Goal: Task Accomplishment & Management: Use online tool/utility

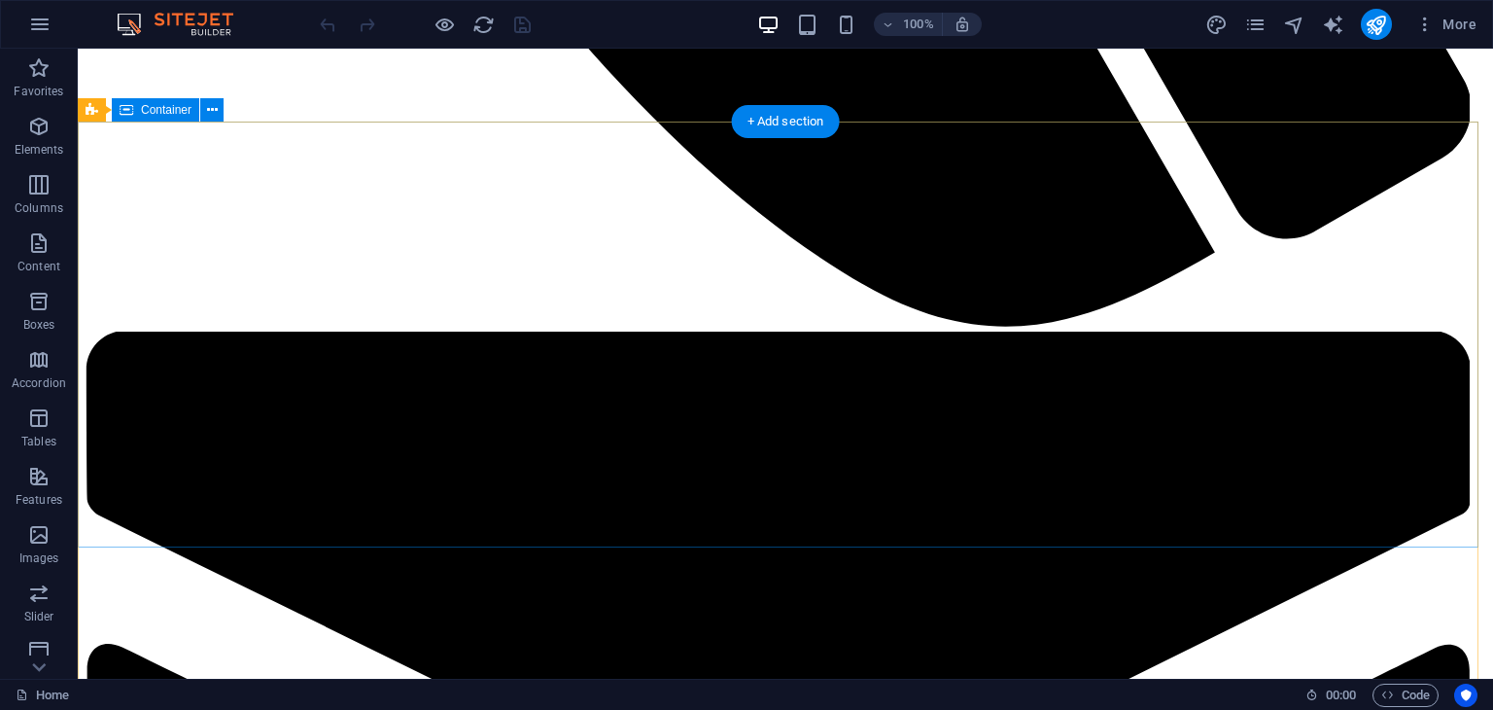
scroll to position [1936, 0]
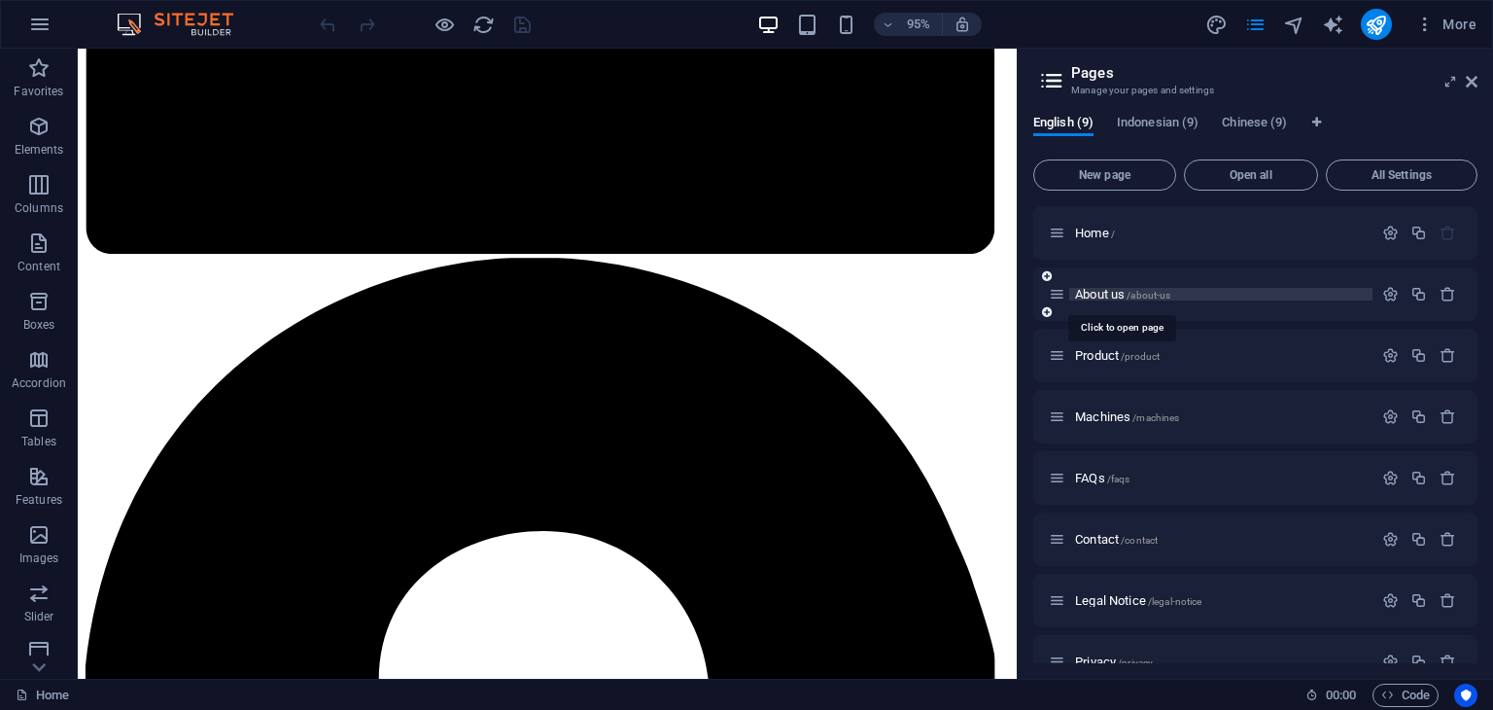
click at [1099, 293] on span "About us /about-us" at bounding box center [1122, 294] width 95 height 15
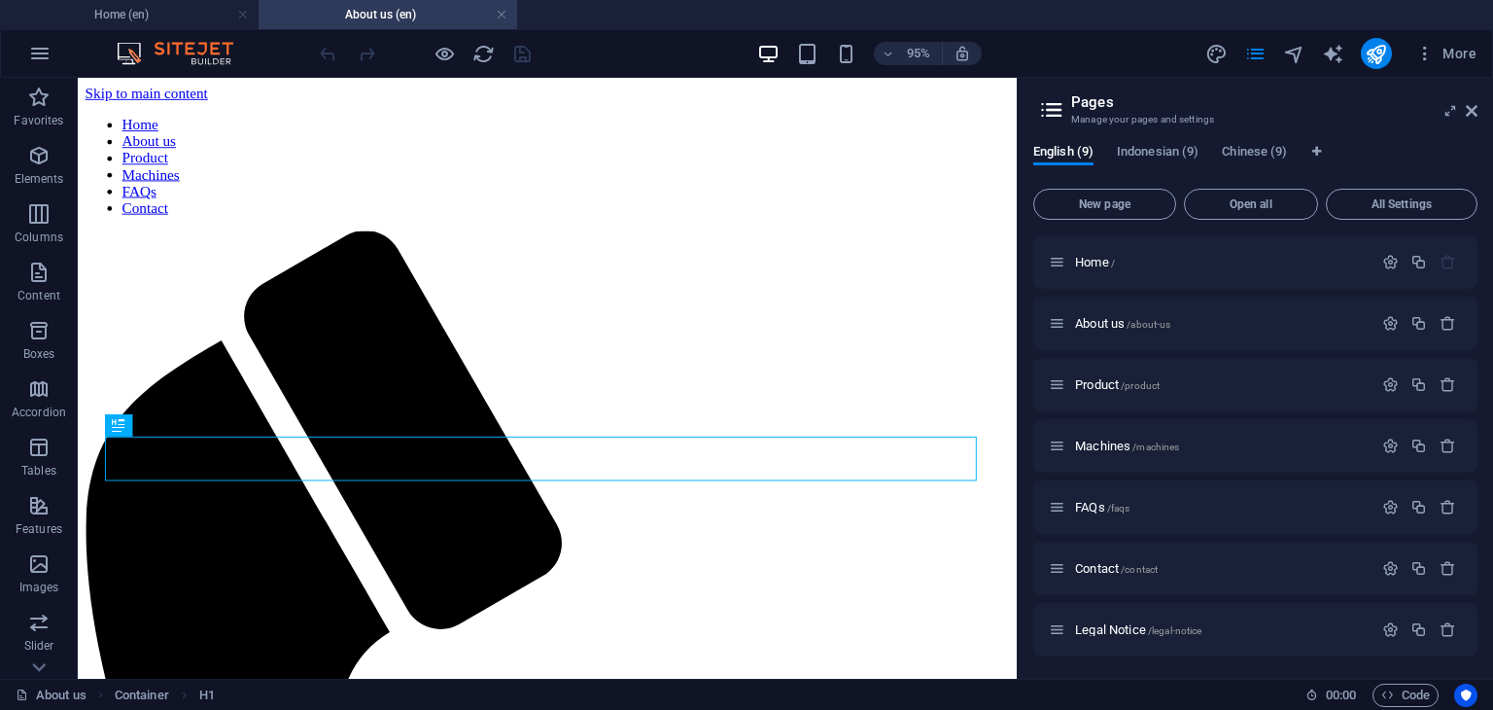
scroll to position [0, 0]
click at [1472, 116] on icon at bounding box center [1472, 111] width 12 height 16
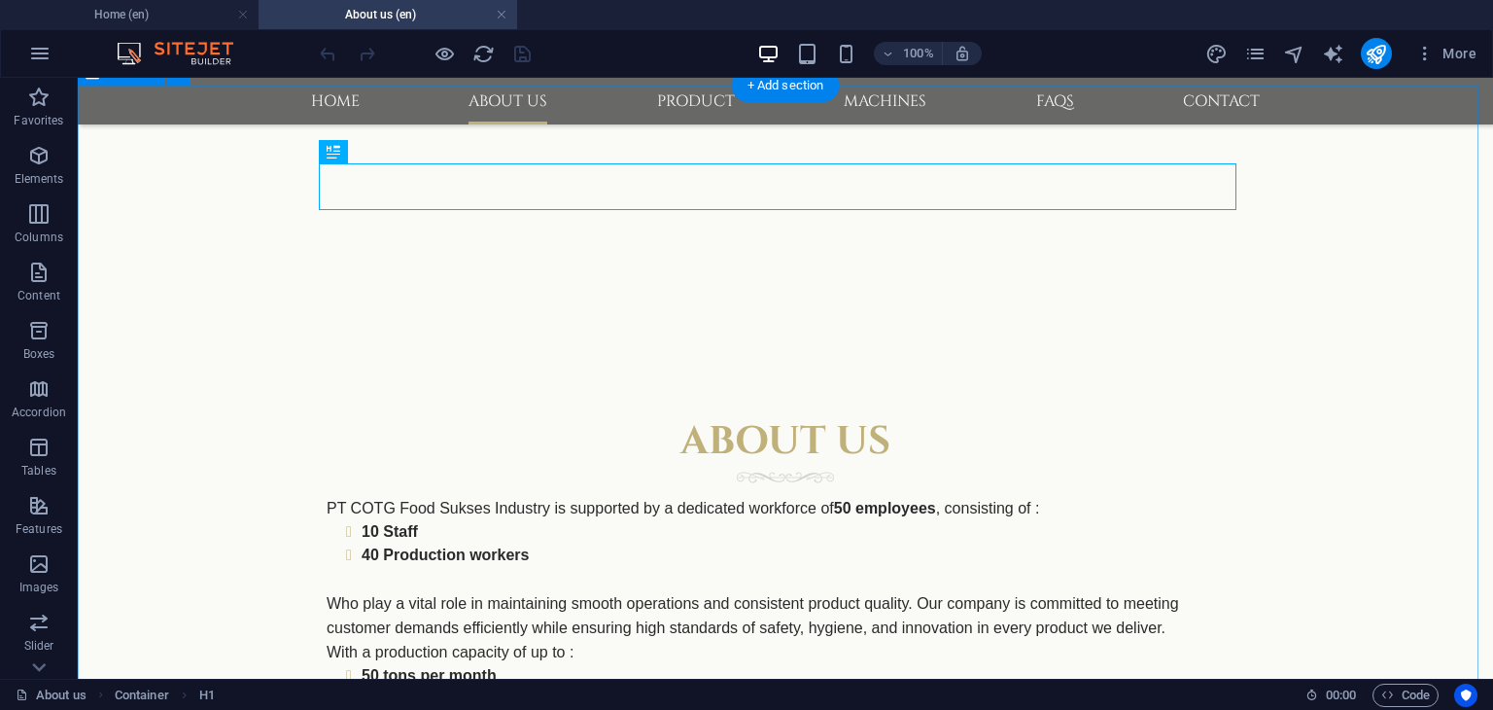
scroll to position [292, 0]
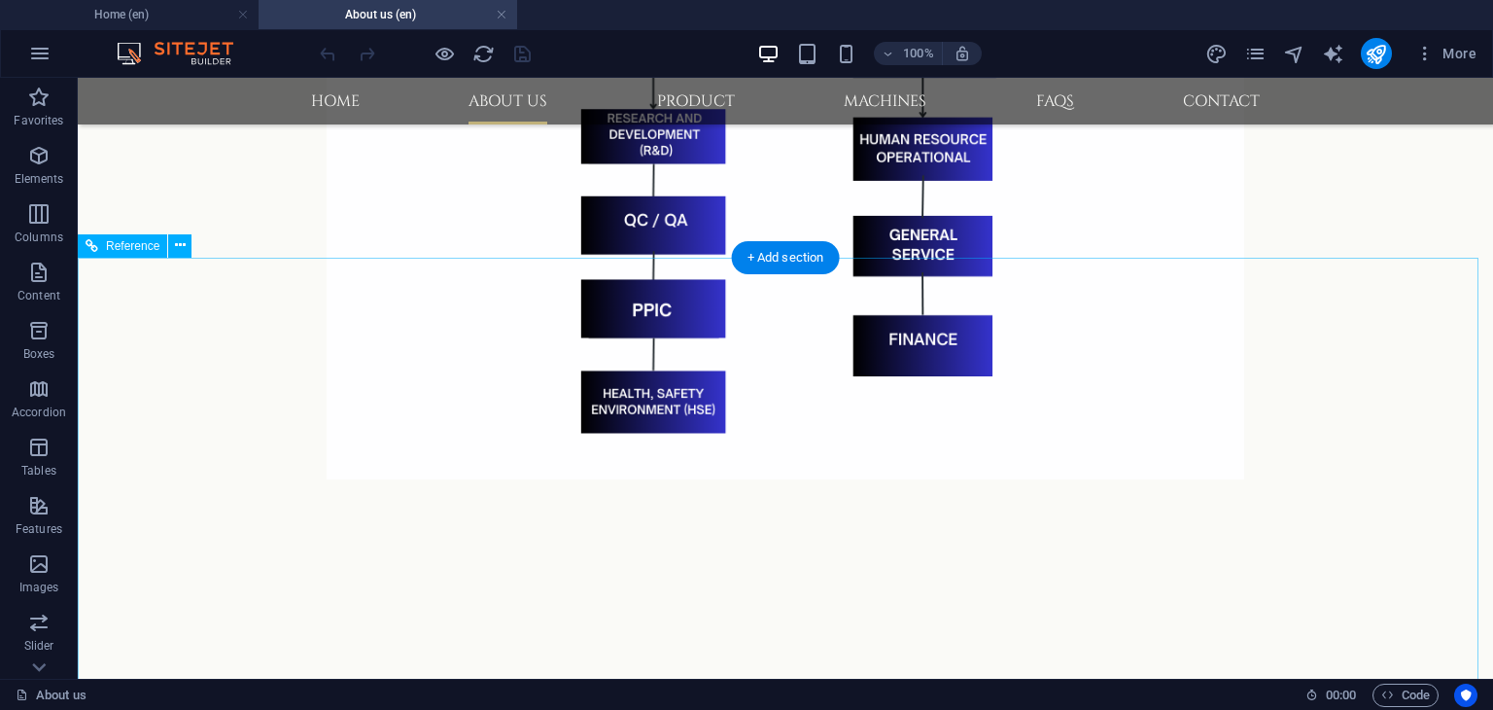
scroll to position [1750, 0]
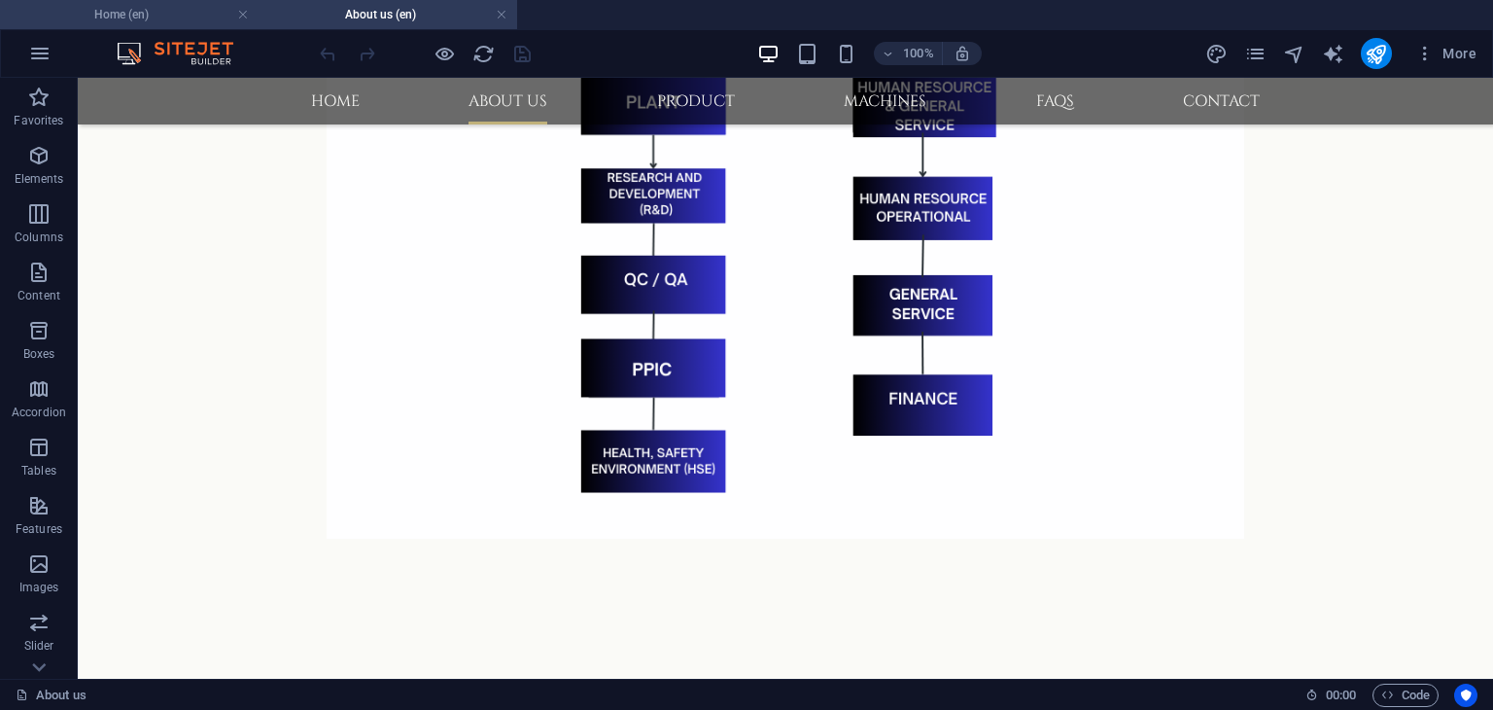
click at [148, 20] on h4 "Home (en)" at bounding box center [129, 14] width 259 height 21
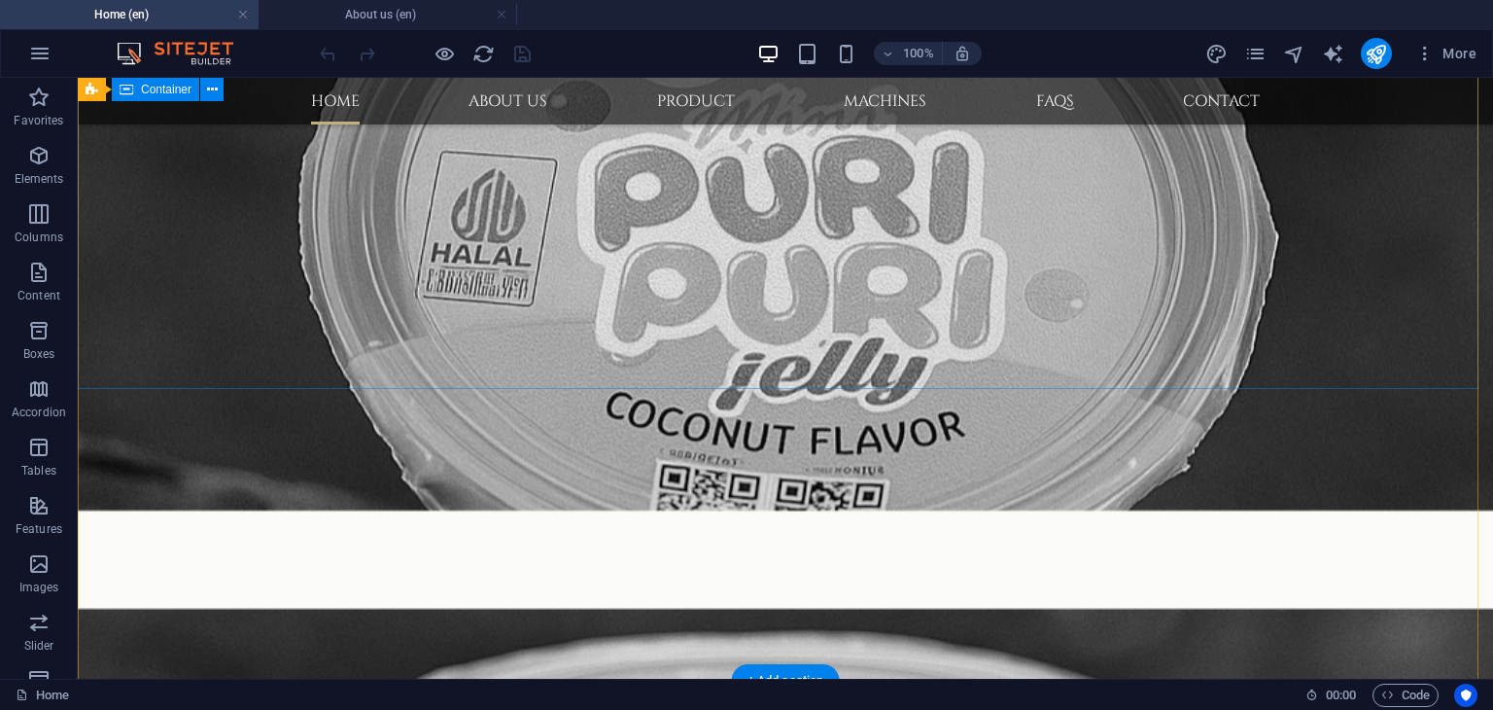
scroll to position [1673, 0]
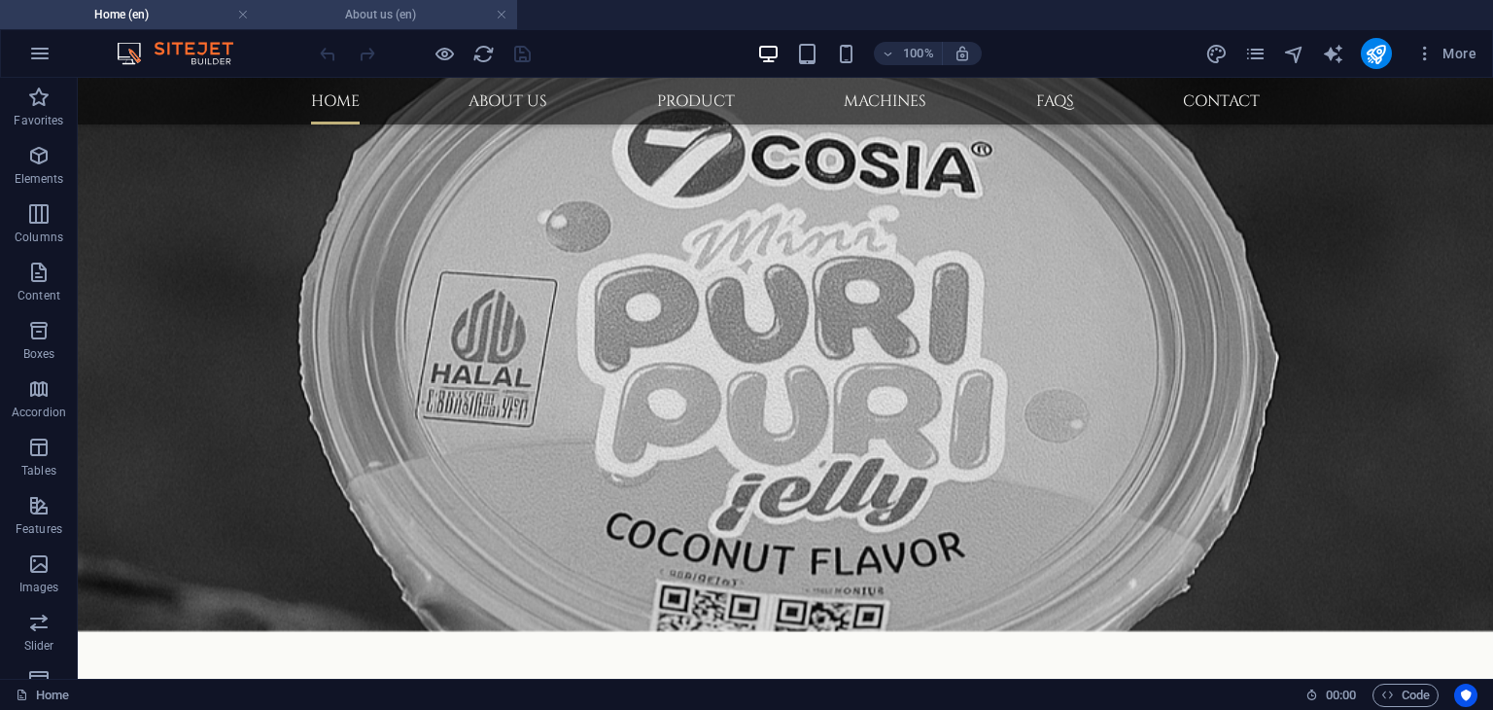
click at [373, 13] on h4 "About us (en)" at bounding box center [388, 14] width 259 height 21
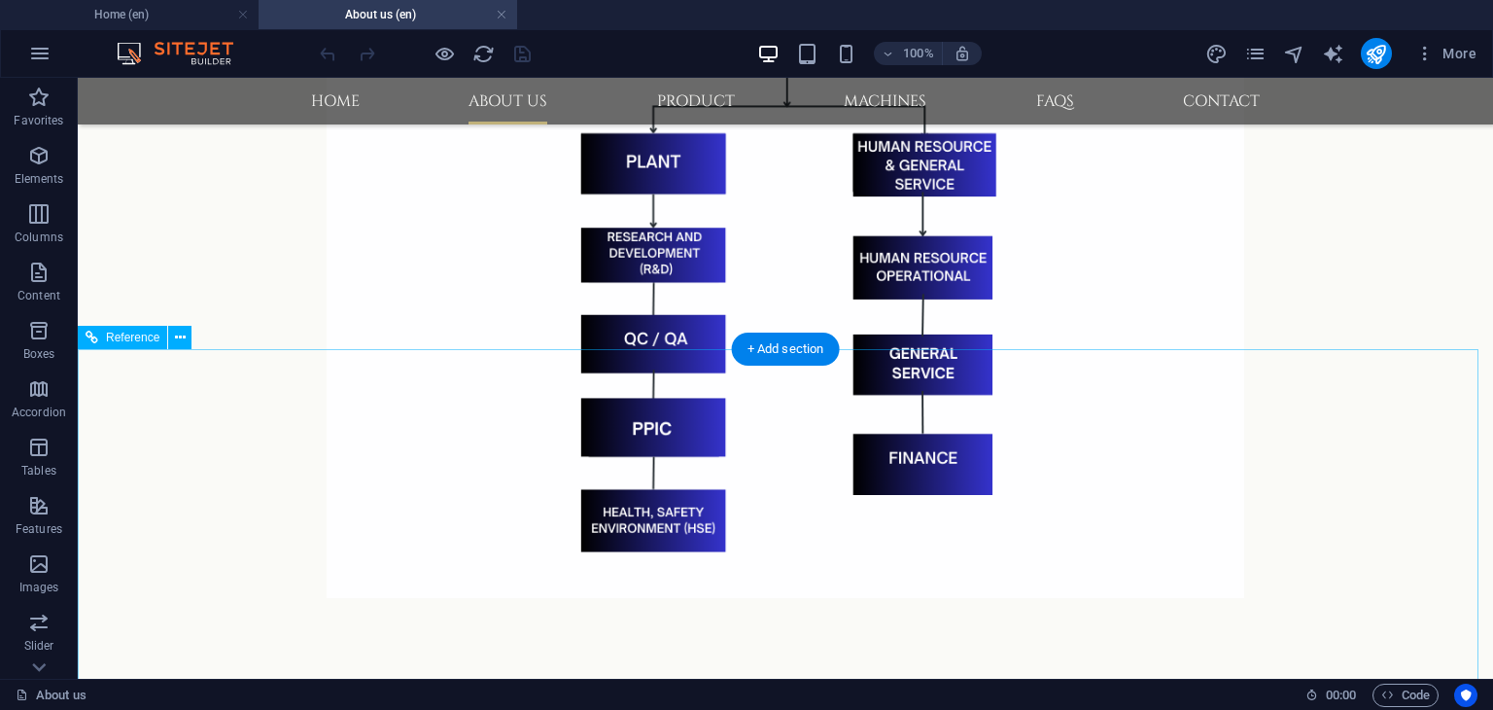
scroll to position [1718, 0]
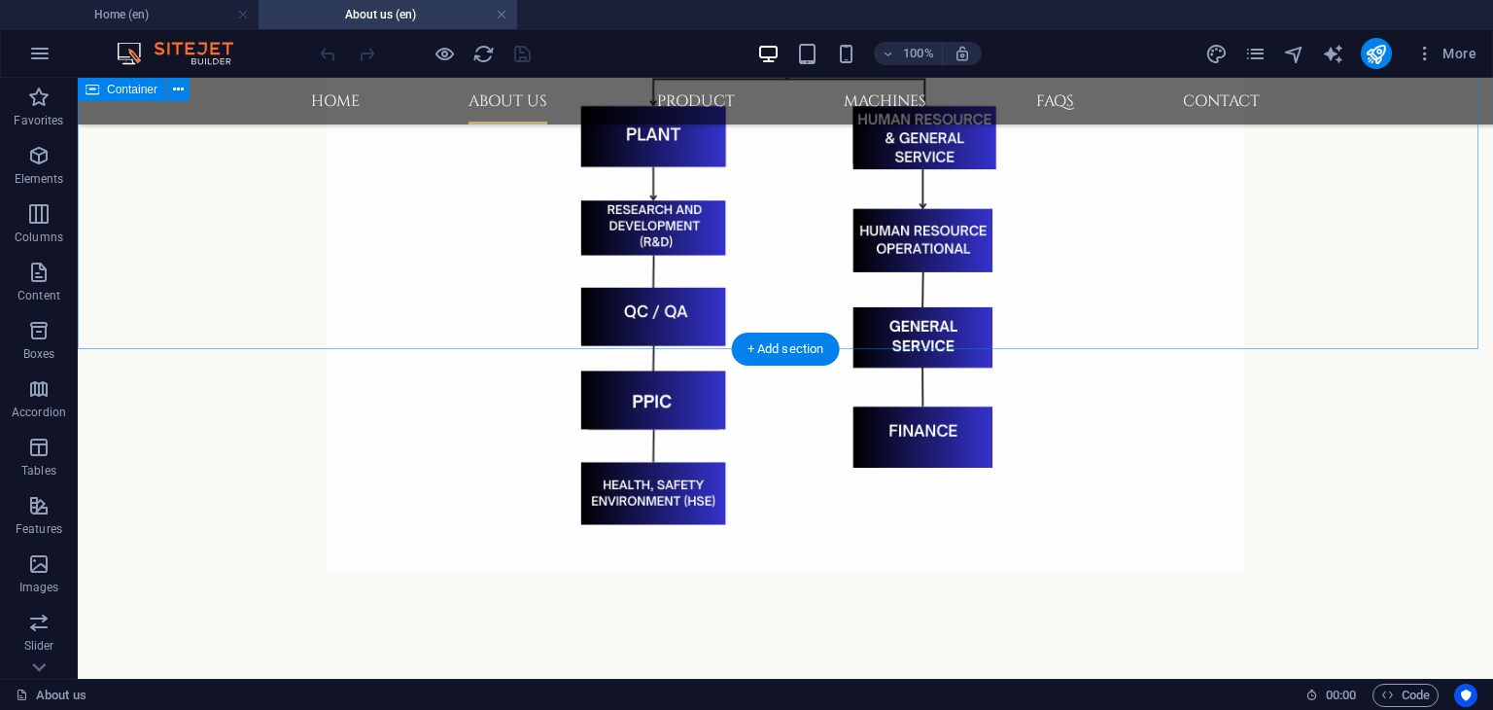
click at [1089, 318] on div "Company Organization Chart" at bounding box center [786, 216] width 1416 height 896
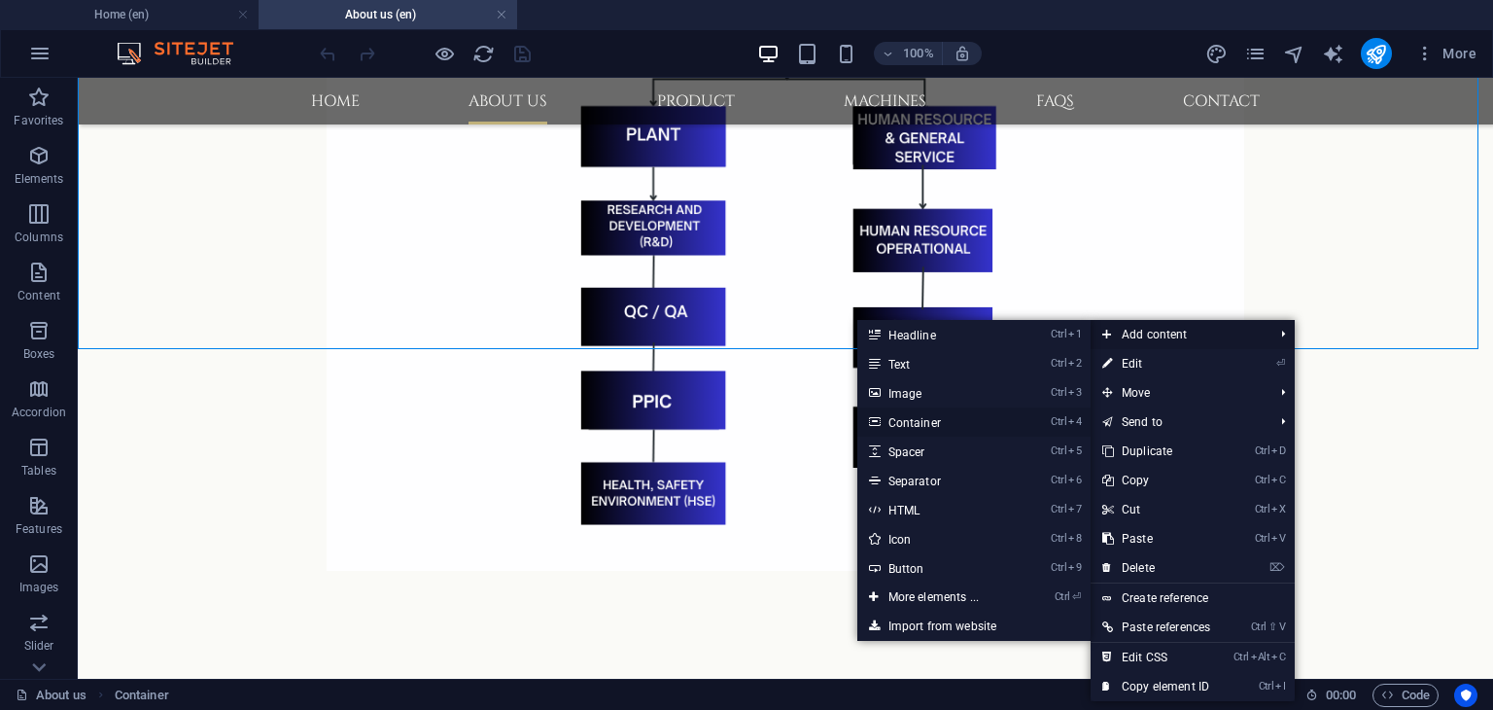
click at [930, 424] on link "Ctrl 4 Container" at bounding box center [937, 421] width 160 height 29
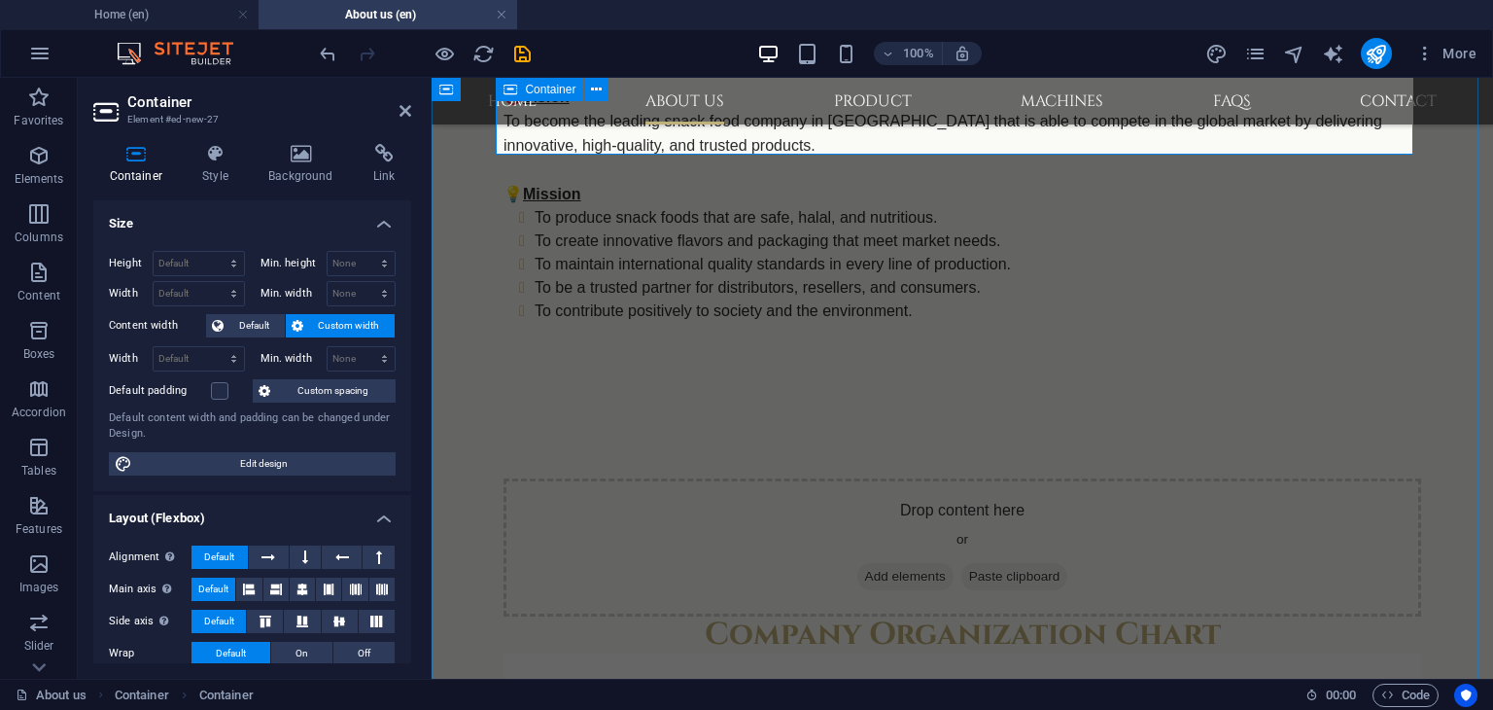
scroll to position [1222, 0]
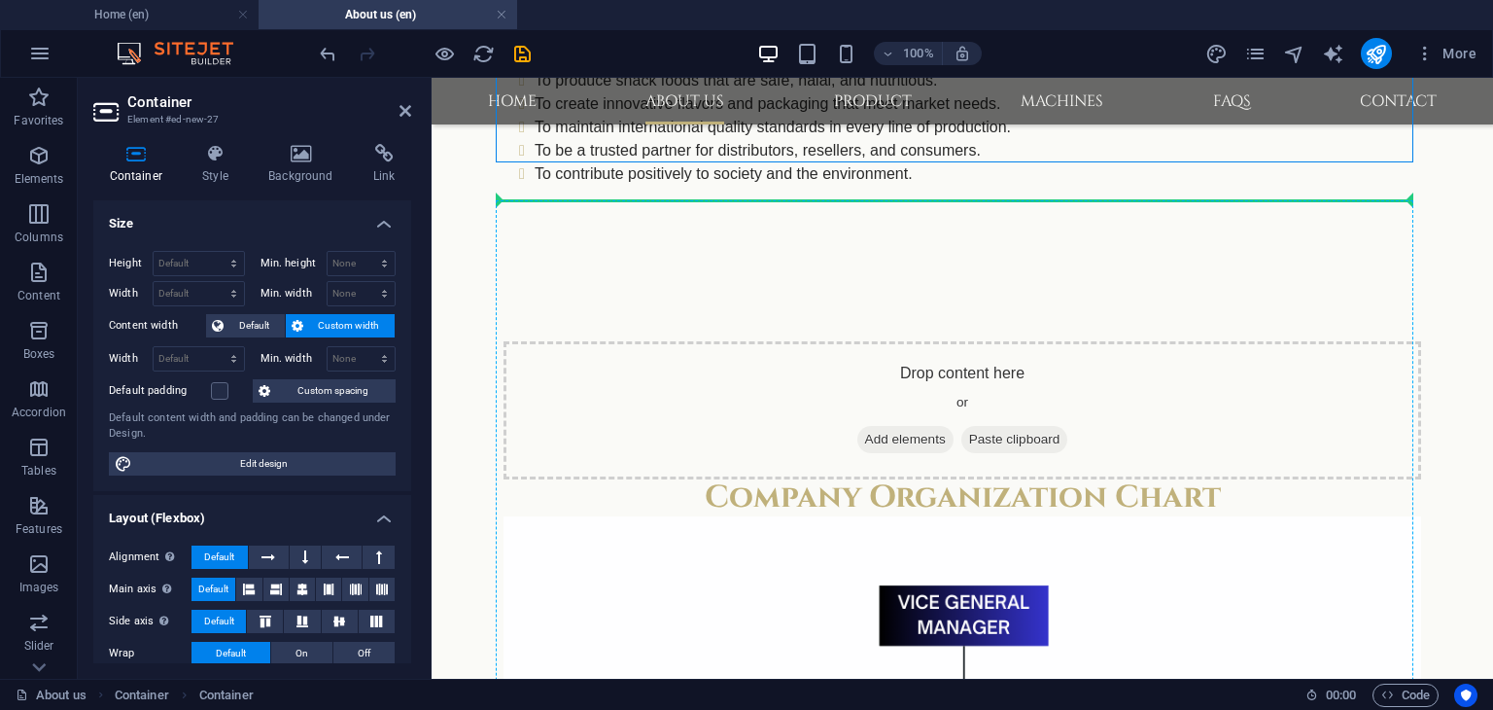
drag, startPoint x: 1181, startPoint y: 143, endPoint x: 1256, endPoint y: 537, distance: 400.8
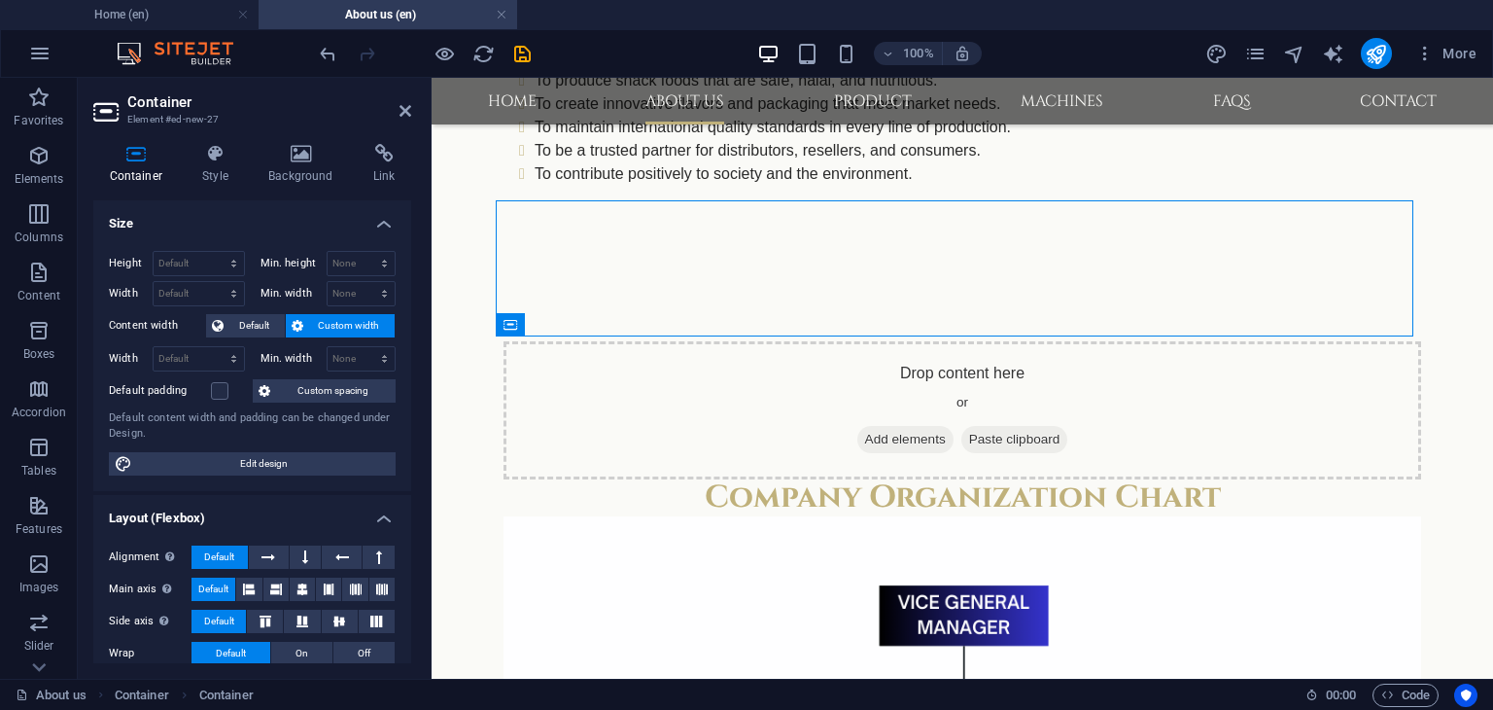
scroll to position [1085, 0]
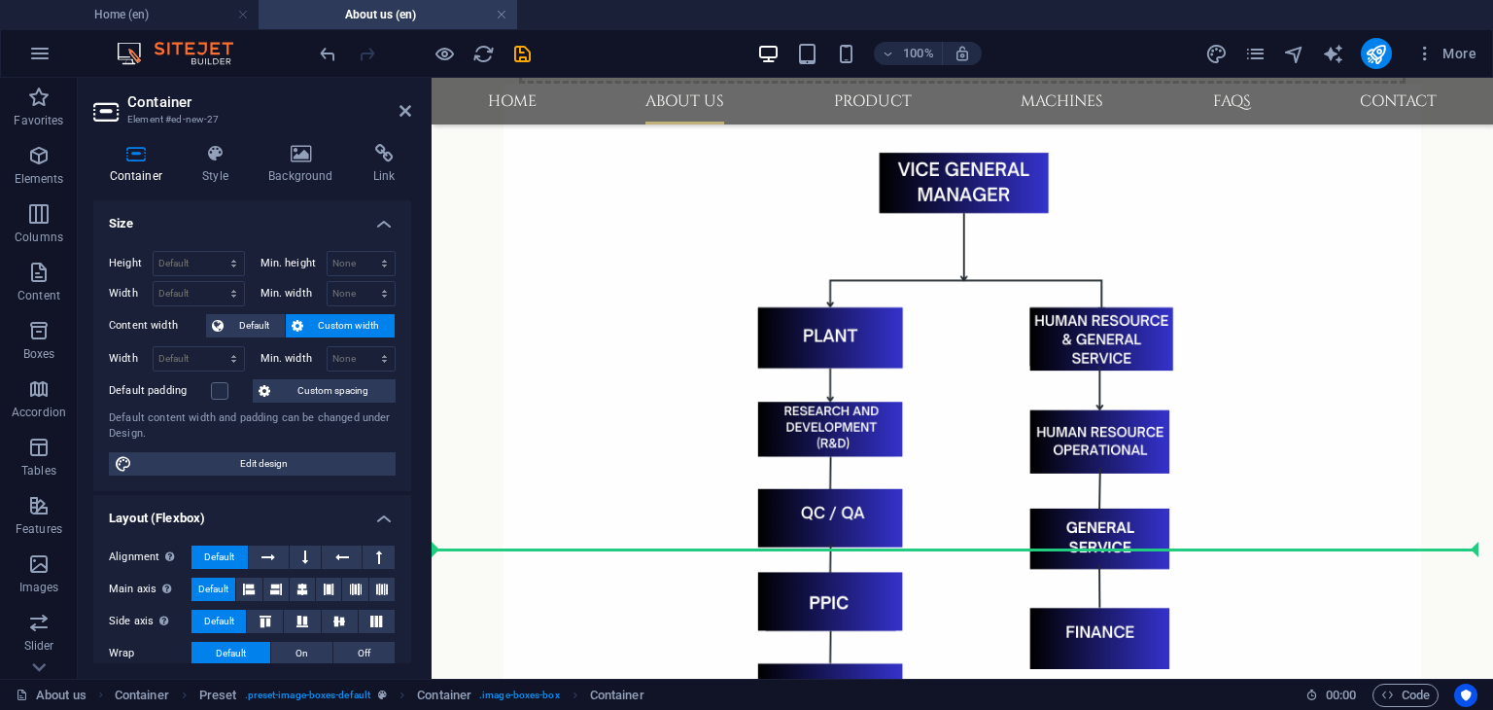
drag, startPoint x: 1228, startPoint y: 283, endPoint x: 1067, endPoint y: 526, distance: 291.2
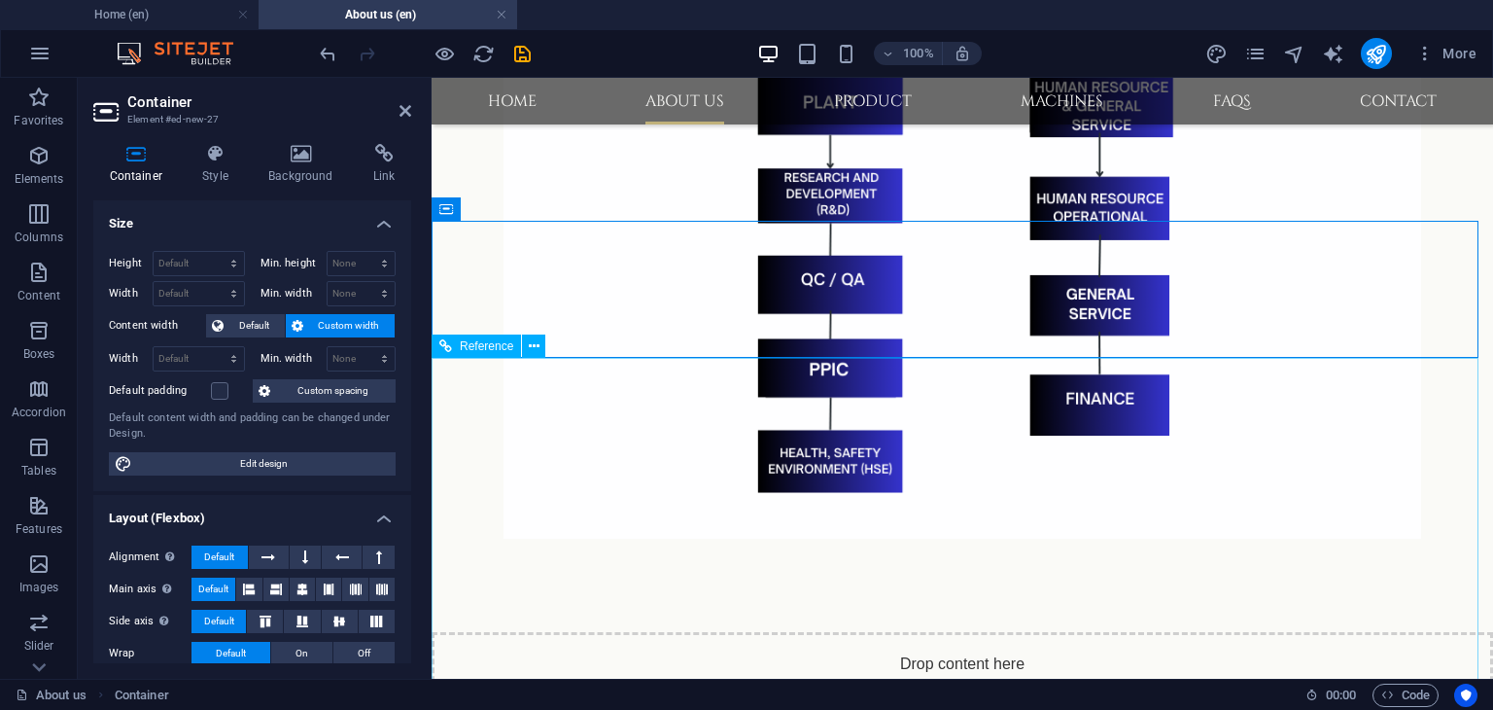
scroll to position [1615, 0]
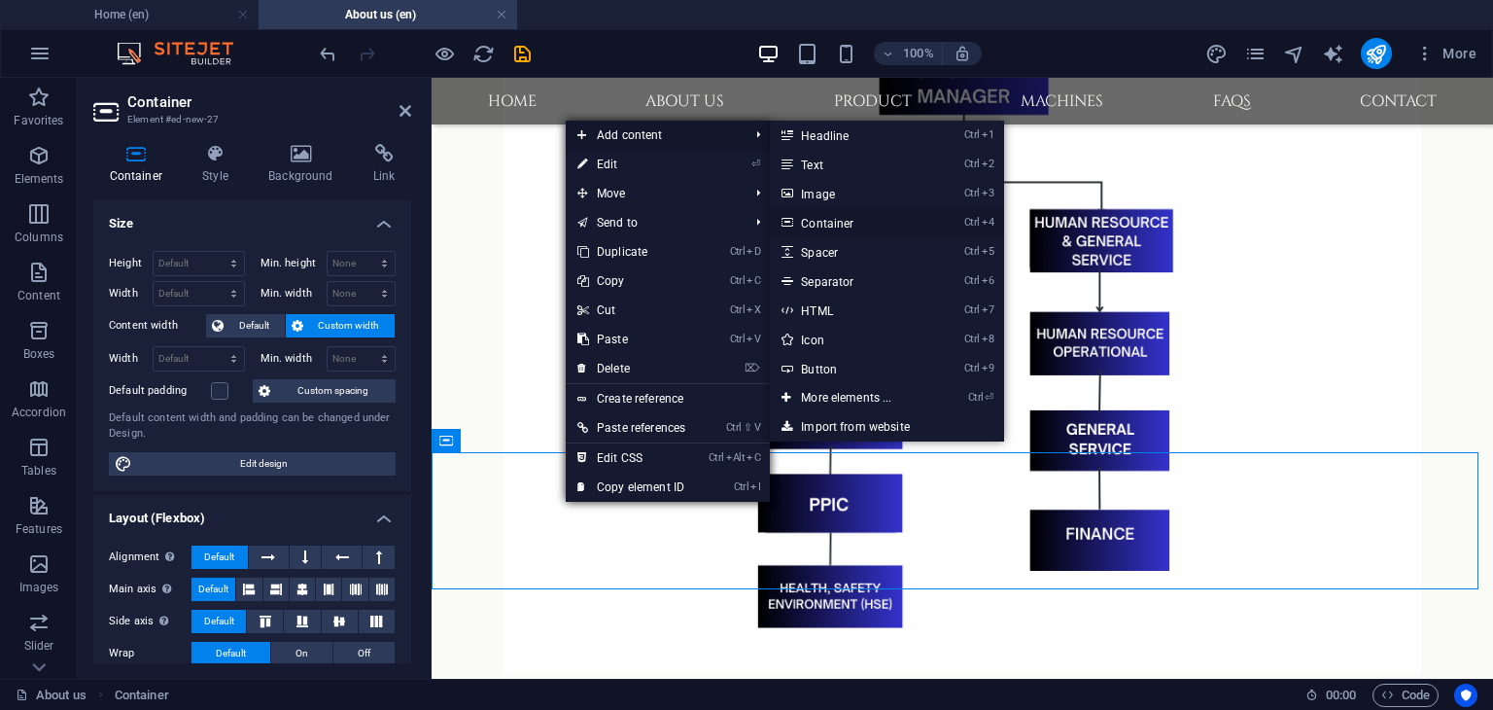
click at [814, 227] on link "Ctrl 4 Container" at bounding box center [850, 222] width 160 height 29
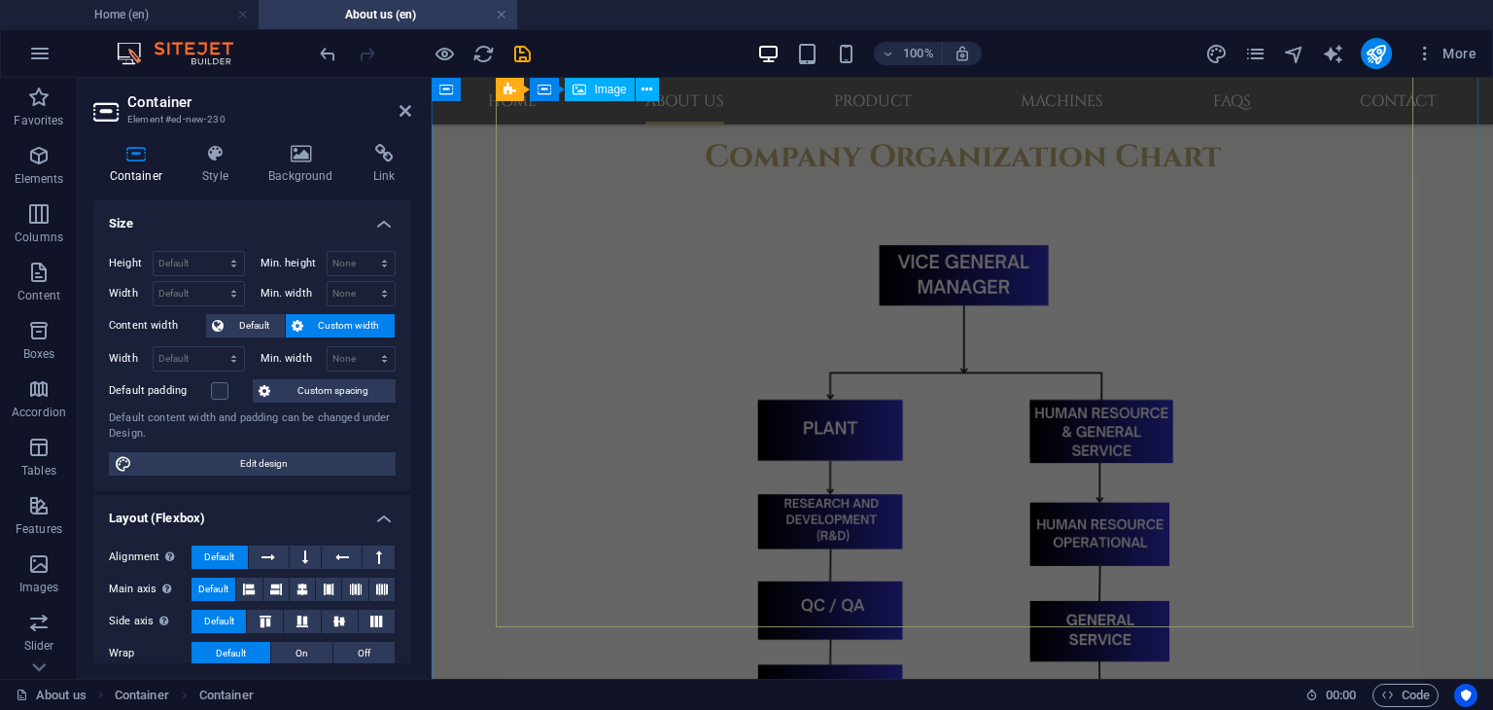
scroll to position [1653, 0]
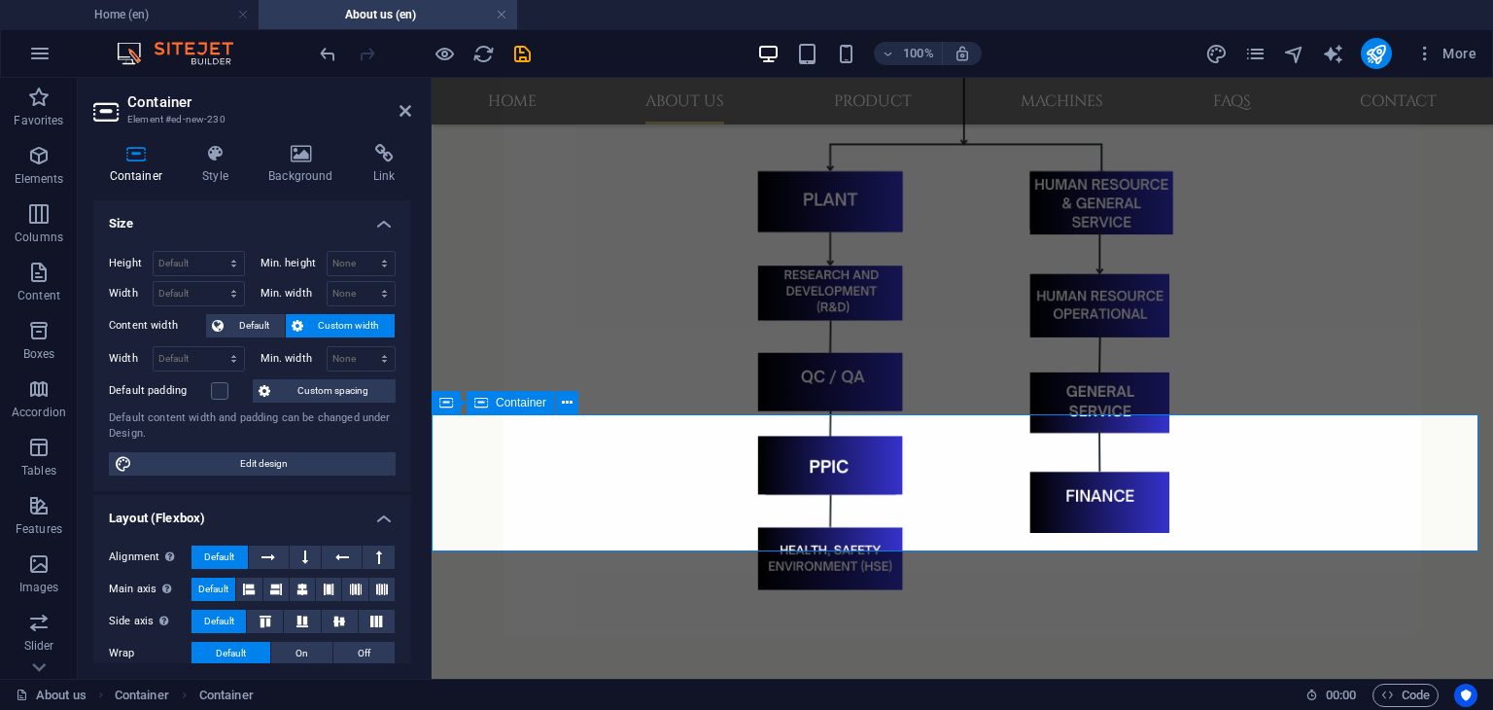
click at [553, 348] on div "Company Organization Chart" at bounding box center [963, 281] width 1062 height 896
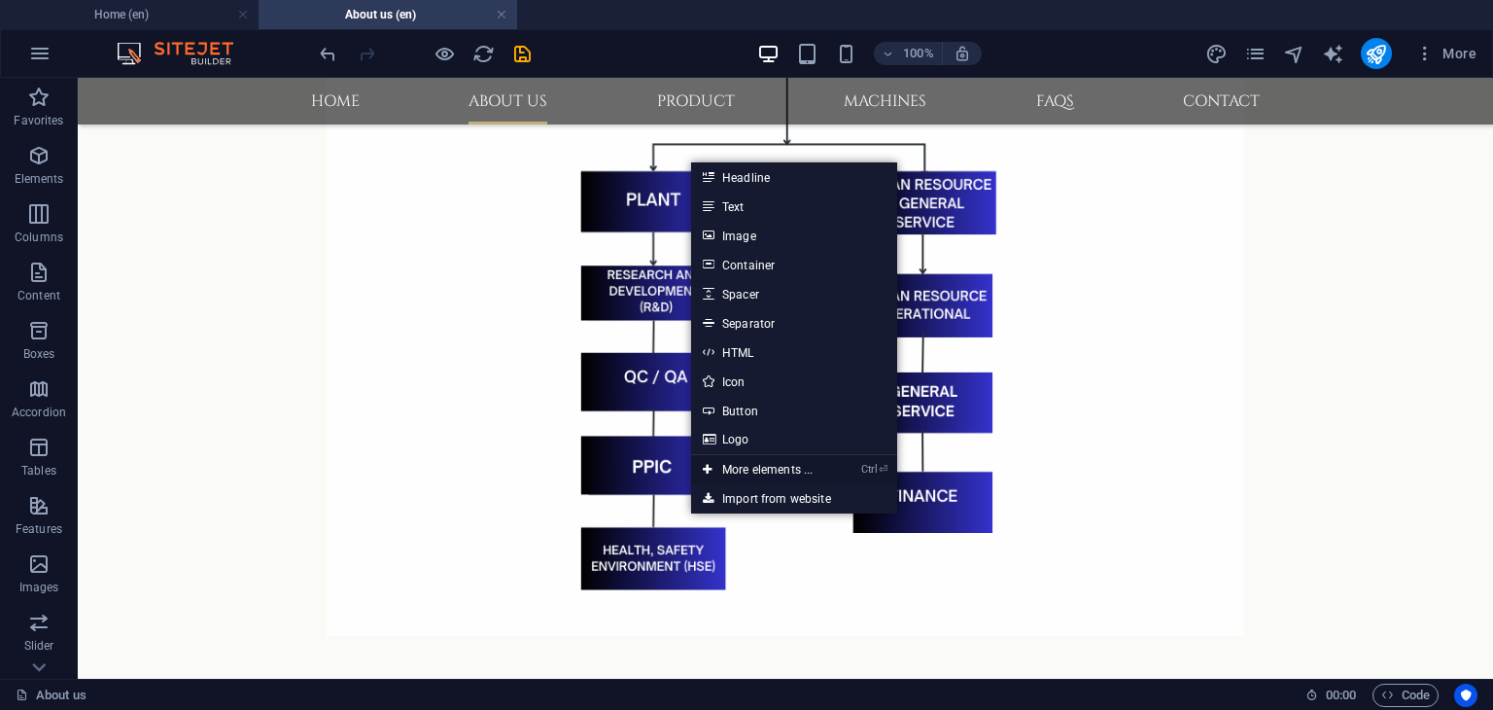
click at [752, 464] on link "Ctrl ⏎ More elements ..." at bounding box center [757, 469] width 133 height 29
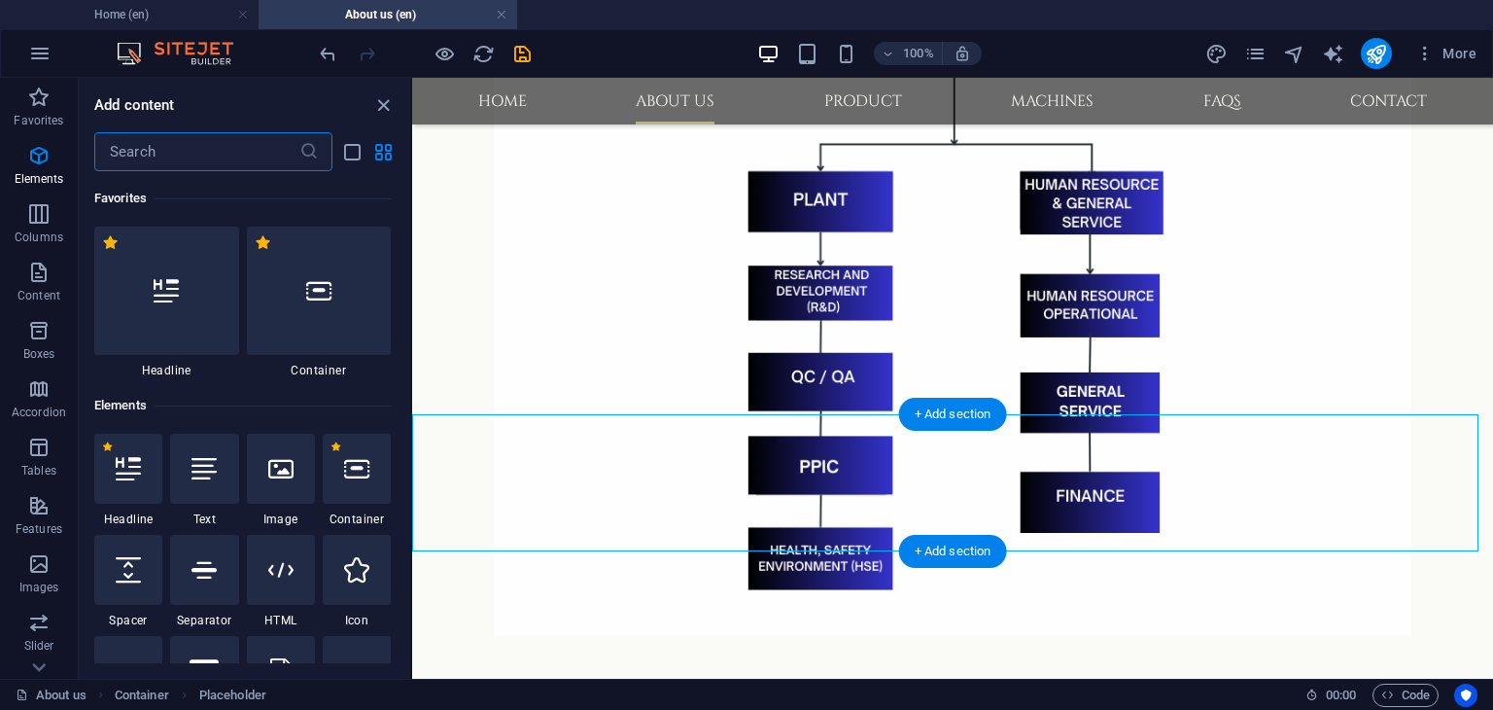
scroll to position [206, 0]
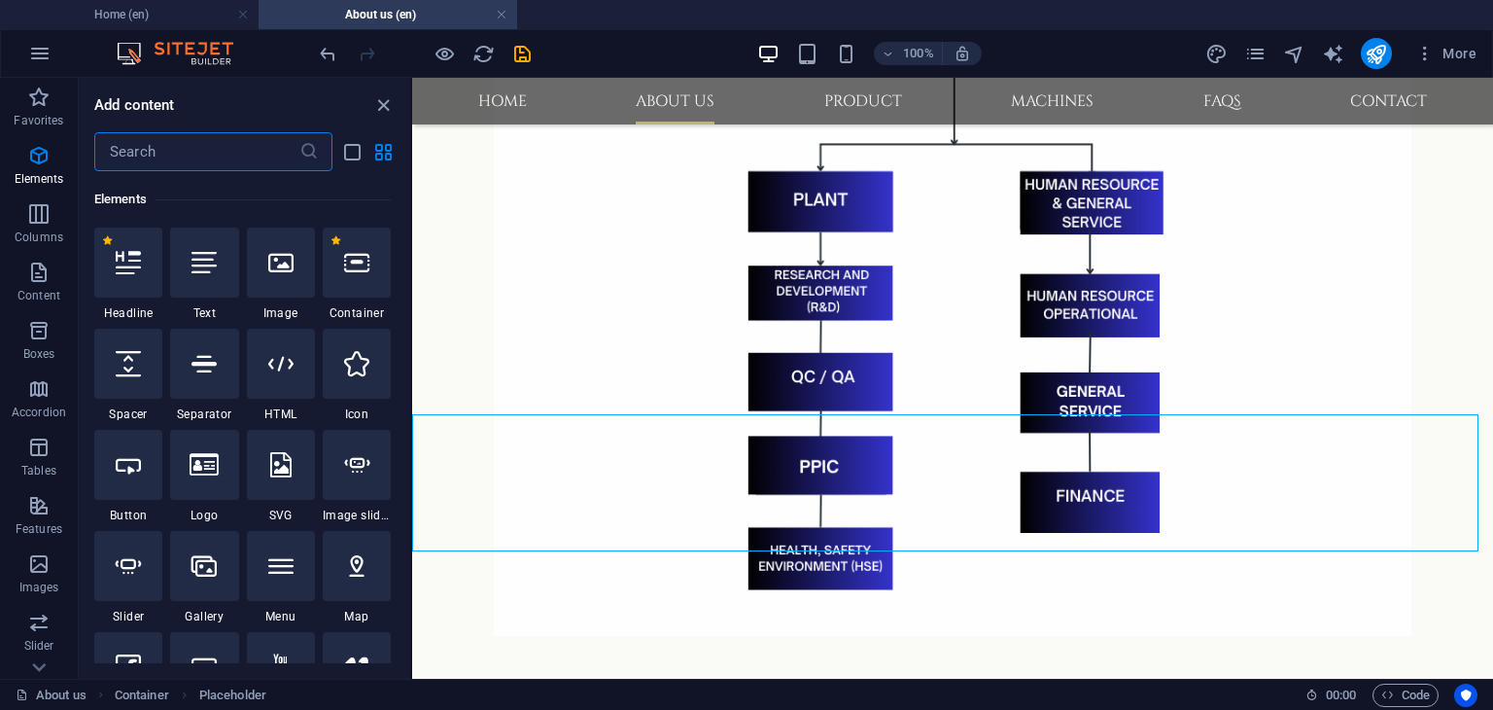
click at [198, 160] on input "text" at bounding box center [196, 151] width 205 height 39
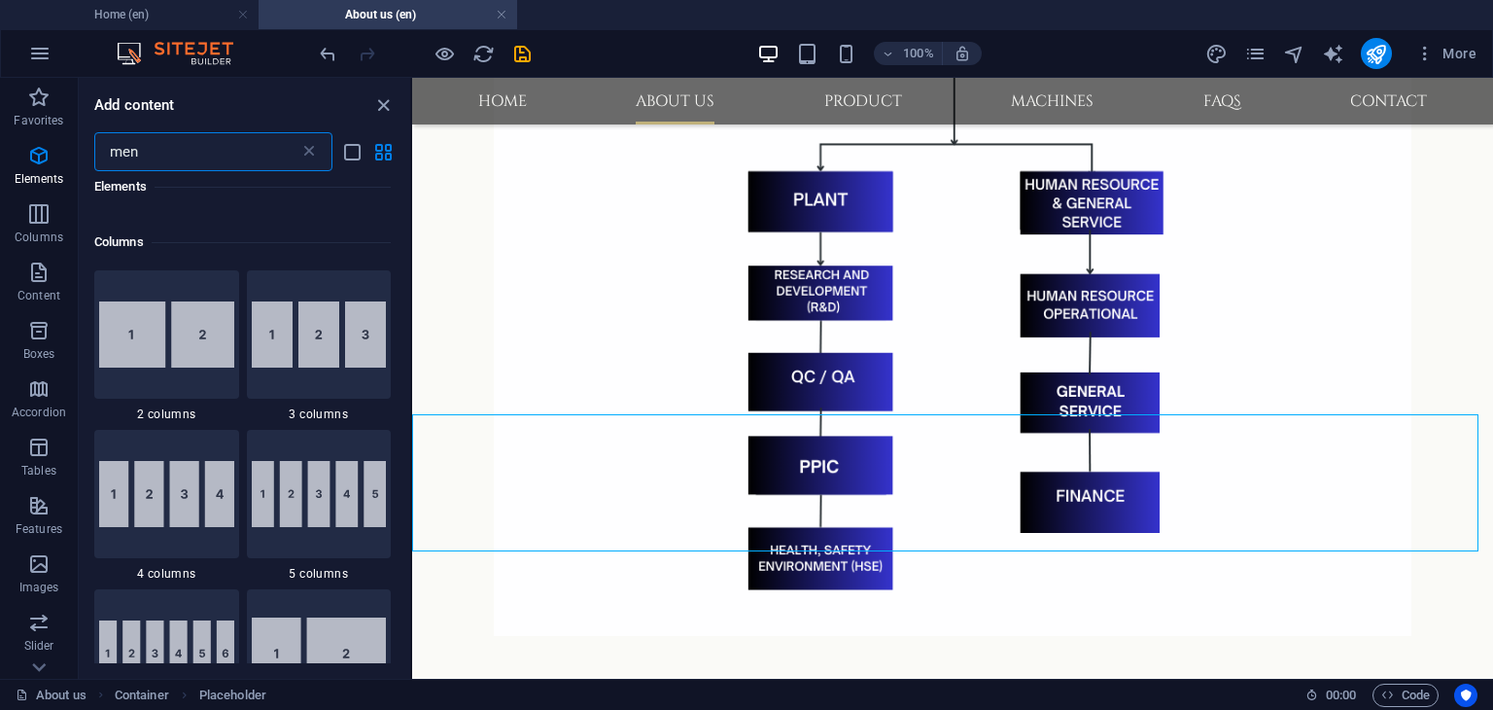
scroll to position [0, 0]
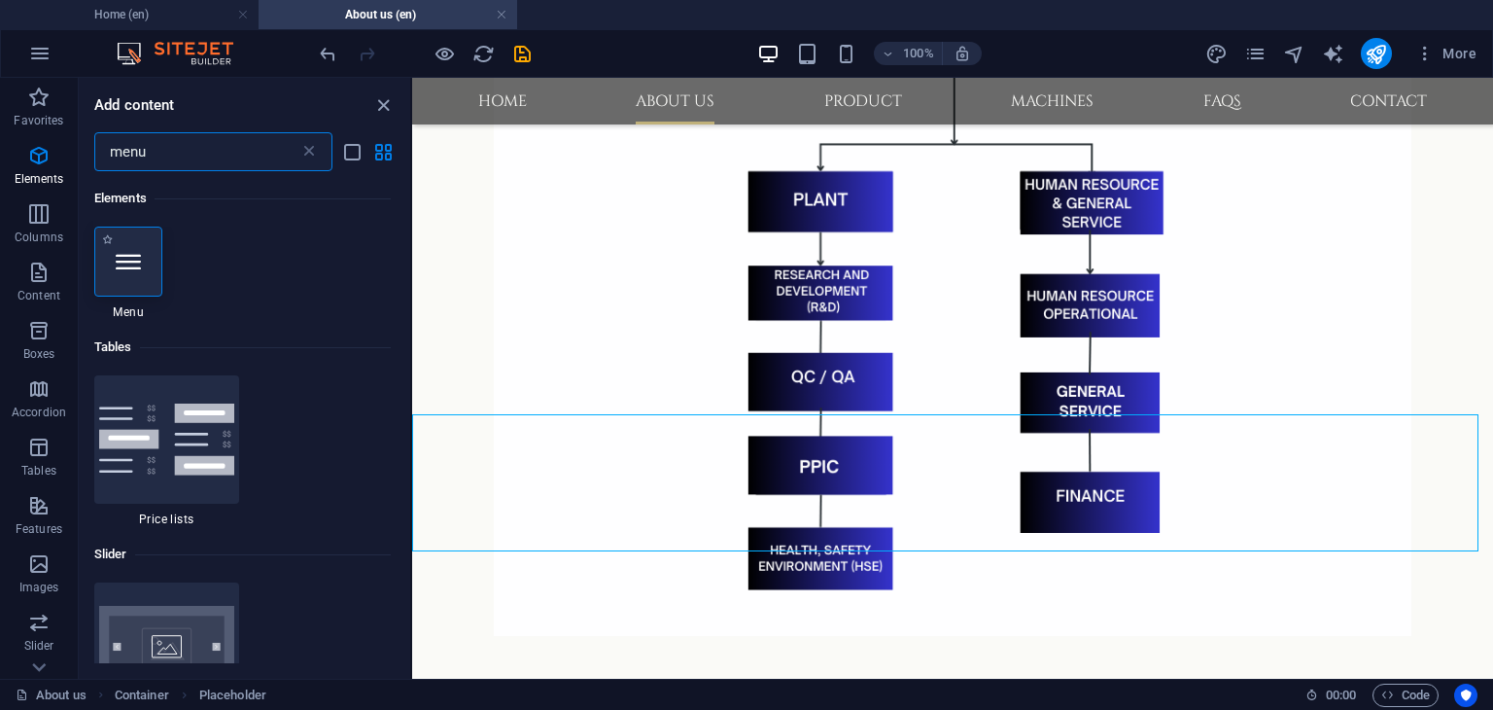
type input "menu"
click at [135, 277] on div at bounding box center [128, 262] width 68 height 70
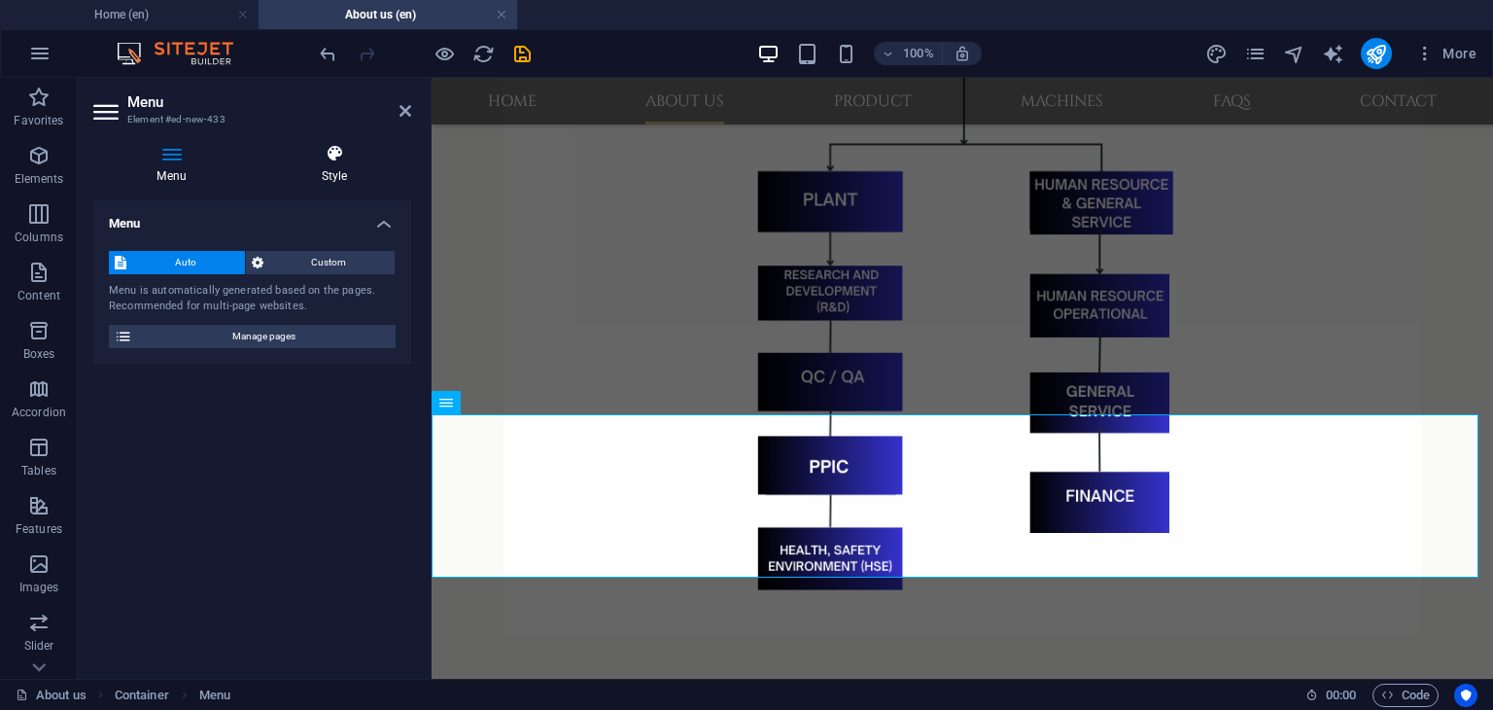
click at [321, 166] on h4 "Style" at bounding box center [335, 164] width 154 height 41
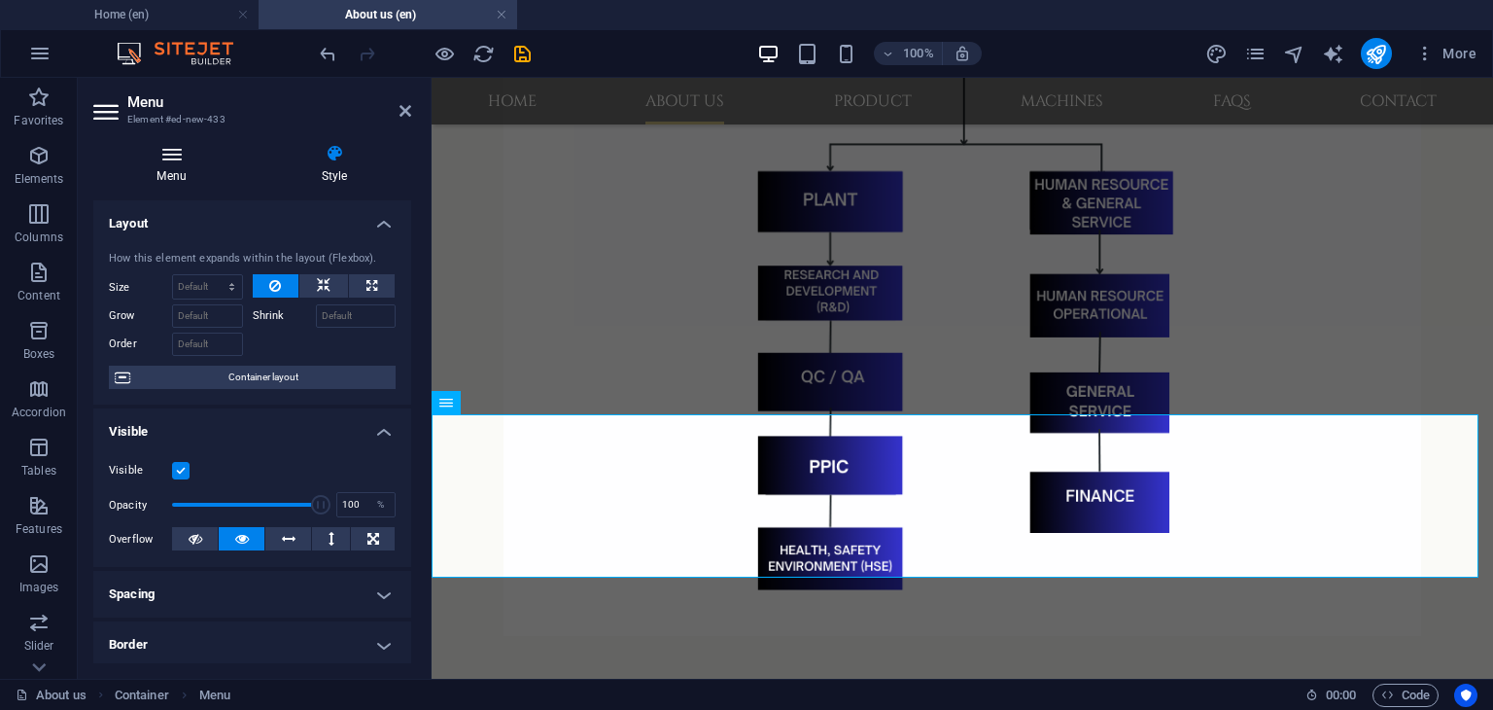
click at [165, 166] on h4 "Menu" at bounding box center [175, 164] width 164 height 41
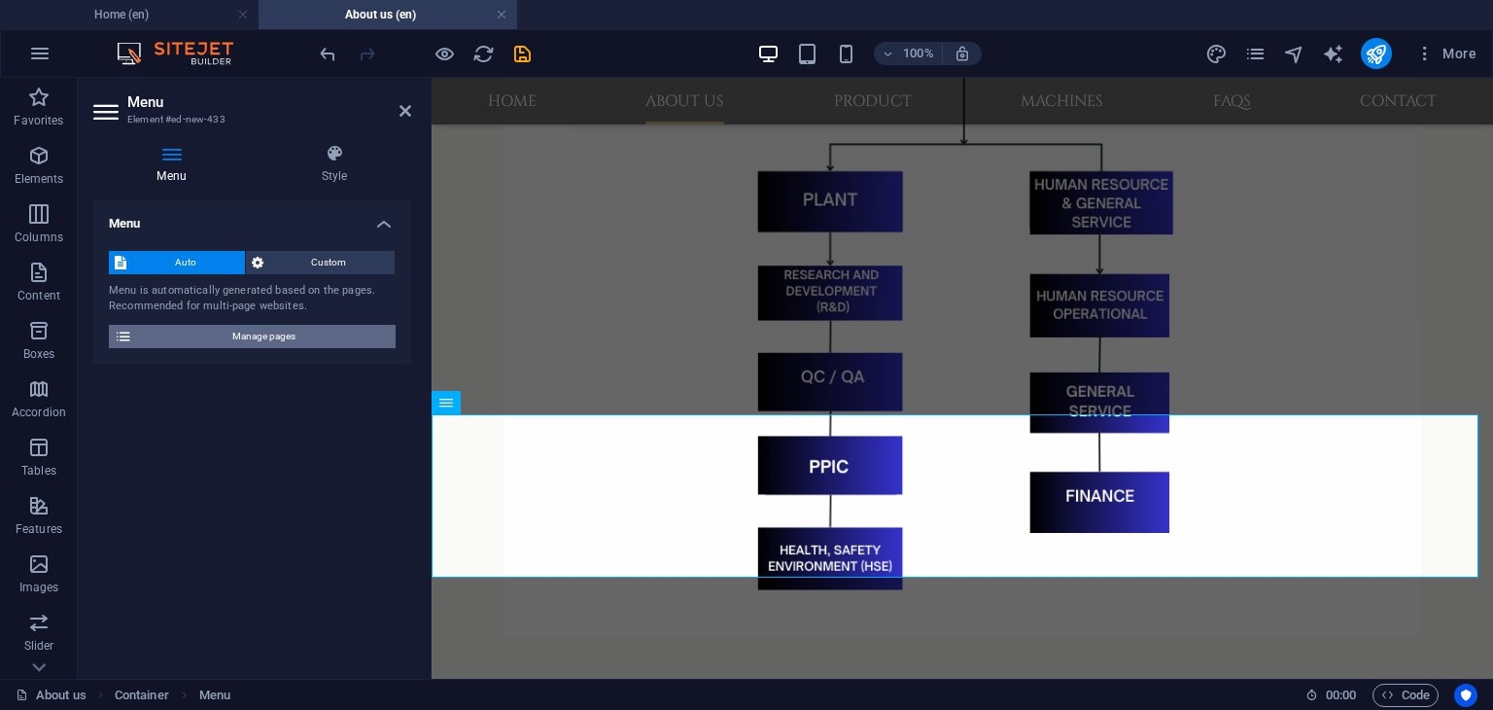
click at [192, 335] on span "Manage pages" at bounding box center [264, 336] width 252 height 23
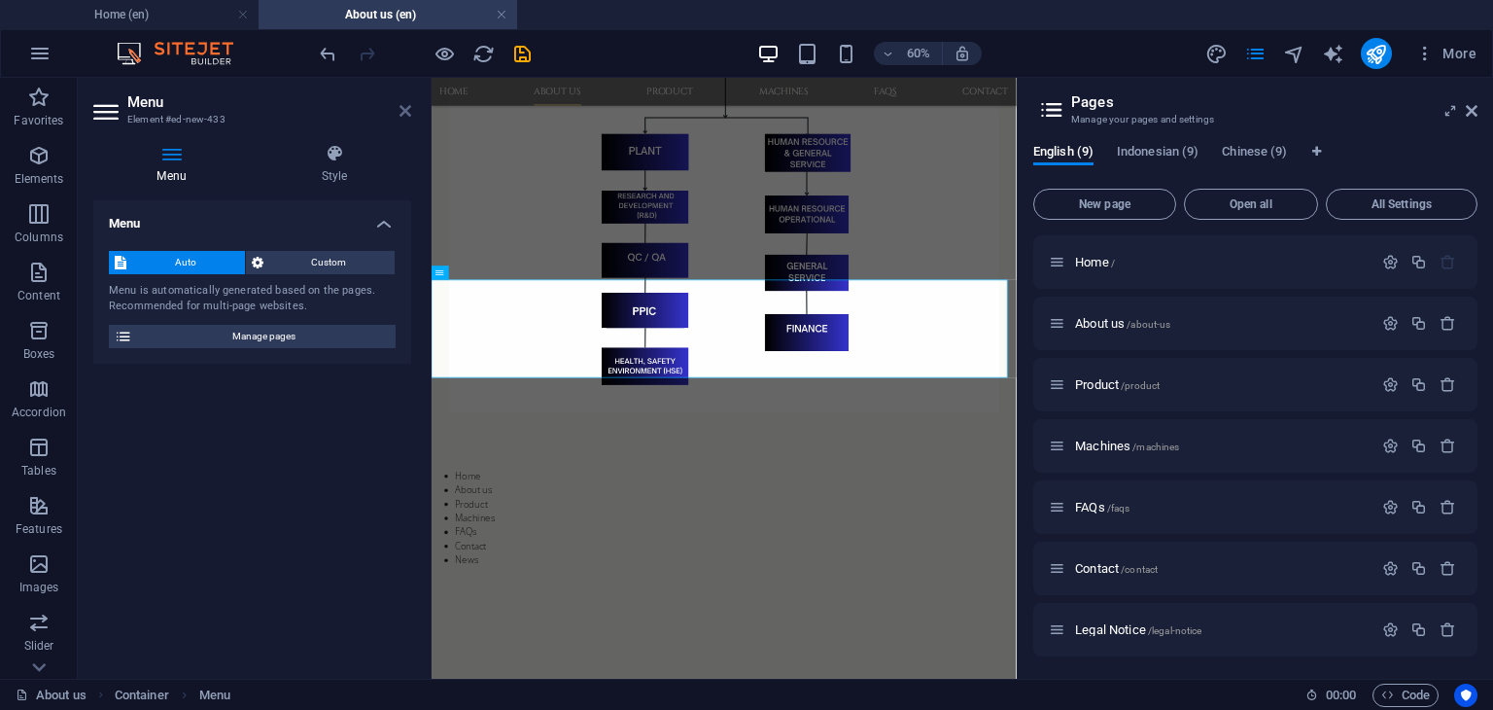
click at [405, 114] on icon at bounding box center [406, 111] width 12 height 16
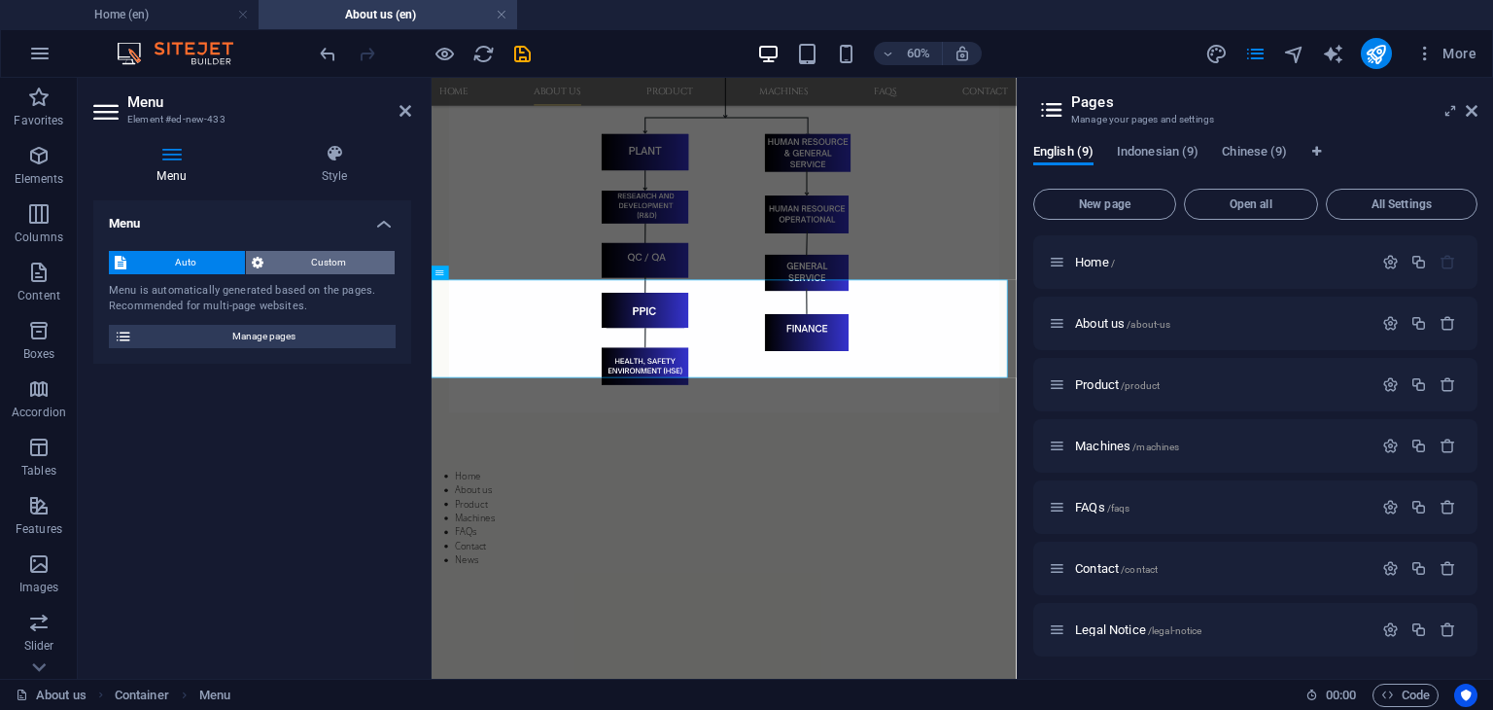
click at [291, 255] on span "Custom" at bounding box center [329, 262] width 121 height 23
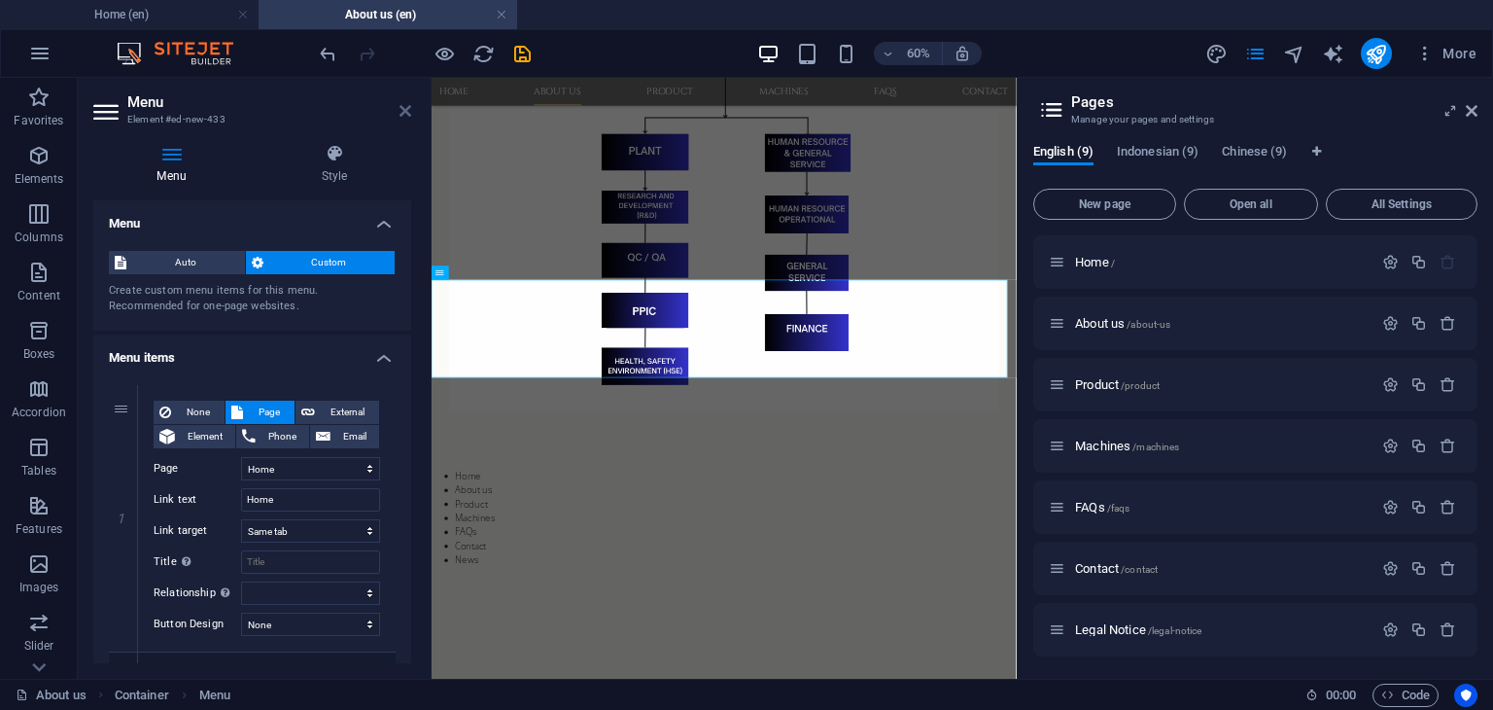
click at [406, 108] on icon at bounding box center [406, 111] width 12 height 16
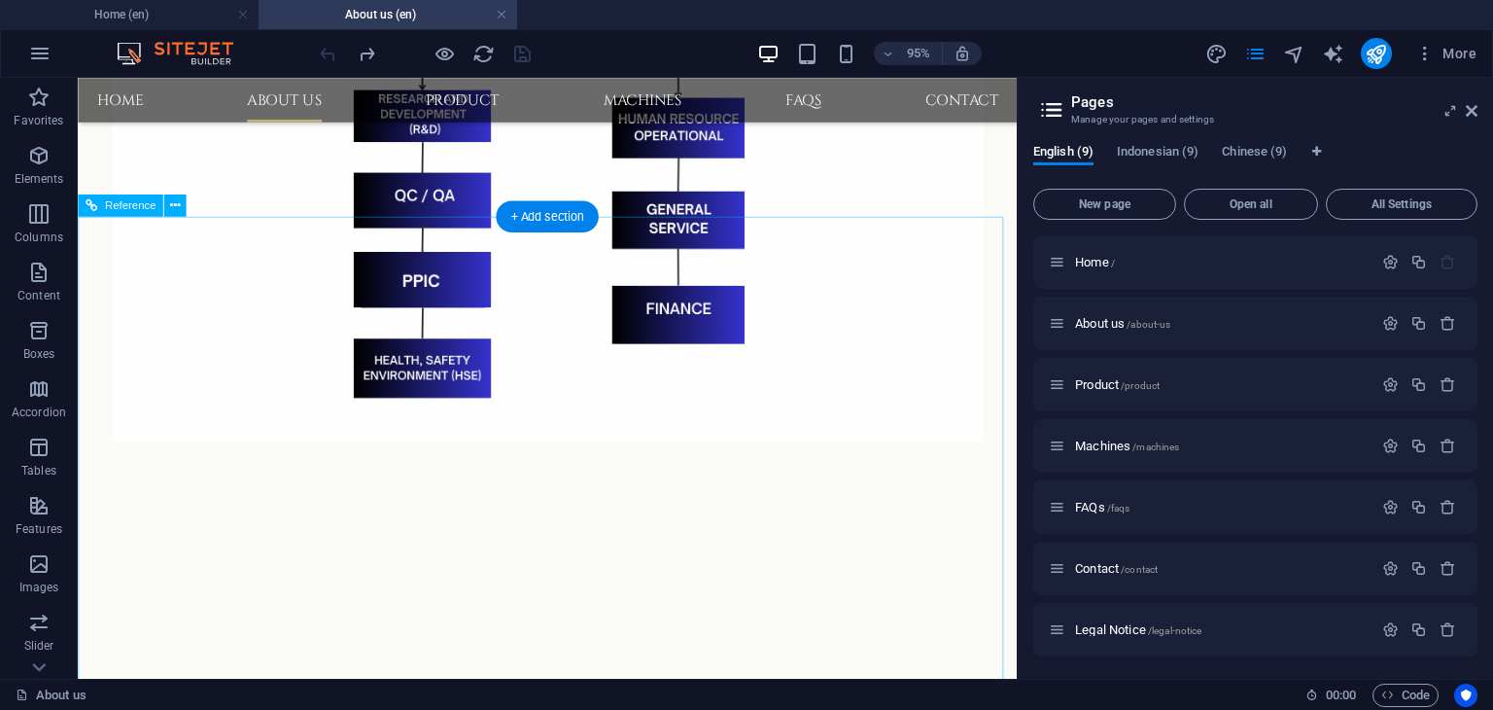
scroll to position [1783, 0]
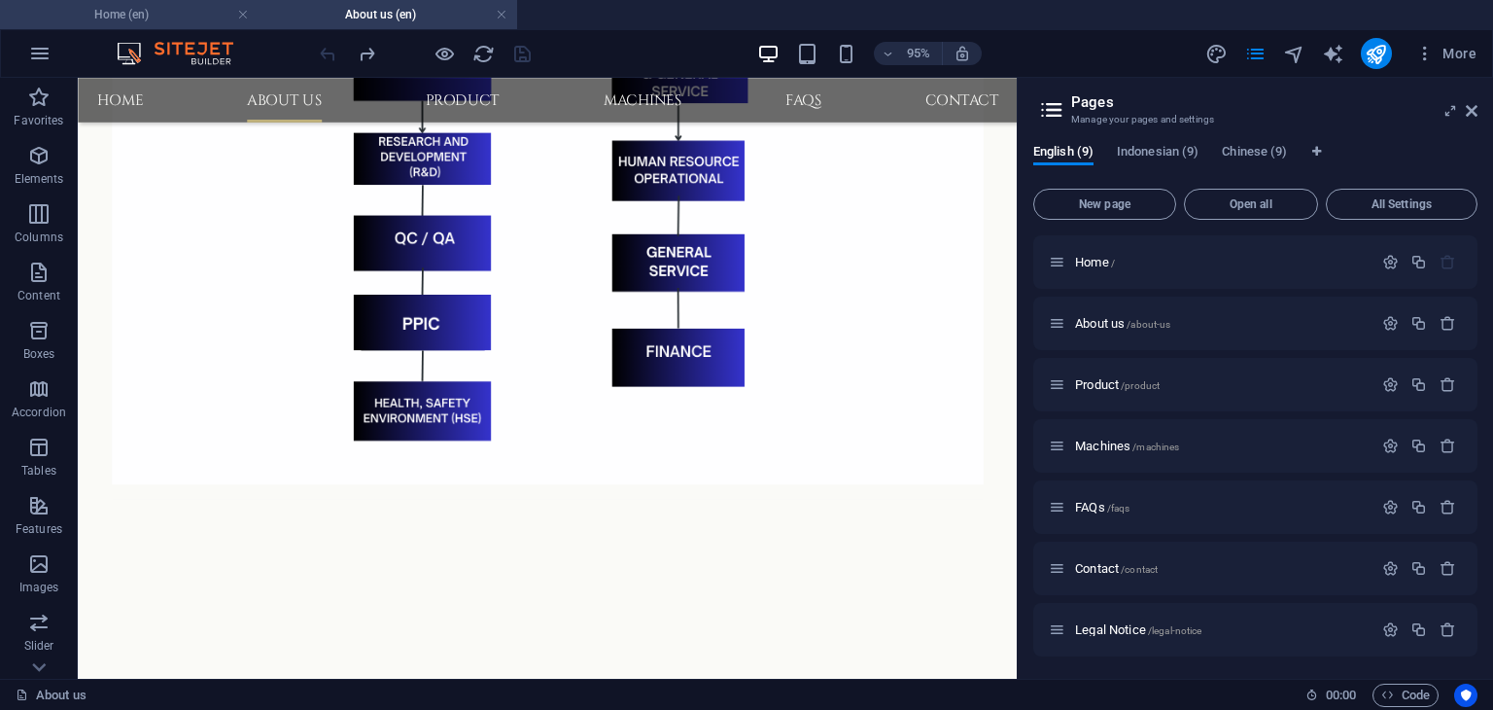
click at [176, 17] on h4 "Home (en)" at bounding box center [129, 14] width 259 height 21
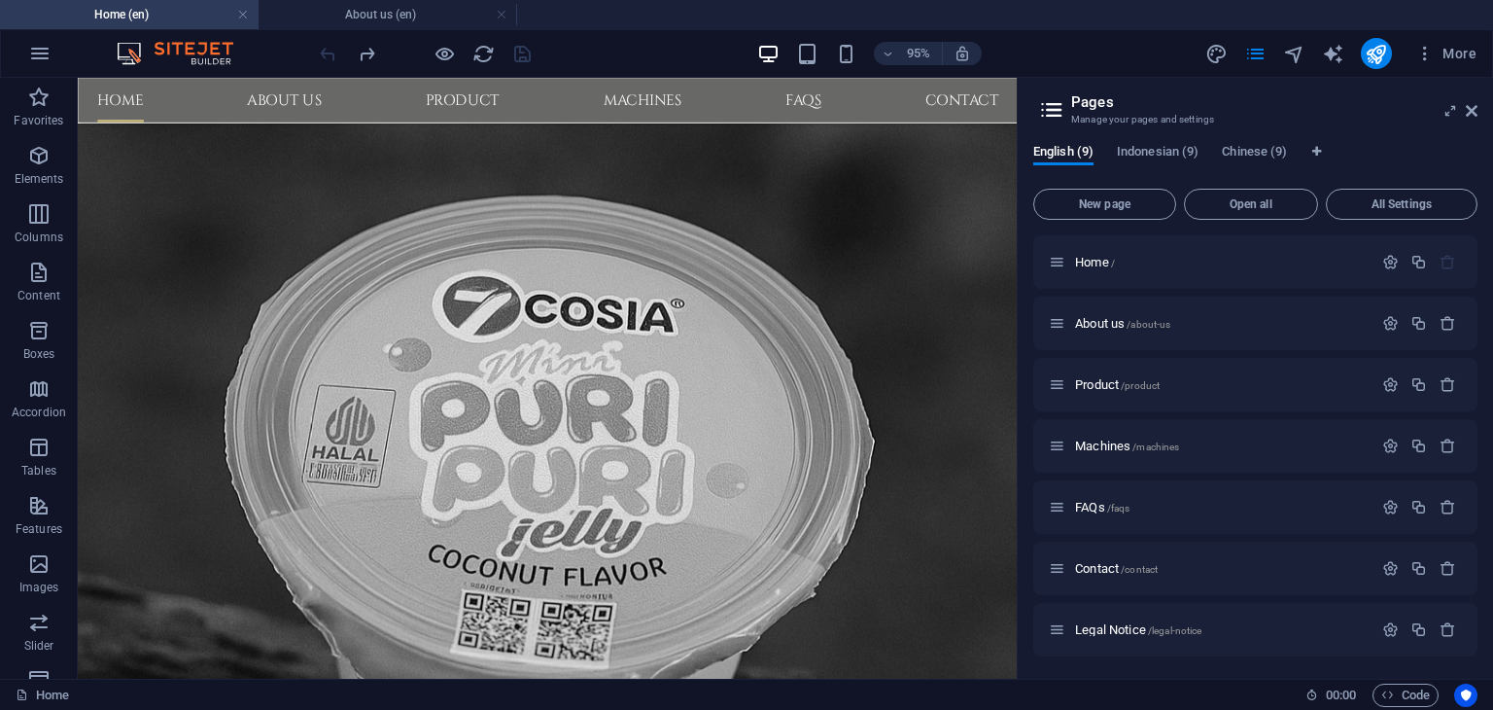
scroll to position [1672, 0]
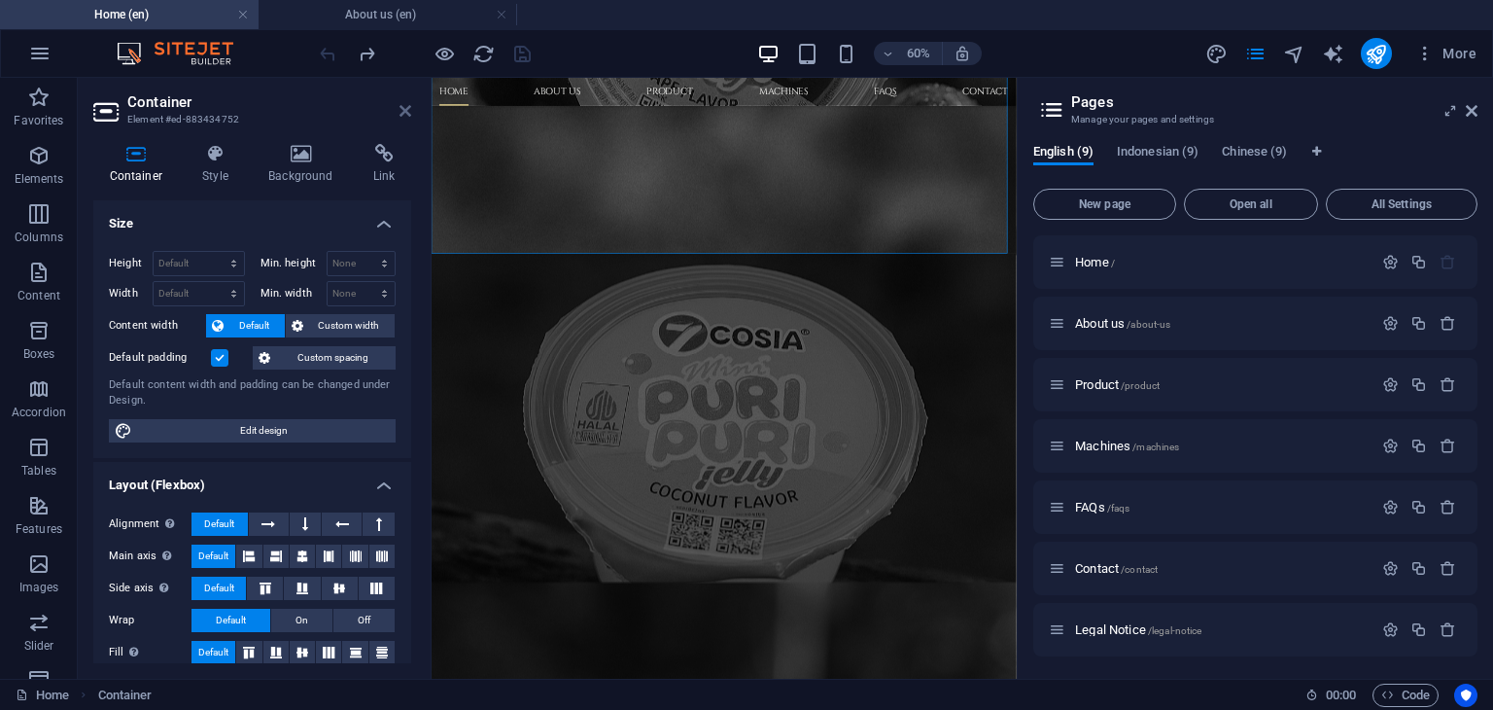
click at [401, 109] on icon at bounding box center [406, 111] width 12 height 16
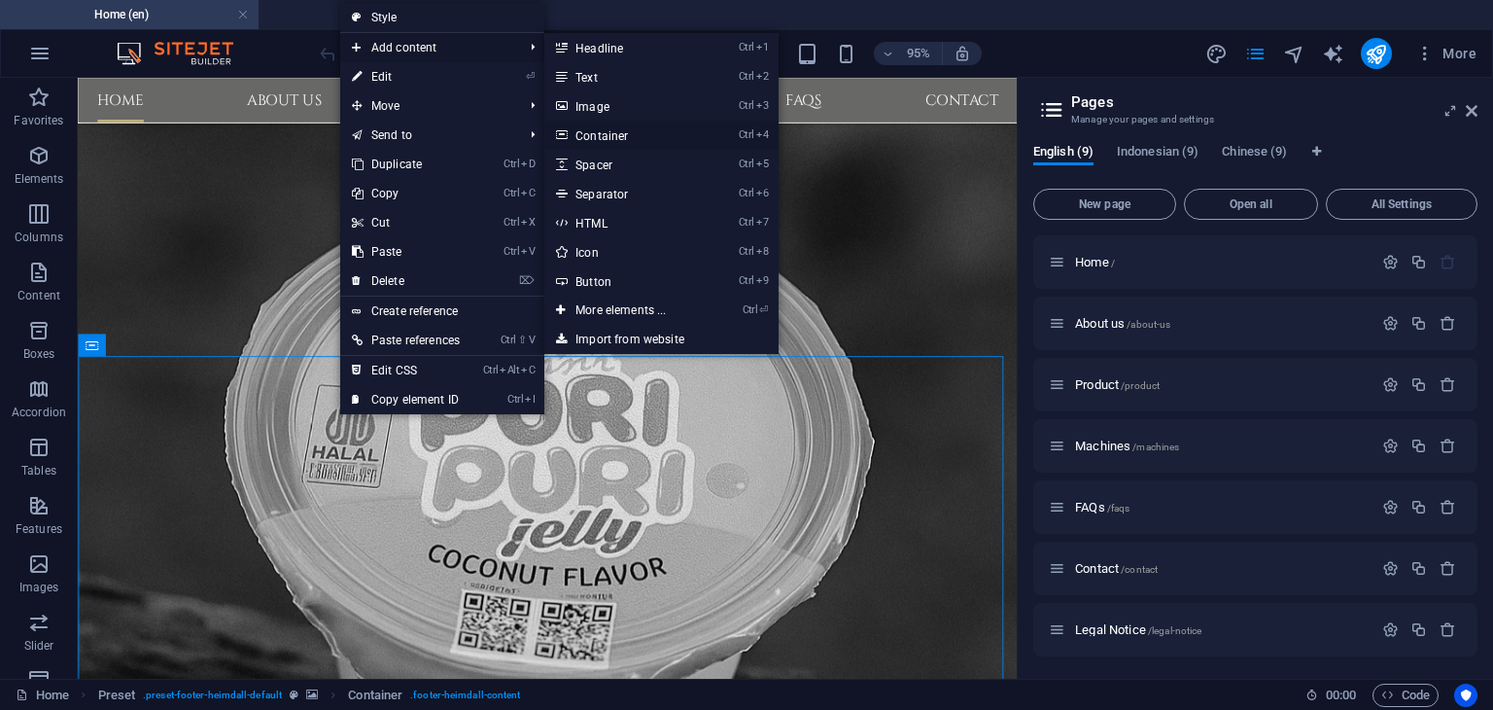
click at [617, 137] on link "Ctrl 4 Container" at bounding box center [624, 135] width 160 height 29
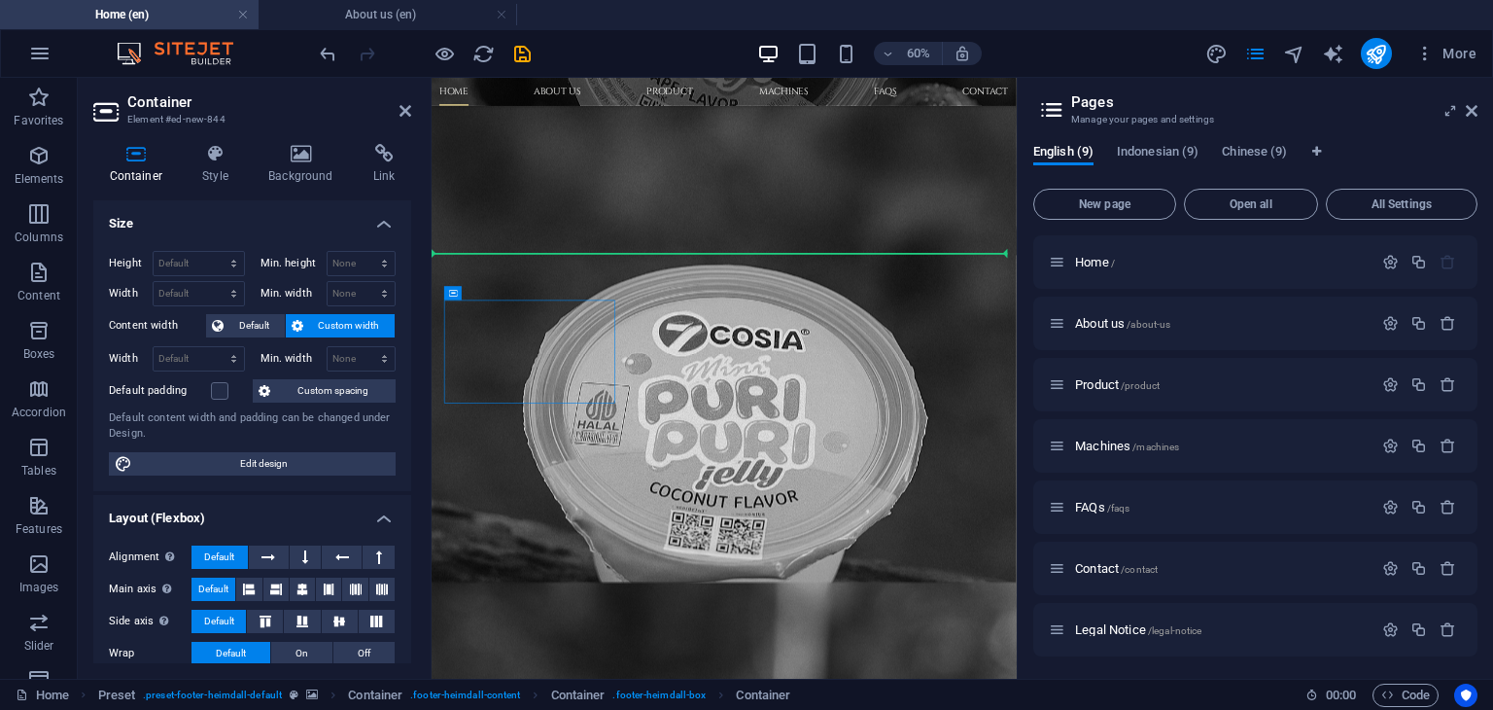
drag, startPoint x: 601, startPoint y: 500, endPoint x: 705, endPoint y: 360, distance: 174.4
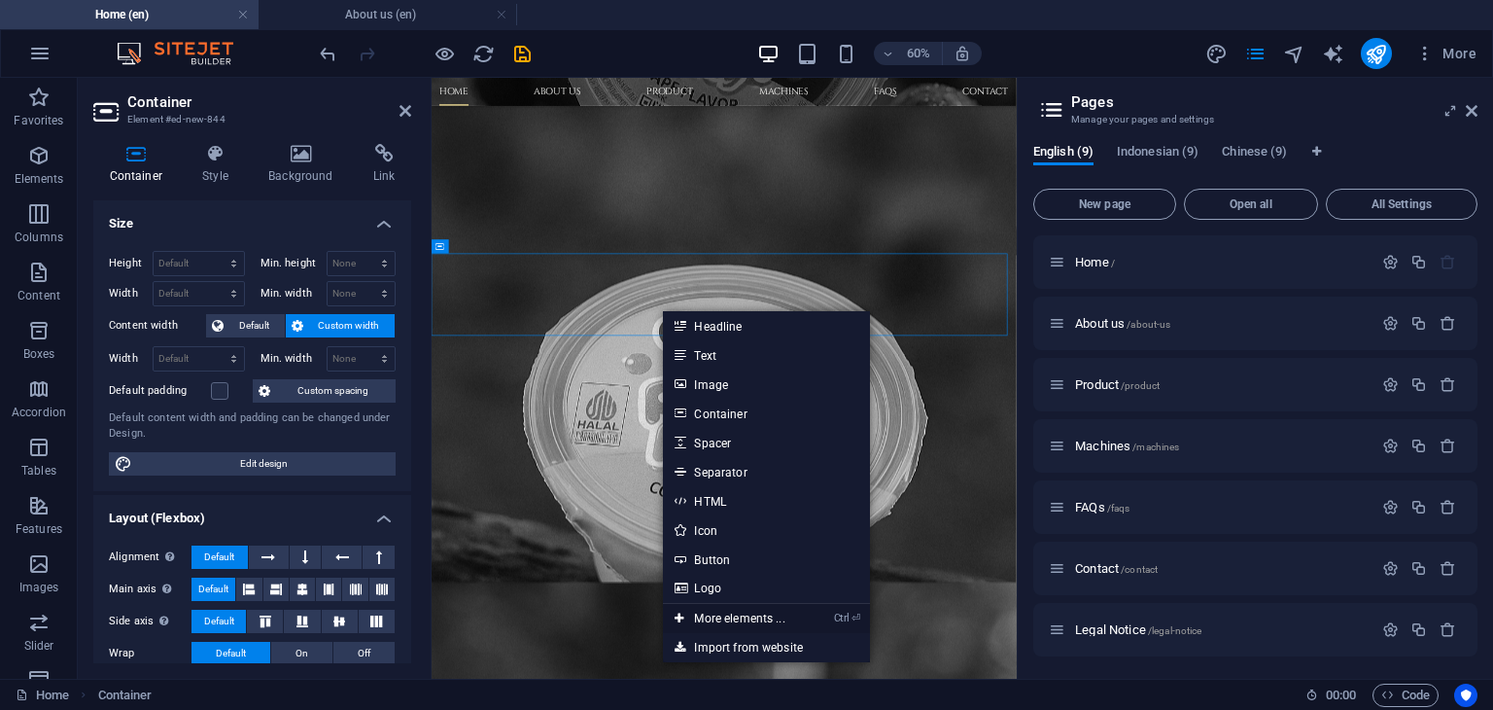
click at [747, 616] on link "Ctrl ⏎ More elements ..." at bounding box center [729, 618] width 133 height 29
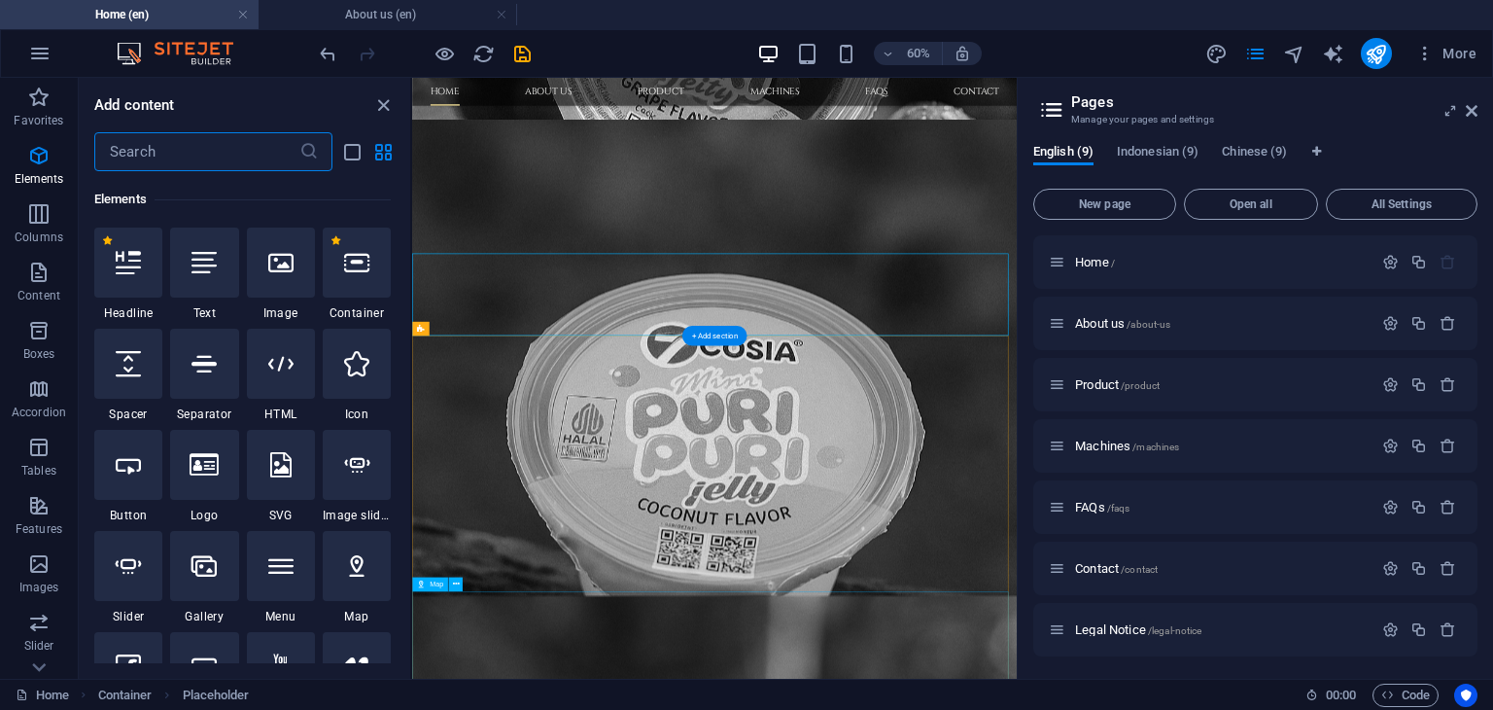
scroll to position [206, 0]
click at [193, 153] on input "text" at bounding box center [196, 151] width 205 height 39
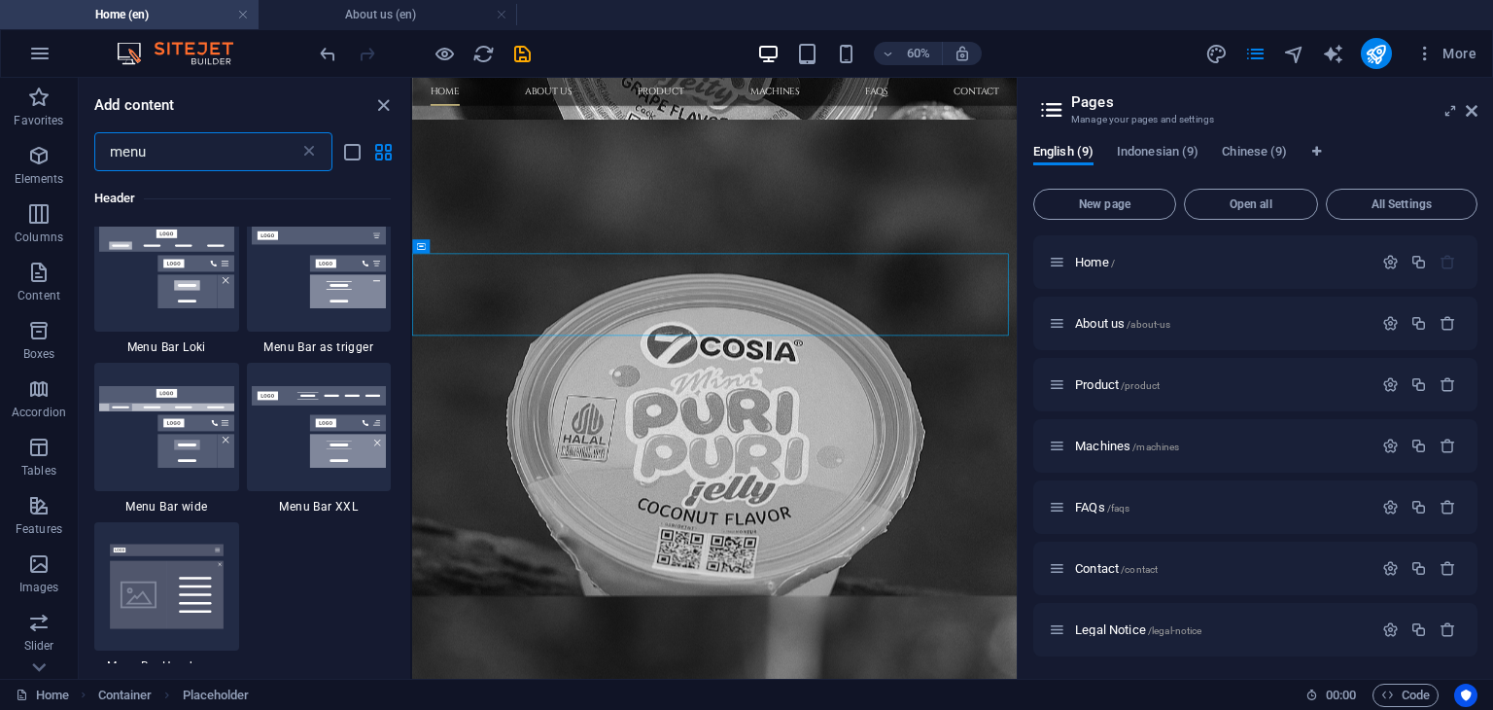
scroll to position [875, 0]
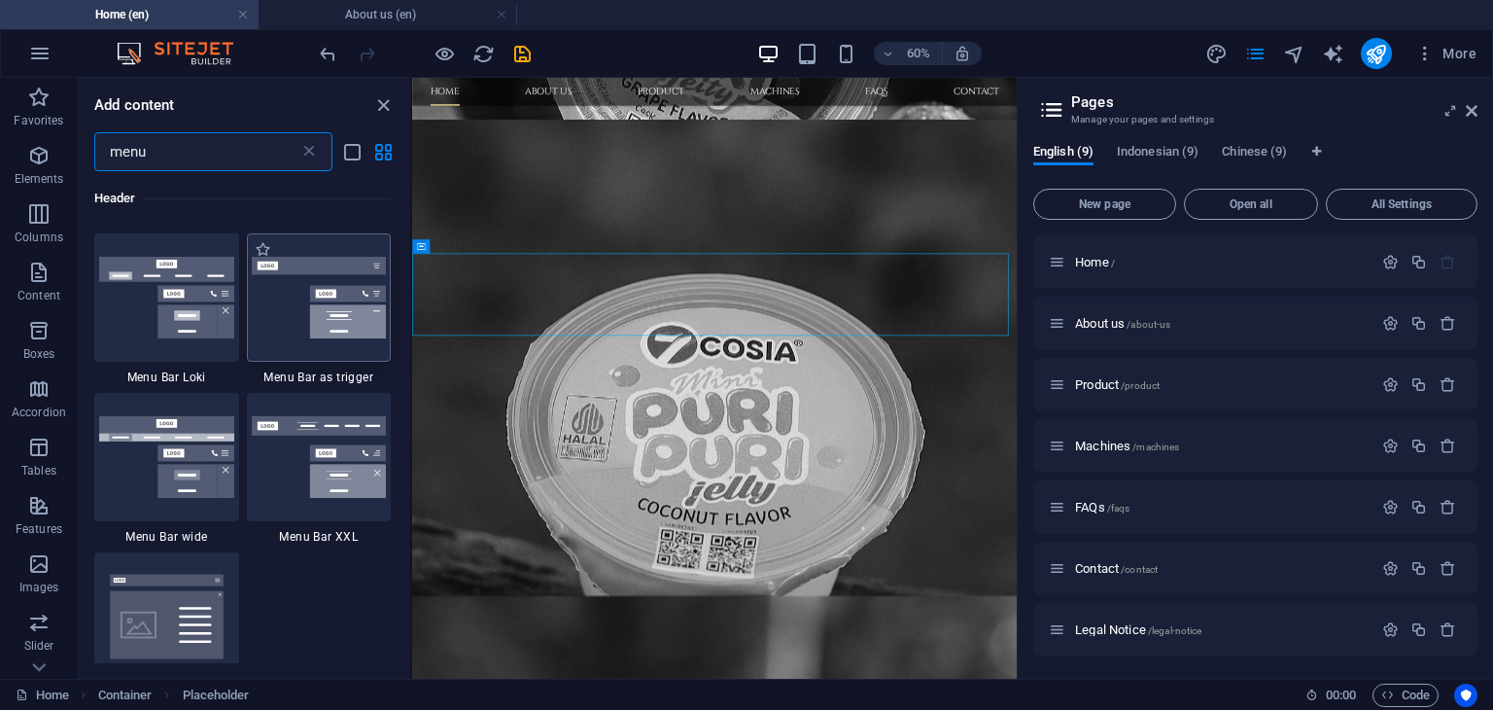
type input "menu"
click at [283, 327] on img at bounding box center [319, 298] width 135 height 82
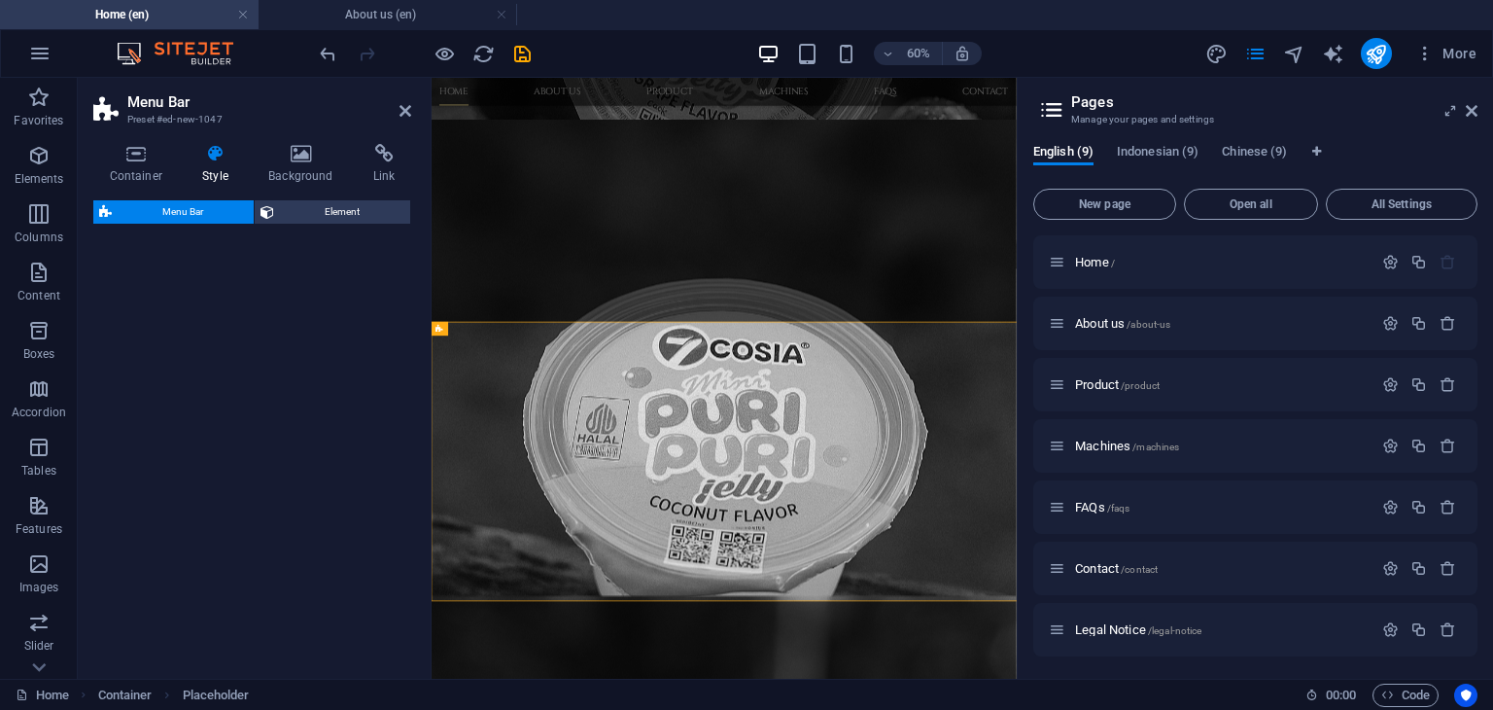
select select "rem"
select select "preset-menu-v2-trigger"
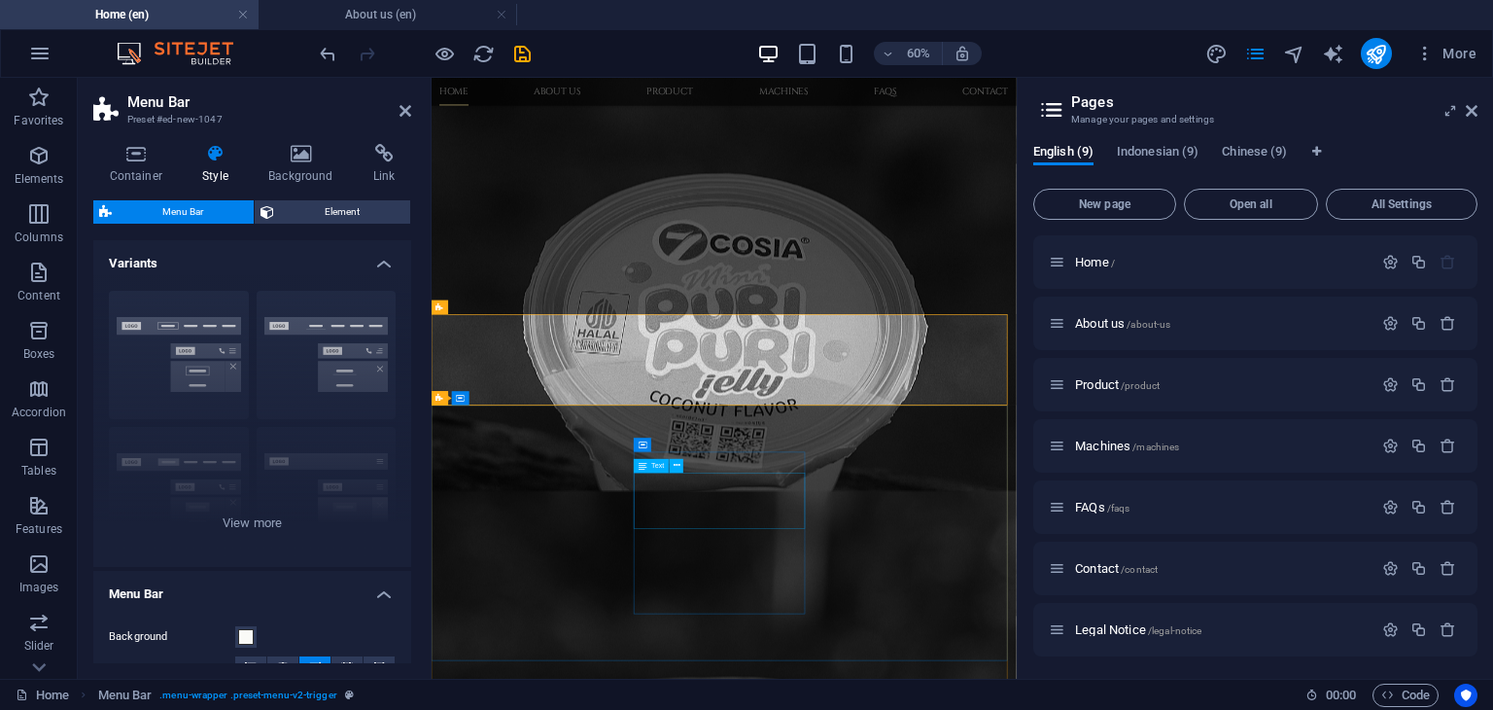
scroll to position [1678, 0]
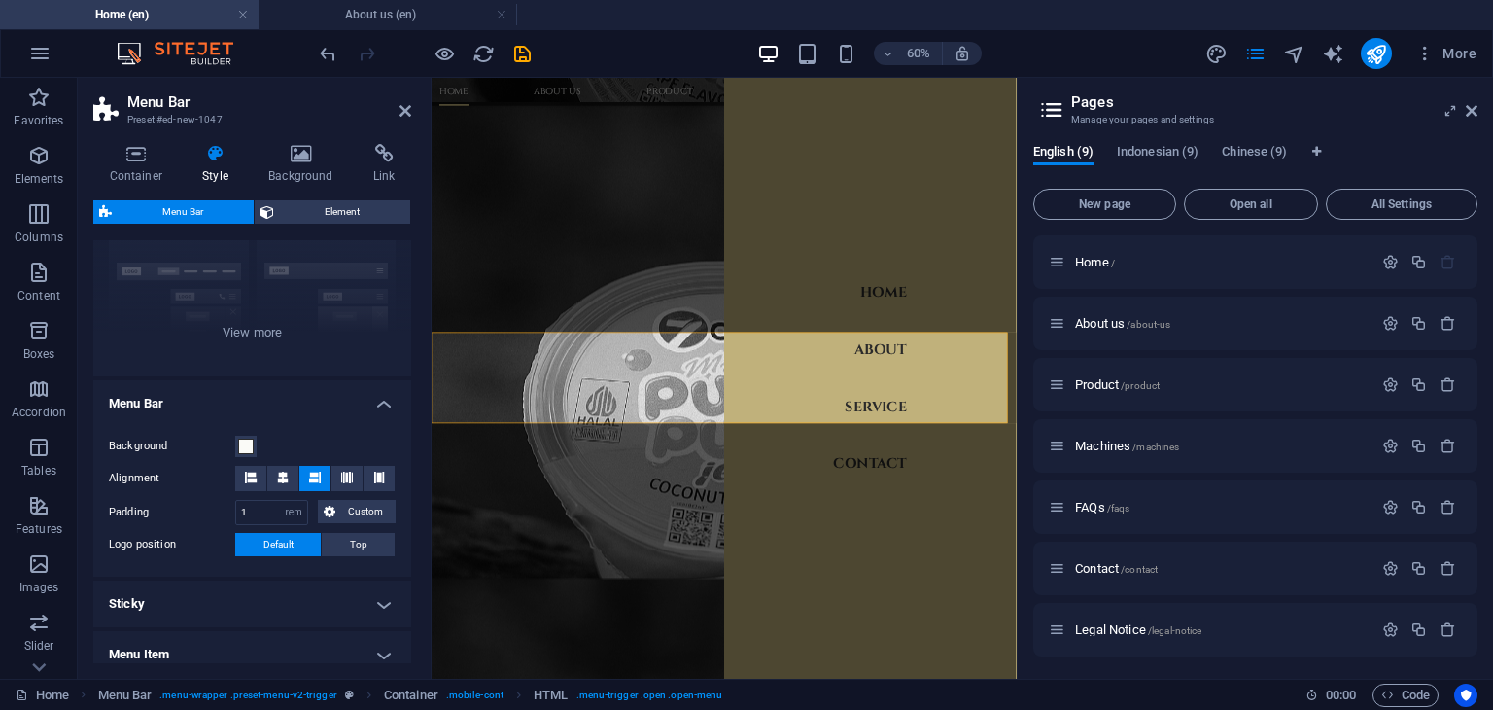
scroll to position [194, 0]
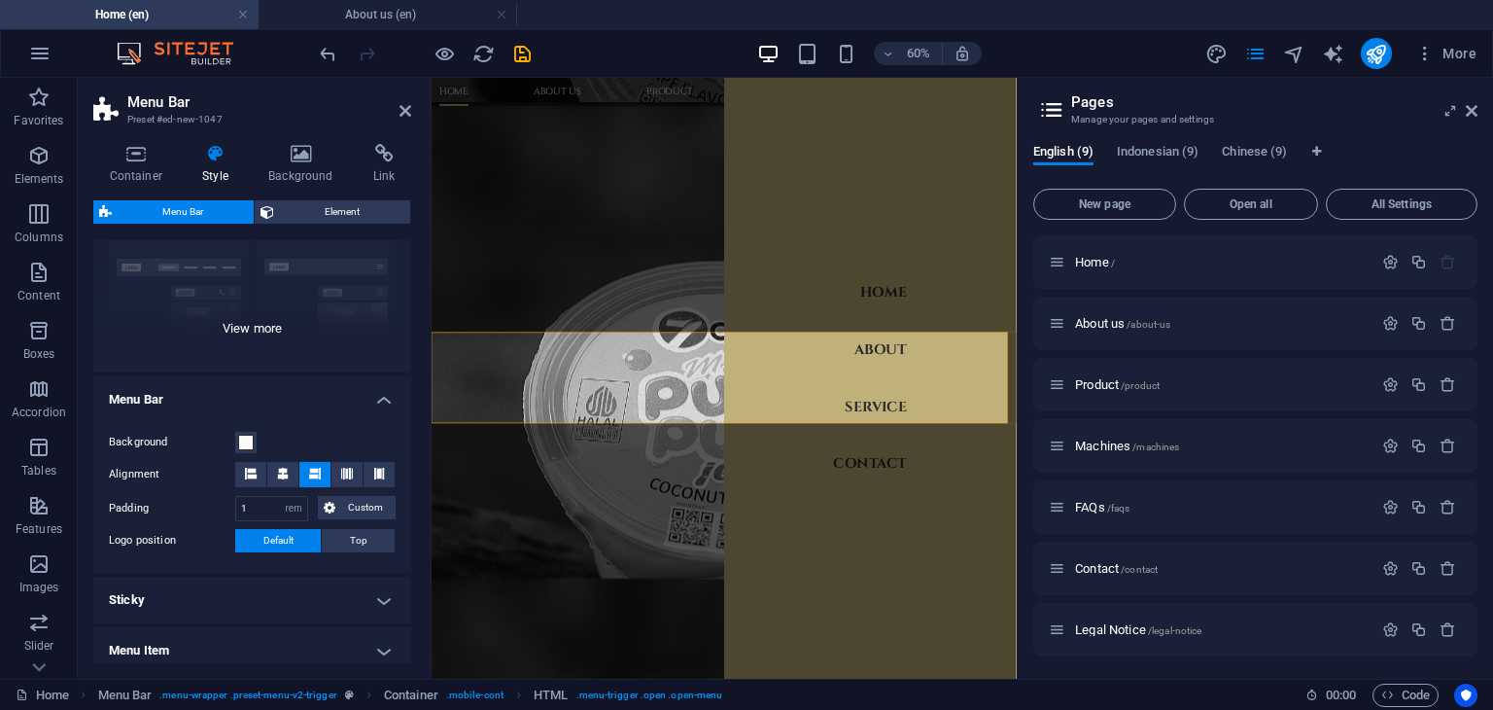
click at [296, 340] on div "Border Centered Default Fixed Loki Trigger Wide XXL" at bounding box center [252, 227] width 318 height 292
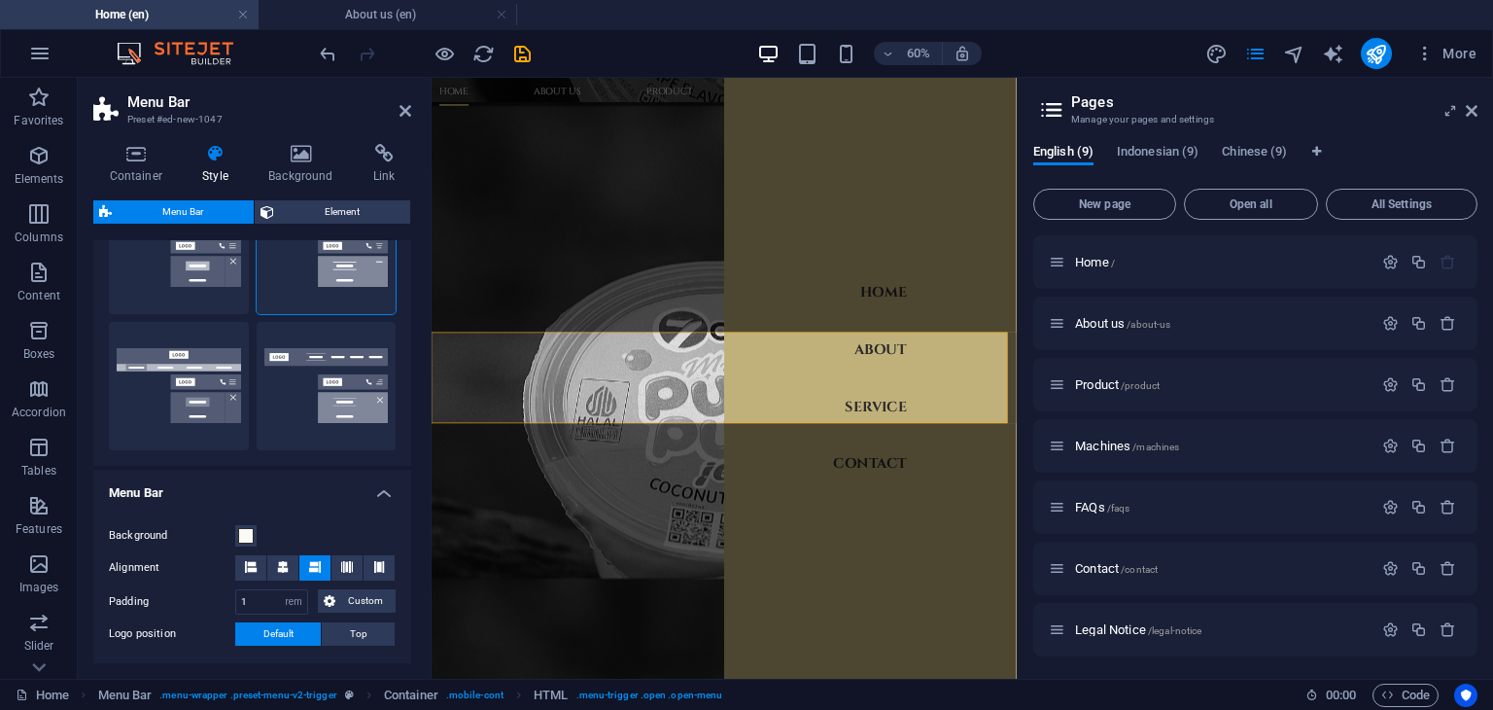
scroll to position [389, 0]
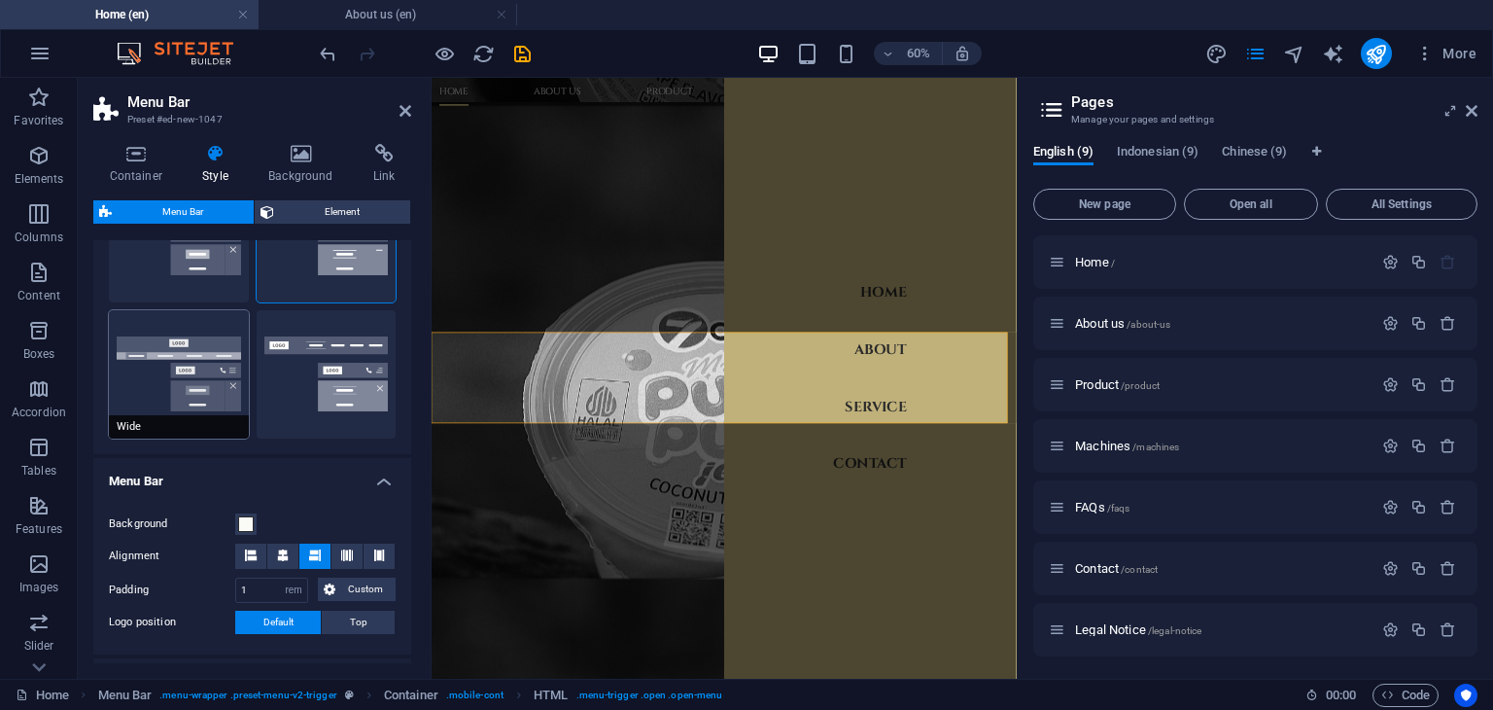
click at [208, 398] on button "Wide" at bounding box center [179, 374] width 140 height 128
type input "0"
type input "2"
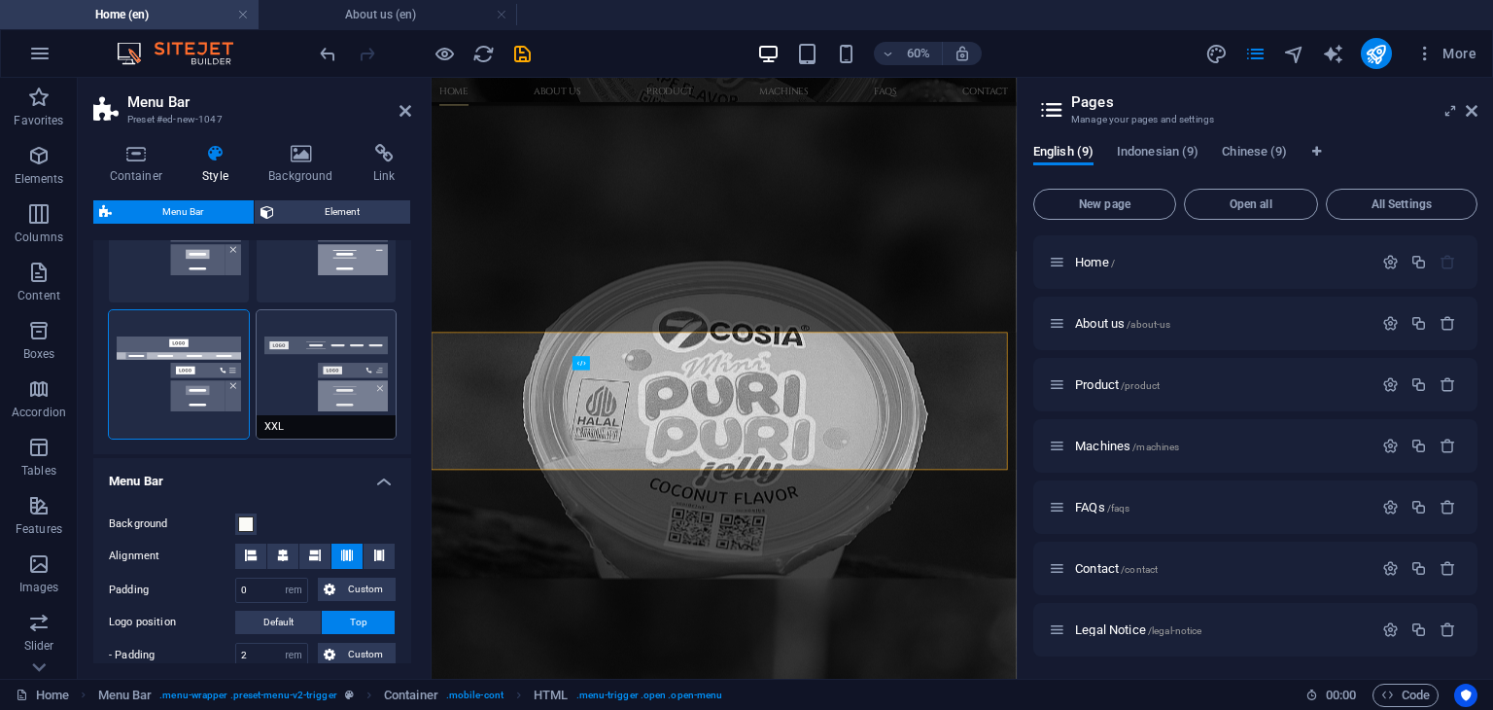
click at [295, 399] on button "XXL" at bounding box center [327, 374] width 140 height 128
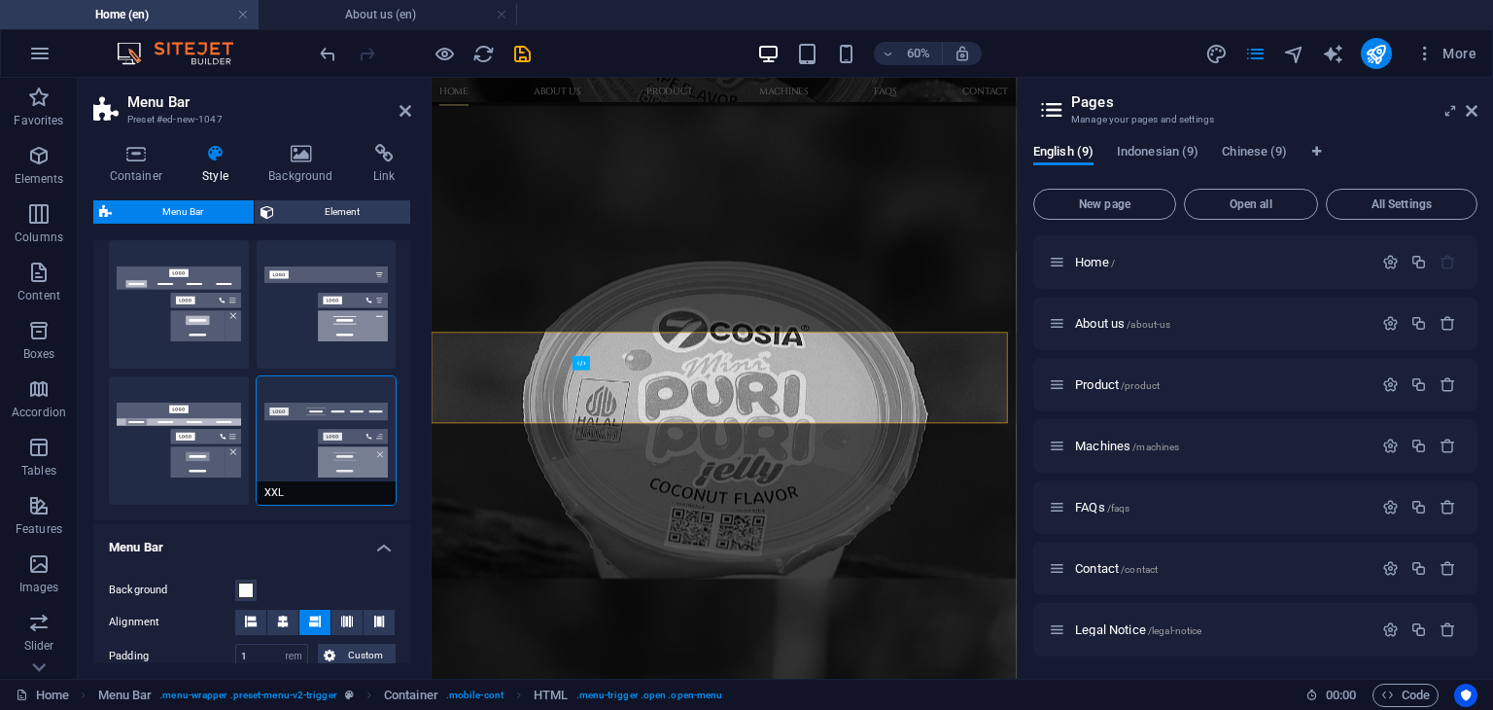
scroll to position [292, 0]
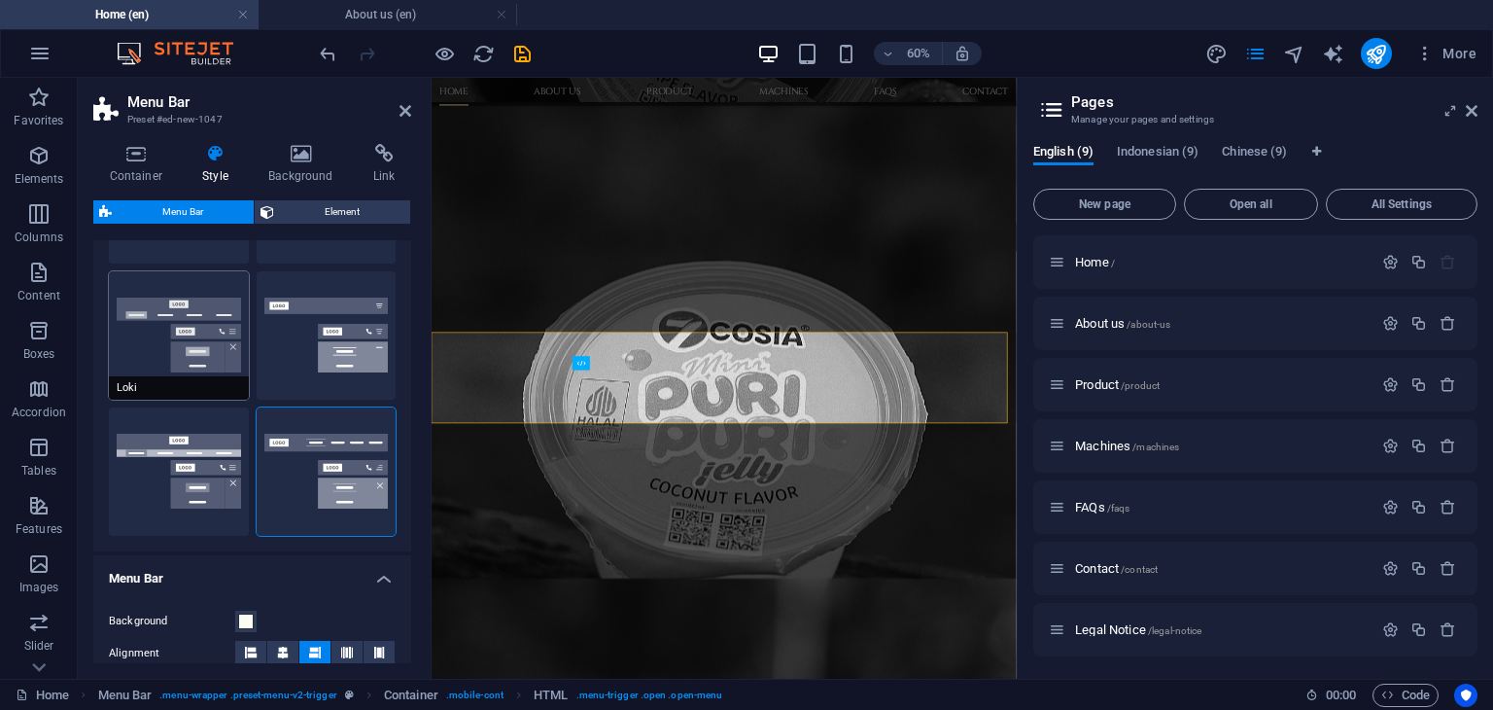
click at [202, 348] on button "Loki" at bounding box center [179, 335] width 140 height 128
type input "0"
select select "DISABLED_OPTION_VALUE"
type input "2"
type input "1"
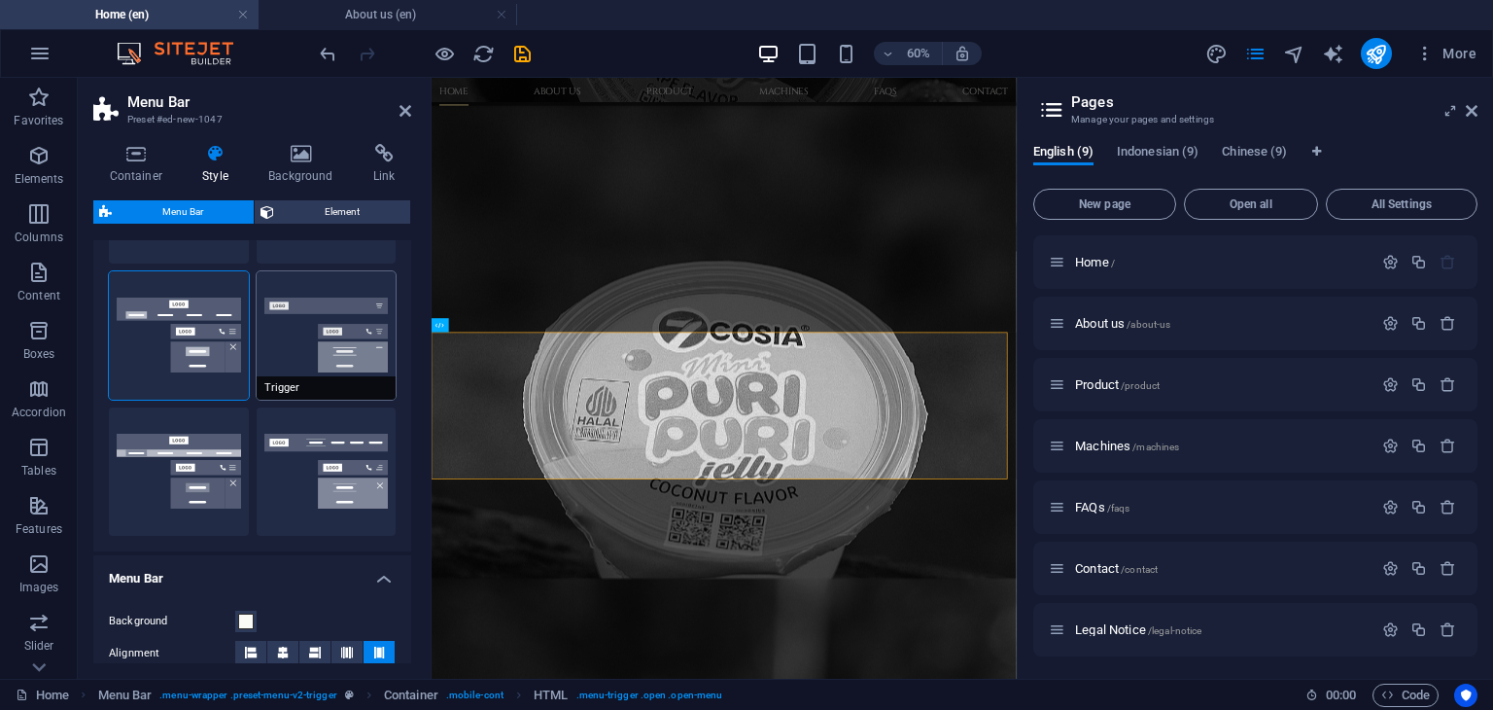
click at [282, 357] on button "Trigger" at bounding box center [327, 335] width 140 height 128
type input "1"
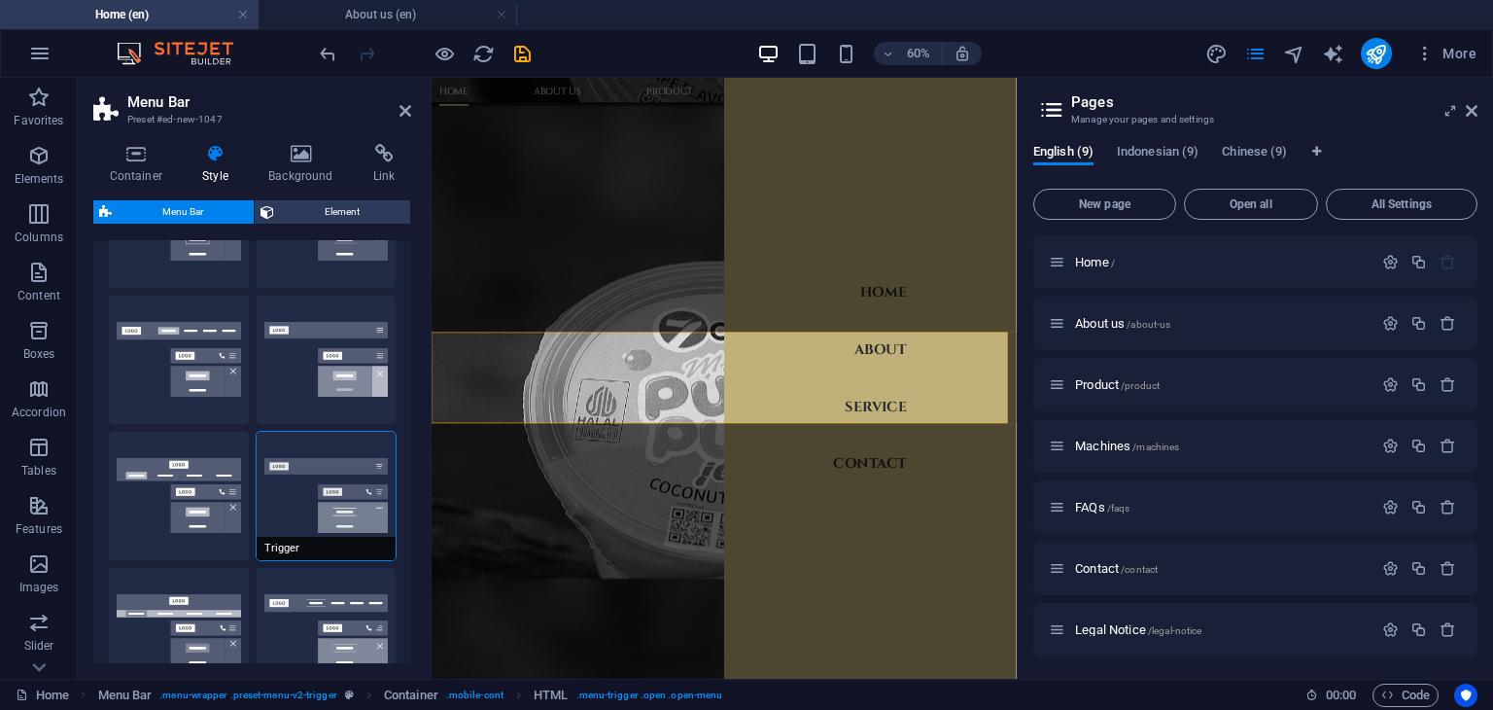
scroll to position [97, 0]
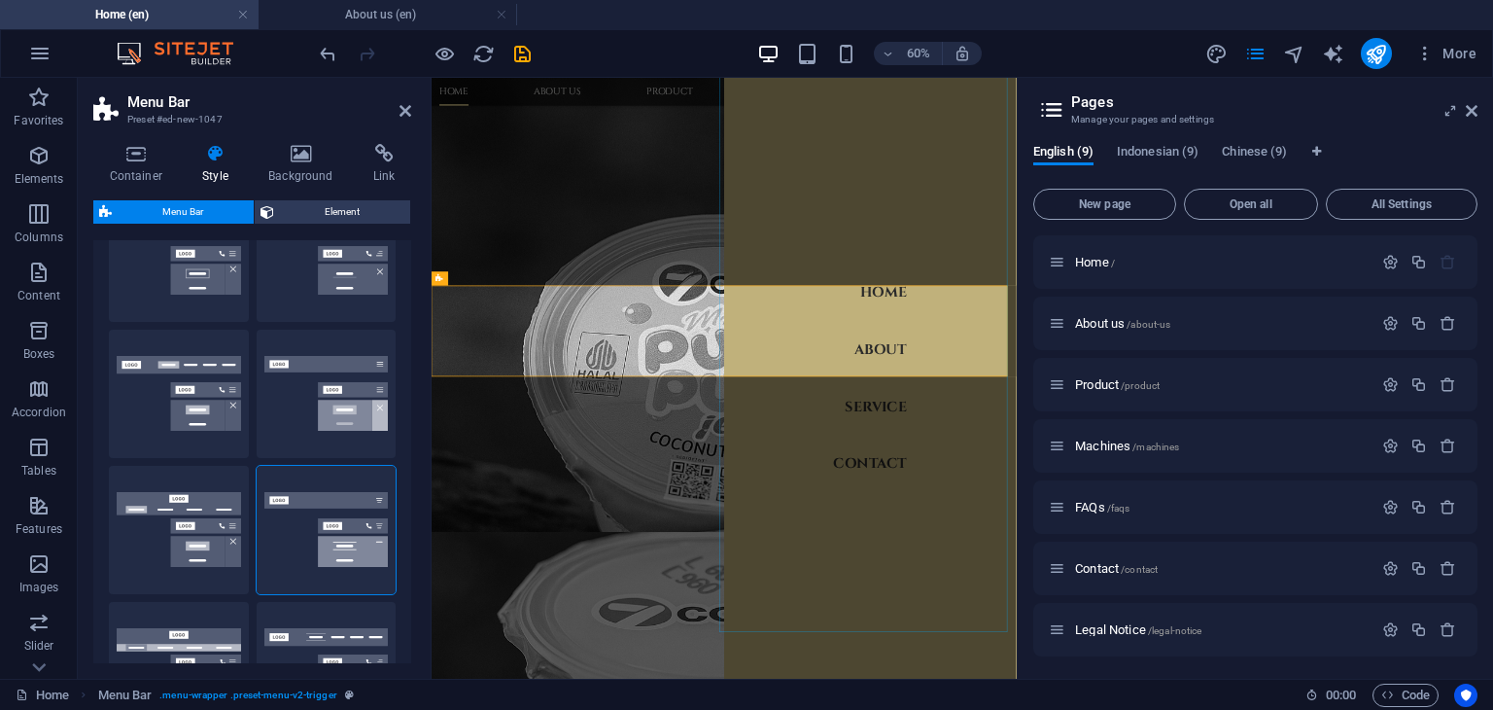
scroll to position [1775, 0]
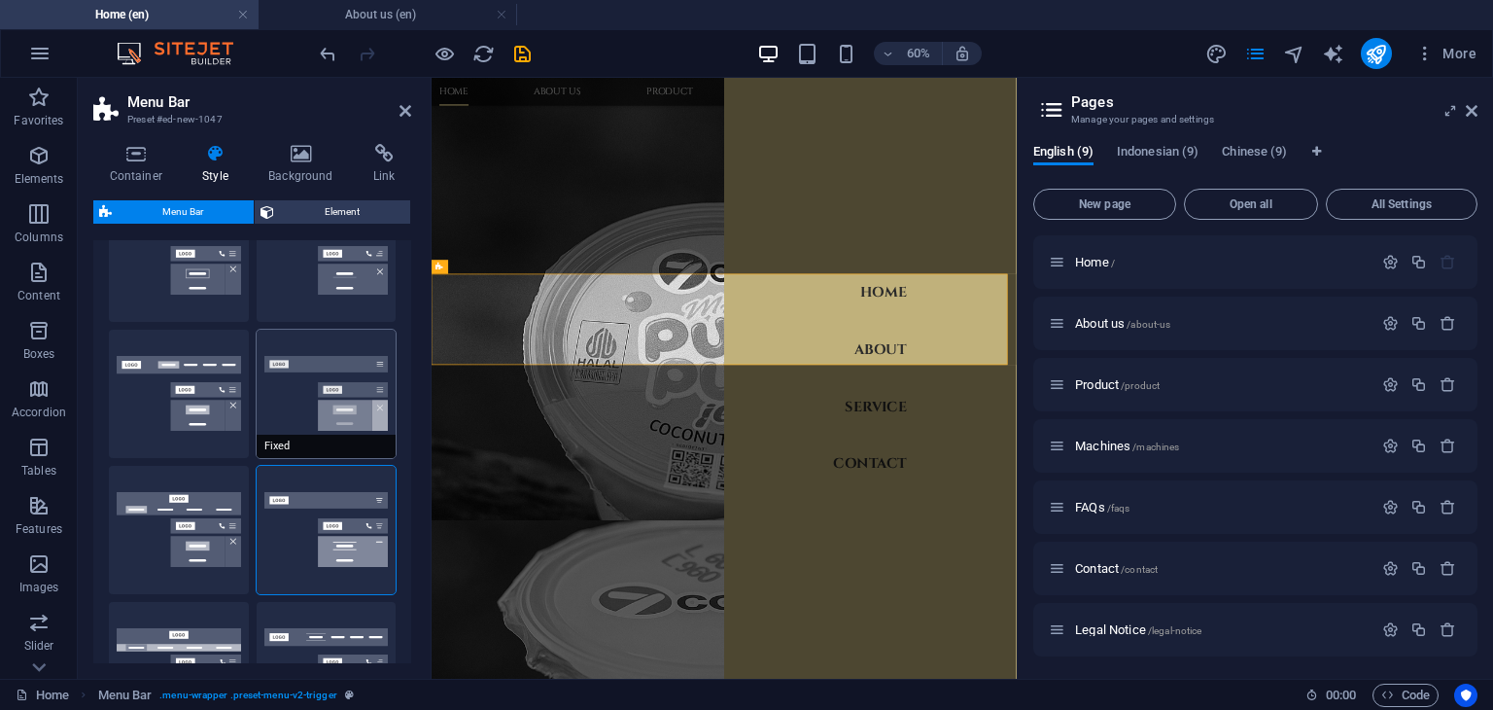
click at [289, 413] on button "Fixed" at bounding box center [327, 394] width 140 height 128
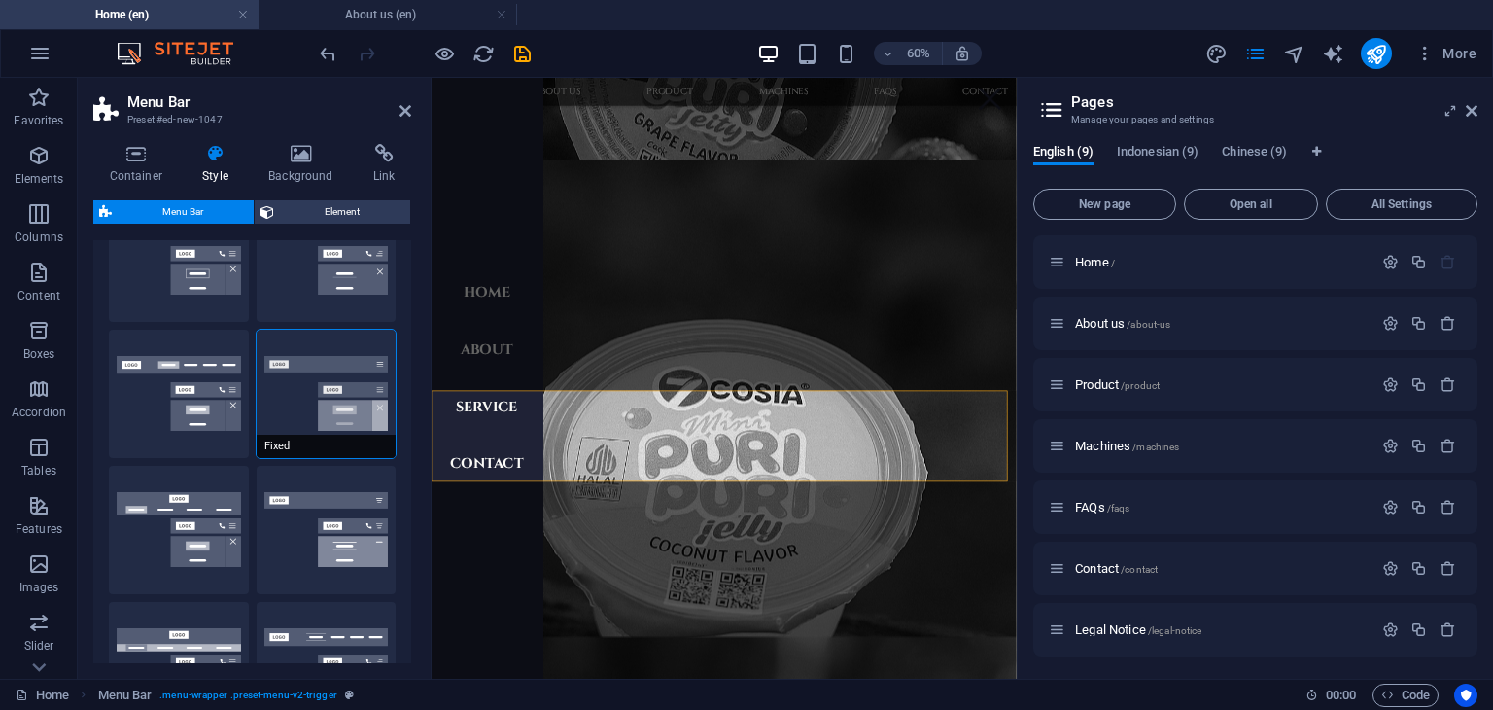
scroll to position [0, 0]
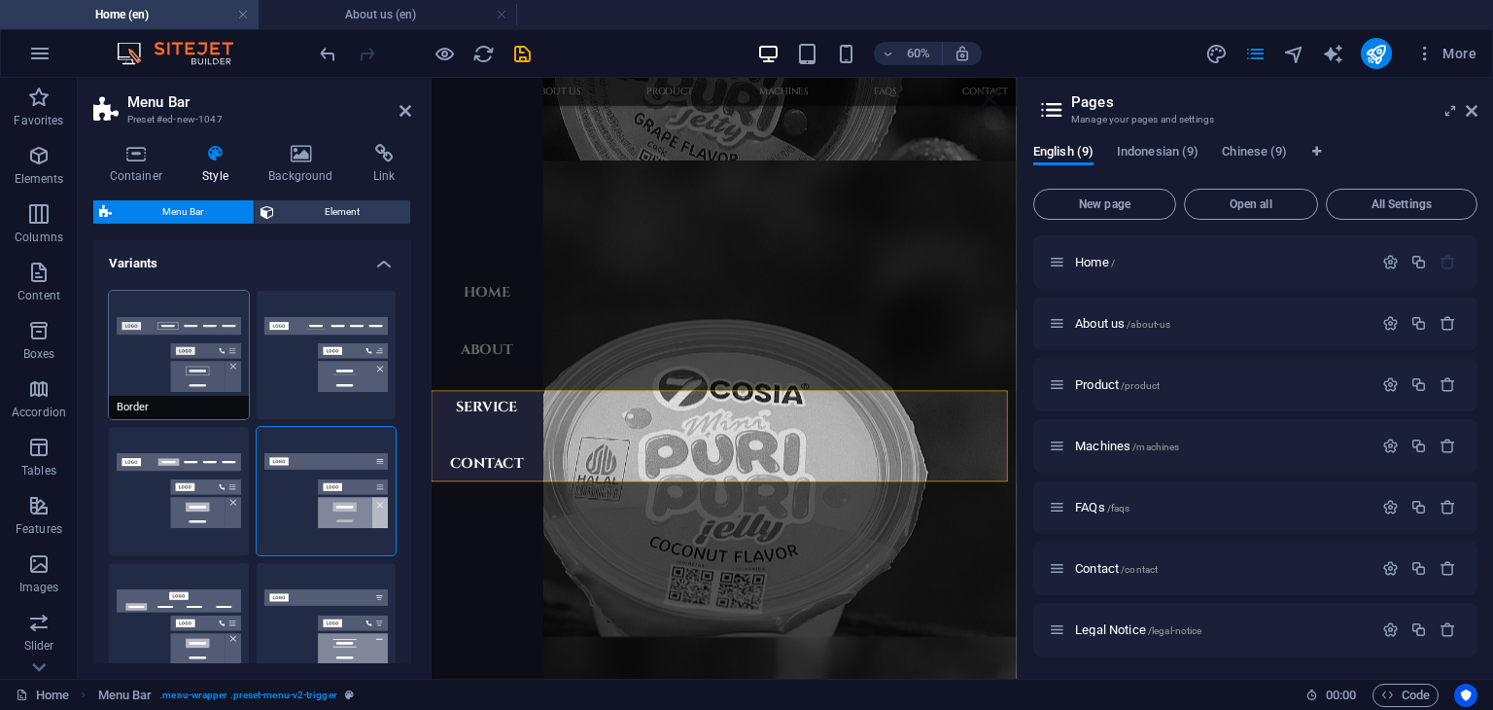
click at [145, 370] on button "Border" at bounding box center [179, 355] width 140 height 128
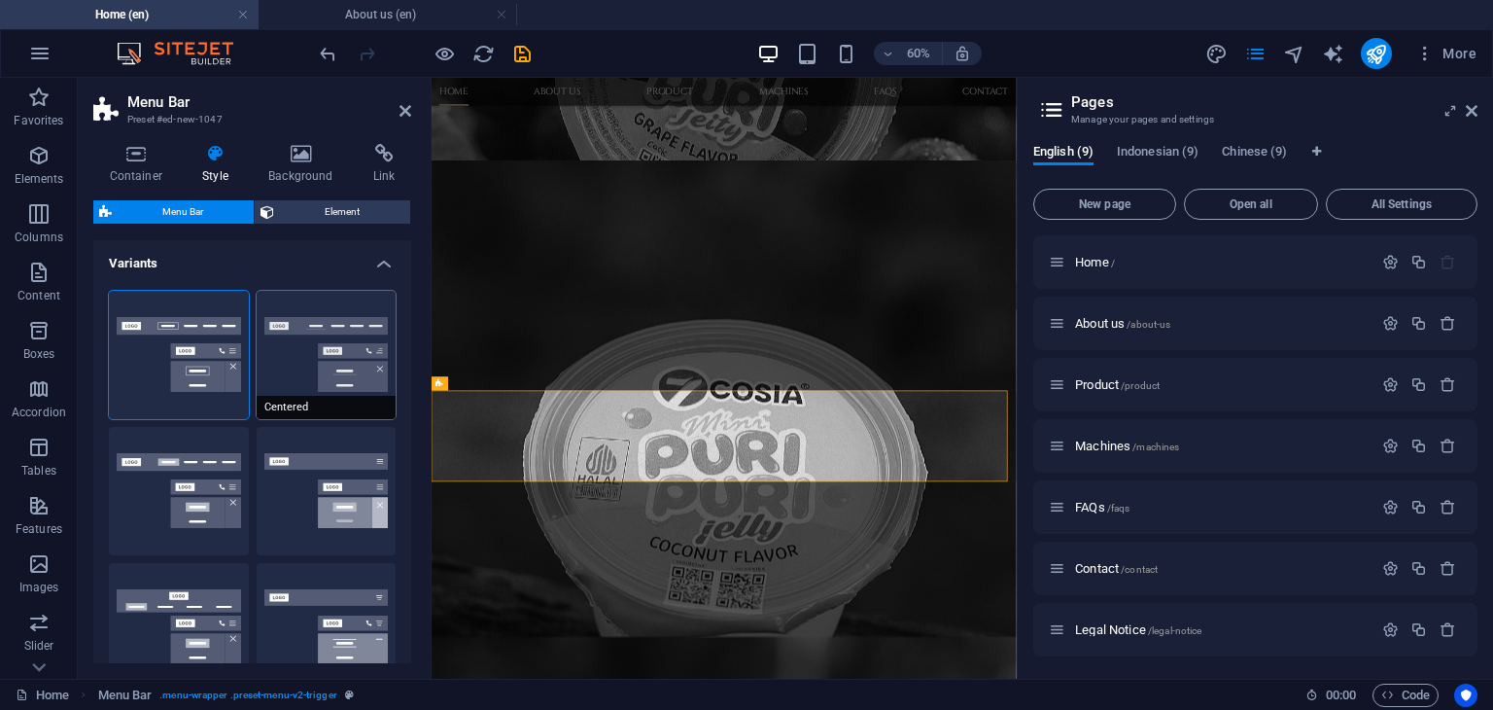
click at [284, 367] on button "Centered" at bounding box center [327, 355] width 140 height 128
click at [363, 216] on span "Element" at bounding box center [342, 211] width 124 height 23
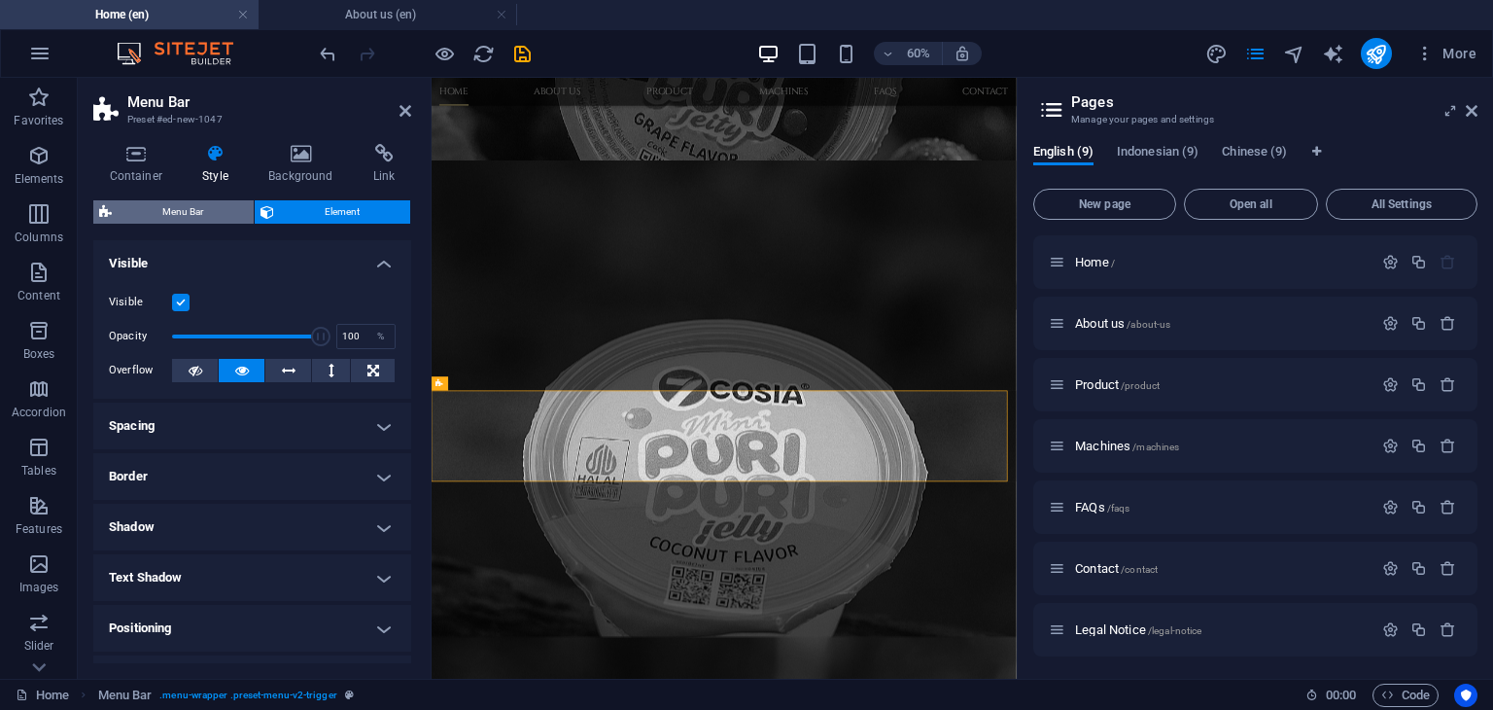
click at [193, 212] on span "Menu Bar" at bounding box center [183, 211] width 130 height 23
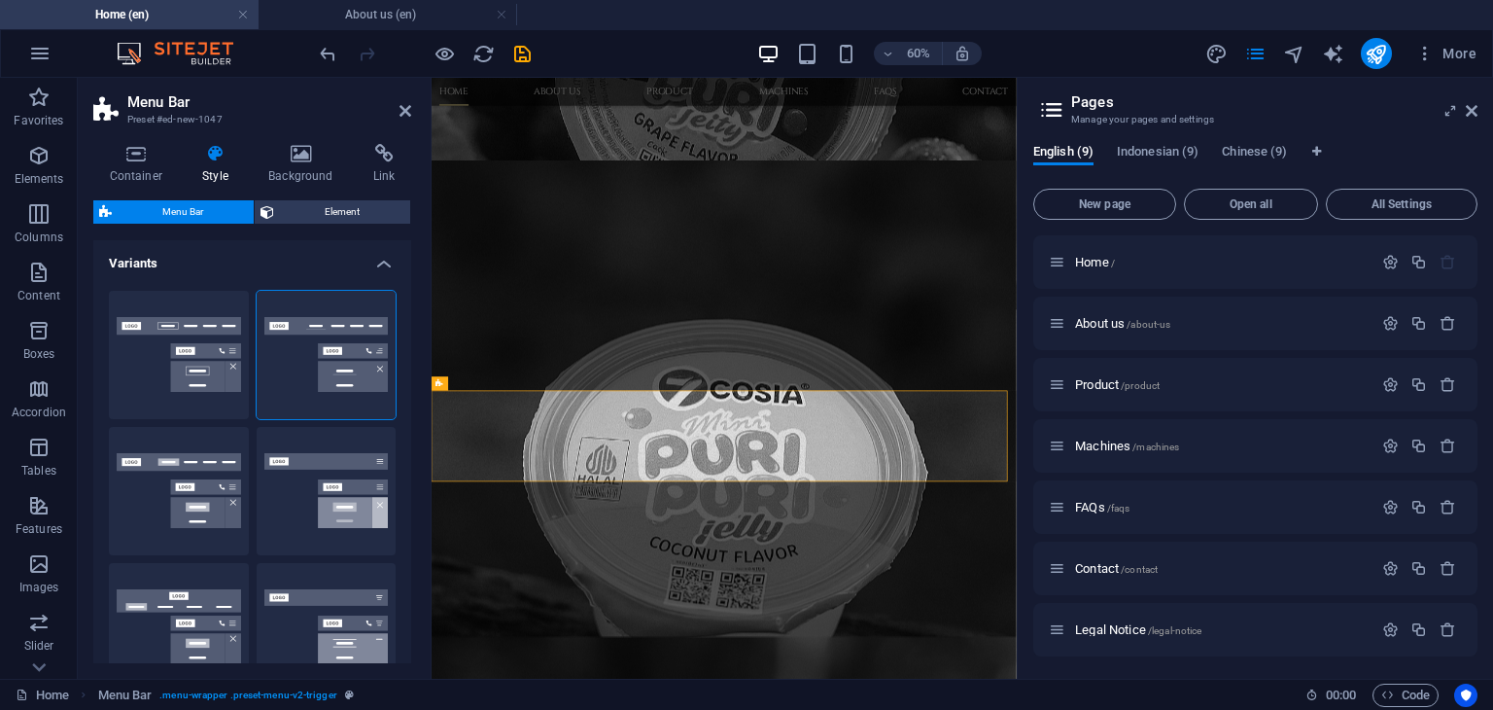
click at [375, 266] on h4 "Variants" at bounding box center [252, 257] width 318 height 35
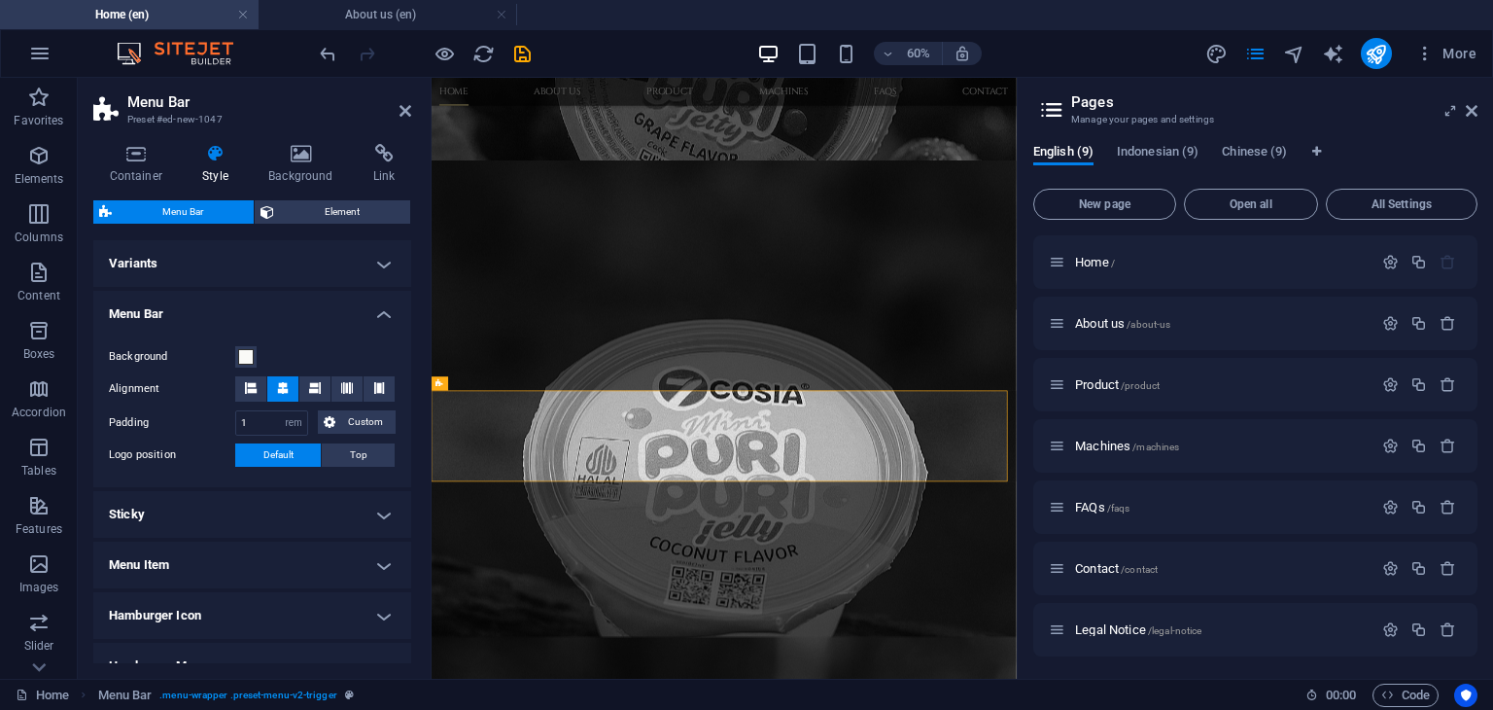
click at [375, 266] on h4 "Variants" at bounding box center [252, 263] width 318 height 47
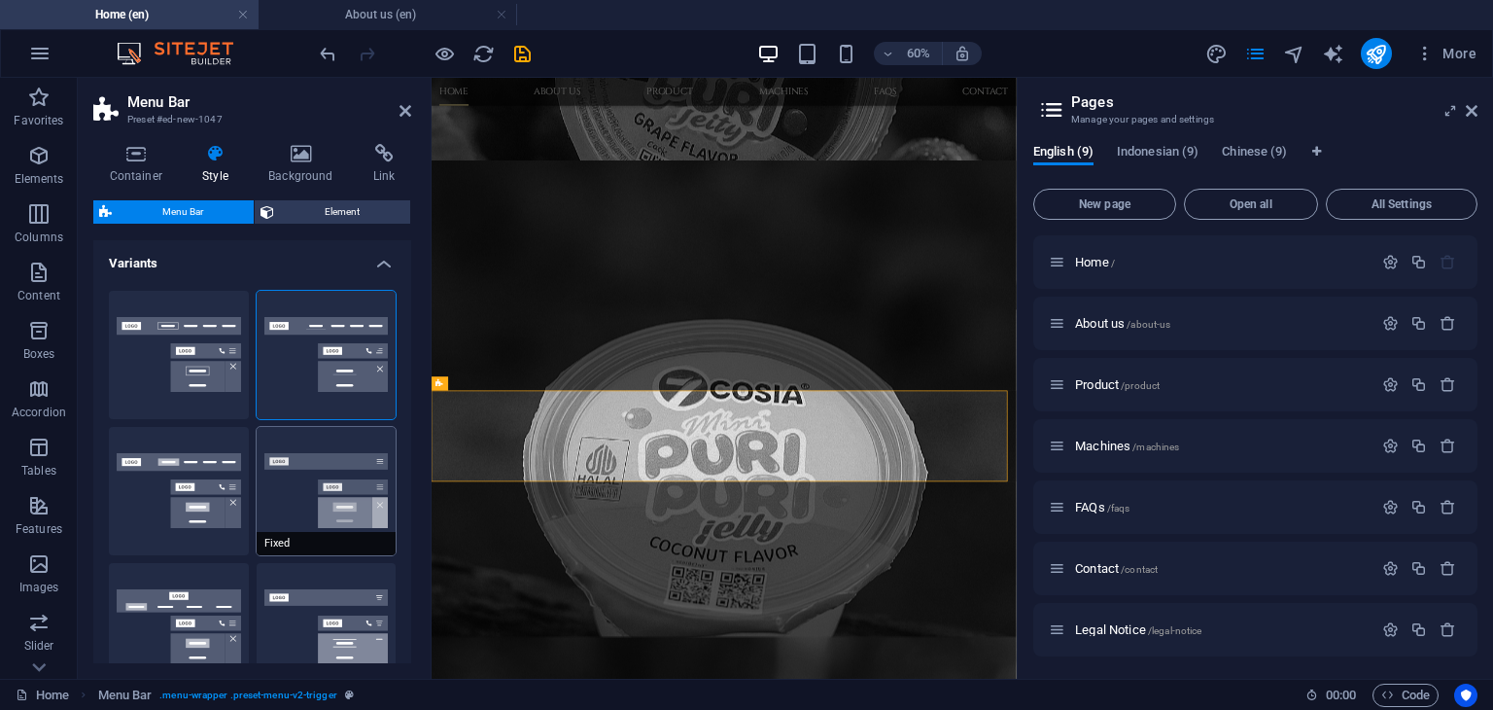
click at [296, 505] on button "Fixed" at bounding box center [327, 491] width 140 height 128
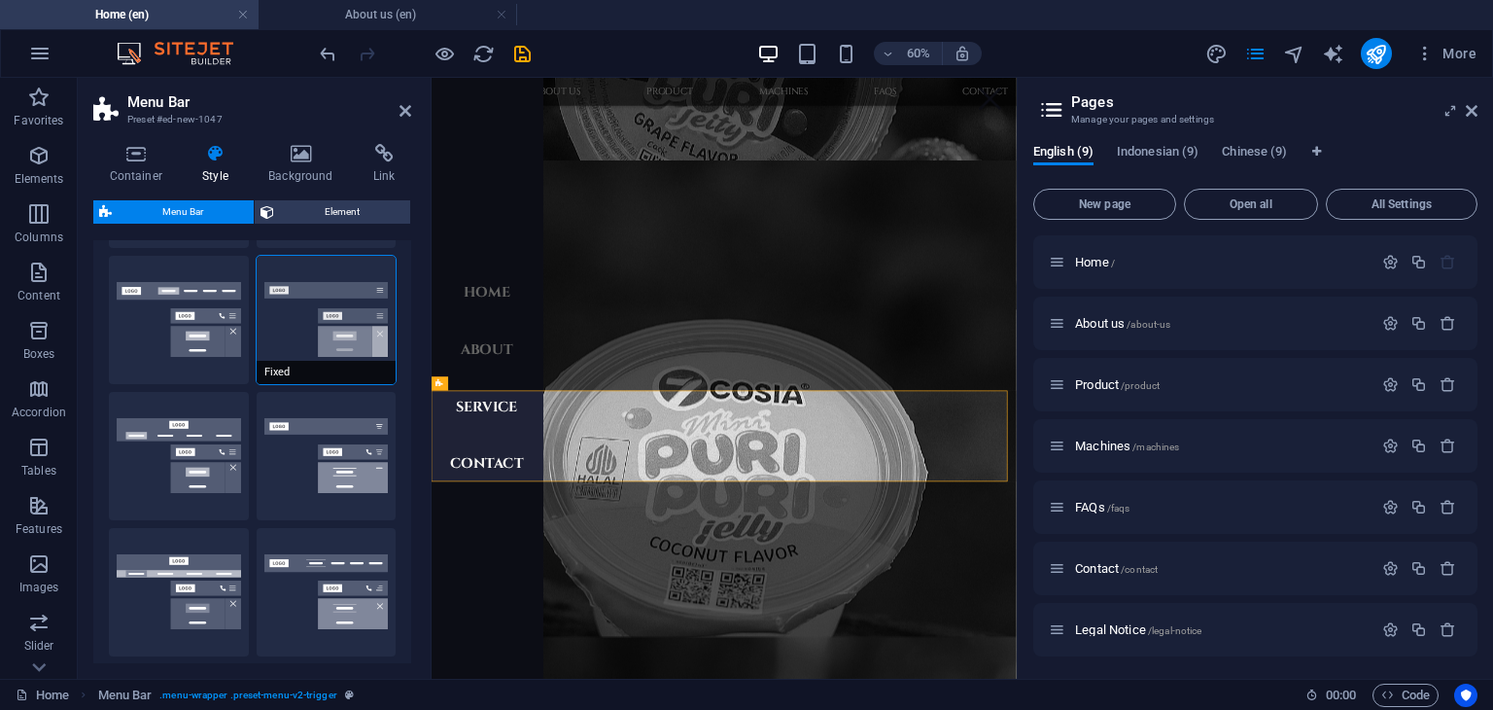
scroll to position [194, 0]
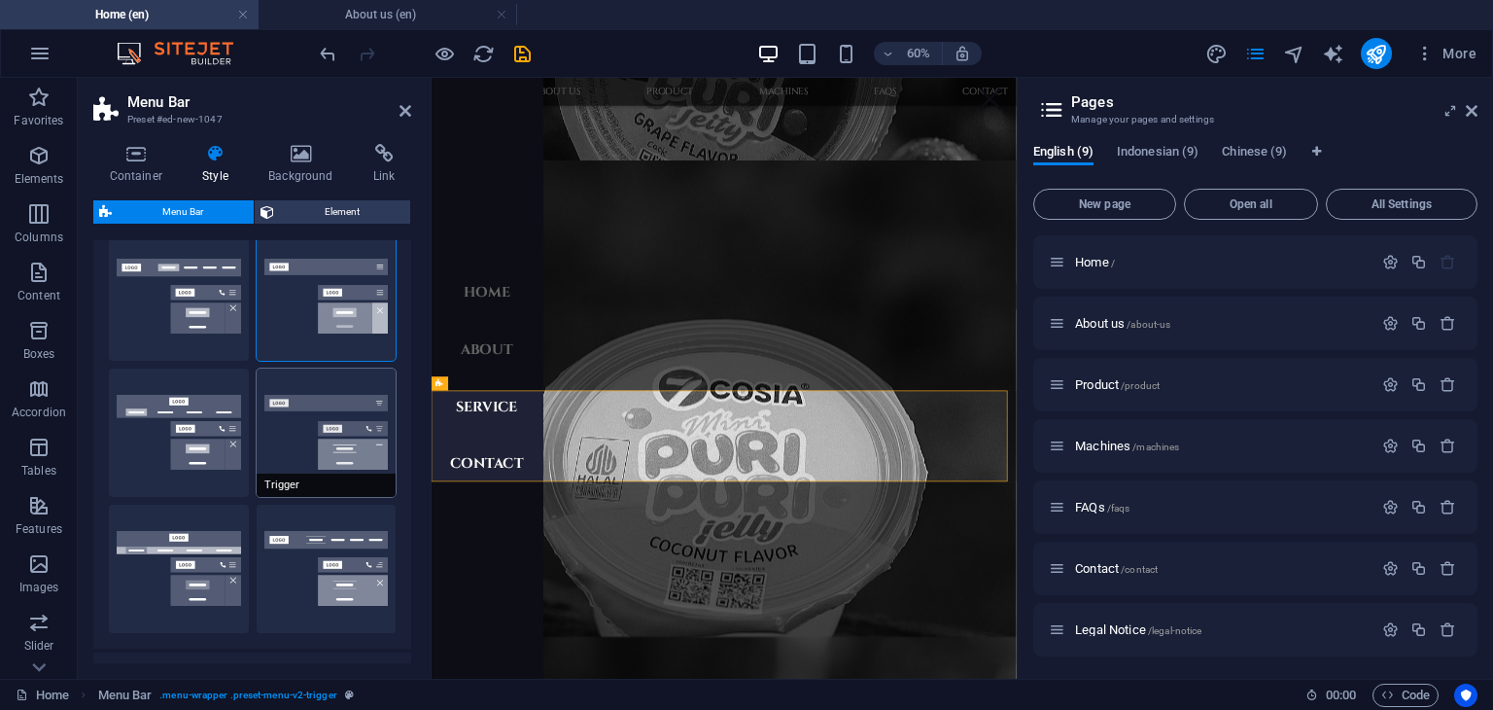
click at [301, 450] on button "Trigger" at bounding box center [327, 432] width 140 height 128
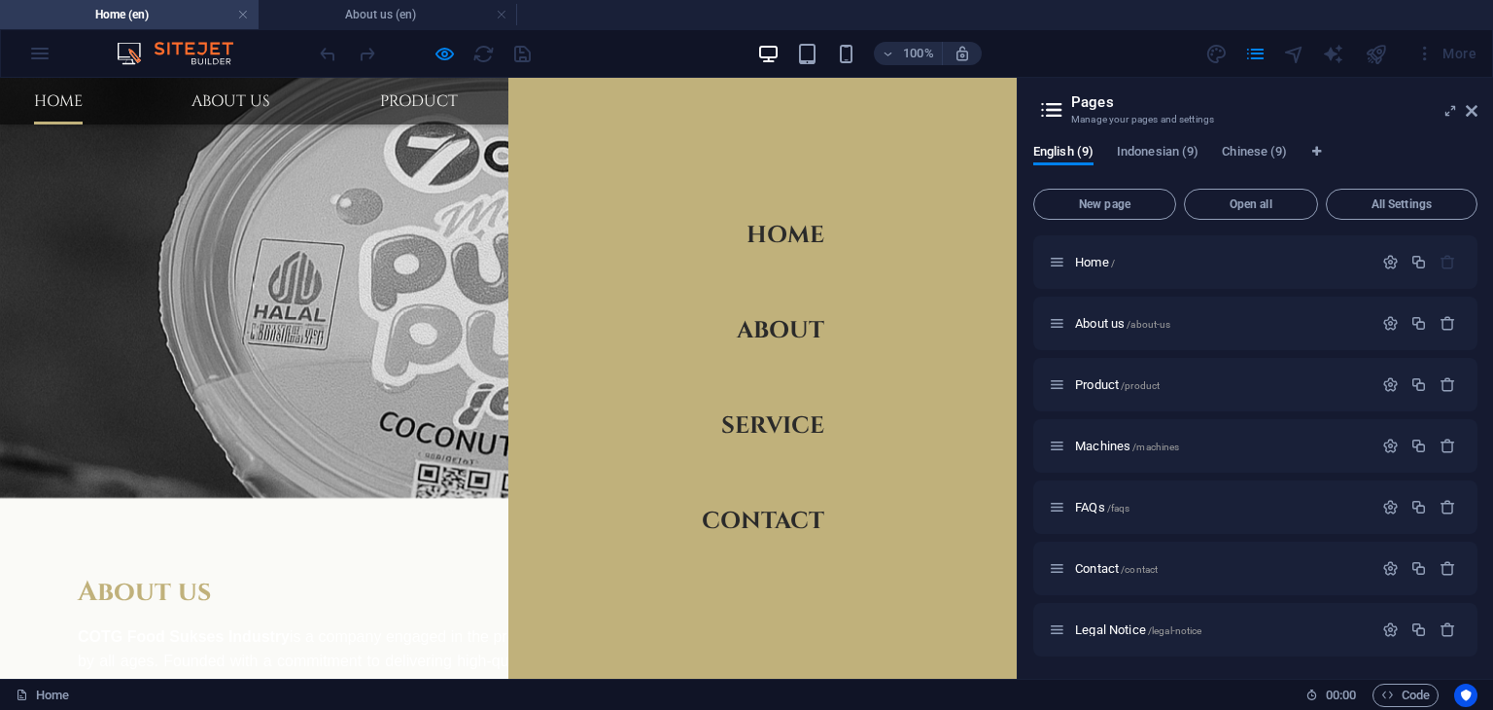
scroll to position [1623, 0]
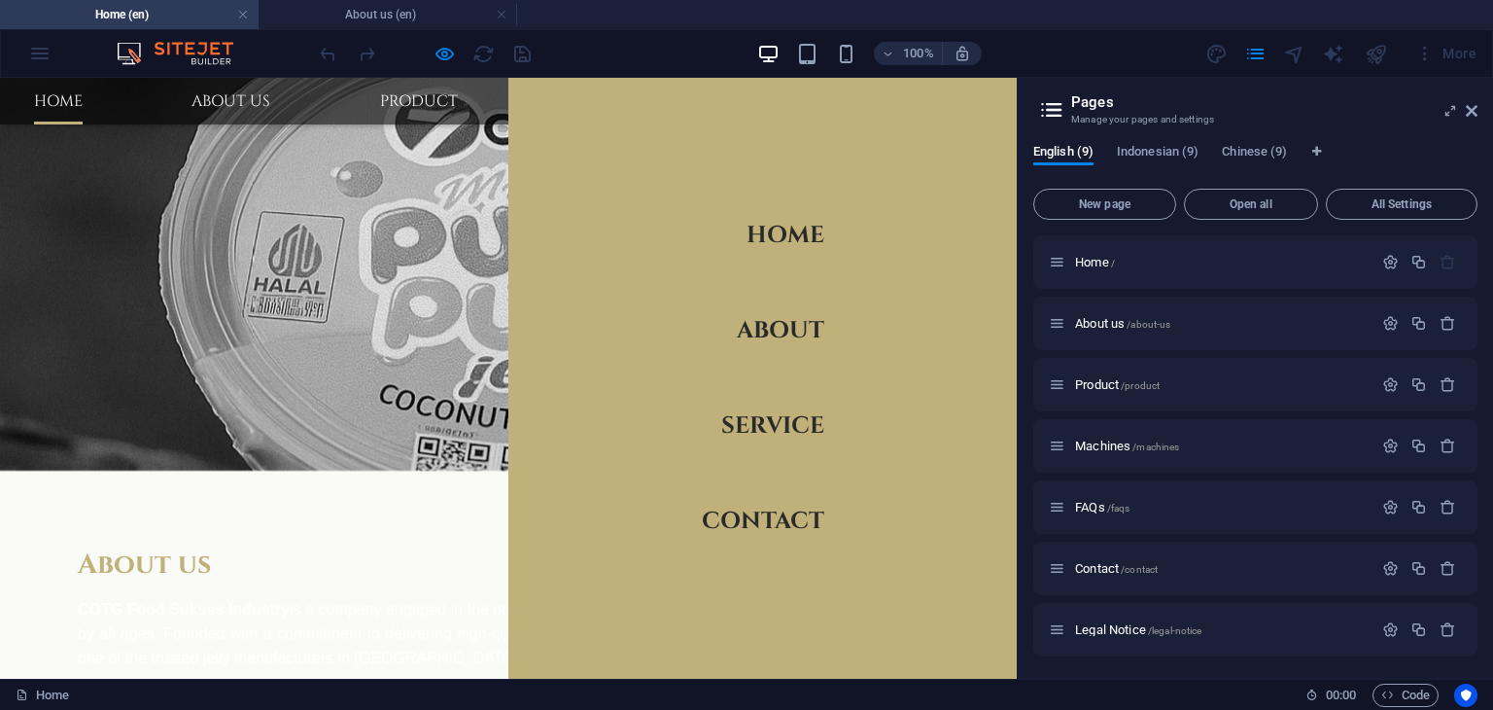
click at [899, 447] on nav "Home About Service Contact" at bounding box center [762, 378] width 508 height 601
click at [773, 237] on link "Home" at bounding box center [786, 235] width 78 height 54
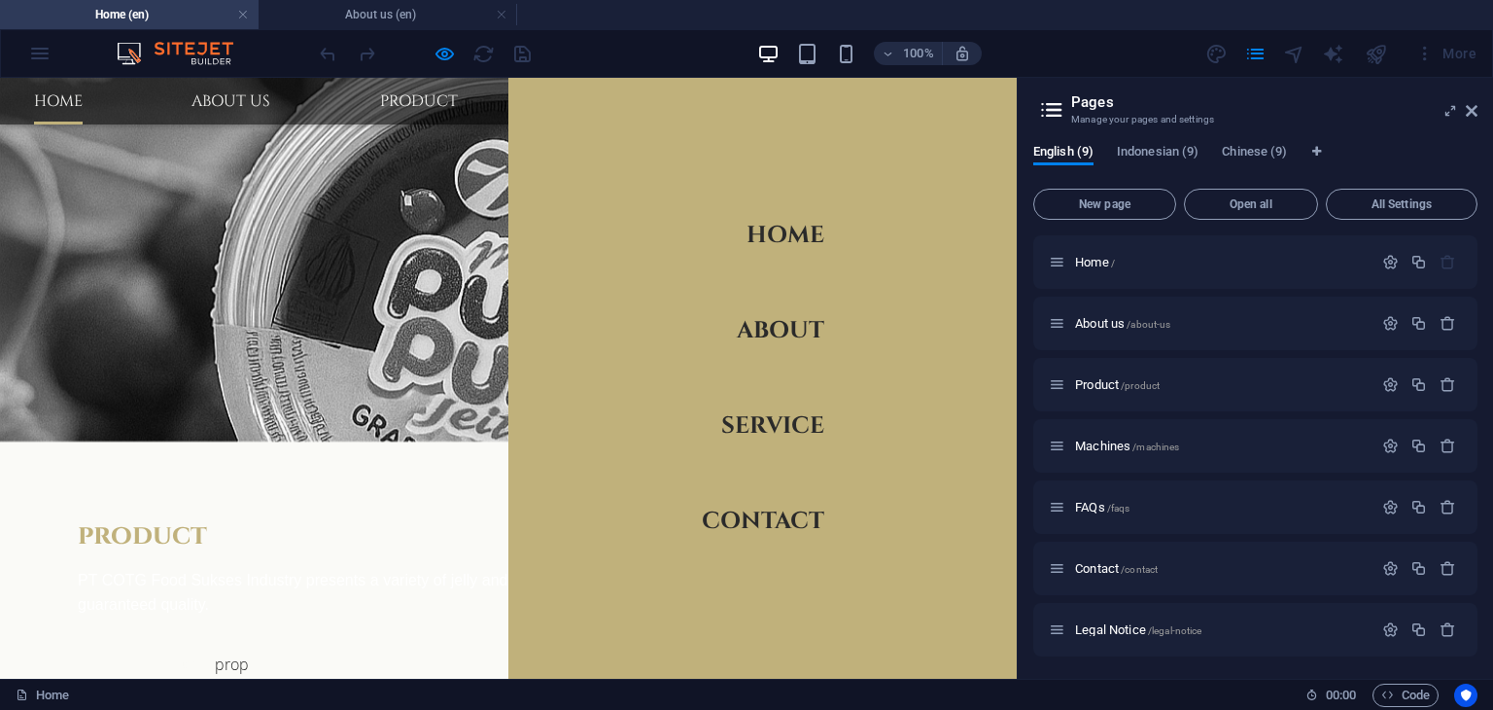
scroll to position [1482, 0]
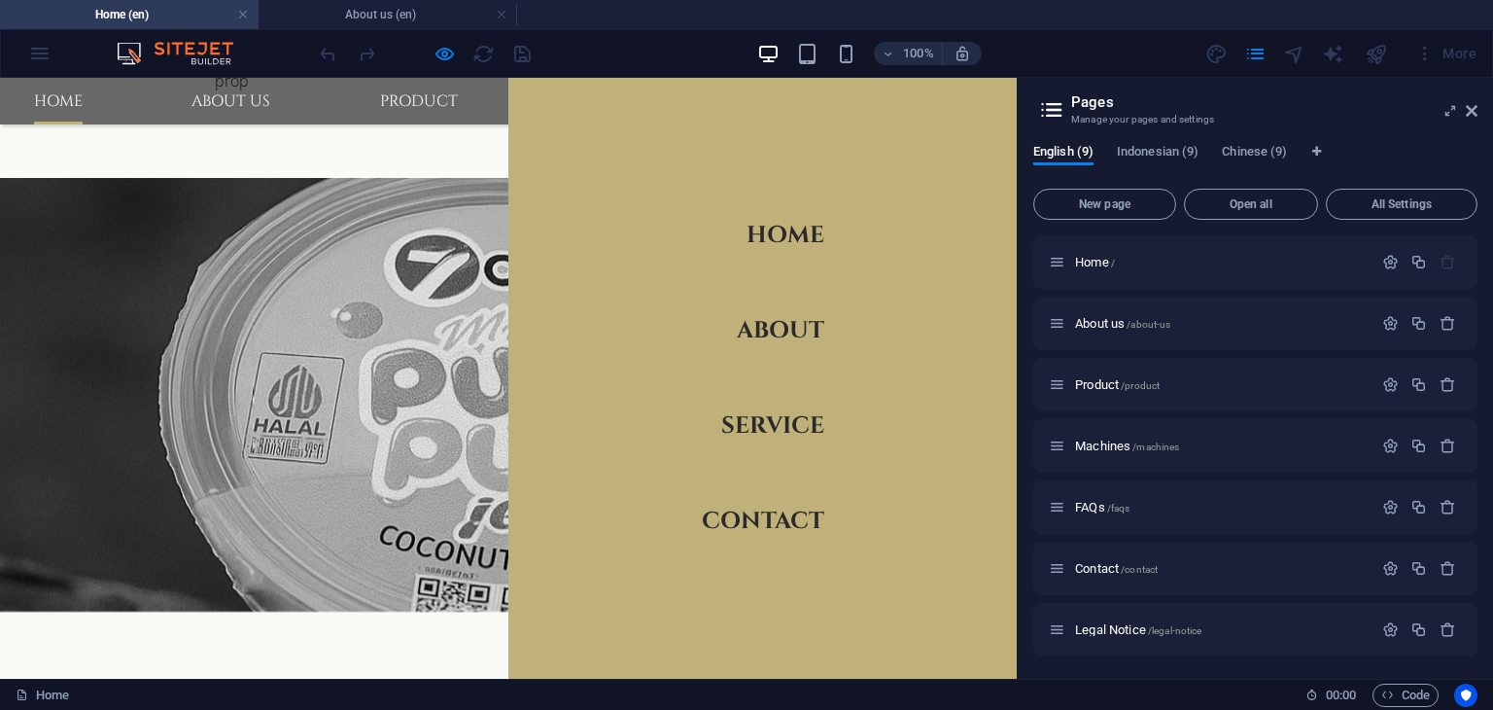
click at [796, 331] on link "About" at bounding box center [780, 330] width 87 height 54
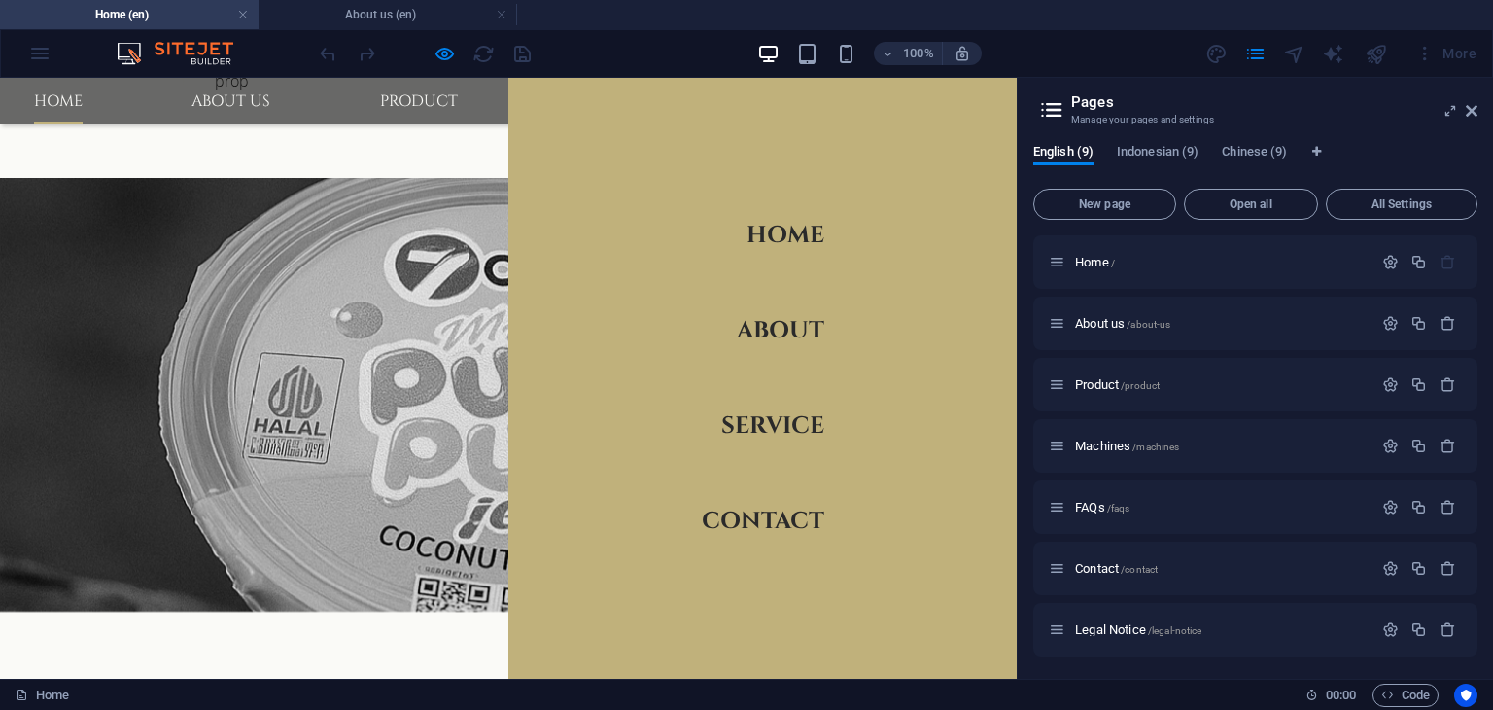
click at [769, 430] on link "Service" at bounding box center [772, 426] width 103 height 54
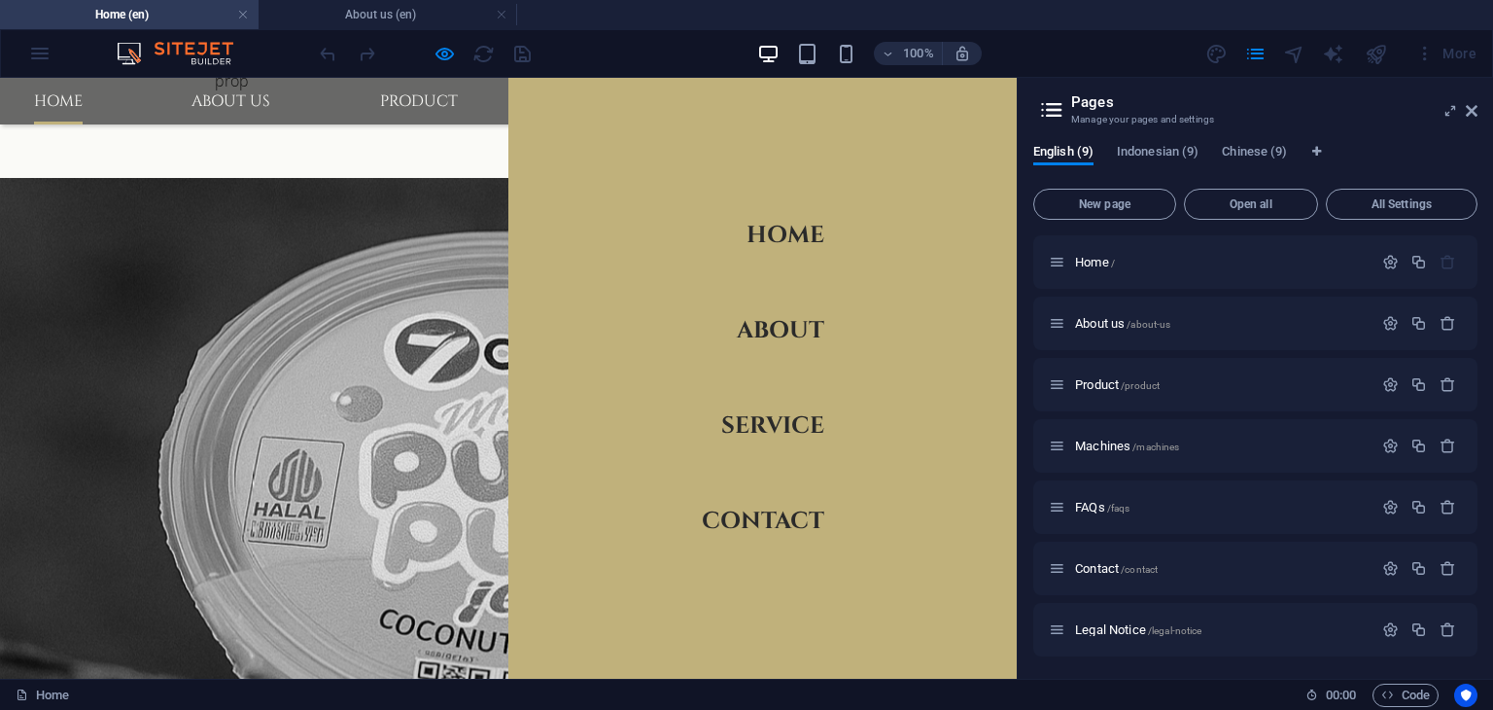
click at [779, 522] on link "Contact" at bounding box center [763, 521] width 122 height 54
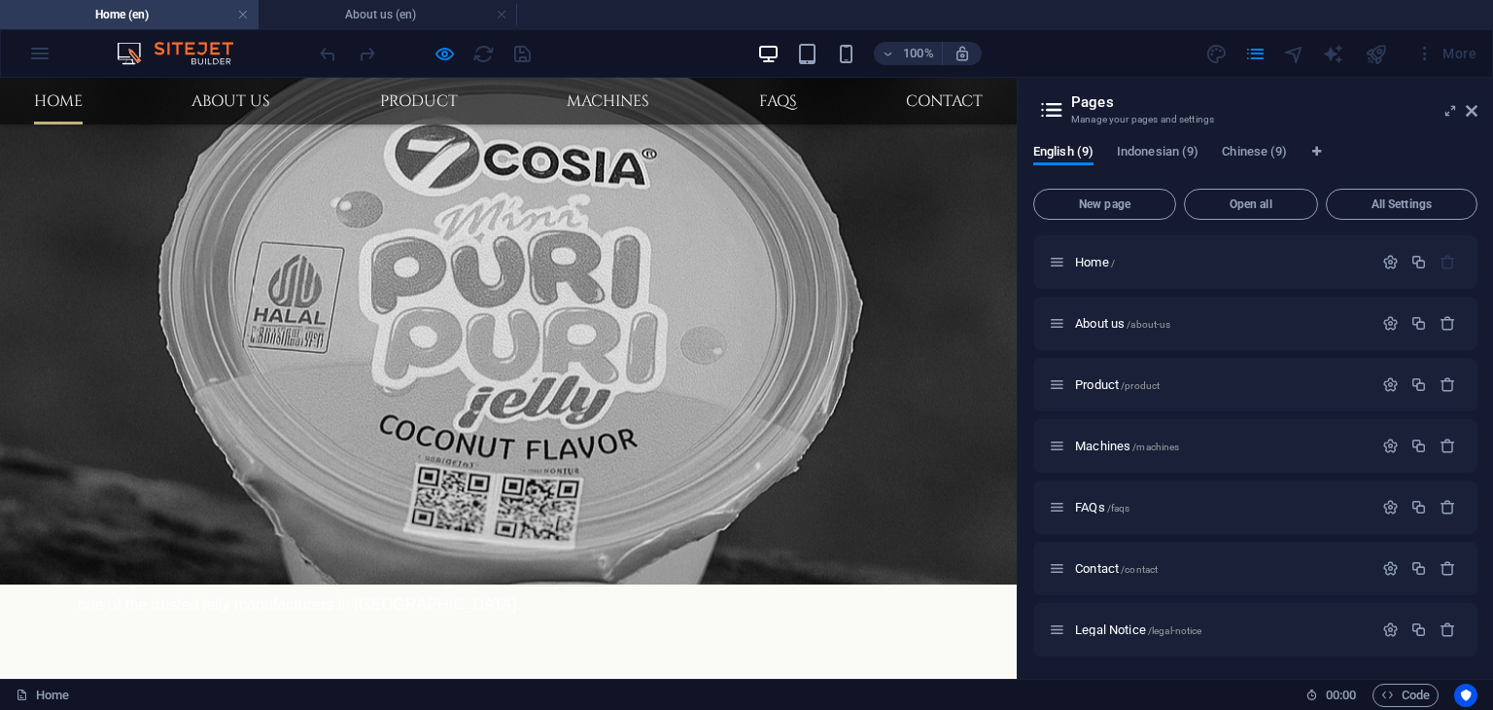
scroll to position [1968, 0]
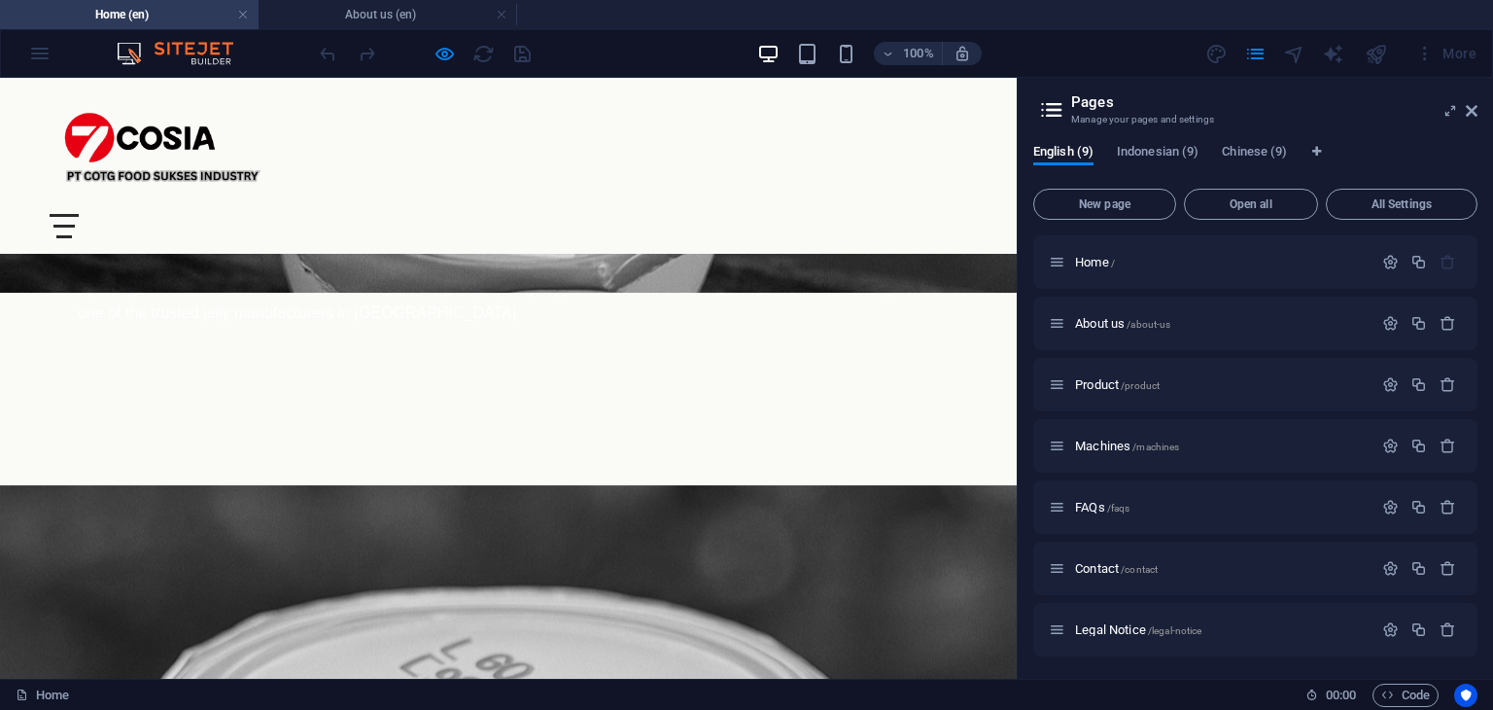
click at [79, 214] on div "Menu" at bounding box center [64, 226] width 29 height 24
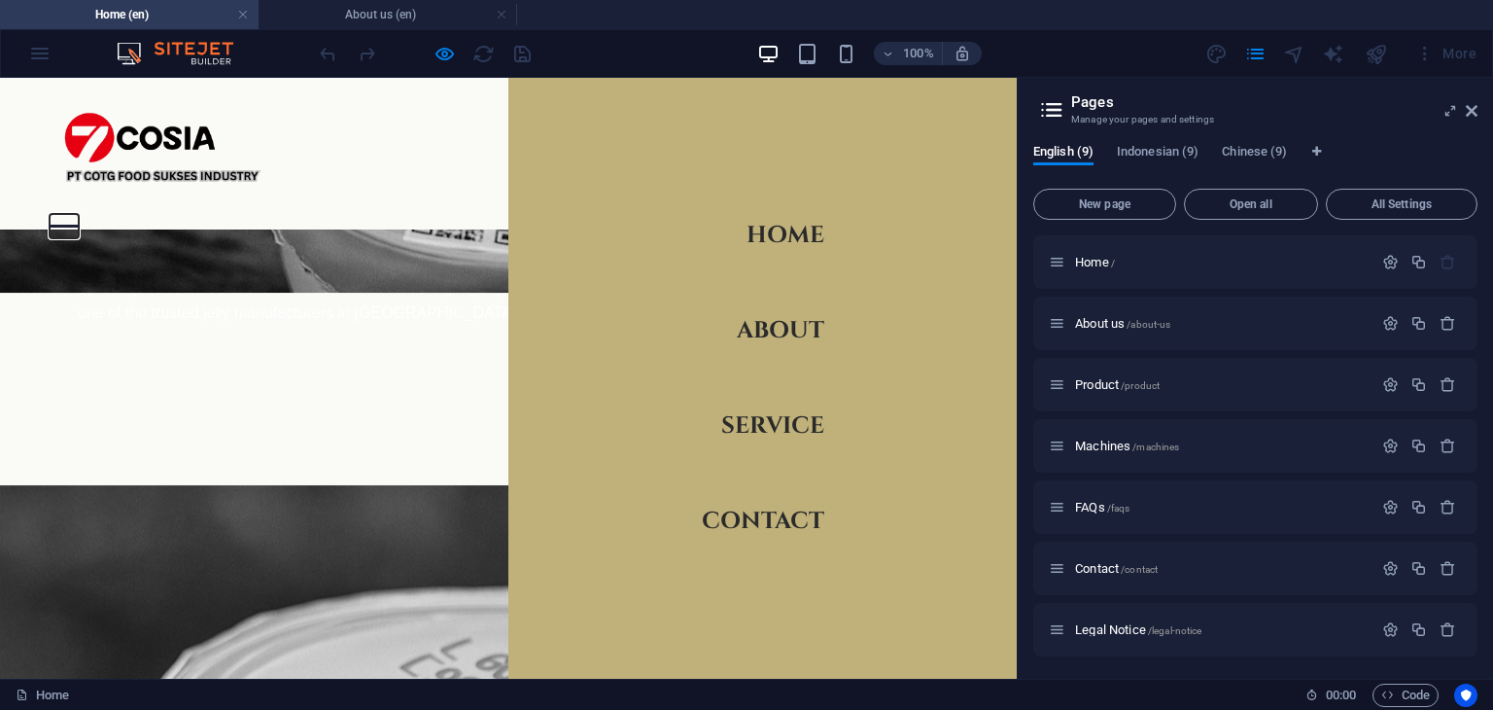
click at [79, 225] on button "Menu" at bounding box center [64, 226] width 29 height 3
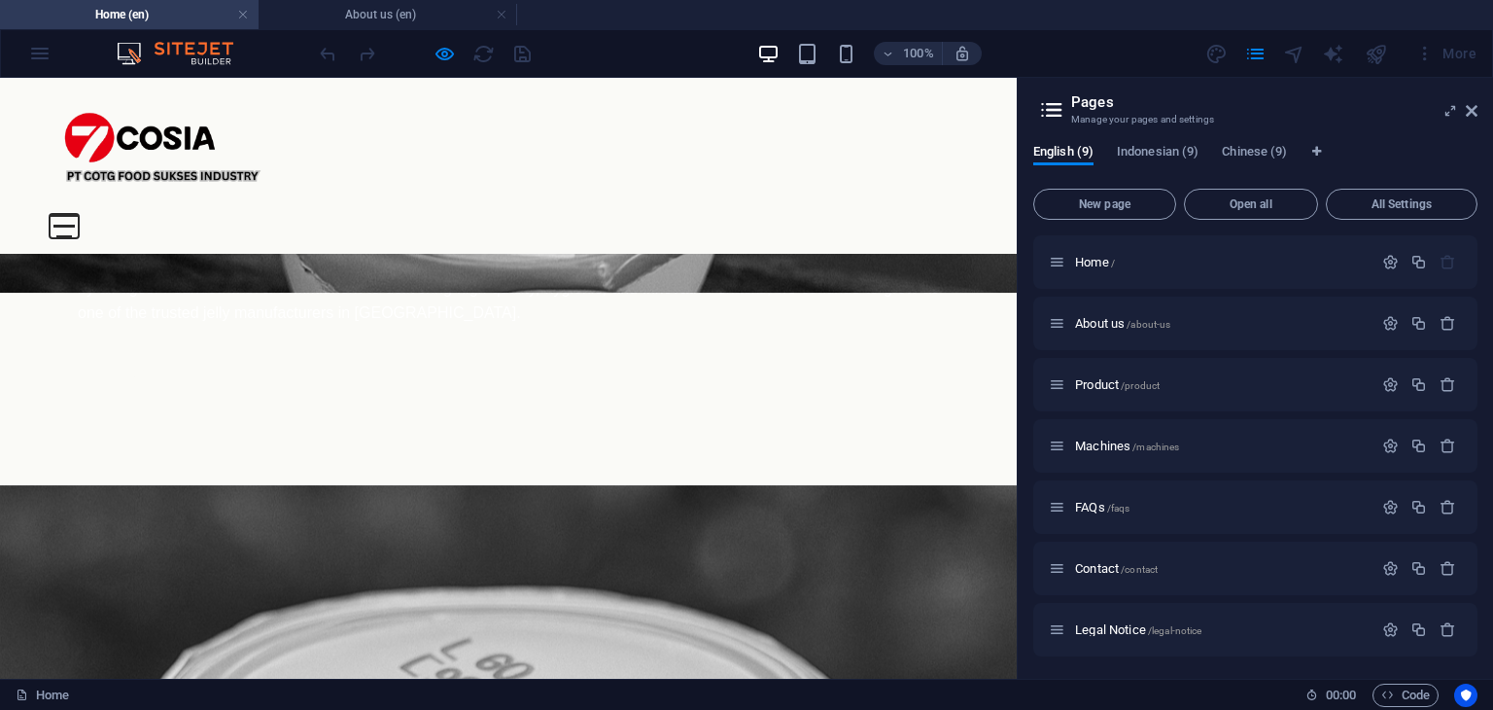
click at [76, 225] on button "Menu" at bounding box center [64, 226] width 22 height 3
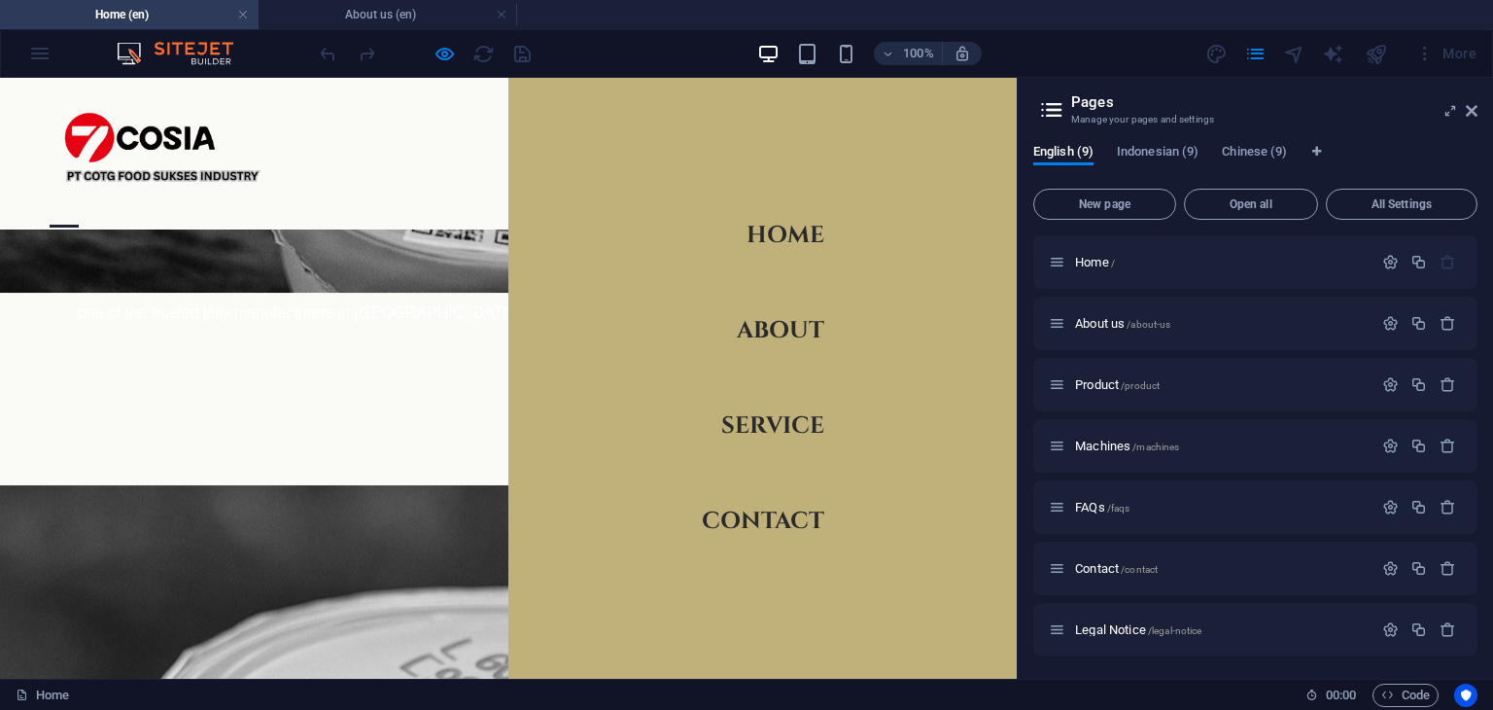
click at [79, 214] on div "Menu" at bounding box center [64, 226] width 29 height 24
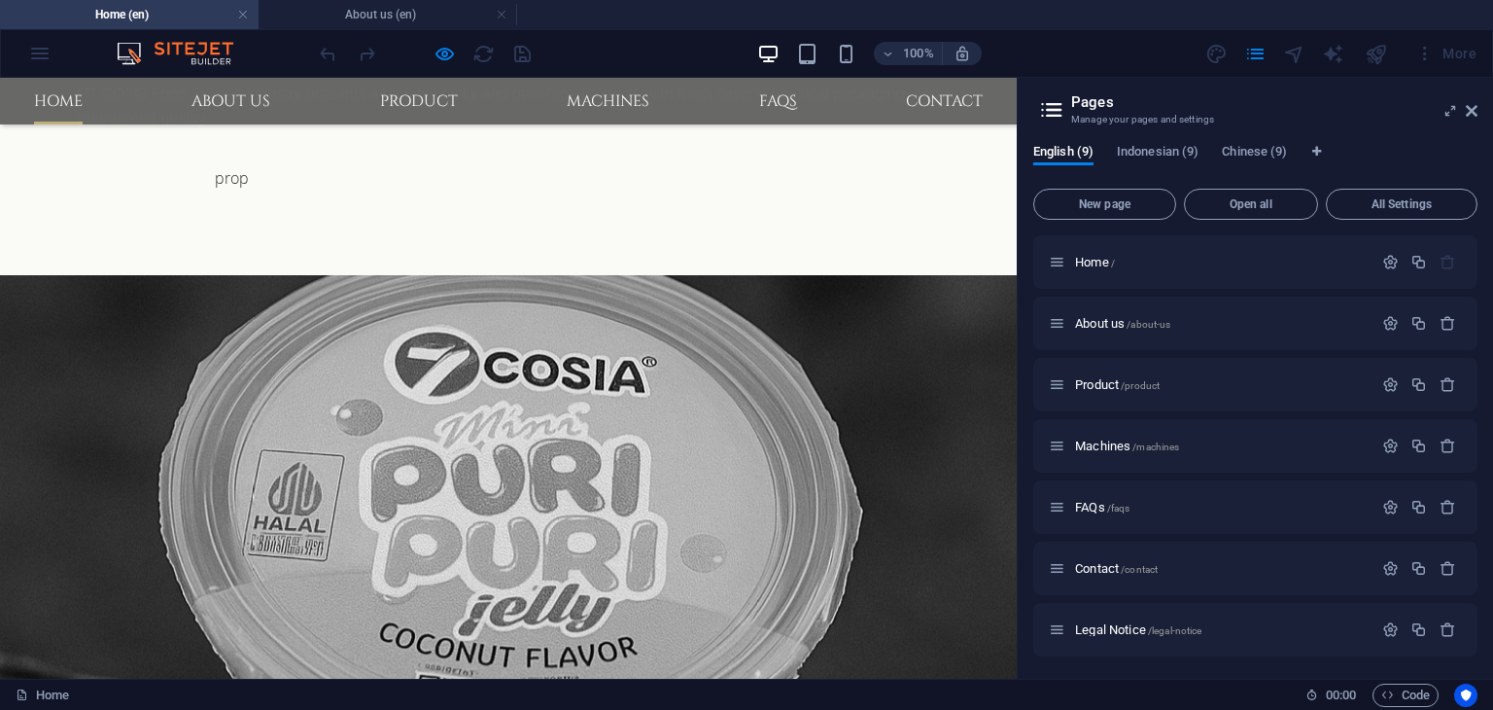
scroll to position [1676, 0]
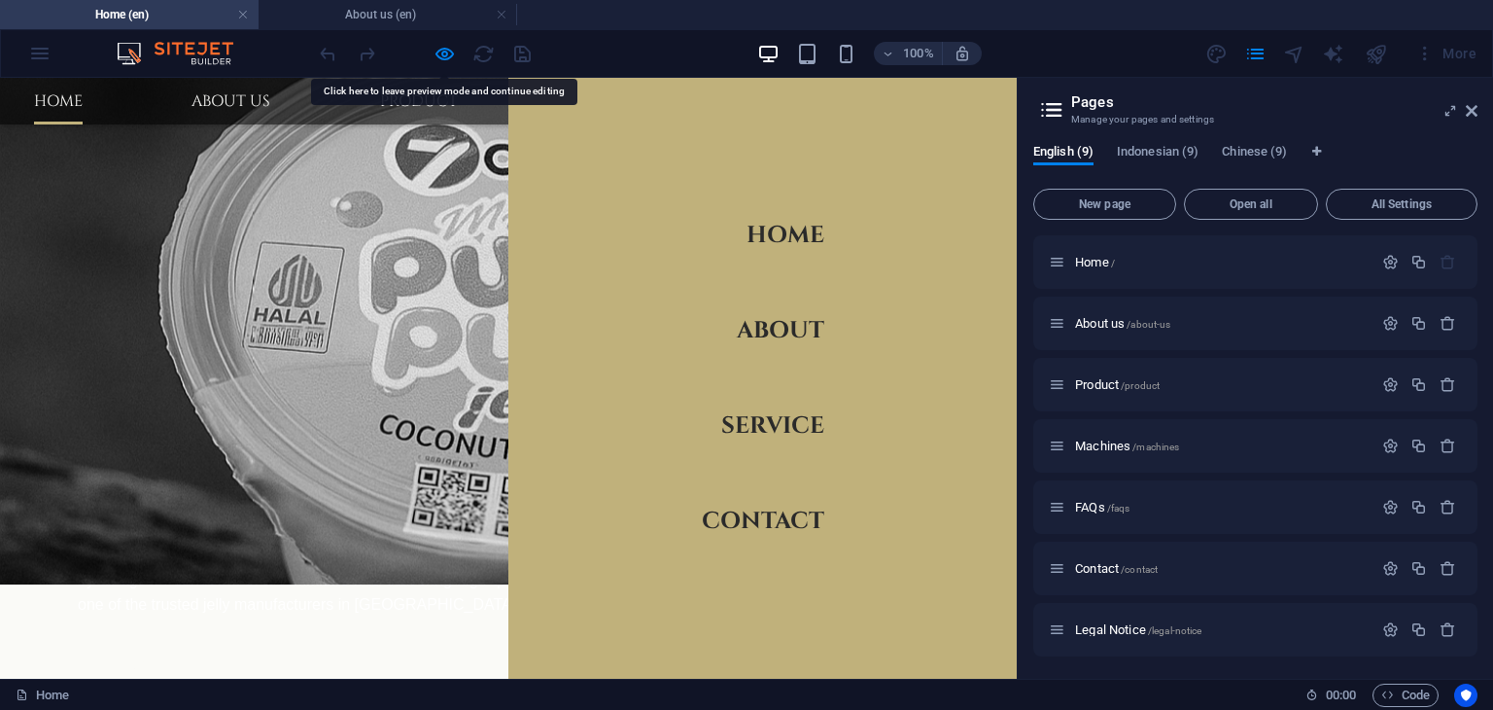
click at [774, 240] on link "Home" at bounding box center [786, 235] width 78 height 54
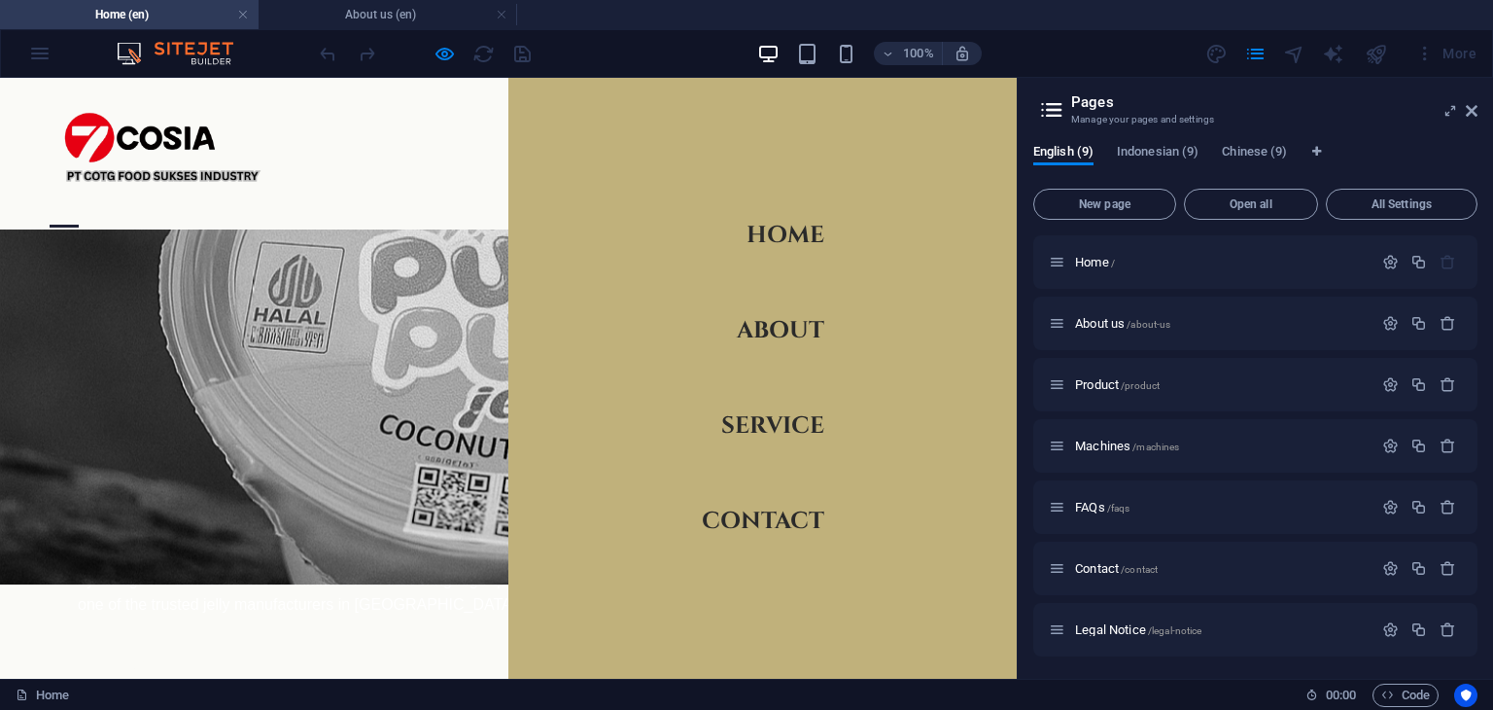
scroll to position [1968, 0]
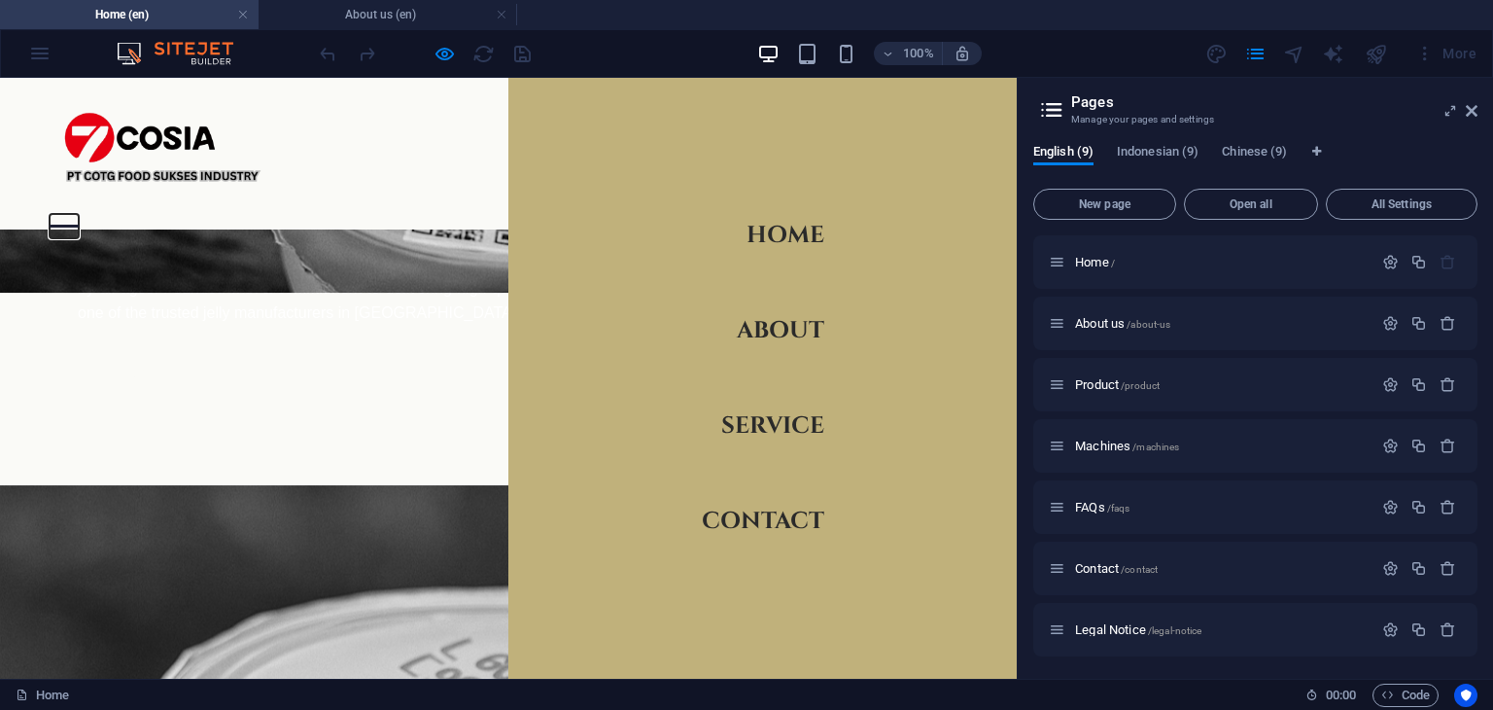
click at [79, 225] on button "Menu" at bounding box center [64, 226] width 29 height 3
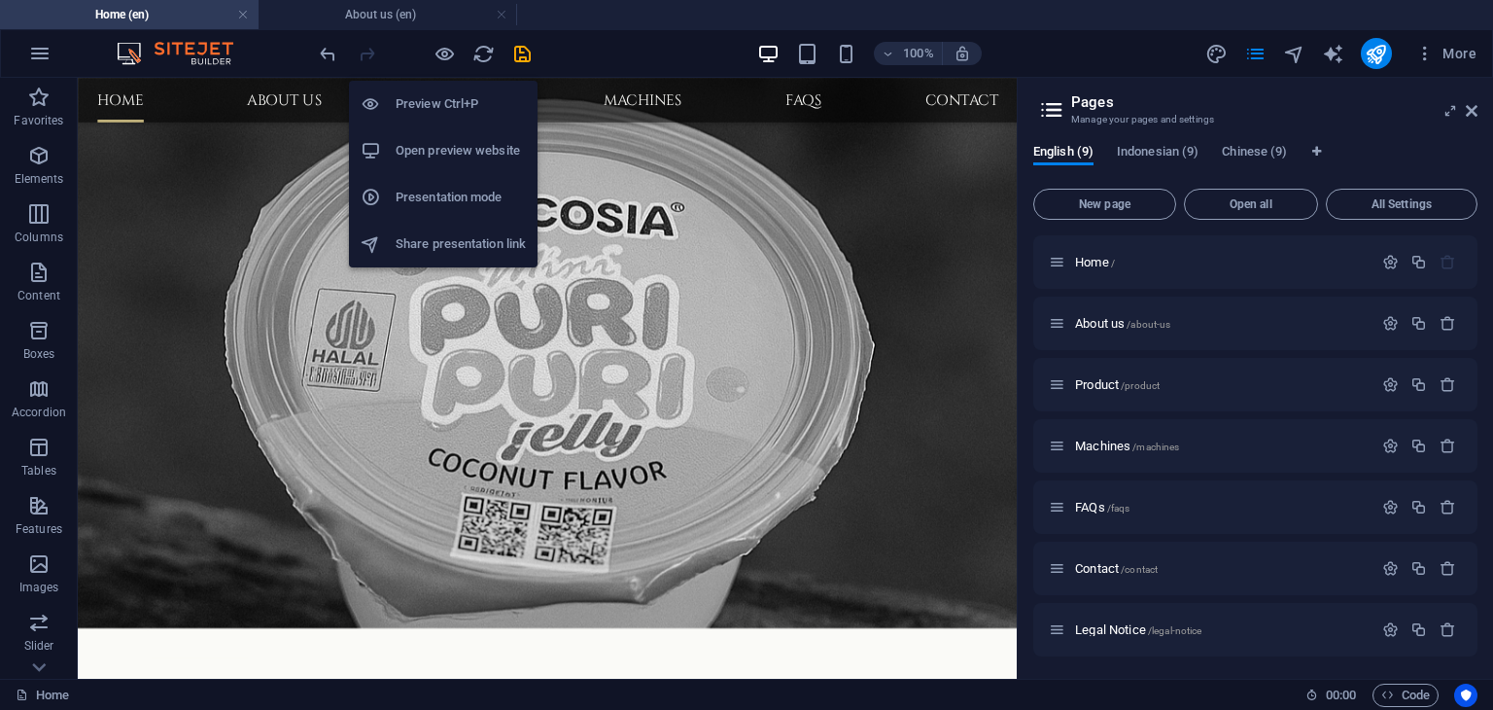
scroll to position [1934, 0]
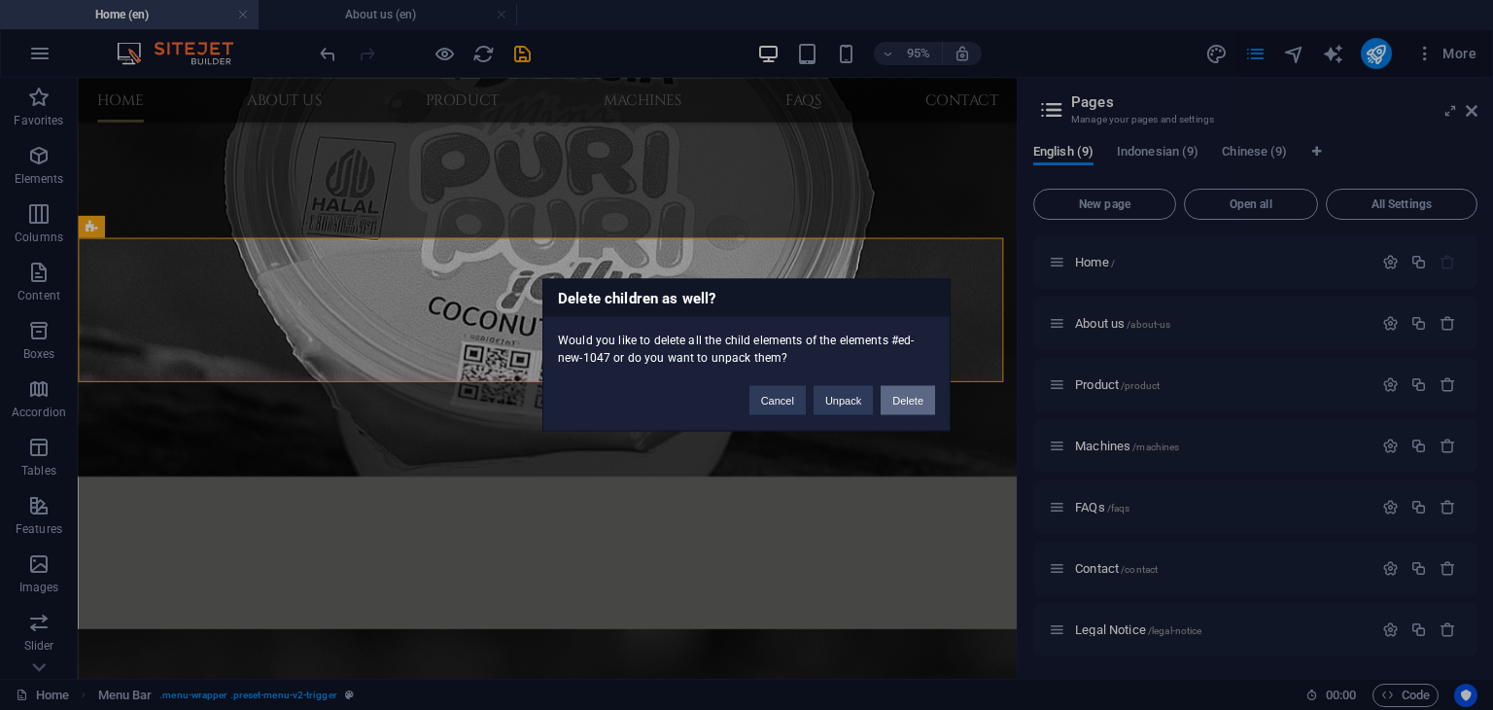
drag, startPoint x: 876, startPoint y: 337, endPoint x: 910, endPoint y: 398, distance: 69.2
click at [910, 398] on button "Delete" at bounding box center [908, 400] width 54 height 29
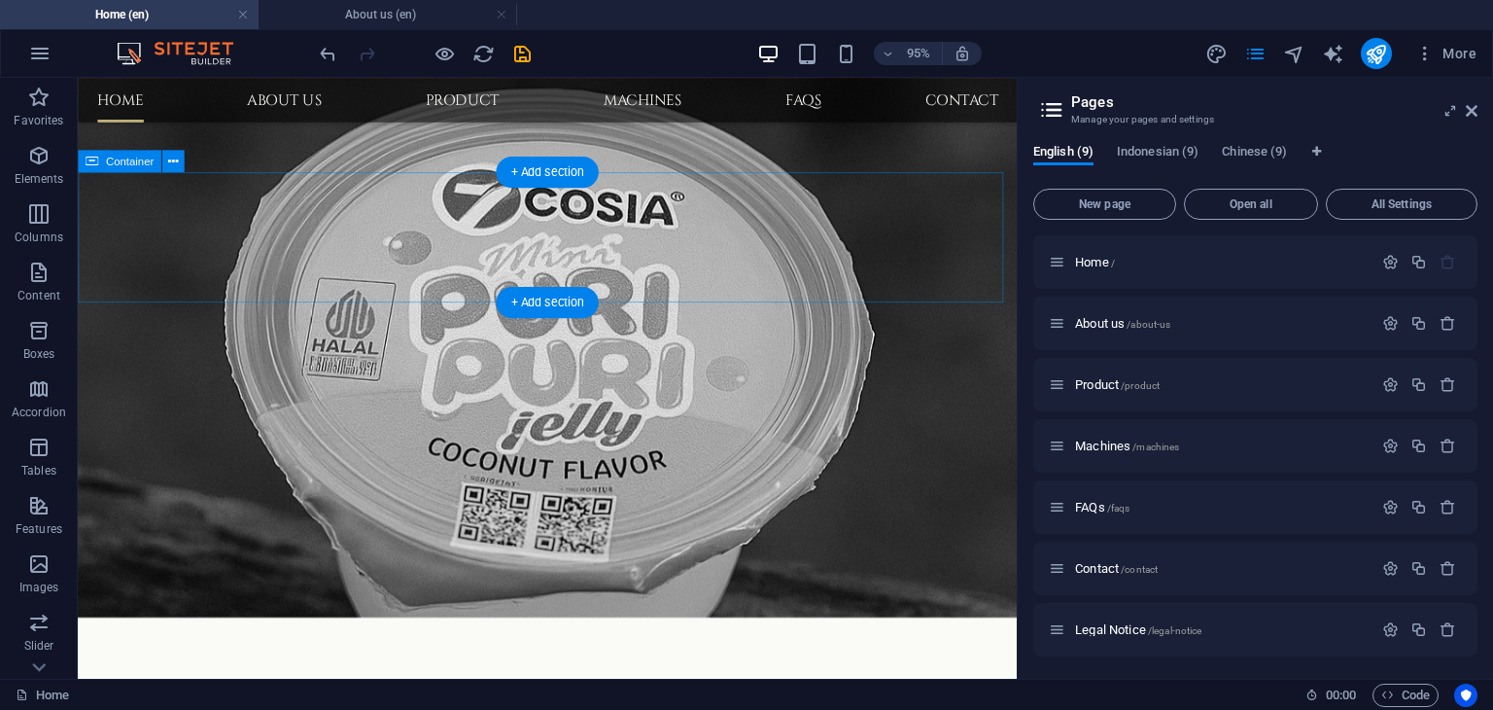
scroll to position [1739, 0]
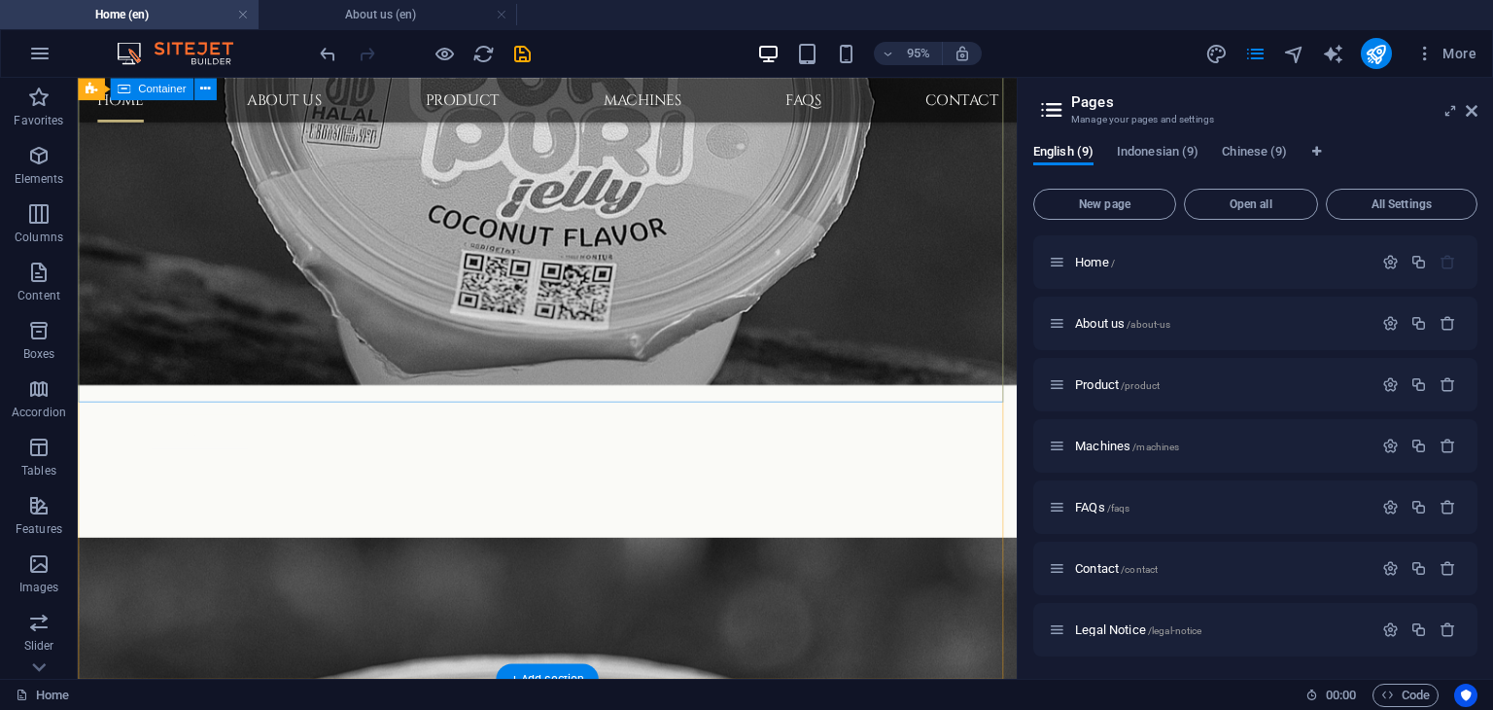
scroll to position [2049, 0]
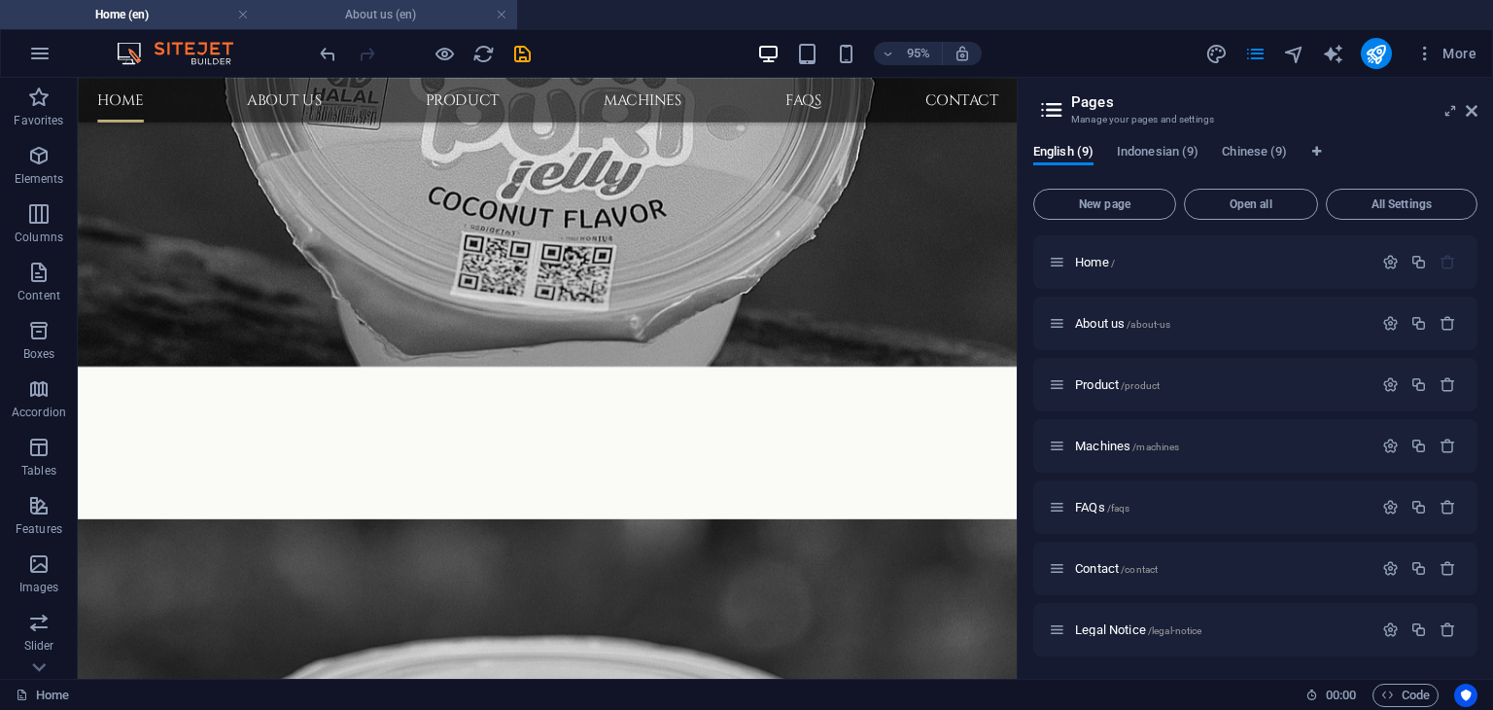
click at [362, 14] on h4 "About us (en)" at bounding box center [388, 14] width 259 height 21
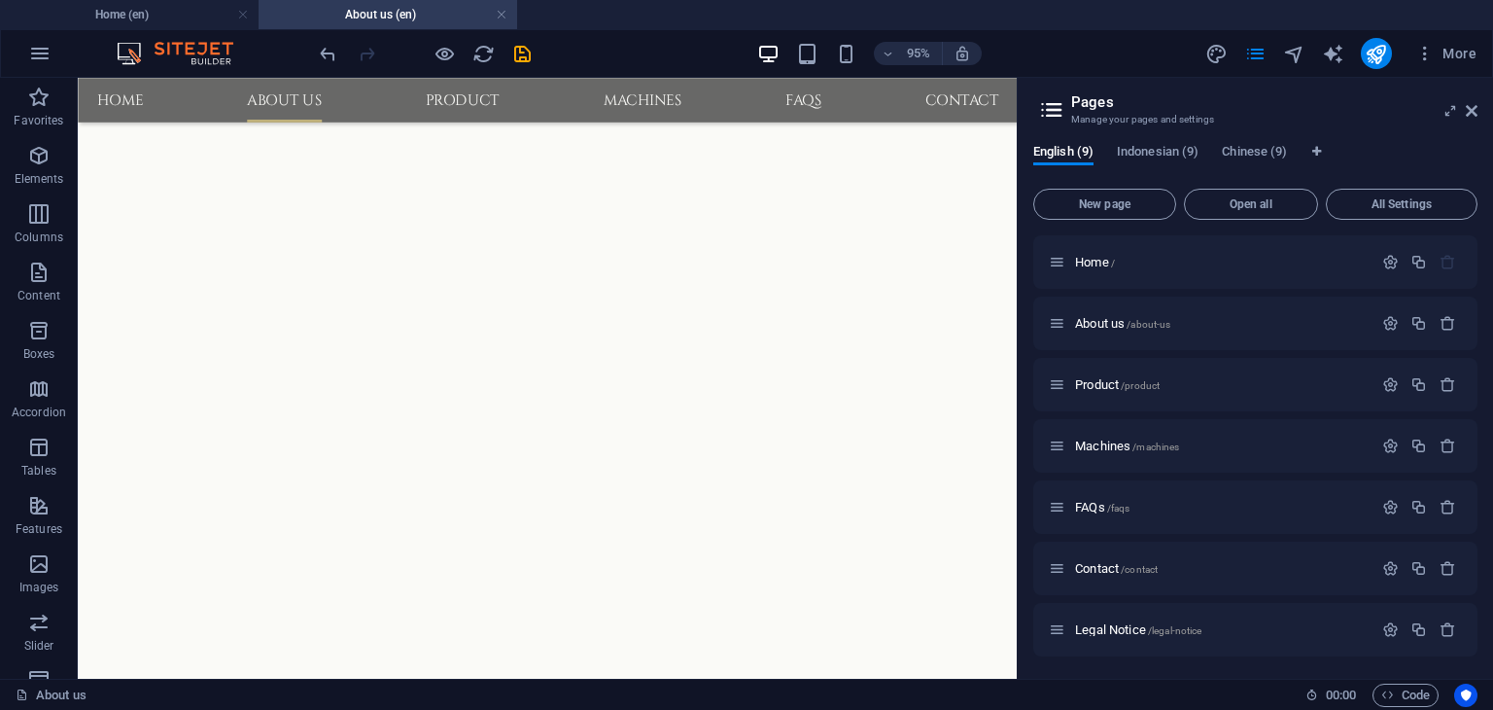
scroll to position [1783, 0]
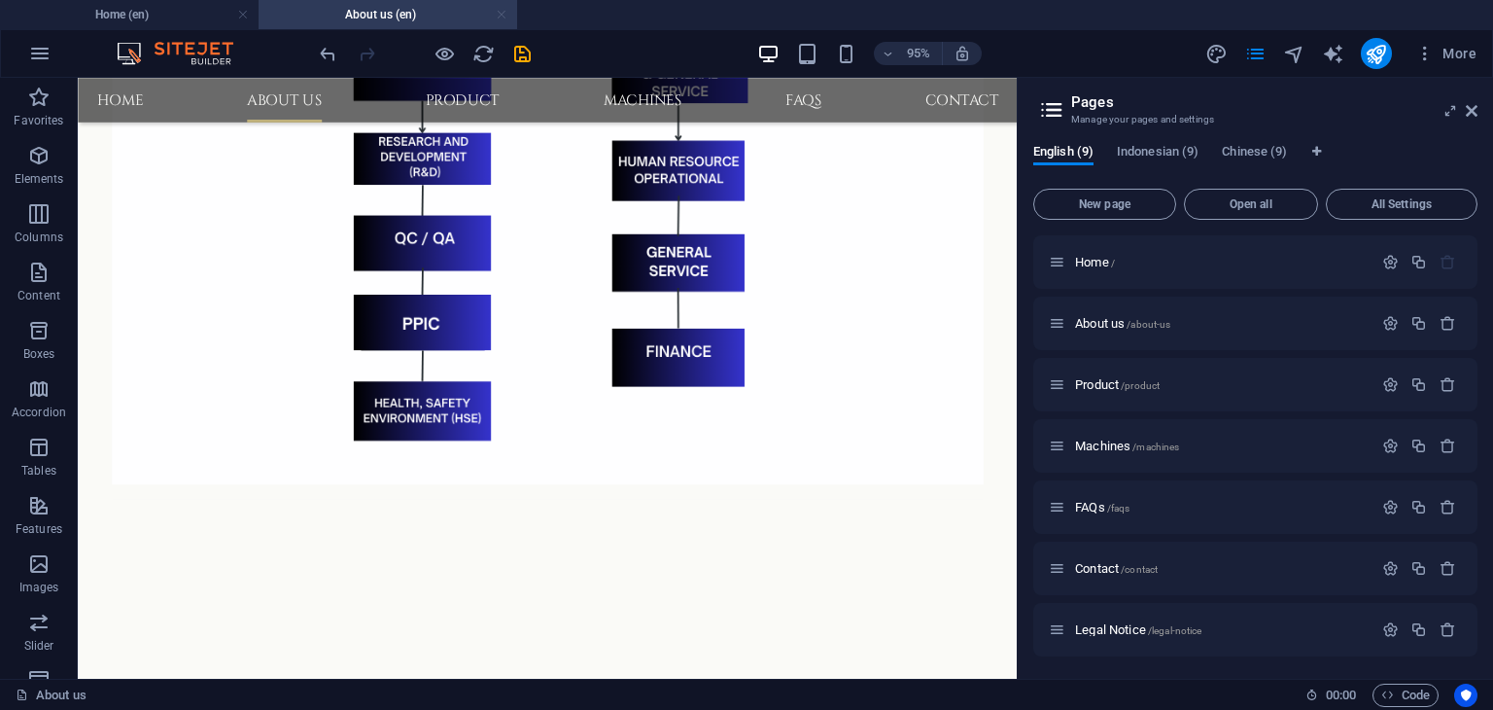
click at [504, 17] on link at bounding box center [502, 15] width 12 height 18
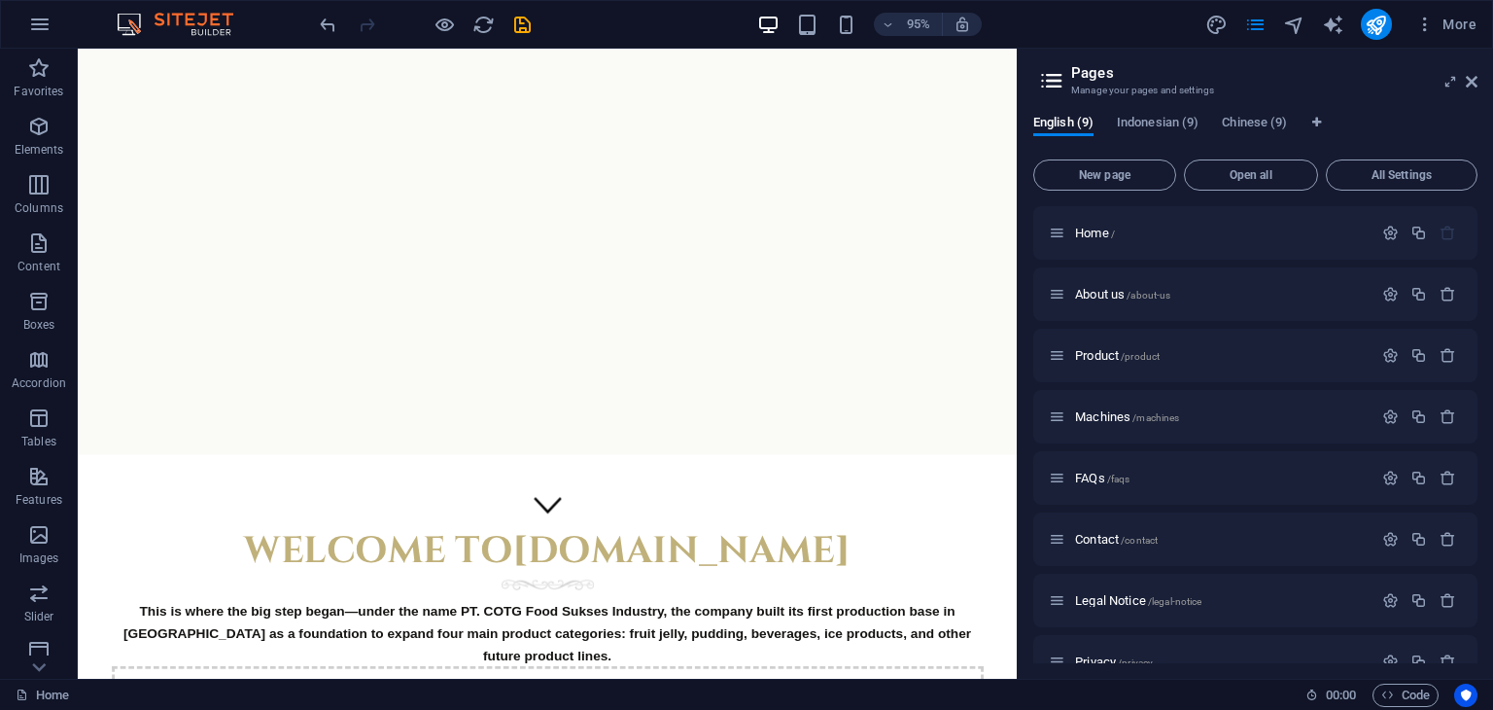
scroll to position [0, 0]
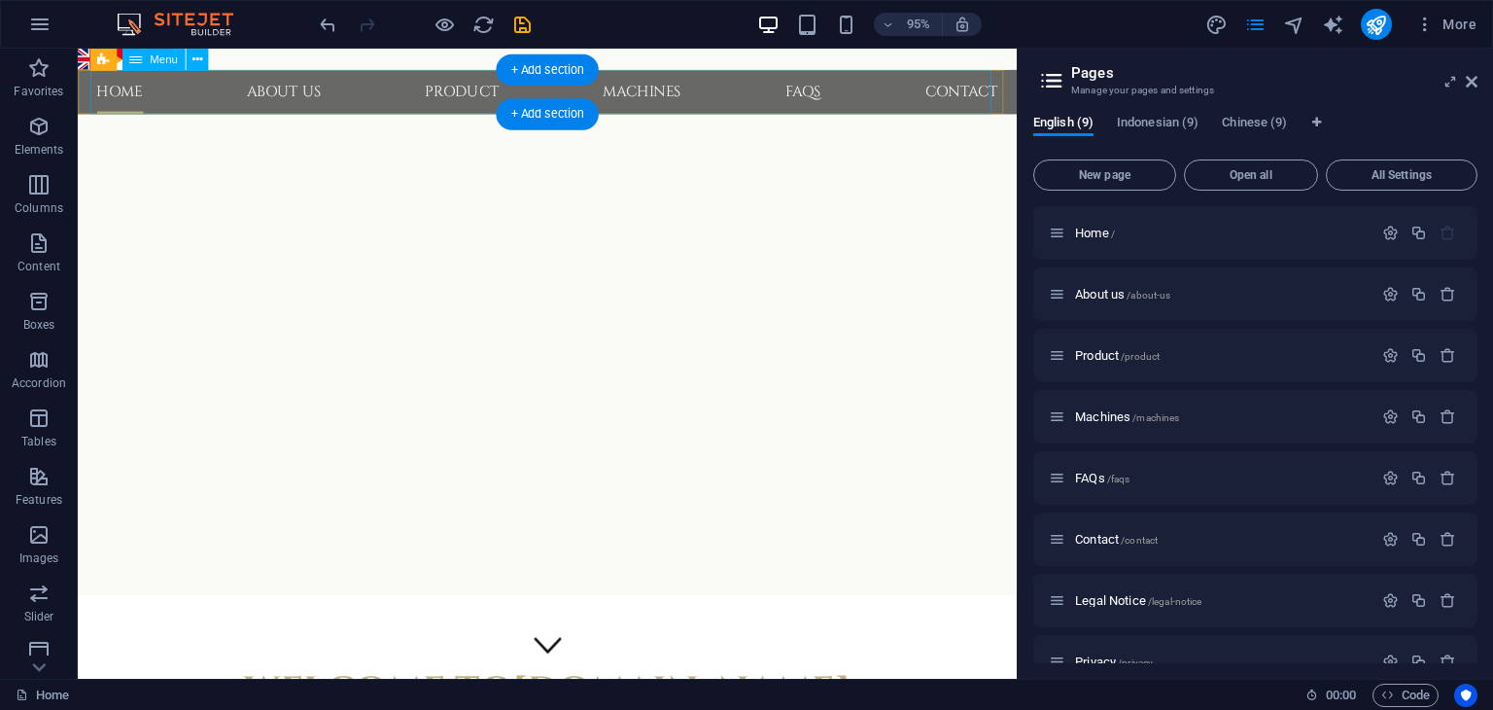
click at [192, 104] on nav "Home About us Product Machines FAQs Contact" at bounding box center [572, 94] width 949 height 47
select select
select select "1"
select select
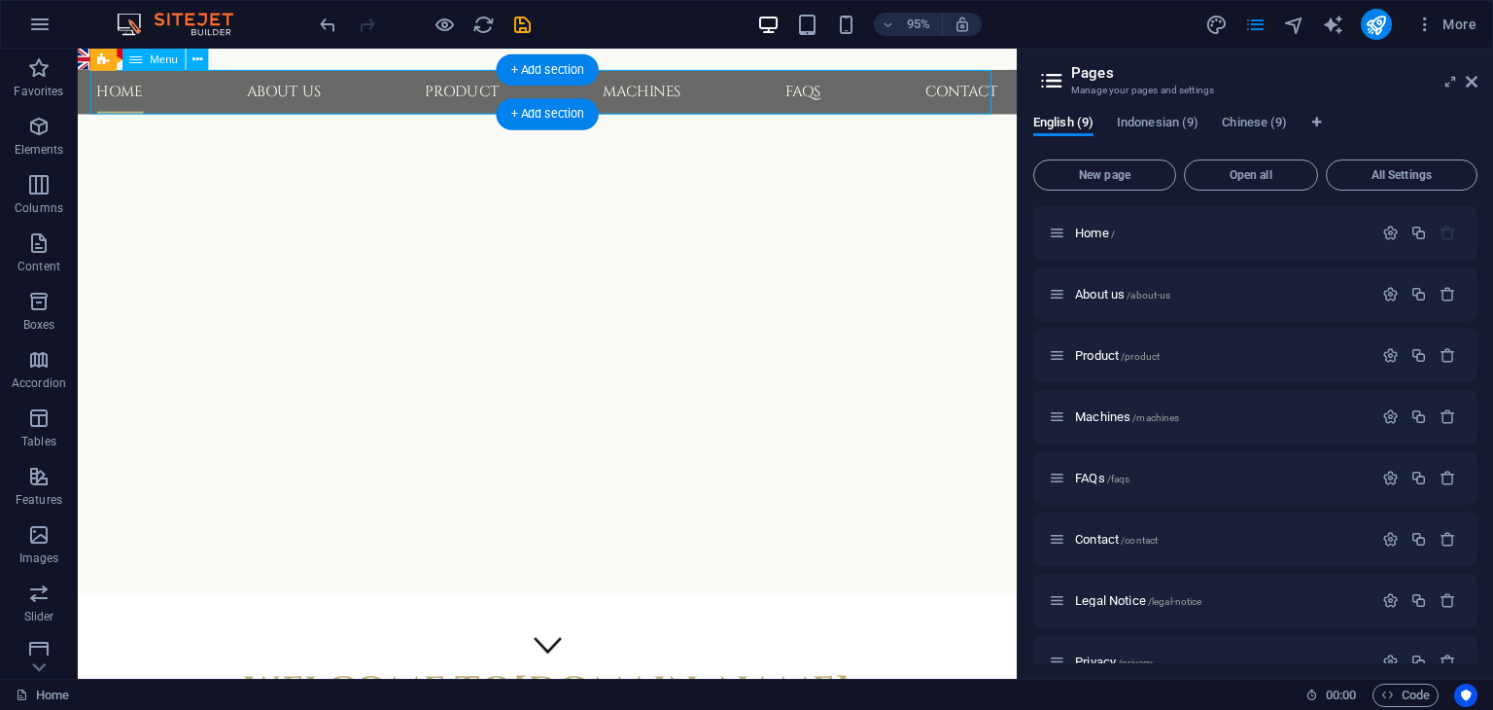
select select "2"
select select
select select "3"
select select
select select "4"
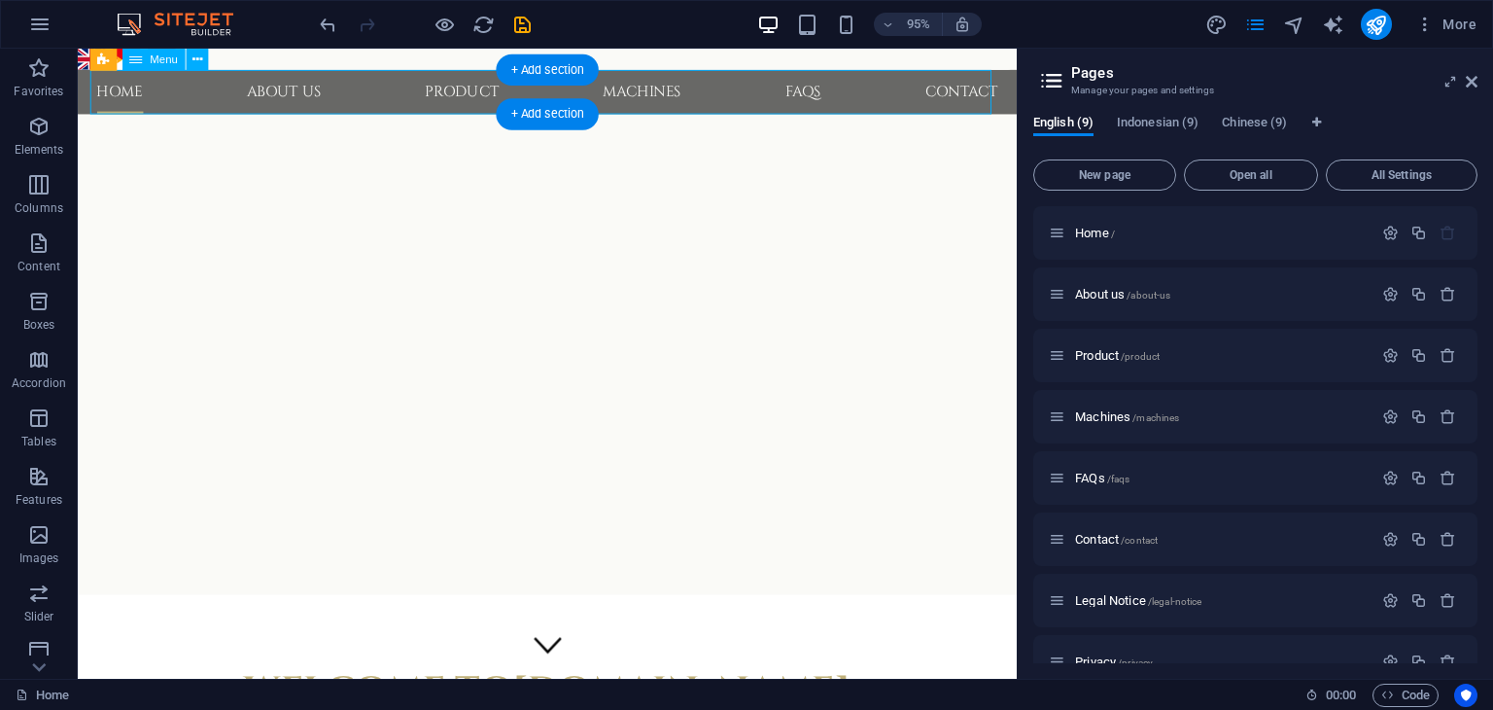
select select
select select "5"
select select
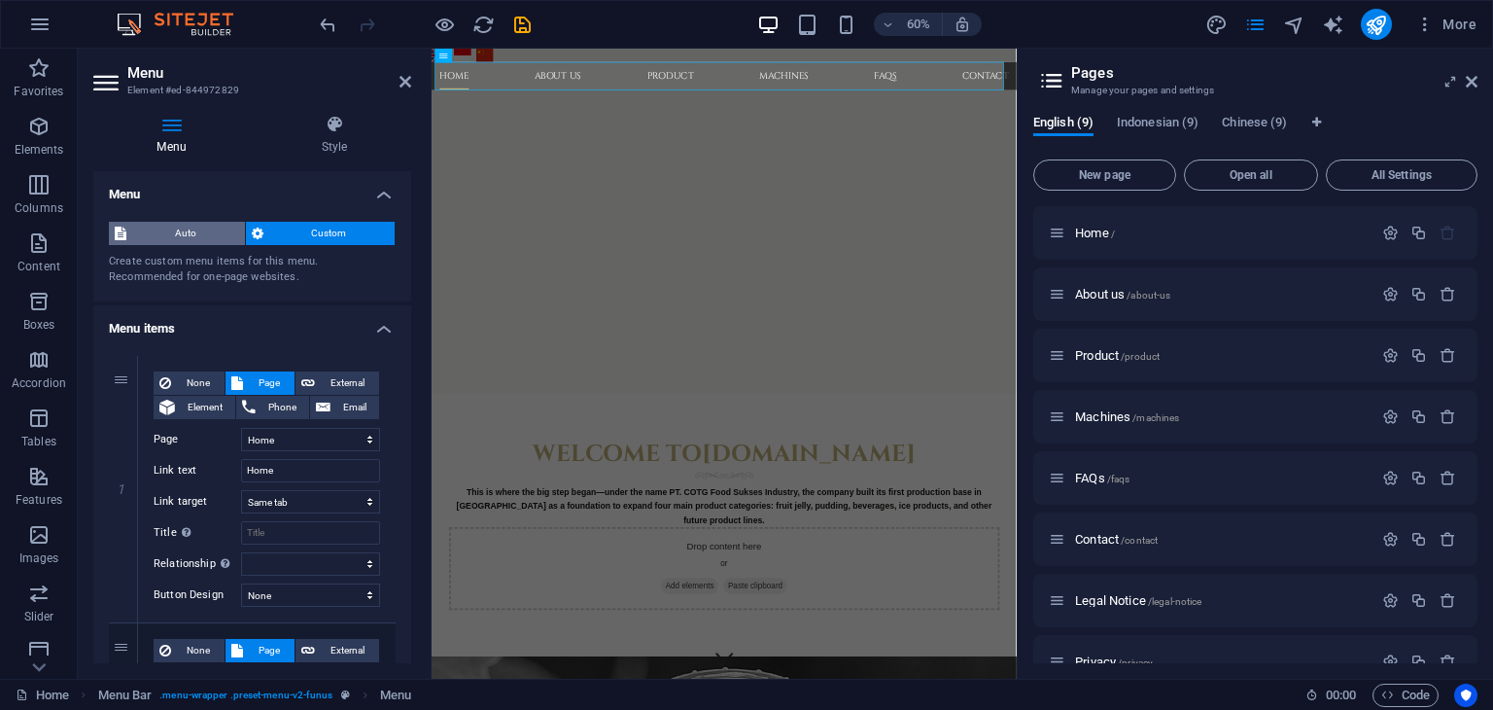
click at [193, 227] on span "Auto" at bounding box center [185, 233] width 107 height 23
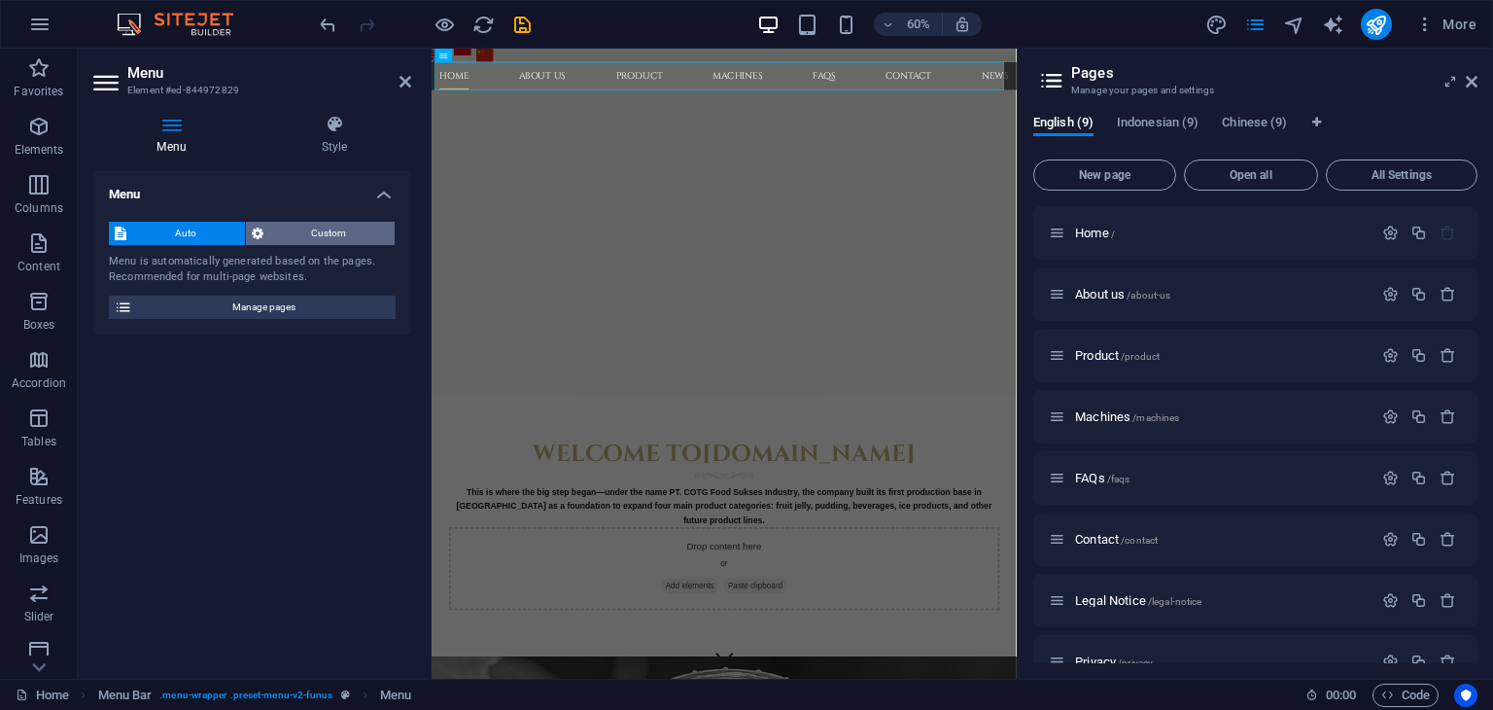
click at [325, 229] on span "Custom" at bounding box center [329, 233] width 121 height 23
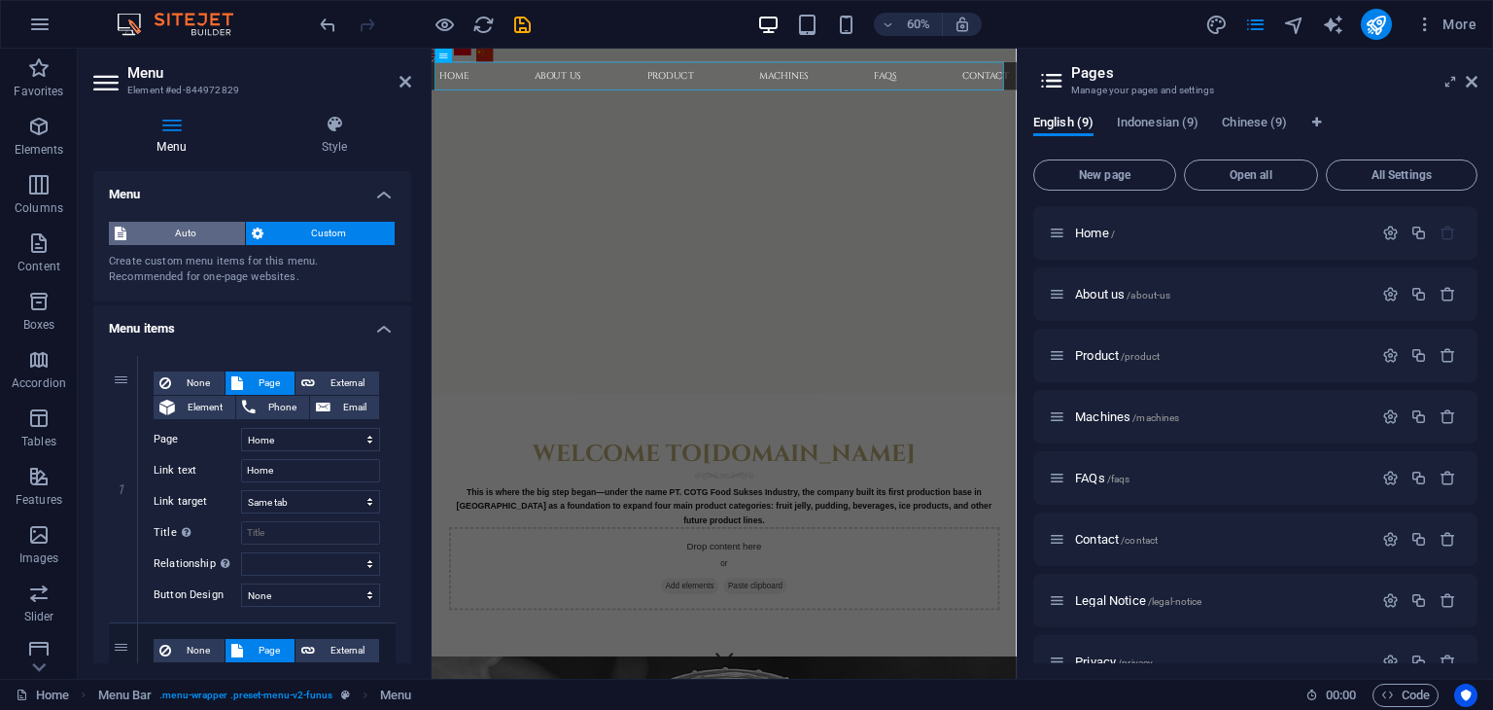
click at [169, 228] on span "Auto" at bounding box center [185, 233] width 107 height 23
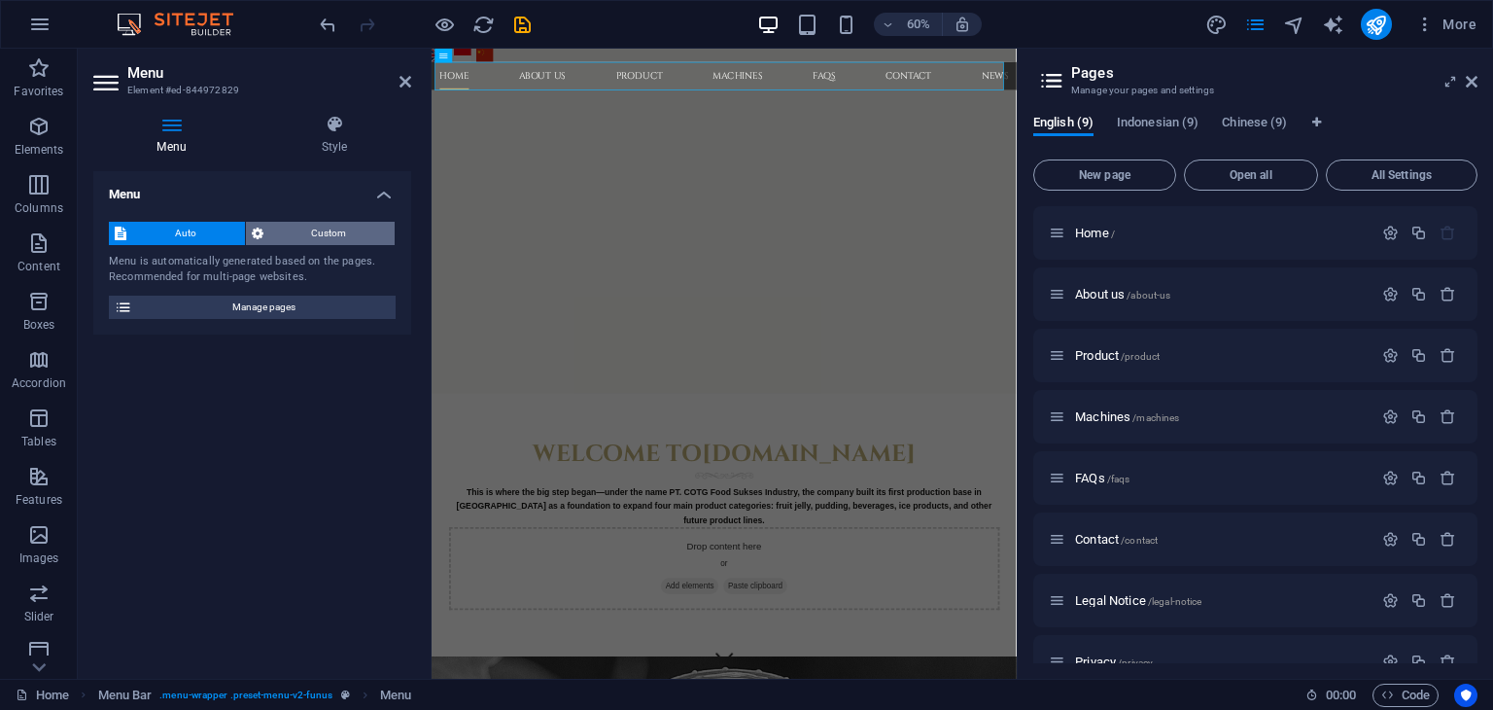
click at [326, 231] on span "Custom" at bounding box center [329, 233] width 121 height 23
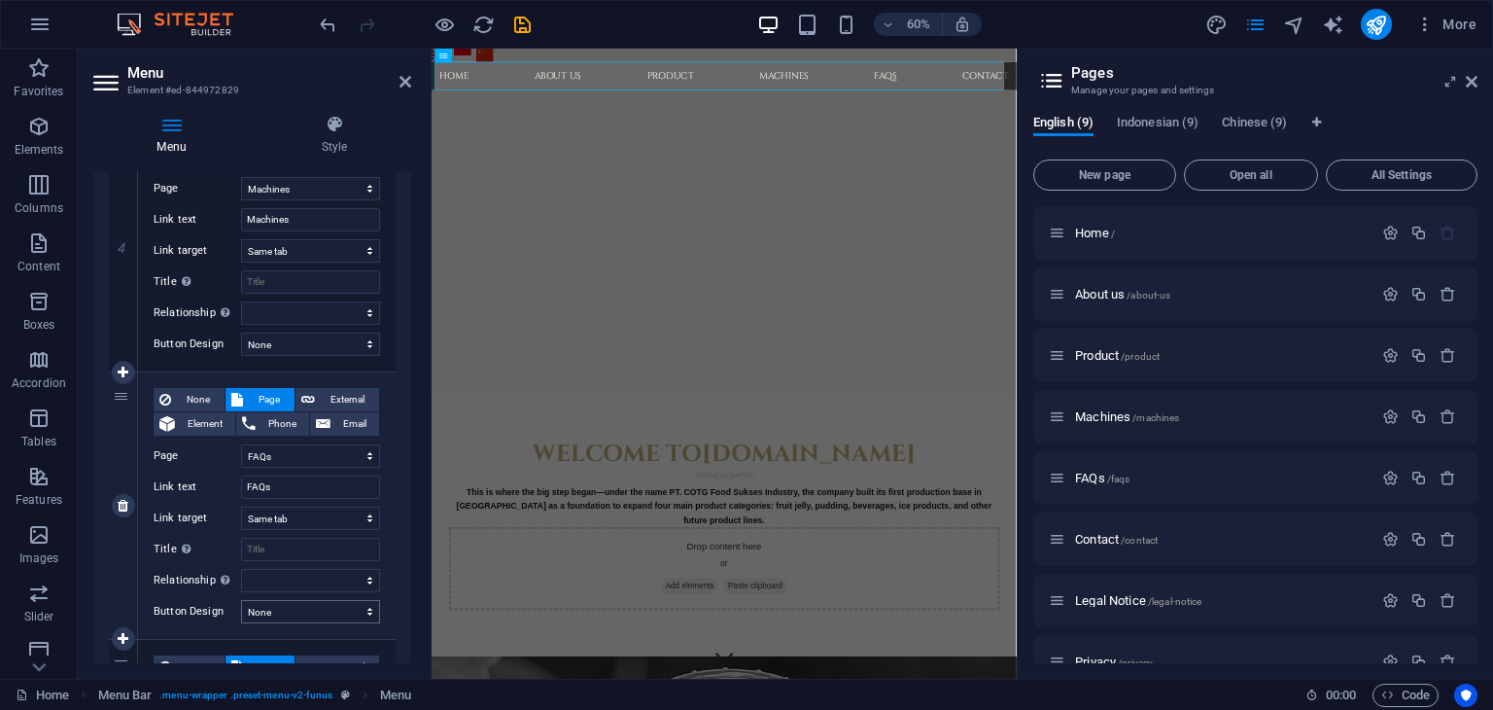
scroll to position [1349, 0]
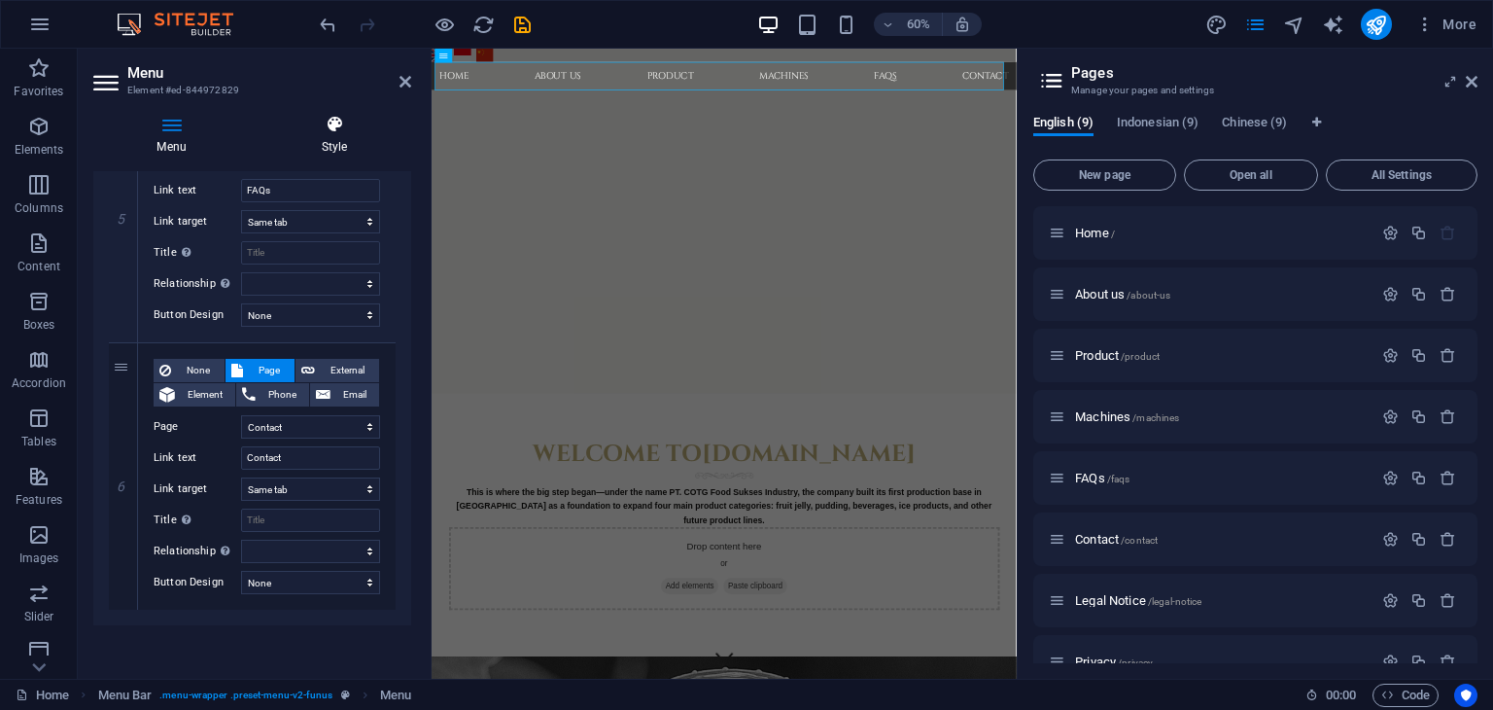
click at [340, 129] on icon at bounding box center [335, 124] width 154 height 19
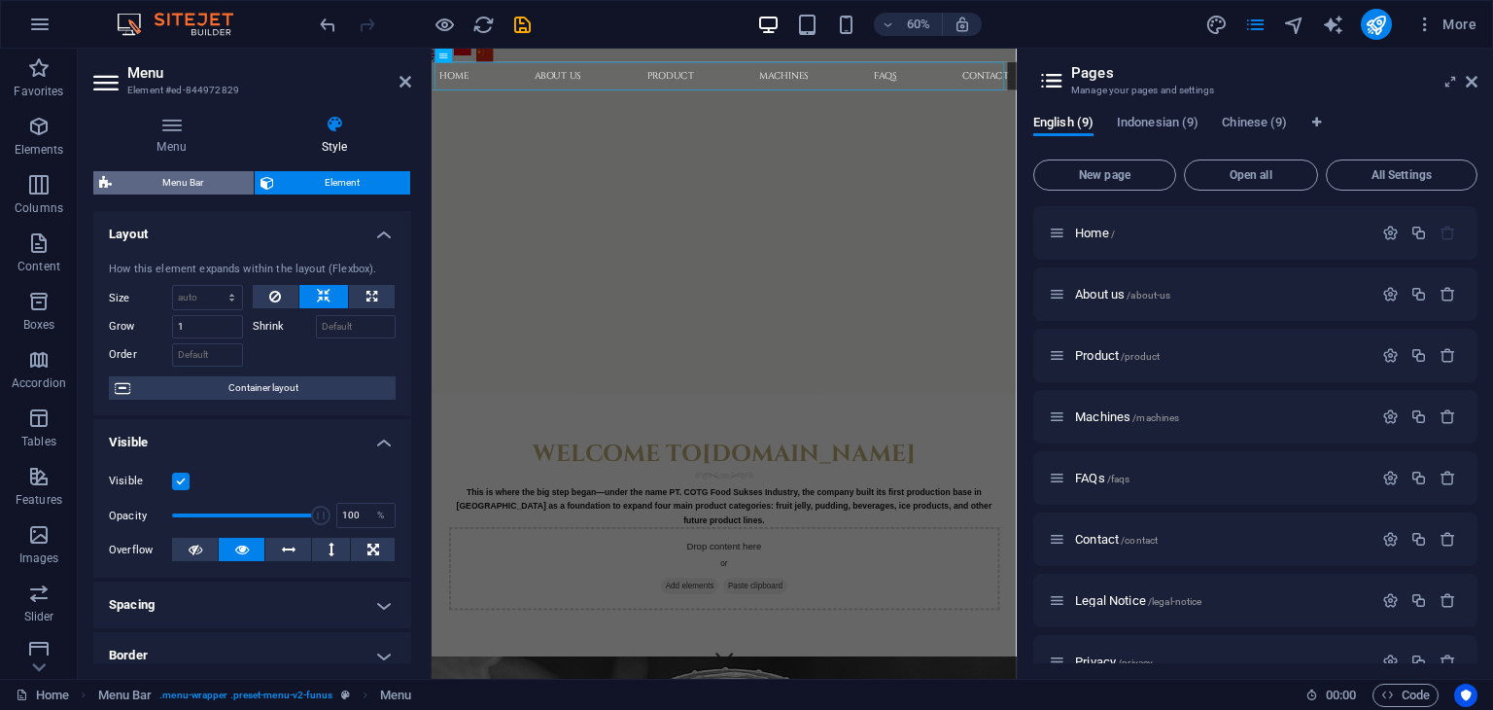
click at [181, 184] on span "Menu Bar" at bounding box center [183, 182] width 130 height 23
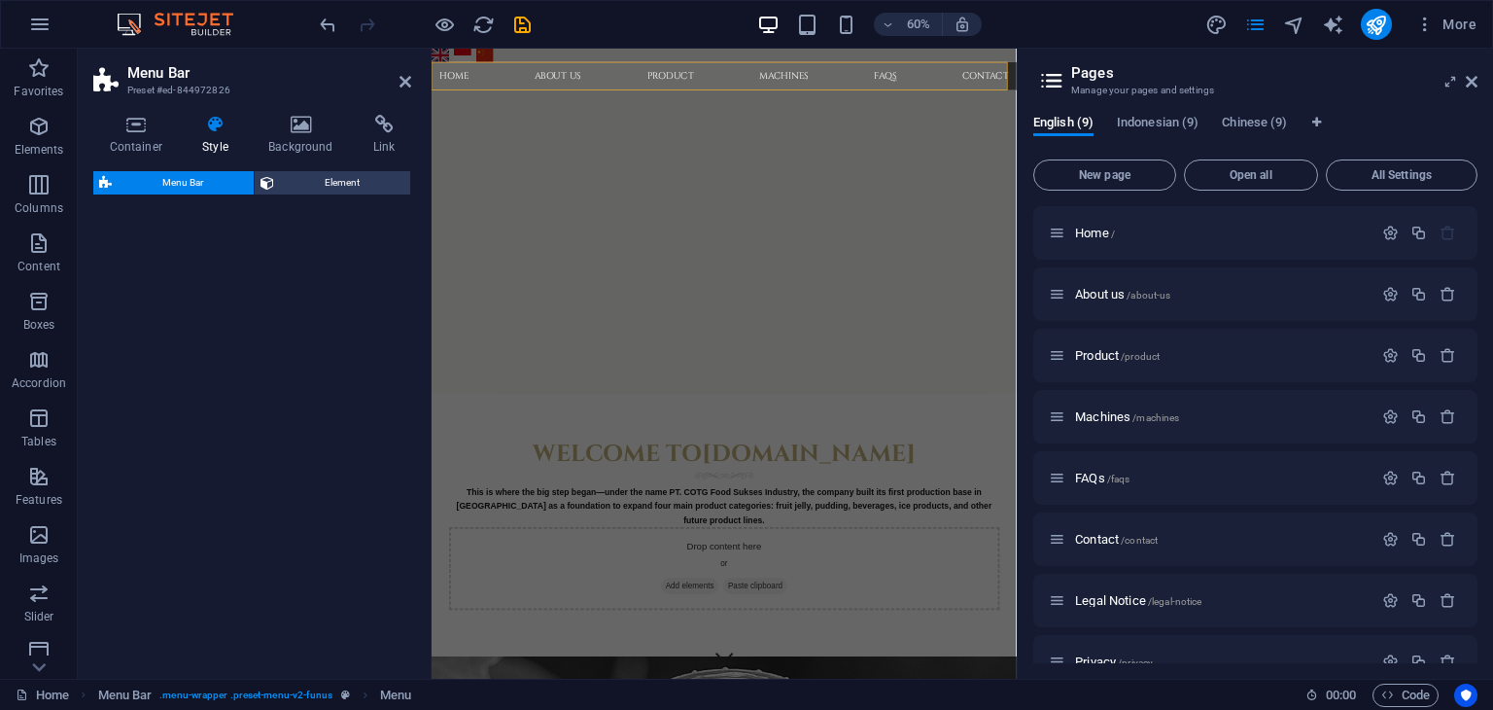
select select "rem"
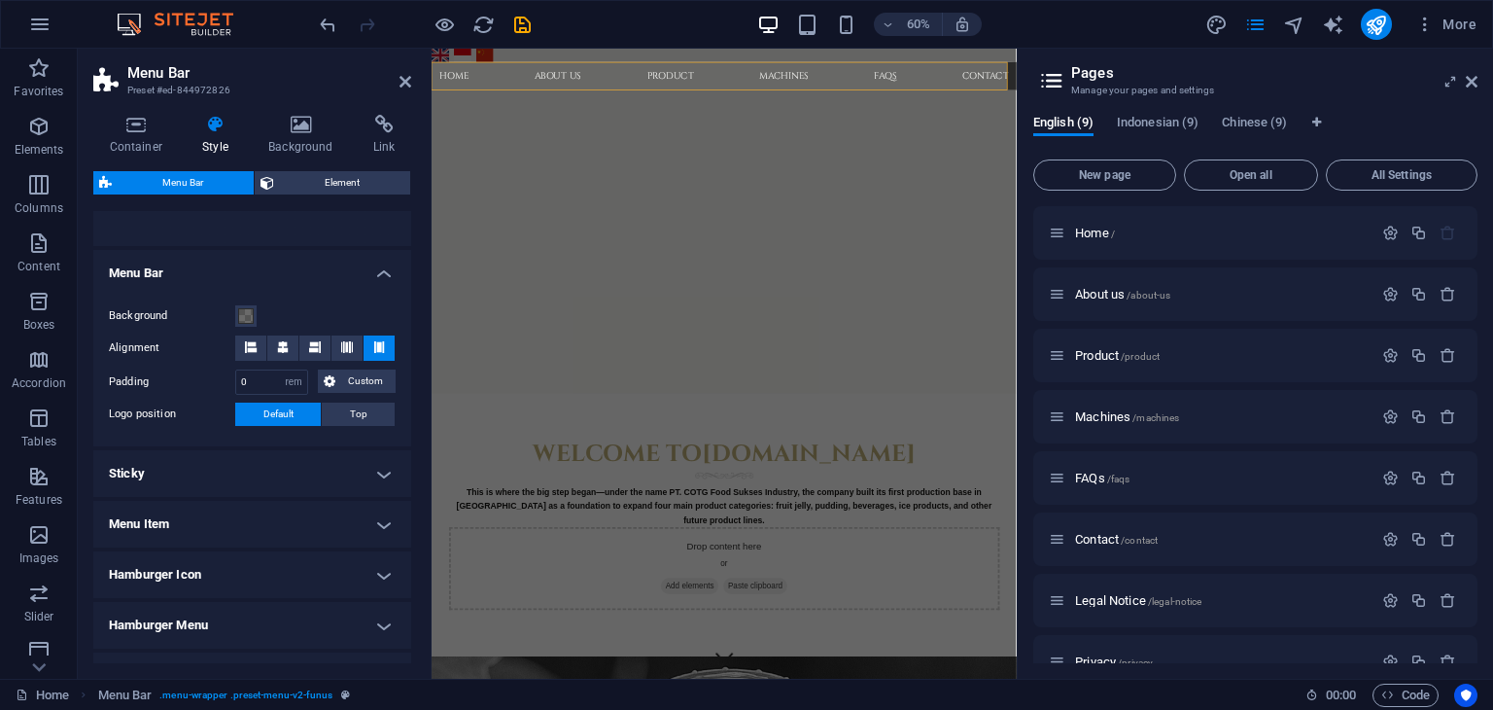
scroll to position [404, 0]
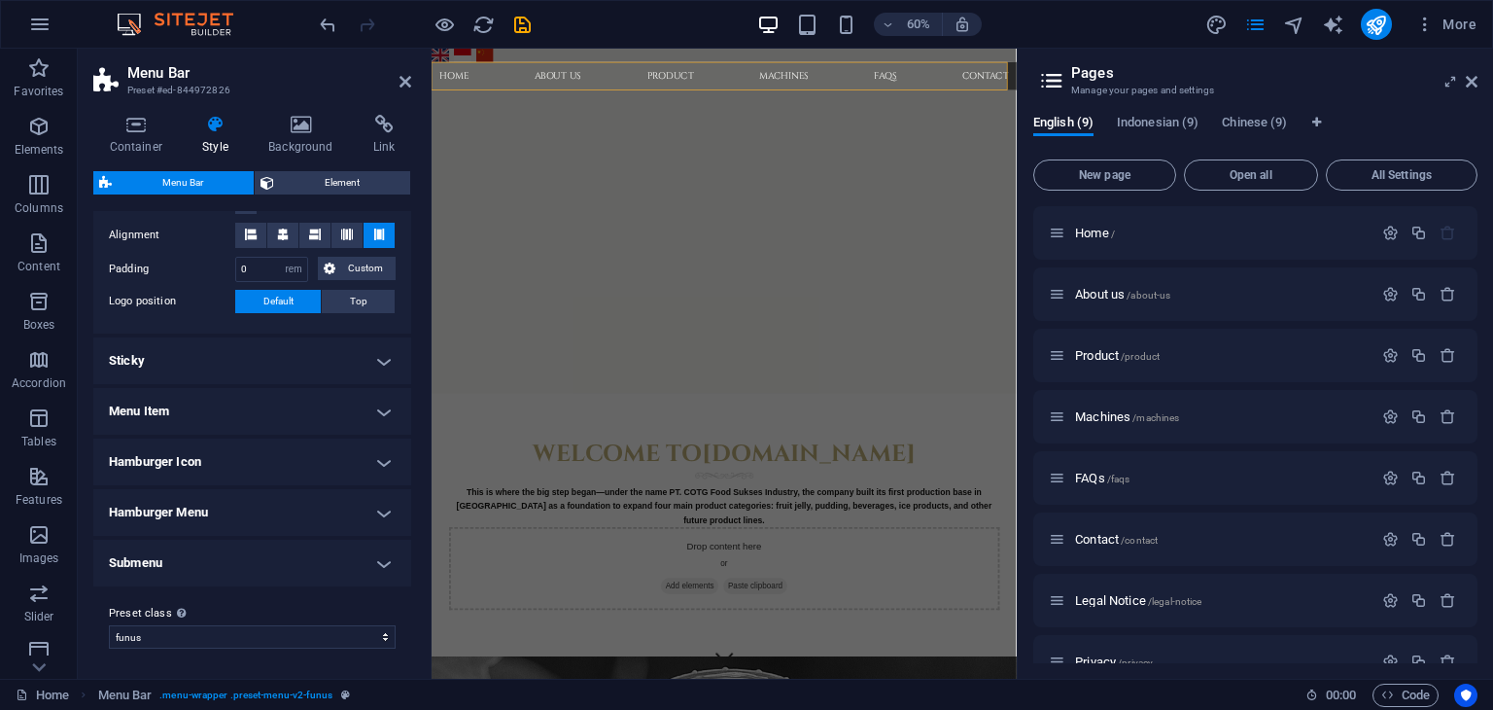
click at [367, 565] on h4 "Submenu" at bounding box center [252, 563] width 318 height 47
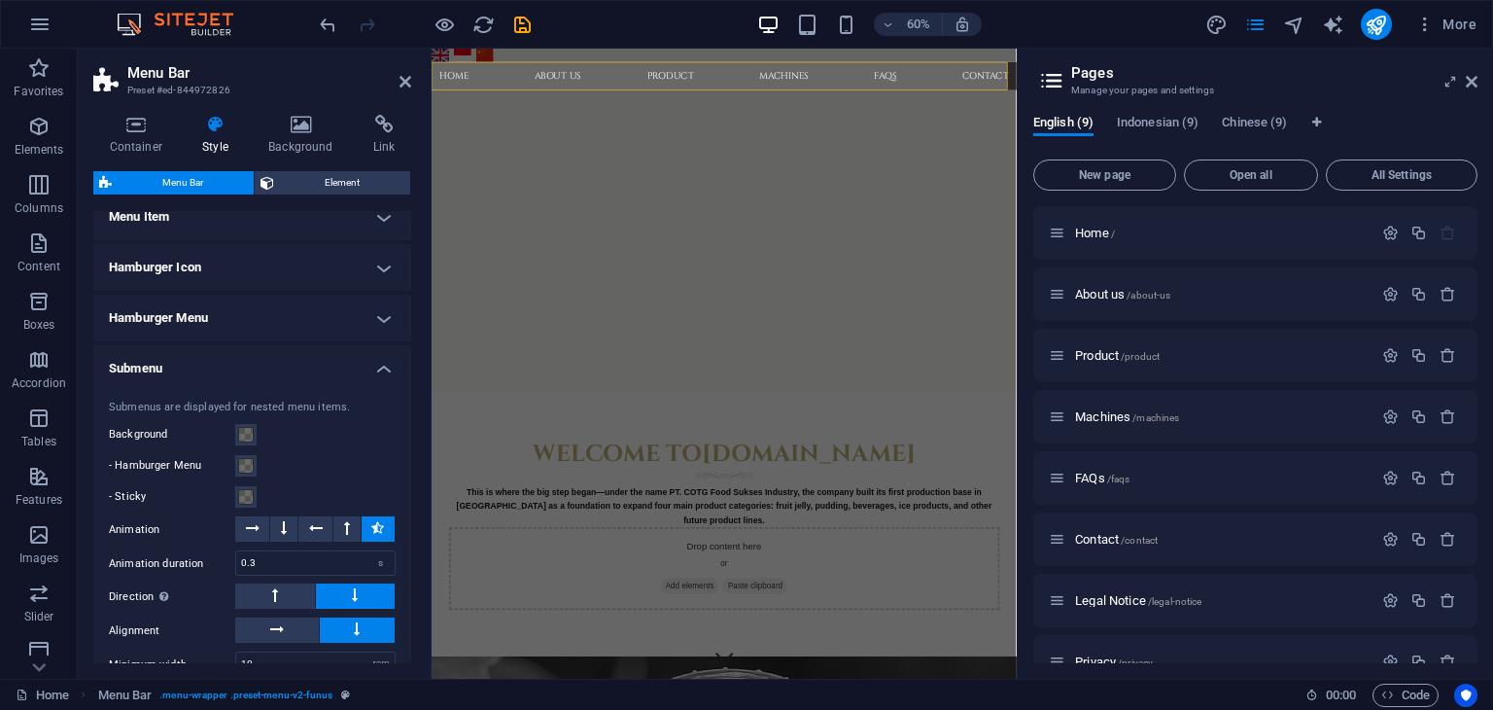
click at [381, 372] on h4 "Submenu" at bounding box center [252, 362] width 318 height 35
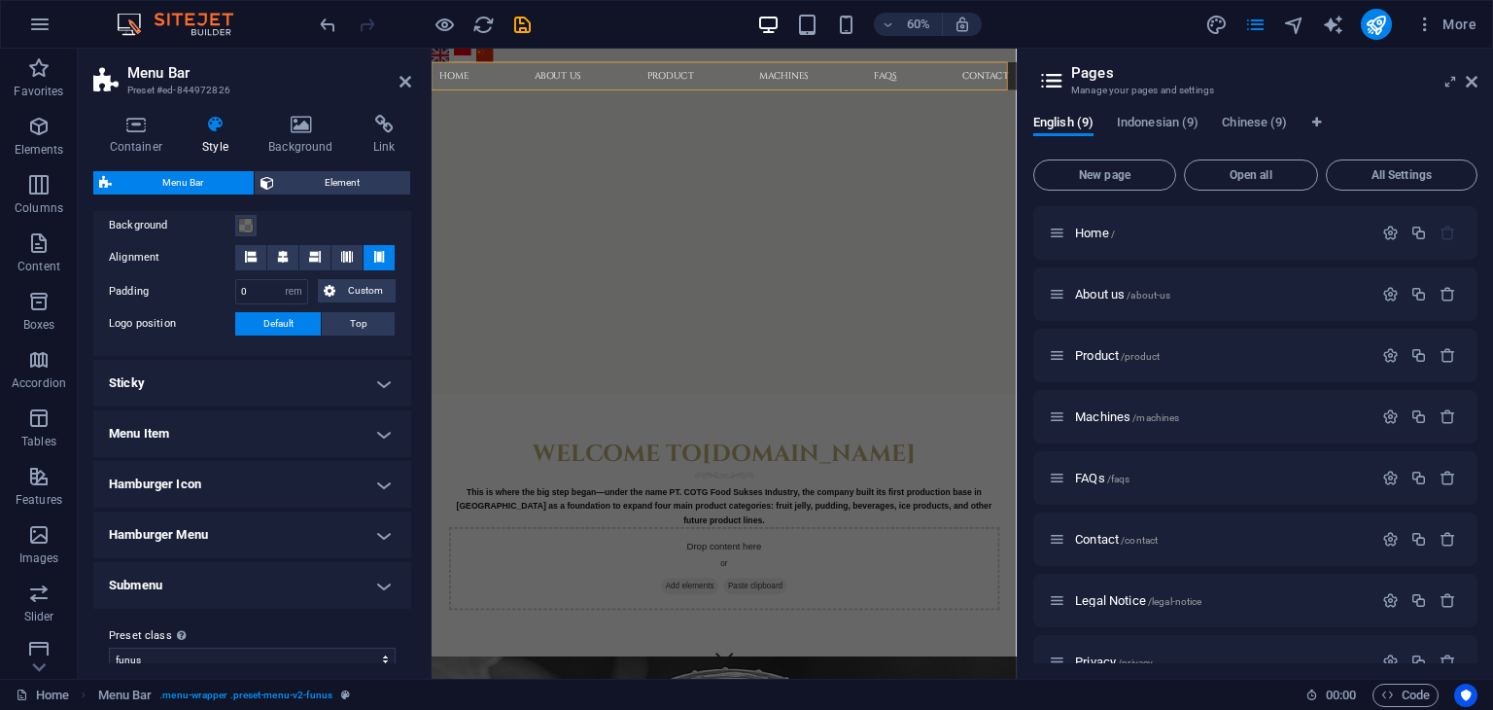
scroll to position [16, 0]
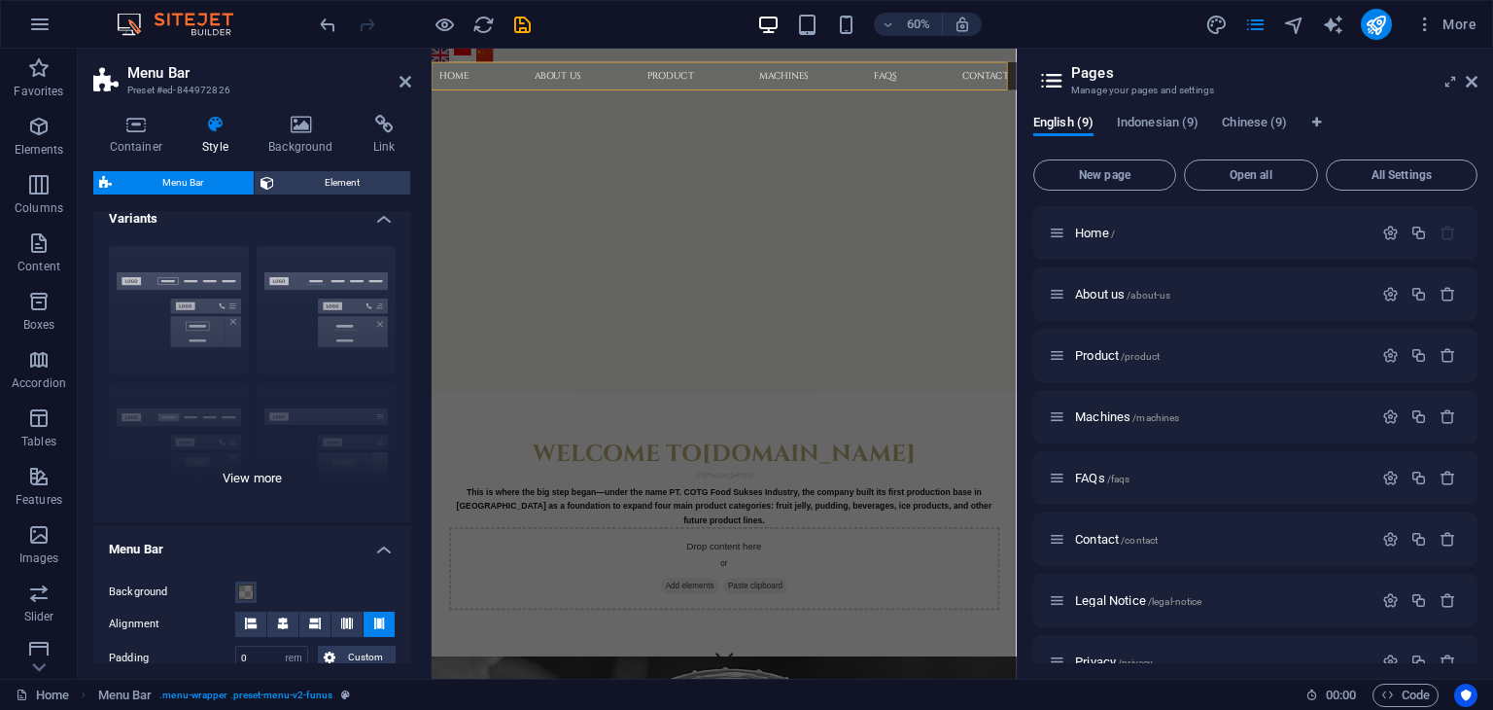
click at [263, 470] on div "Border Centered Default Fixed Loki Trigger Wide XXL" at bounding box center [252, 376] width 318 height 292
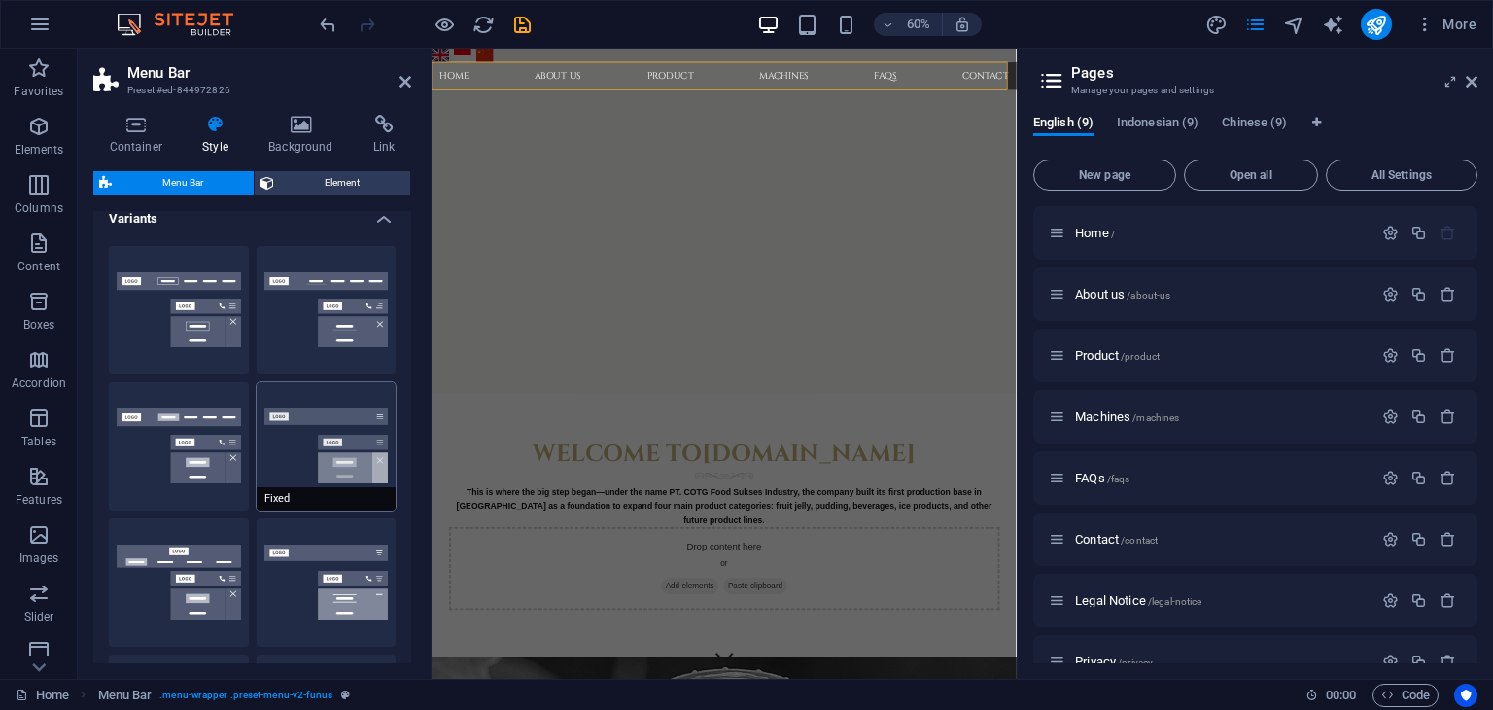
scroll to position [113, 0]
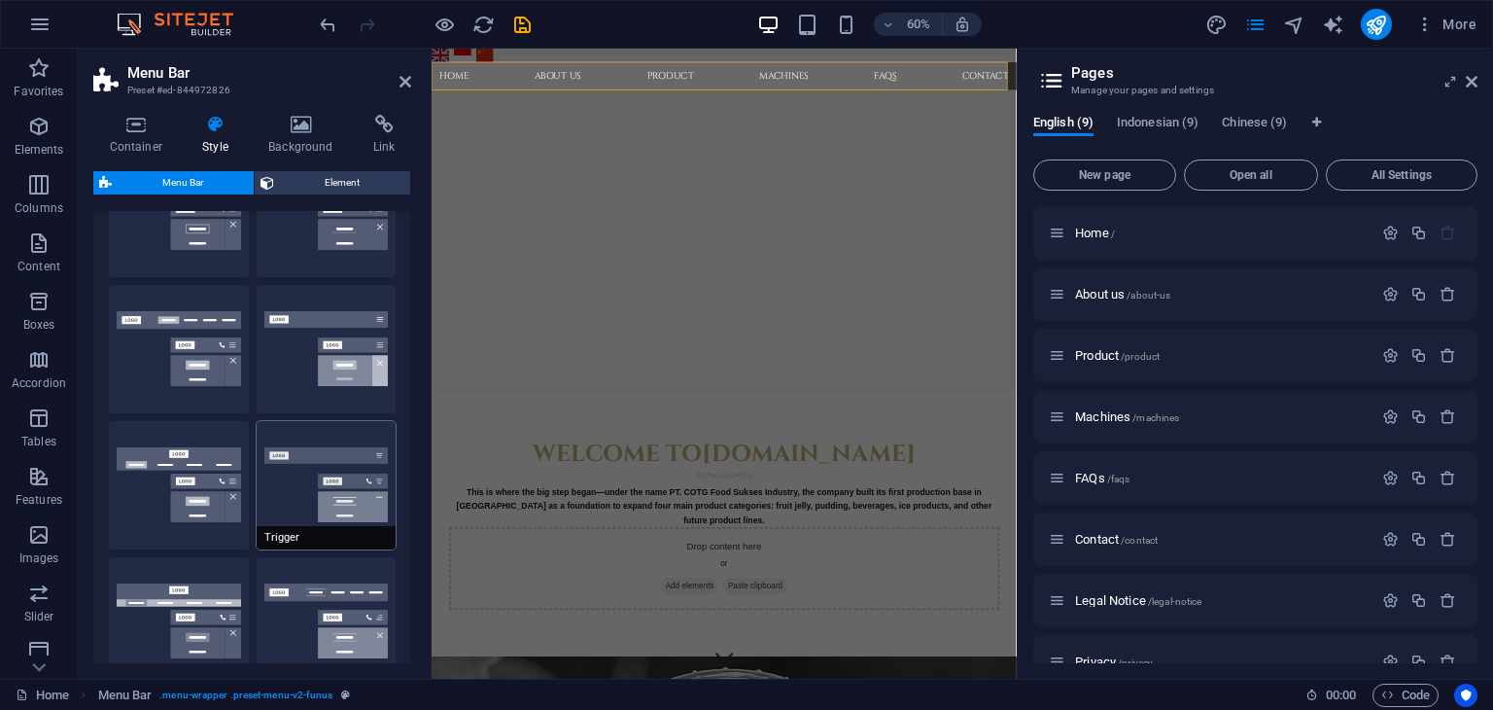
click at [294, 487] on button "Trigger" at bounding box center [327, 485] width 140 height 128
type input "1"
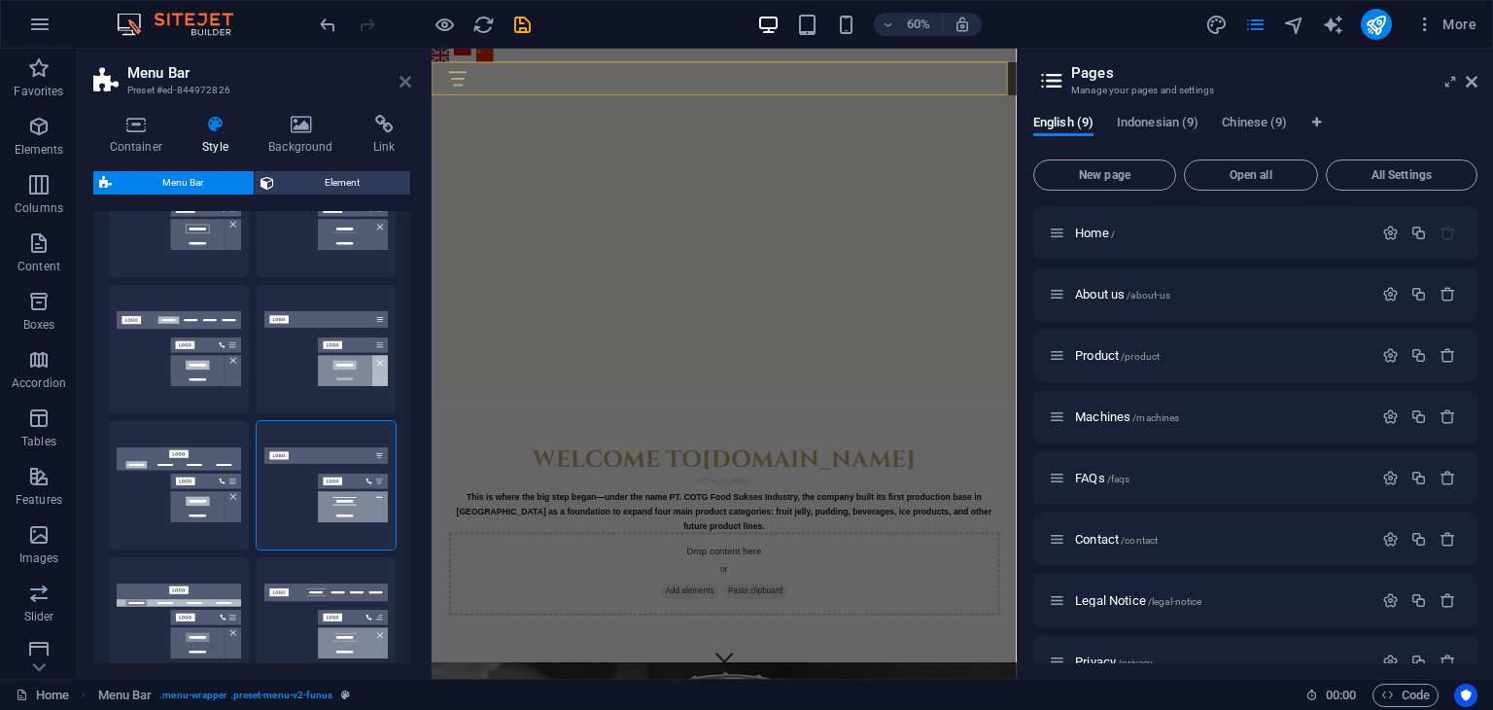
click at [405, 86] on icon at bounding box center [406, 82] width 12 height 16
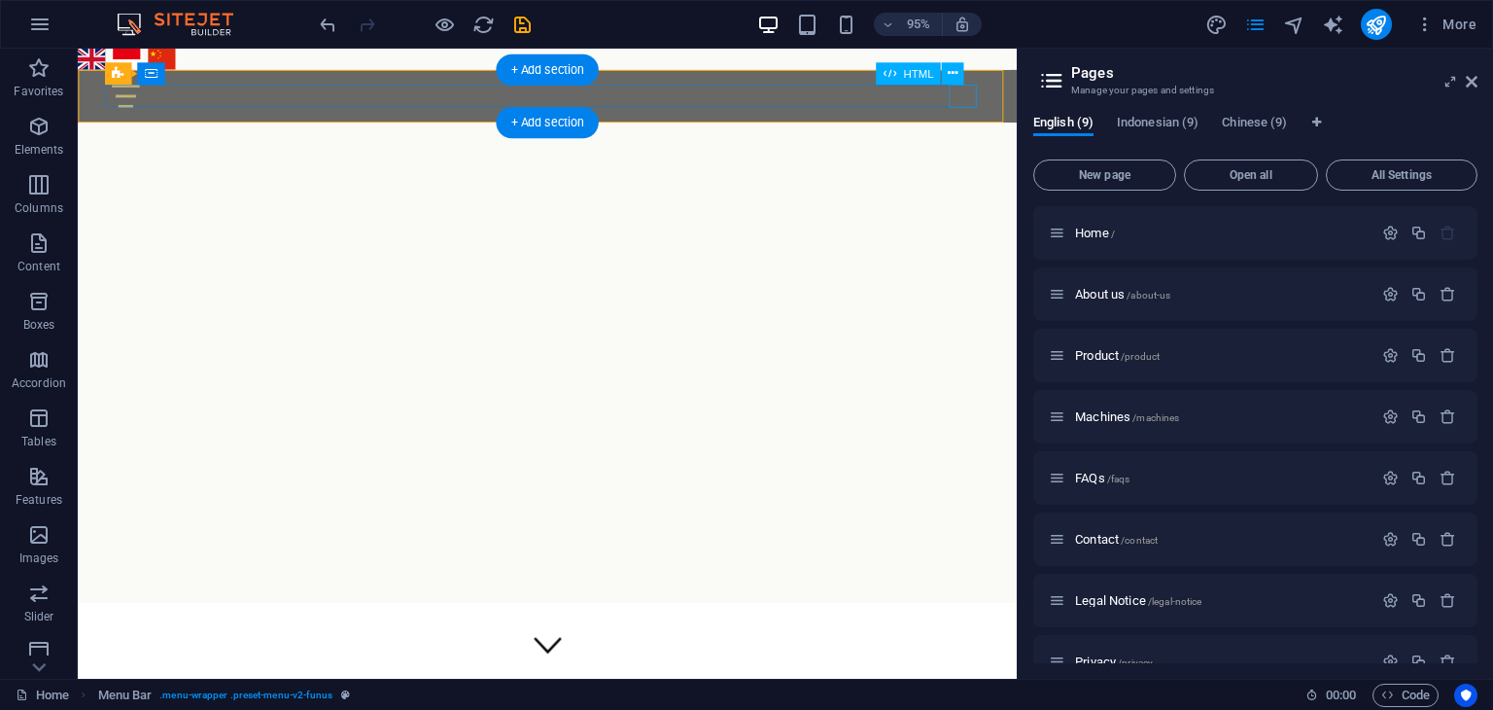
click at [1010, 92] on div at bounding box center [573, 99] width 918 height 24
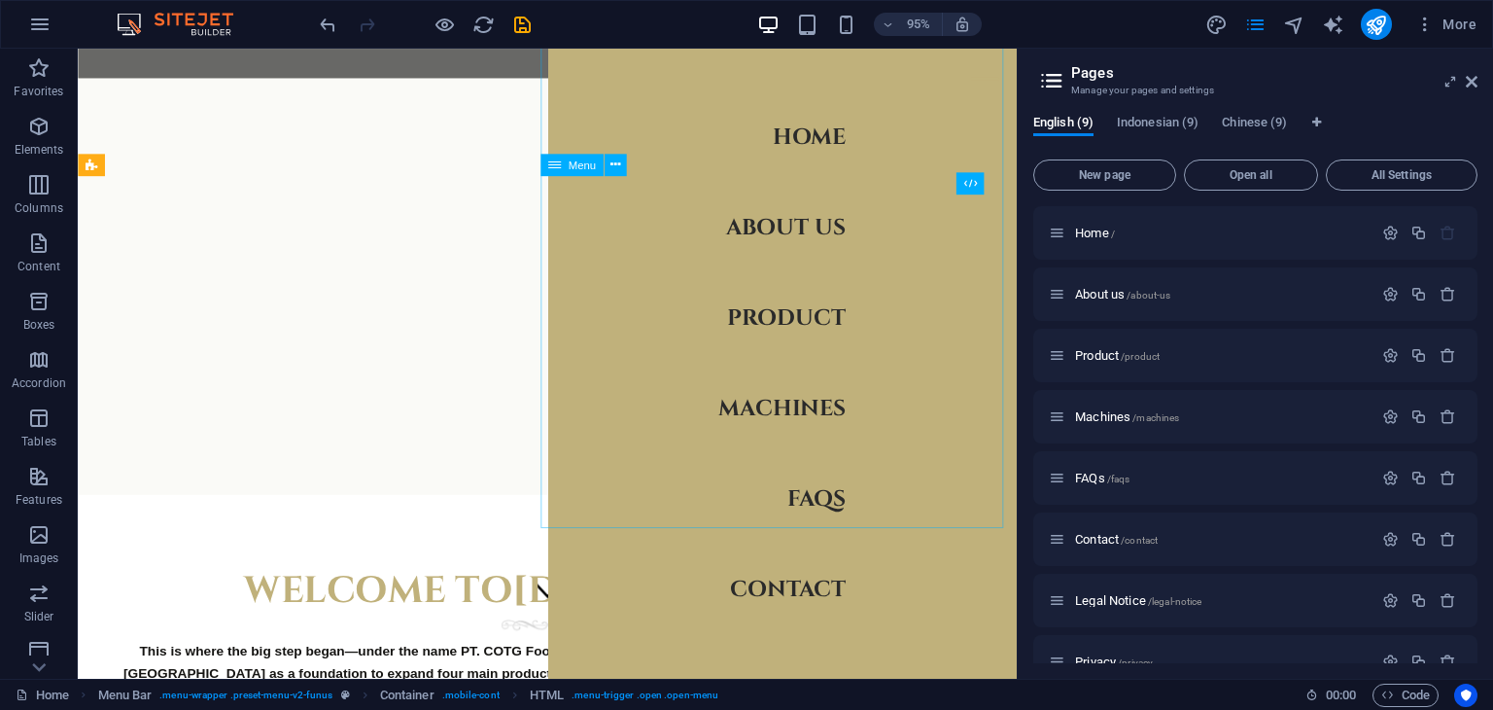
scroll to position [0, 0]
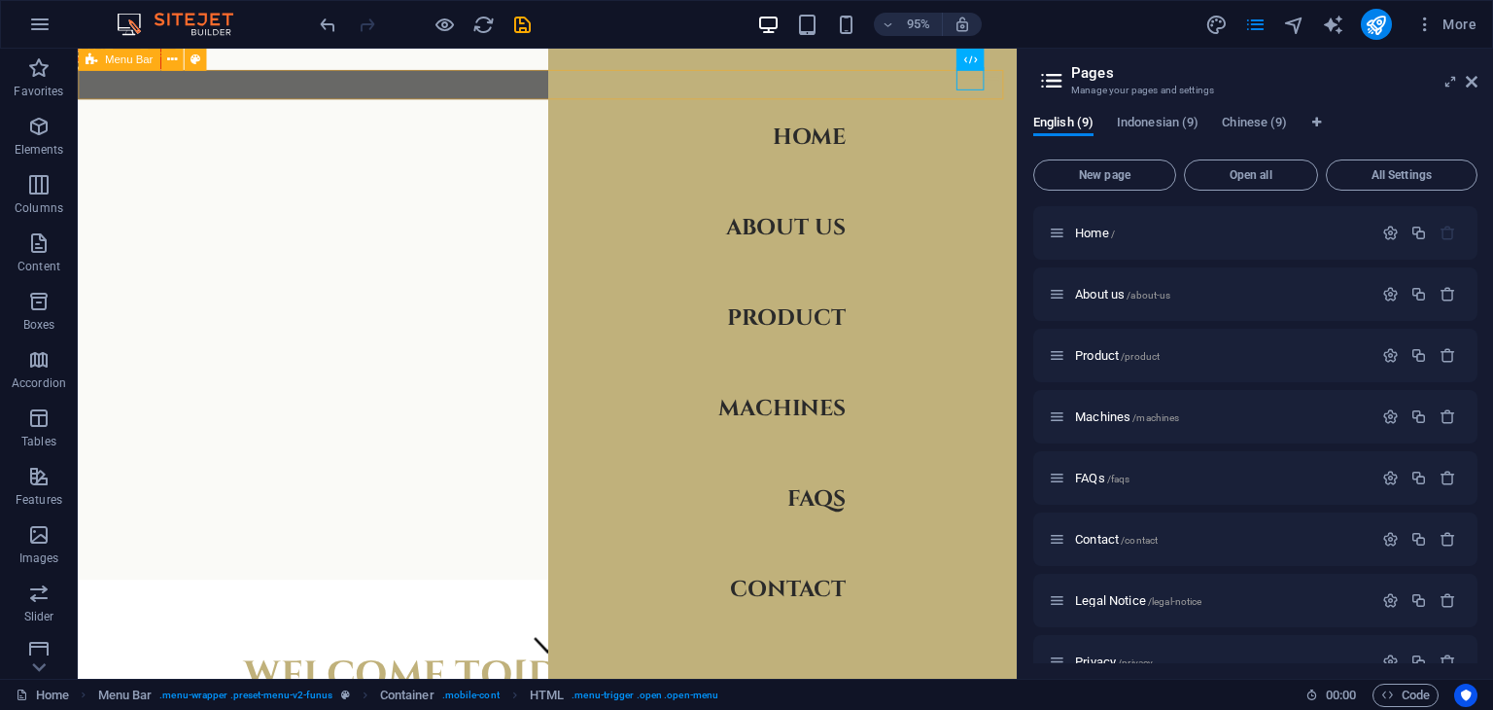
click at [472, 88] on div "Home About us Product Machines FAQs Contact" at bounding box center [572, 86] width 989 height 31
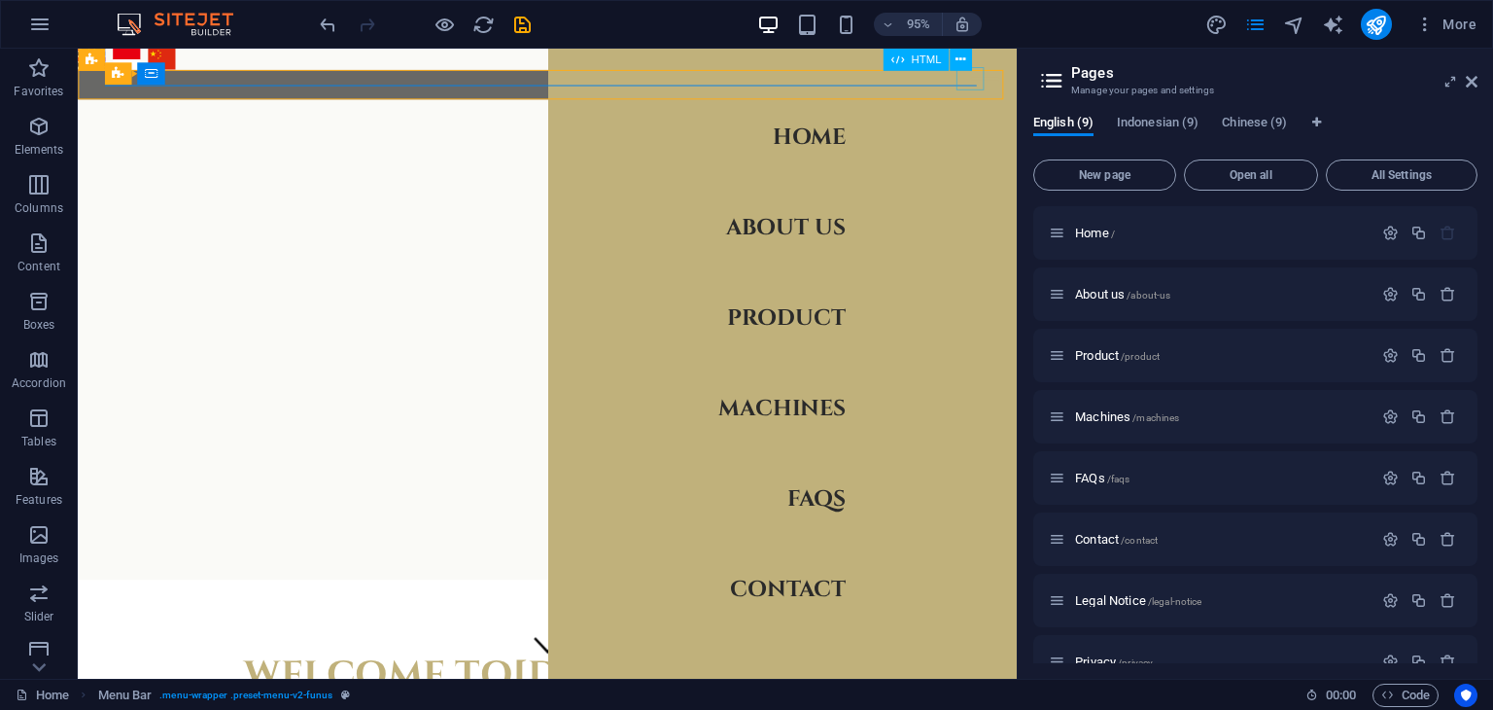
click at [1027, 87] on div at bounding box center [1032, 80] width 29 height 24
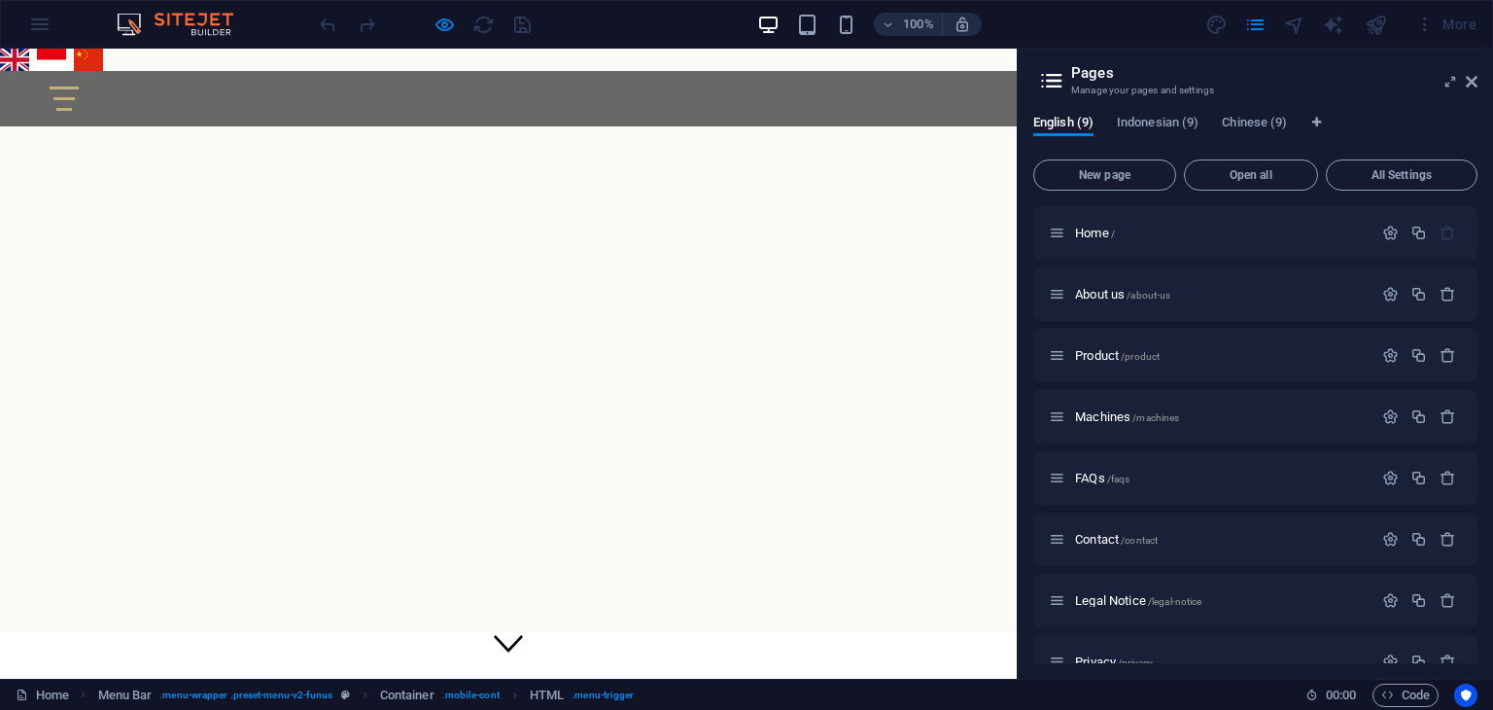
click at [79, 102] on div at bounding box center [64, 99] width 29 height 24
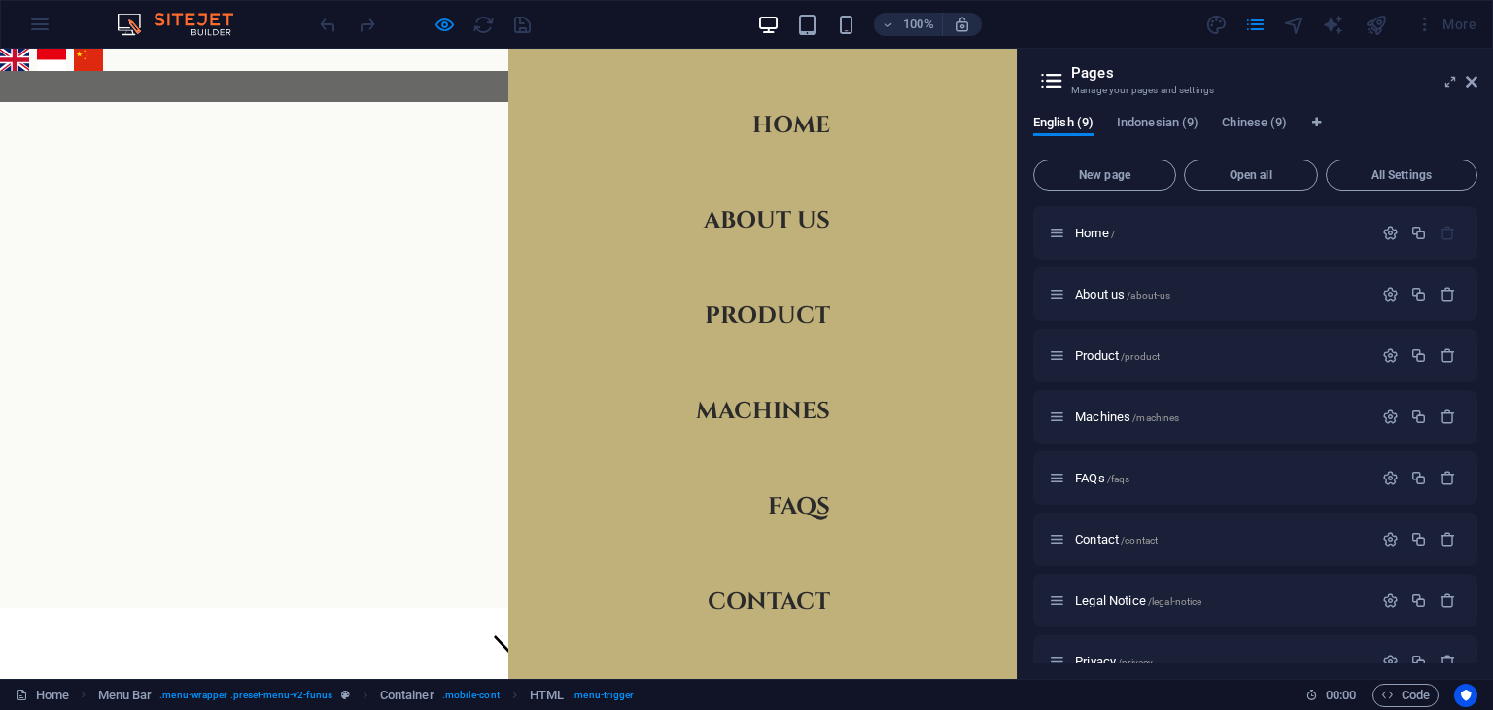
click at [976, 73] on div at bounding box center [981, 81] width 29 height 24
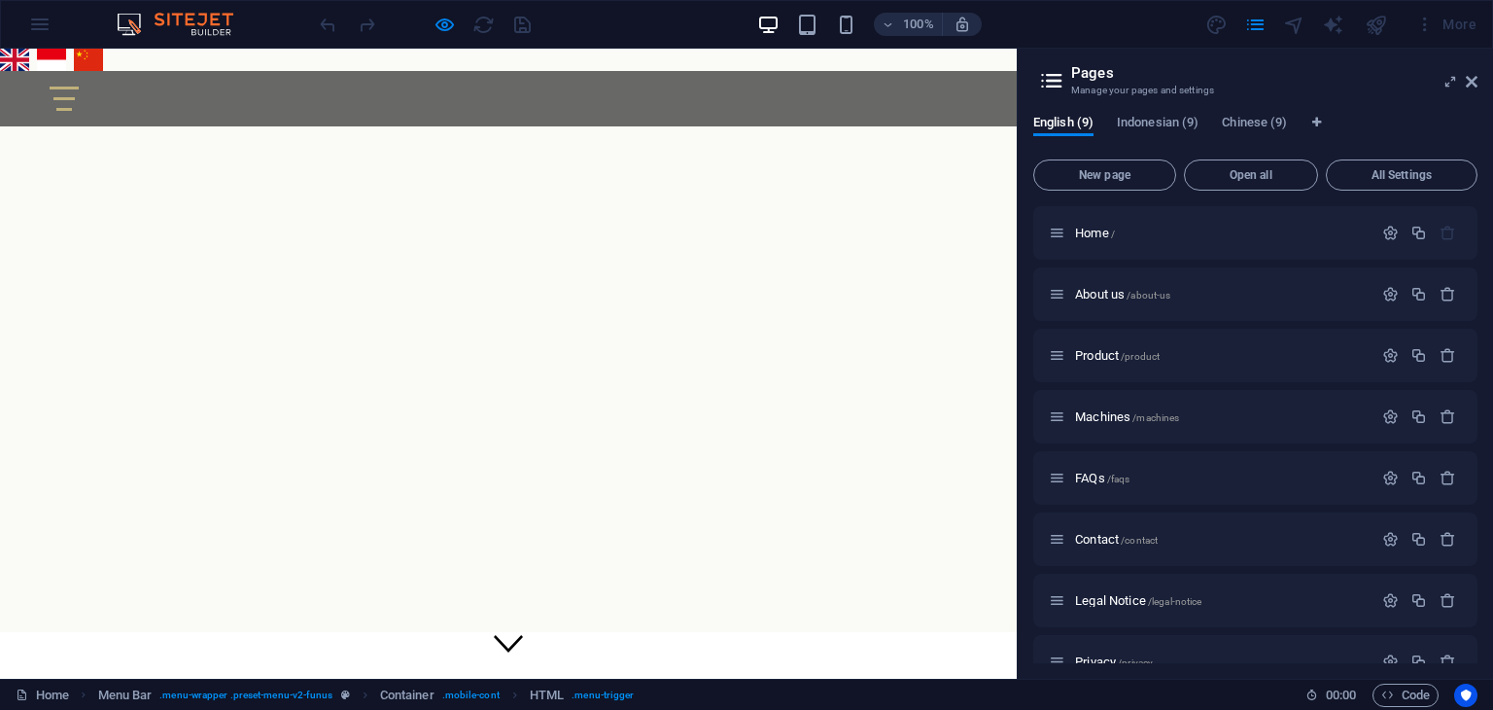
click at [699, 106] on div at bounding box center [509, 99] width 918 height 24
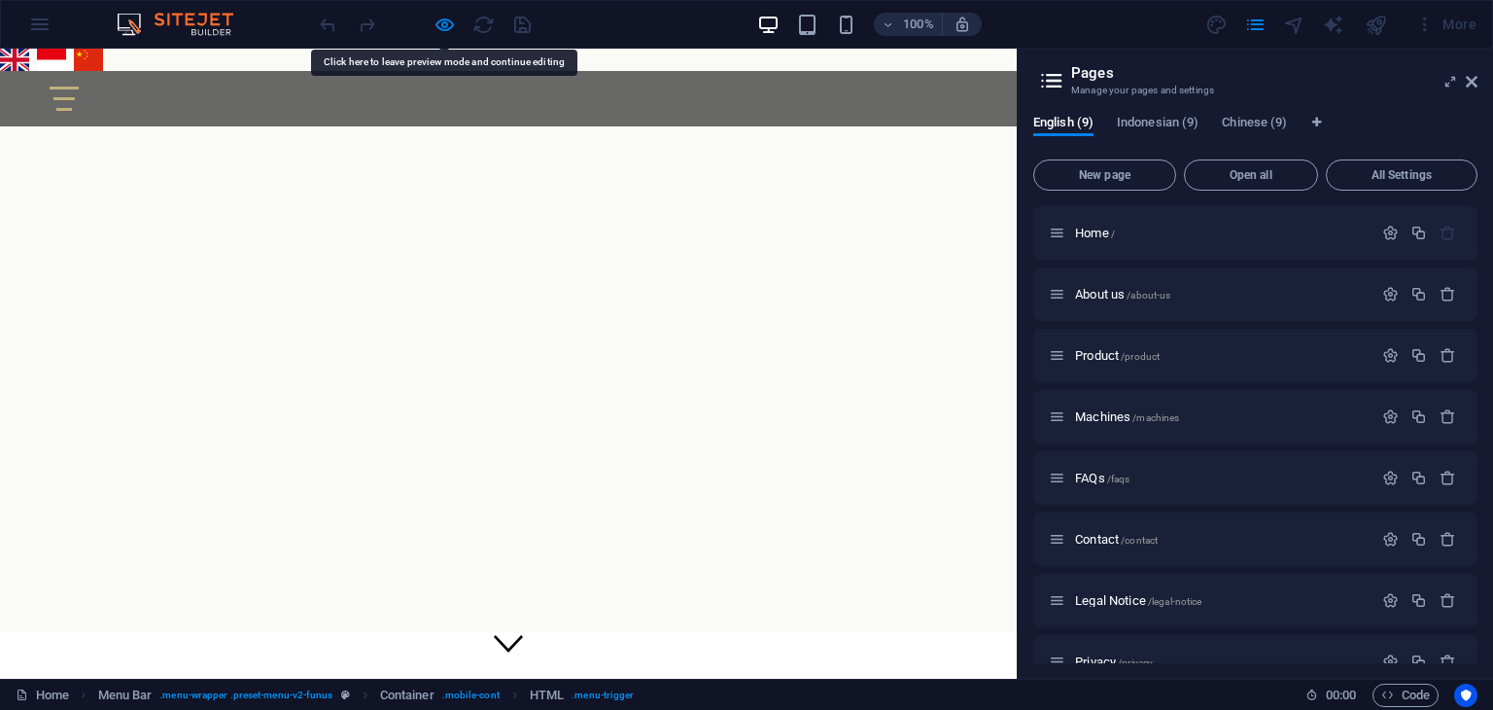
click at [79, 104] on div at bounding box center [64, 99] width 29 height 24
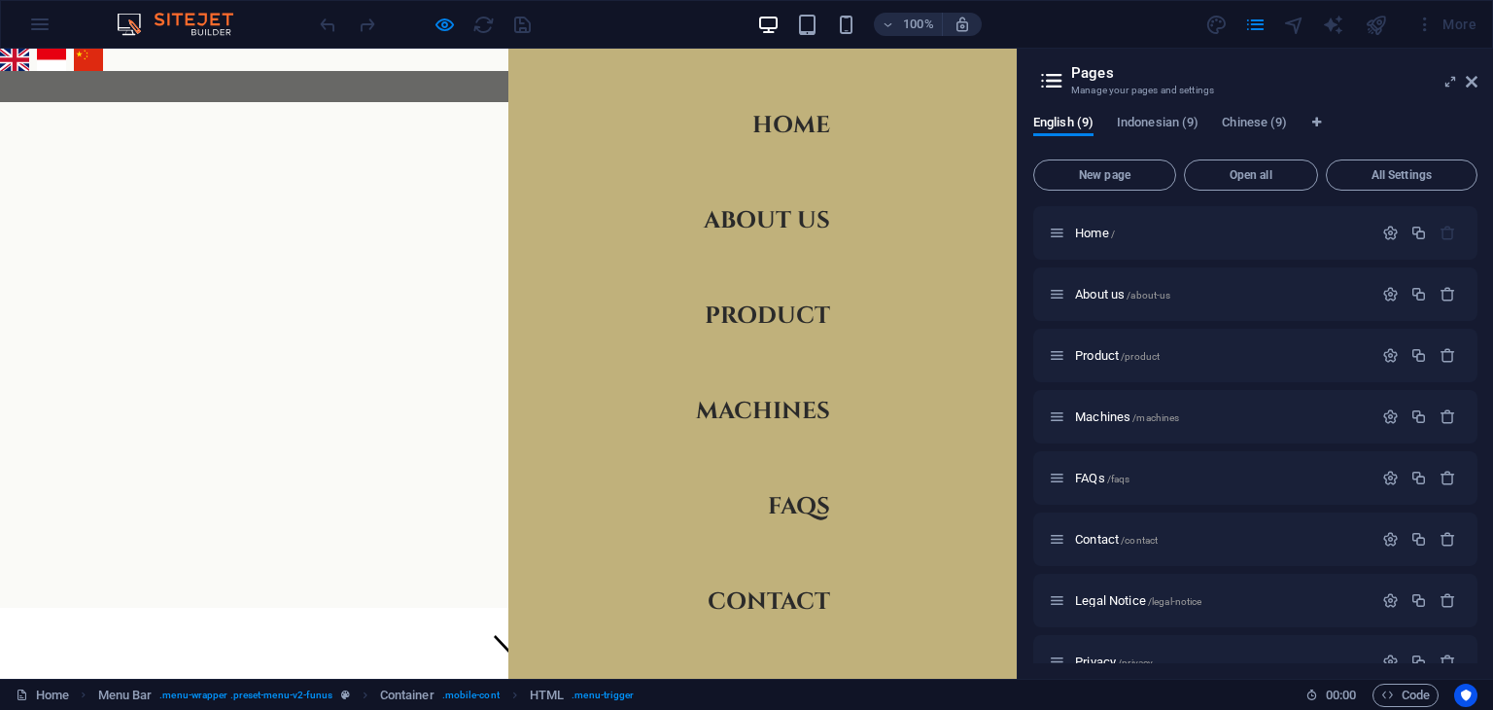
click at [663, 142] on nav "Home About us Product Machines FAQs Contact" at bounding box center [762, 364] width 508 height 630
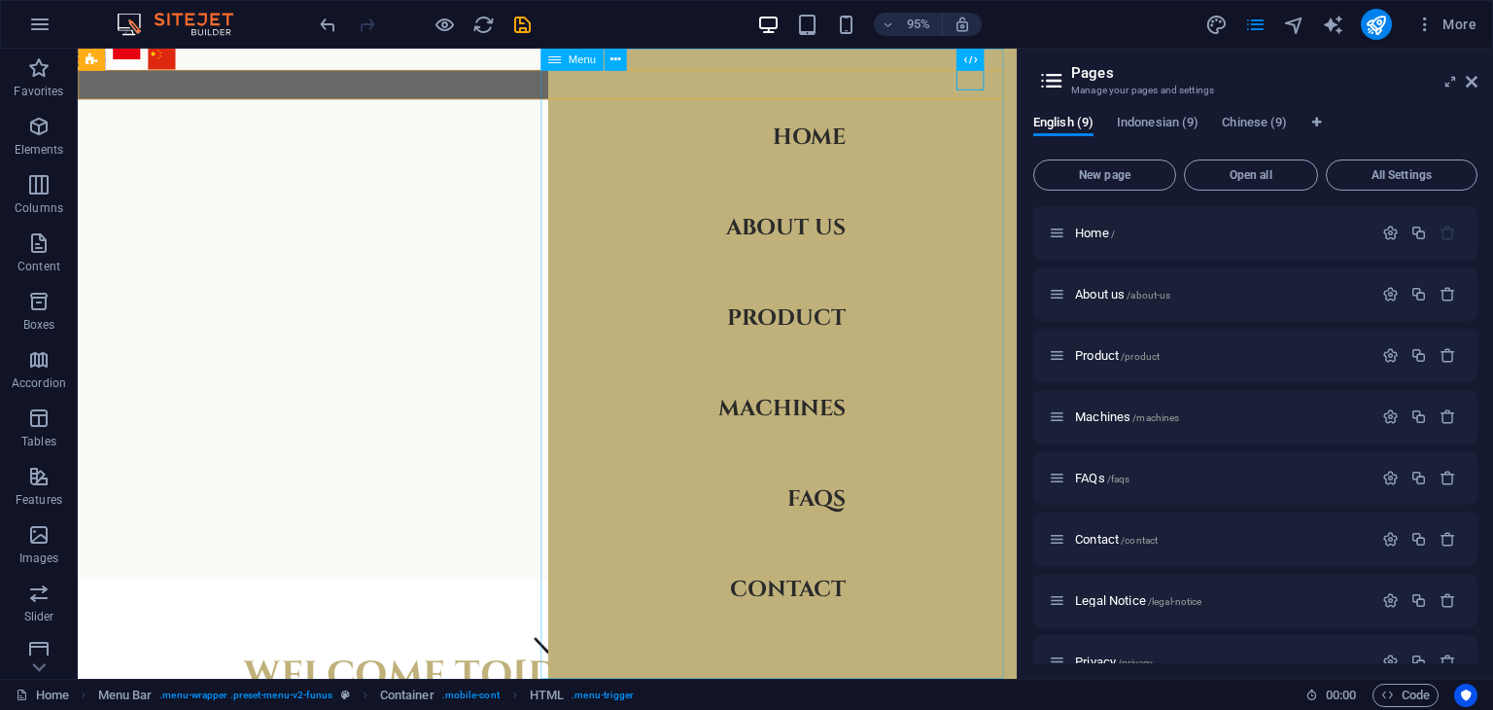
click at [707, 95] on nav "Home About us Product Machines FAQs Contact" at bounding box center [820, 380] width 495 height 663
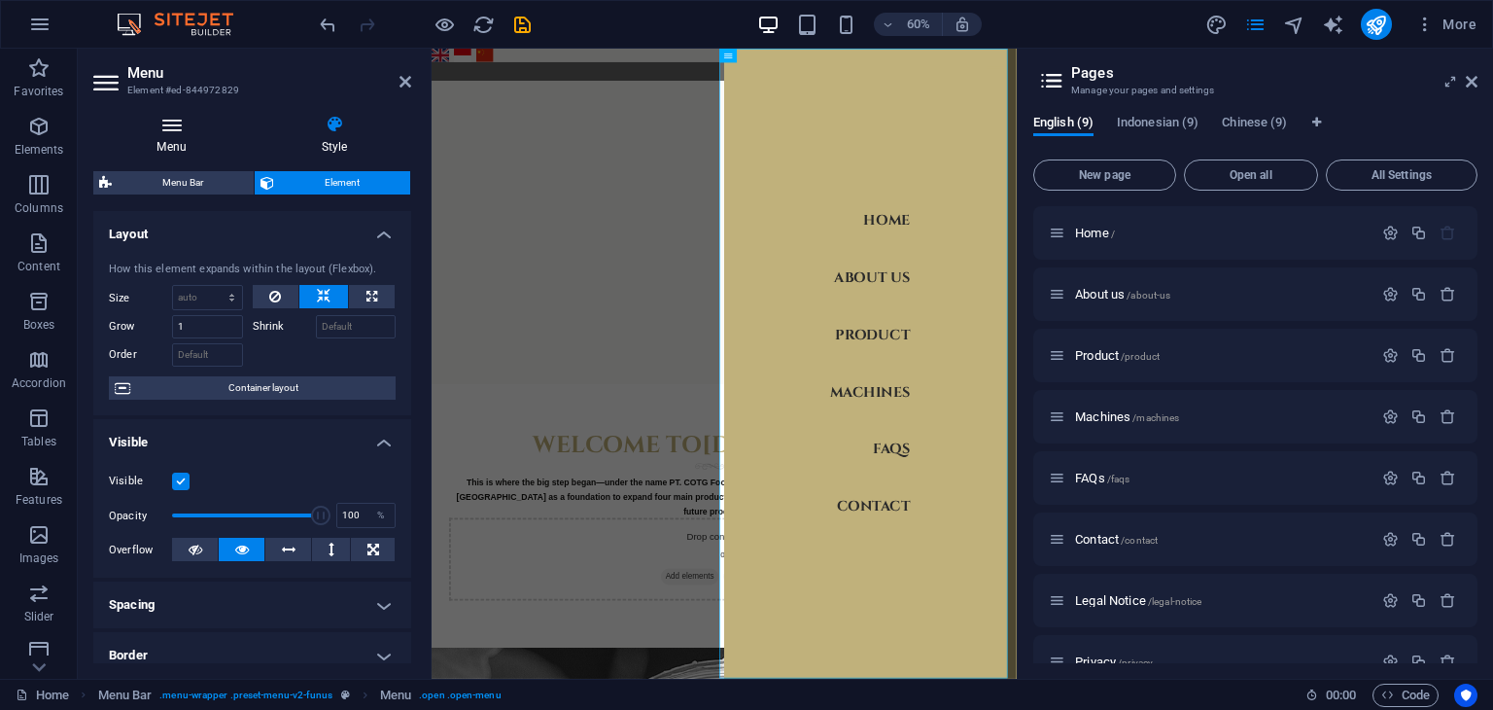
click at [180, 139] on h4 "Menu" at bounding box center [175, 135] width 164 height 41
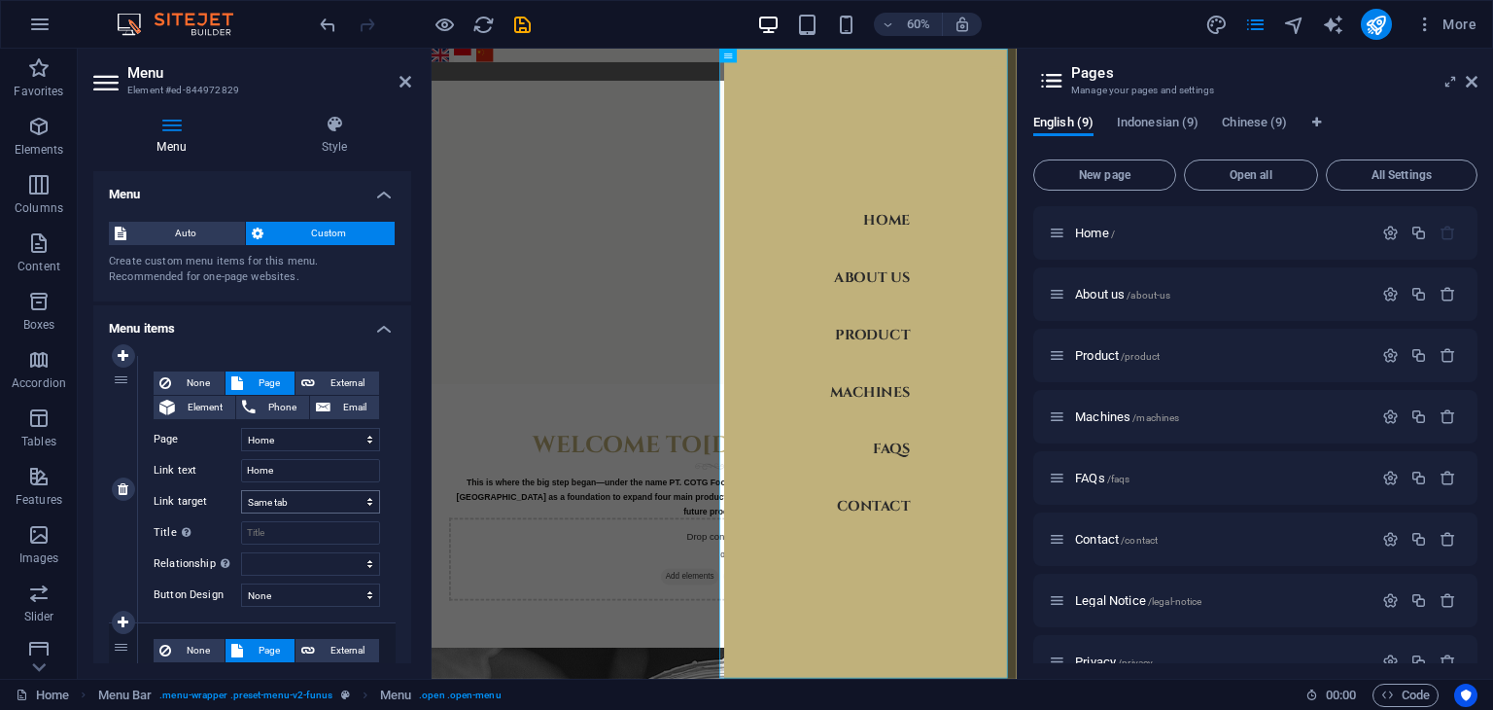
scroll to position [97, 0]
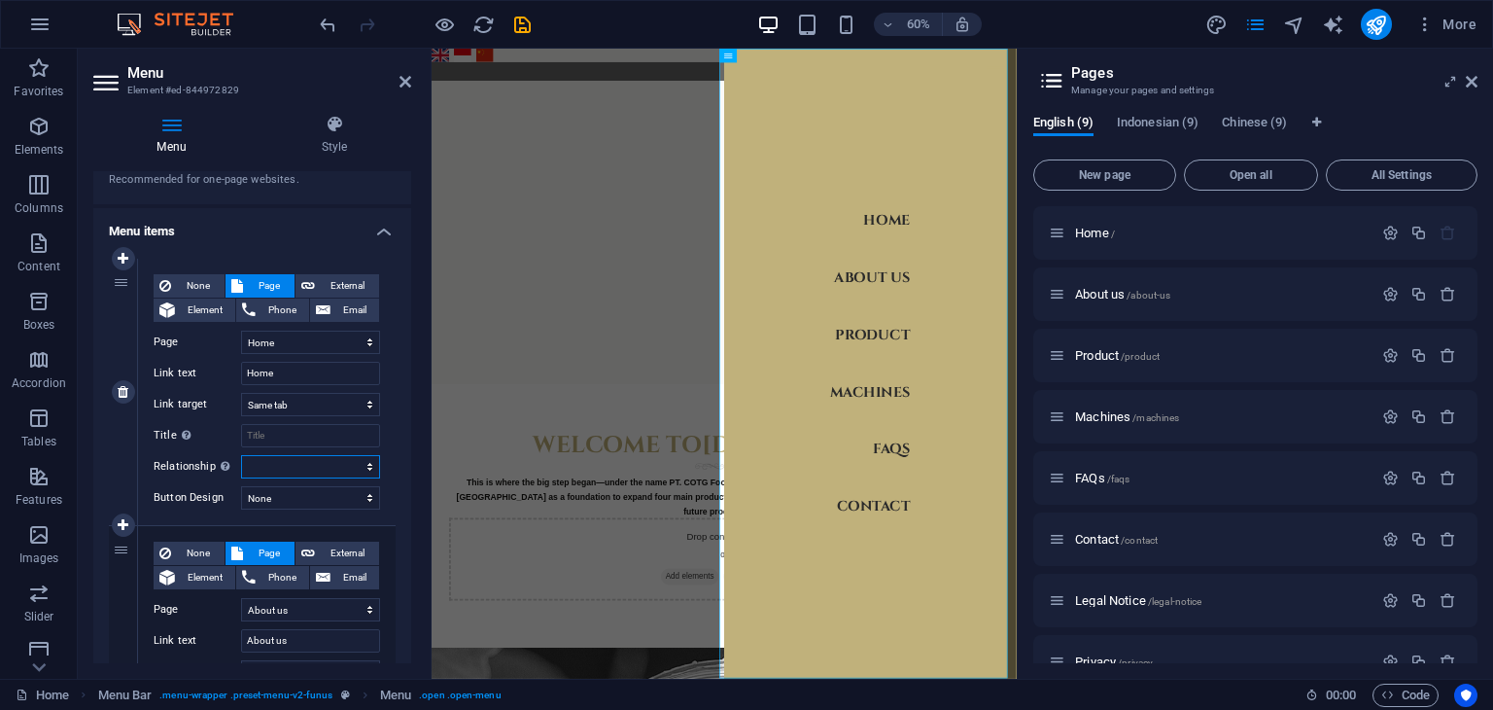
click at [318, 466] on select "alternate author bookmark external help license next nofollow noreferrer noopen…" at bounding box center [310, 466] width 139 height 23
click at [331, 504] on select "None Default Primary Secondary" at bounding box center [310, 497] width 139 height 23
select select "primary"
click at [241, 486] on select "None Default Primary Secondary" at bounding box center [310, 497] width 139 height 23
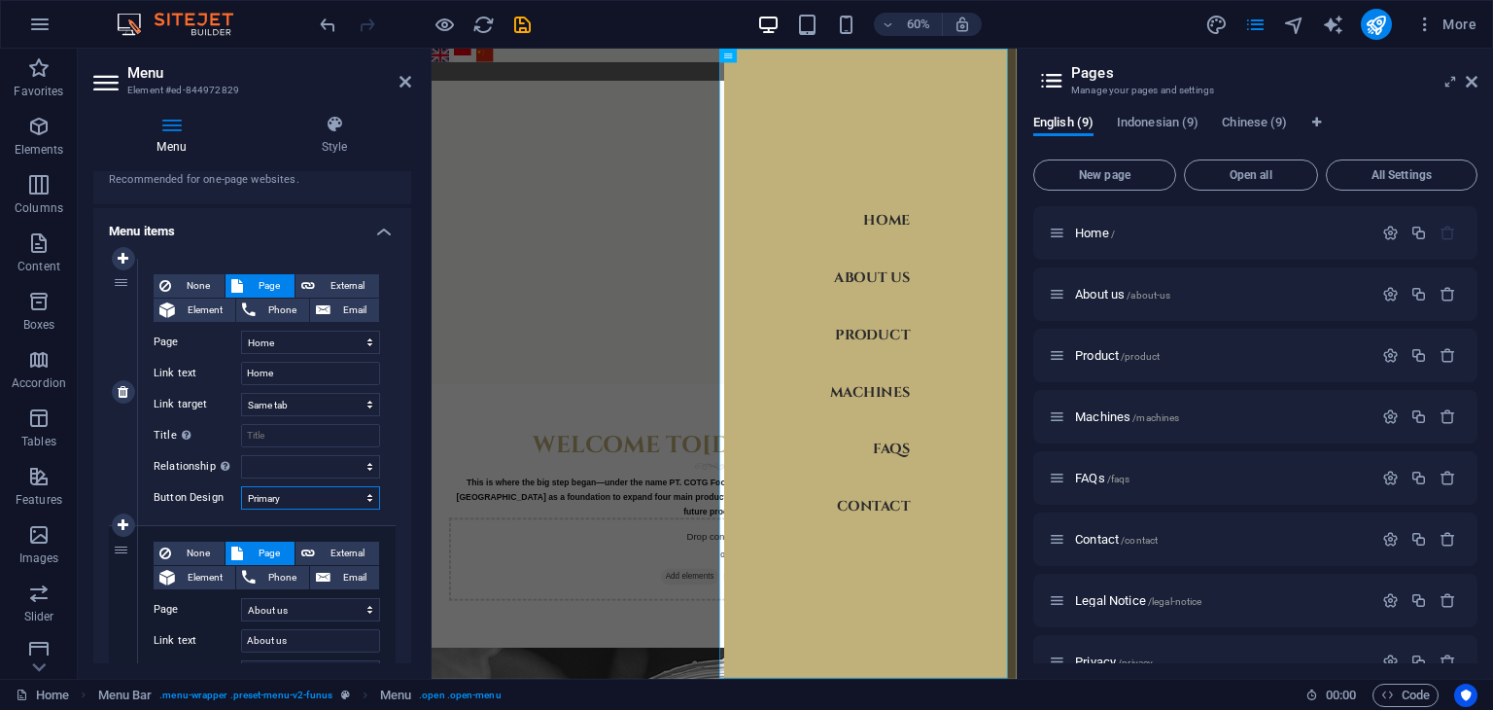
select select
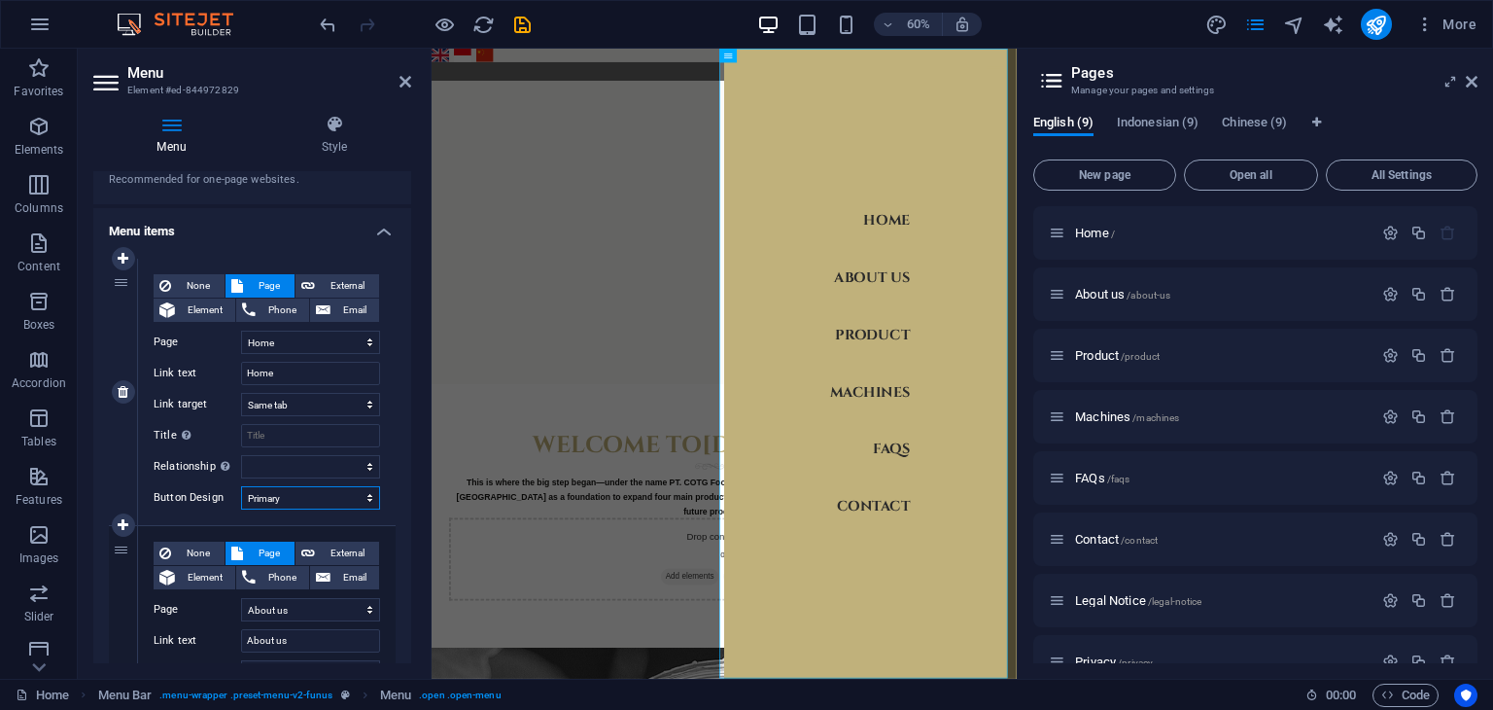
select select
click at [333, 499] on select "None Default Primary Secondary" at bounding box center [310, 497] width 139 height 23
select select "secondary"
click at [241, 486] on select "None Default Primary Secondary" at bounding box center [310, 497] width 139 height 23
select select
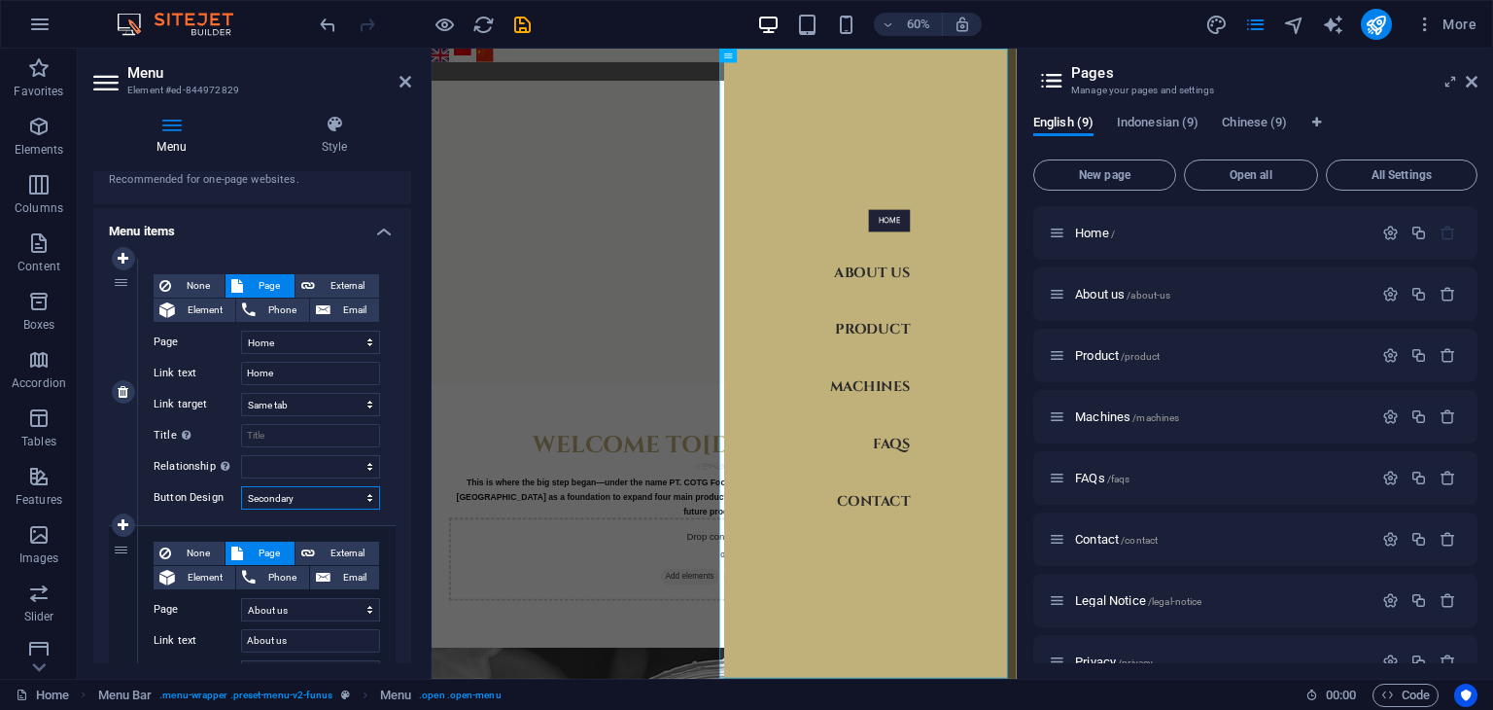
select select
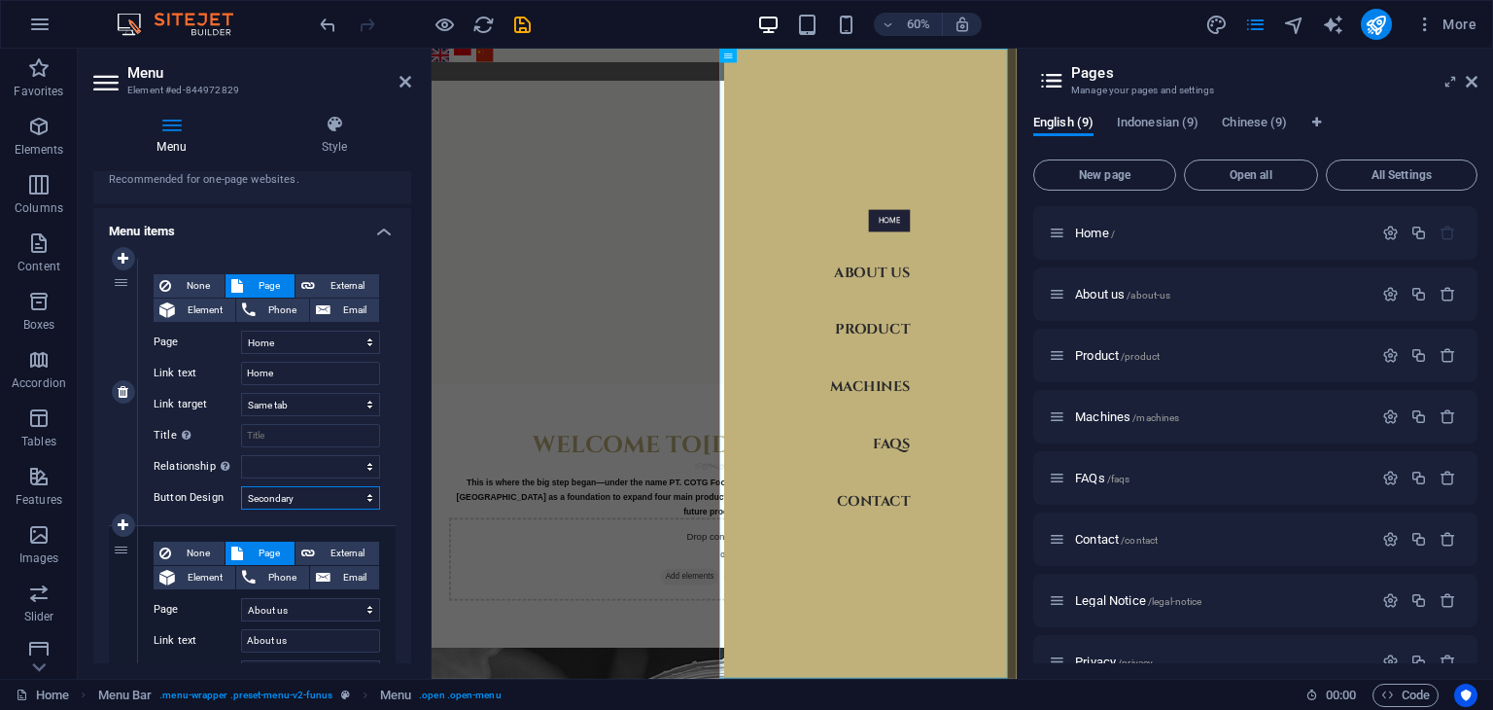
click at [341, 494] on select "None Default Primary Secondary" at bounding box center [310, 497] width 139 height 23
select select
click at [241, 486] on select "None Default Primary Secondary" at bounding box center [310, 497] width 139 height 23
select select
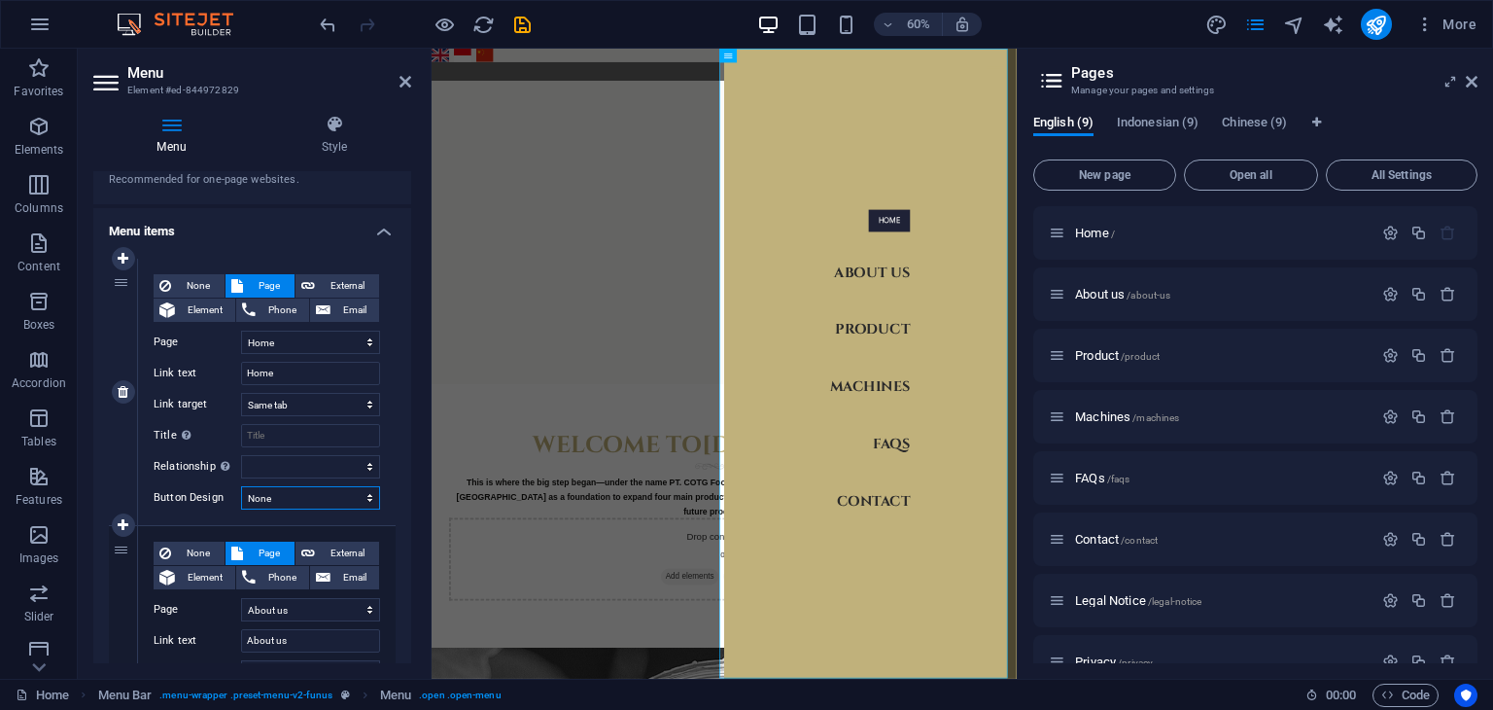
select select
click at [333, 469] on select "alternate author bookmark external help license next nofollow noreferrer noopen…" at bounding box center [310, 466] width 139 height 23
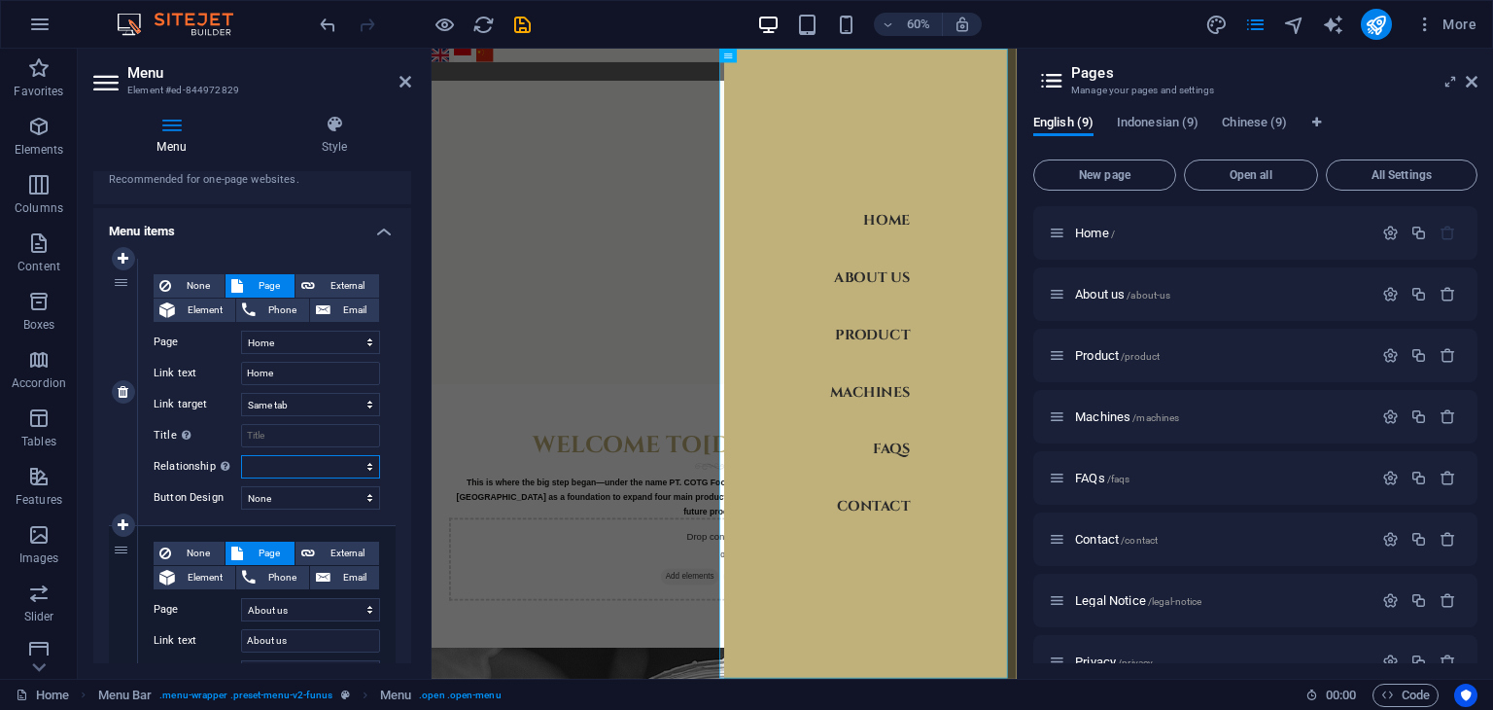
select select "tag"
click at [241, 455] on select "alternate author bookmark external help license next nofollow noreferrer noopen…" at bounding box center [310, 466] width 139 height 23
select select
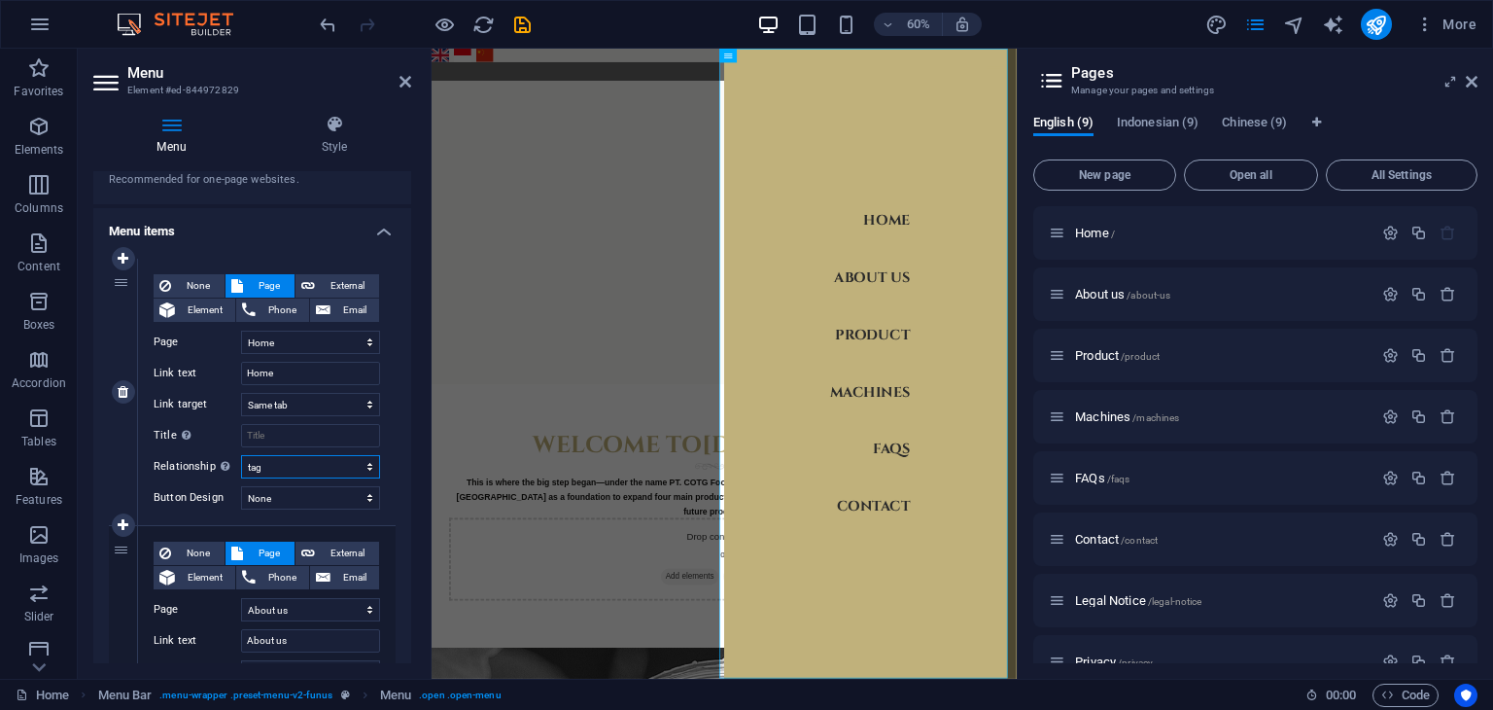
select select
click at [335, 473] on select "alternate author bookmark external help license next nofollow noreferrer noopen…" at bounding box center [310, 466] width 139 height 23
select select "alternate"
click at [241, 455] on select "alternate author bookmark external help license next nofollow noreferrer noopen…" at bounding box center [310, 466] width 139 height 23
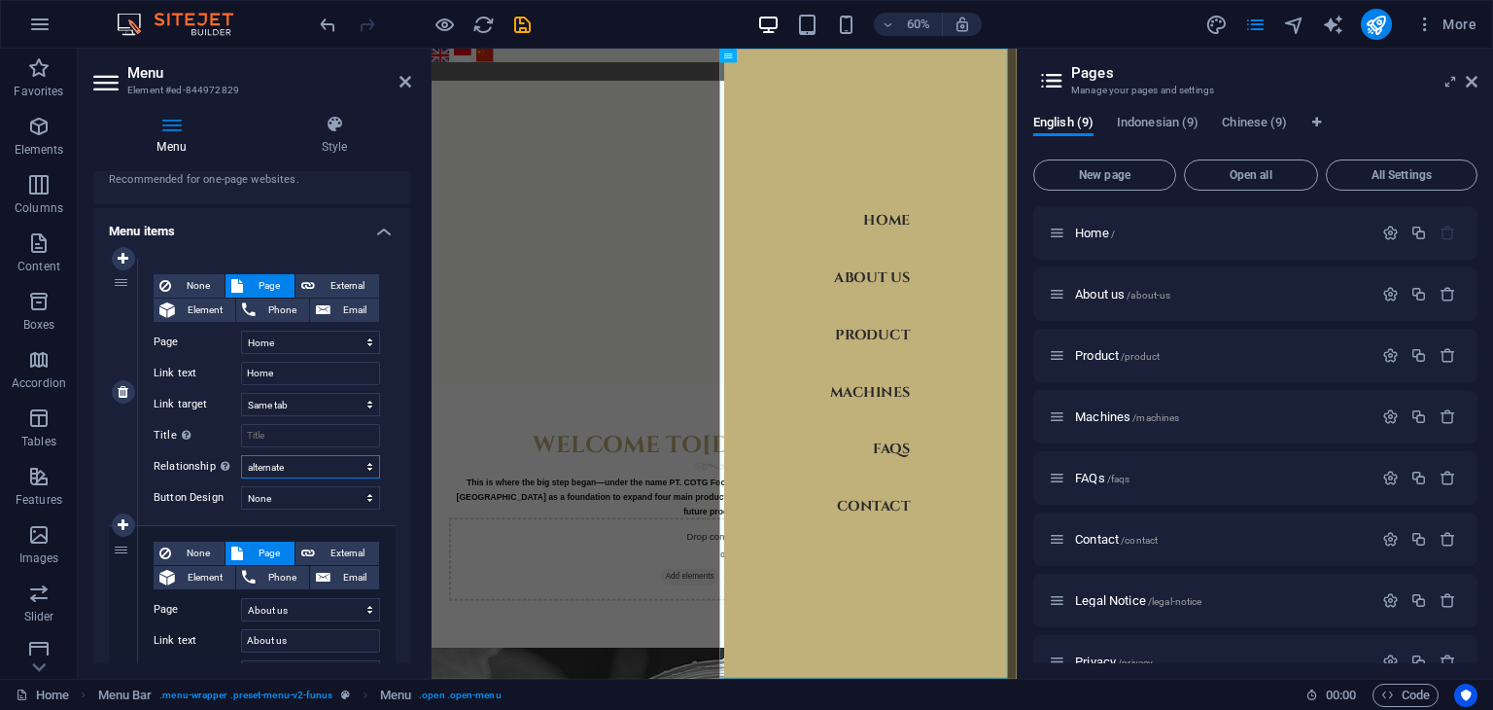
select select
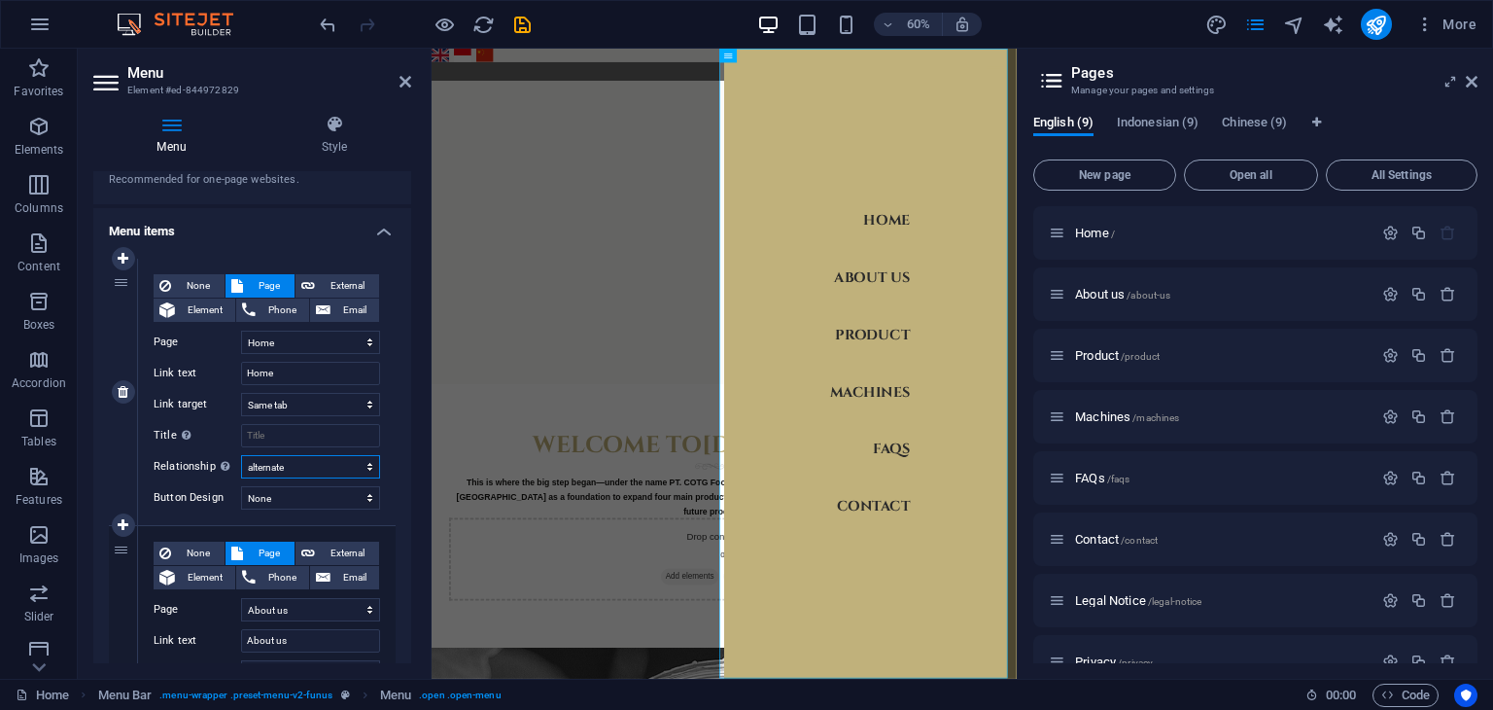
click at [332, 472] on select "alternate author bookmark external help license next nofollow noreferrer noopen…" at bounding box center [310, 466] width 139 height 23
select select "author"
click at [241, 455] on select "alternate author bookmark external help license next nofollow noreferrer noopen…" at bounding box center [310, 466] width 139 height 23
select select
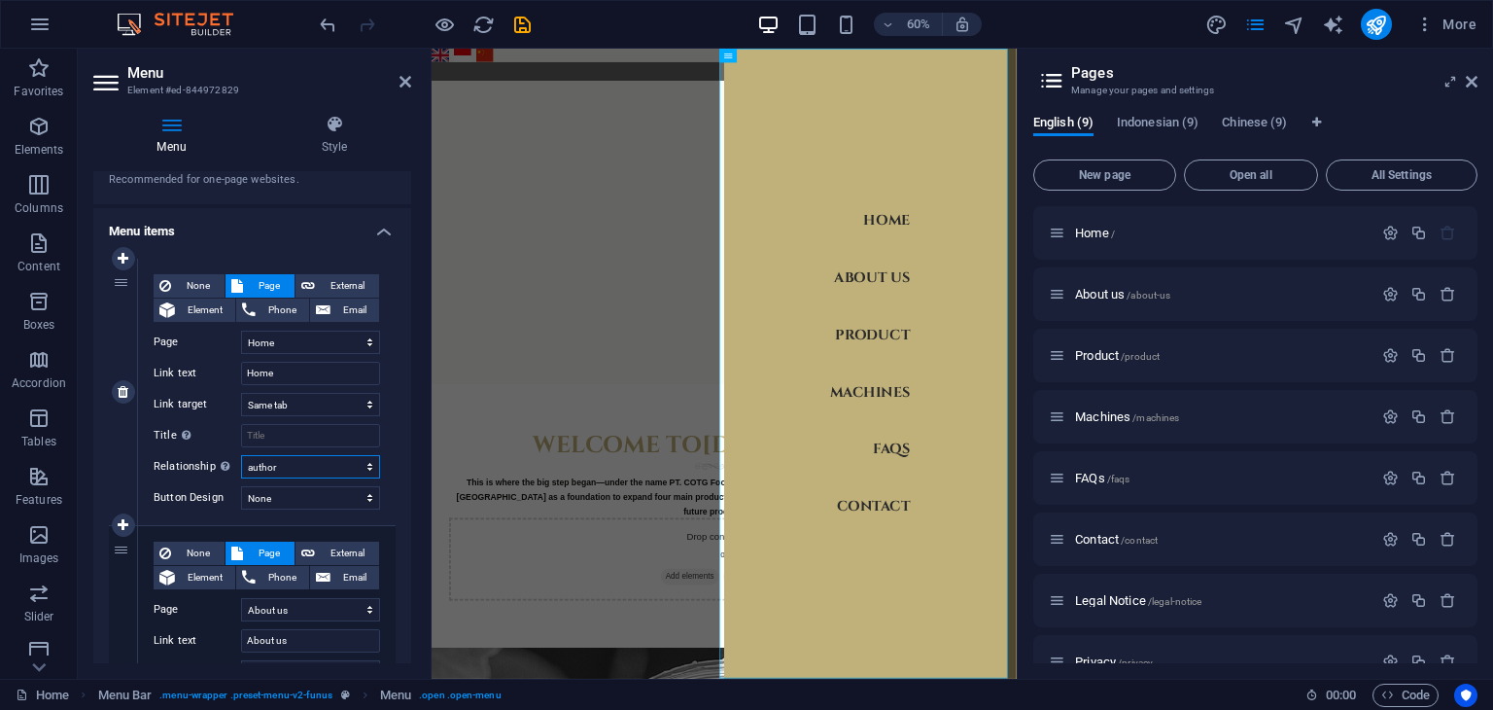
select select
click at [310, 471] on select "alternate author bookmark external help license next nofollow noreferrer noopen…" at bounding box center [310, 466] width 139 height 23
select select "bookmark"
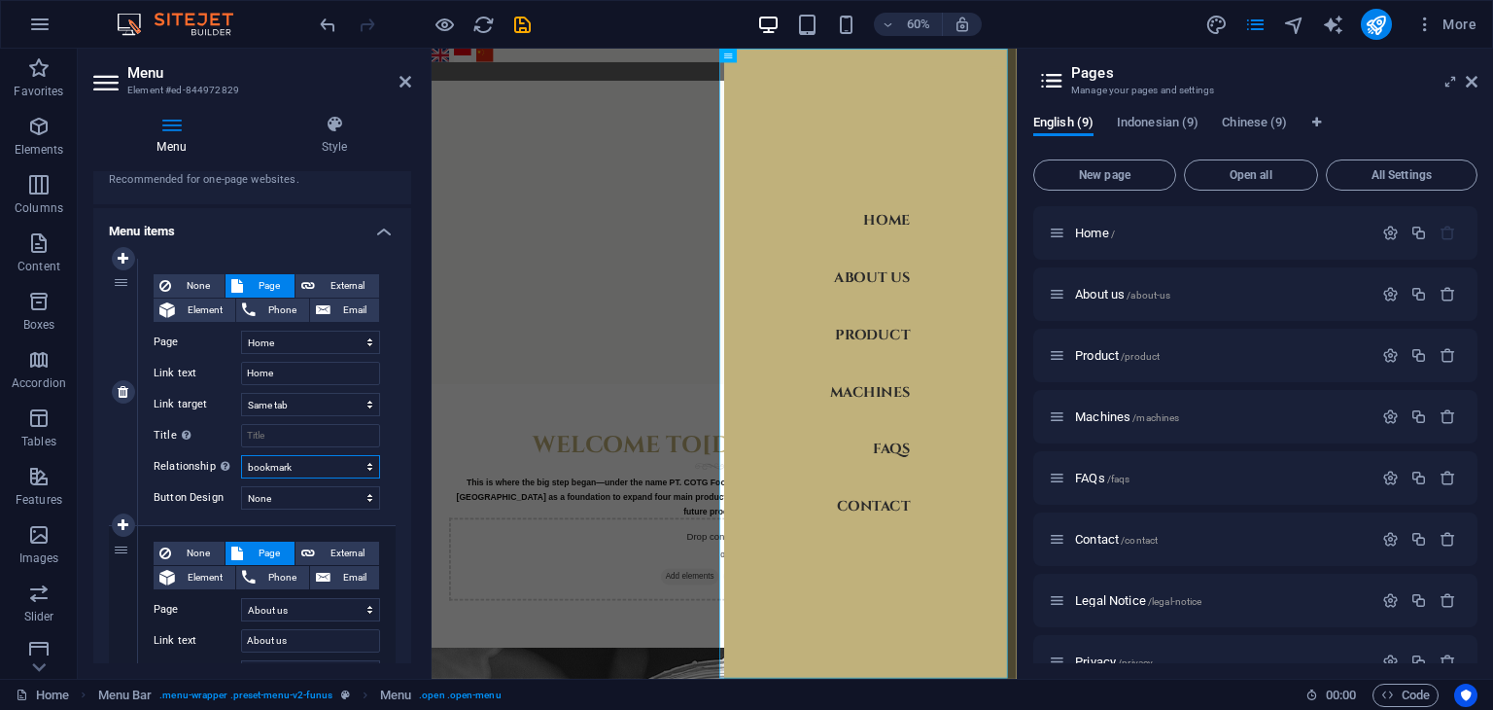
click at [241, 455] on select "alternate author bookmark external help license next nofollow noreferrer noopen…" at bounding box center [310, 466] width 139 height 23
select select
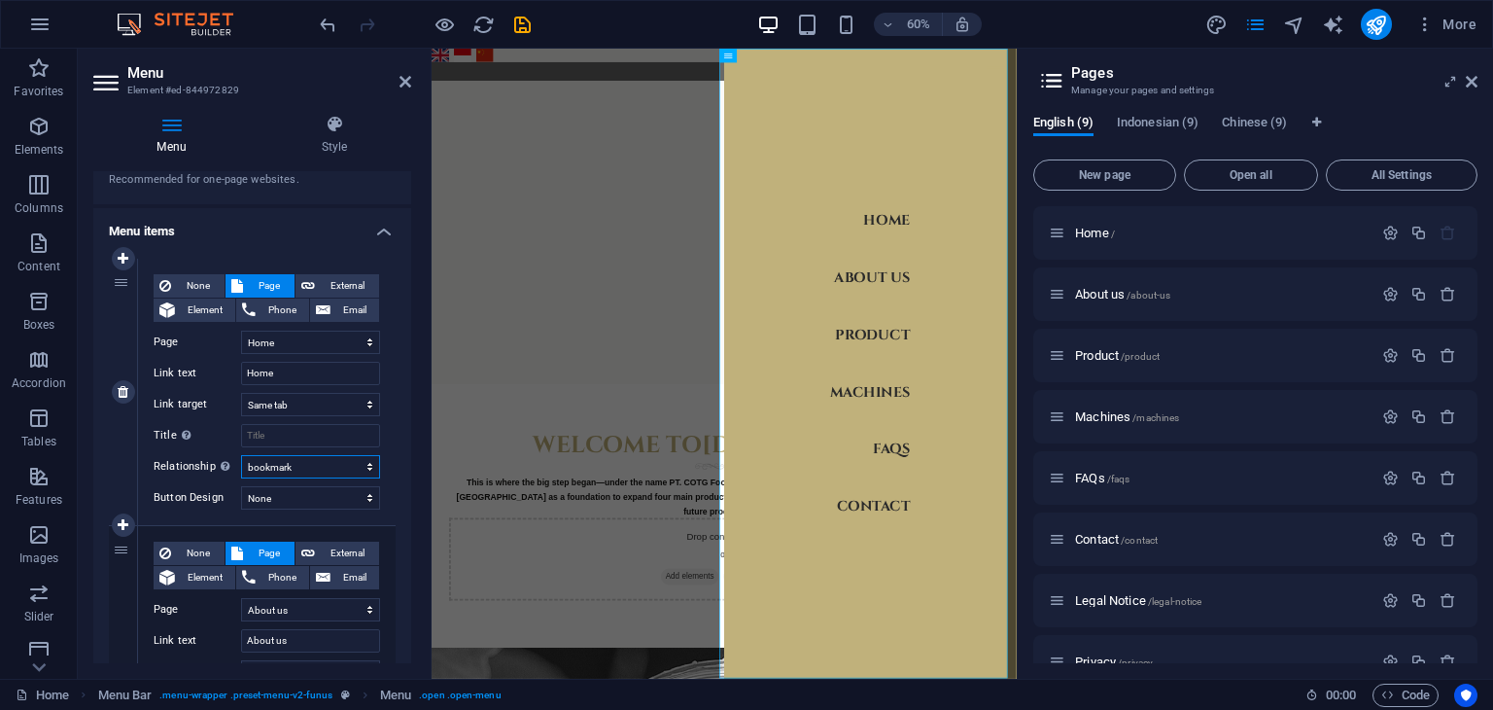
select select
click at [276, 467] on select "alternate author bookmark external help license next nofollow noreferrer noopen…" at bounding box center [310, 466] width 139 height 23
select select
click at [241, 455] on select "alternate author bookmark external help license next nofollow noreferrer noopen…" at bounding box center [310, 466] width 139 height 23
select select
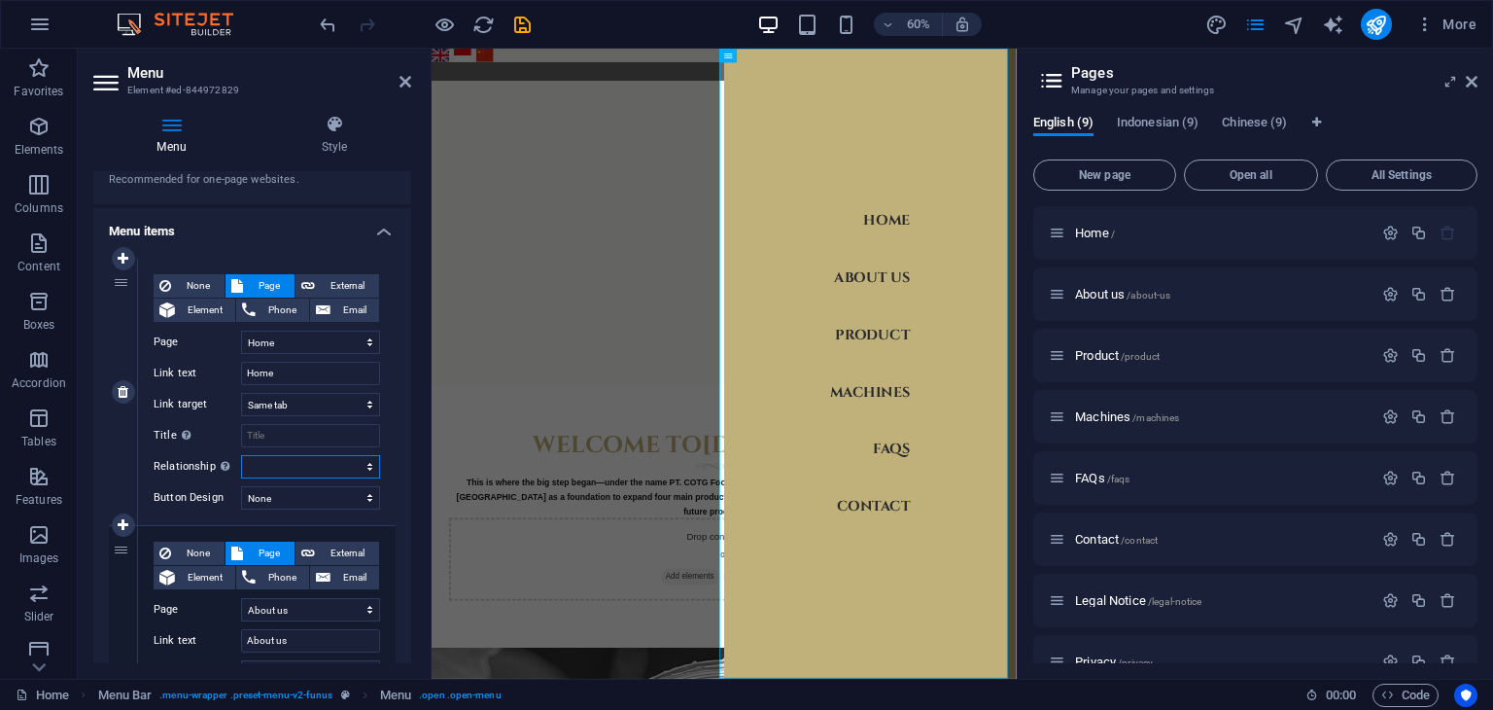
select select
click at [343, 497] on select "None Default Primary Secondary" at bounding box center [310, 497] width 139 height 23
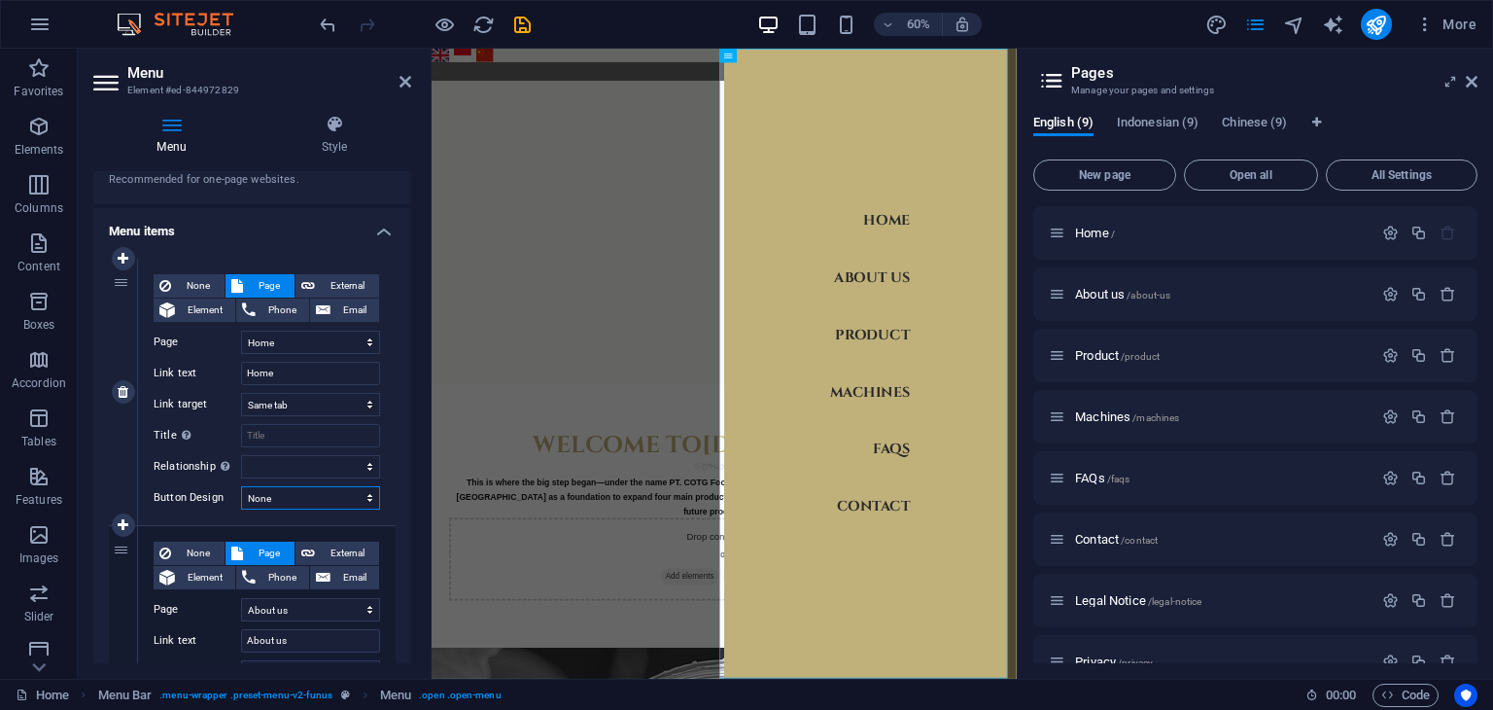
select select "default"
click at [241, 486] on select "None Default Primary Secondary" at bounding box center [310, 497] width 139 height 23
select select
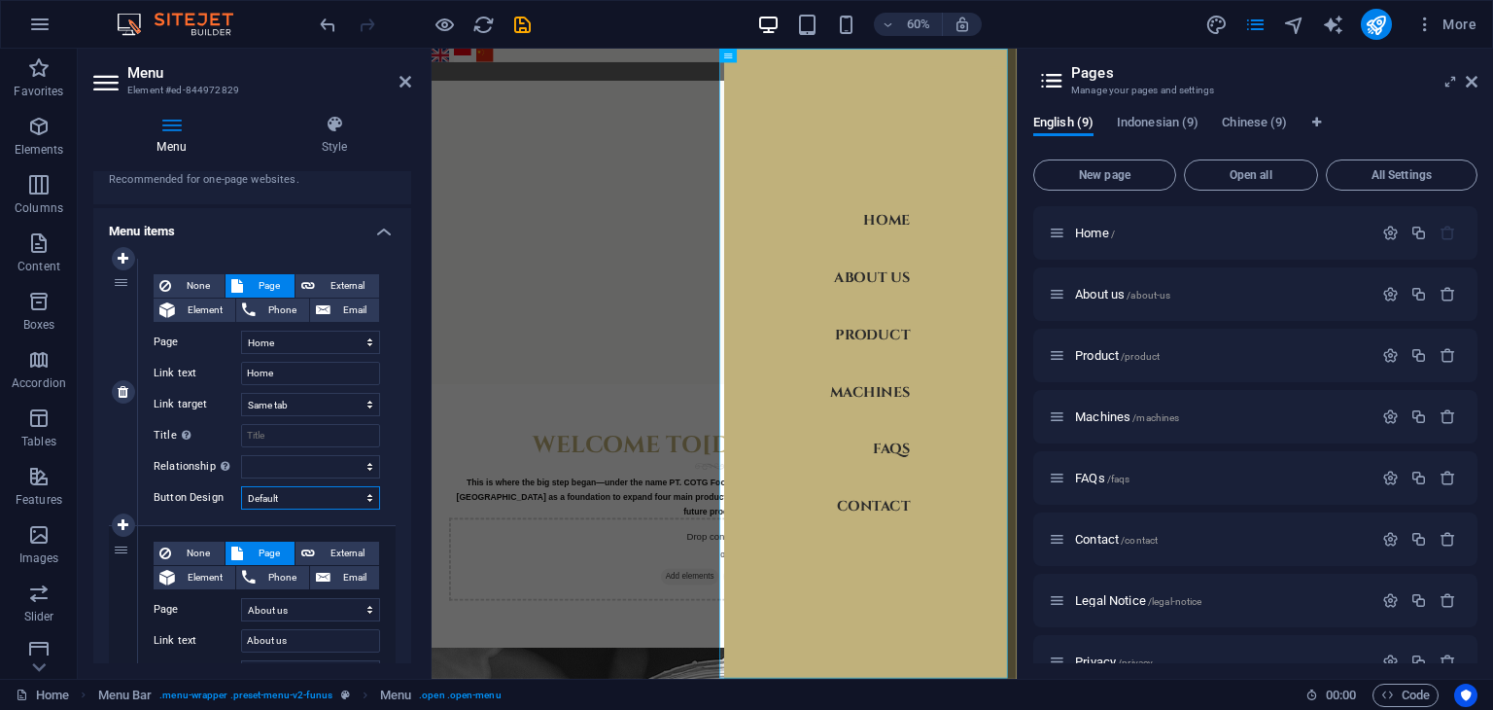
select select
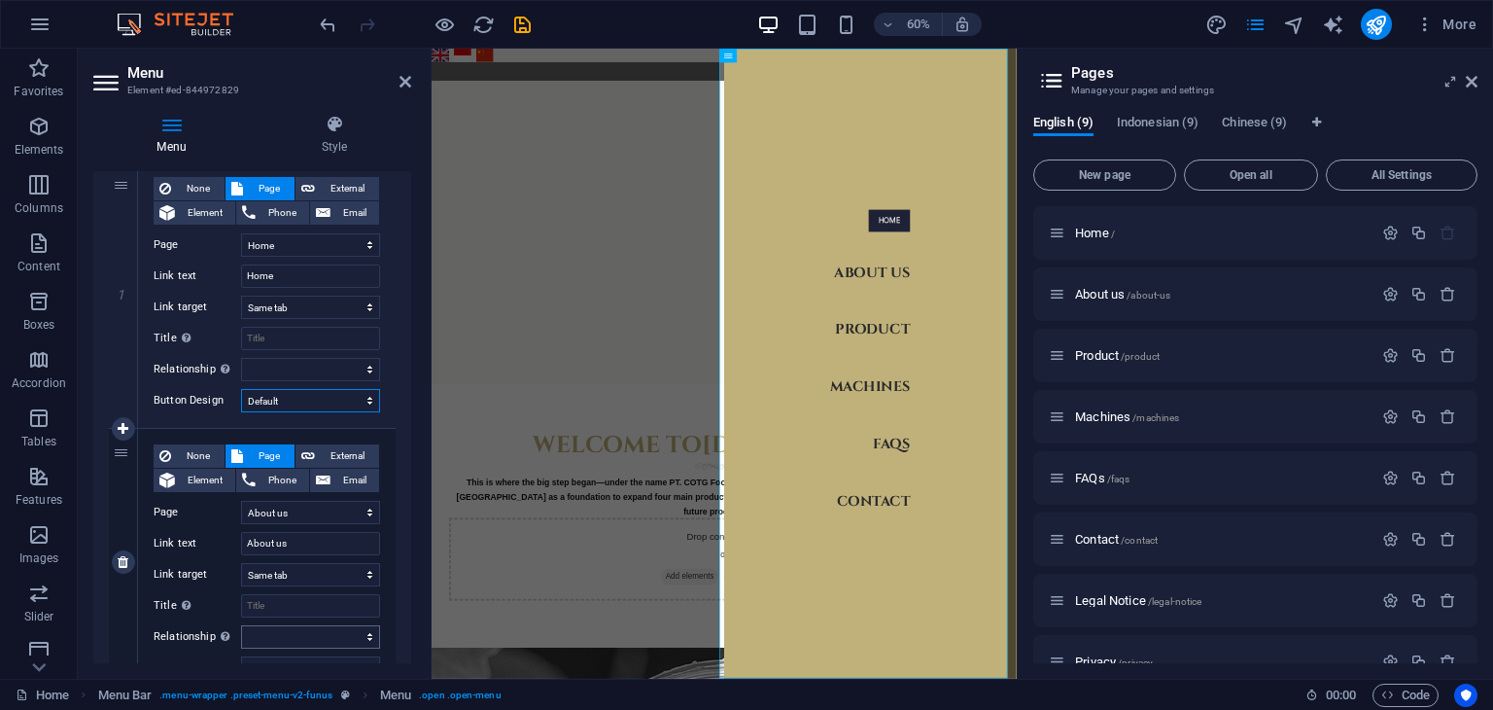
scroll to position [292, 0]
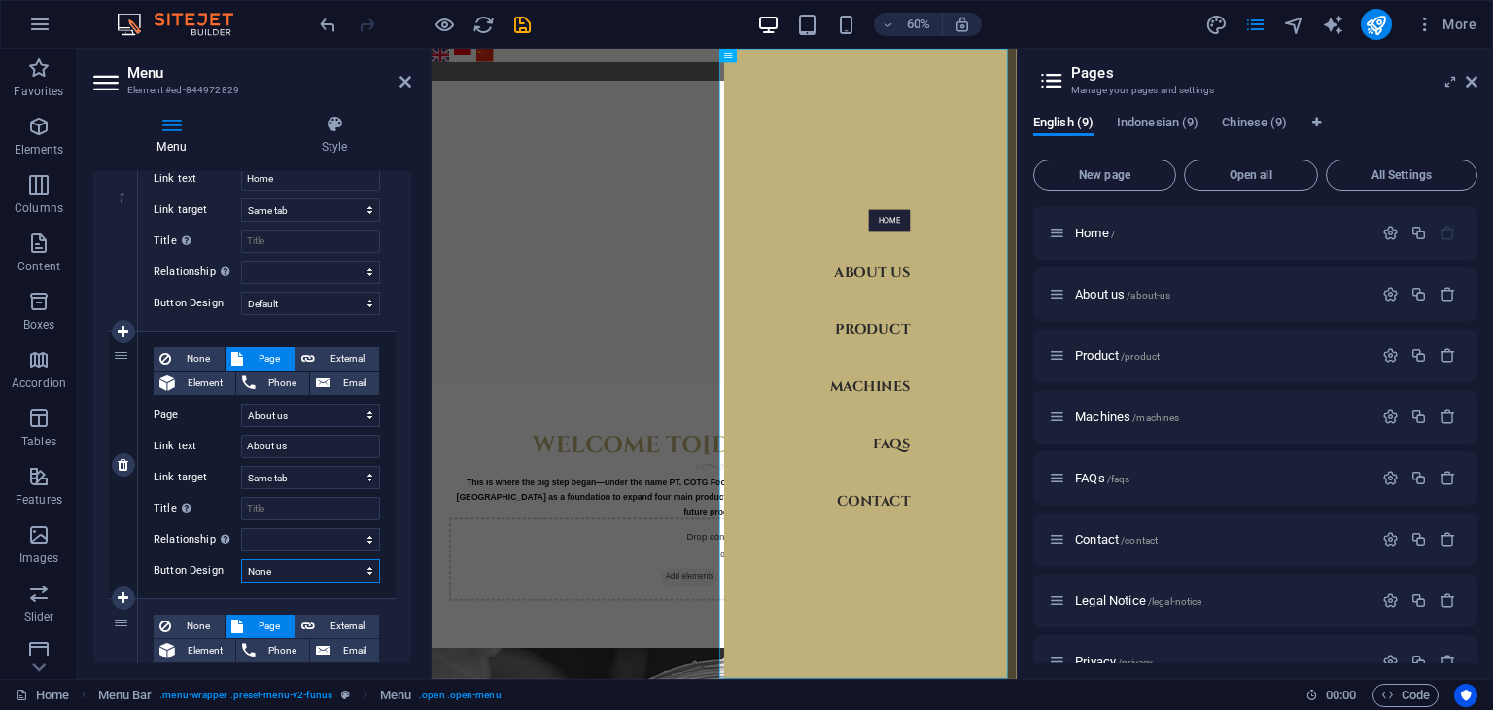
click at [333, 564] on select "None Default Primary Secondary" at bounding box center [310, 570] width 139 height 23
select select "default"
click at [241, 559] on select "None Default Primary Secondary" at bounding box center [310, 570] width 139 height 23
select select
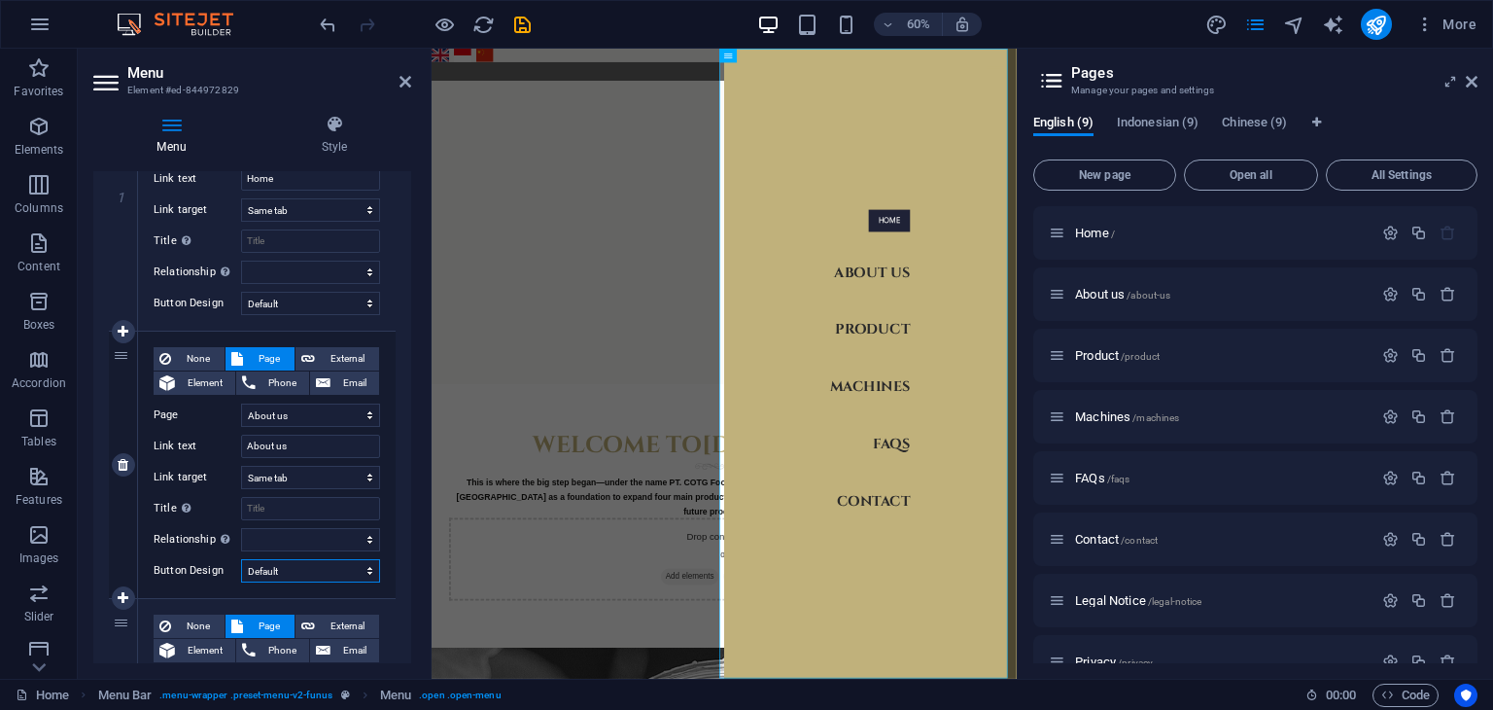
select select
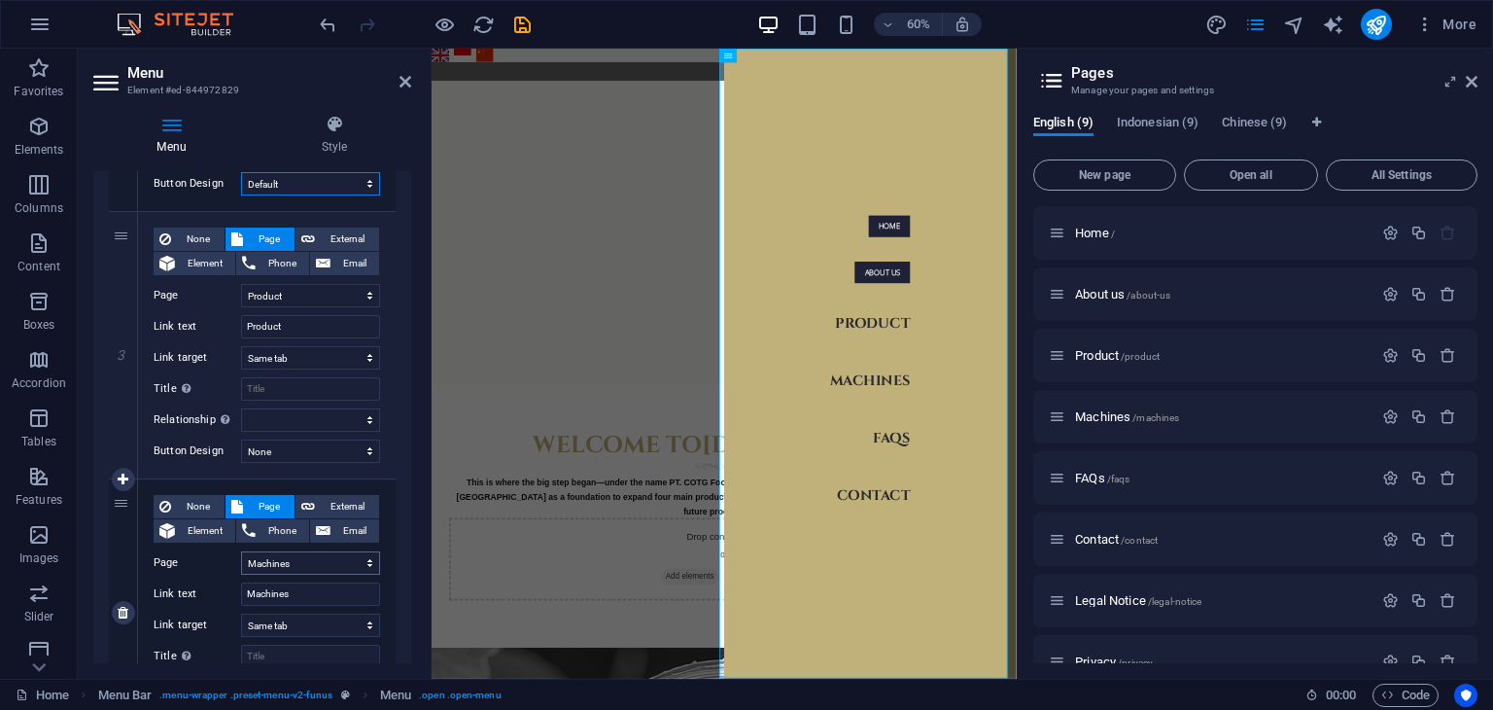
scroll to position [681, 0]
click at [335, 453] on select "None Default Primary Secondary" at bounding box center [310, 448] width 139 height 23
select select "default"
click at [241, 437] on select "None Default Primary Secondary" at bounding box center [310, 448] width 139 height 23
select select
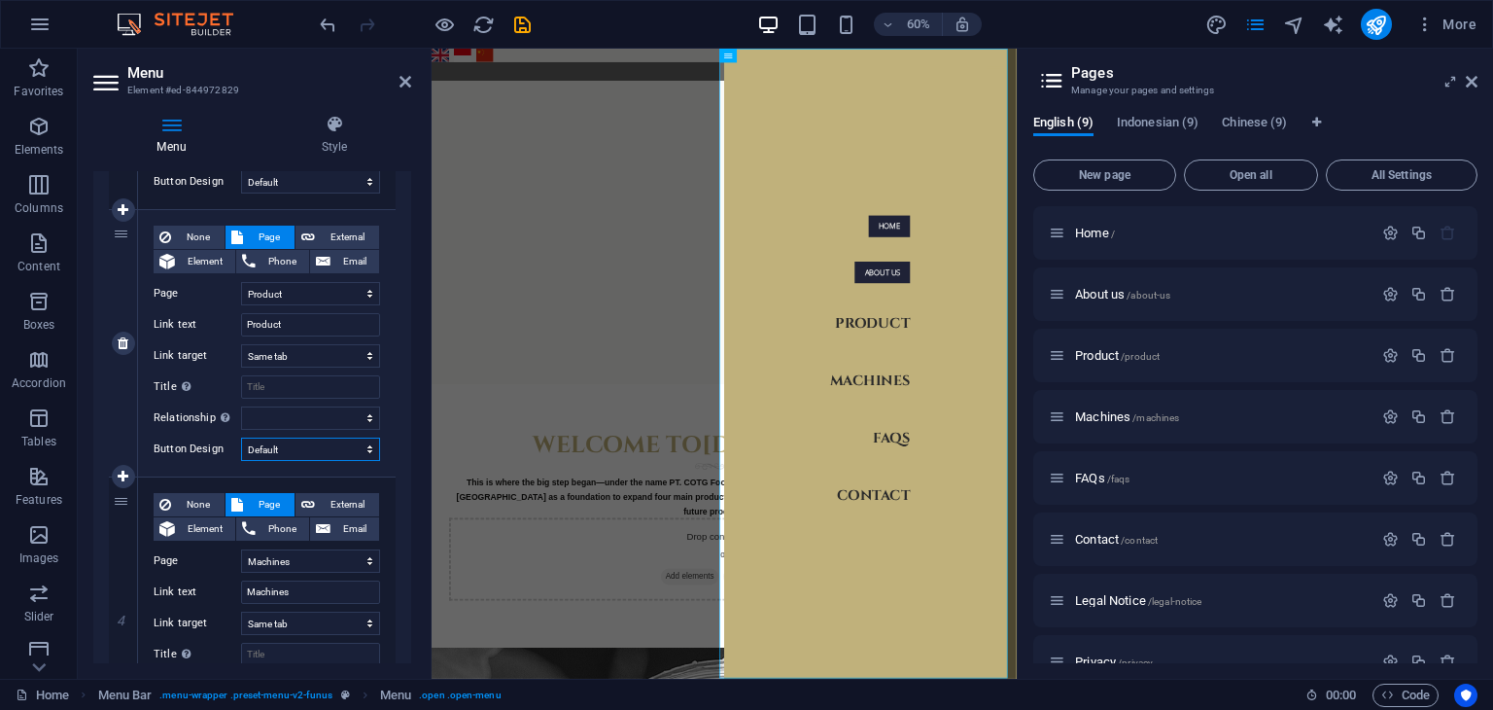
select select
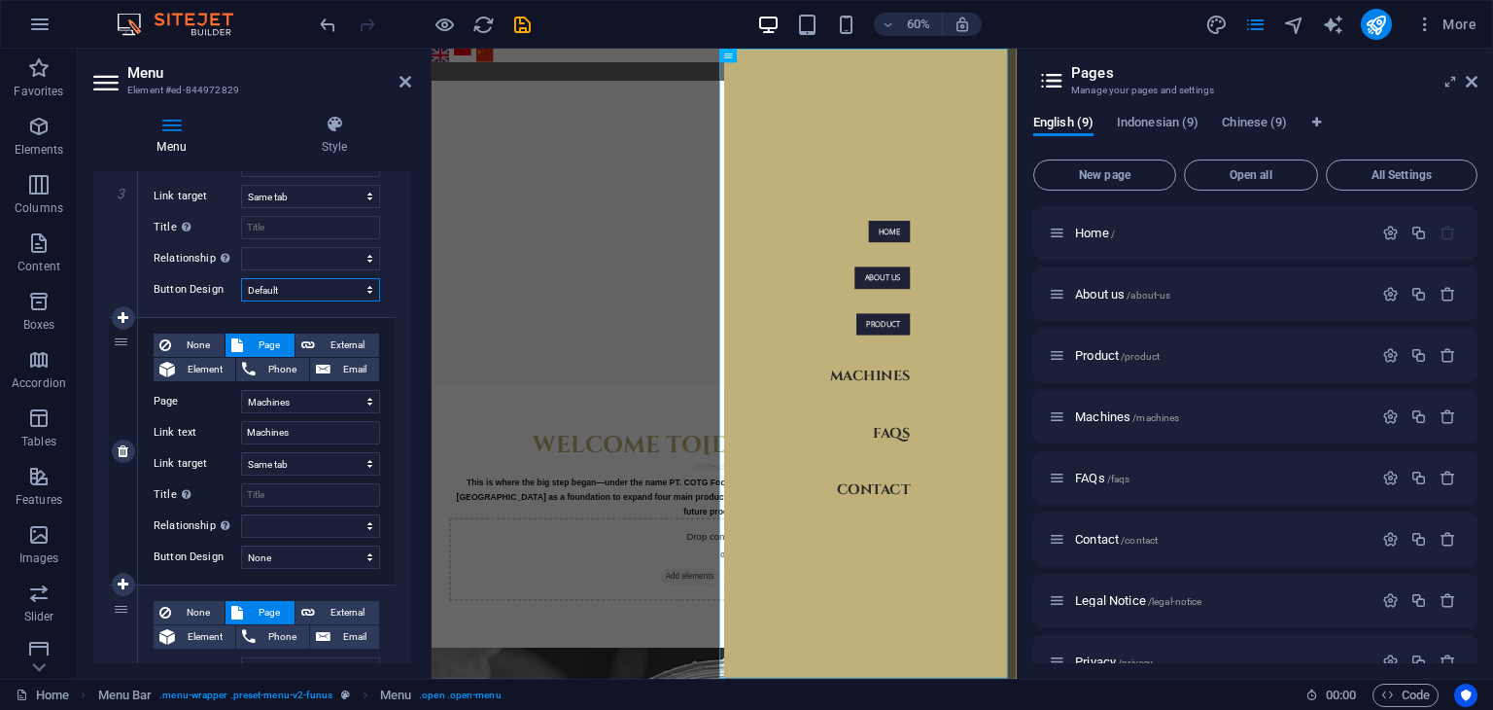
scroll to position [875, 0]
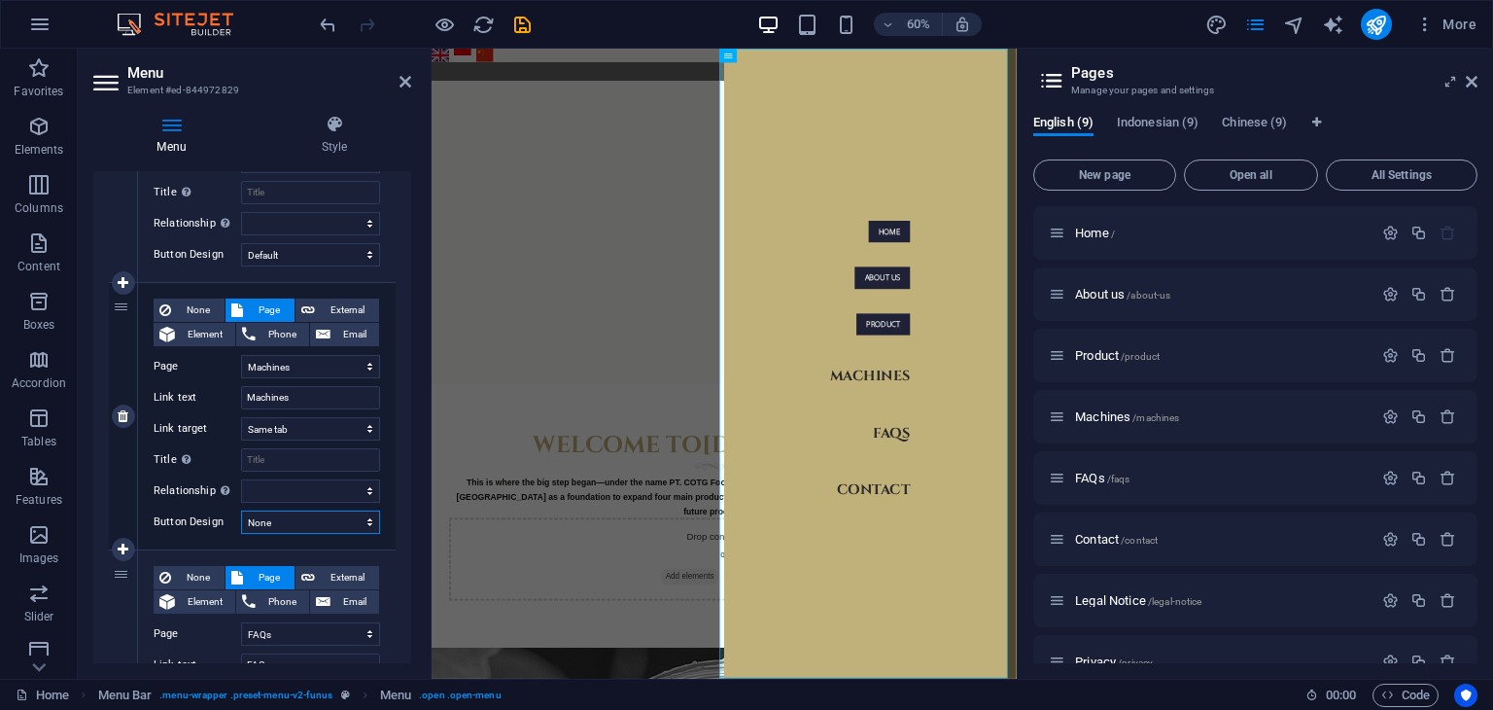
click at [316, 525] on select "None Default Primary Secondary" at bounding box center [310, 521] width 139 height 23
select select "default"
click at [241, 510] on select "None Default Primary Secondary" at bounding box center [310, 521] width 139 height 23
select select
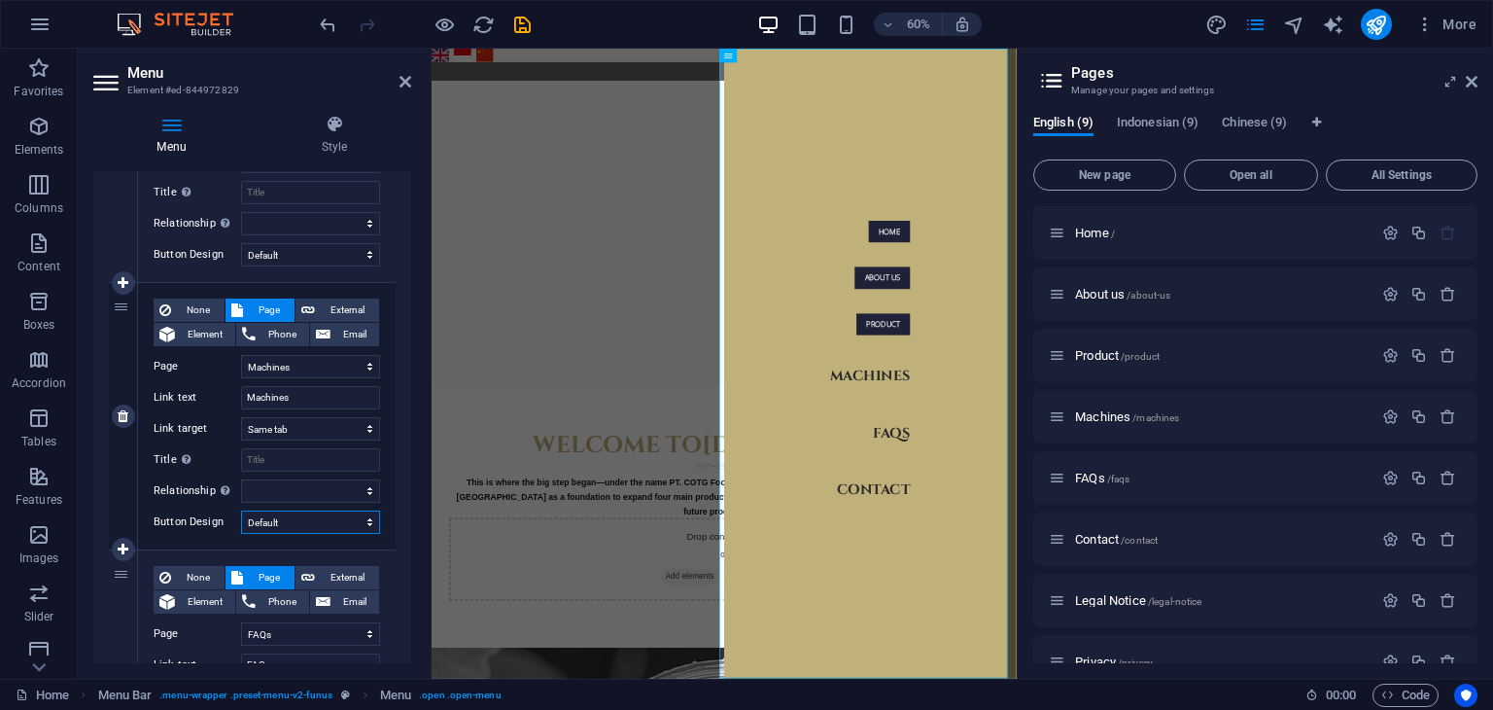
select select
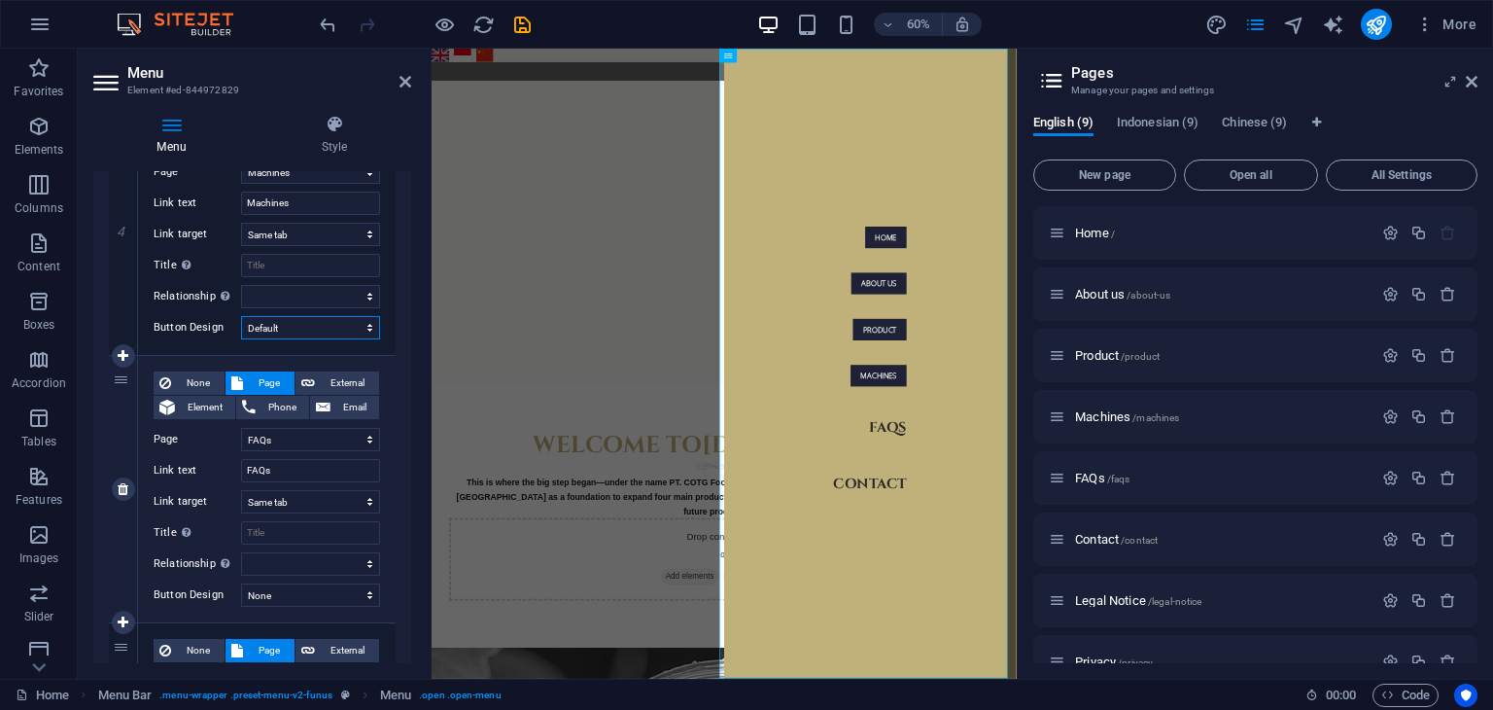
scroll to position [1167, 0]
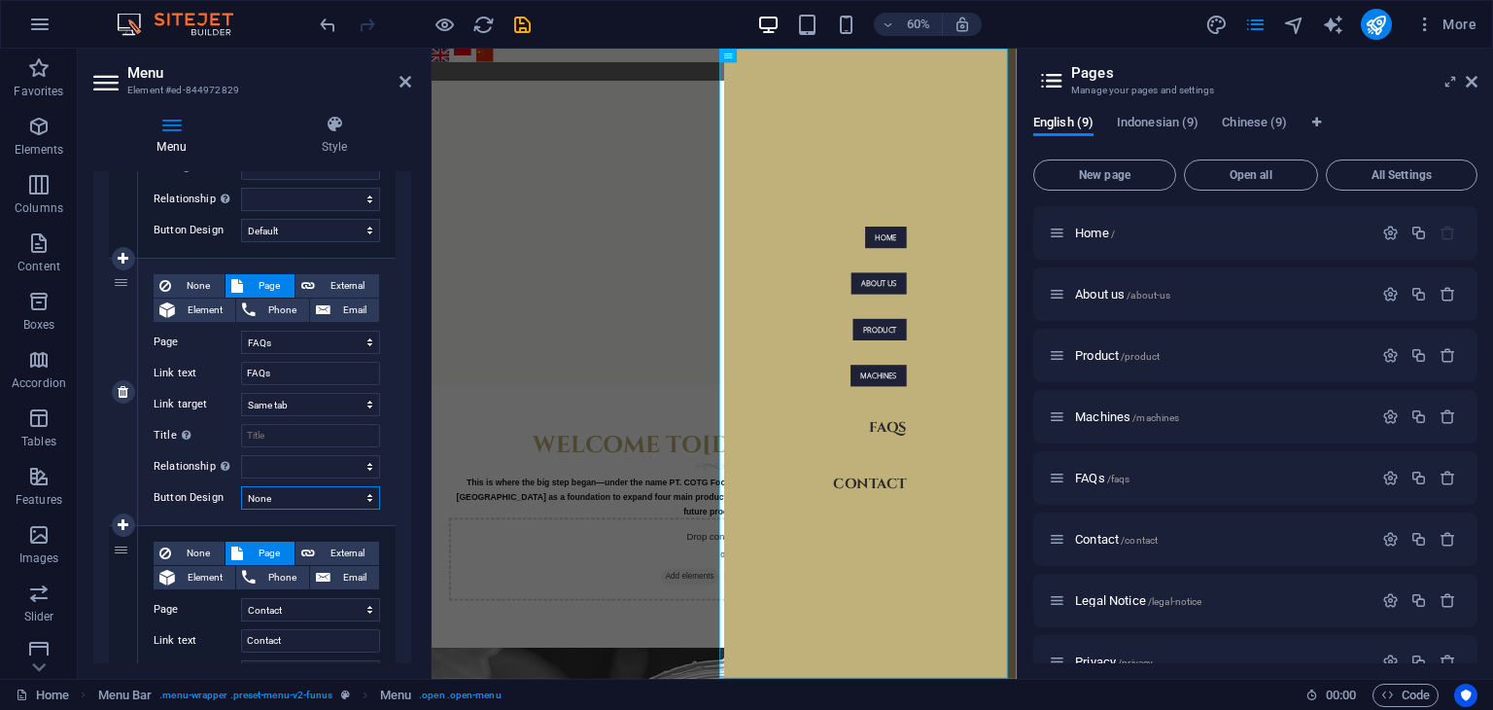
click at [313, 500] on select "None Default Primary Secondary" at bounding box center [310, 497] width 139 height 23
select select "default"
click at [241, 486] on select "None Default Primary Secondary" at bounding box center [310, 497] width 139 height 23
select select
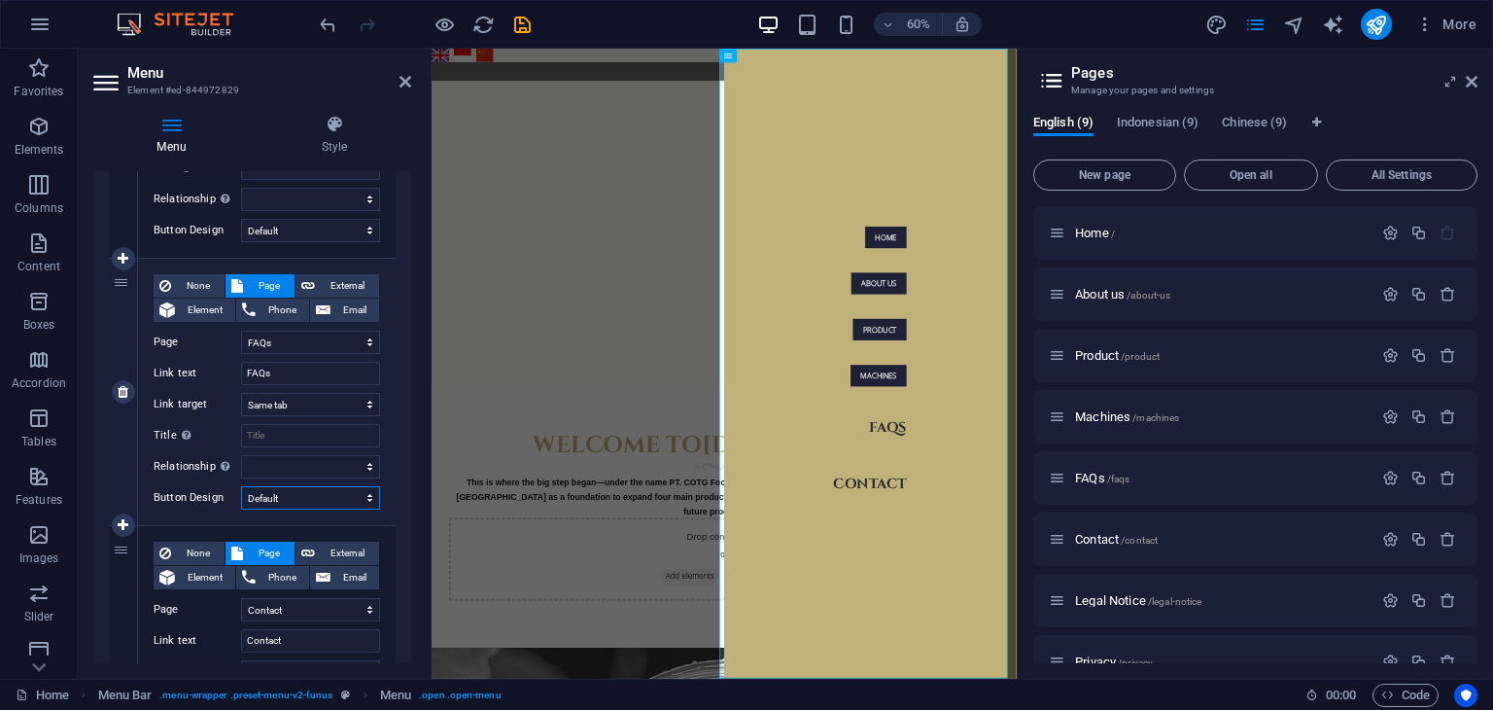
select select
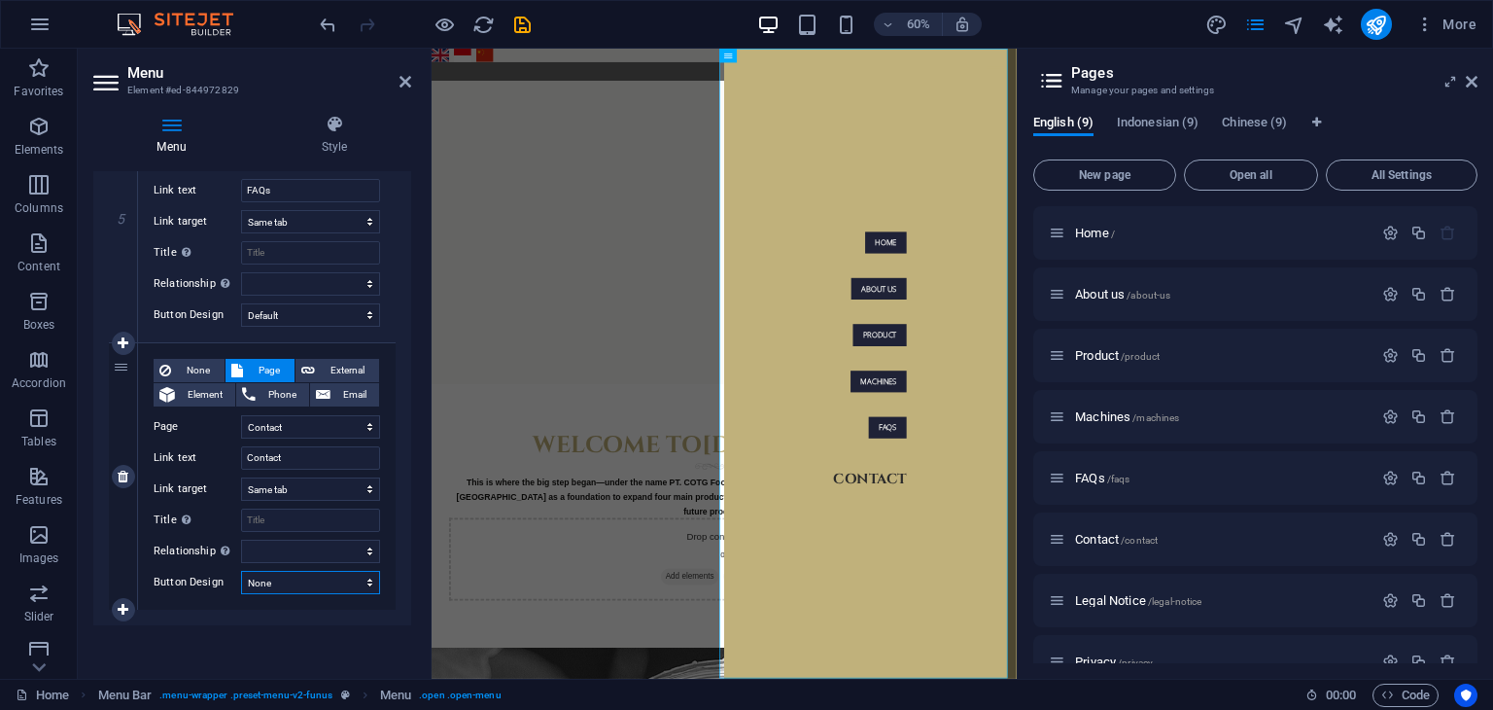
click at [324, 582] on select "None Default Primary Secondary" at bounding box center [310, 582] width 139 height 23
select select "default"
click at [241, 571] on select "None Default Primary Secondary" at bounding box center [310, 582] width 139 height 23
select select
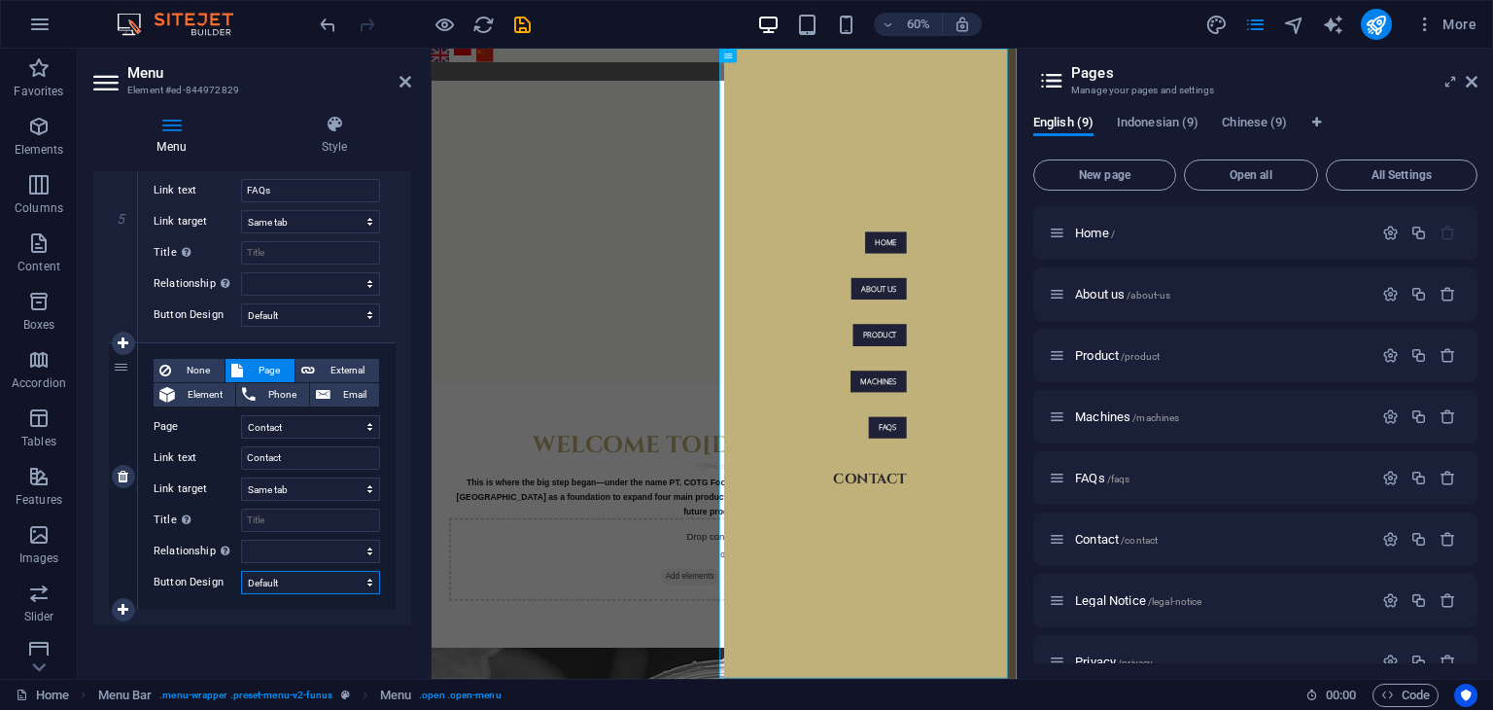
select select
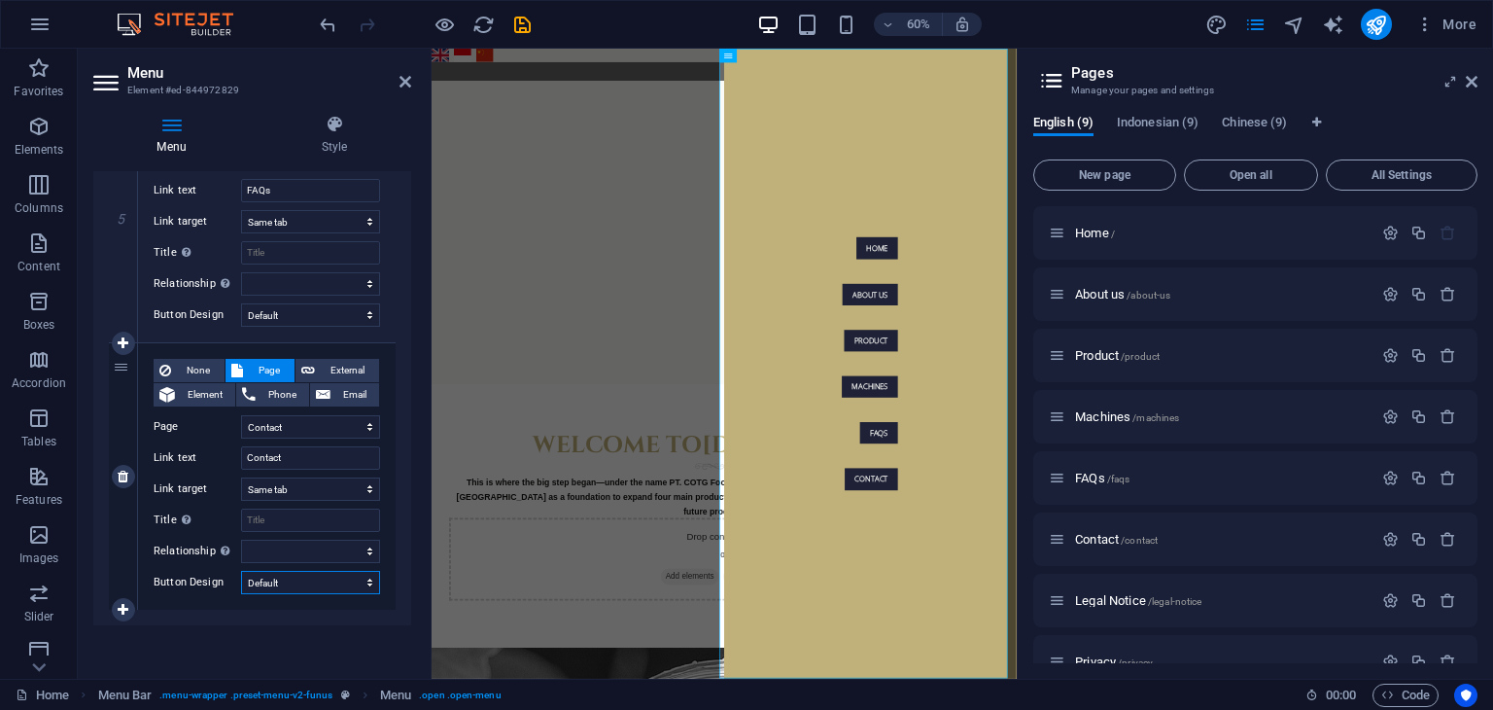
click at [323, 586] on select "None Default Primary Secondary" at bounding box center [310, 582] width 139 height 23
select select
click at [241, 571] on select "None Default Primary Secondary" at bounding box center [310, 582] width 139 height 23
select select
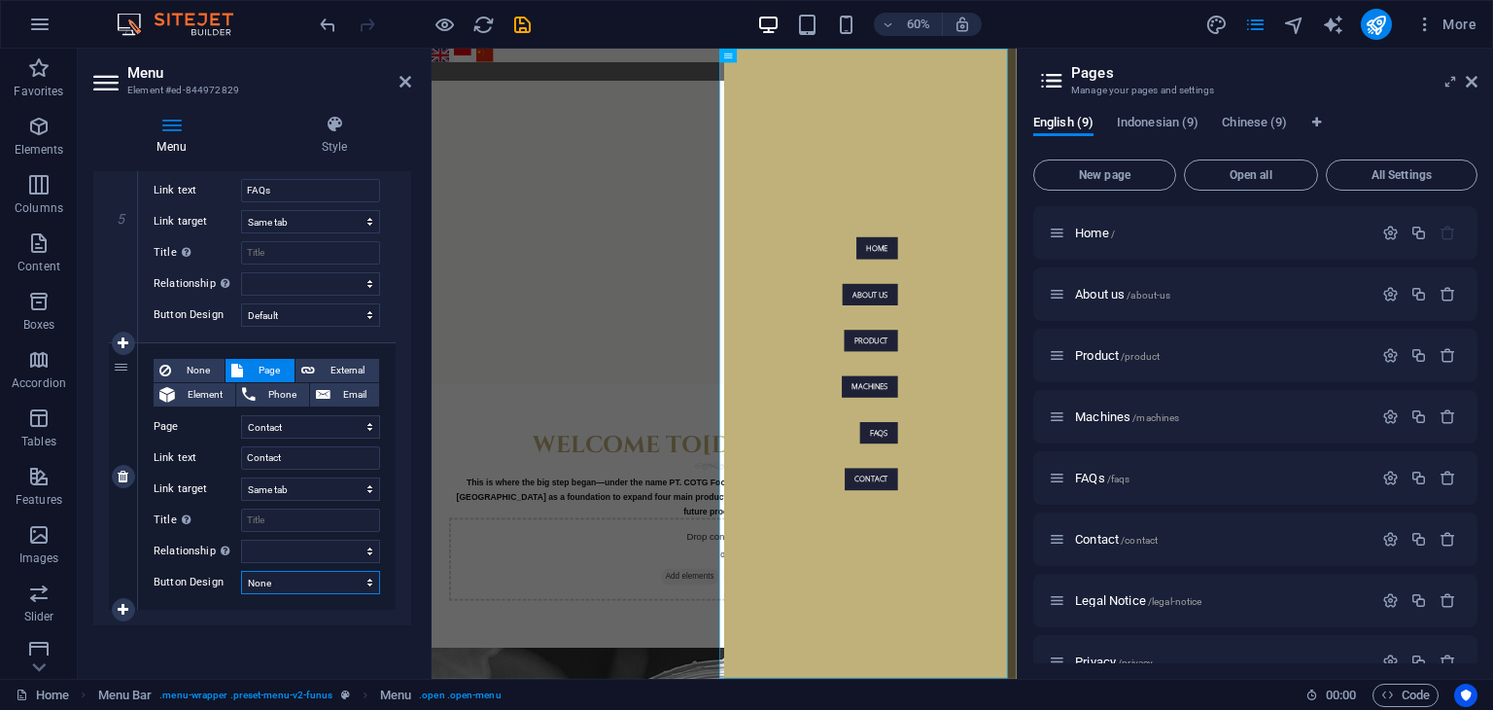
select select
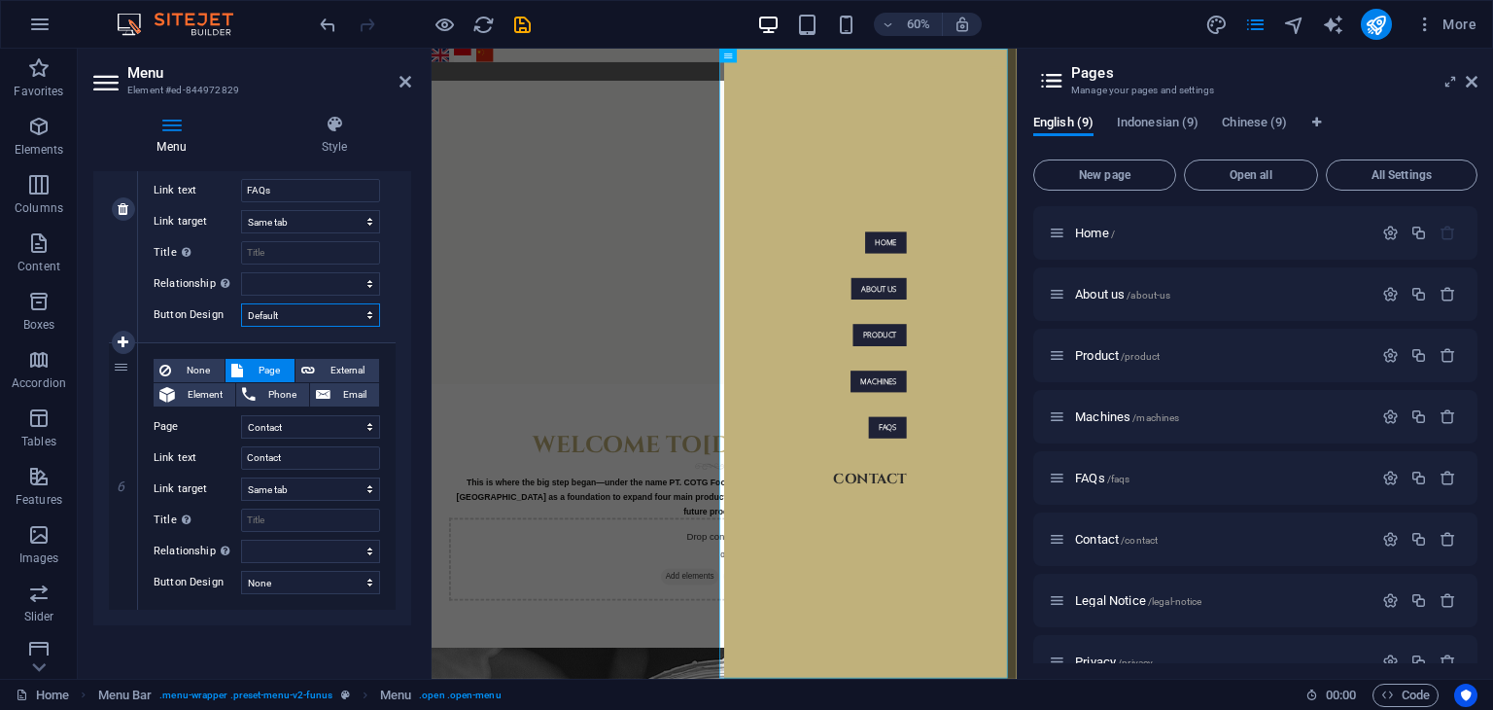
click at [353, 321] on select "None Default Primary Secondary" at bounding box center [310, 314] width 139 height 23
select select
click at [241, 303] on select "None Default Primary Secondary" at bounding box center [310, 314] width 139 height 23
select select
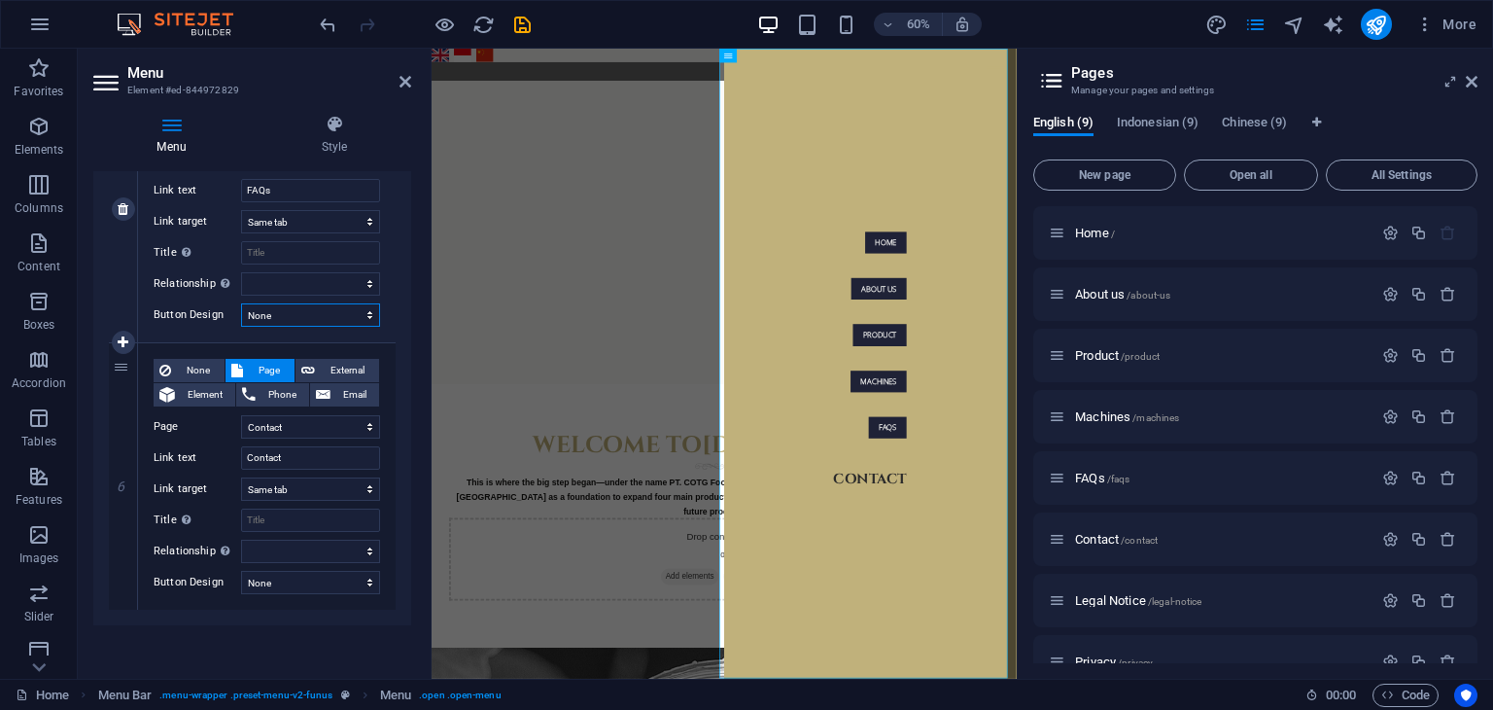
select select
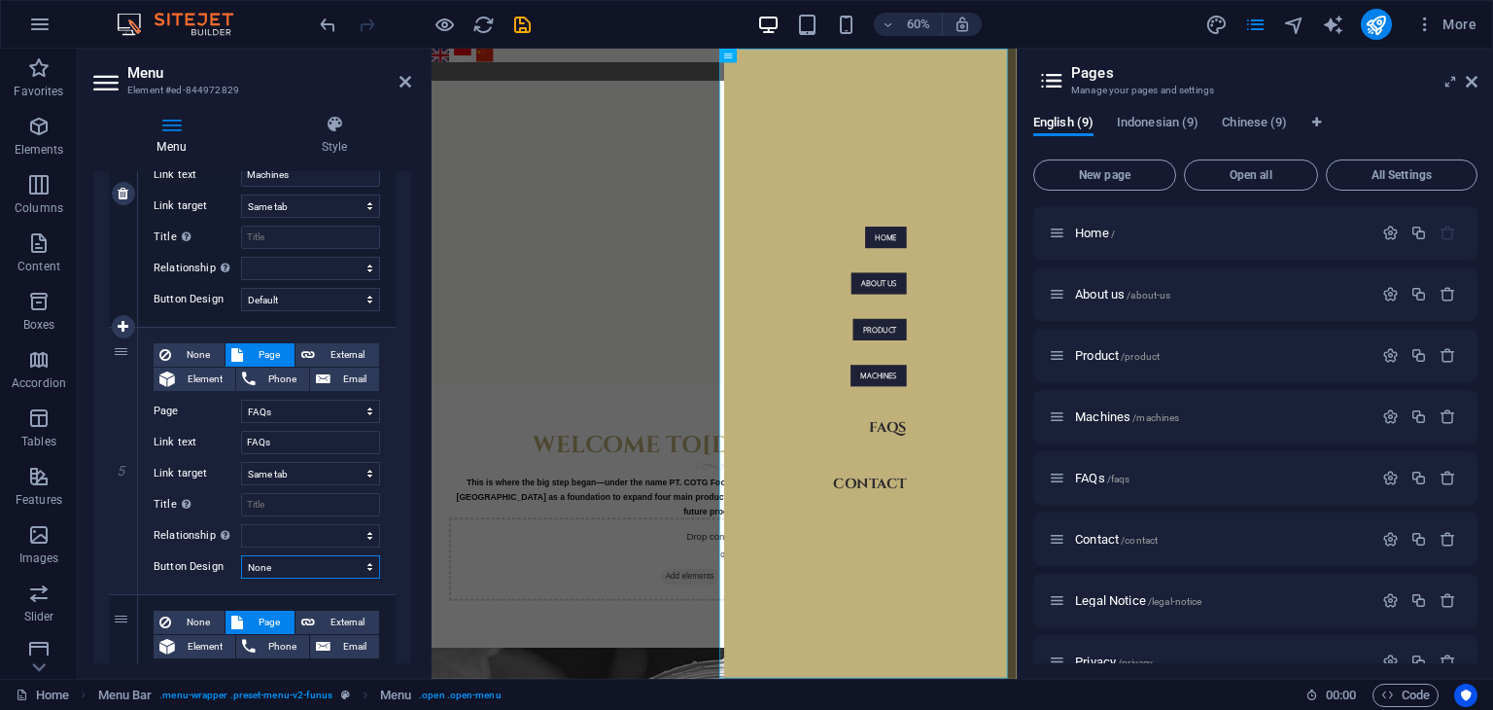
scroll to position [1058, 0]
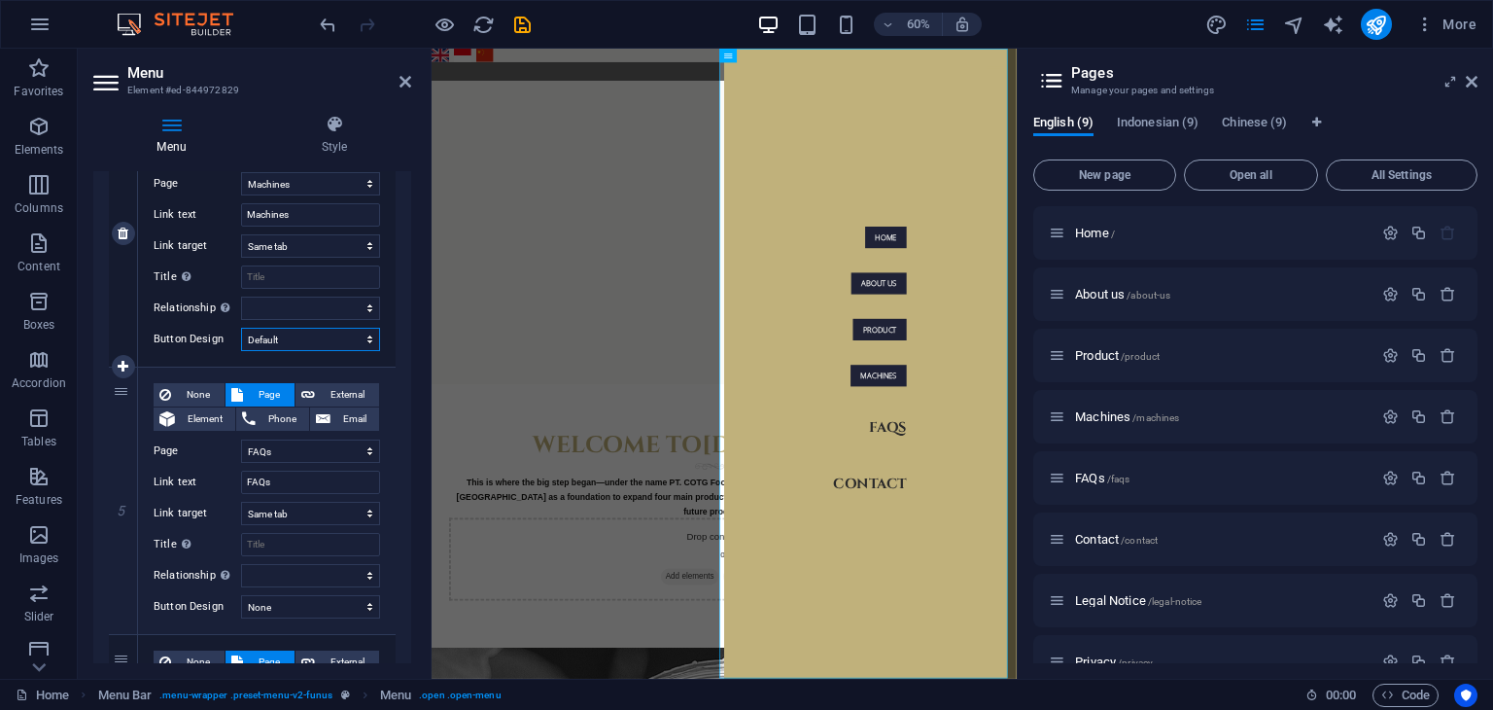
click at [327, 344] on select "None Default Primary Secondary" at bounding box center [310, 339] width 139 height 23
select select
click at [241, 328] on select "None Default Primary Secondary" at bounding box center [310, 339] width 139 height 23
select select
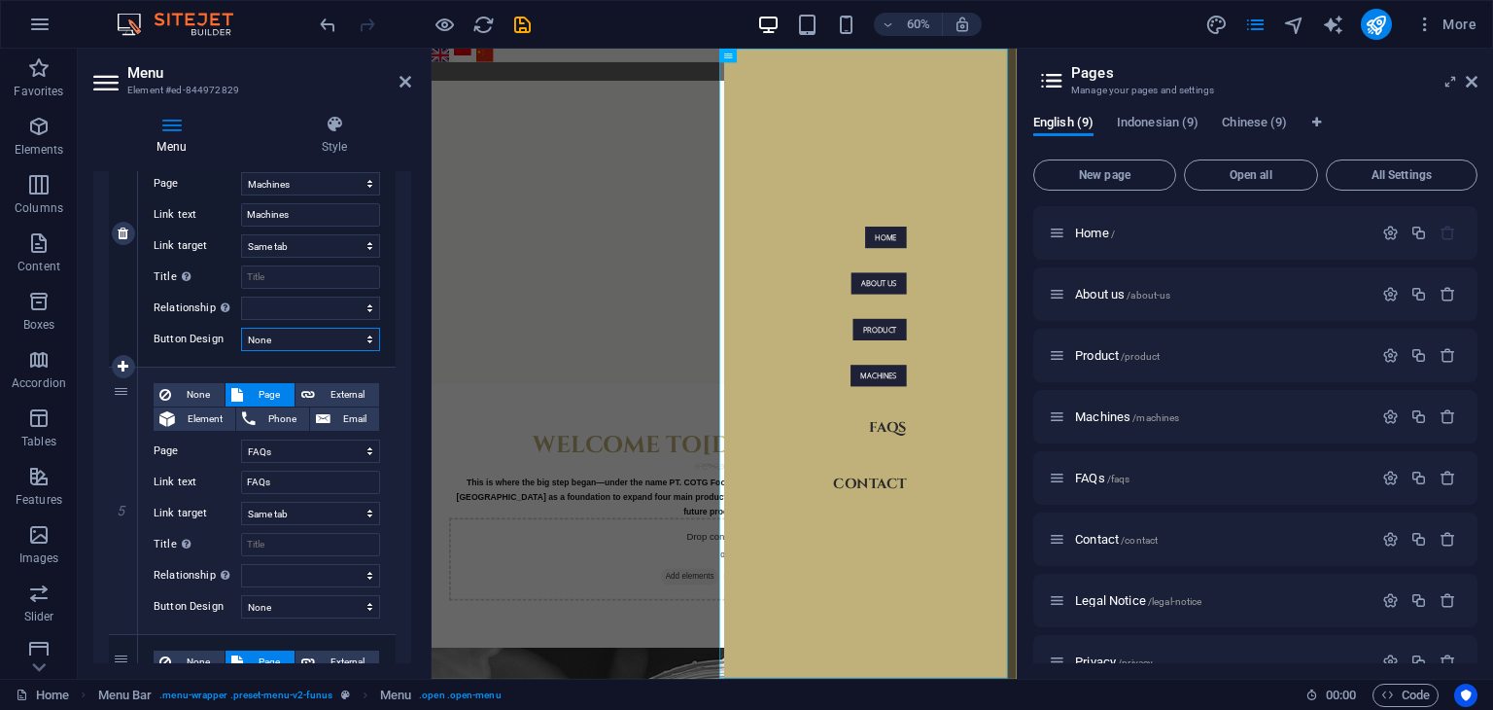
select select
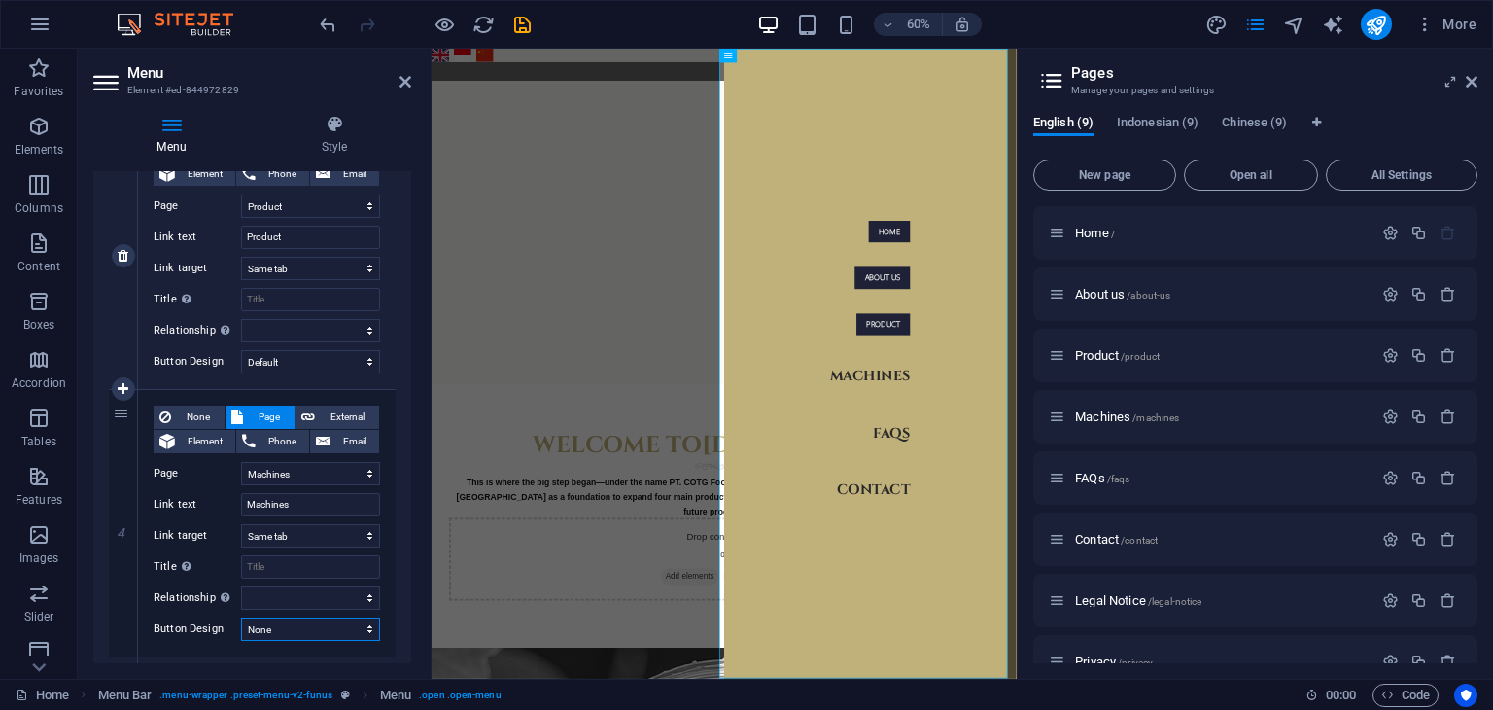
scroll to position [669, 0]
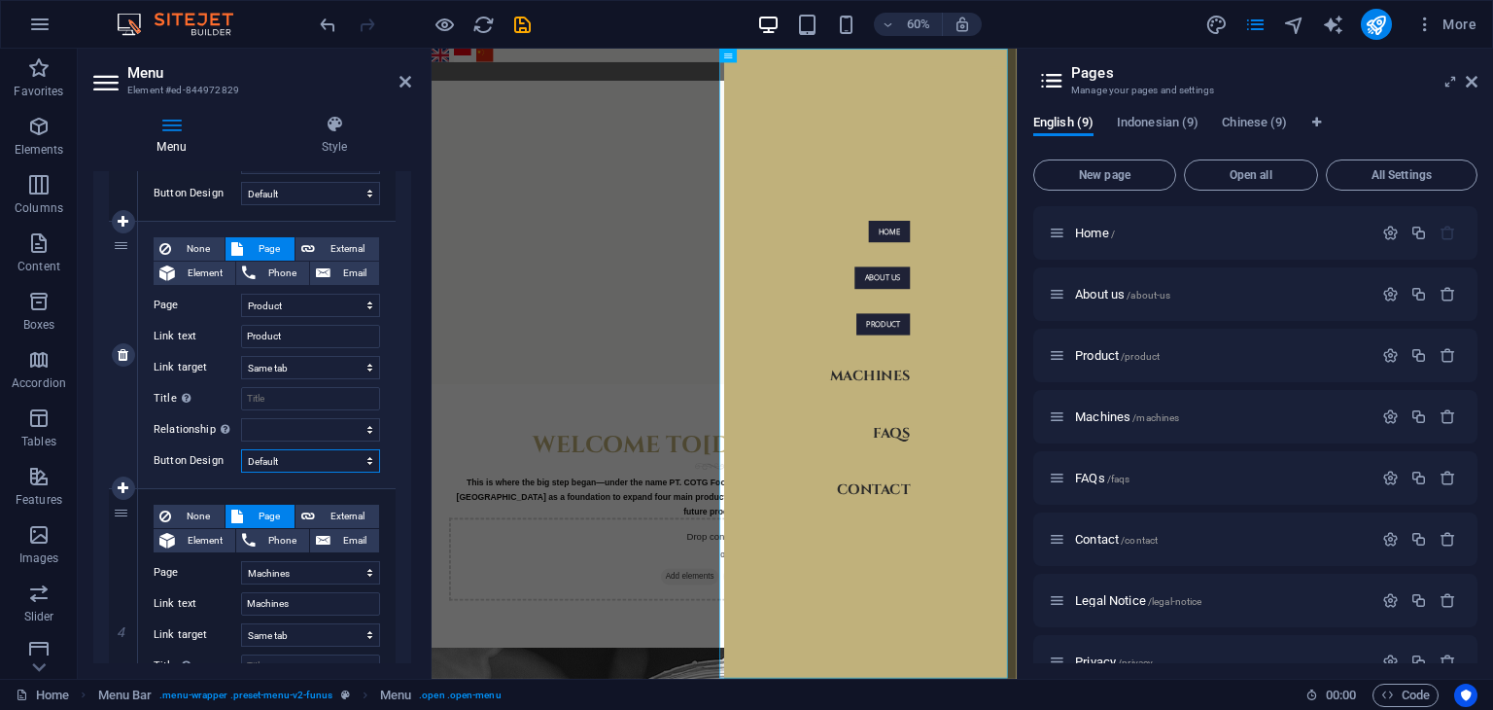
click at [305, 457] on select "None Default Primary Secondary" at bounding box center [310, 460] width 139 height 23
select select
click at [241, 449] on select "None Default Primary Secondary" at bounding box center [310, 460] width 139 height 23
select select
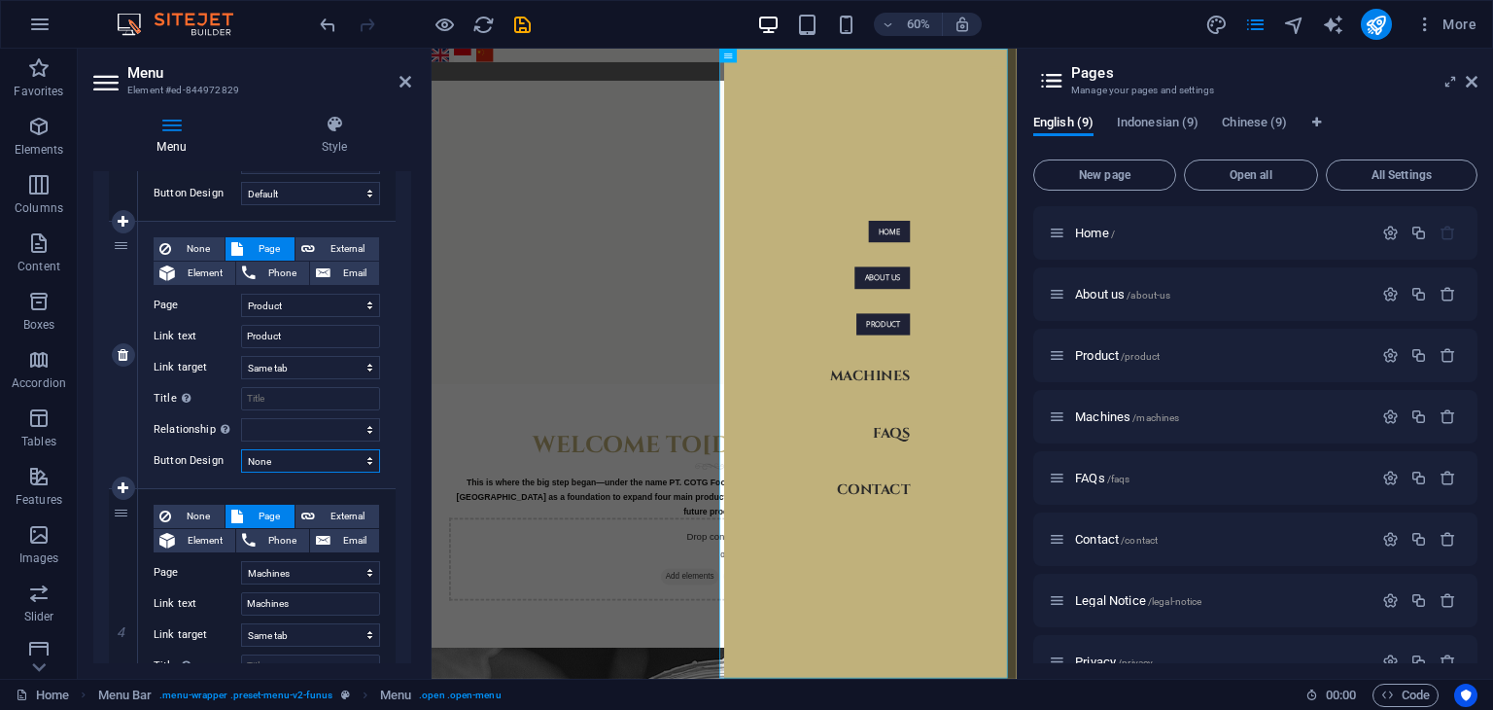
select select
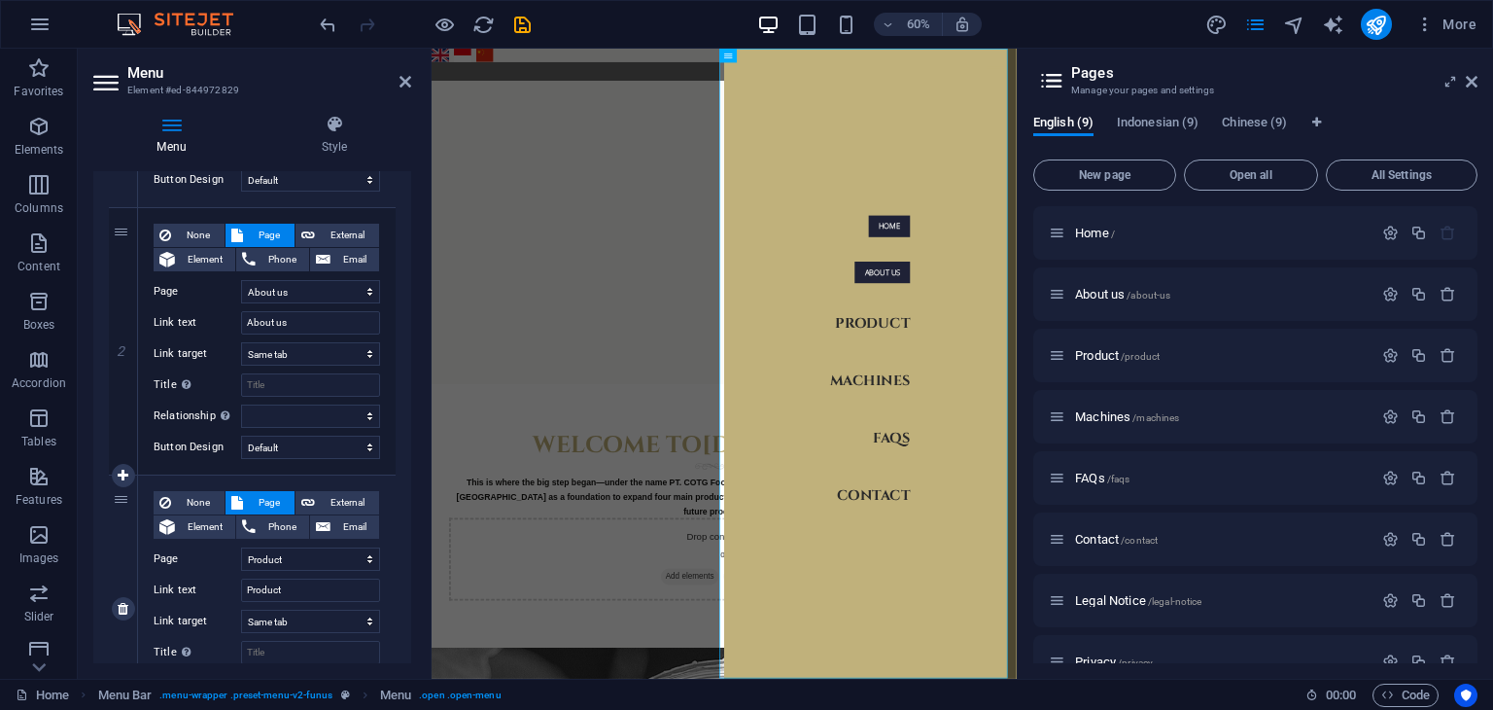
scroll to position [377, 0]
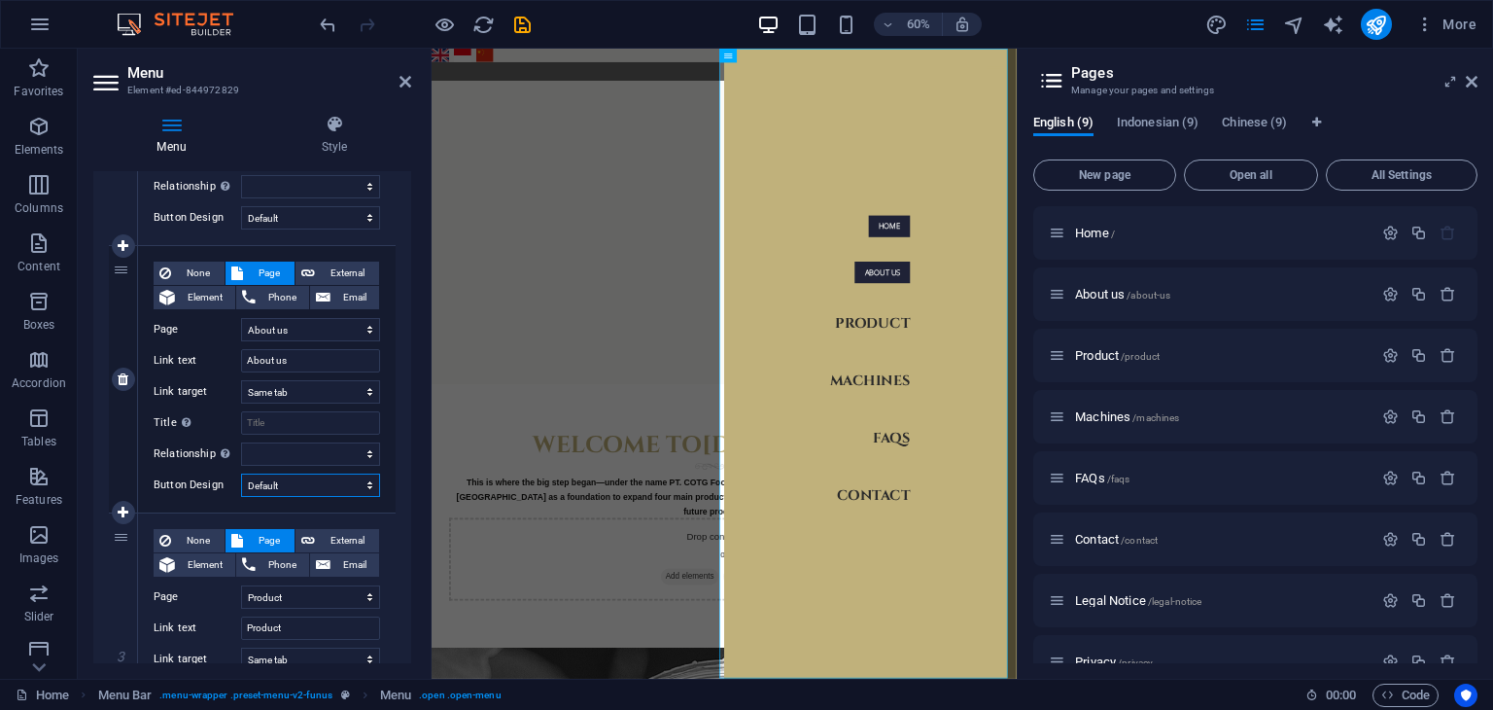
click at [302, 479] on select "None Default Primary Secondary" at bounding box center [310, 484] width 139 height 23
select select
click at [241, 473] on select "None Default Primary Secondary" at bounding box center [310, 484] width 139 height 23
select select
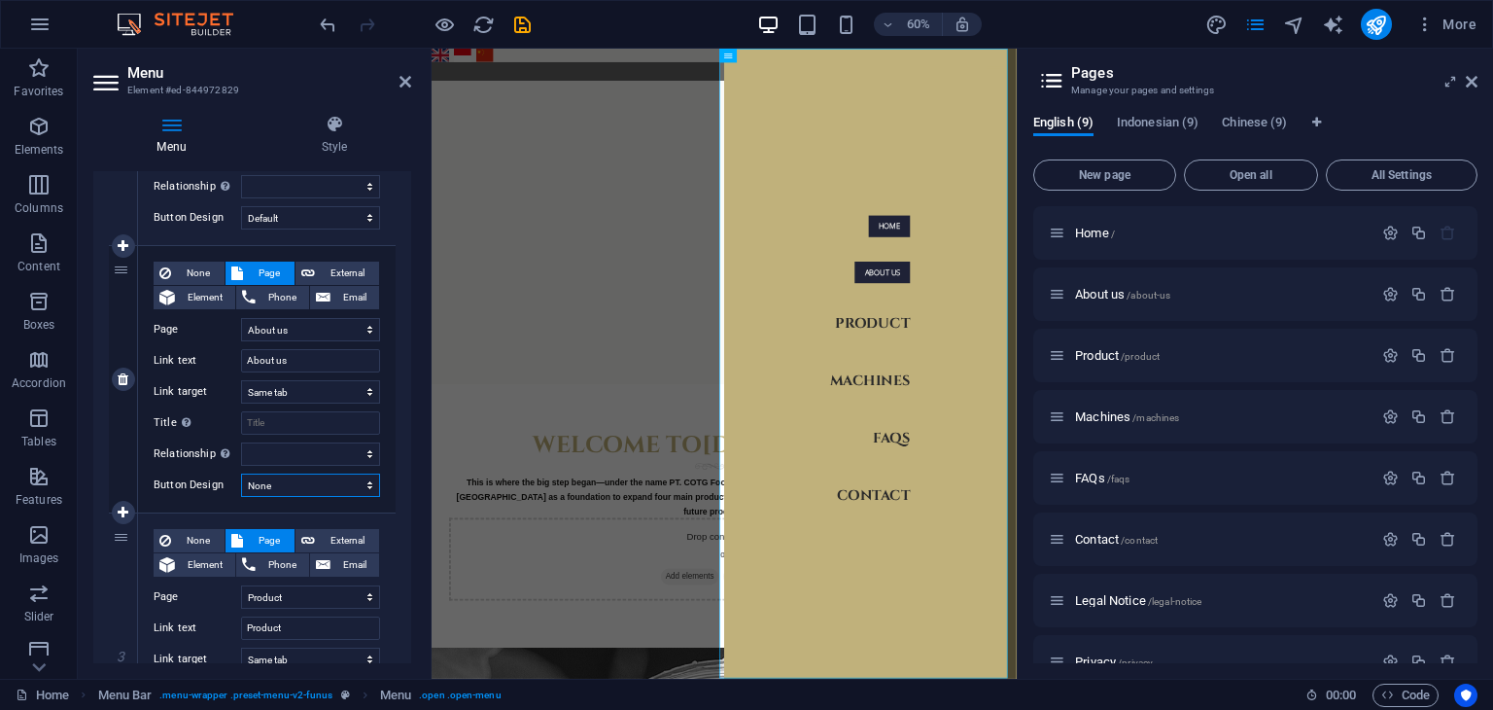
select select
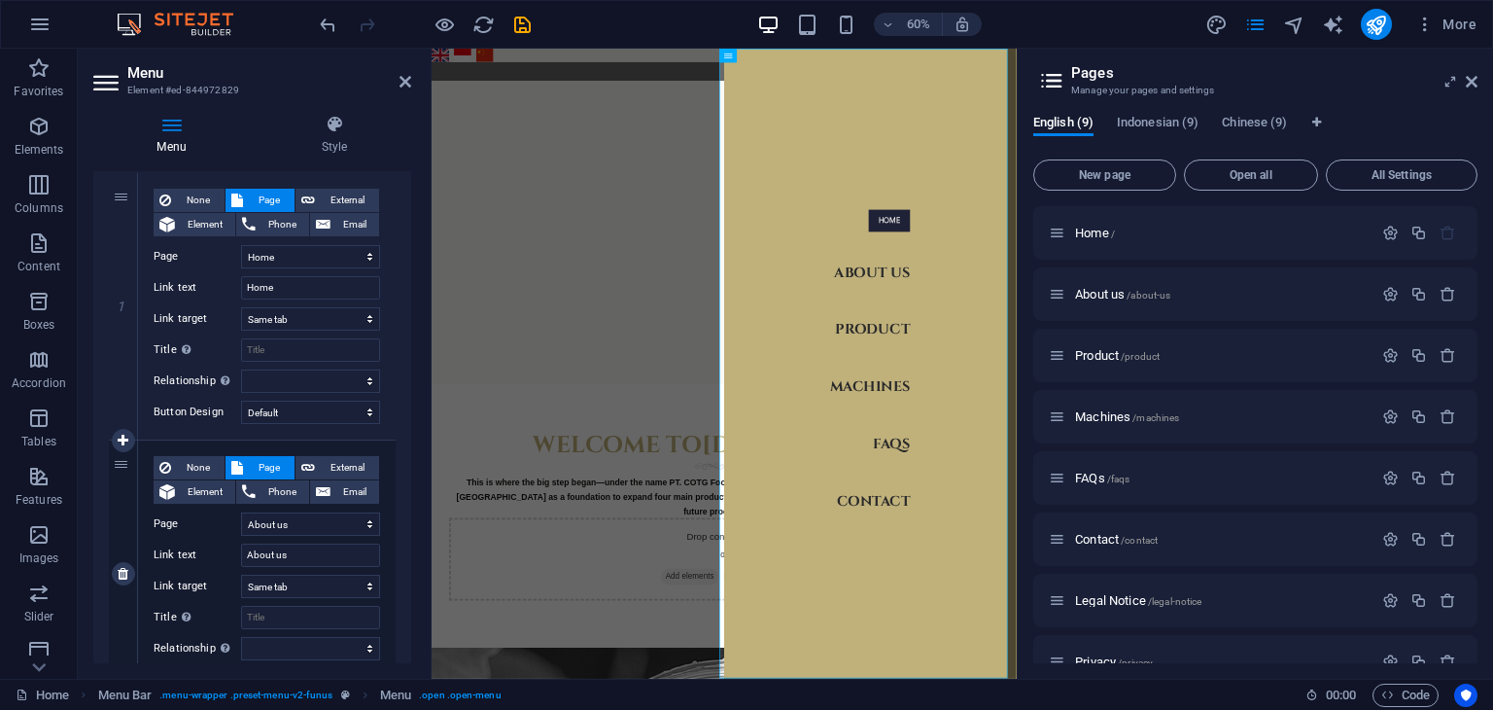
scroll to position [183, 0]
click at [317, 413] on select "None Default Primary Secondary" at bounding box center [310, 412] width 139 height 23
select select
click at [241, 401] on select "None Default Primary Secondary" at bounding box center [310, 412] width 139 height 23
select select
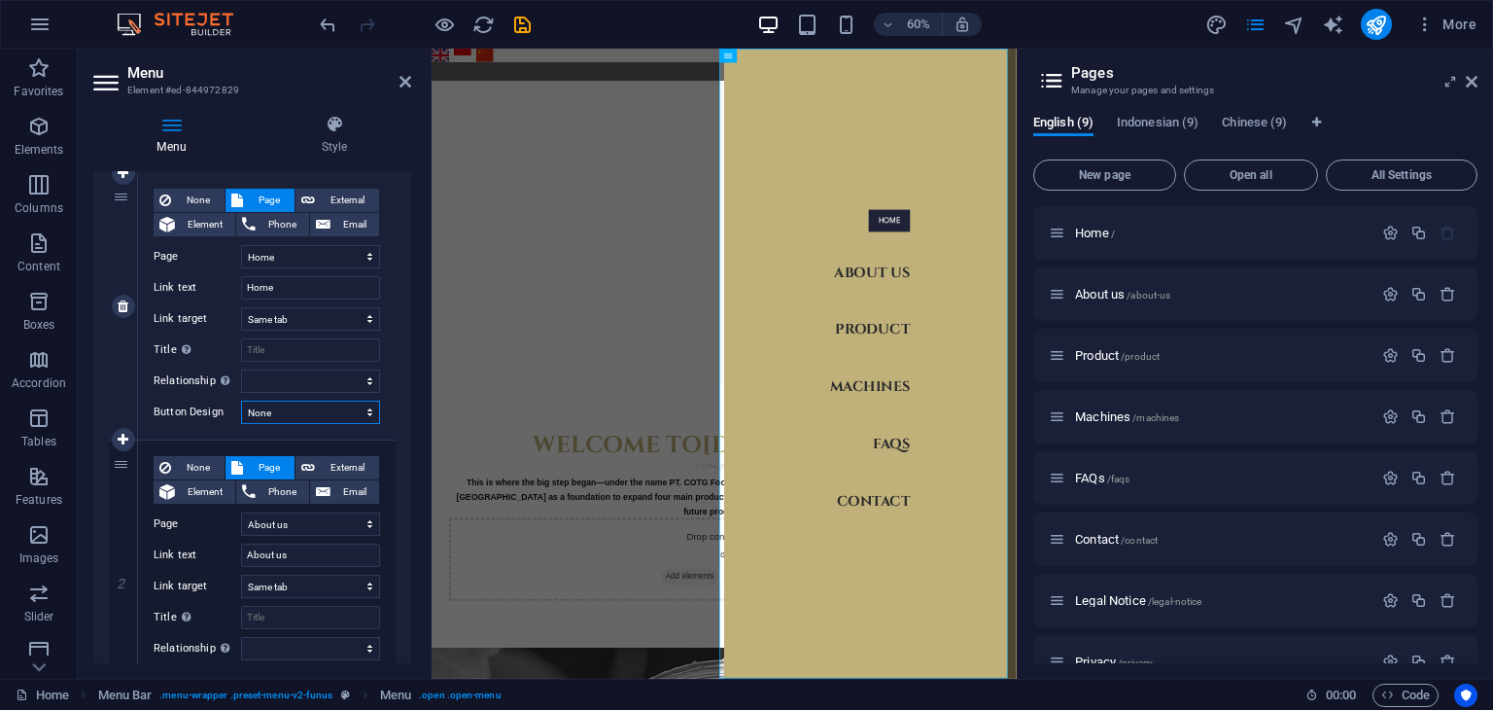
select select
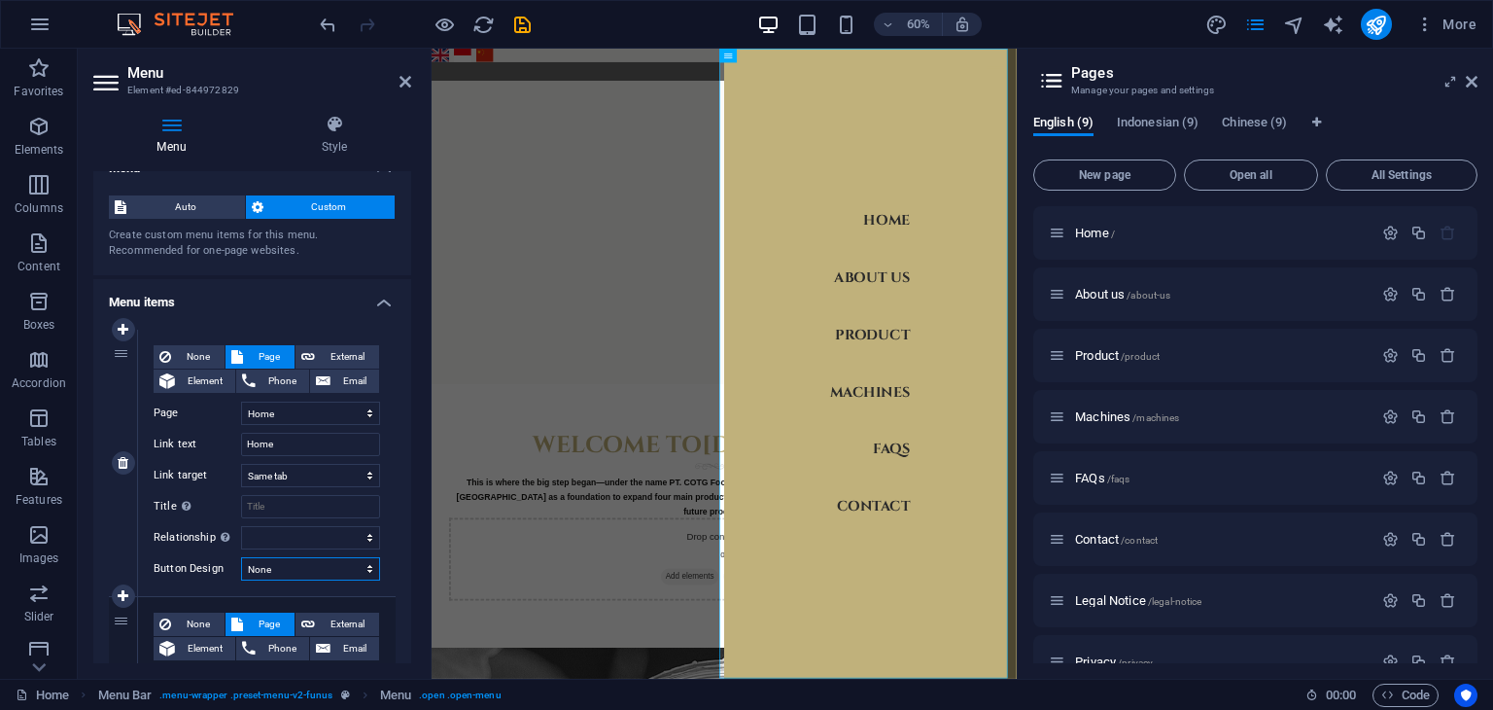
scroll to position [0, 0]
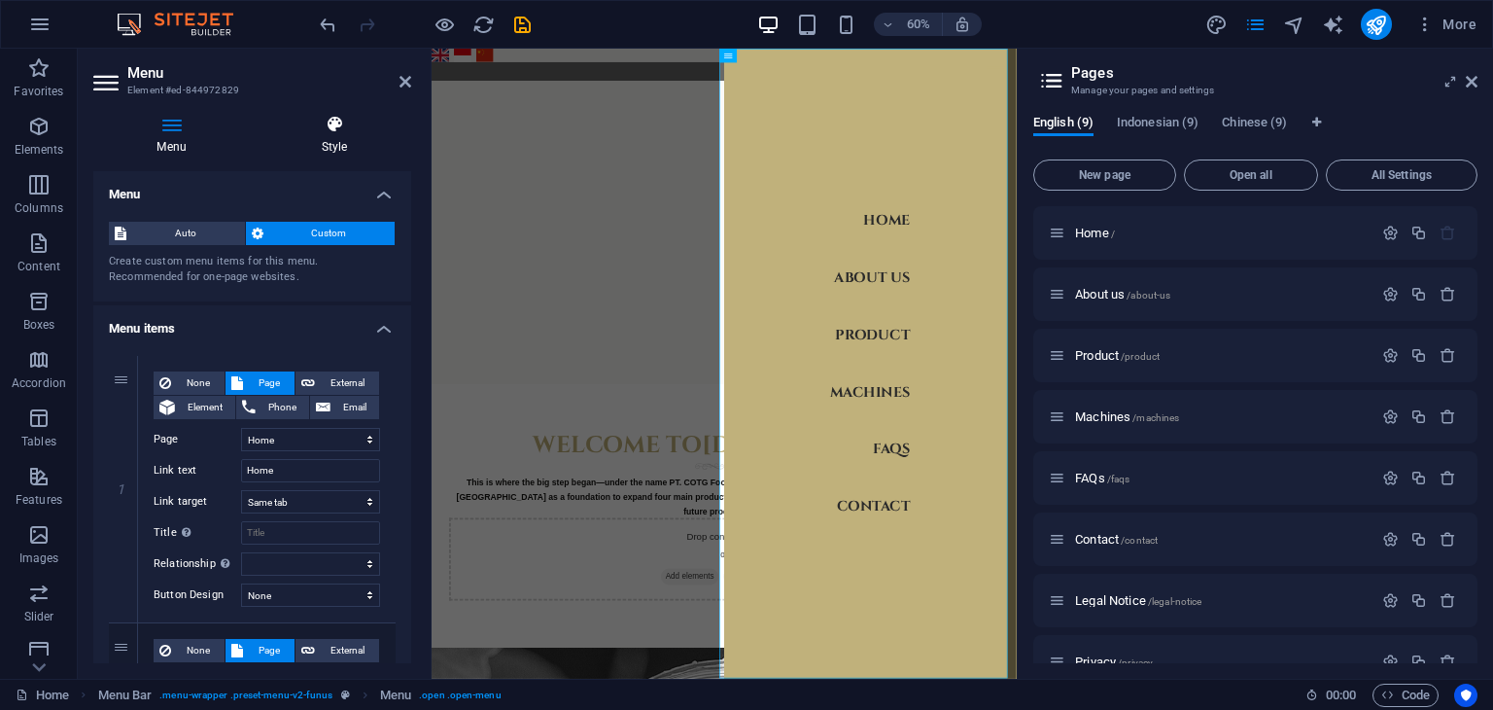
click at [337, 149] on h4 "Style" at bounding box center [335, 135] width 154 height 41
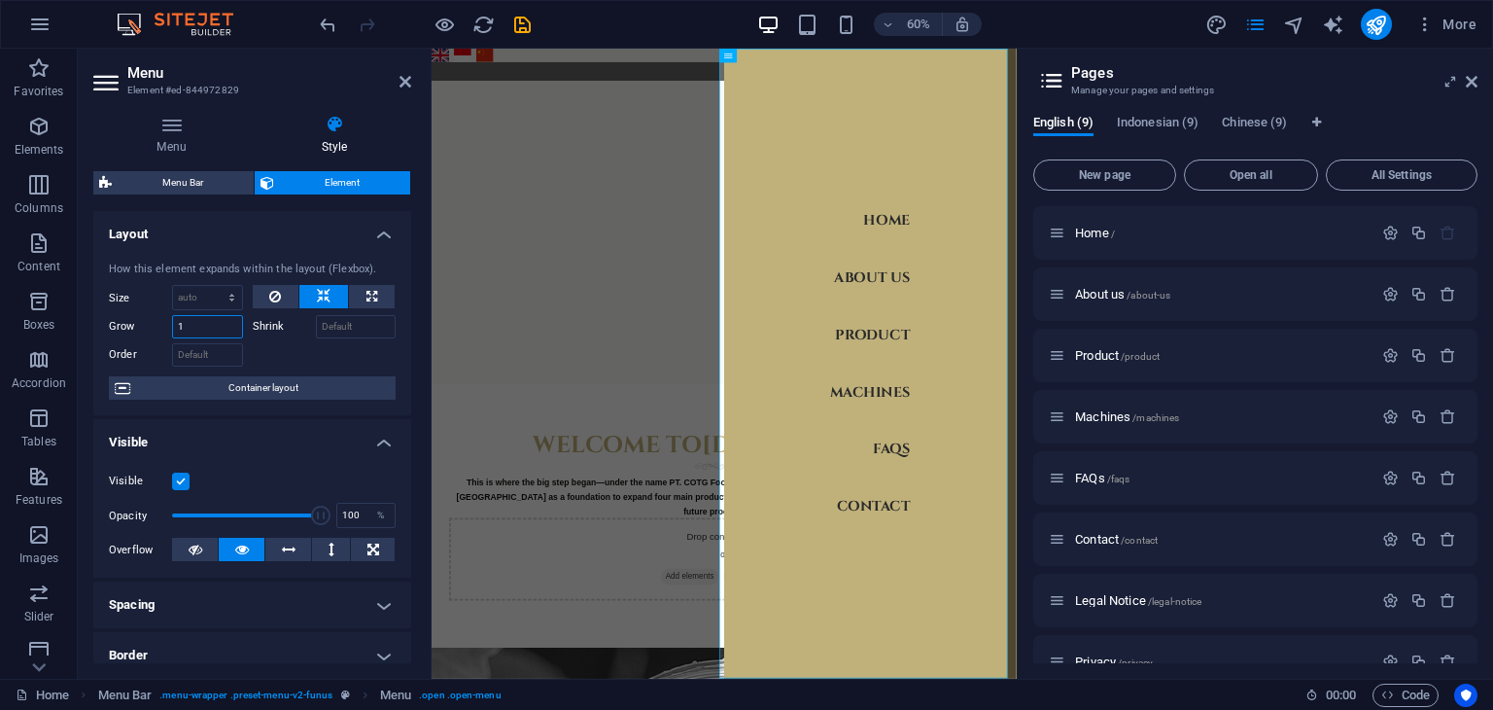
click at [209, 332] on input "1" at bounding box center [207, 326] width 71 height 23
type input "3"
type input "5"
click at [276, 356] on div at bounding box center [325, 352] width 144 height 28
click at [217, 330] on input "5" at bounding box center [207, 326] width 71 height 23
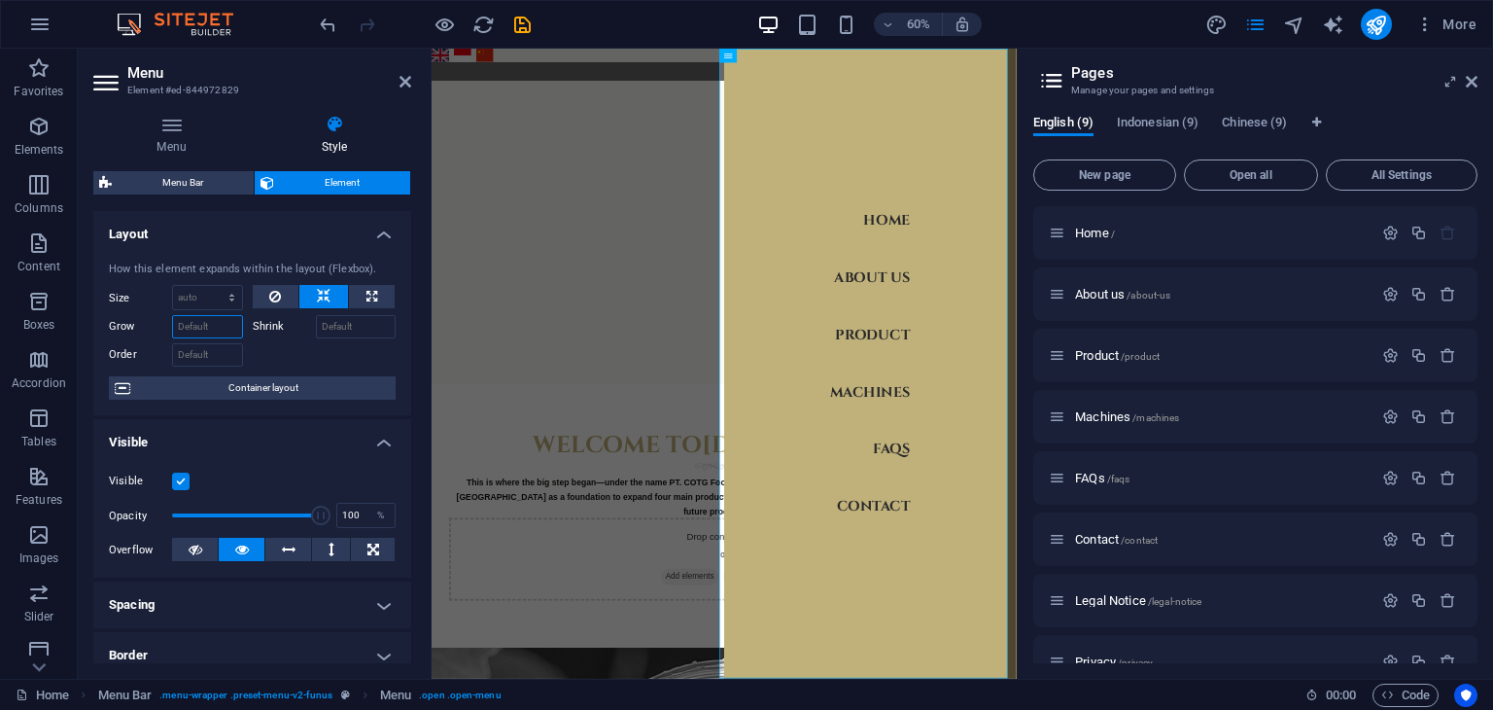
type input "1"
click at [226, 324] on input "1" at bounding box center [207, 326] width 71 height 23
type input "5"
click at [299, 362] on div at bounding box center [325, 352] width 144 height 28
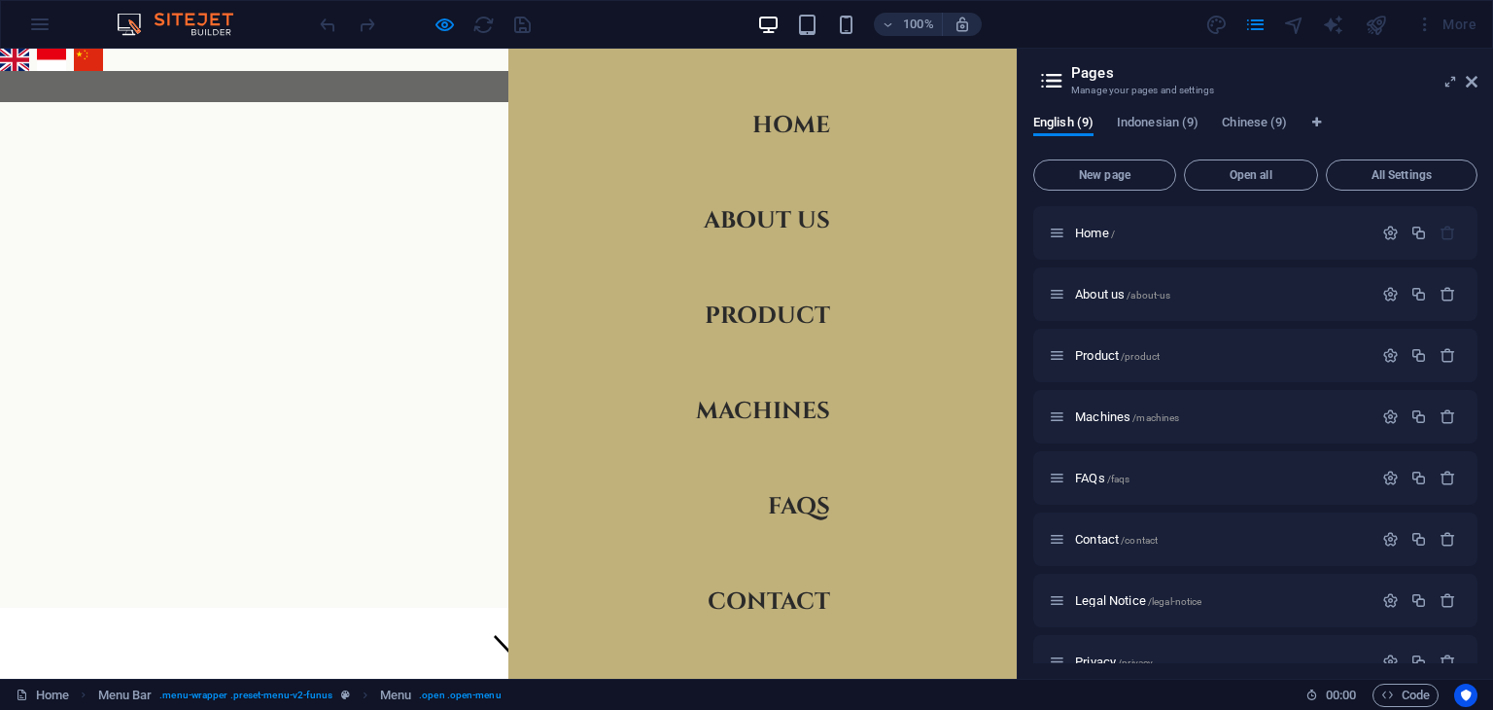
click at [786, 122] on link "Home" at bounding box center [791, 125] width 78 height 54
click at [967, 70] on div at bounding box center [981, 81] width 29 height 24
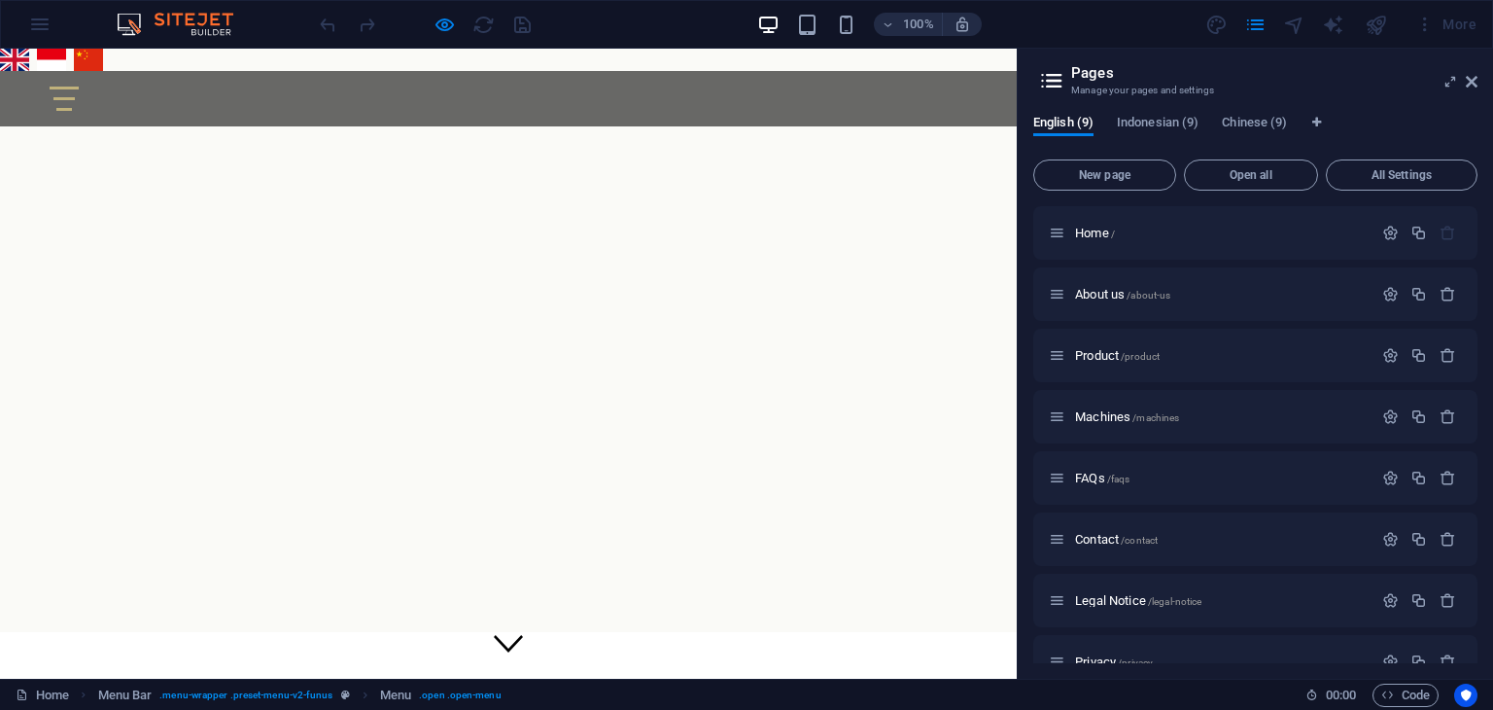
click at [79, 99] on div at bounding box center [64, 99] width 29 height 24
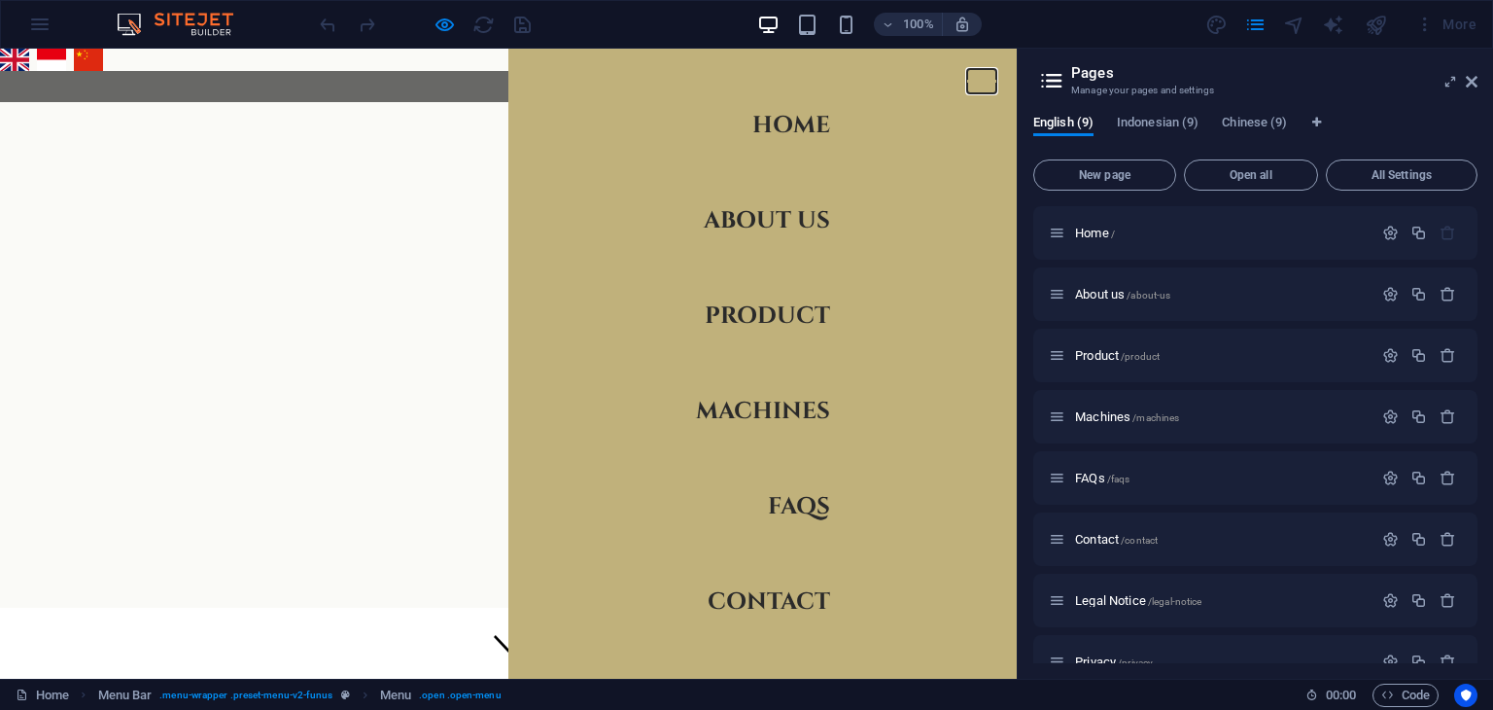
click at [967, 82] on button at bounding box center [981, 81] width 29 height 3
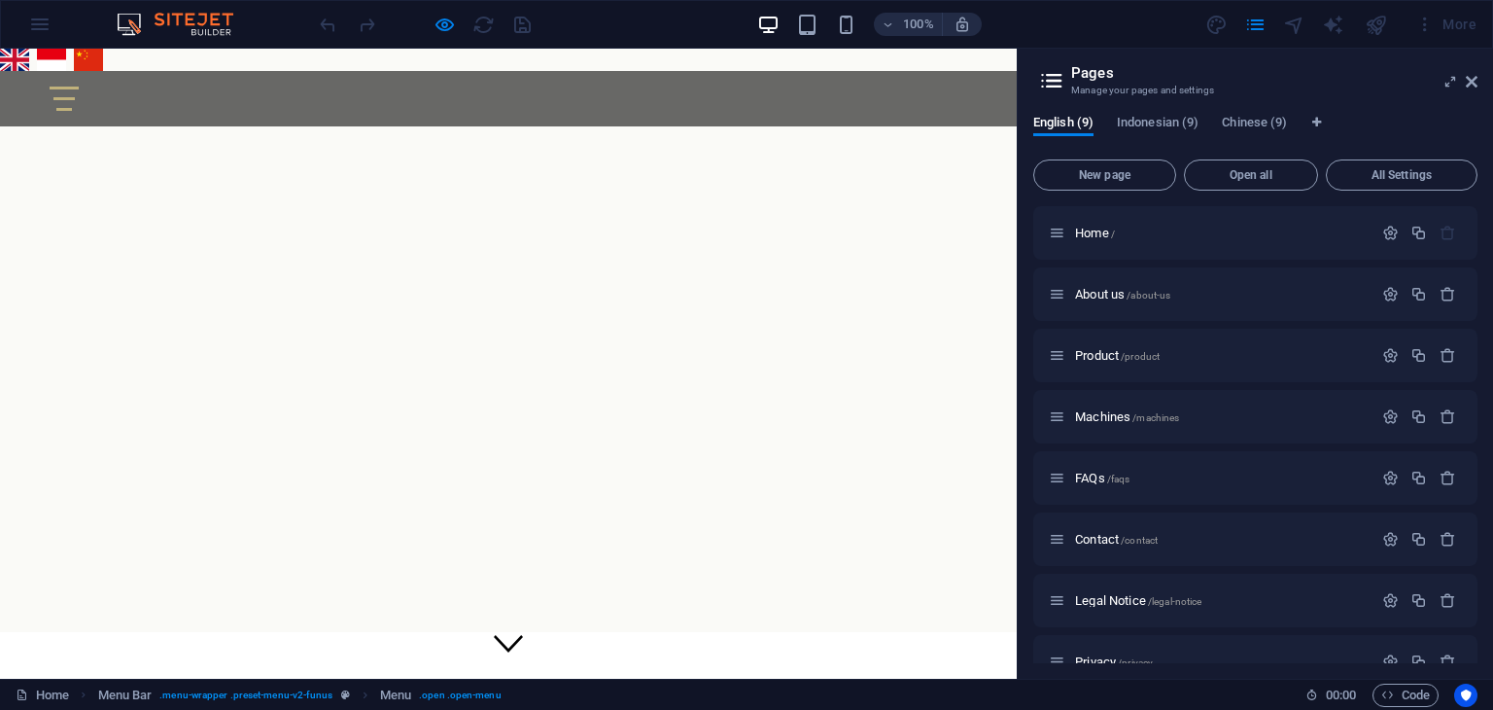
click at [79, 93] on div at bounding box center [64, 99] width 29 height 24
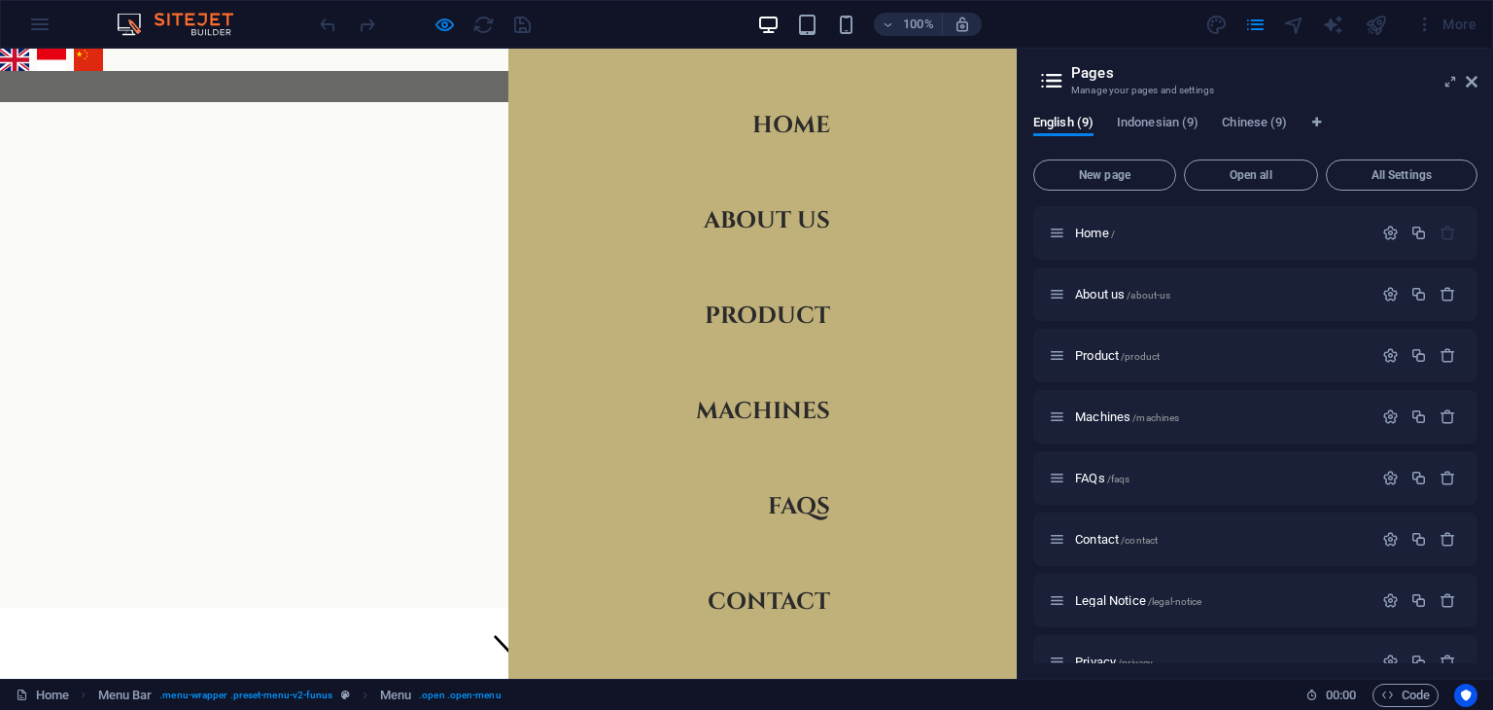
click at [968, 73] on div at bounding box center [981, 81] width 29 height 24
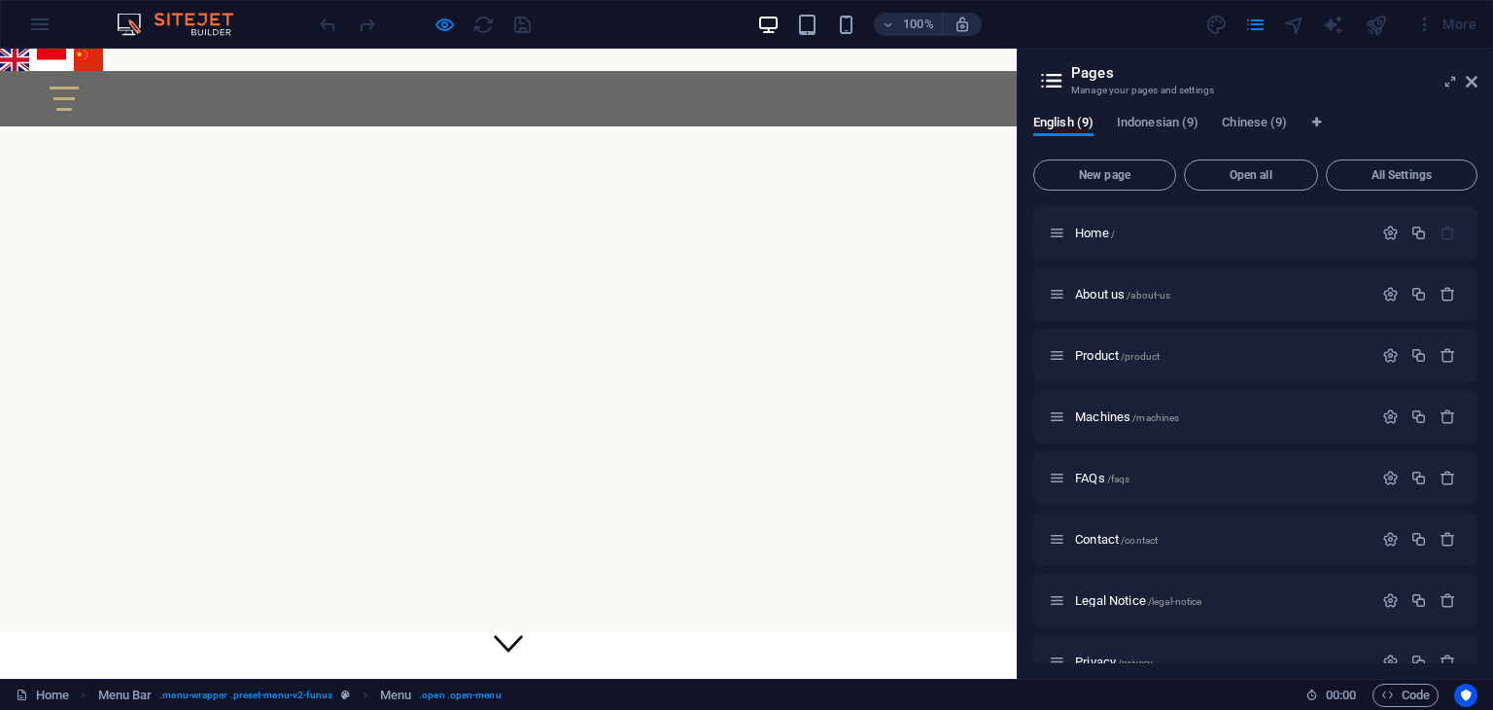
click at [959, 94] on div "Home About us Product Machines FAQs Contact" at bounding box center [508, 98] width 1017 height 55
click at [79, 99] on div at bounding box center [64, 99] width 29 height 24
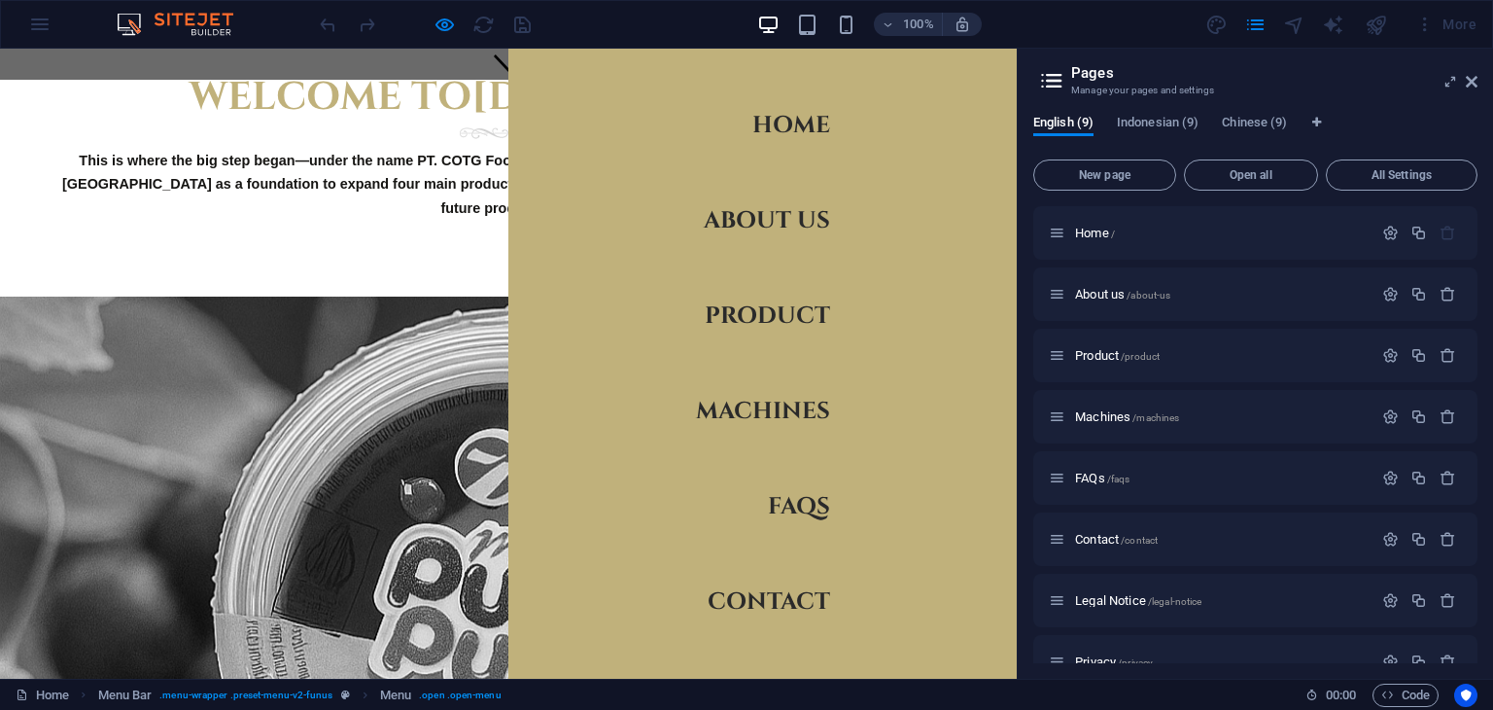
scroll to position [583, 0]
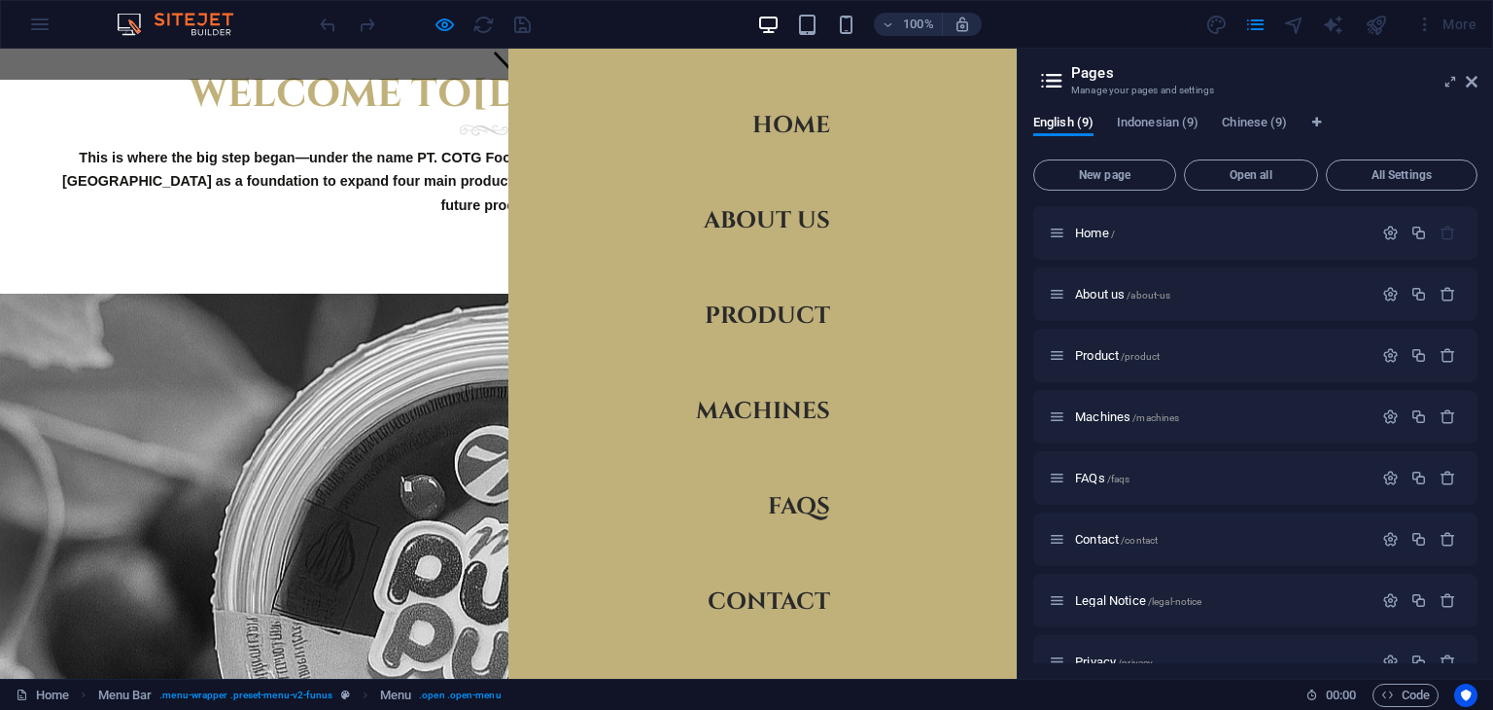
click at [961, 66] on nav "Home About us Product Machines FAQs Contact" at bounding box center [762, 364] width 508 height 630
click at [967, 74] on div at bounding box center [981, 81] width 29 height 24
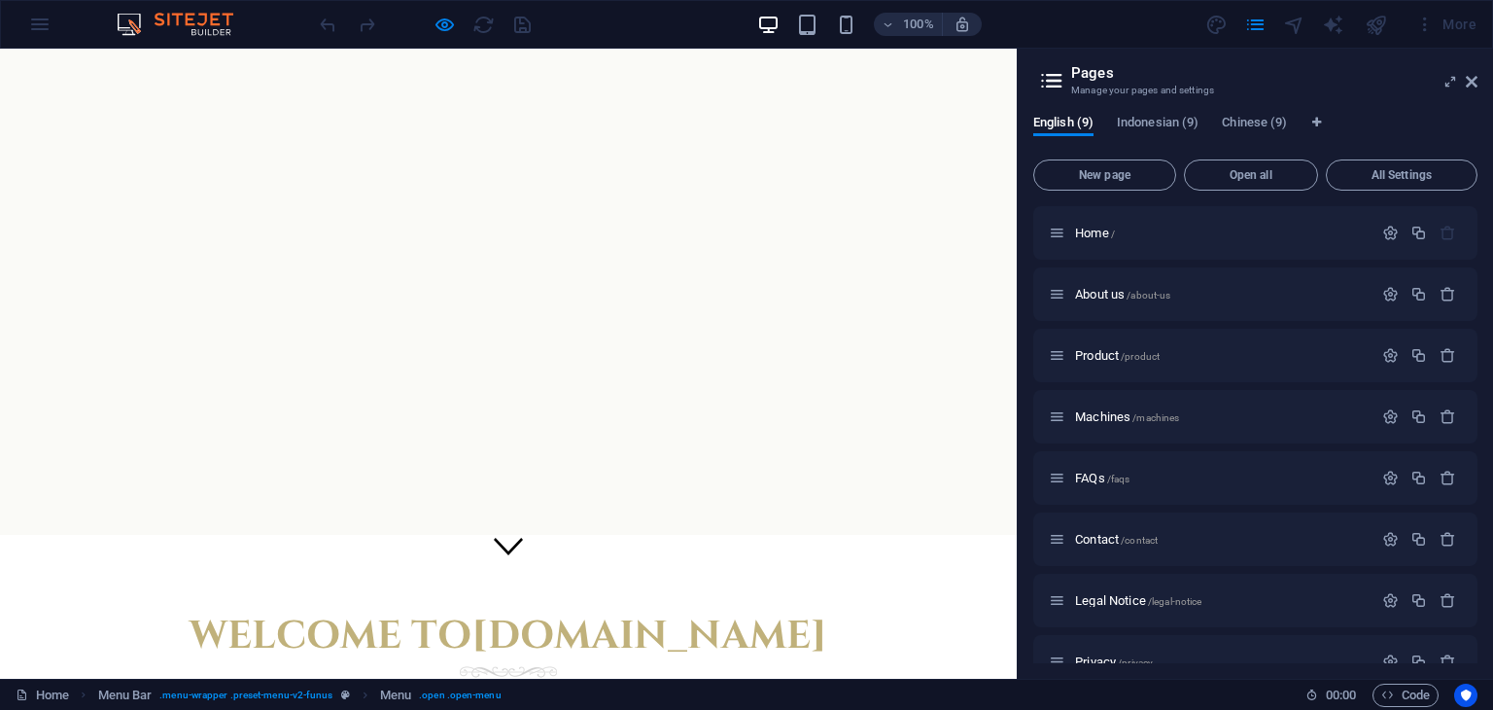
scroll to position [0, 0]
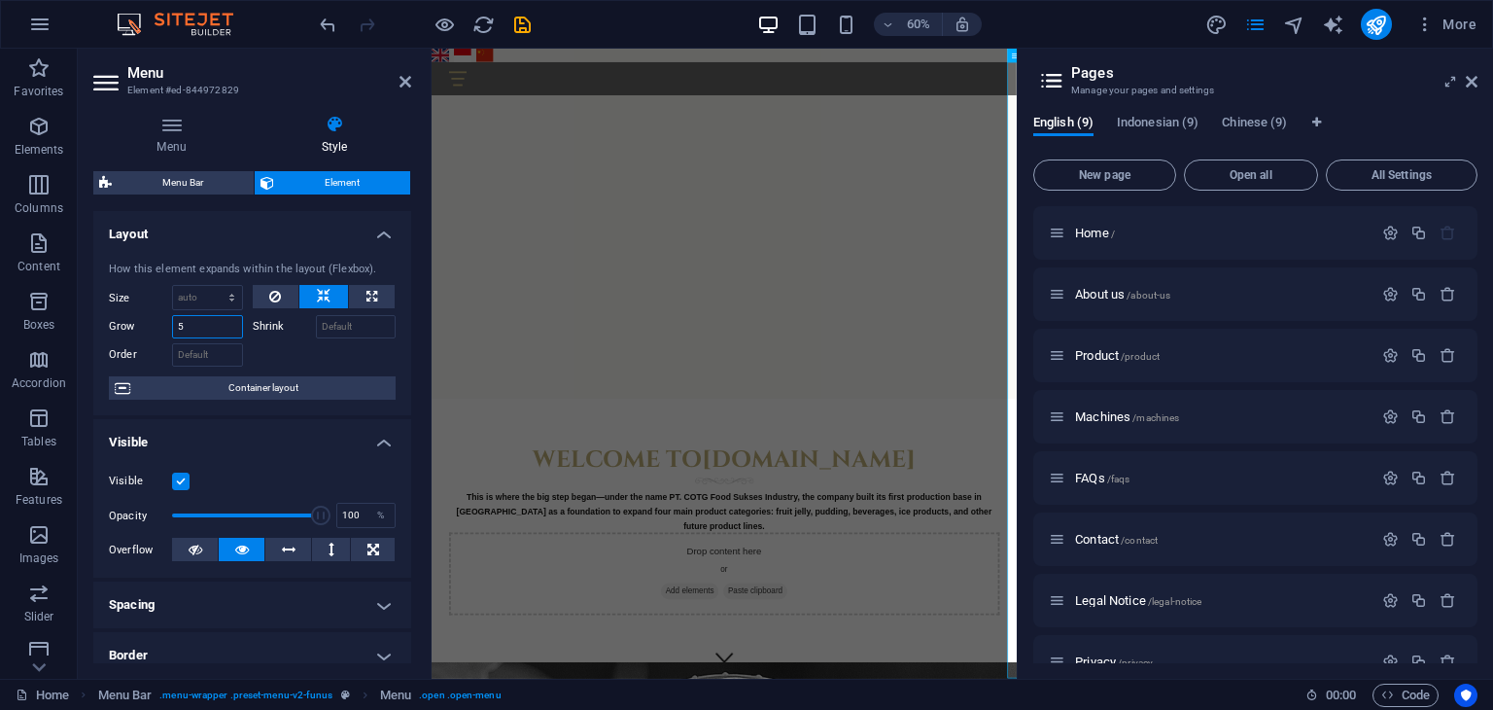
drag, startPoint x: 217, startPoint y: 327, endPoint x: 142, endPoint y: 329, distance: 74.9
click at [142, 329] on div "Grow 5" at bounding box center [176, 326] width 134 height 23
type input "1"
click at [349, 331] on input "Shrink" at bounding box center [356, 326] width 81 height 23
type input "10"
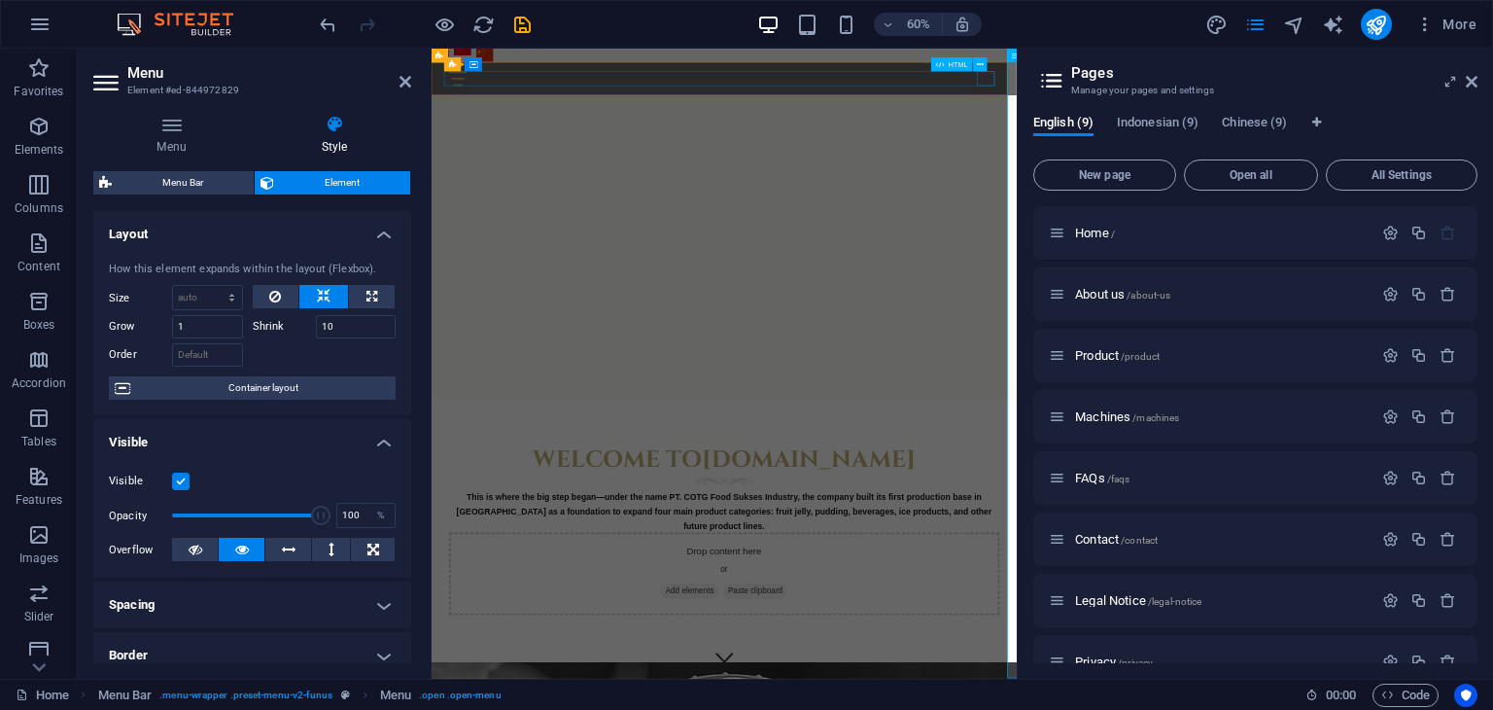
click at [1352, 103] on div at bounding box center [920, 99] width 918 height 24
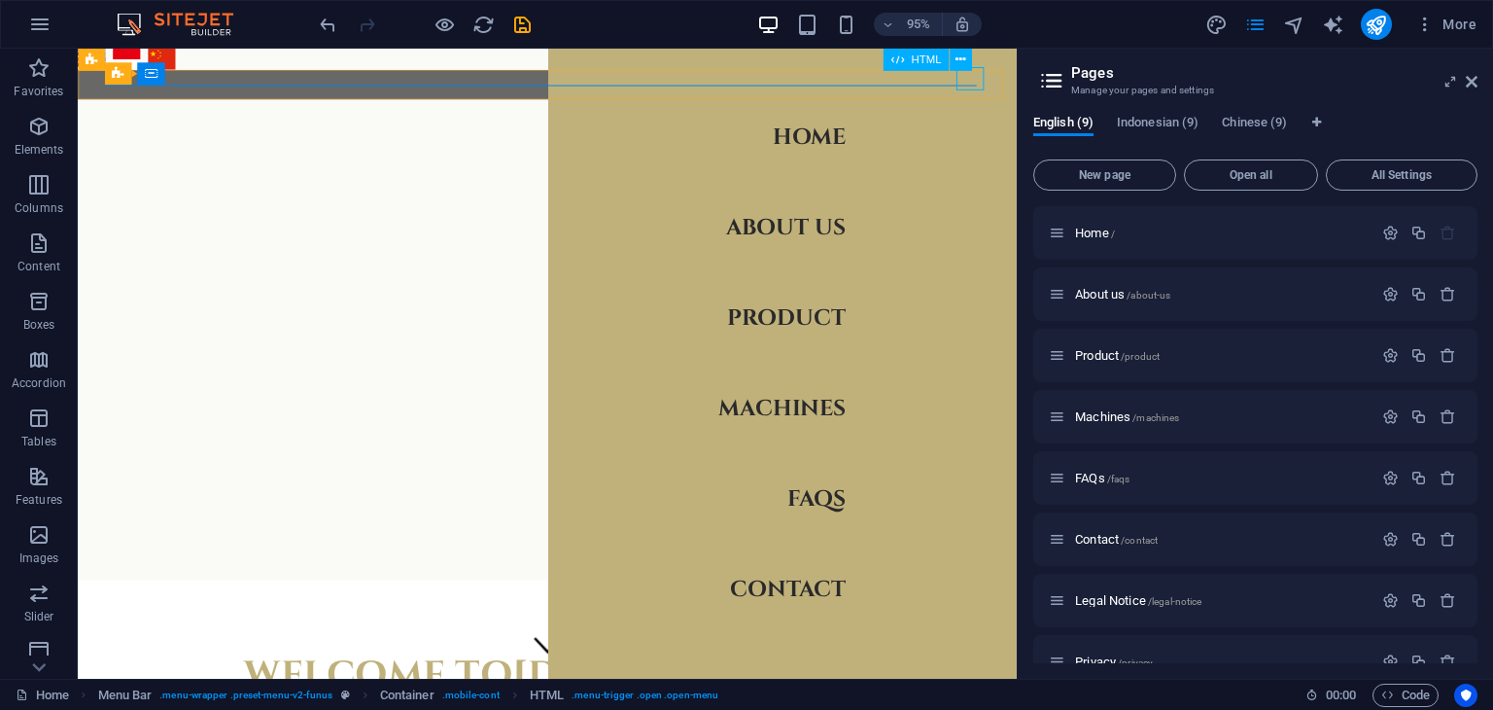
click at [1018, 87] on div at bounding box center [1032, 80] width 29 height 24
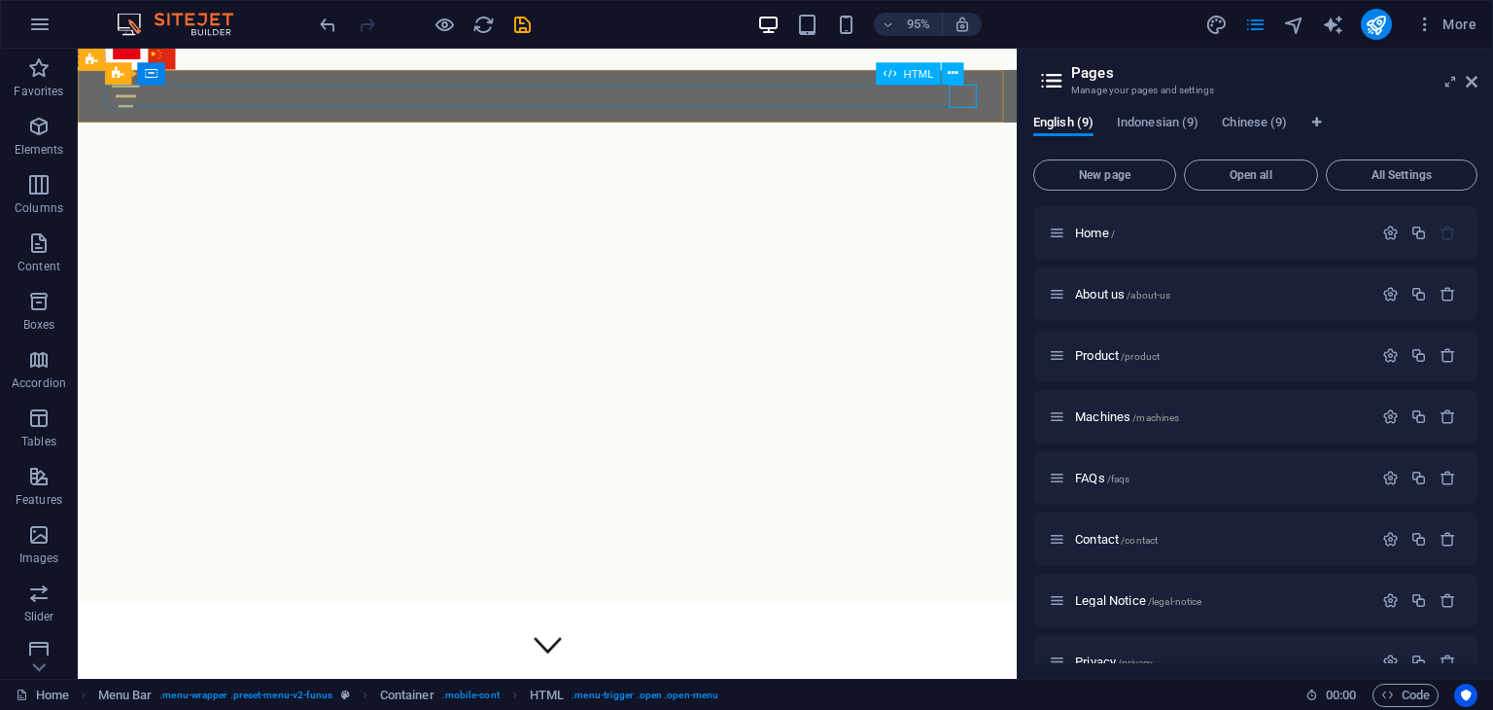
click at [1018, 87] on div at bounding box center [573, 99] width 918 height 24
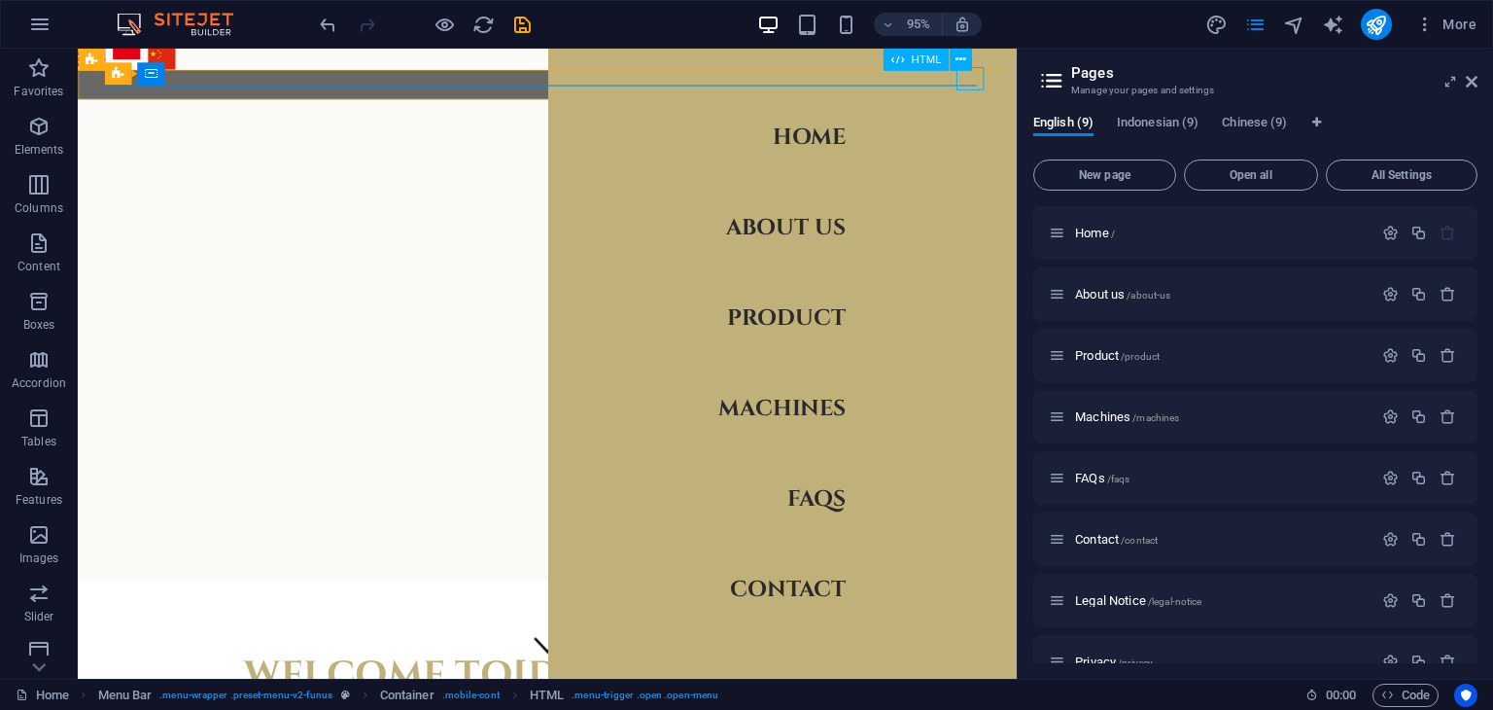
click at [1018, 87] on div at bounding box center [1032, 80] width 29 height 24
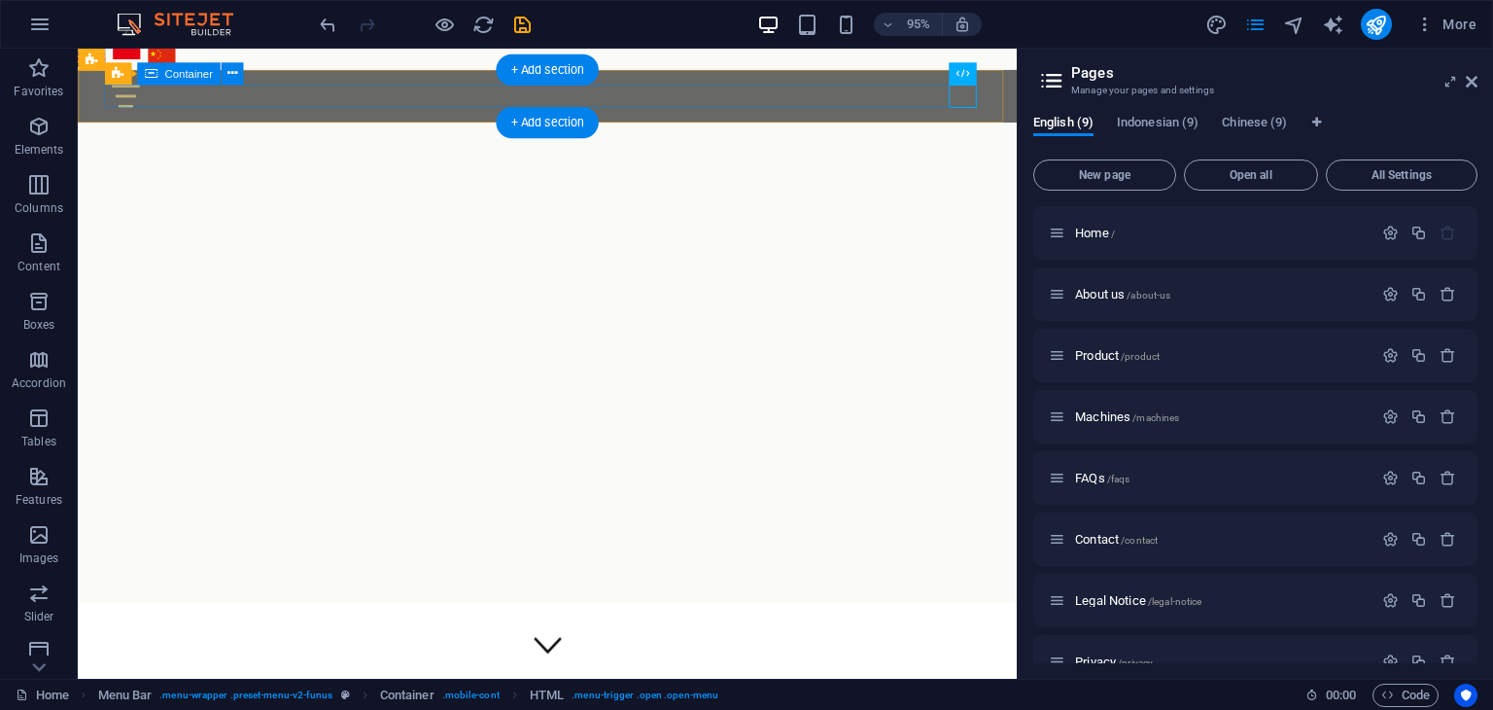
click at [896, 104] on div at bounding box center [573, 99] width 918 height 24
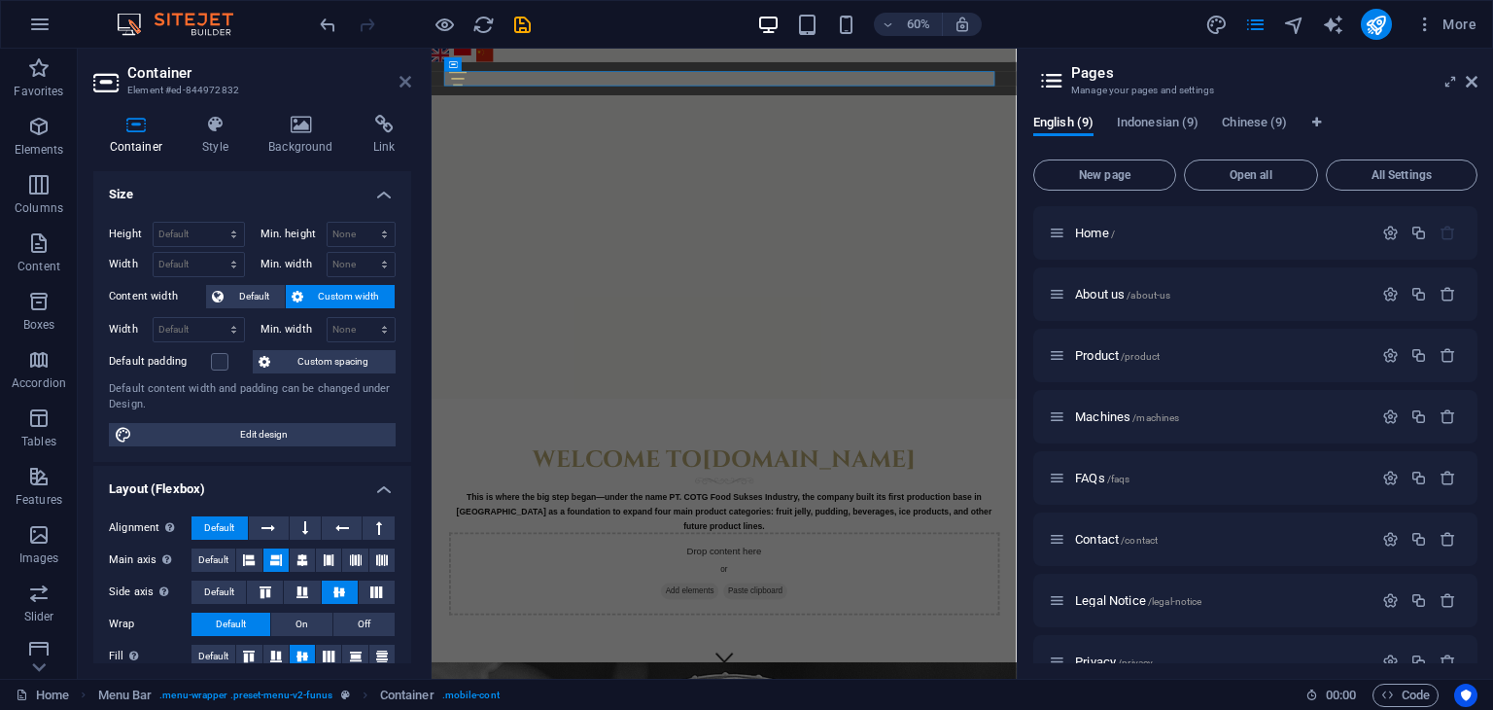
click at [402, 83] on icon at bounding box center [406, 82] width 12 height 16
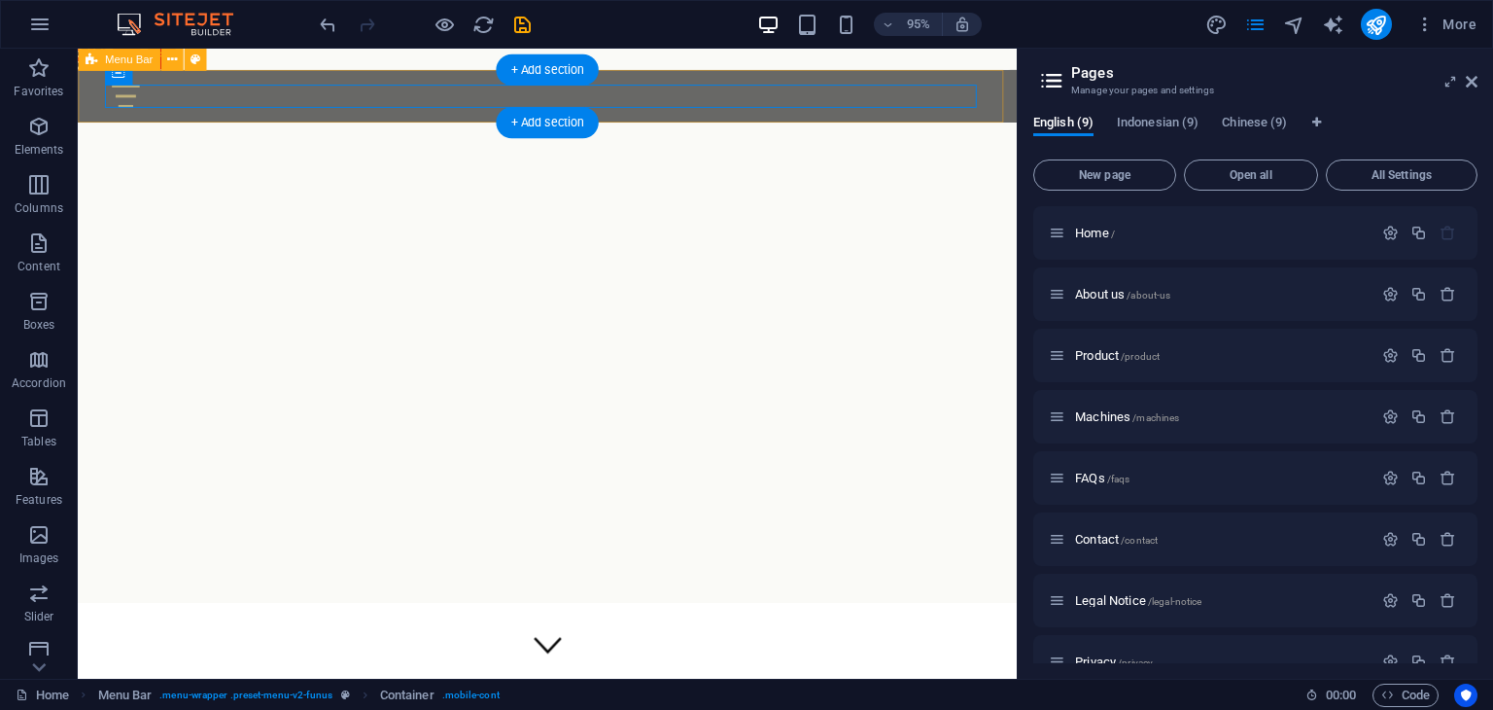
click at [1032, 114] on div "Home About us Product Machines FAQs Contact" at bounding box center [572, 98] width 989 height 55
select select "rem"
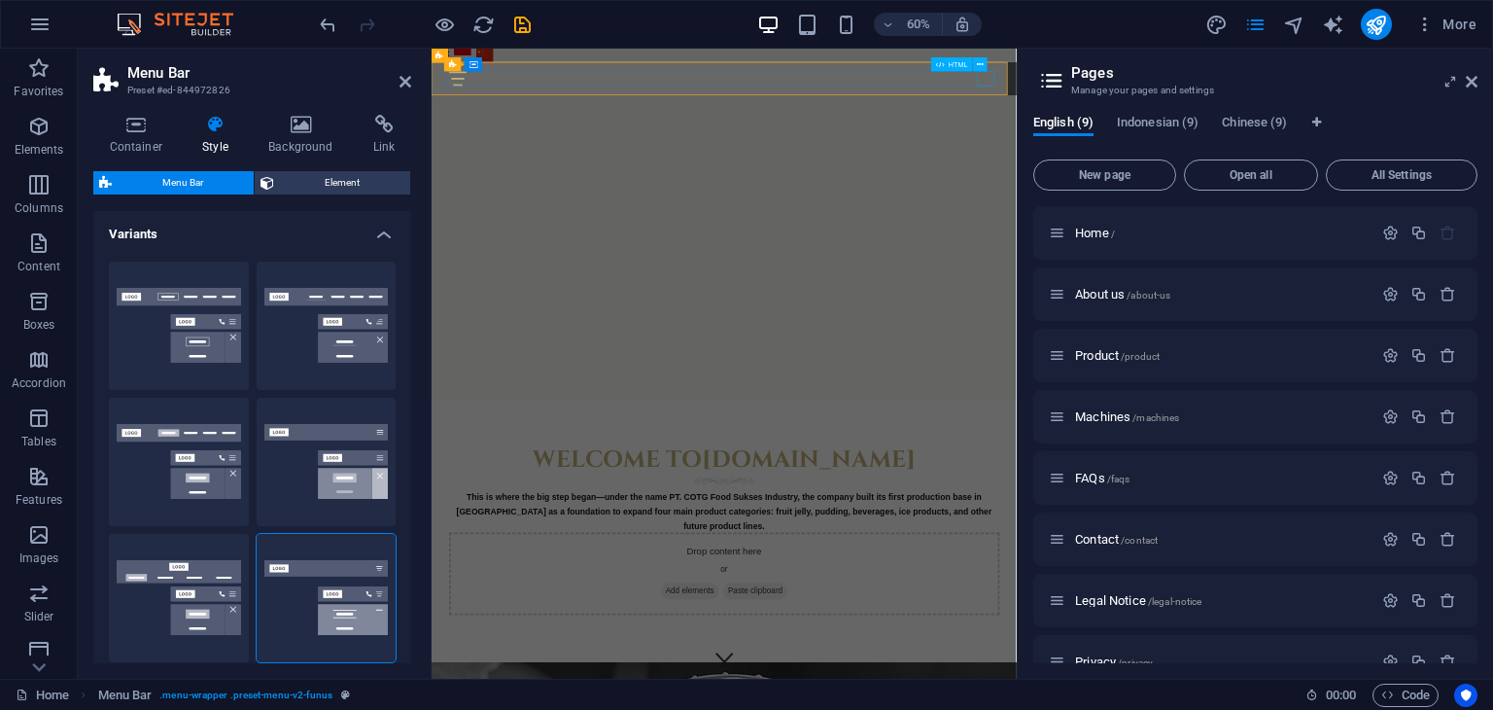
click at [1356, 106] on div at bounding box center [920, 99] width 918 height 24
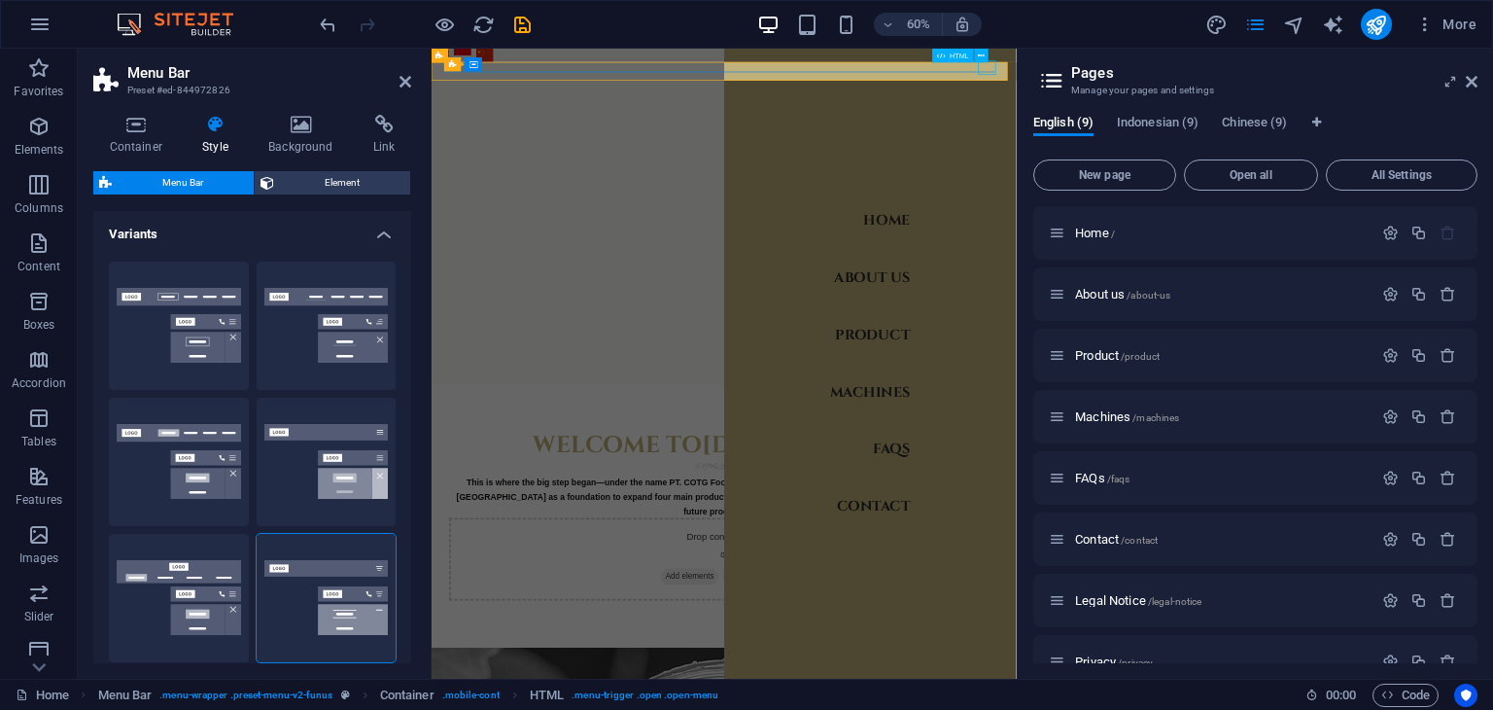
click at [1358, 87] on div at bounding box center [1372, 80] width 29 height 24
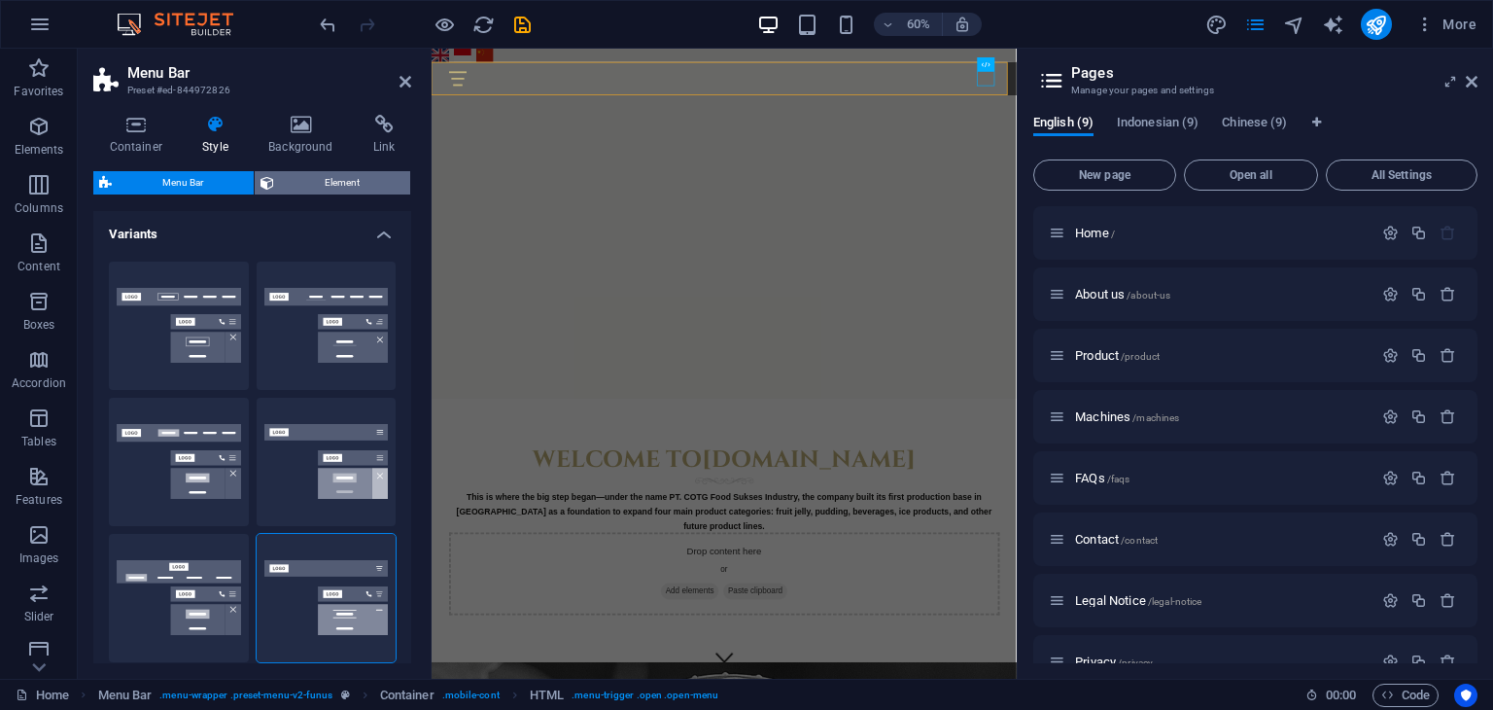
click at [315, 188] on span "Element" at bounding box center [342, 182] width 124 height 23
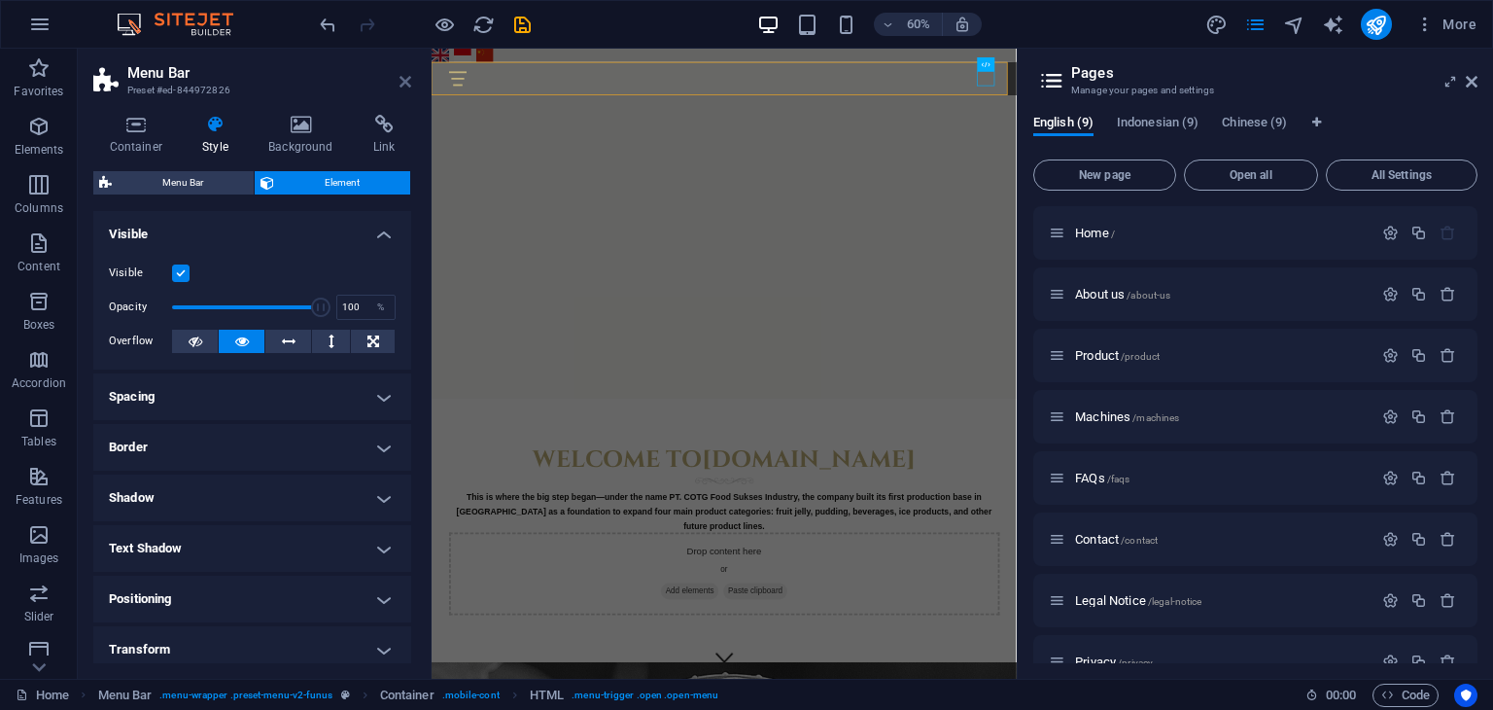
click at [407, 81] on icon at bounding box center [406, 82] width 12 height 16
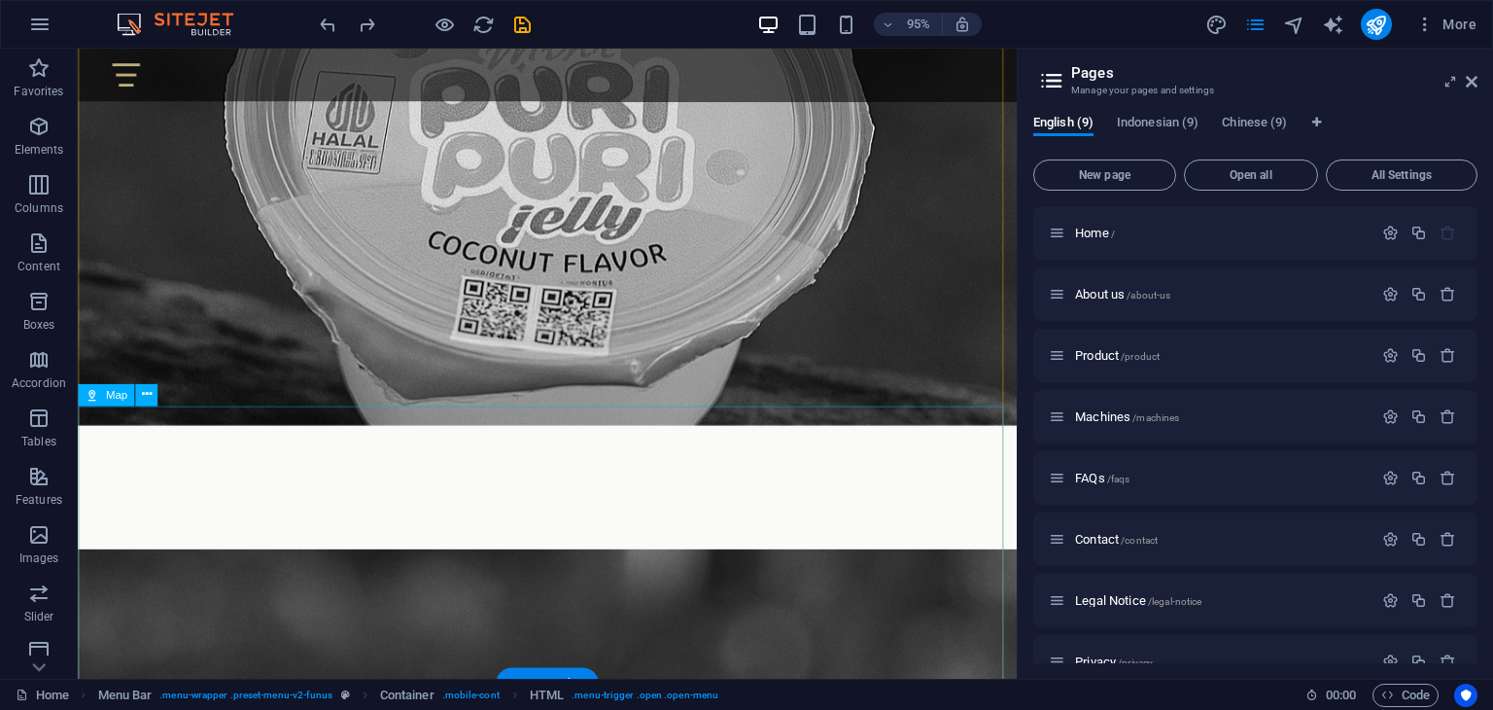
scroll to position [2019, 0]
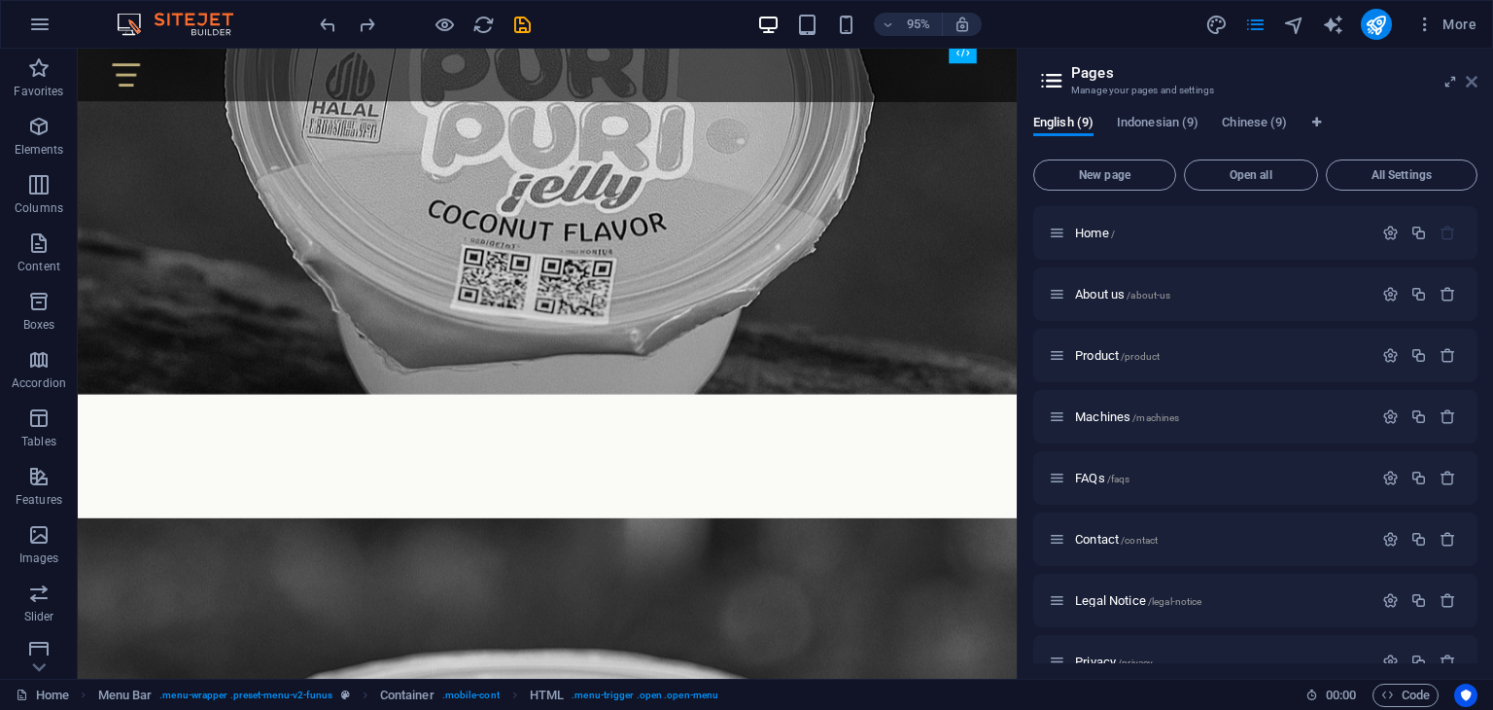
click at [1469, 84] on icon at bounding box center [1472, 82] width 12 height 16
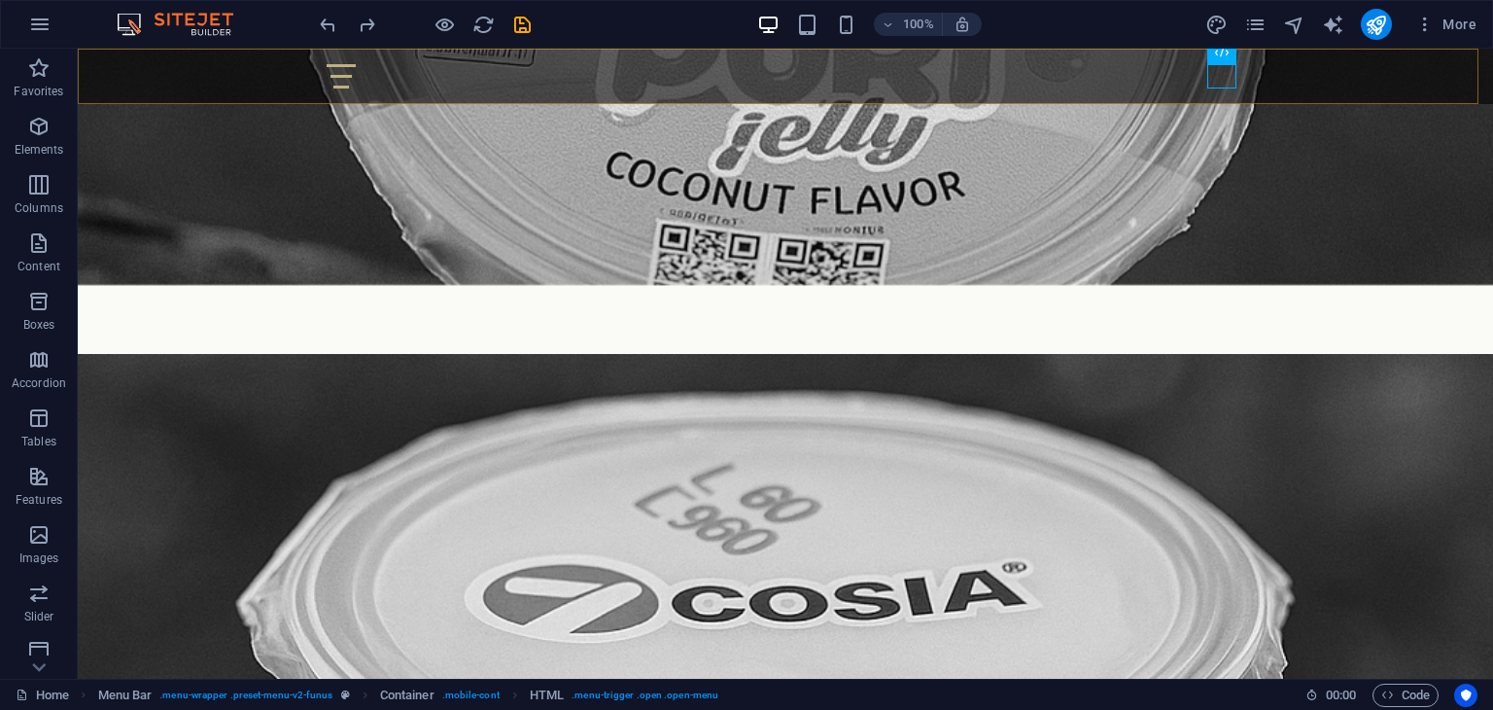
scroll to position [1936, 0]
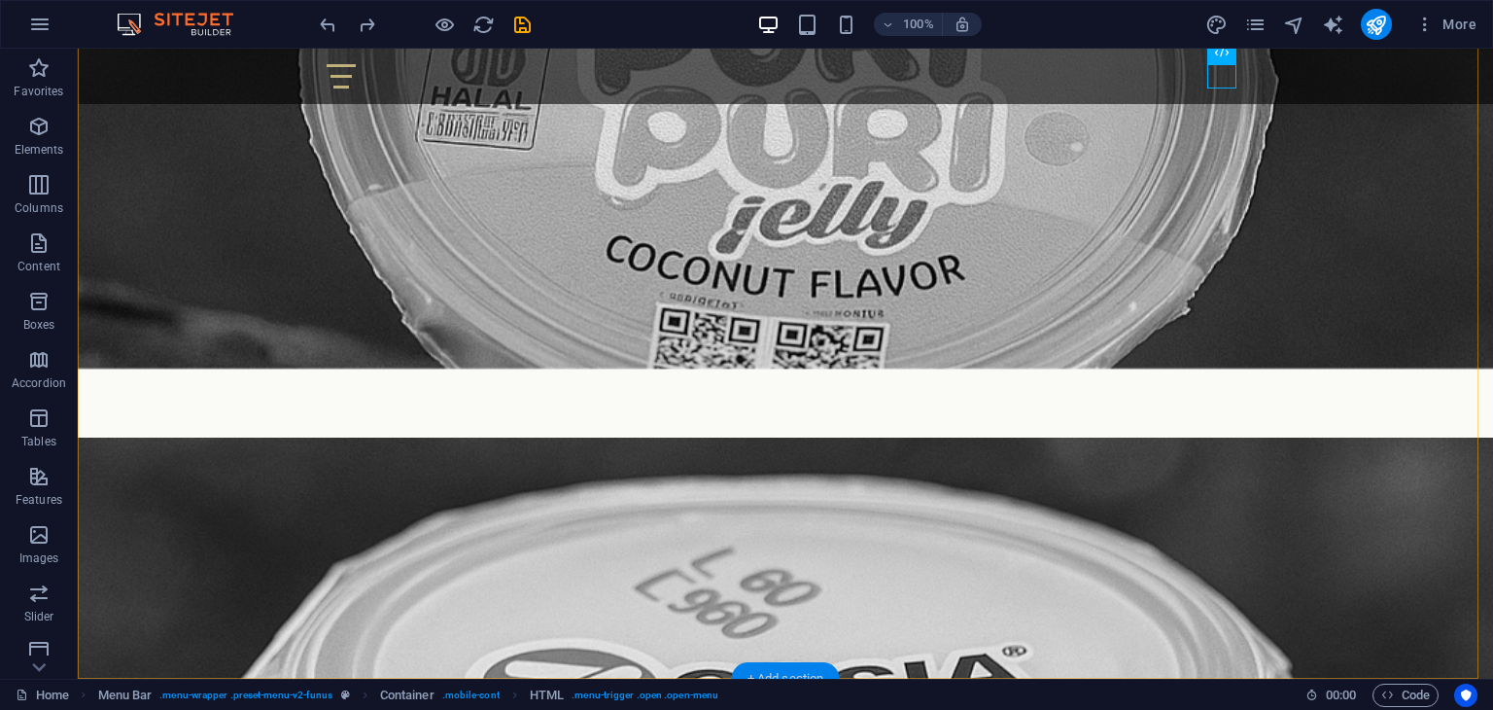
click at [801, 671] on div "+ Add section" at bounding box center [786, 678] width 108 height 33
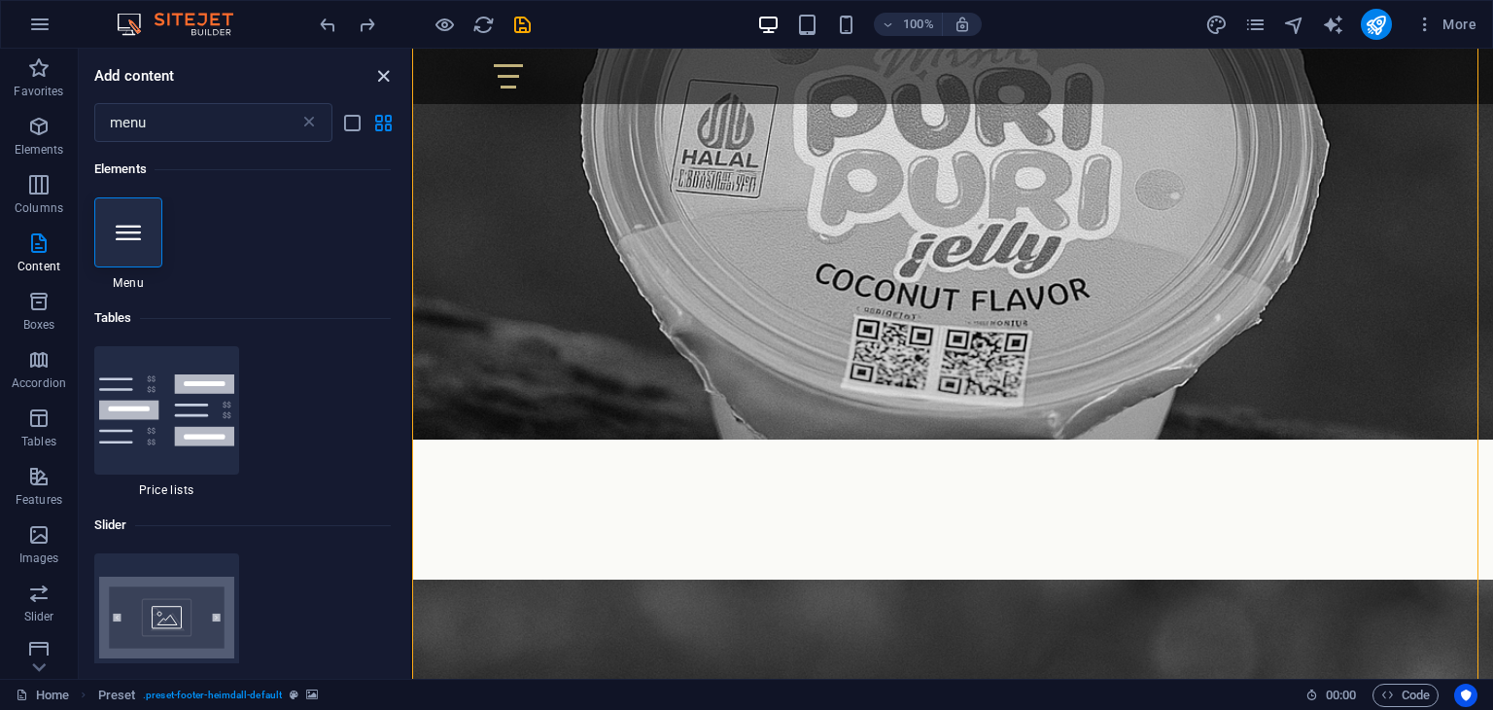
click at [388, 73] on icon "close panel" at bounding box center [383, 76] width 22 height 22
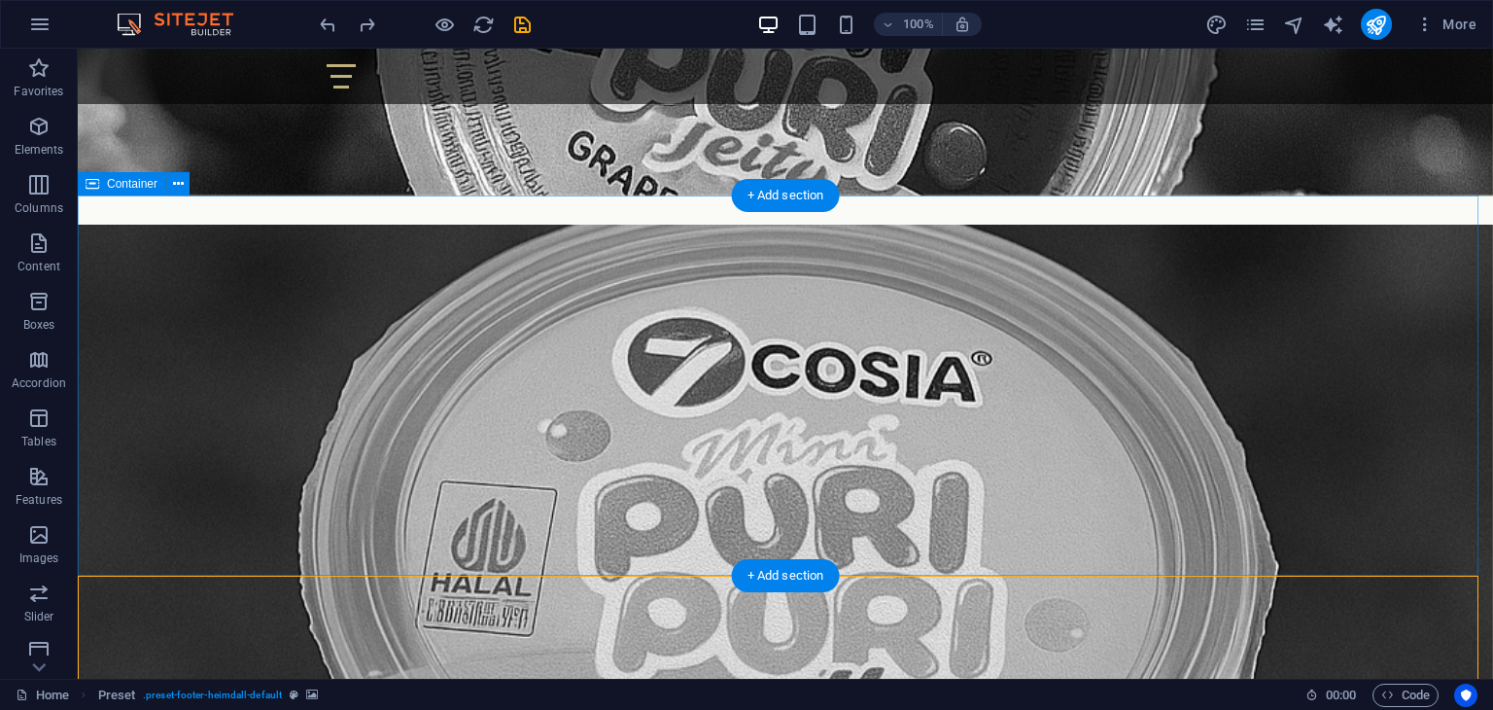
scroll to position [1061, 0]
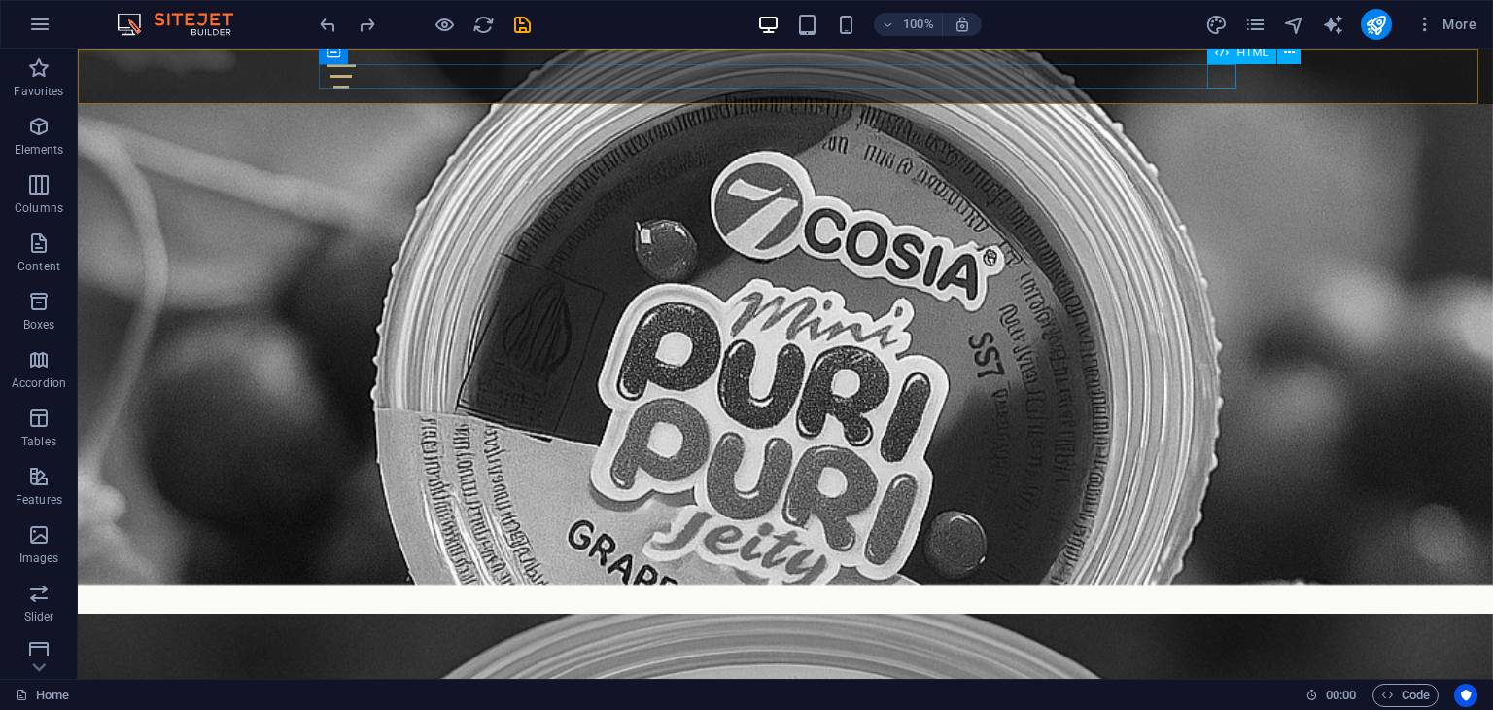
click at [1225, 87] on div at bounding box center [786, 76] width 918 height 24
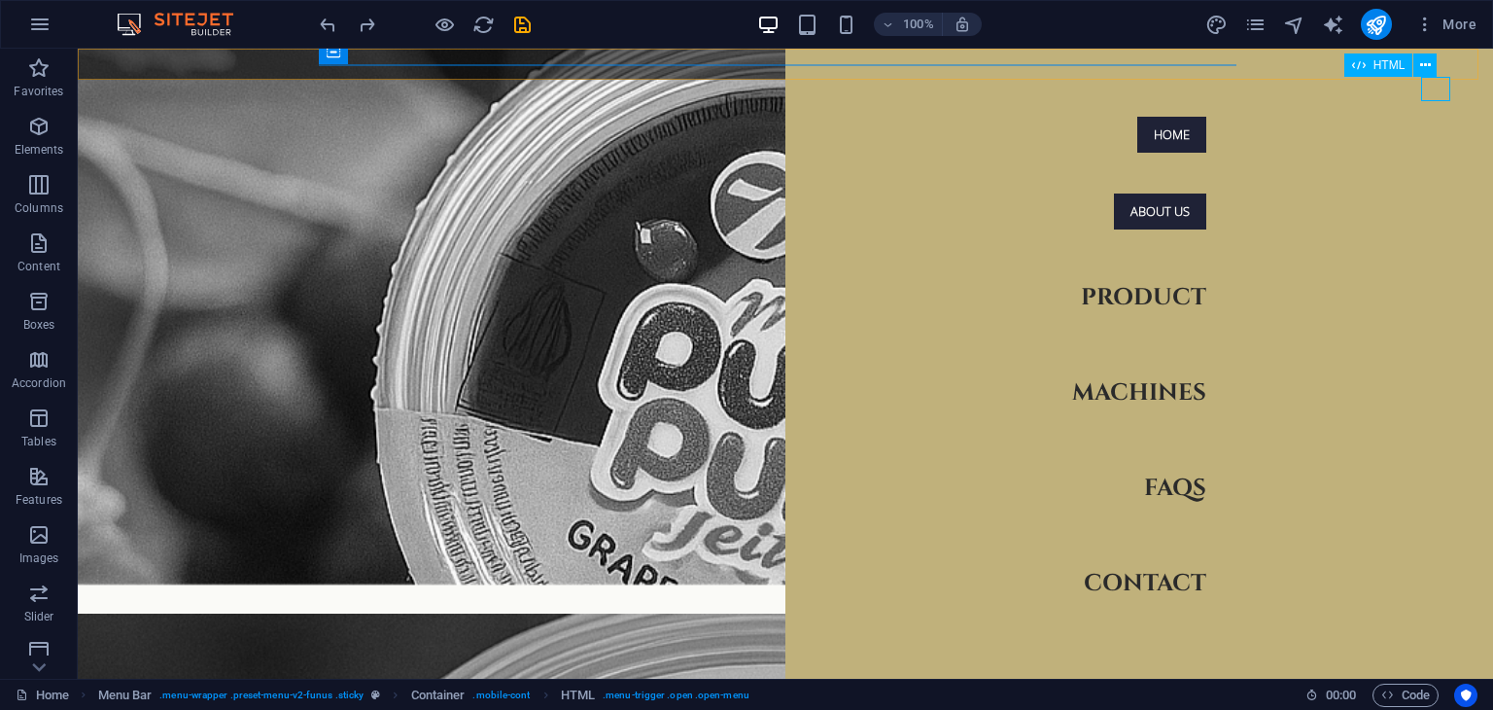
click at [1440, 87] on div at bounding box center [1450, 89] width 29 height 24
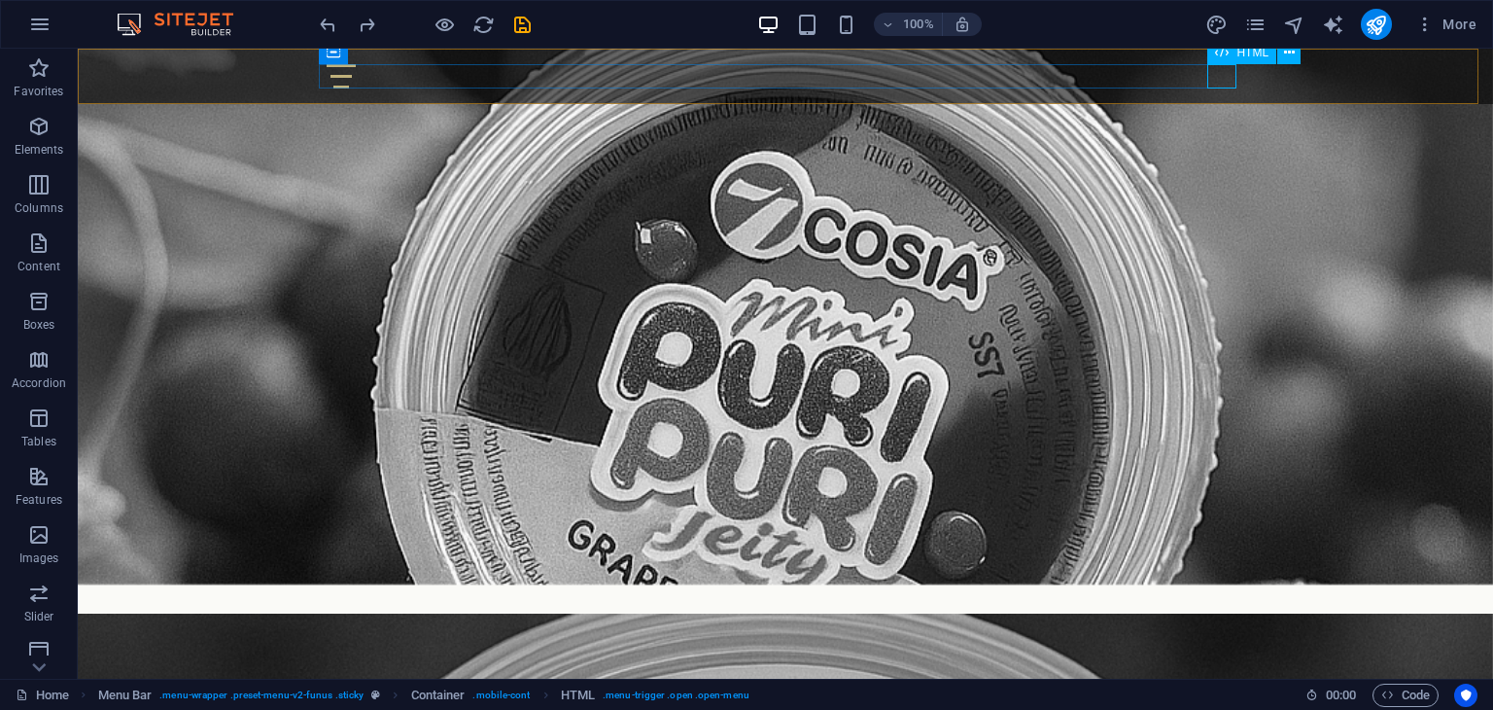
click at [1222, 79] on div at bounding box center [786, 76] width 918 height 24
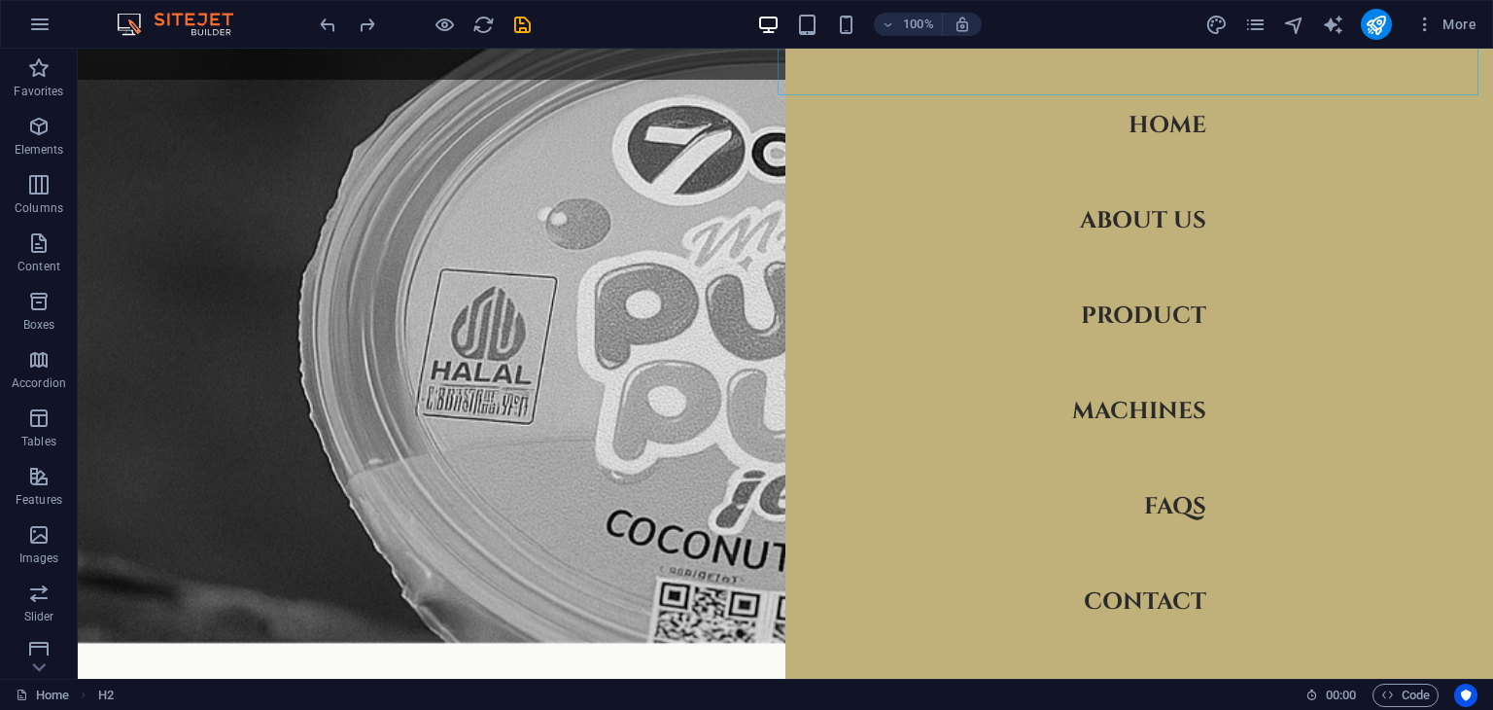
scroll to position [1936, 0]
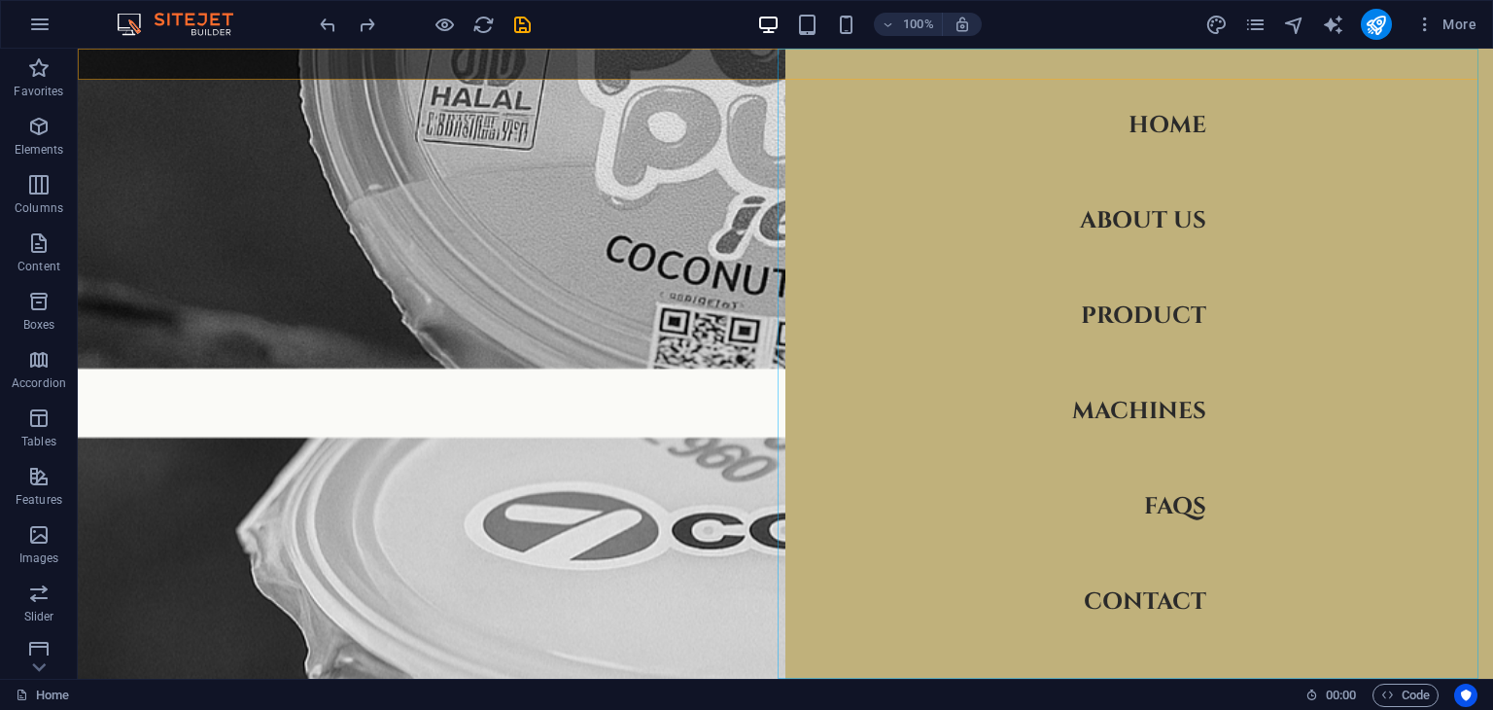
click at [1452, 68] on nav "Home About us Product Machines FAQs Contact" at bounding box center [1140, 364] width 708 height 630
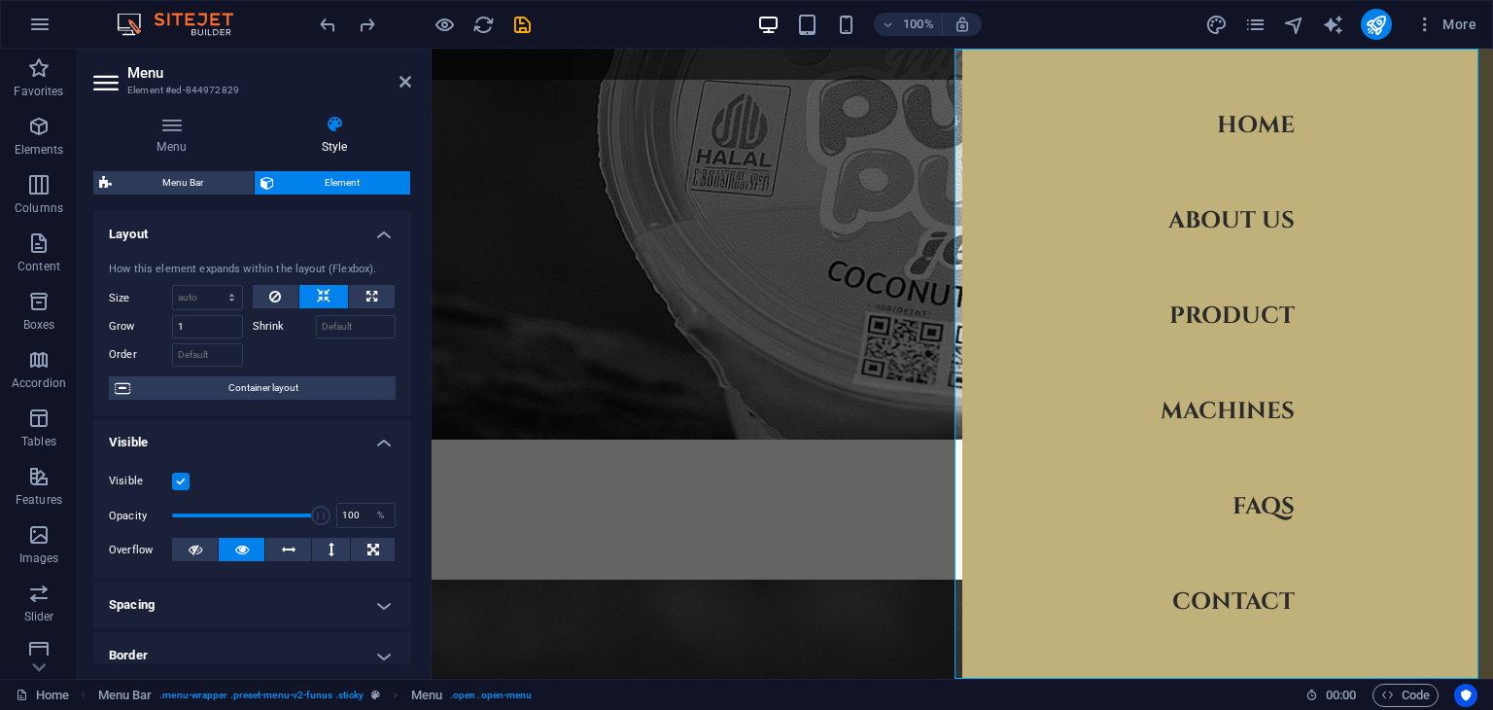
click at [1452, 68] on nav "Home About us Product Machines FAQs Contact" at bounding box center [1227, 364] width 531 height 630
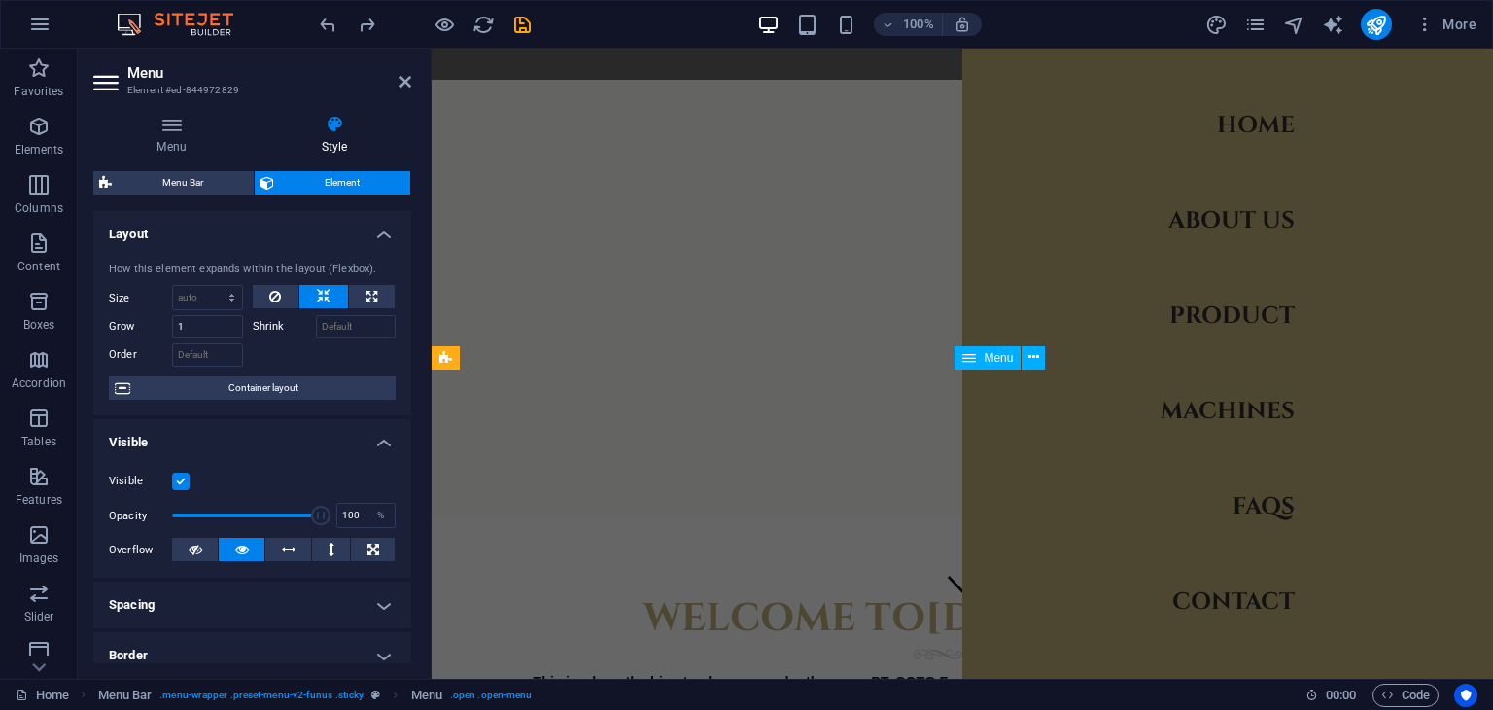
scroll to position [0, 0]
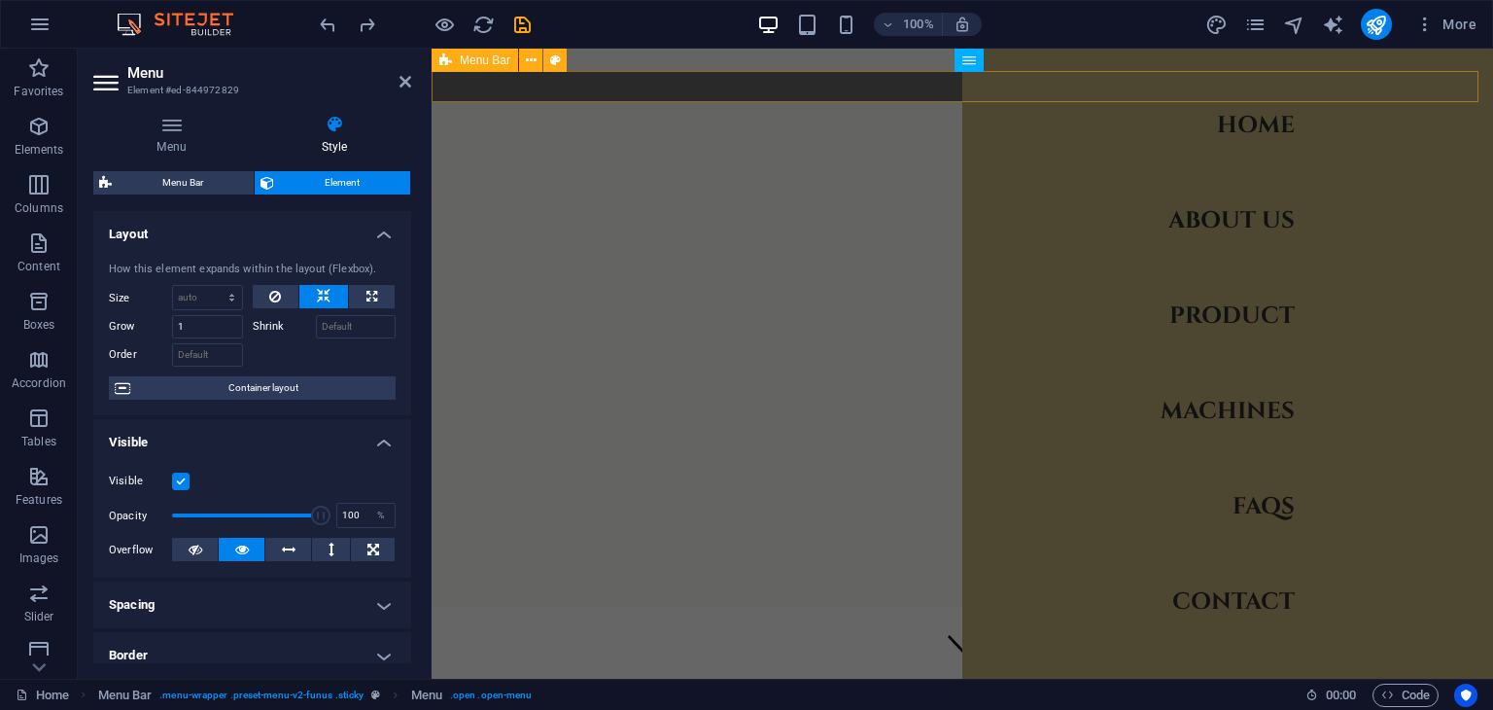
click at [903, 89] on div "Home About us Product Machines FAQs Contact" at bounding box center [963, 86] width 1062 height 31
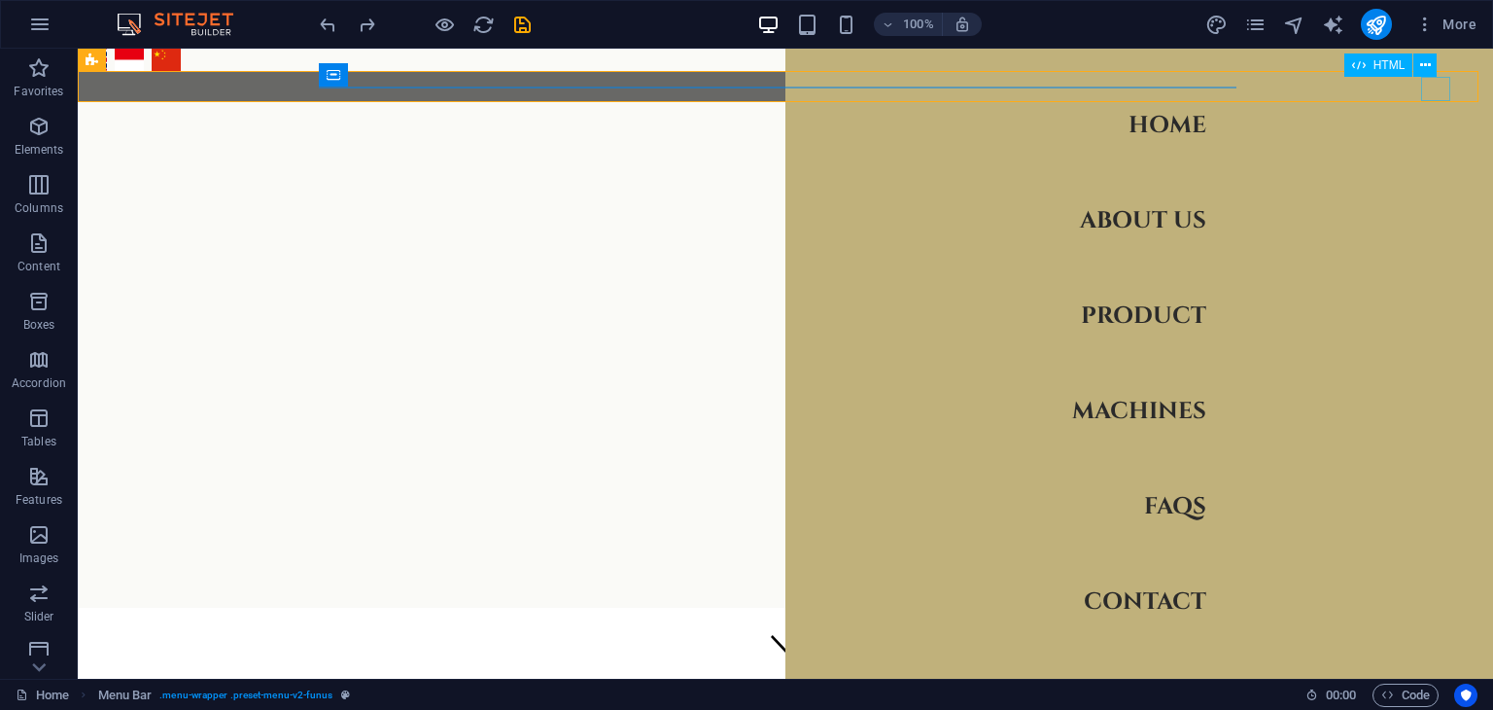
click at [1441, 85] on div at bounding box center [1450, 89] width 29 height 24
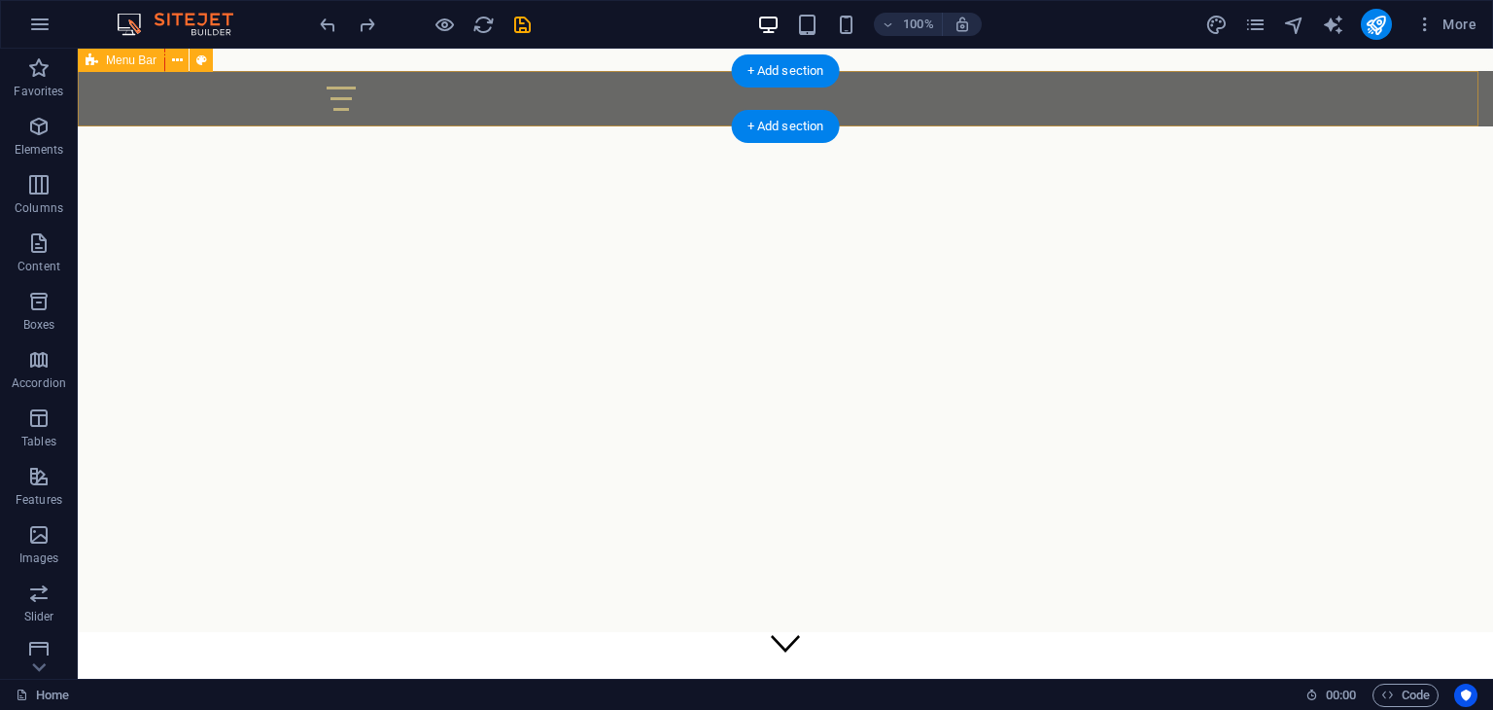
click at [1434, 98] on div "Home About us Product Machines FAQs Contact" at bounding box center [786, 98] width 1416 height 55
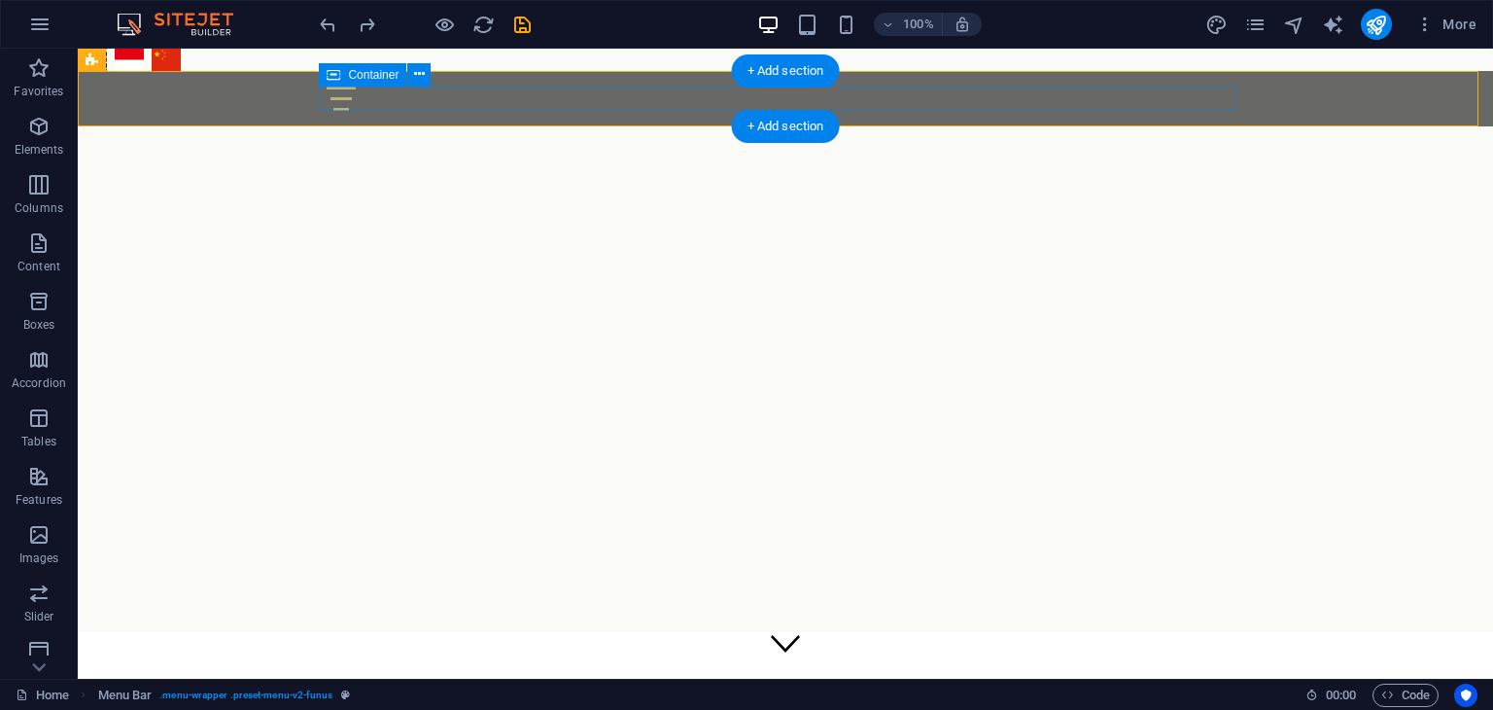
click at [1179, 102] on div at bounding box center [786, 99] width 918 height 24
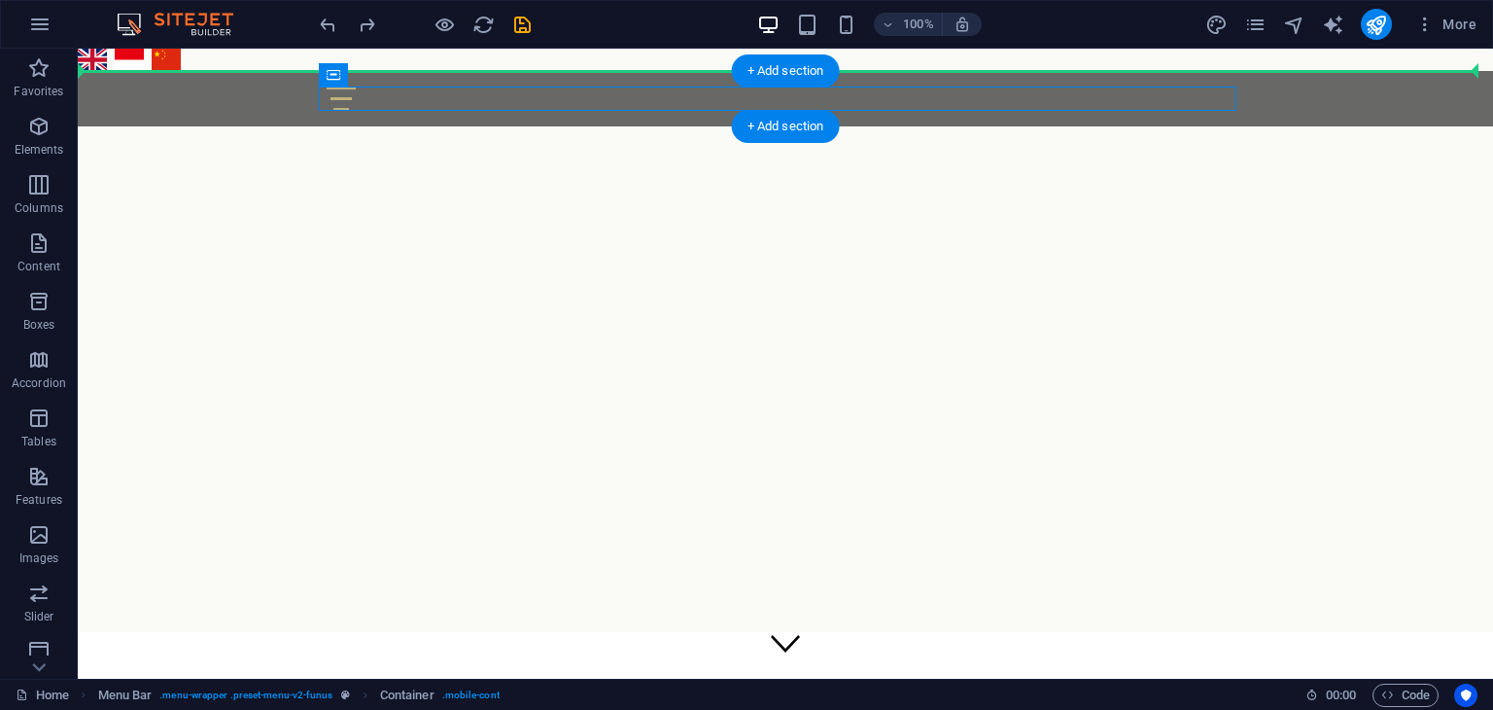
drag, startPoint x: 1173, startPoint y: 100, endPoint x: 1402, endPoint y: 93, distance: 228.6
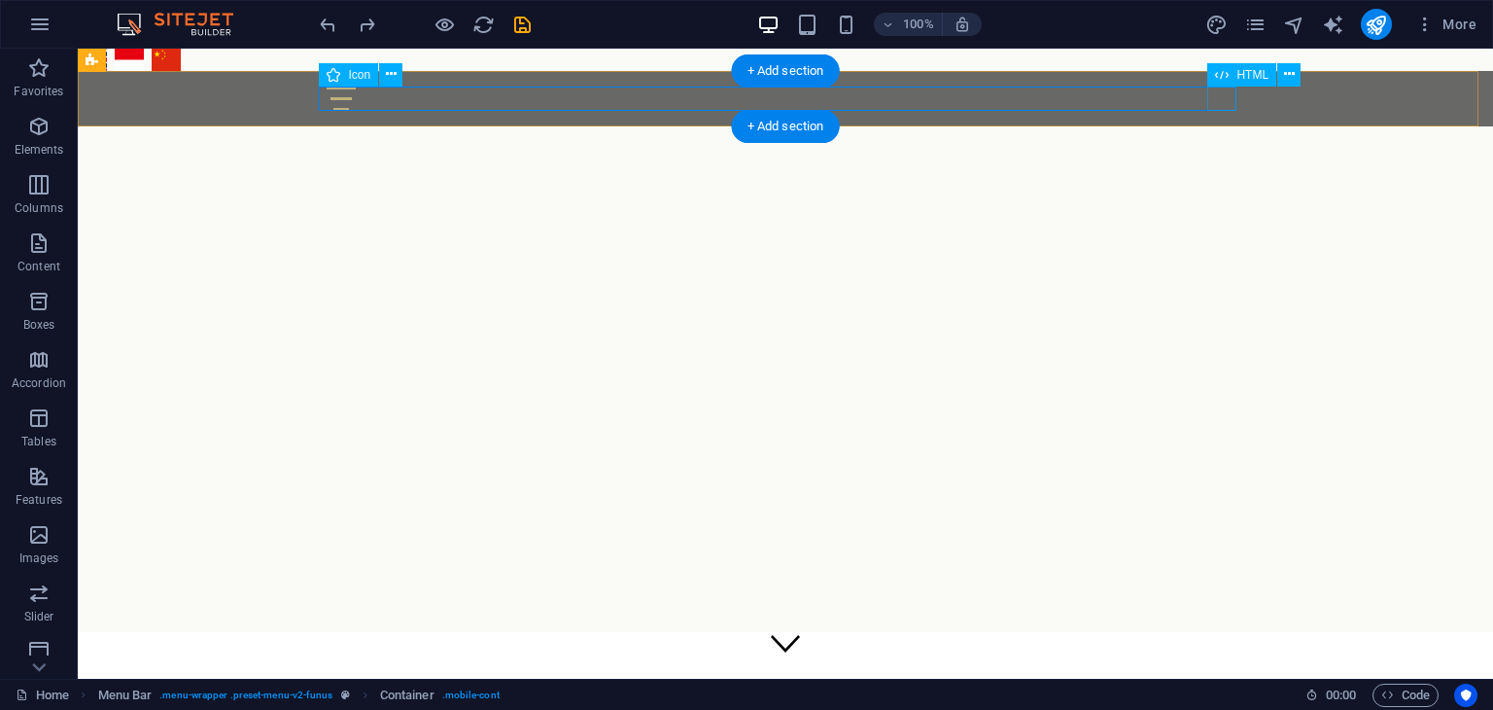
click at [1219, 102] on div at bounding box center [786, 99] width 918 height 24
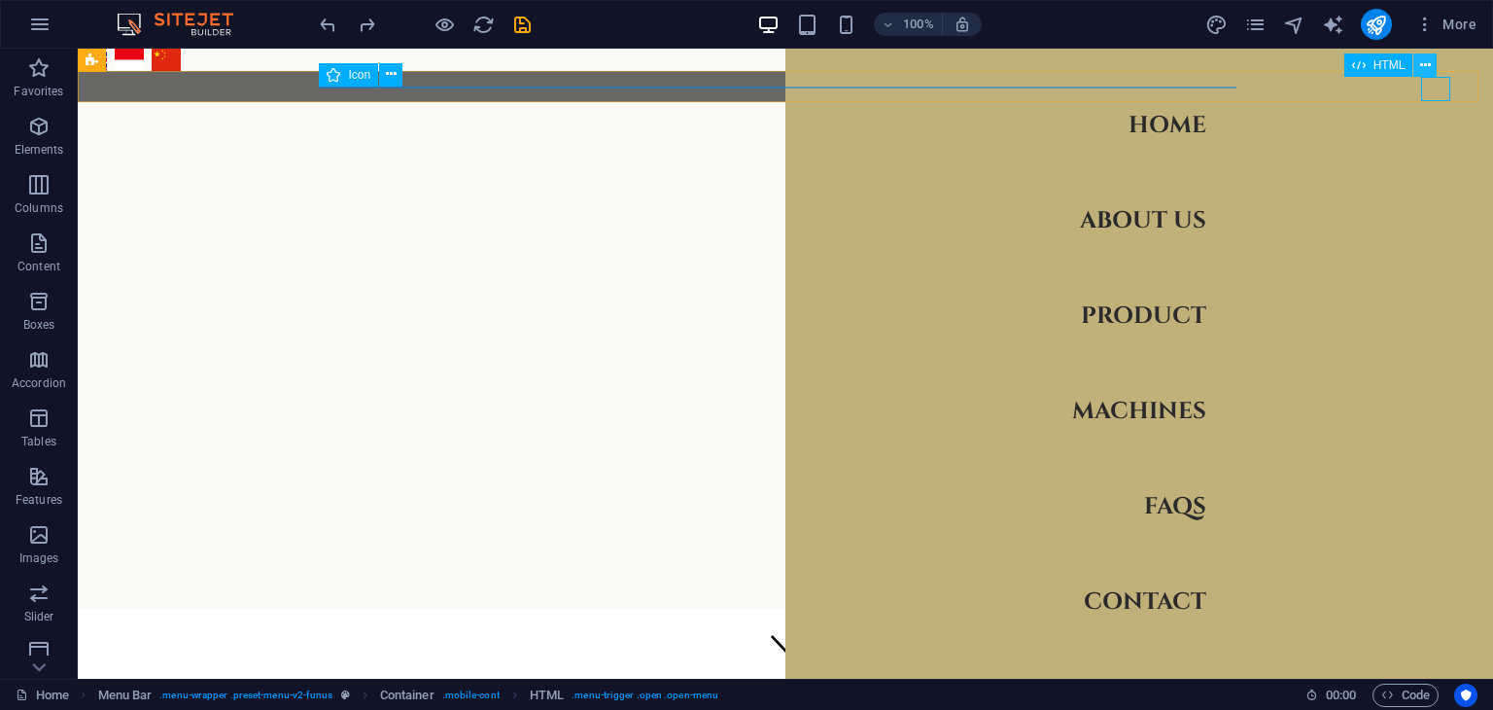
click at [1435, 68] on button at bounding box center [1425, 64] width 23 height 23
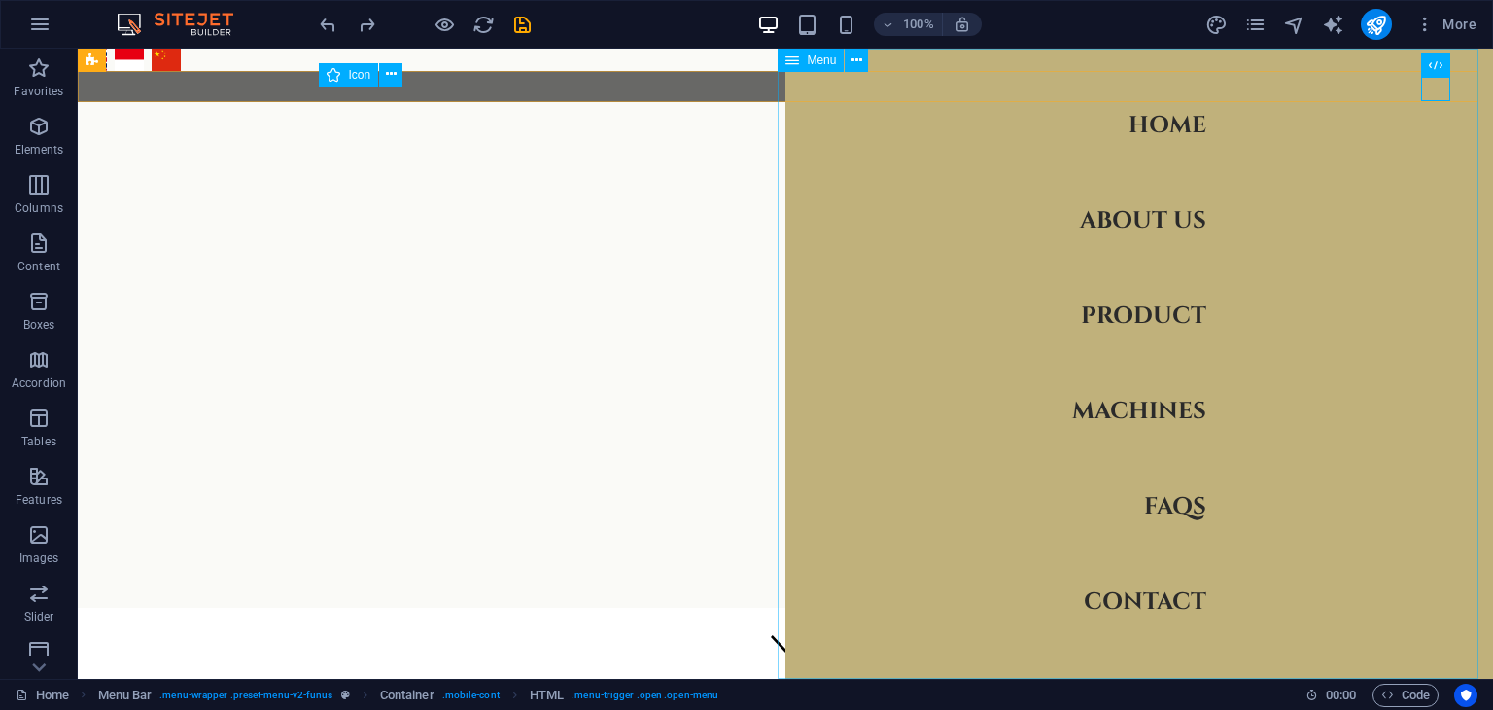
click at [1161, 219] on nav "Home About us Product Machines FAQs Contact" at bounding box center [1140, 364] width 708 height 630
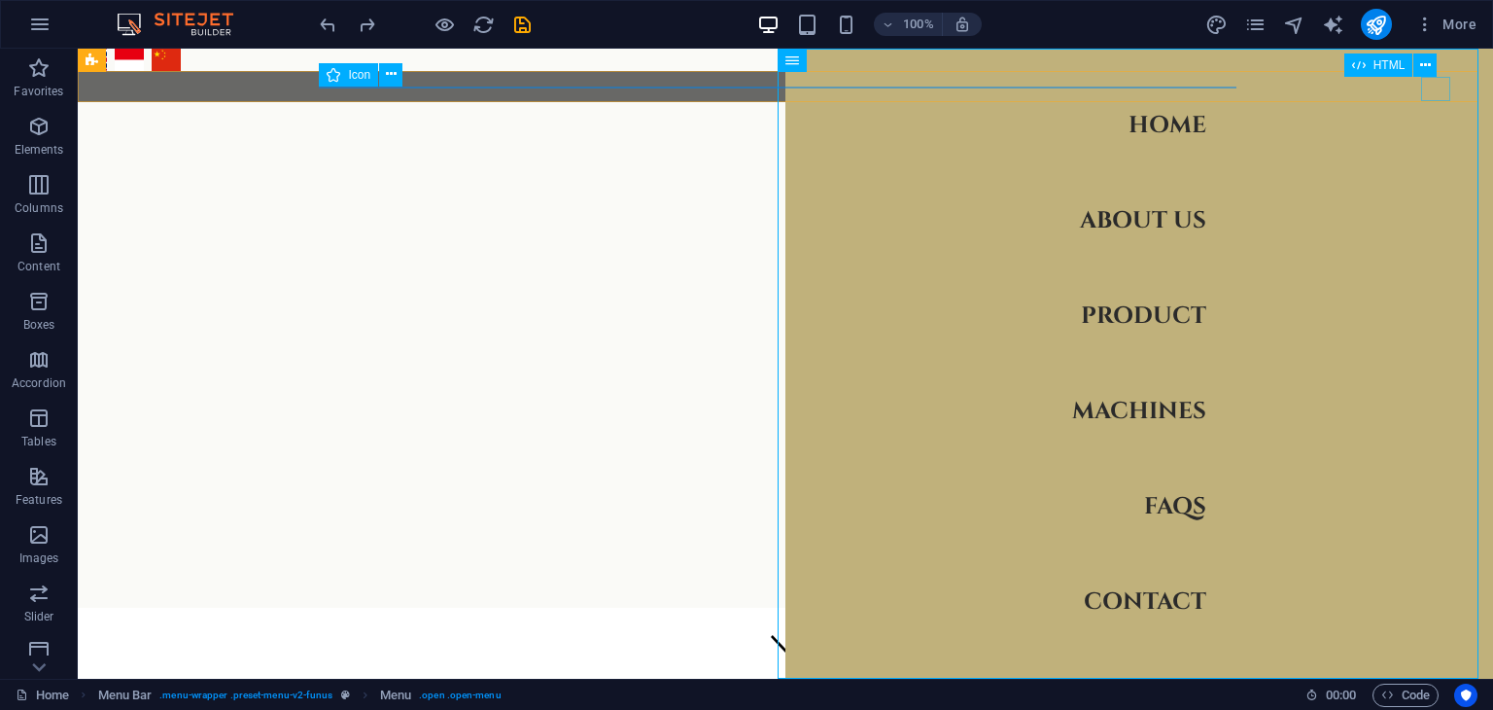
click at [1436, 86] on div at bounding box center [1450, 89] width 29 height 24
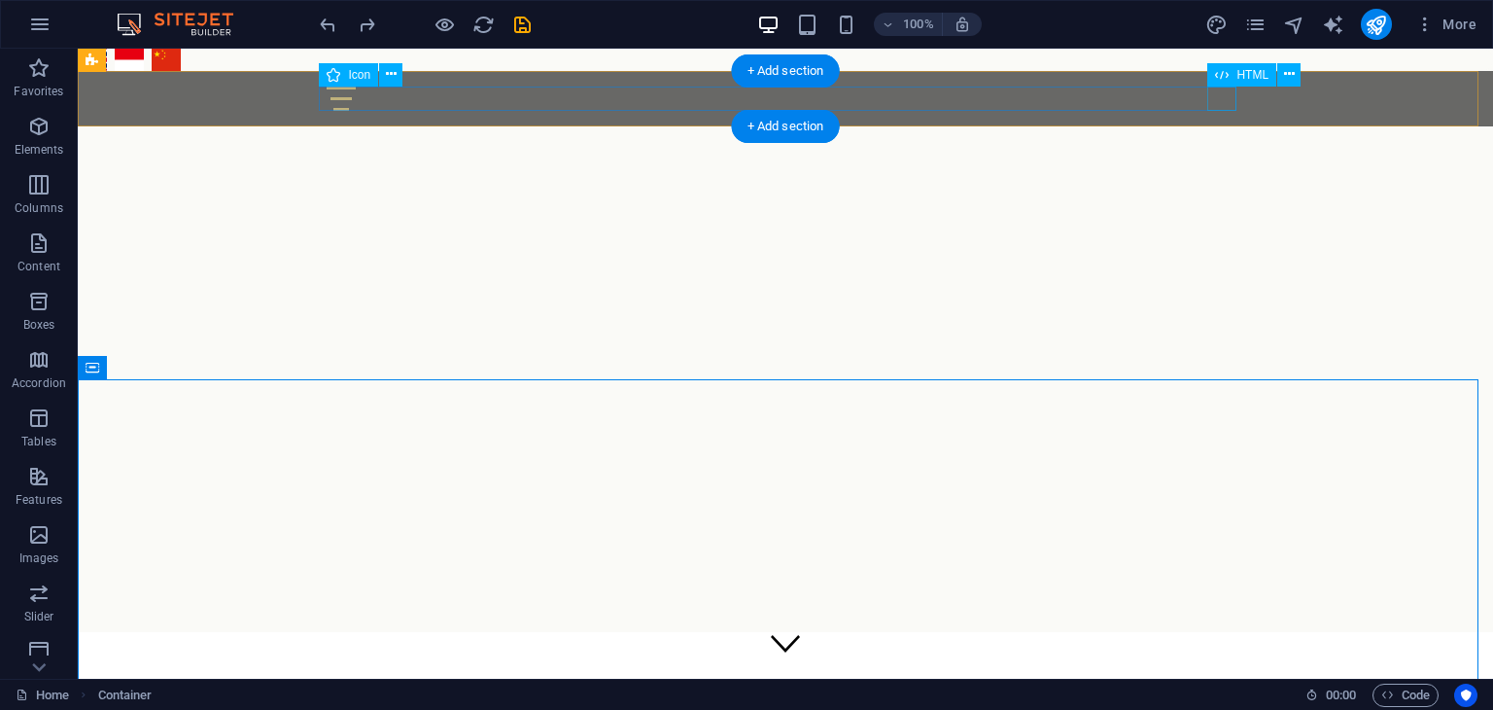
click at [1231, 103] on div at bounding box center [786, 99] width 918 height 24
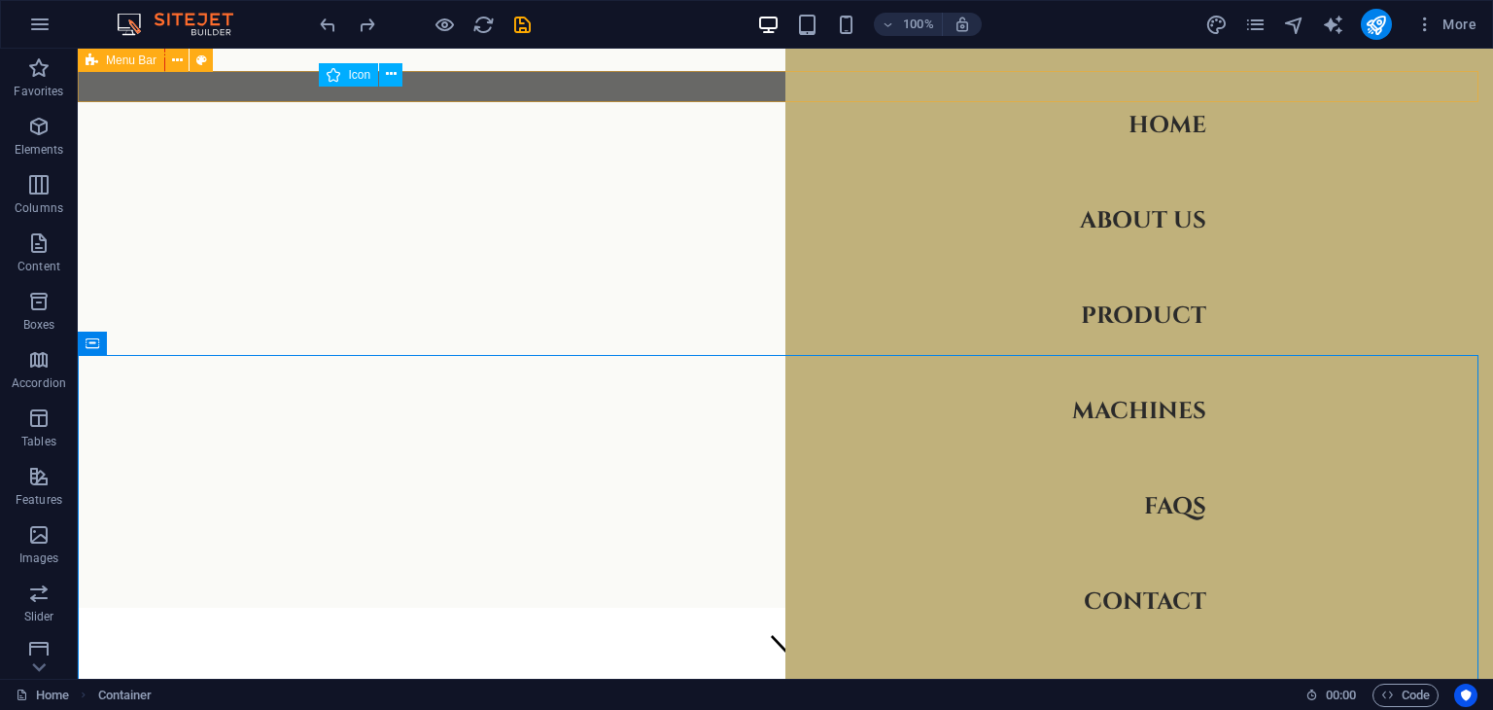
click at [714, 87] on div "Home About us Product Machines FAQs Contact" at bounding box center [786, 86] width 1416 height 31
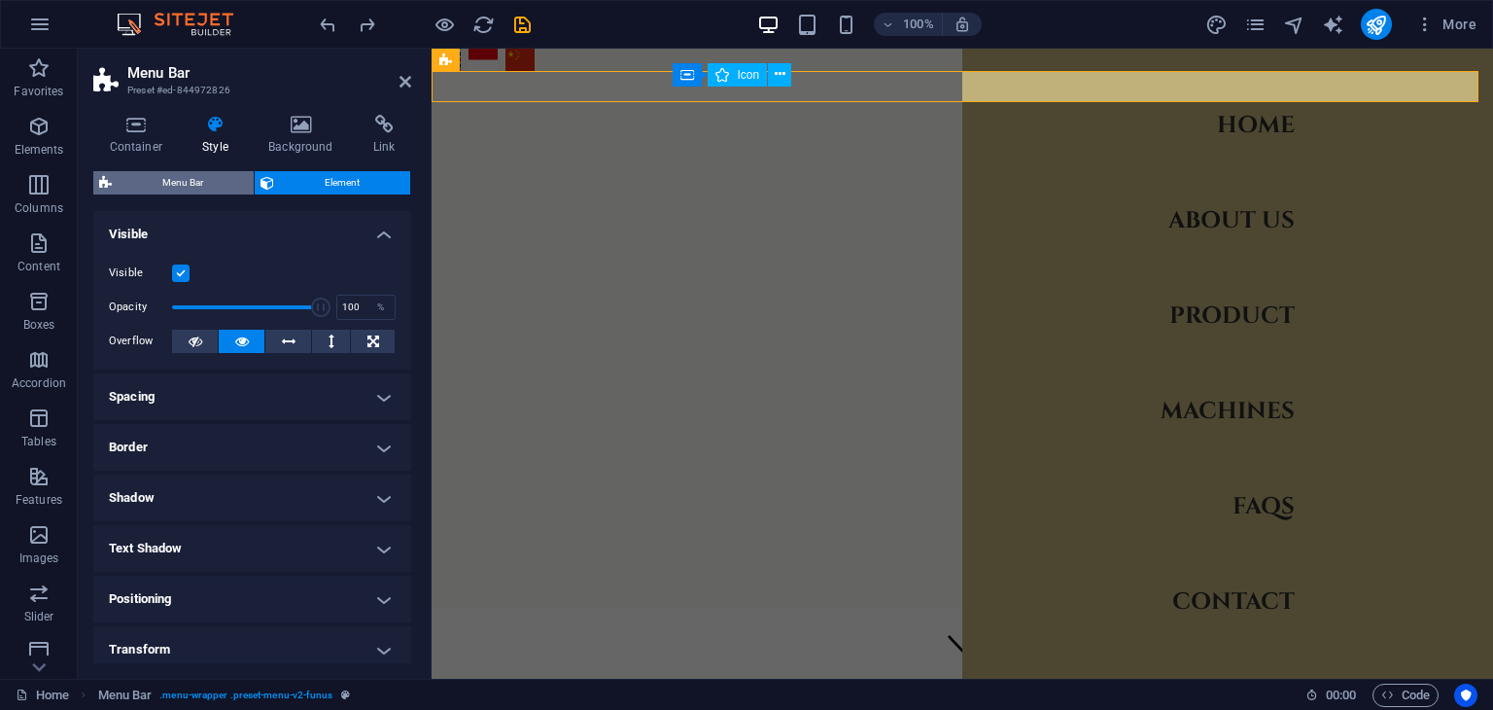
click at [187, 184] on span "Menu Bar" at bounding box center [183, 182] width 130 height 23
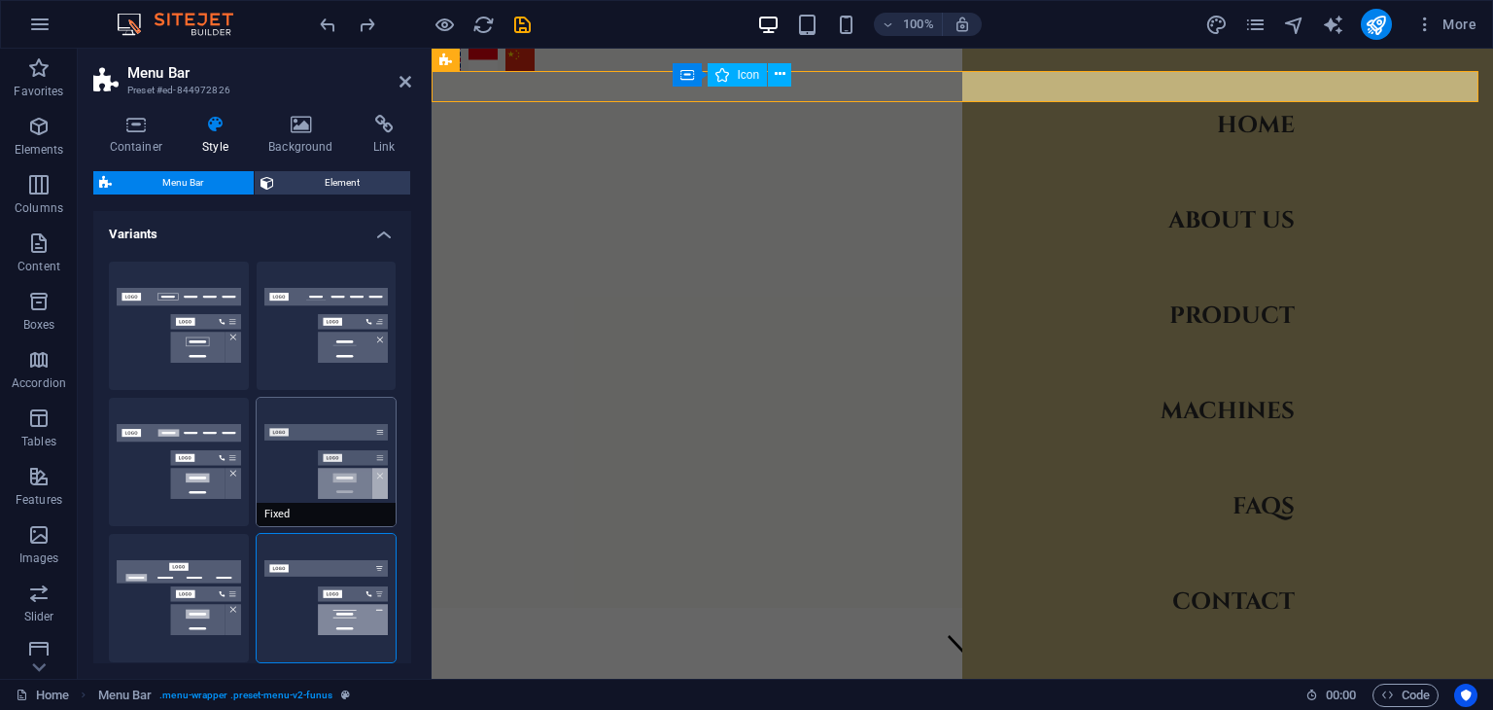
click at [321, 435] on button "Fixed" at bounding box center [327, 462] width 140 height 128
click at [211, 363] on button "Border" at bounding box center [179, 326] width 140 height 128
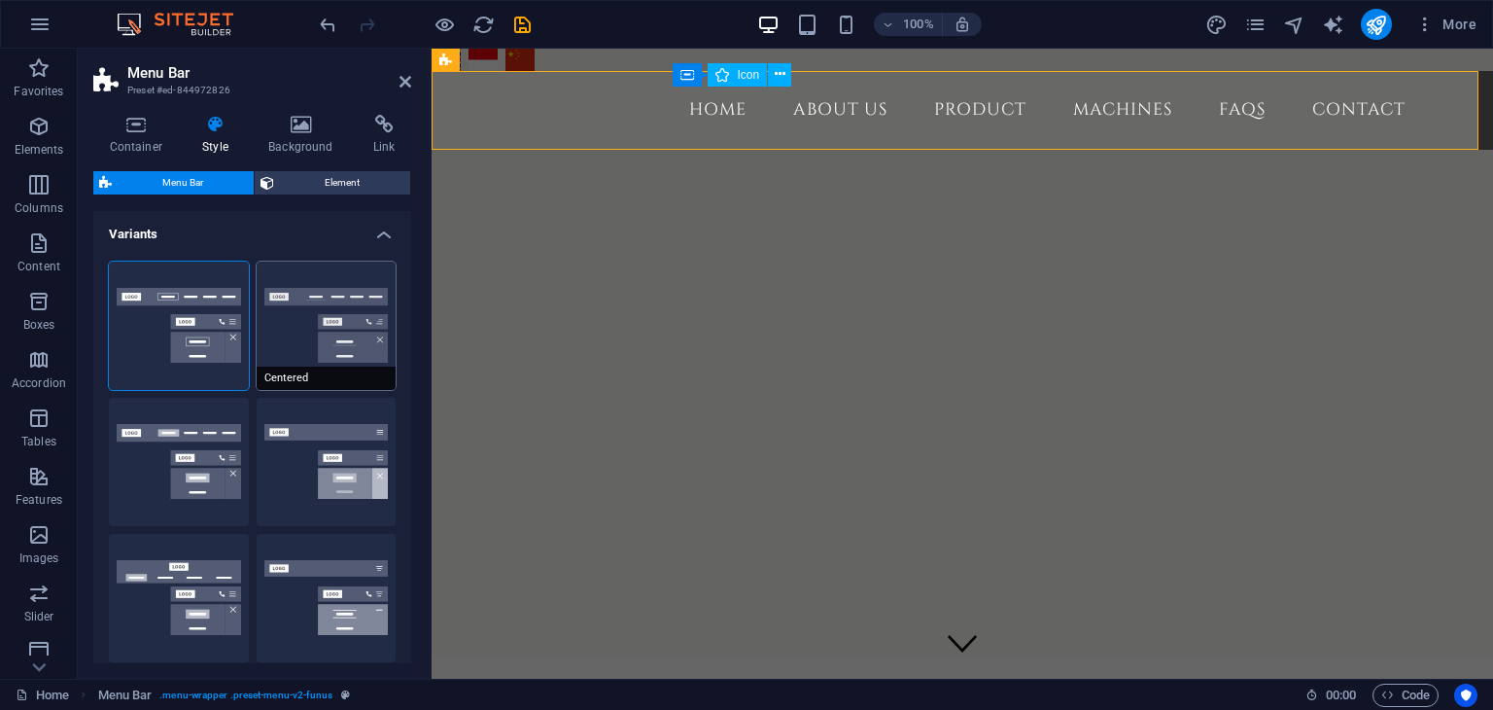
click at [288, 347] on button "Centered" at bounding box center [327, 326] width 140 height 128
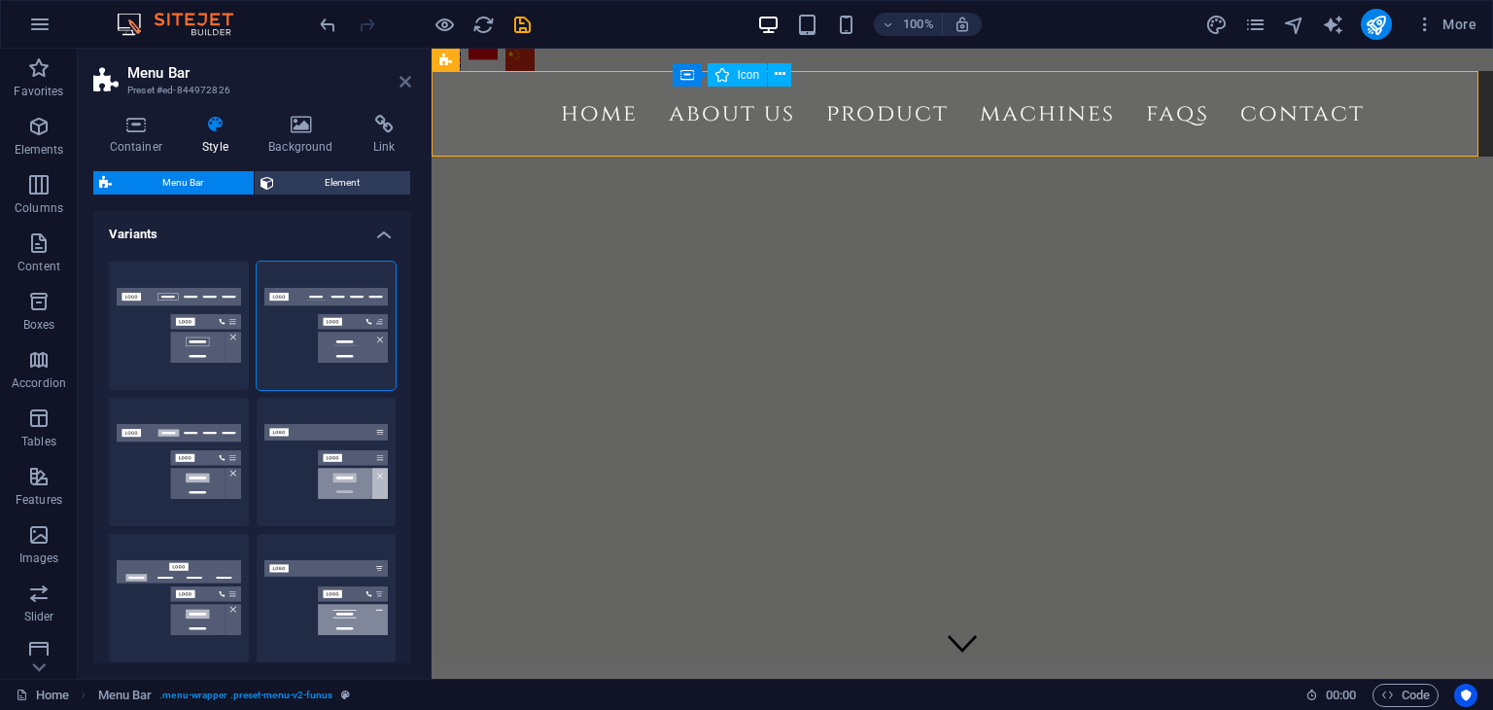
click at [407, 84] on icon at bounding box center [406, 82] width 12 height 16
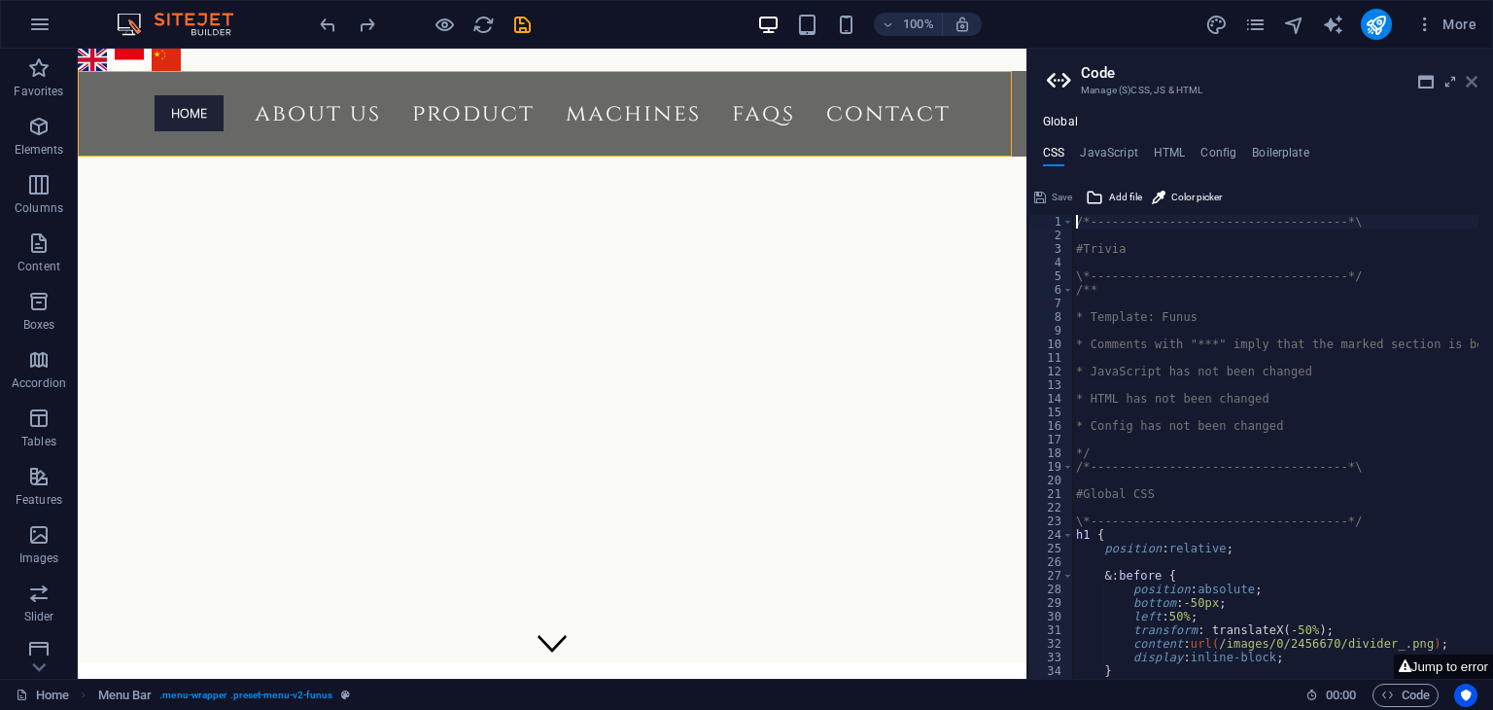
click at [1474, 81] on icon at bounding box center [1472, 82] width 12 height 16
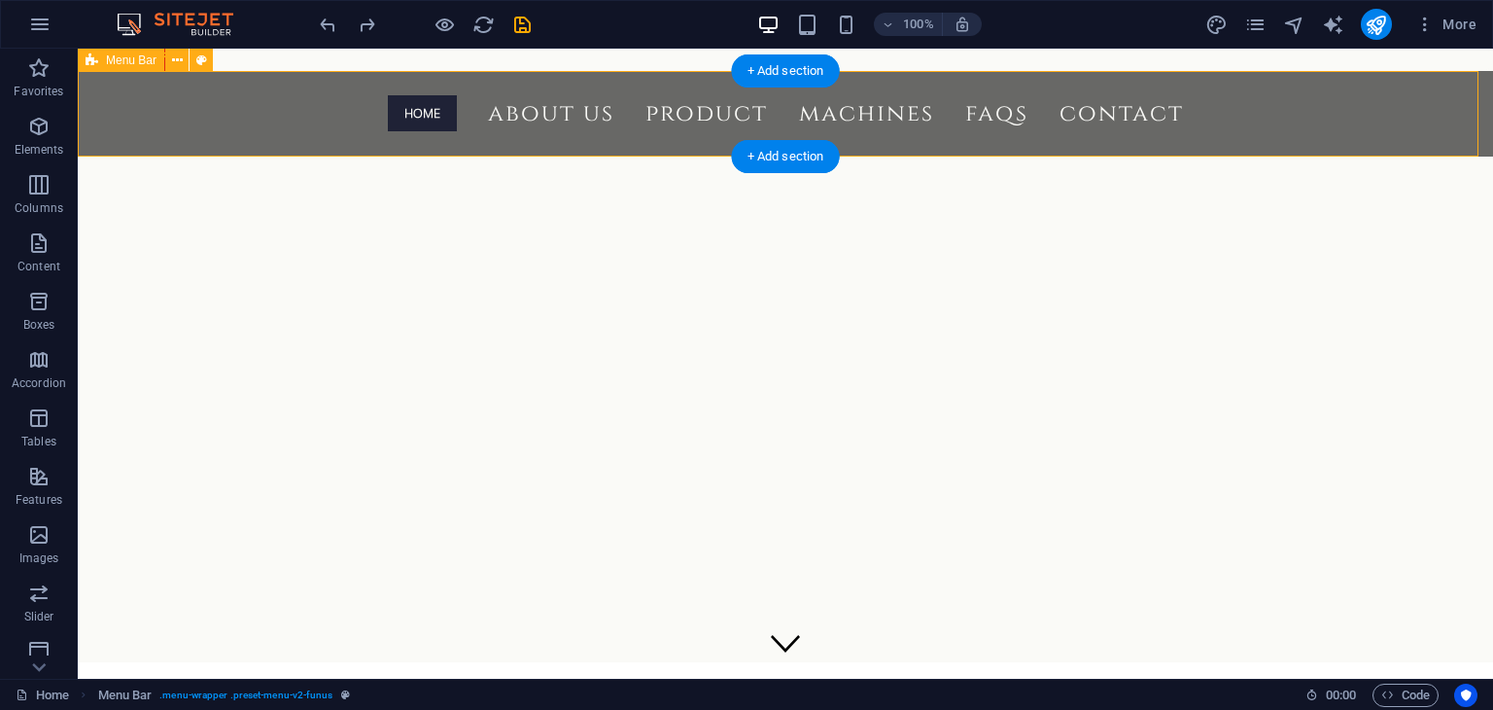
click at [1299, 117] on div "Home About us Product Machines FAQs Contact" at bounding box center [786, 114] width 1416 height 86
click at [1217, 114] on nav "Home About us Product Machines FAQs Contact" at bounding box center [786, 114] width 918 height 54
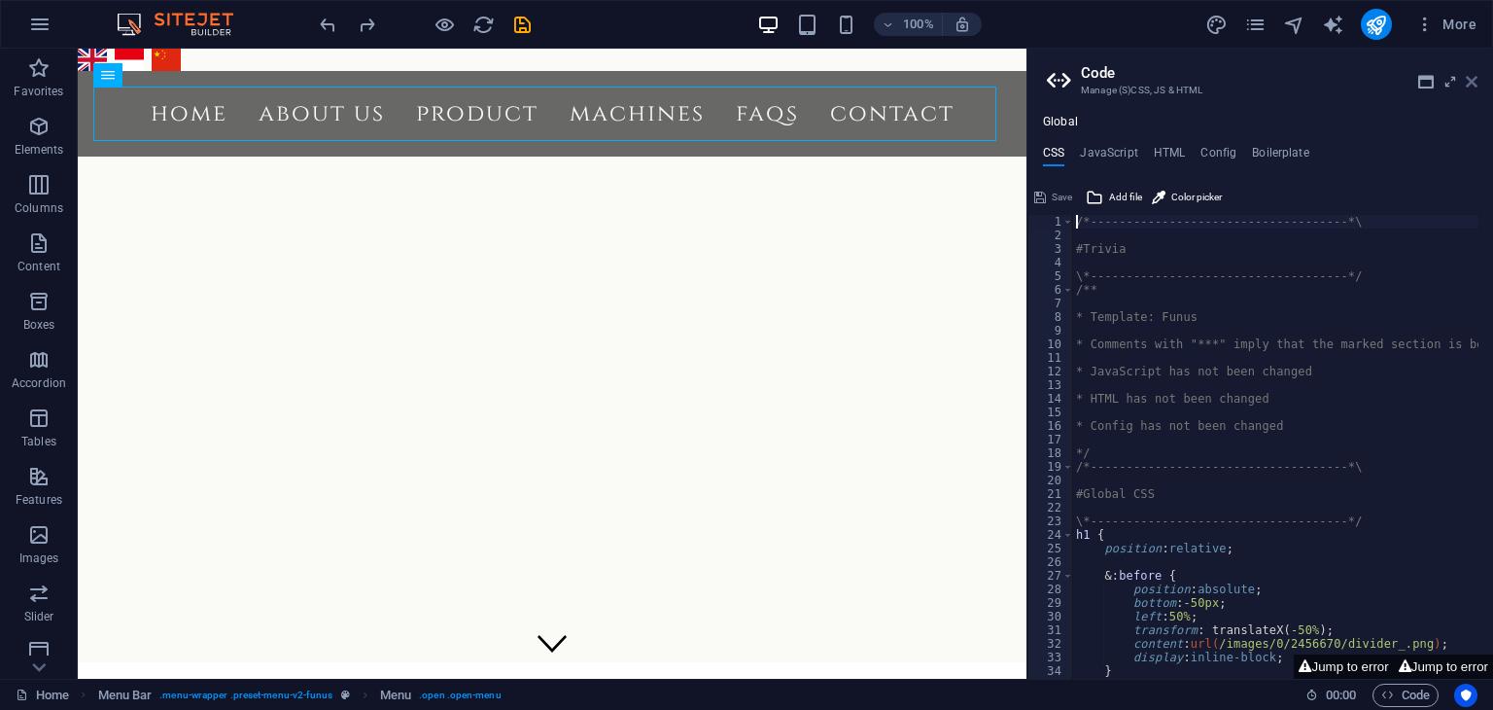
click at [1474, 85] on icon at bounding box center [1472, 82] width 12 height 16
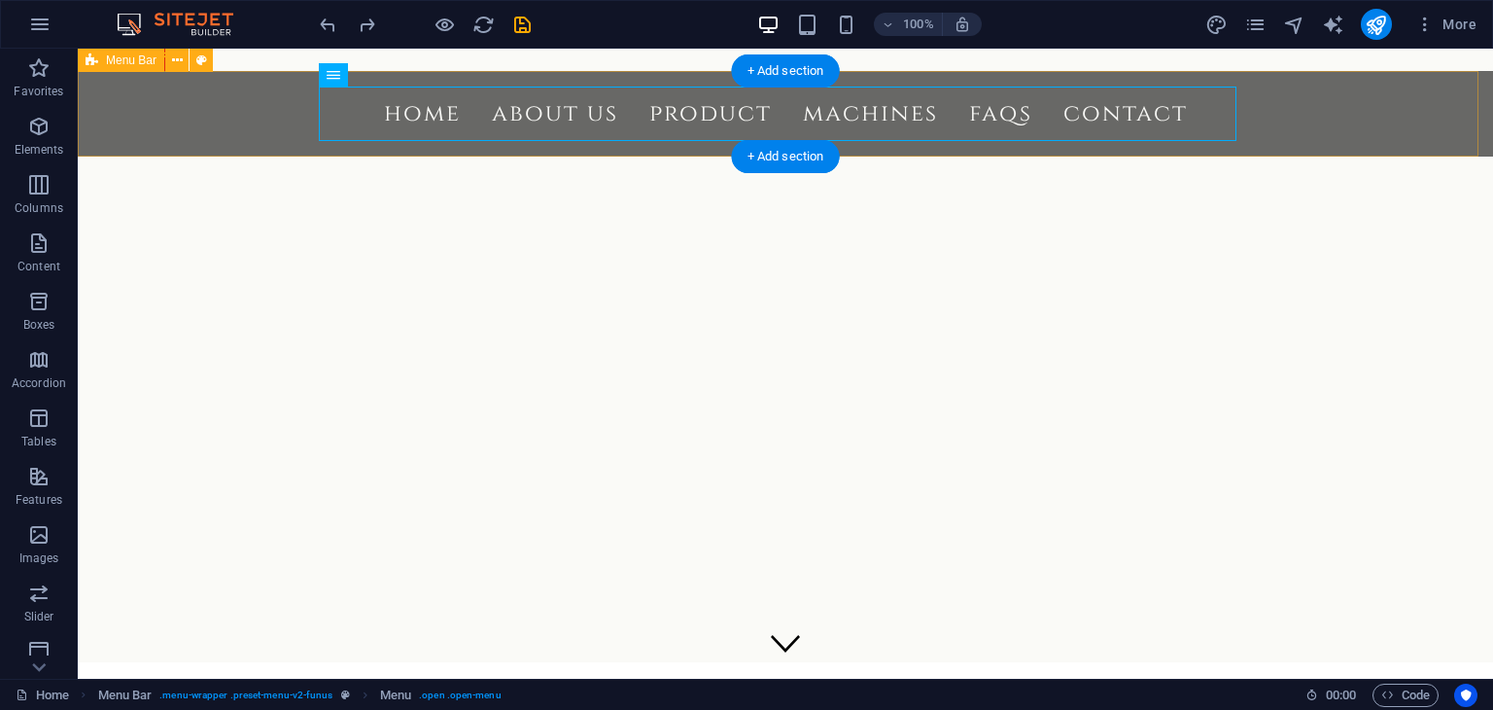
click at [1379, 101] on div "Home About us Product Machines FAQs Contact" at bounding box center [786, 114] width 1416 height 86
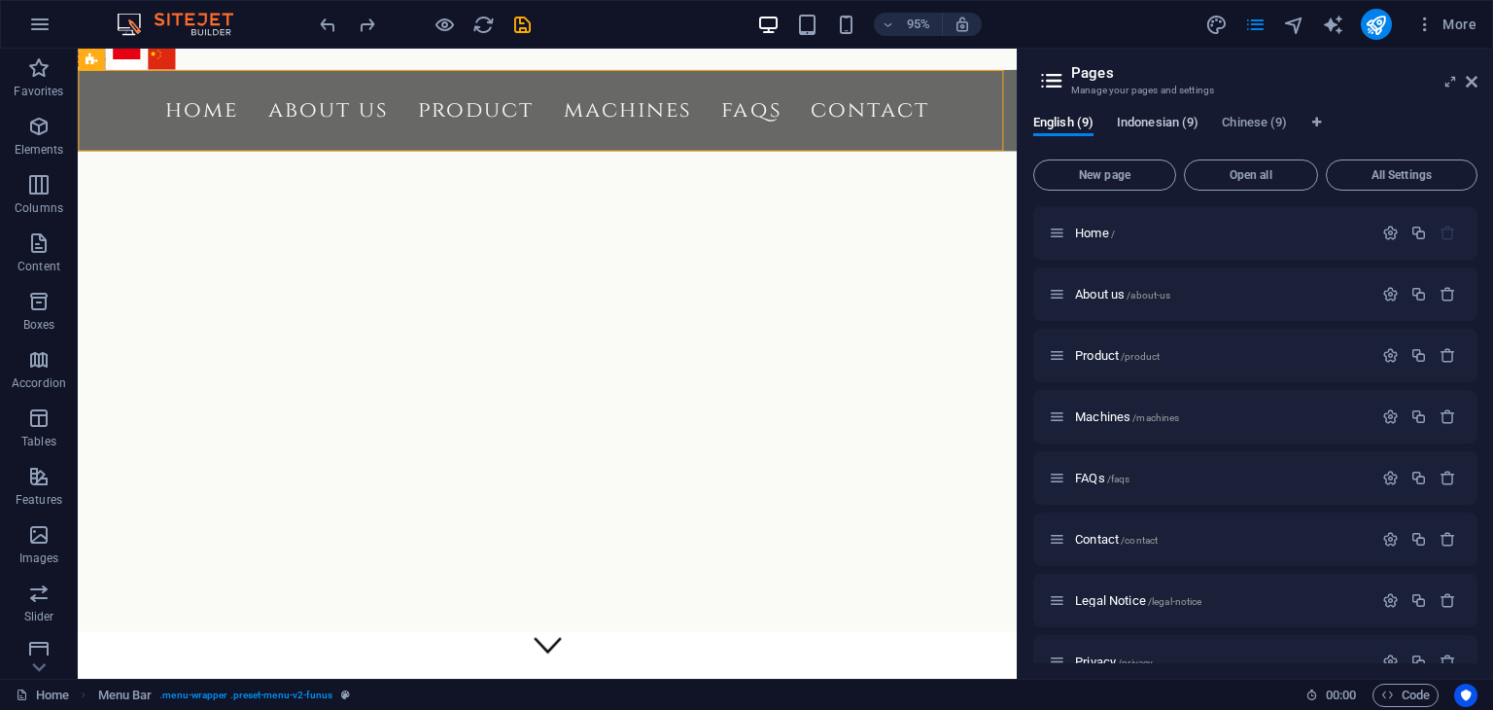
click at [1131, 127] on span "Indonesian (9)" at bounding box center [1158, 124] width 82 height 27
click at [1101, 234] on span "Home /" at bounding box center [1095, 233] width 40 height 15
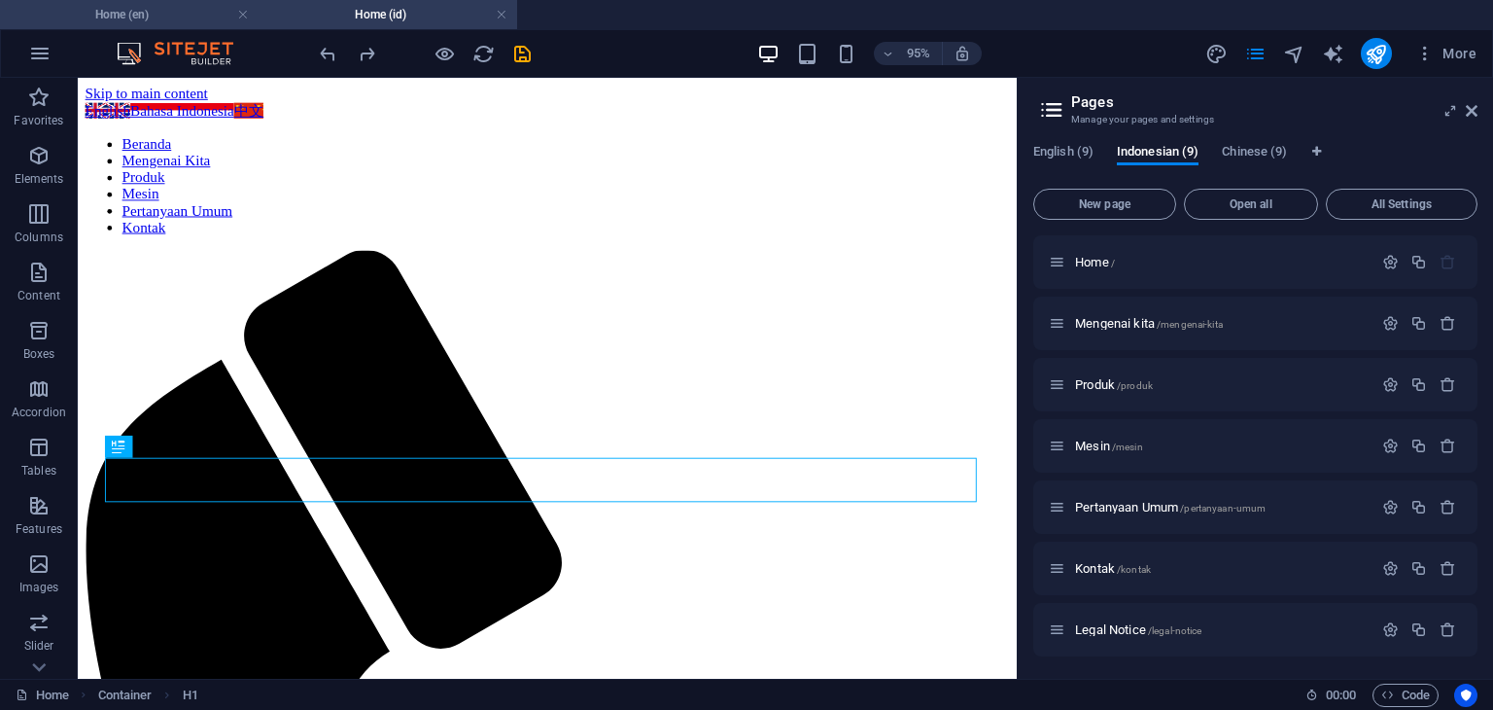
click at [191, 21] on h4 "Home (en)" at bounding box center [129, 14] width 259 height 21
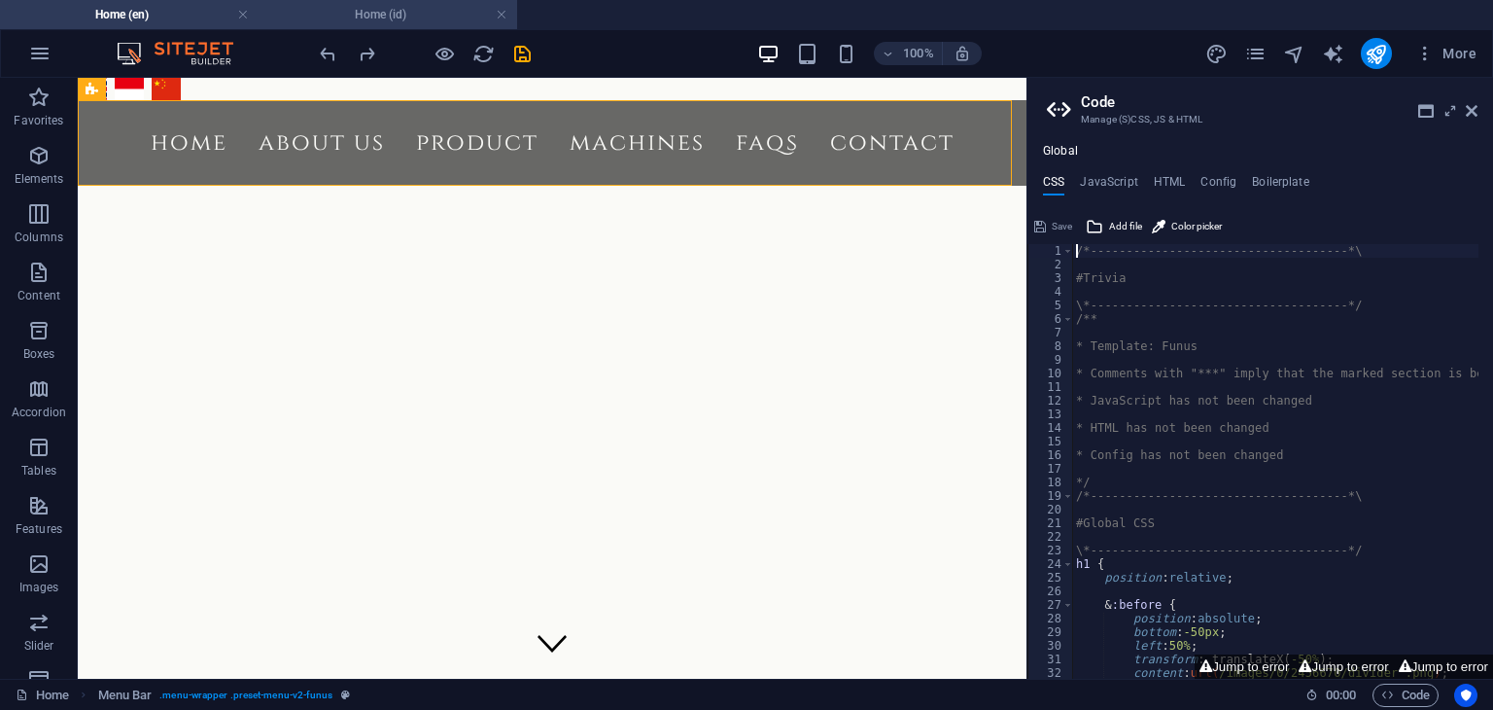
click at [354, 20] on h4 "Home (id)" at bounding box center [388, 14] width 259 height 21
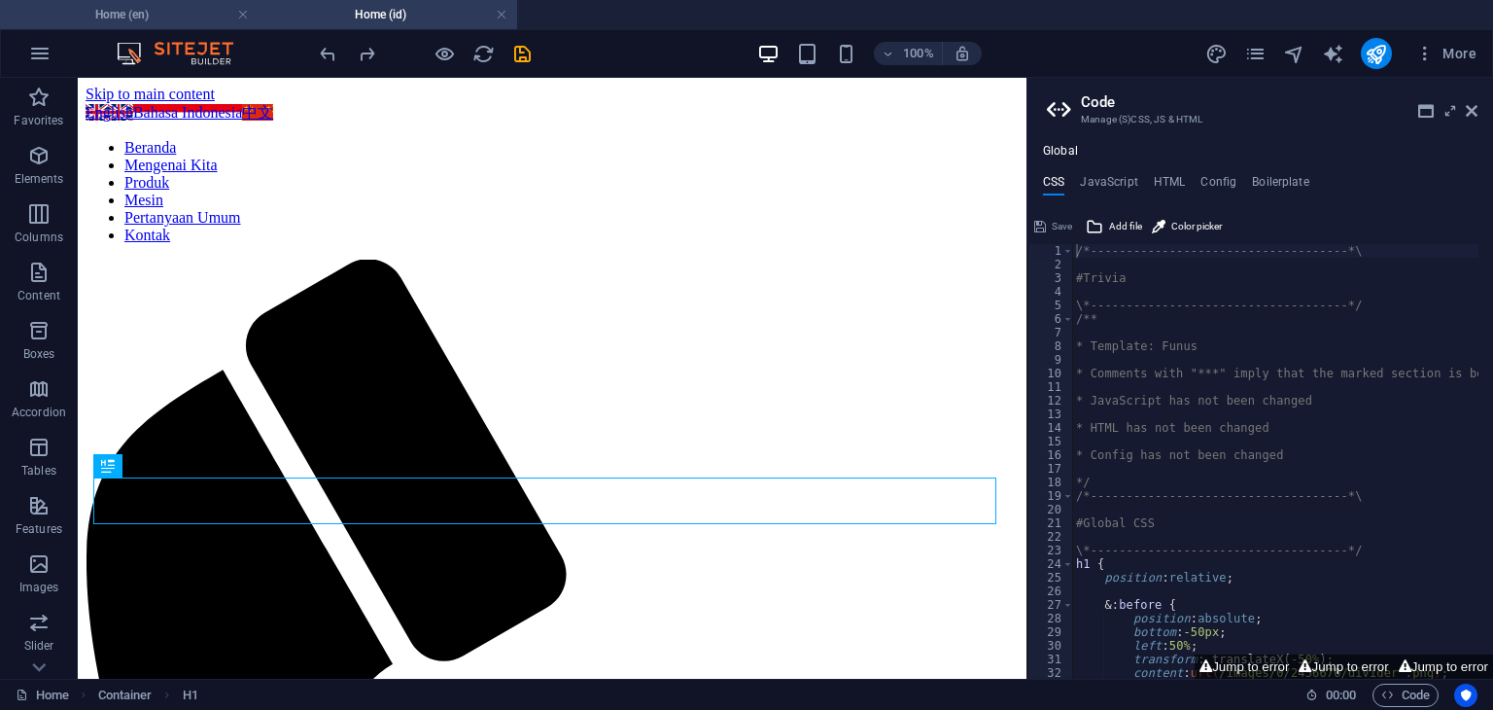
click at [163, 17] on h4 "Home (en)" at bounding box center [129, 14] width 259 height 21
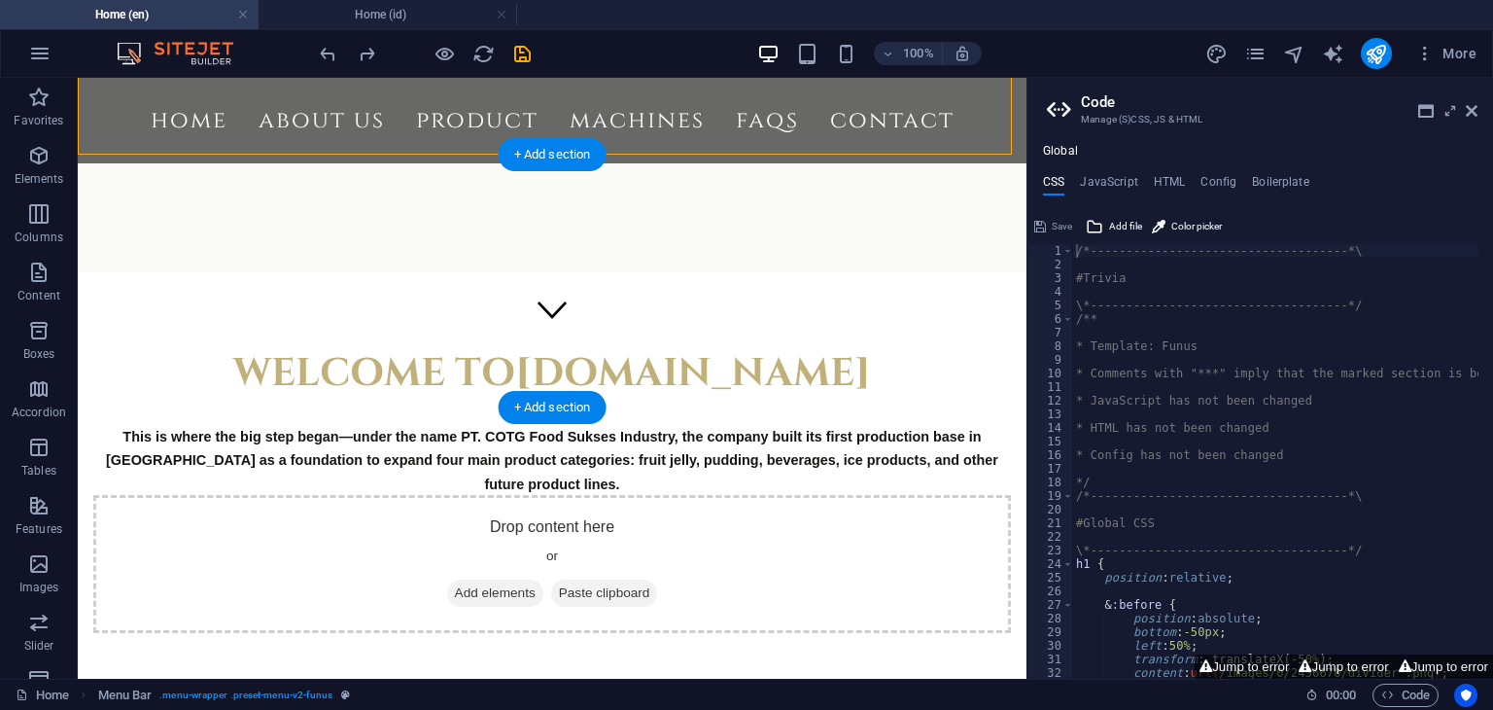
scroll to position [1757, 0]
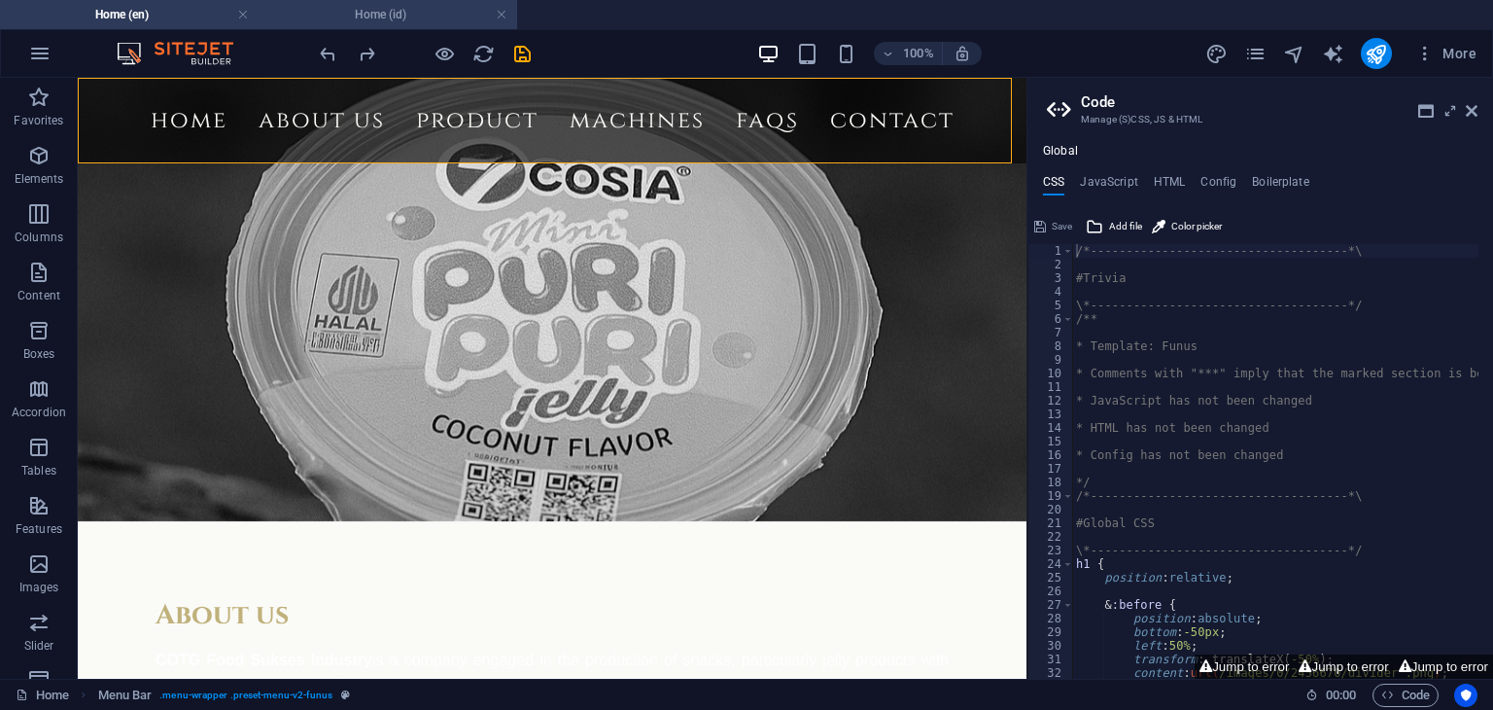
click at [396, 17] on h4 "Home (id)" at bounding box center [388, 14] width 259 height 21
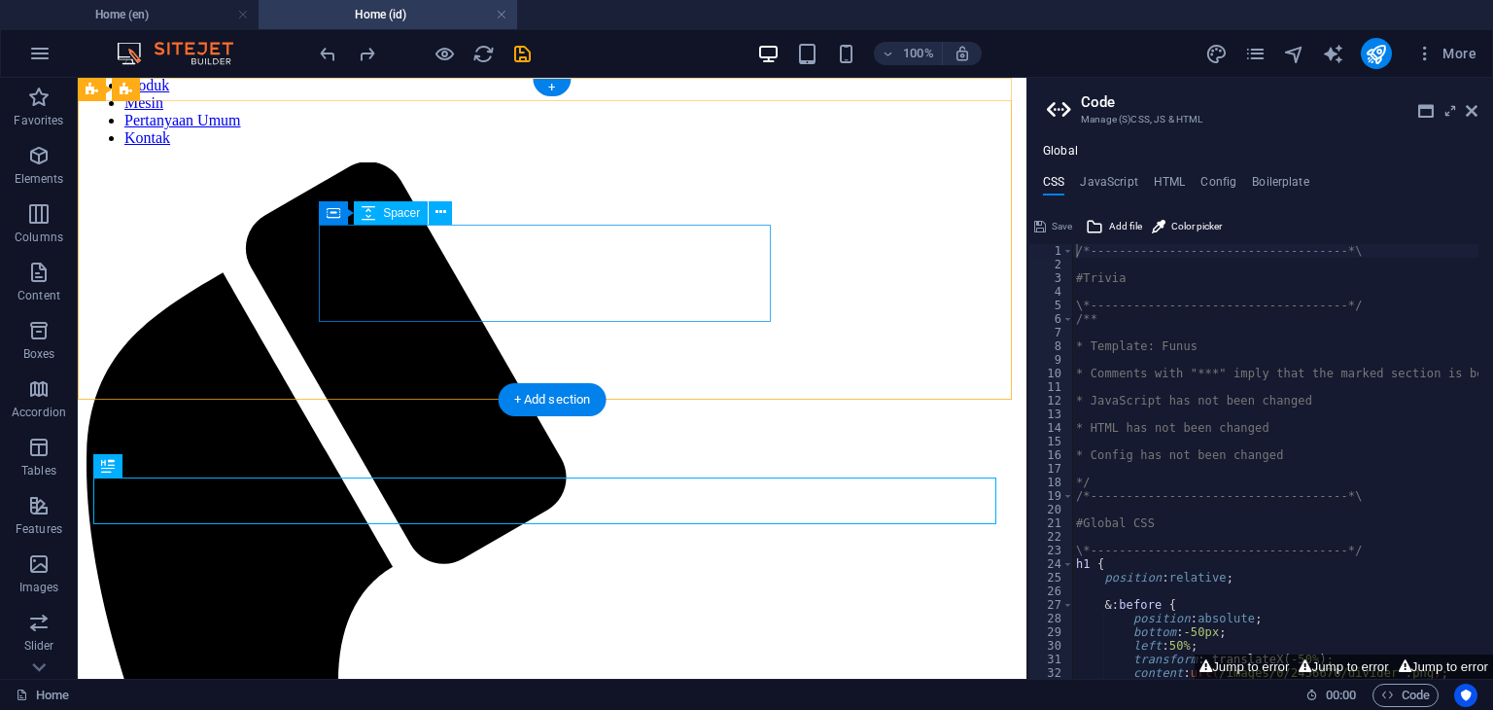
scroll to position [0, 0]
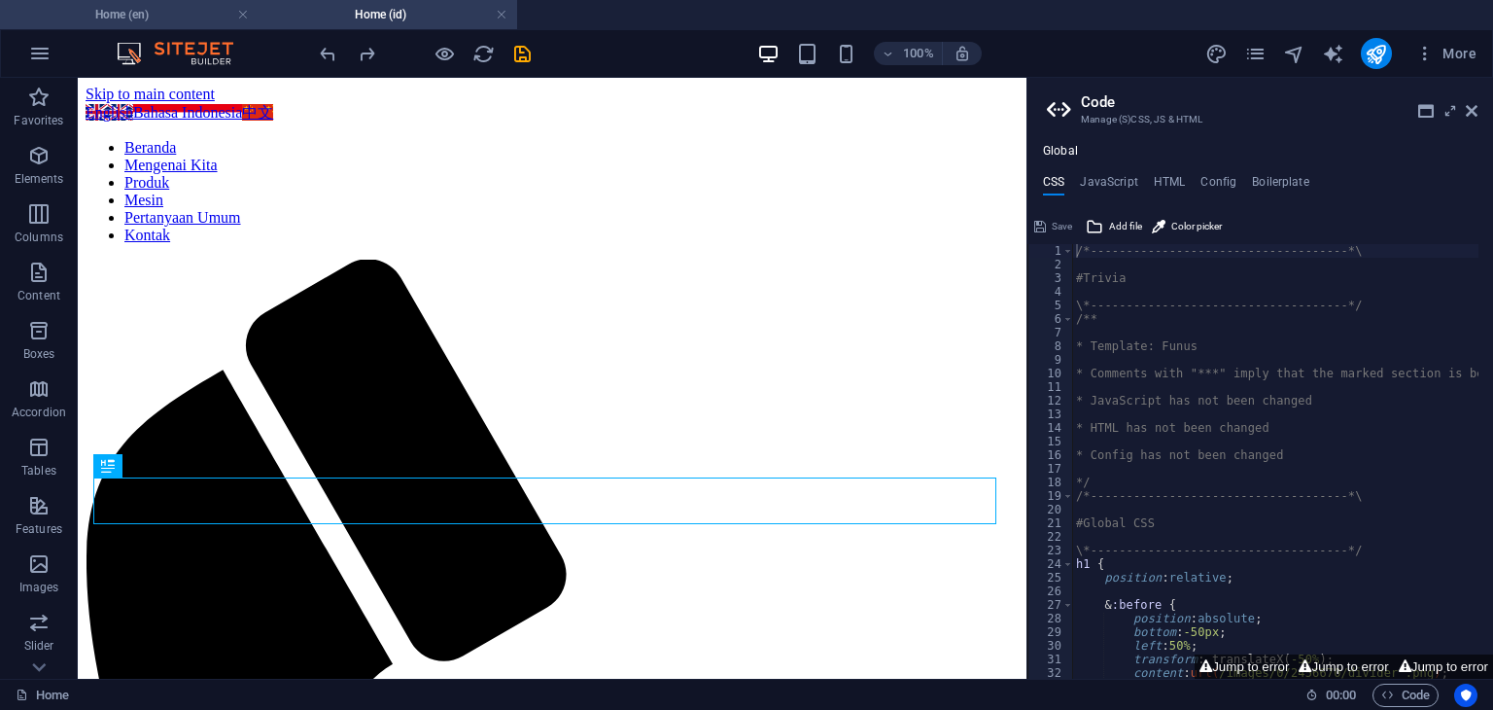
click at [180, 24] on h4 "Home (en)" at bounding box center [129, 14] width 259 height 21
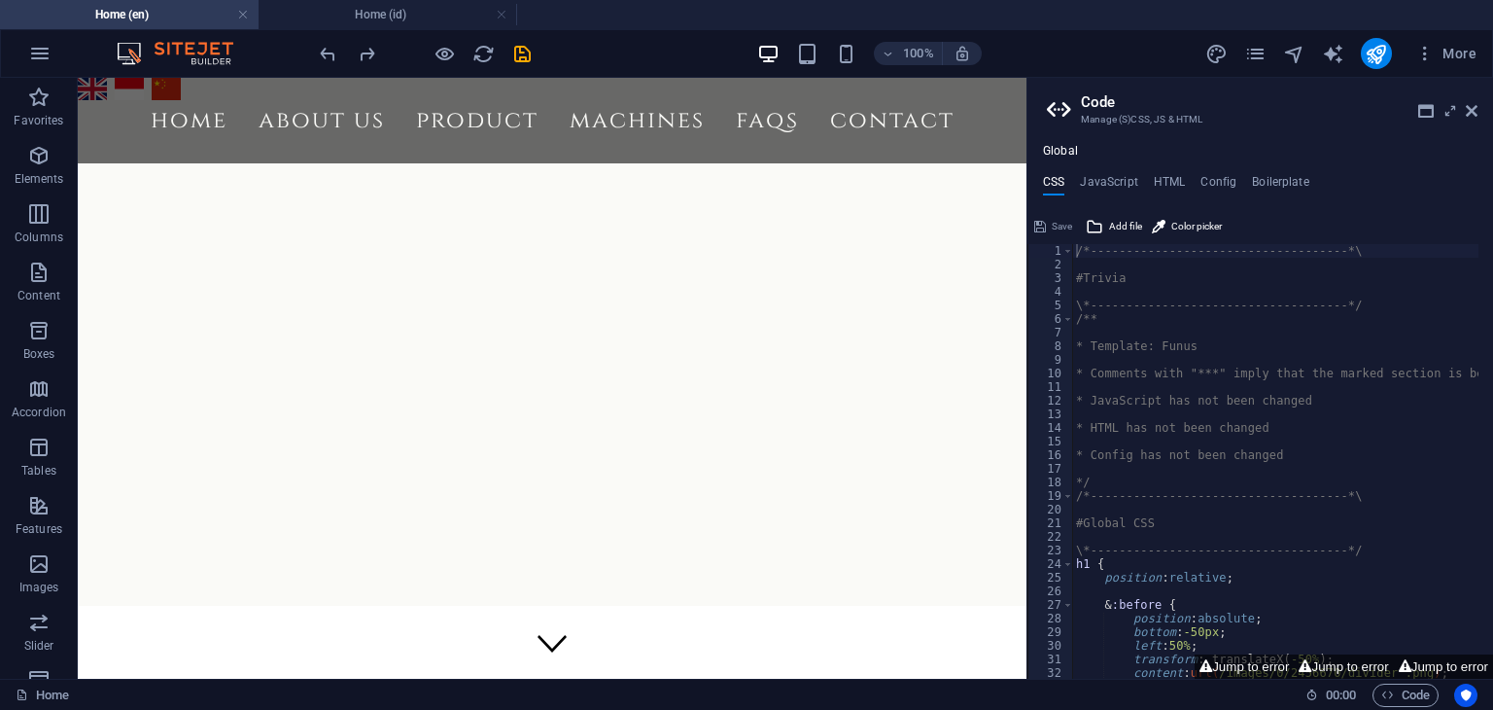
scroll to position [1757, 0]
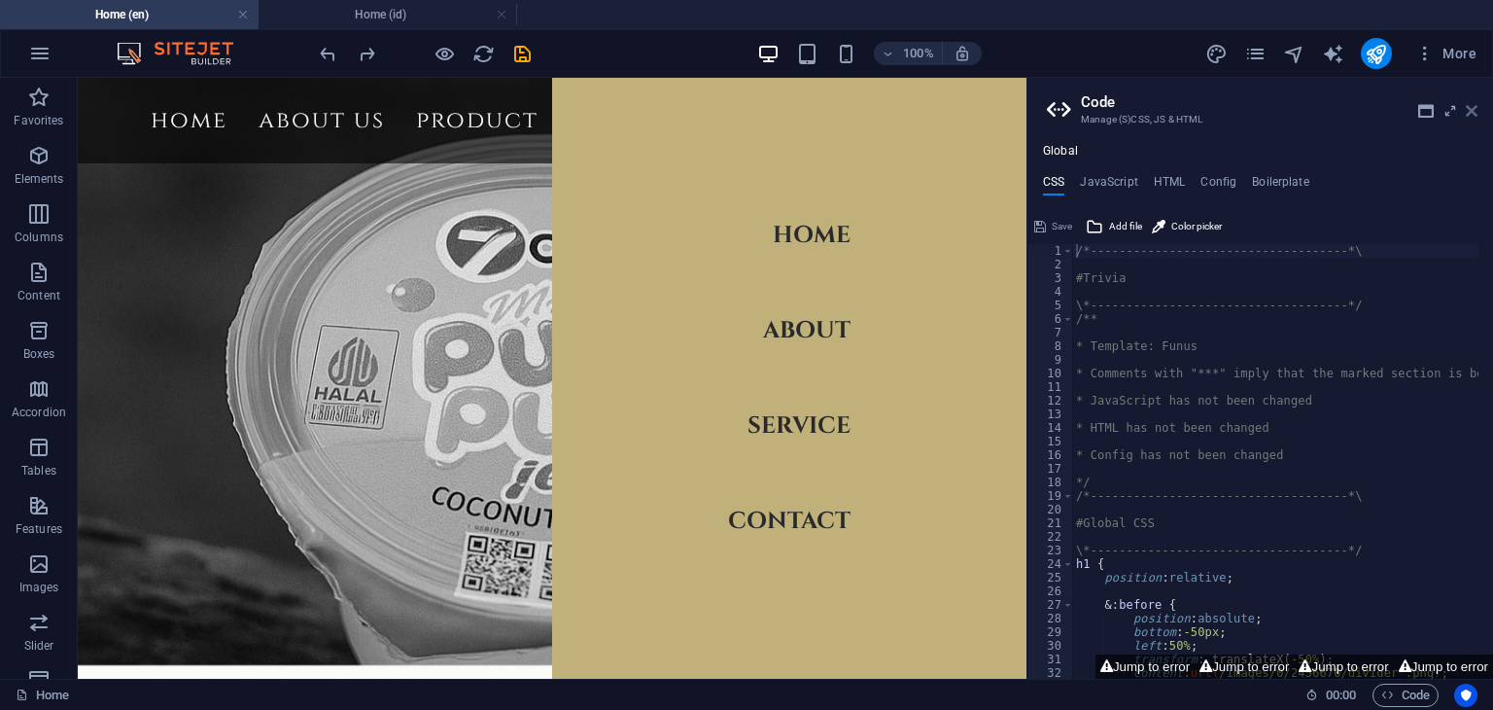
click at [1474, 112] on icon at bounding box center [1472, 111] width 12 height 16
click at [1472, 116] on icon at bounding box center [1472, 111] width 12 height 16
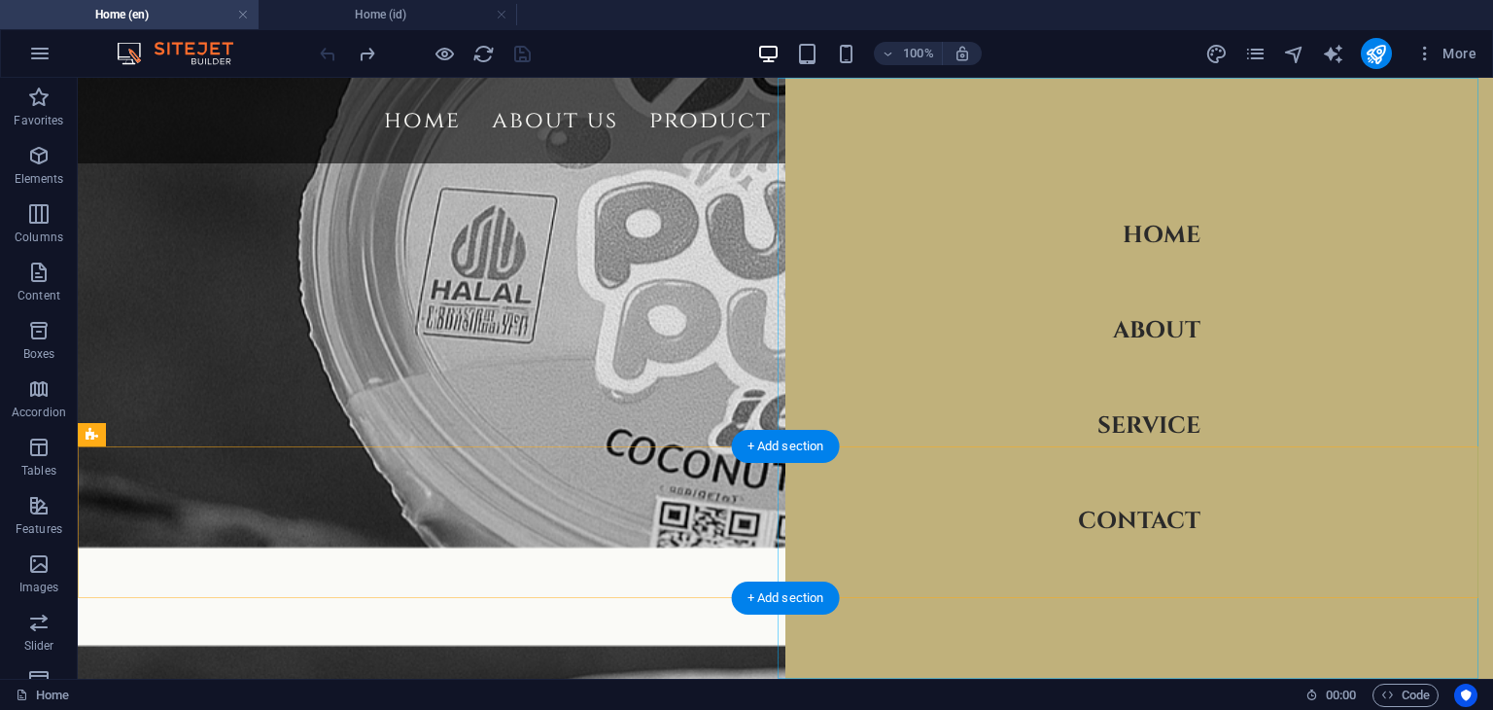
scroll to position [1617, 0]
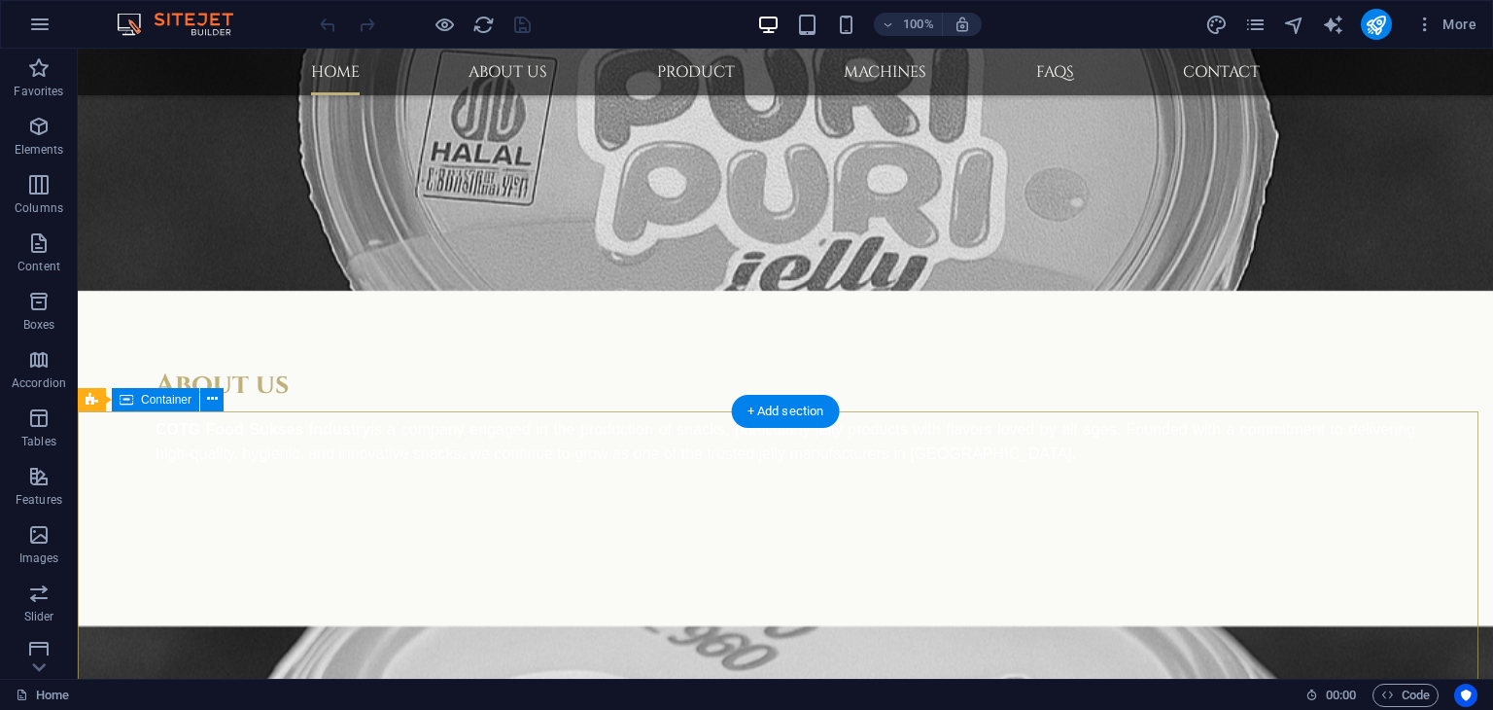
scroll to position [1750, 0]
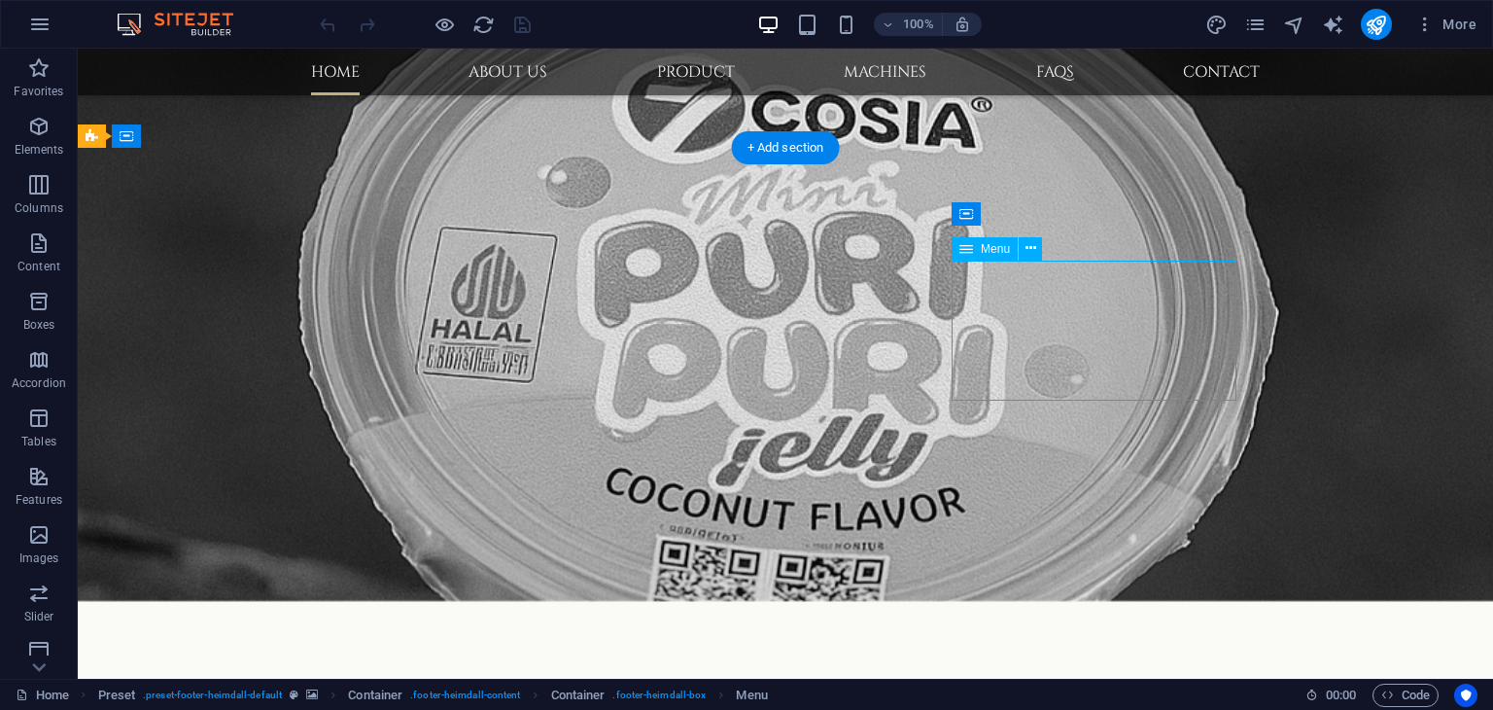
select select
select select "1"
select select
select select "2"
select select
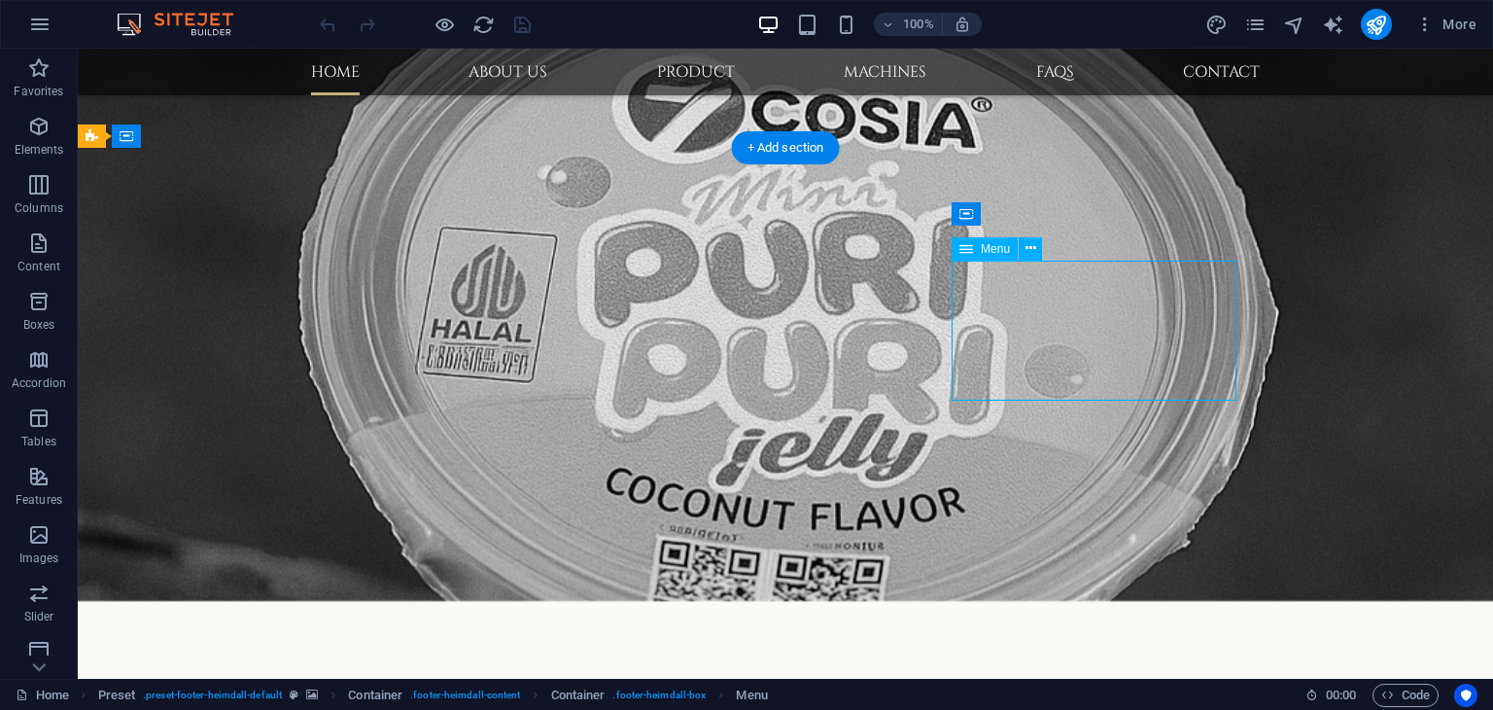
select select "3"
select select
select select "4"
select select
select select "5"
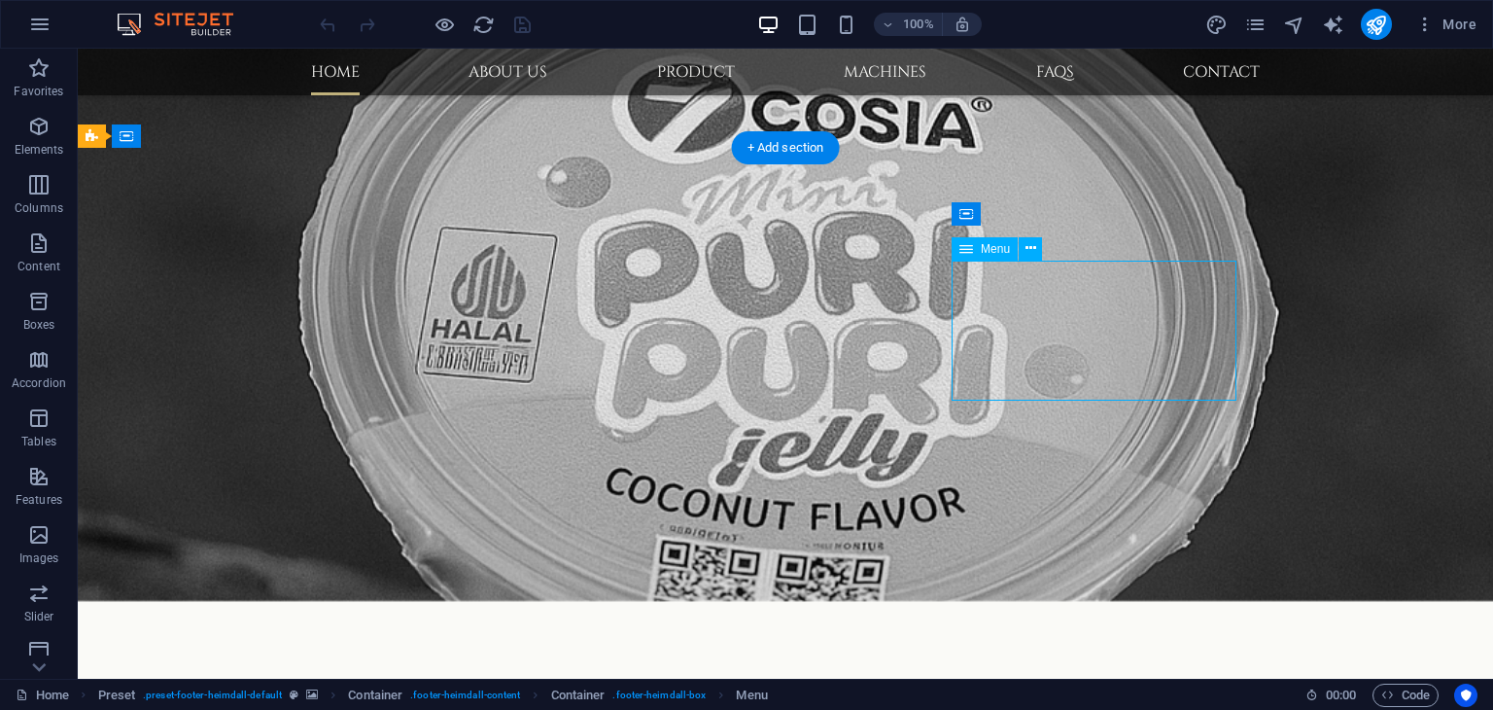
select select
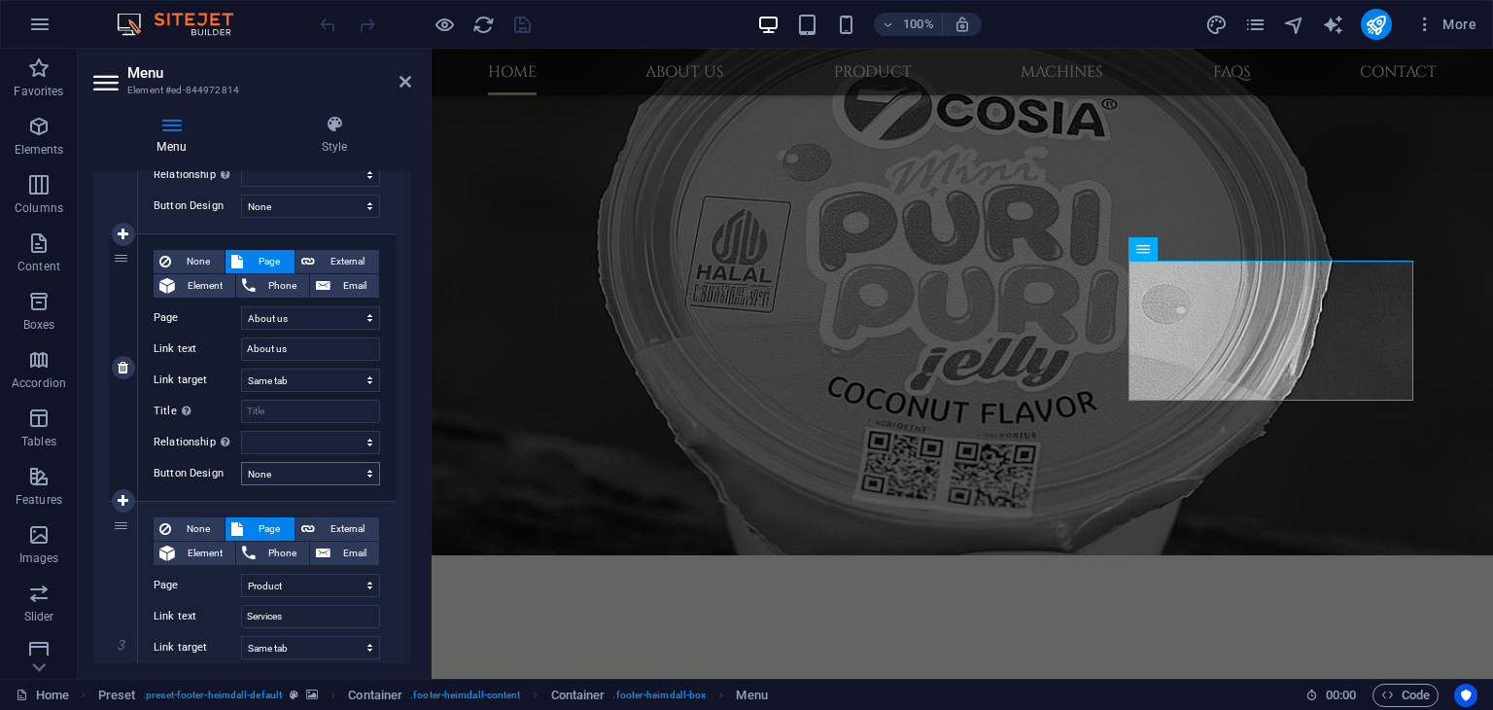
scroll to position [583, 0]
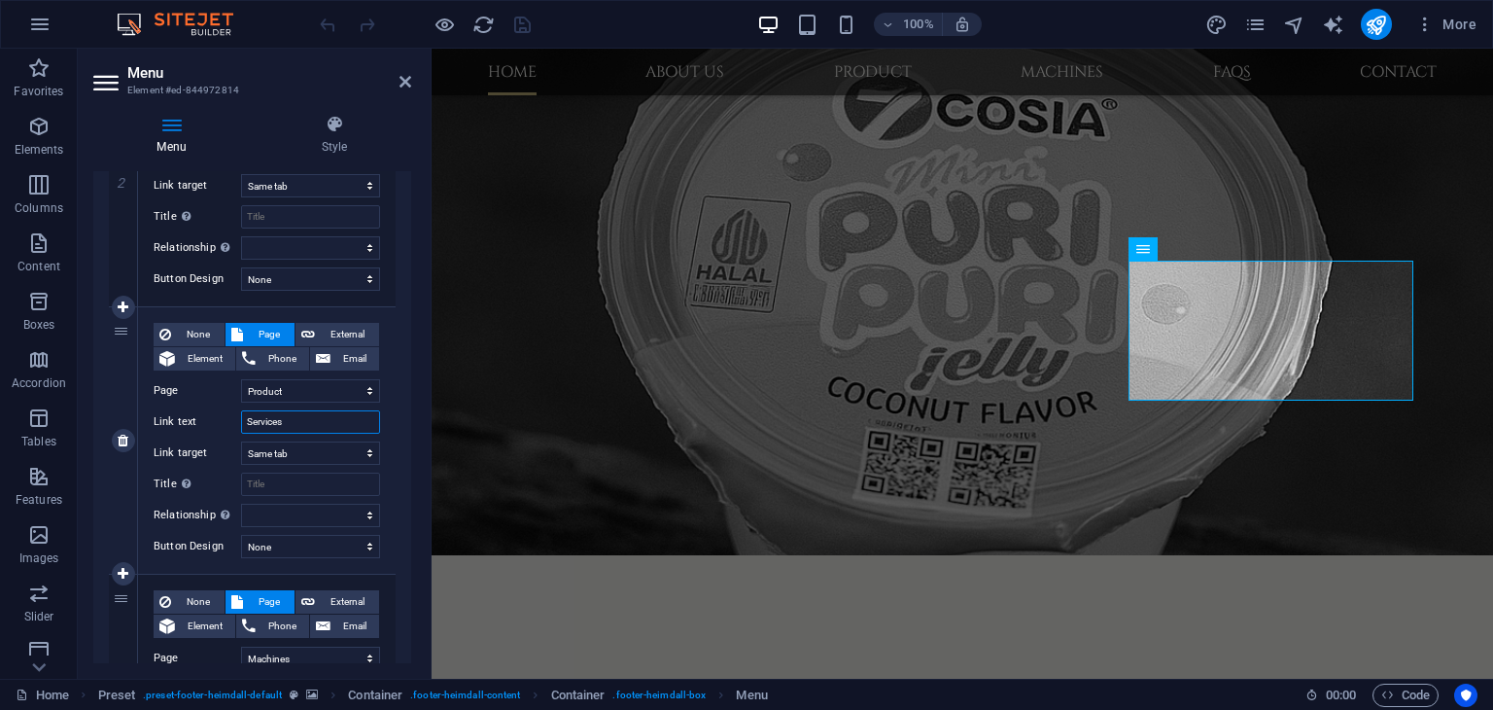
click at [310, 424] on input "Services" at bounding box center [310, 421] width 139 height 23
type input "Se"
select select
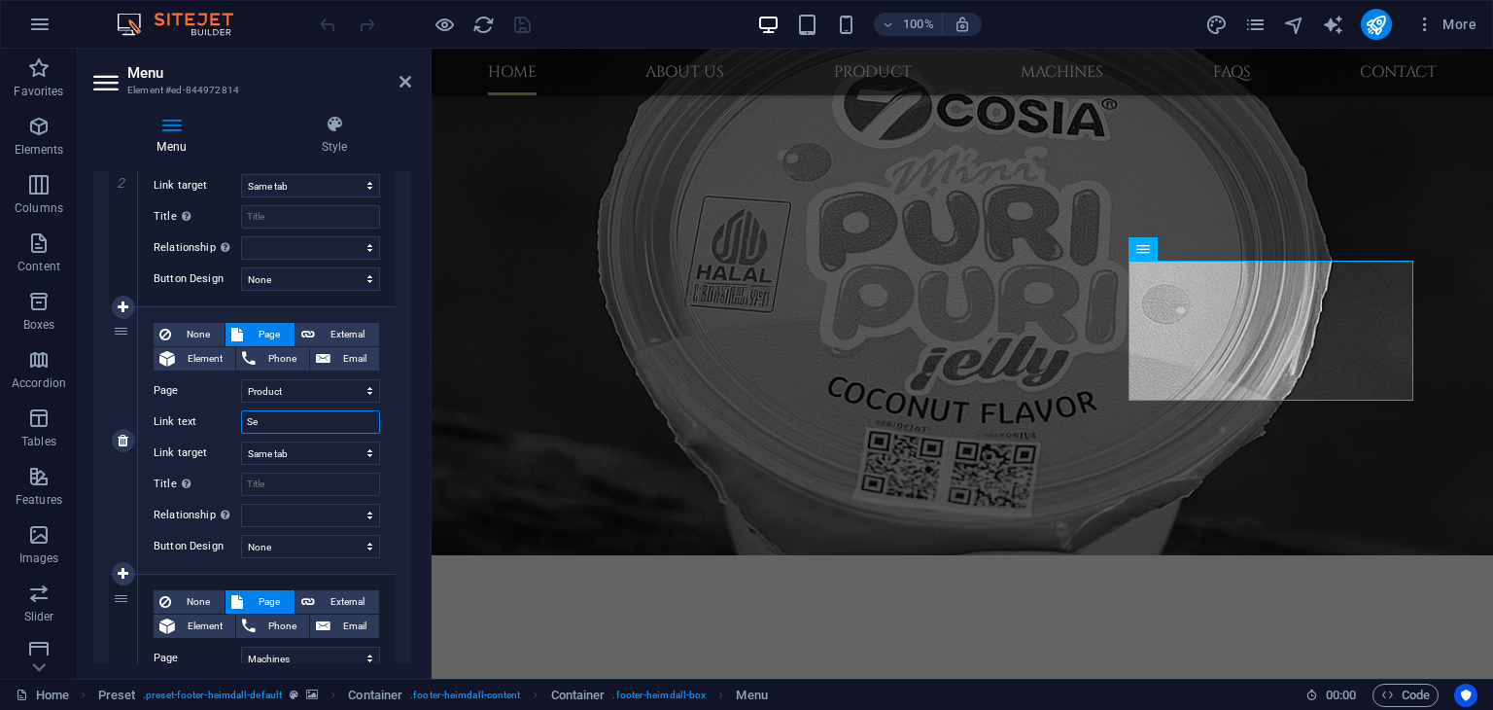
select select
type input "S"
select select
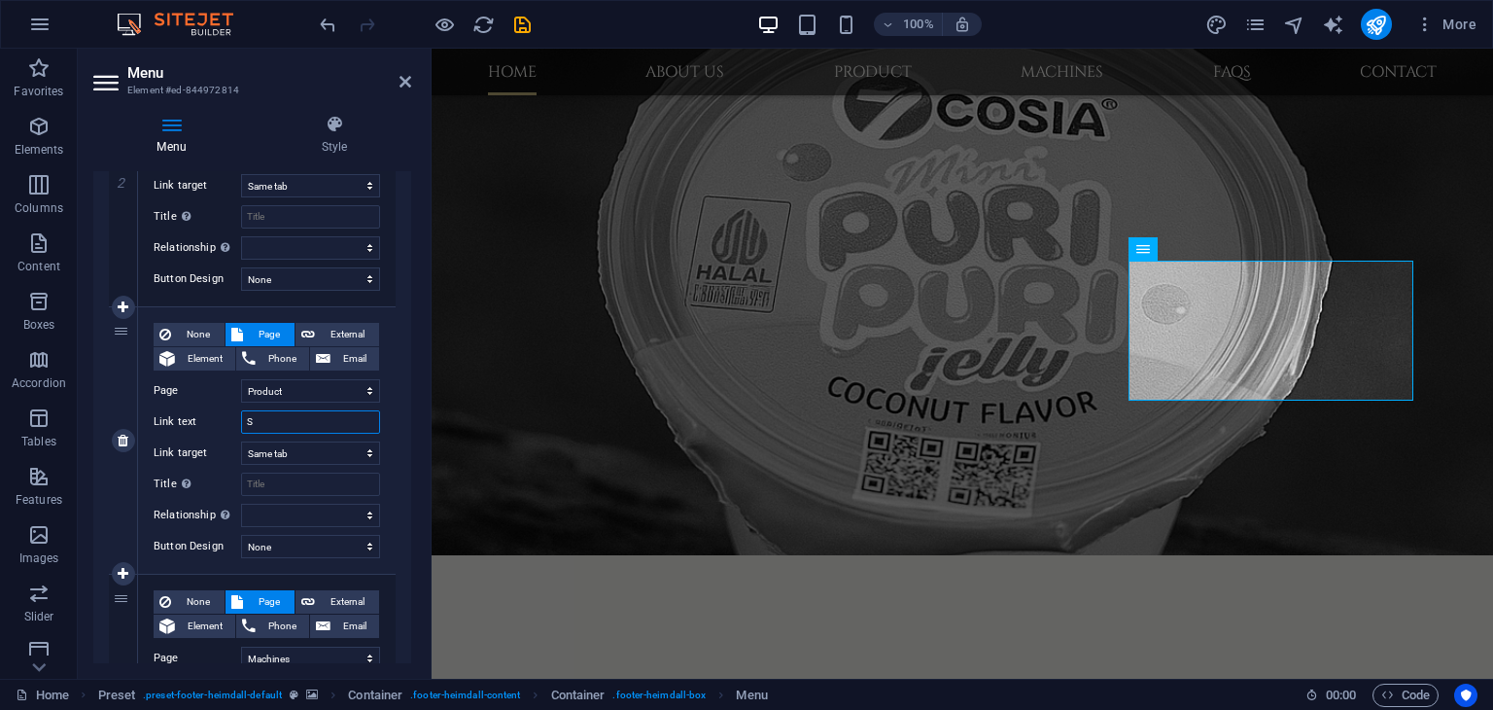
select select
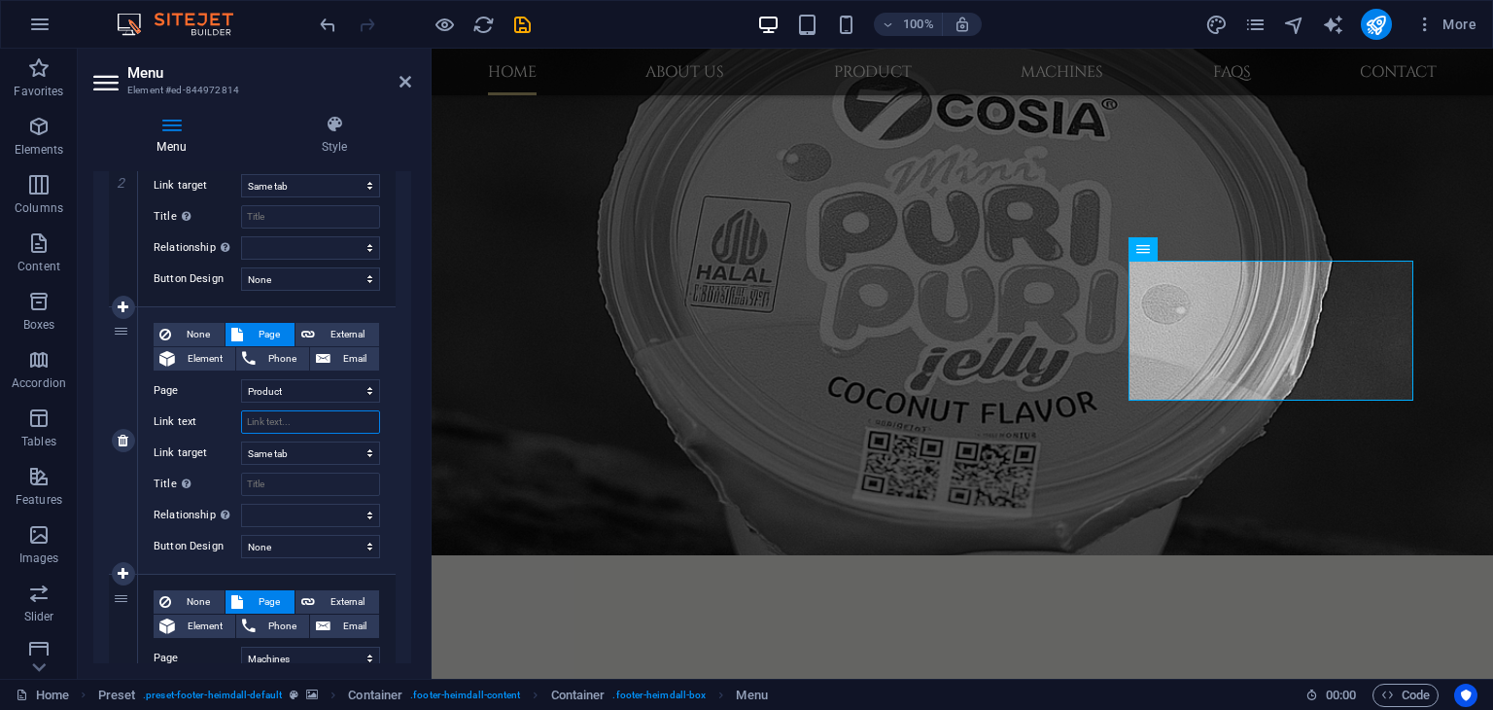
select select
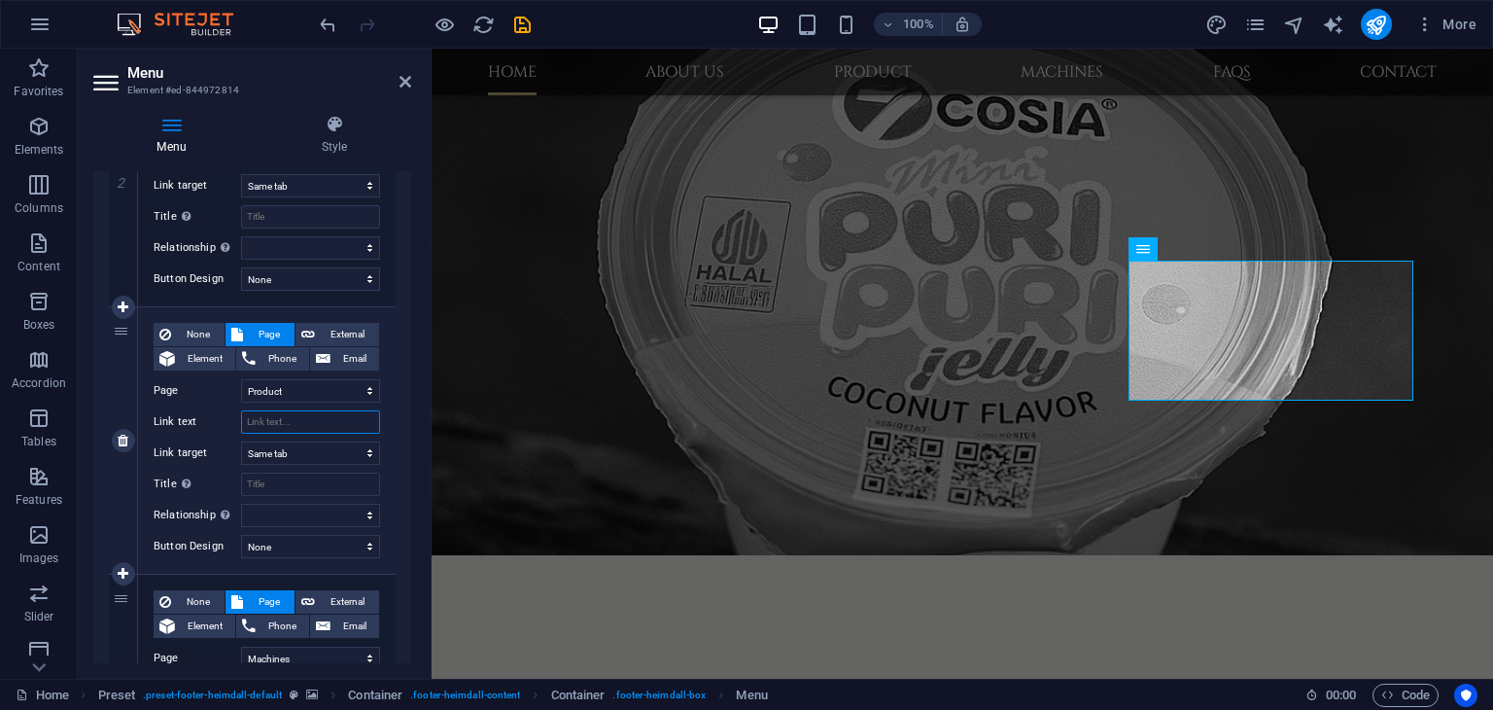
select select
type input "Product"
select select
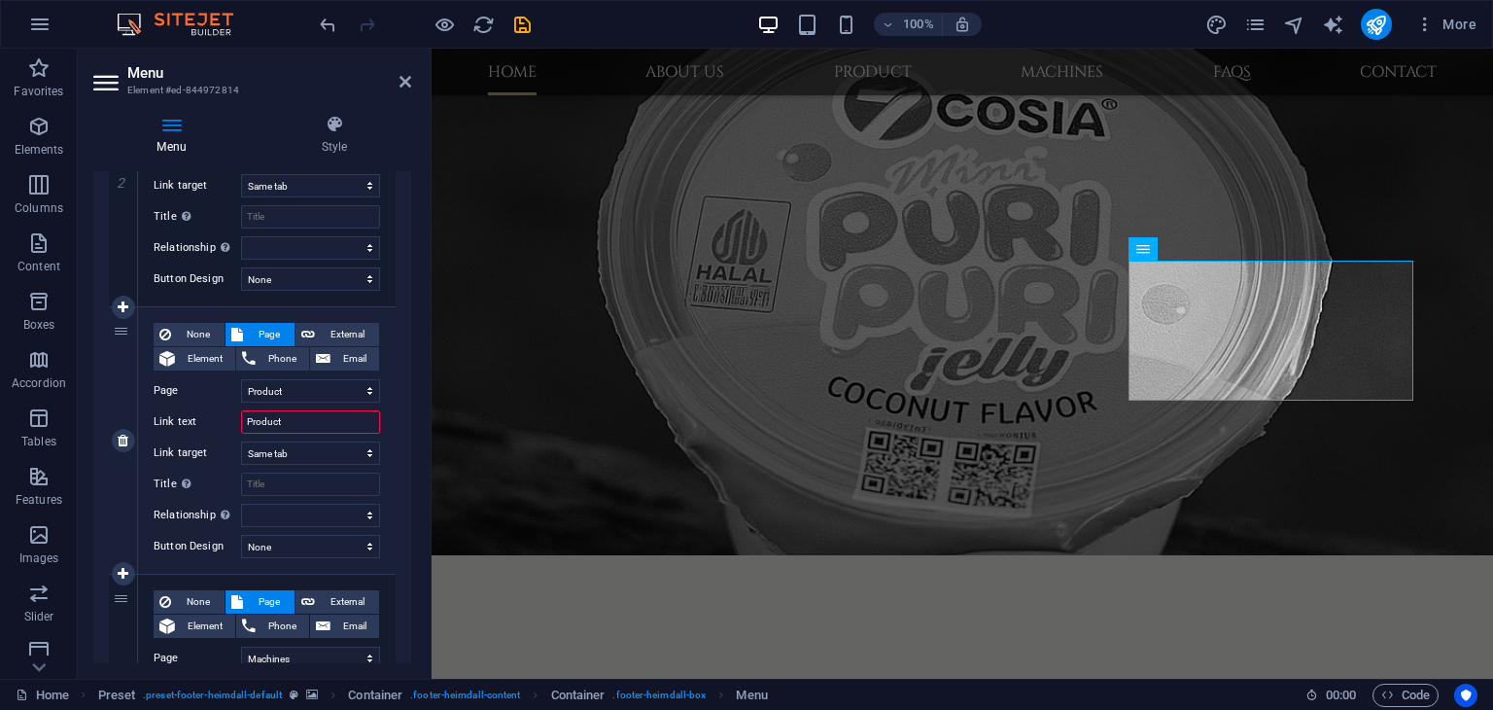
select select
type input "Product"
click at [389, 433] on div "None Page External Element Phone Email Page Home About us Product Machines FAQs…" at bounding box center [267, 440] width 258 height 266
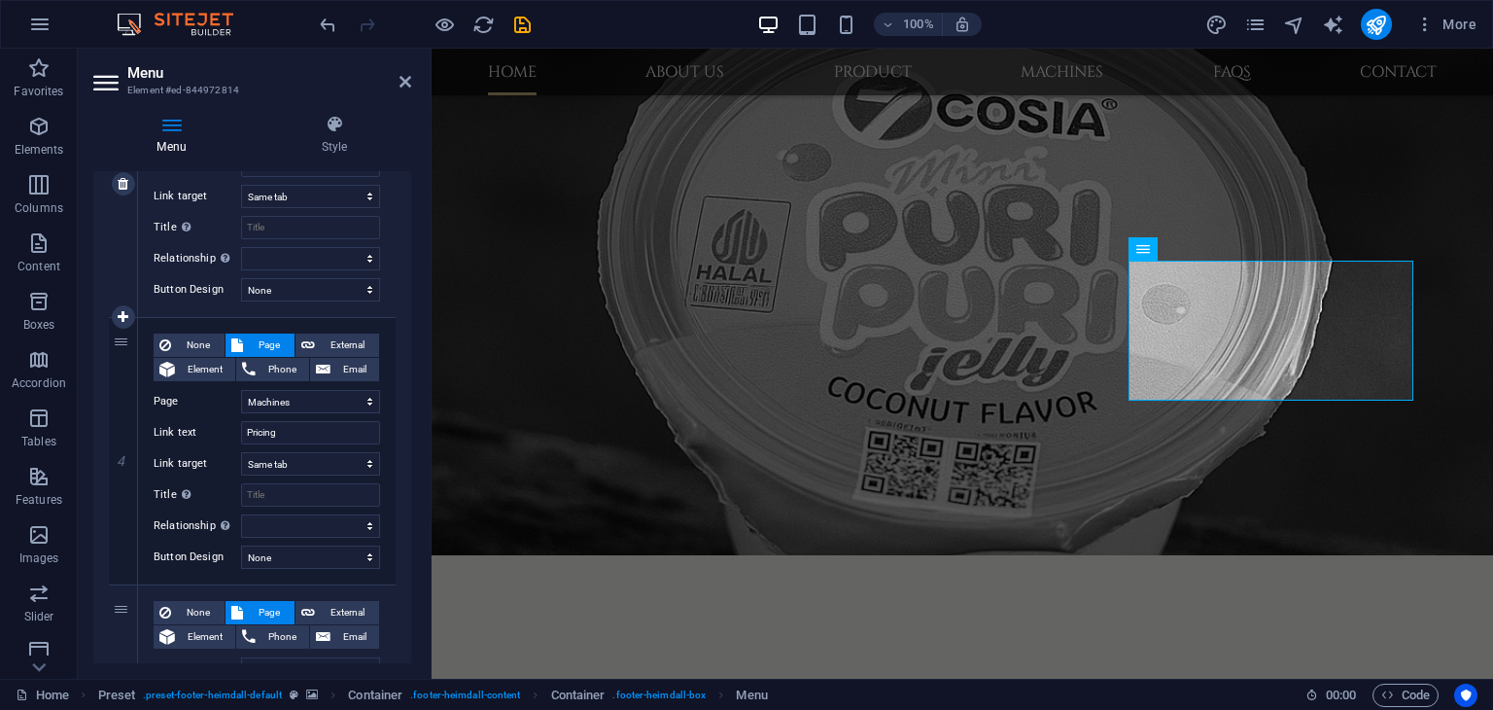
scroll to position [875, 0]
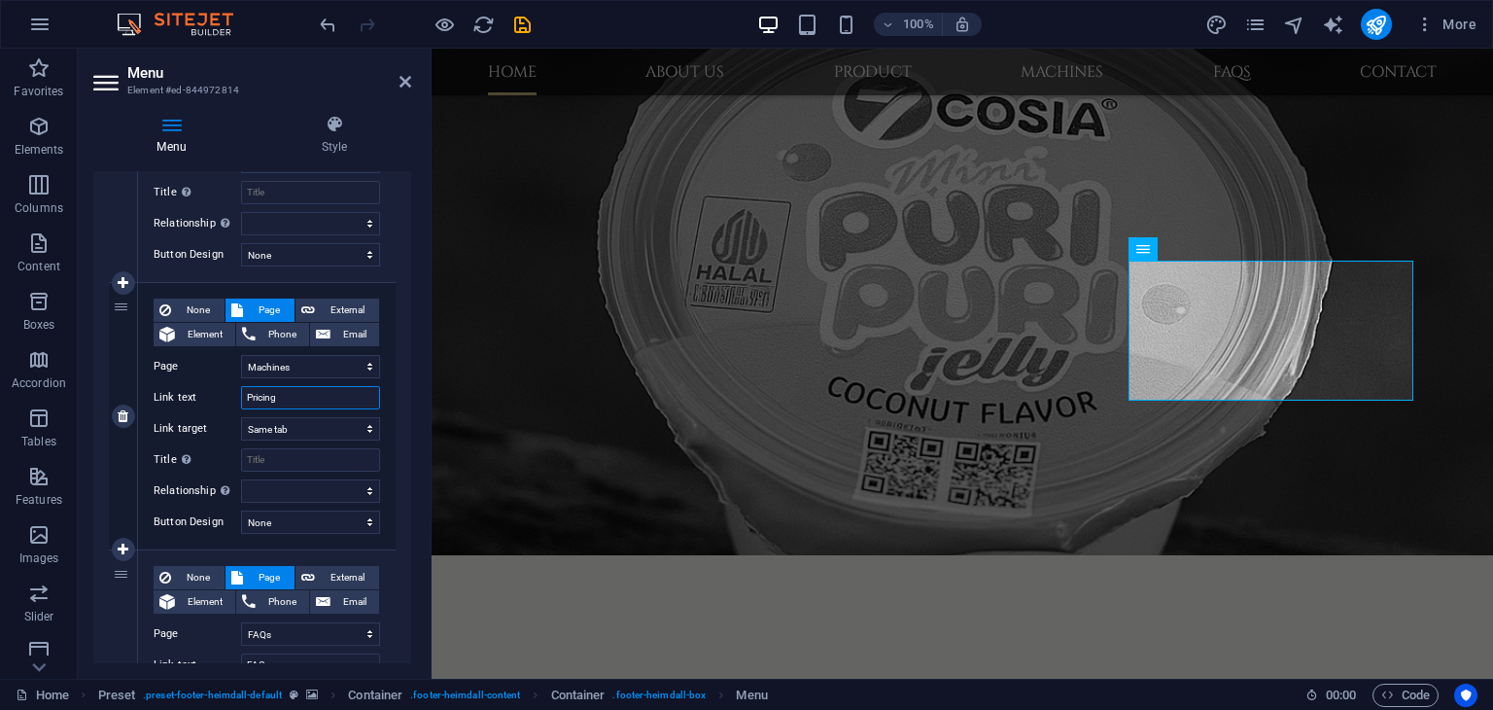
click at [299, 402] on input "Pricing" at bounding box center [310, 397] width 139 height 23
type input "Ma"
select select
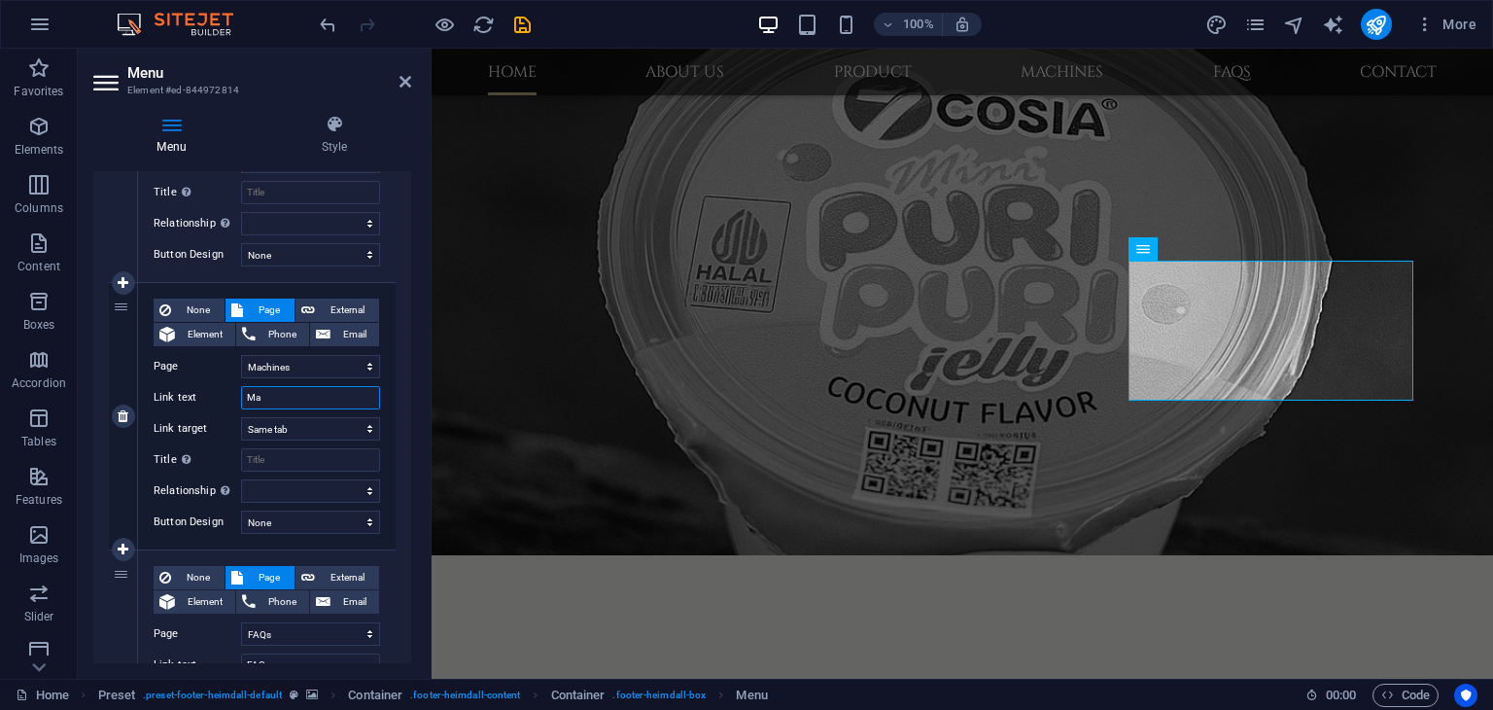
select select
type input "Mac"
select select
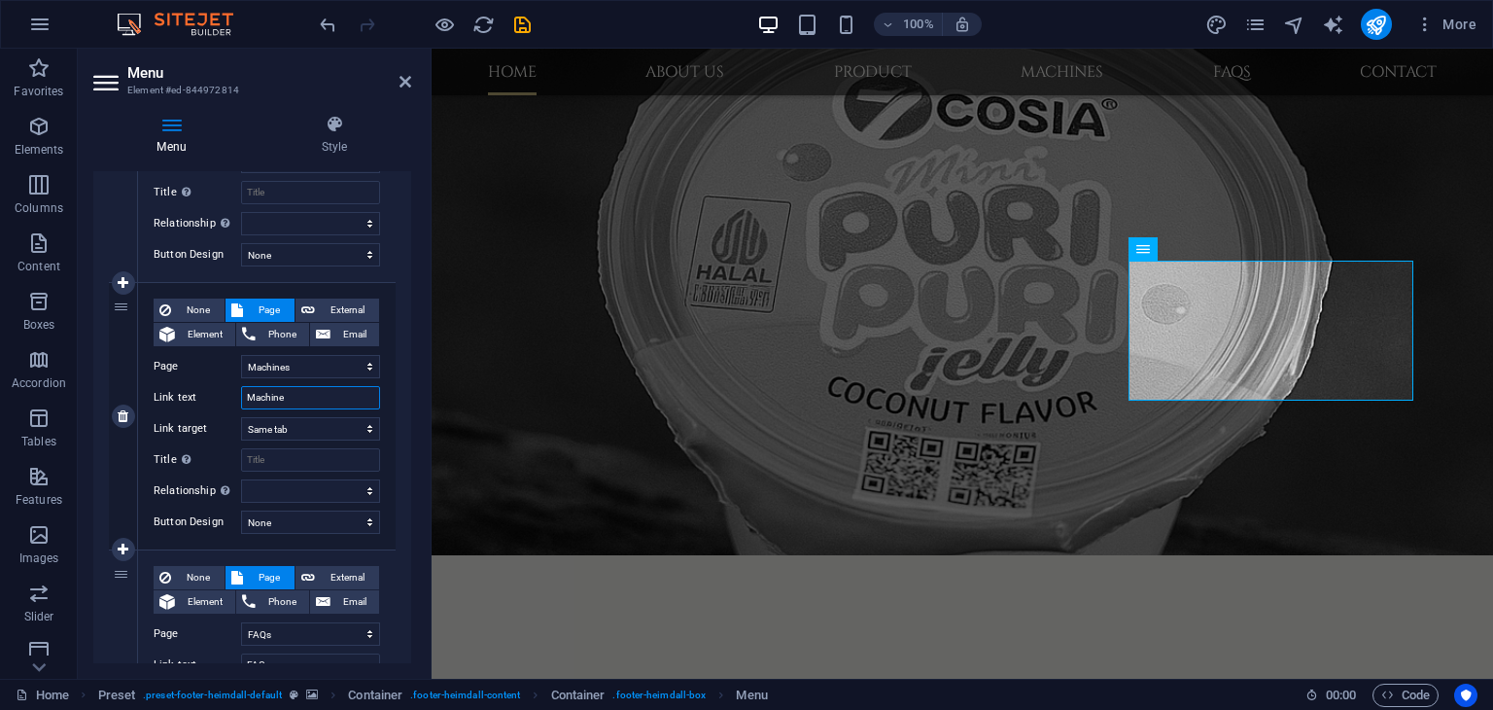
type input "Machines"
select select
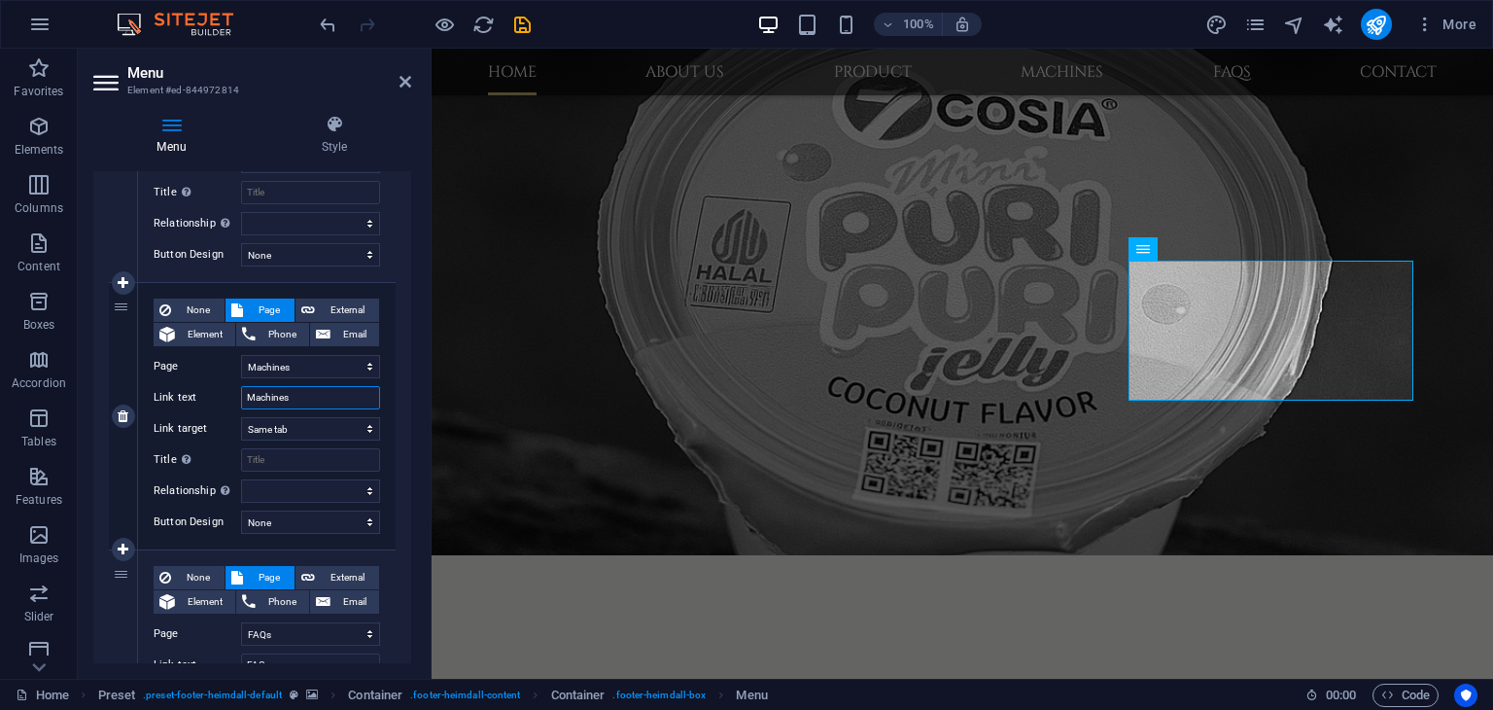
select select
type input "Machines"
click at [398, 441] on div "1 None Page External Element Phone Email Page Home About us Product Machines FA…" at bounding box center [252, 282] width 318 height 1634
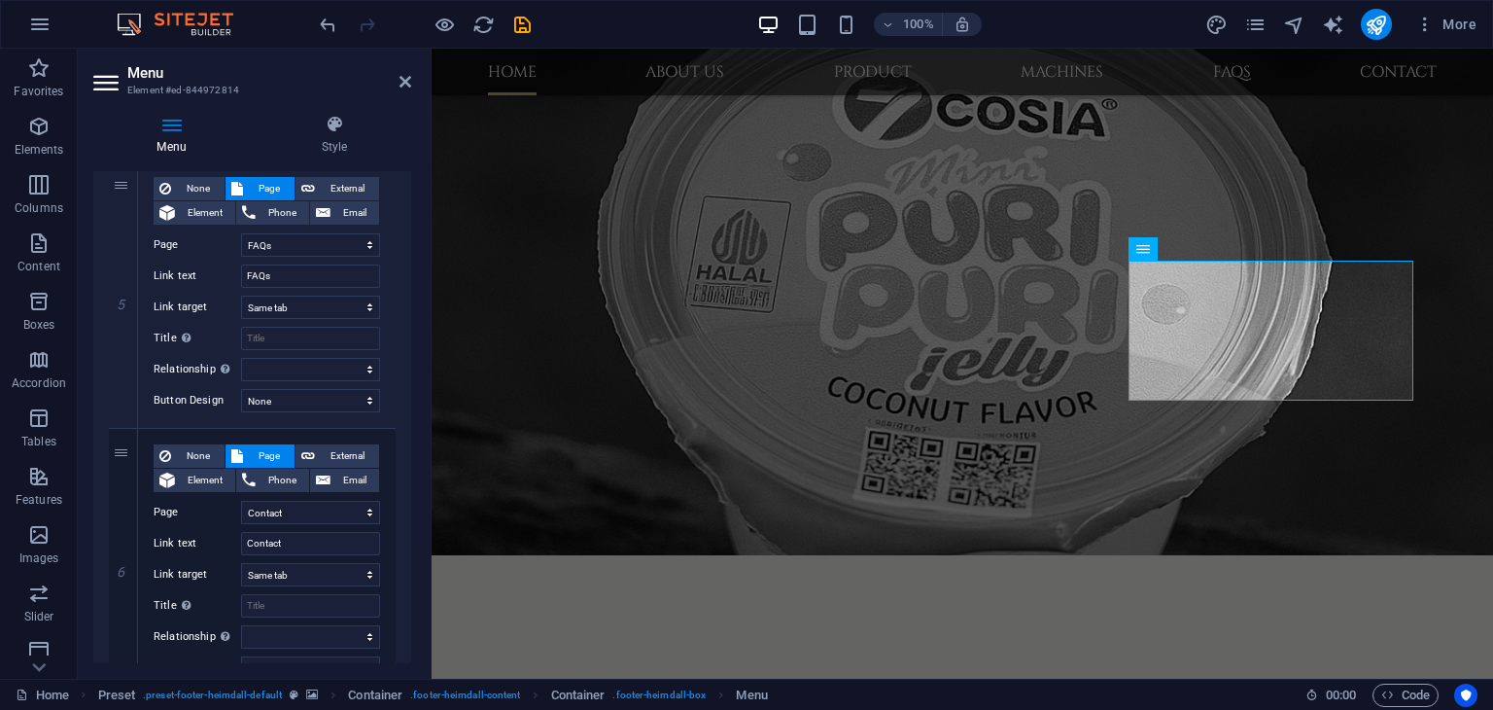
scroll to position [1349, 0]
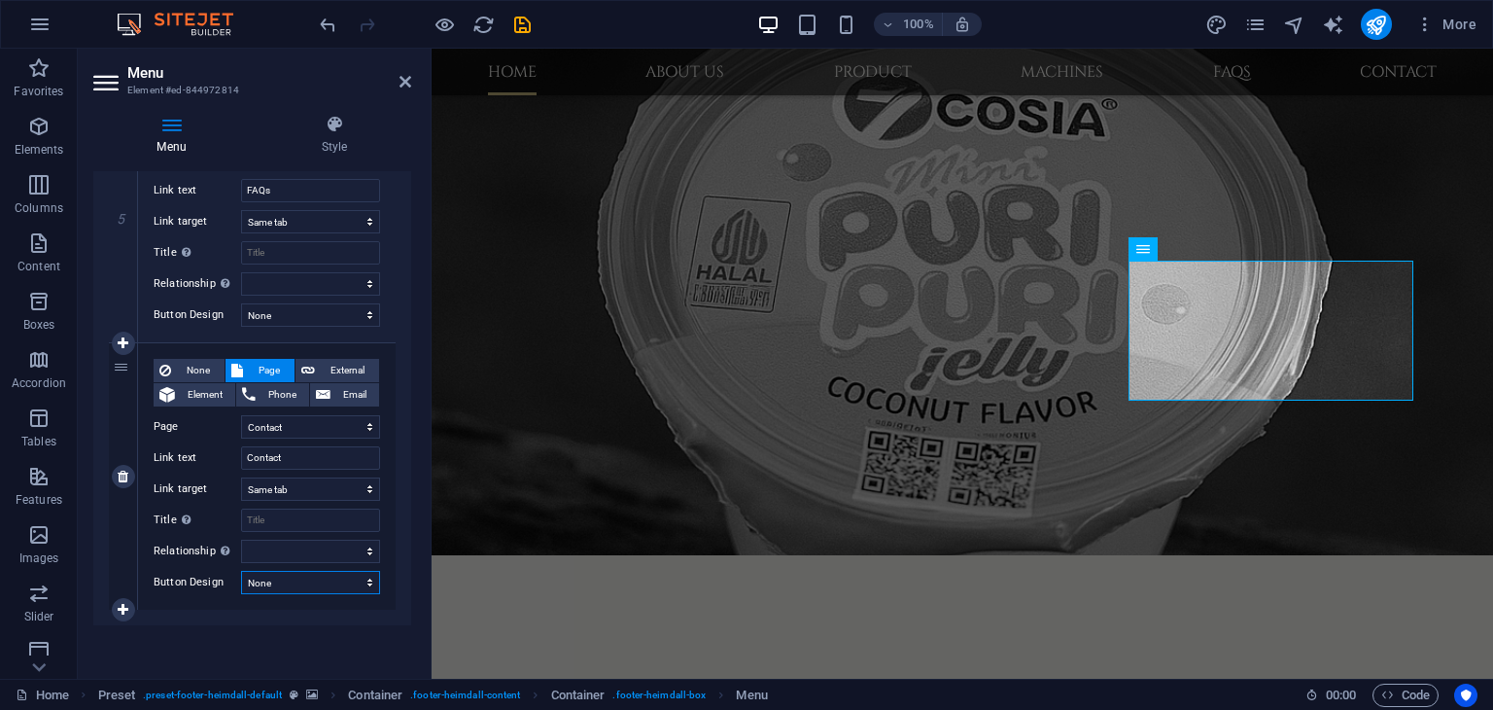
click at [307, 590] on select "None Default Primary Secondary" at bounding box center [310, 582] width 139 height 23
select select "default"
click at [241, 571] on select "None Default Primary Secondary" at bounding box center [310, 582] width 139 height 23
select select
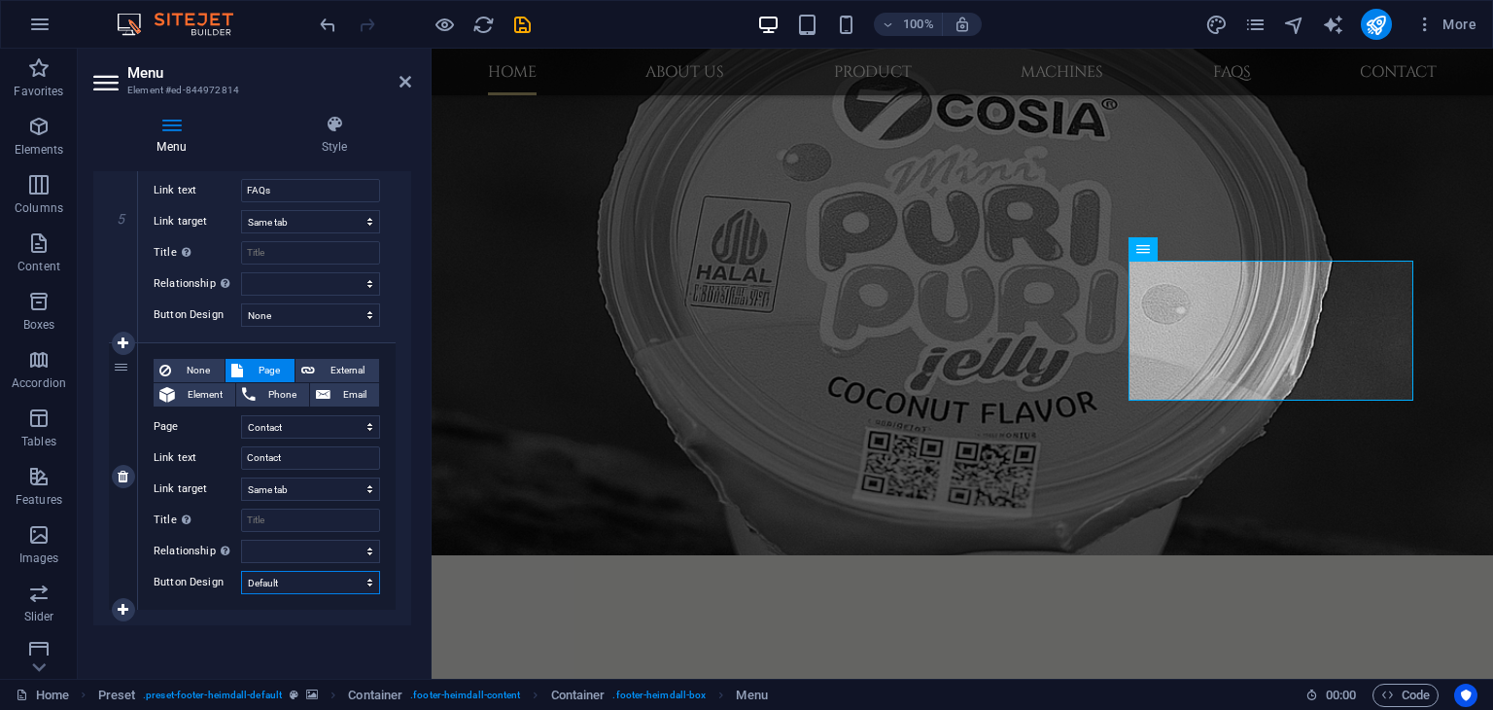
select select
click at [327, 578] on select "None Default Primary Secondary" at bounding box center [310, 582] width 139 height 23
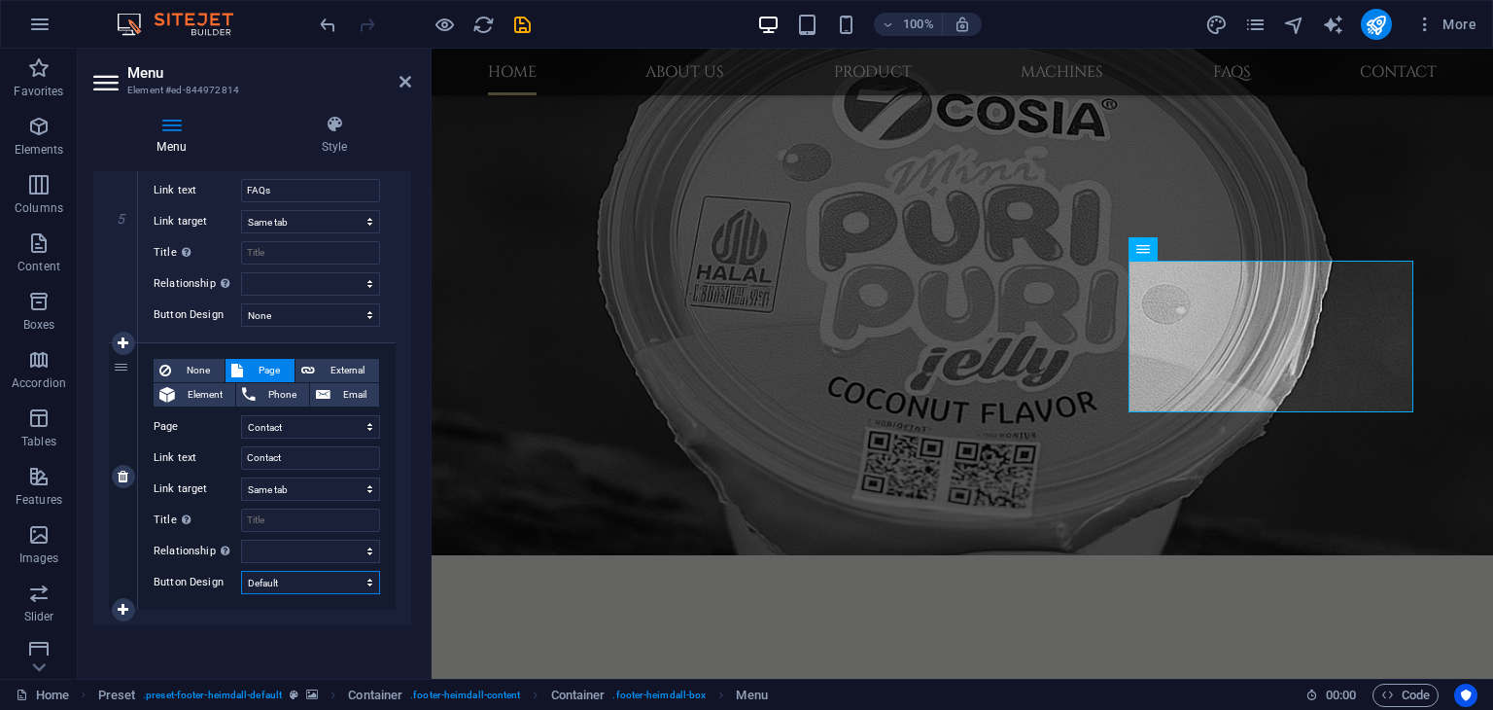
select select "primary"
click at [241, 571] on select "None Default Primary Secondary" at bounding box center [310, 582] width 139 height 23
select select
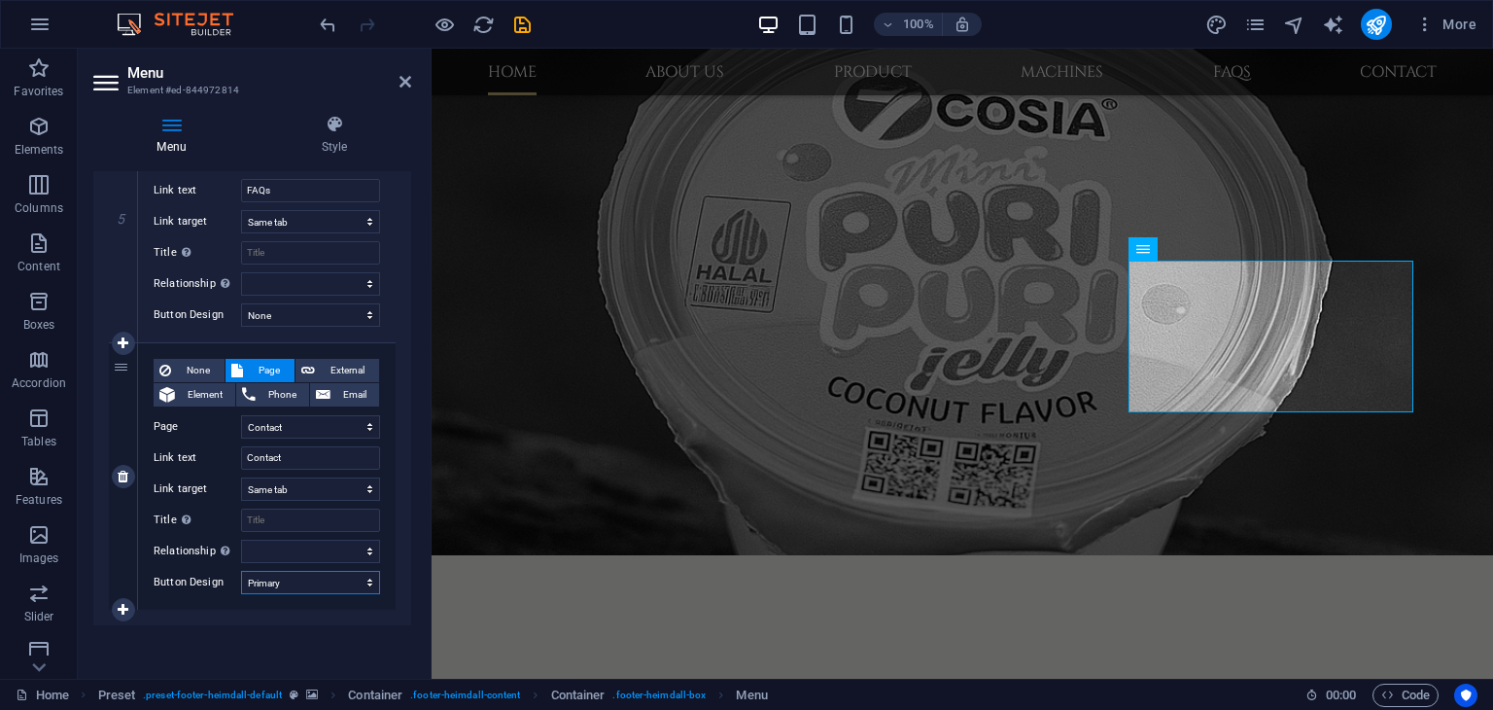
select select
click at [323, 582] on select "None Default Primary Secondary" at bounding box center [310, 582] width 139 height 23
select select "secondary"
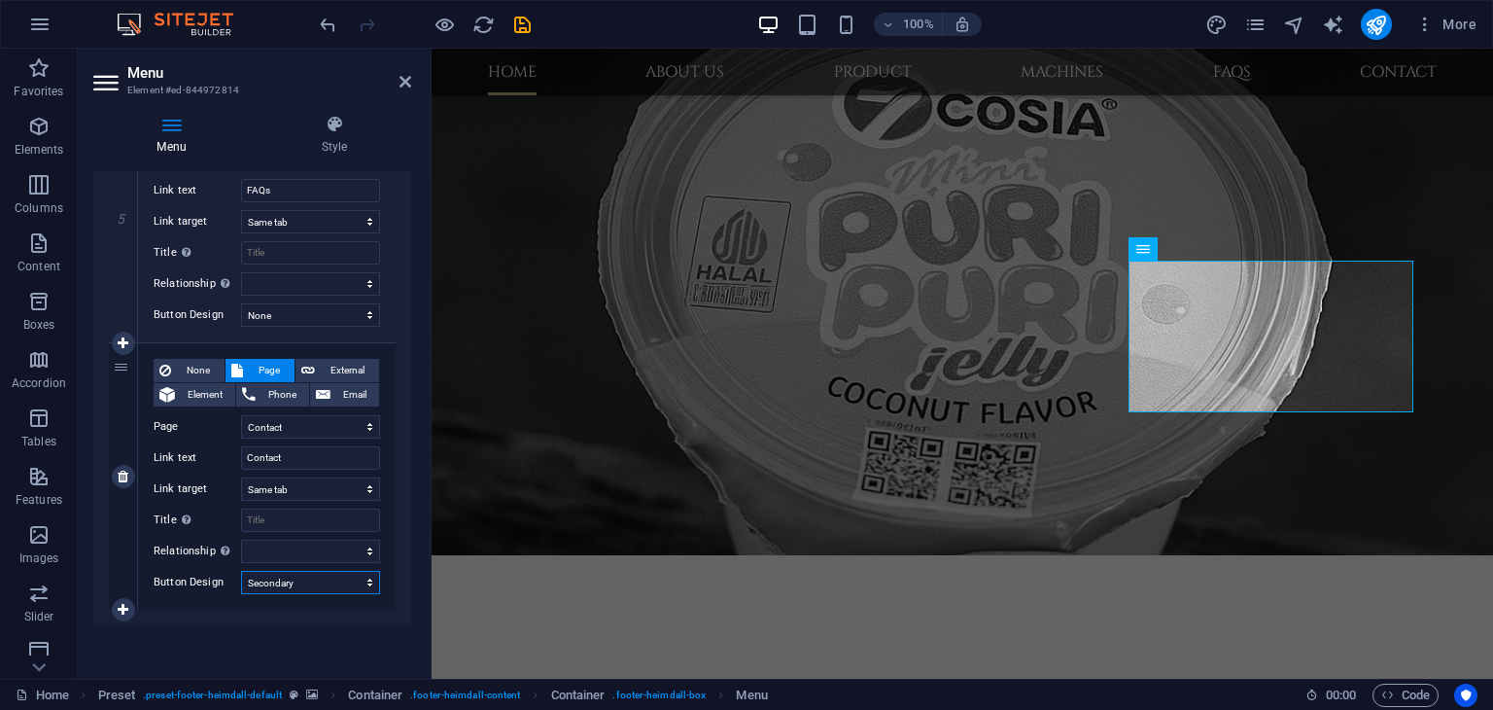
click at [241, 571] on select "None Default Primary Secondary" at bounding box center [310, 582] width 139 height 23
select select
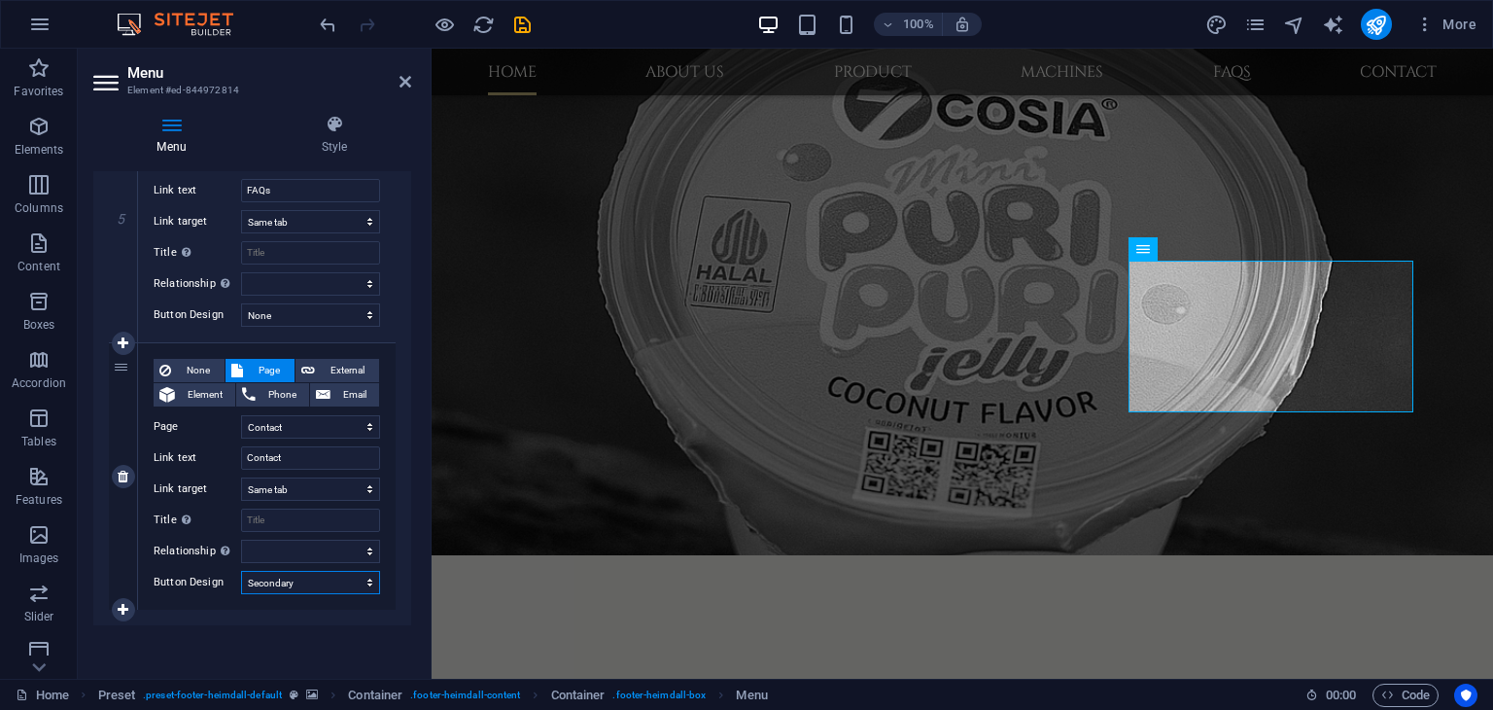
select select
click at [311, 580] on select "None Default Primary Secondary" at bounding box center [310, 582] width 139 height 23
select select "default"
click at [241, 571] on select "None Default Primary Secondary" at bounding box center [310, 582] width 139 height 23
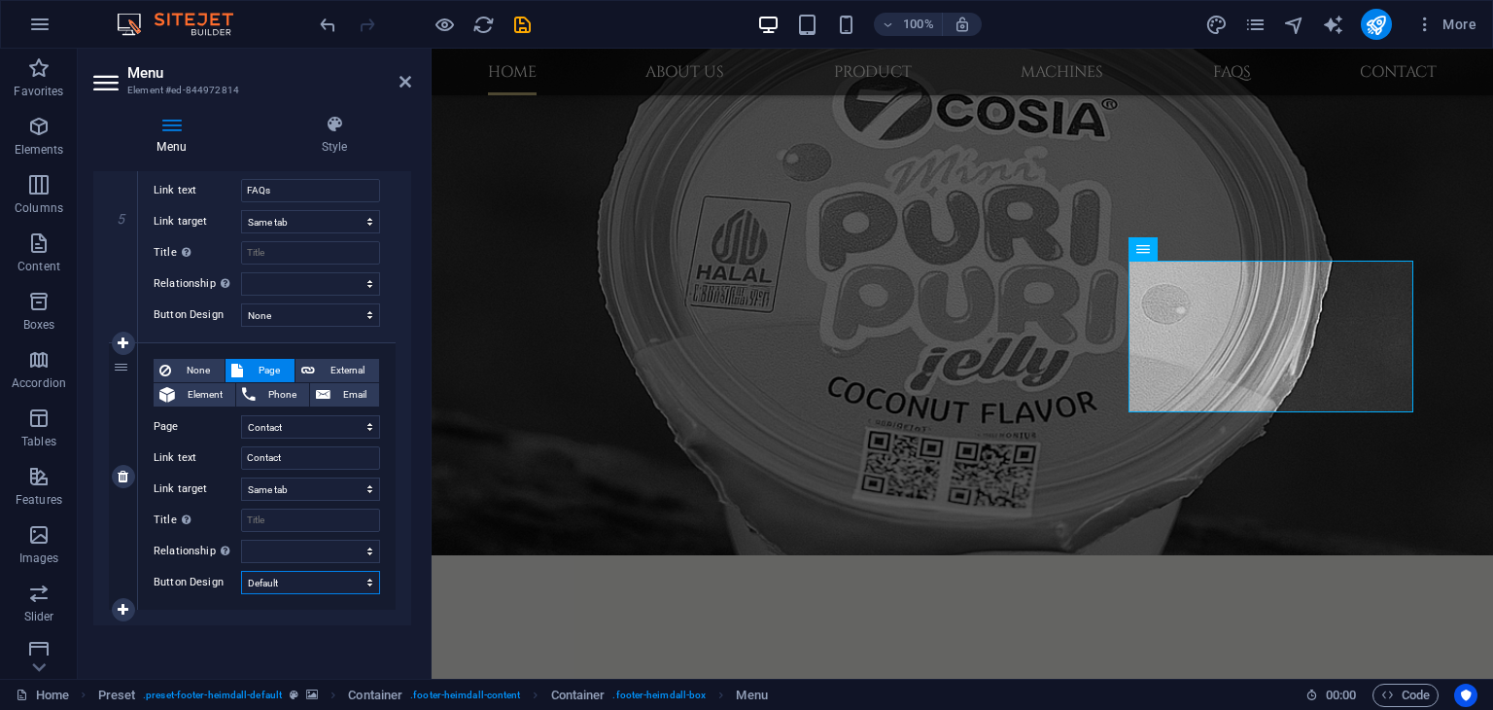
select select
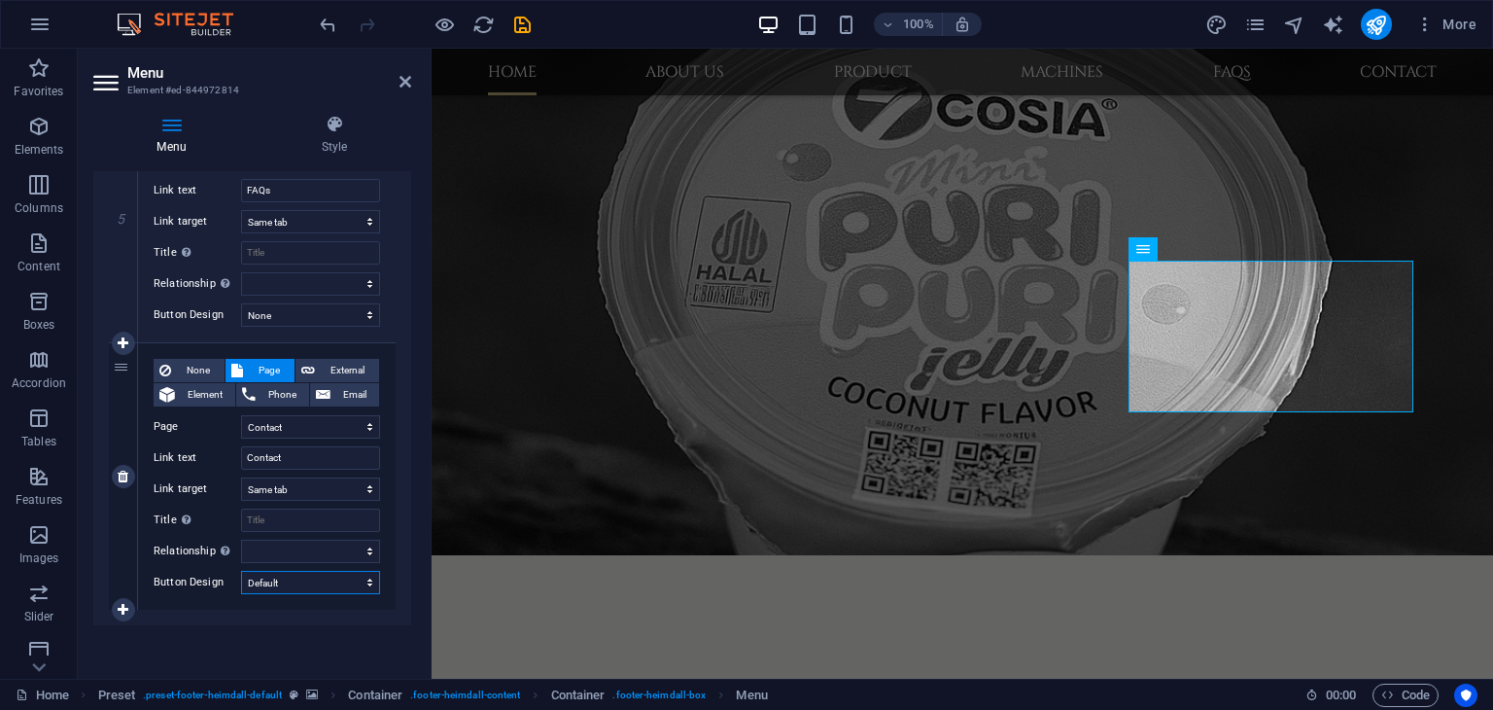
select select
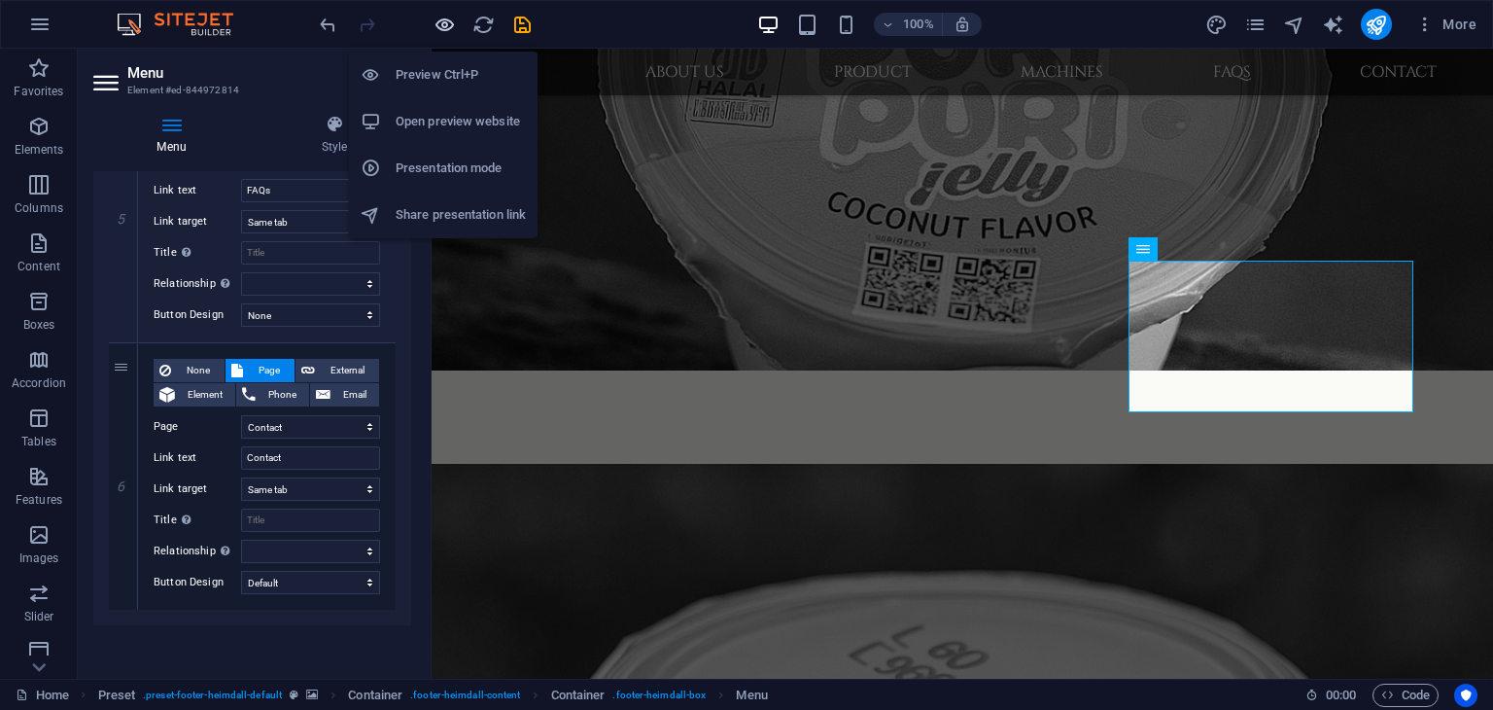
scroll to position [1613, 0]
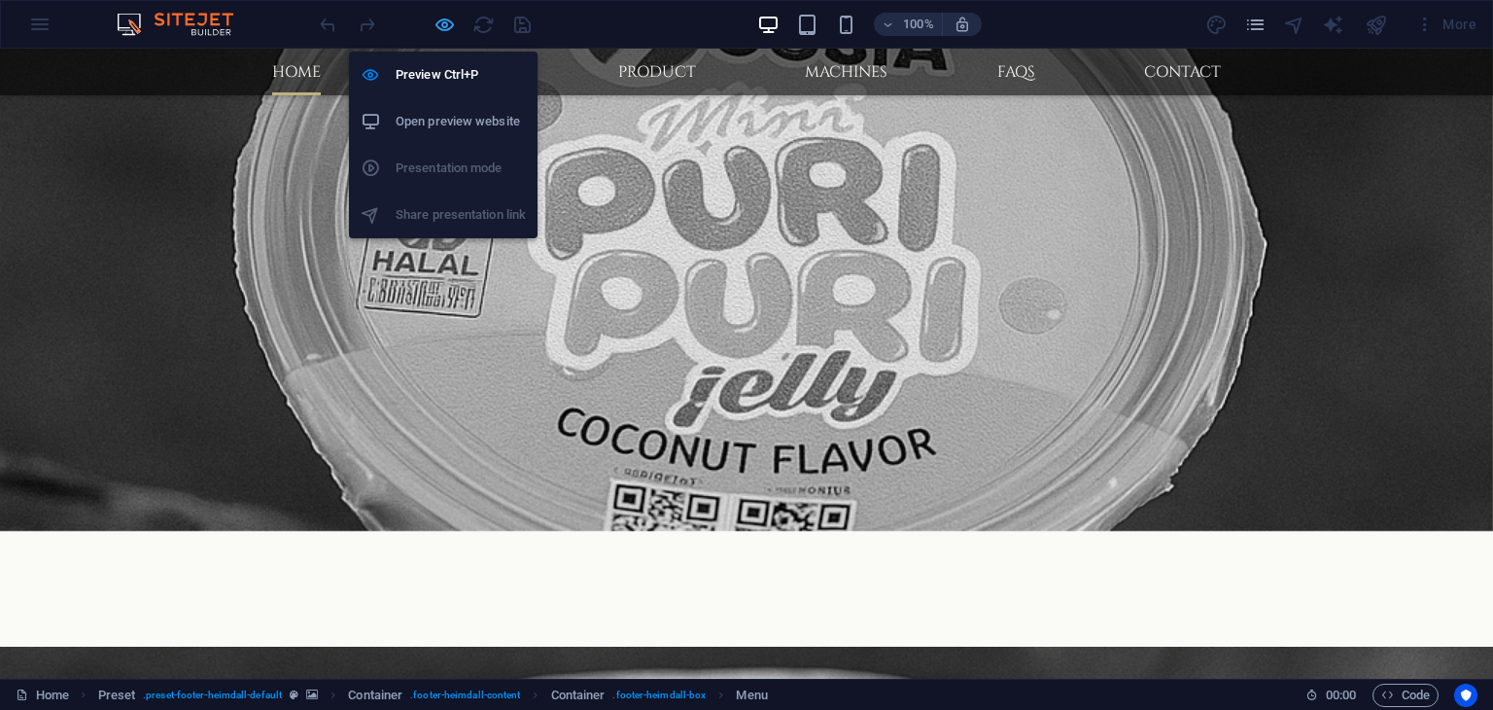
select select
select select "1"
select select
select select "2"
select select
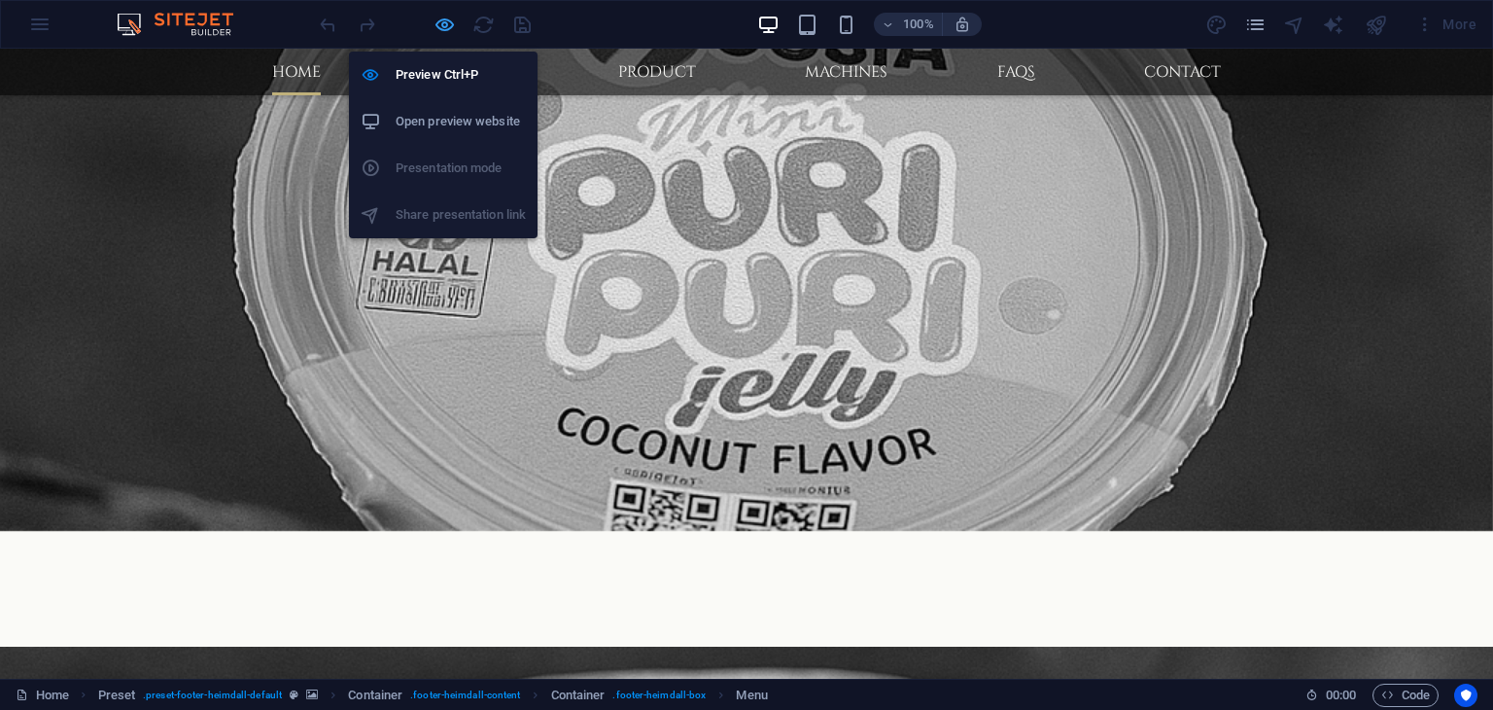
select select "3"
select select
select select "4"
select select
select select "5"
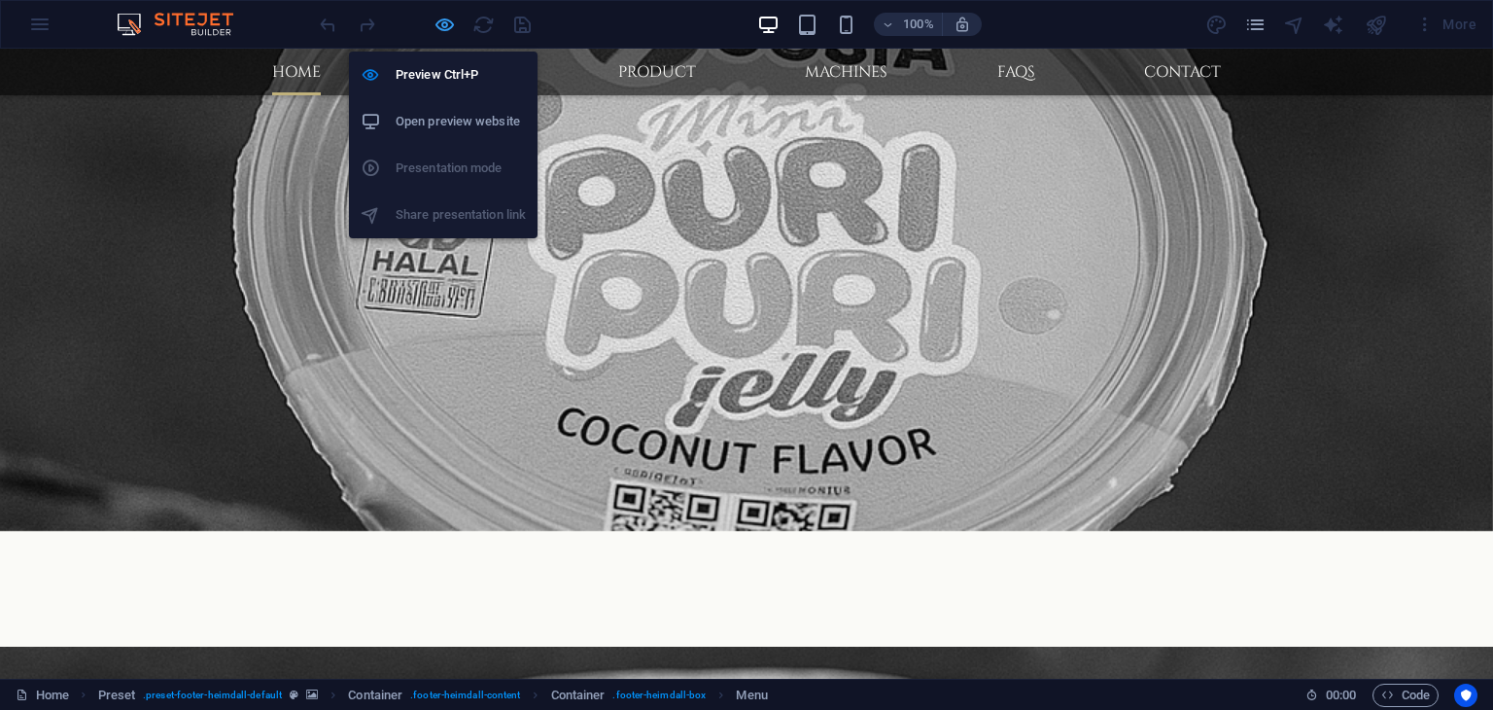
select select
select select "default"
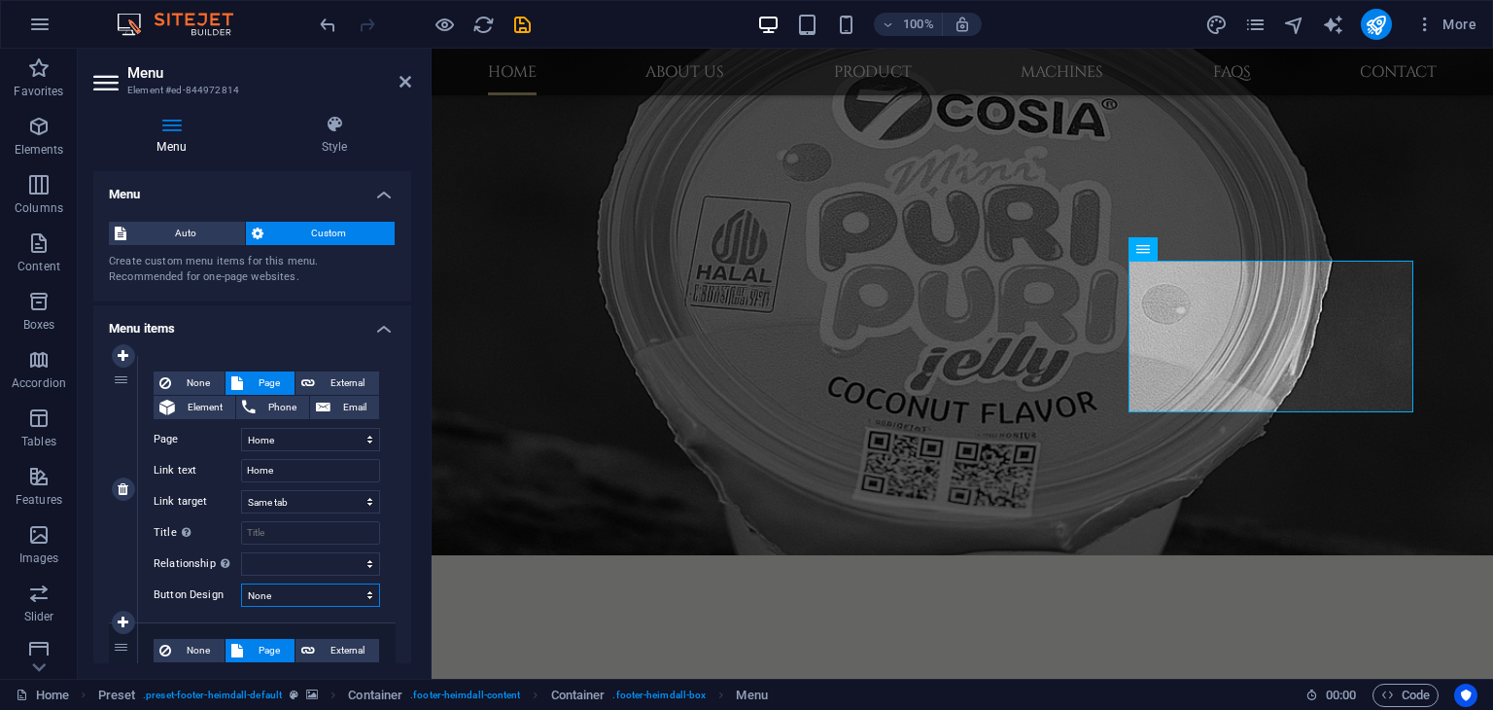
click at [334, 594] on select "None Default Primary Secondary" at bounding box center [310, 594] width 139 height 23
select select "default"
click at [241, 583] on select "None Default Primary Secondary" at bounding box center [310, 594] width 139 height 23
select select
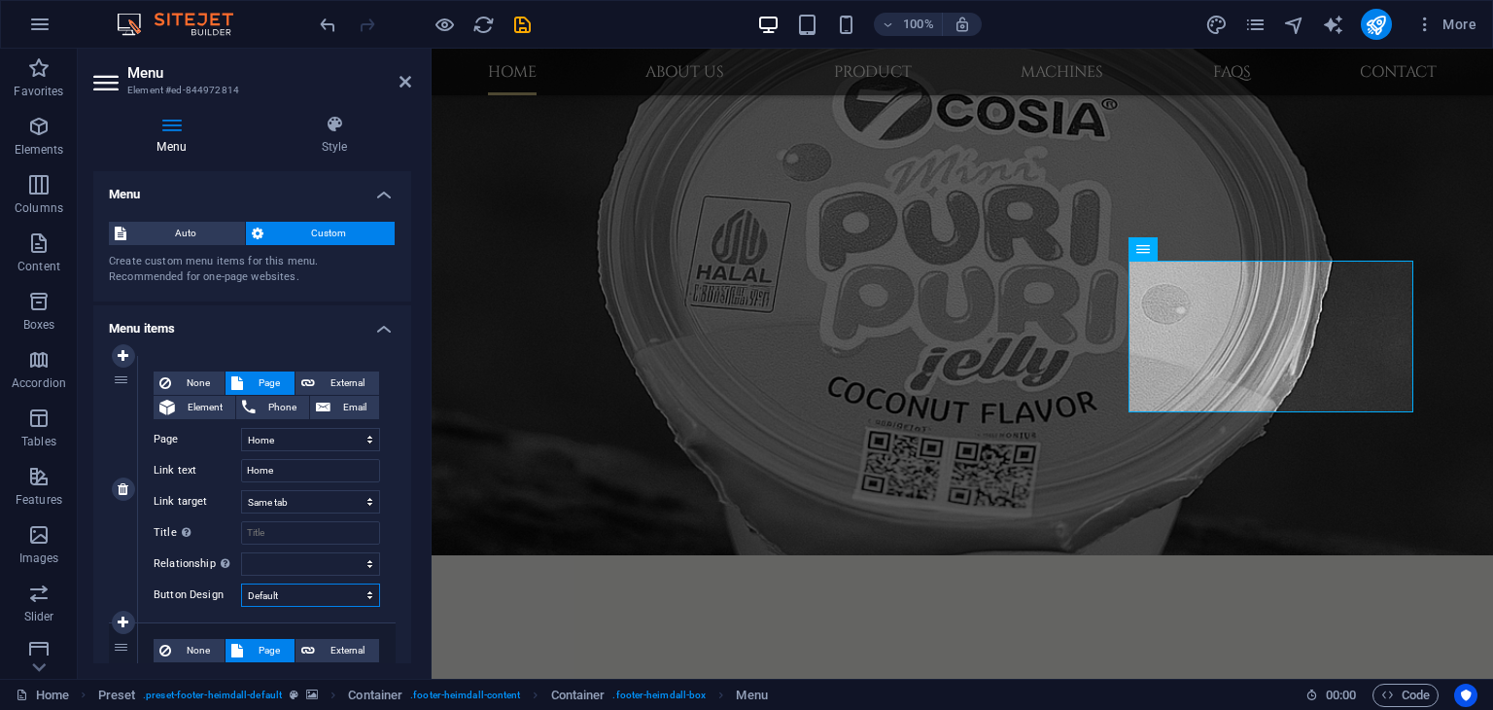
select select
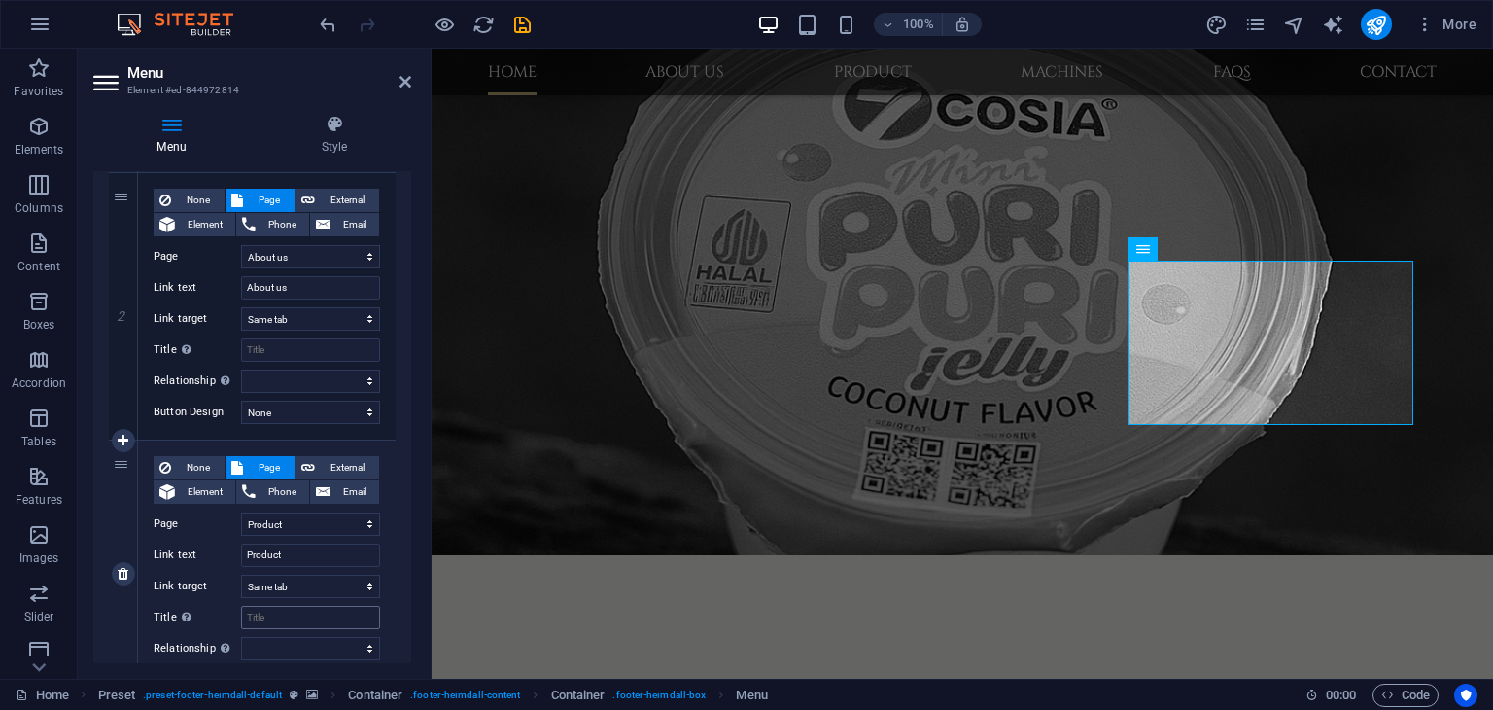
scroll to position [486, 0]
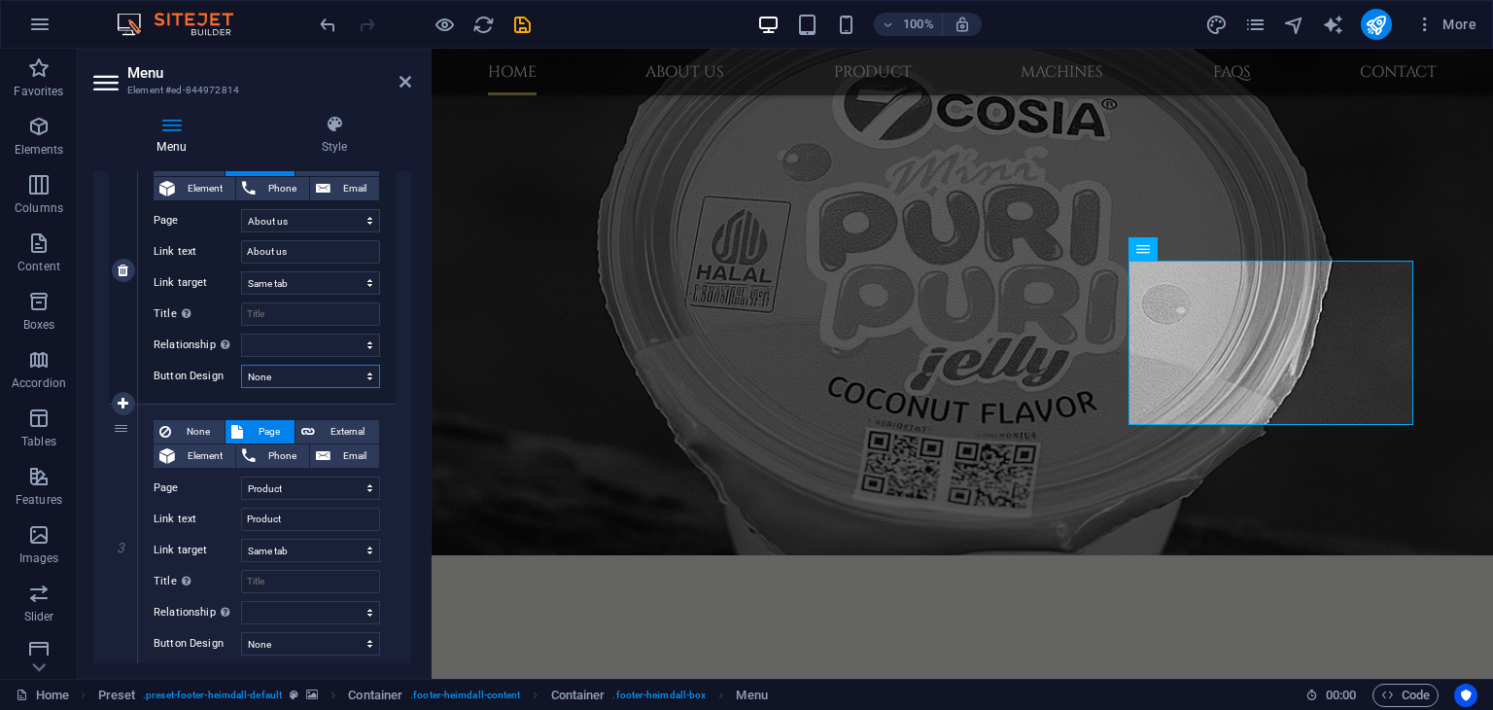
click at [313, 377] on select "None Default Primary Secondary" at bounding box center [310, 376] width 139 height 23
select select "default"
click at [241, 365] on select "None Default Primary Secondary" at bounding box center [310, 376] width 139 height 23
select select
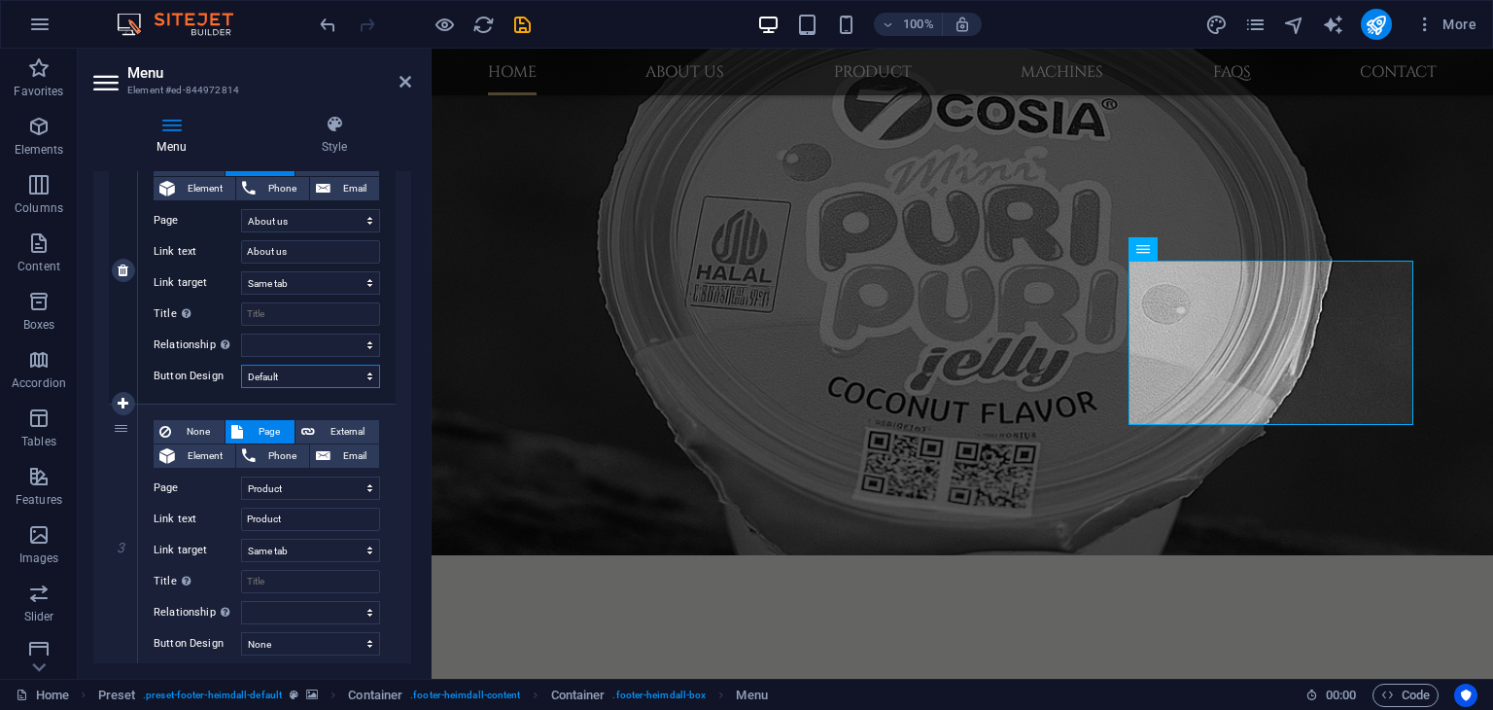
select select
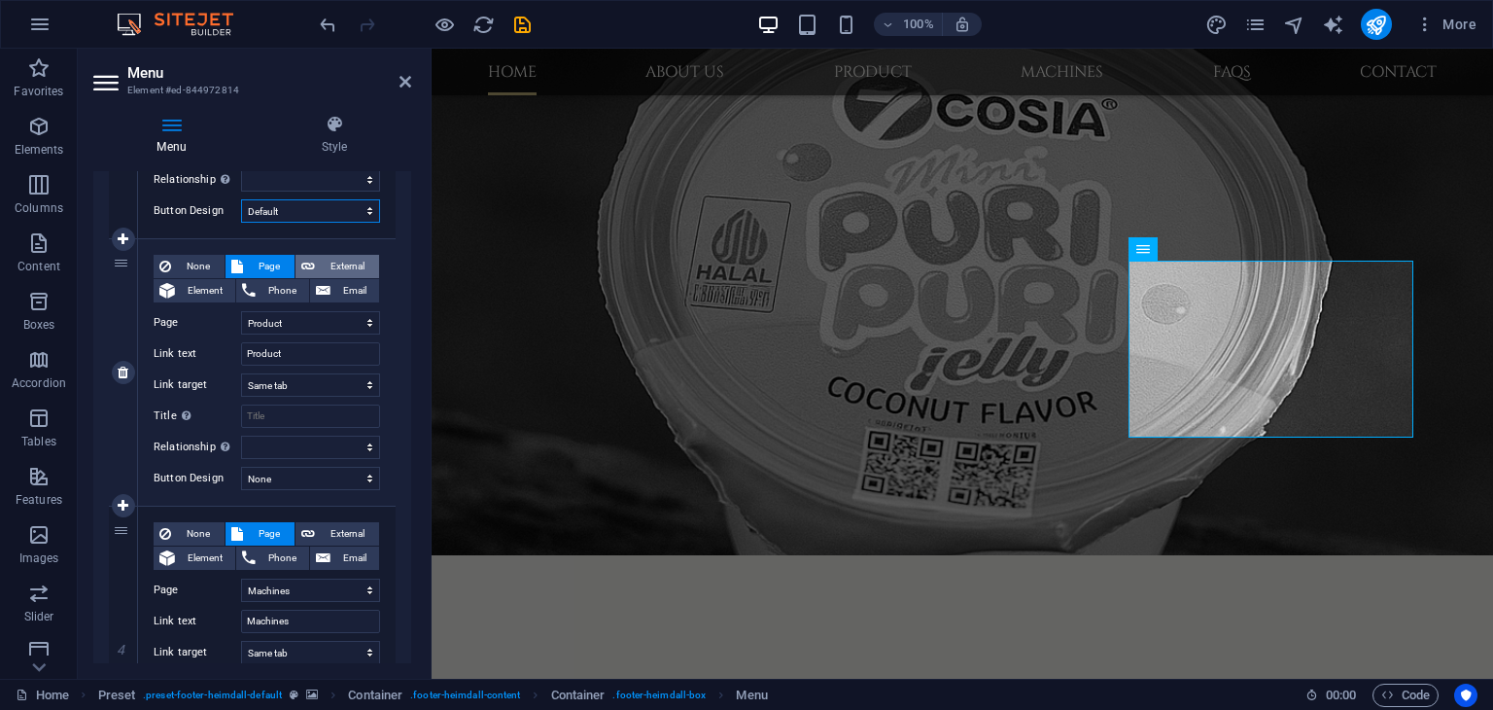
scroll to position [681, 0]
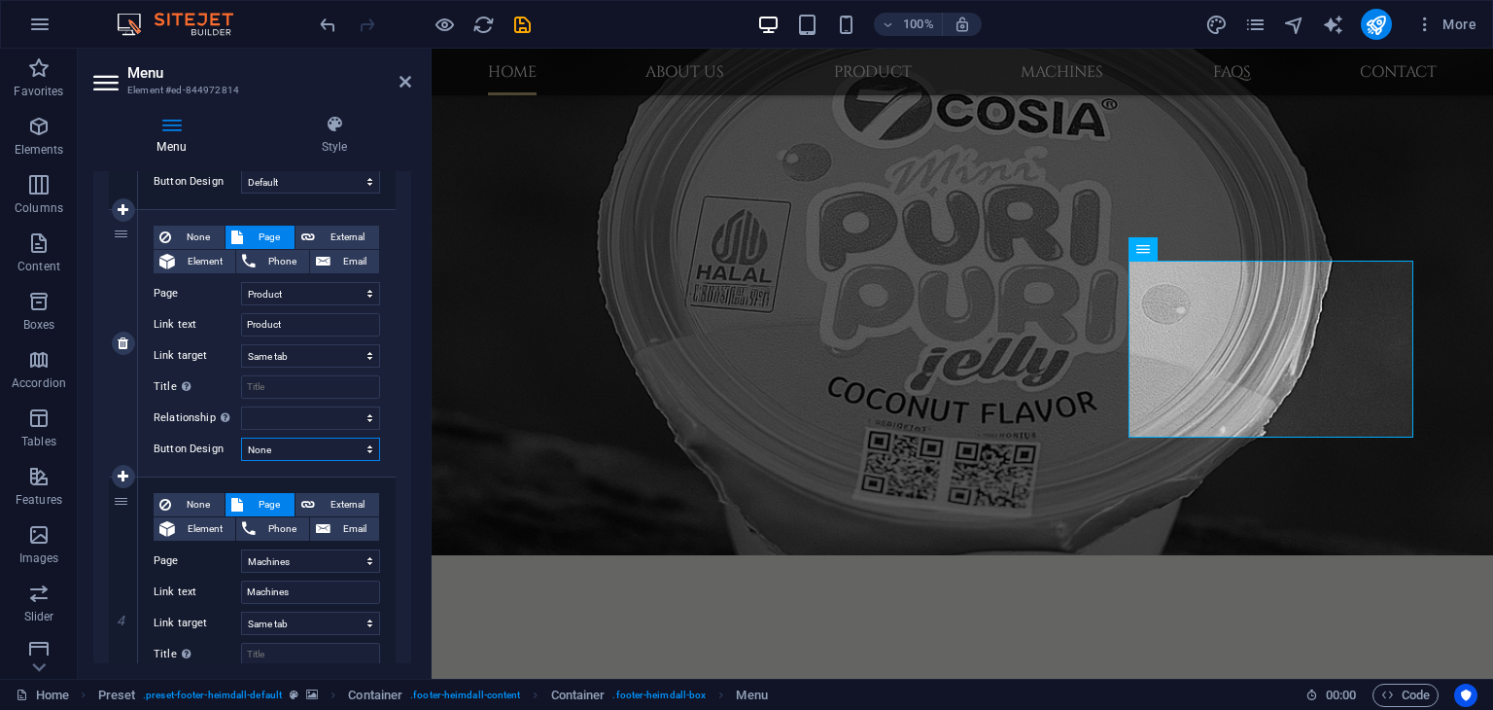
click at [325, 441] on select "None Default Primary Secondary" at bounding box center [310, 448] width 139 height 23
select select "default"
click at [241, 437] on select "None Default Primary Secondary" at bounding box center [310, 448] width 139 height 23
select select
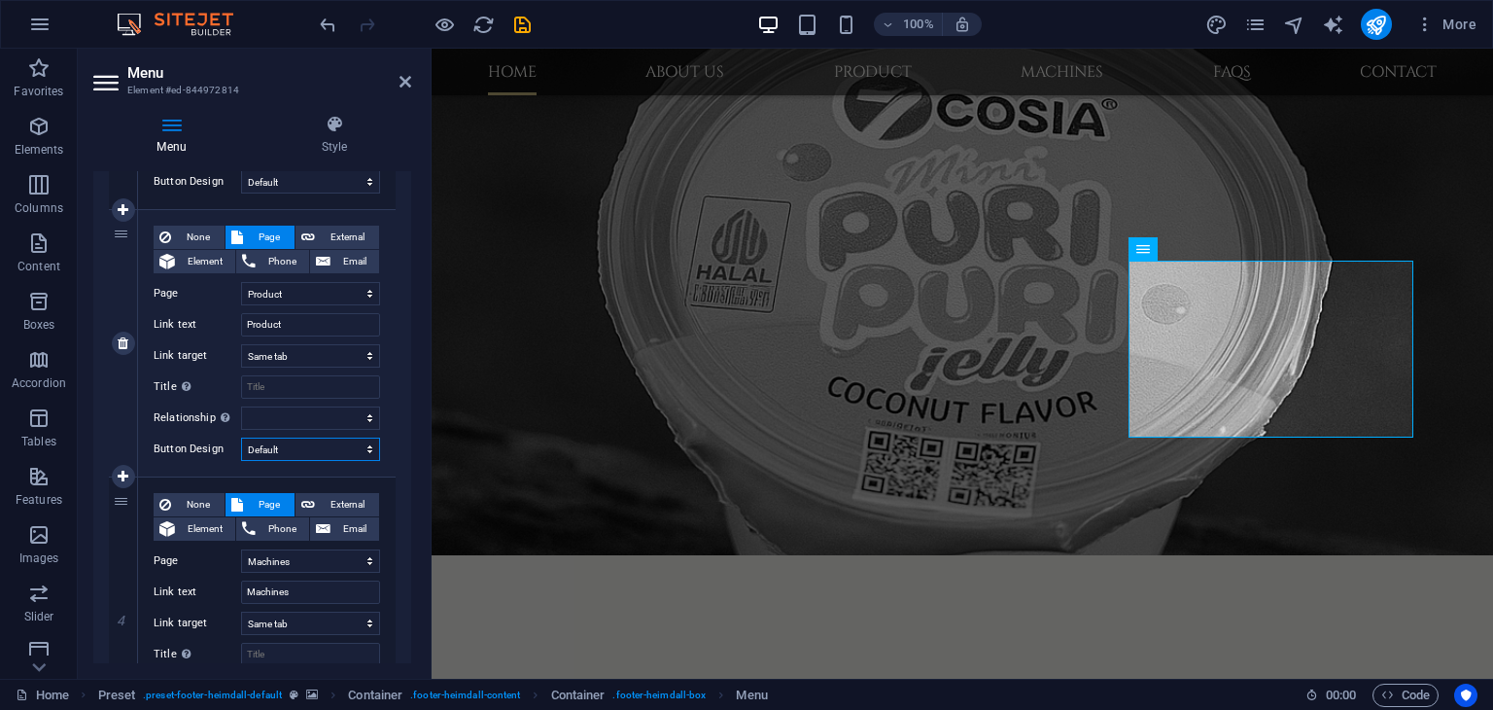
select select
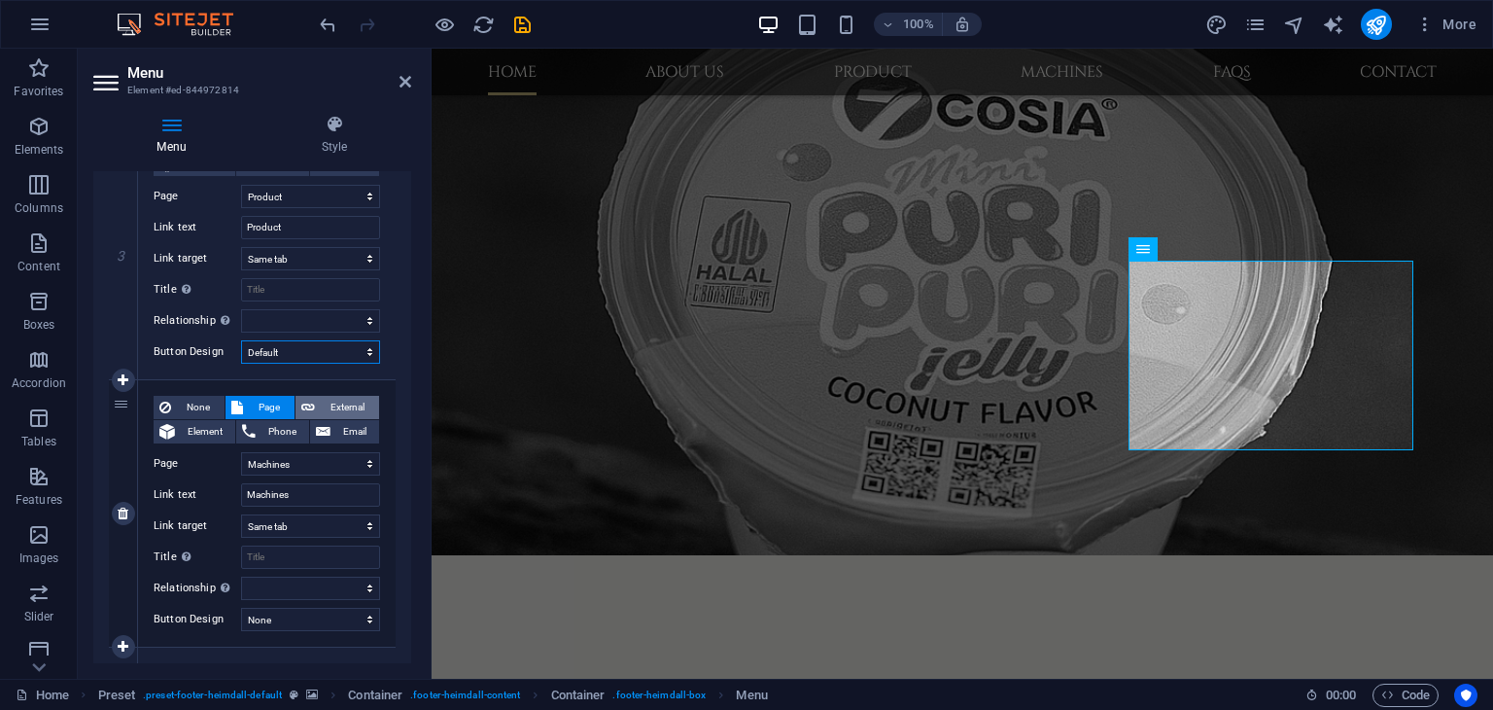
scroll to position [875, 0]
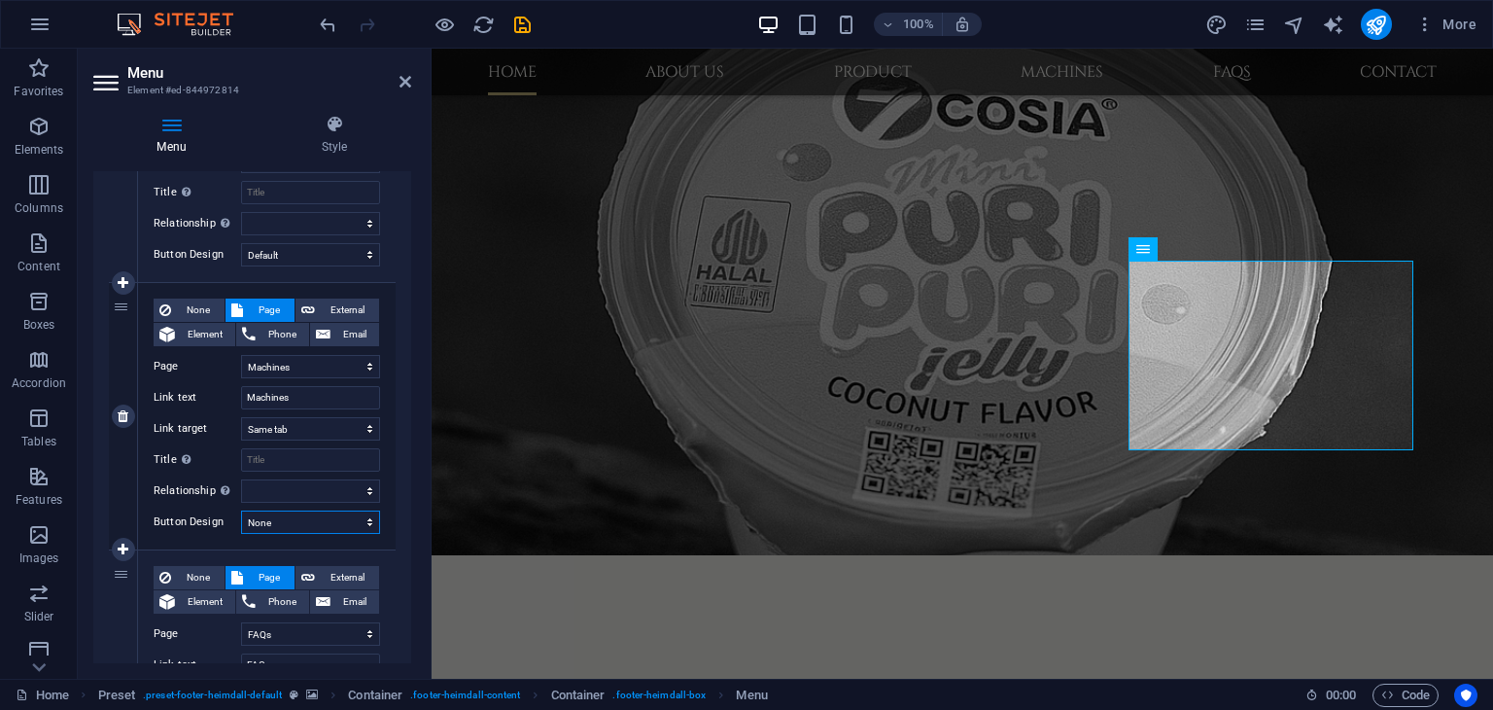
click at [324, 518] on select "None Default Primary Secondary" at bounding box center [310, 521] width 139 height 23
select select "default"
click at [241, 510] on select "None Default Primary Secondary" at bounding box center [310, 521] width 139 height 23
select select
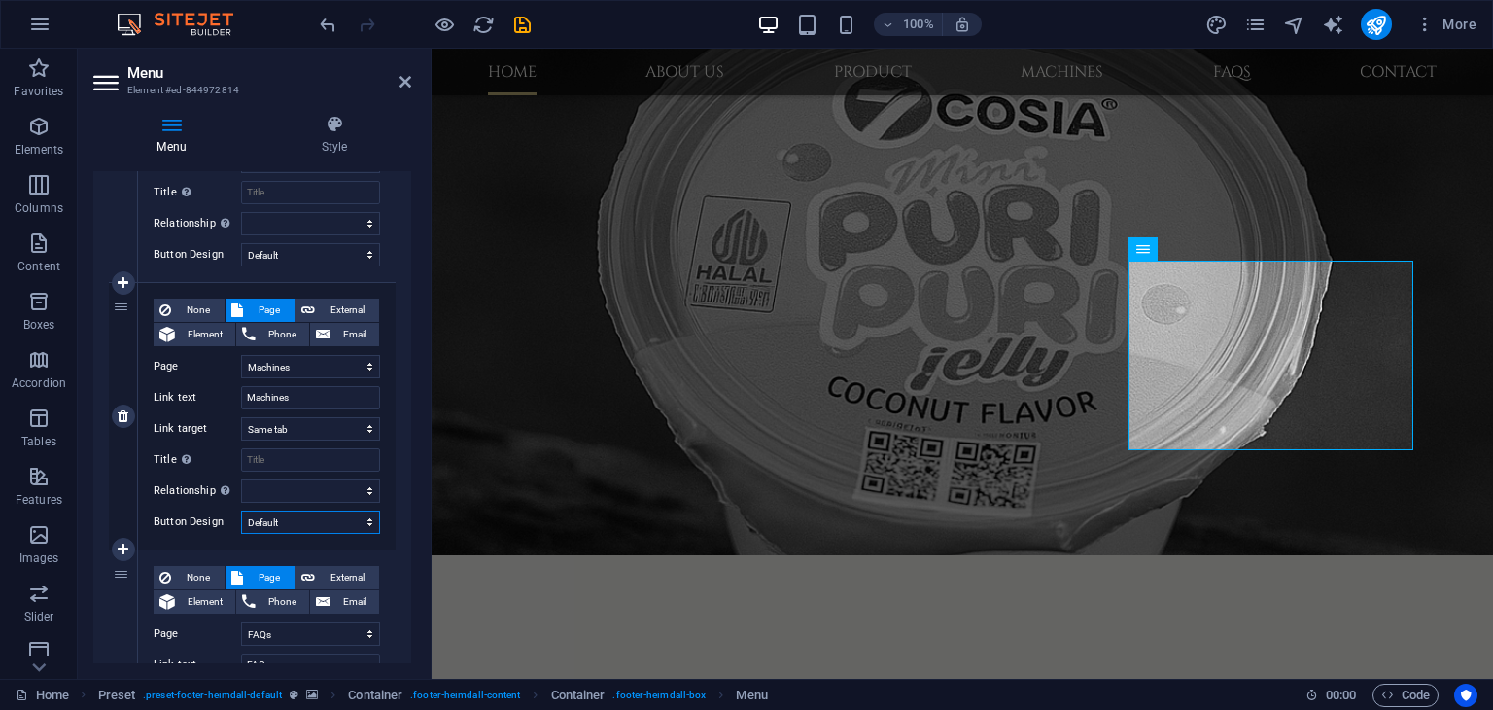
select select
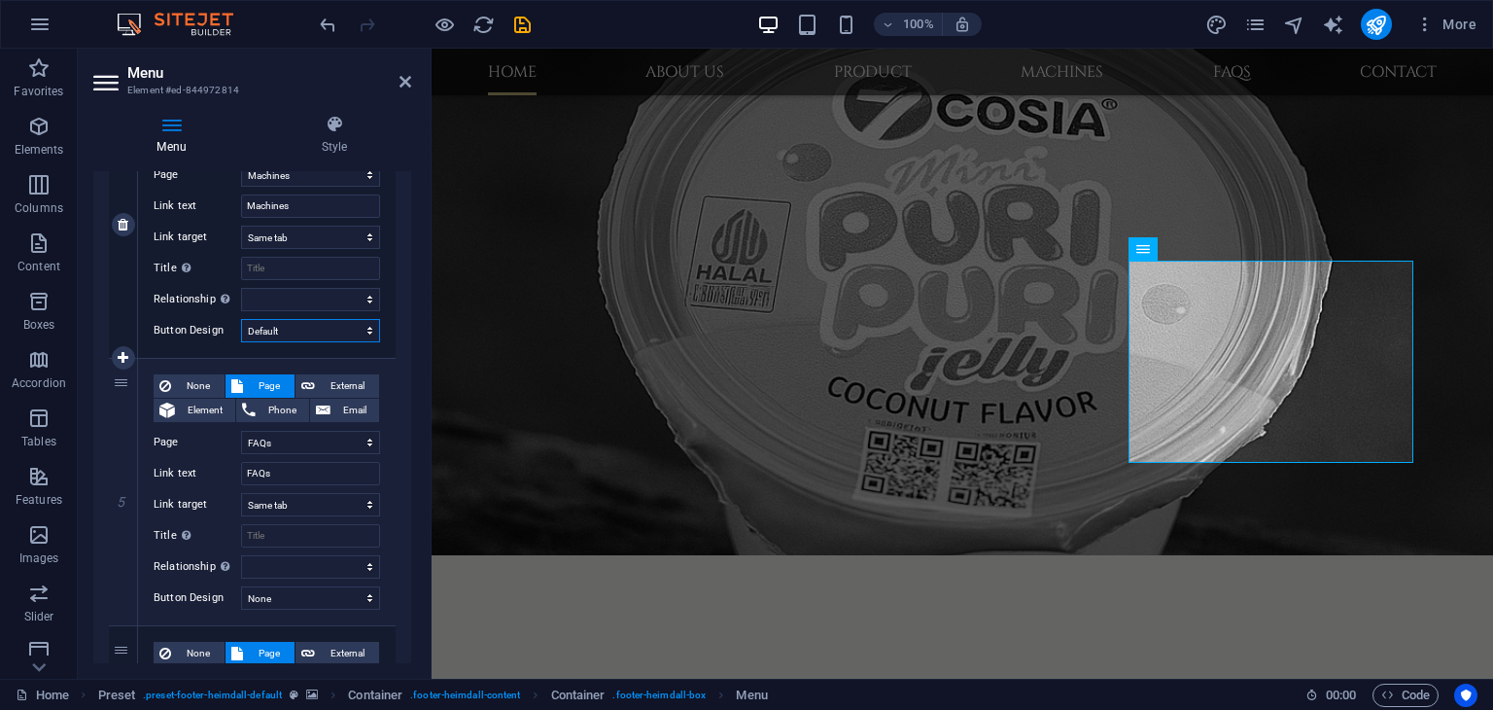
scroll to position [1167, 0]
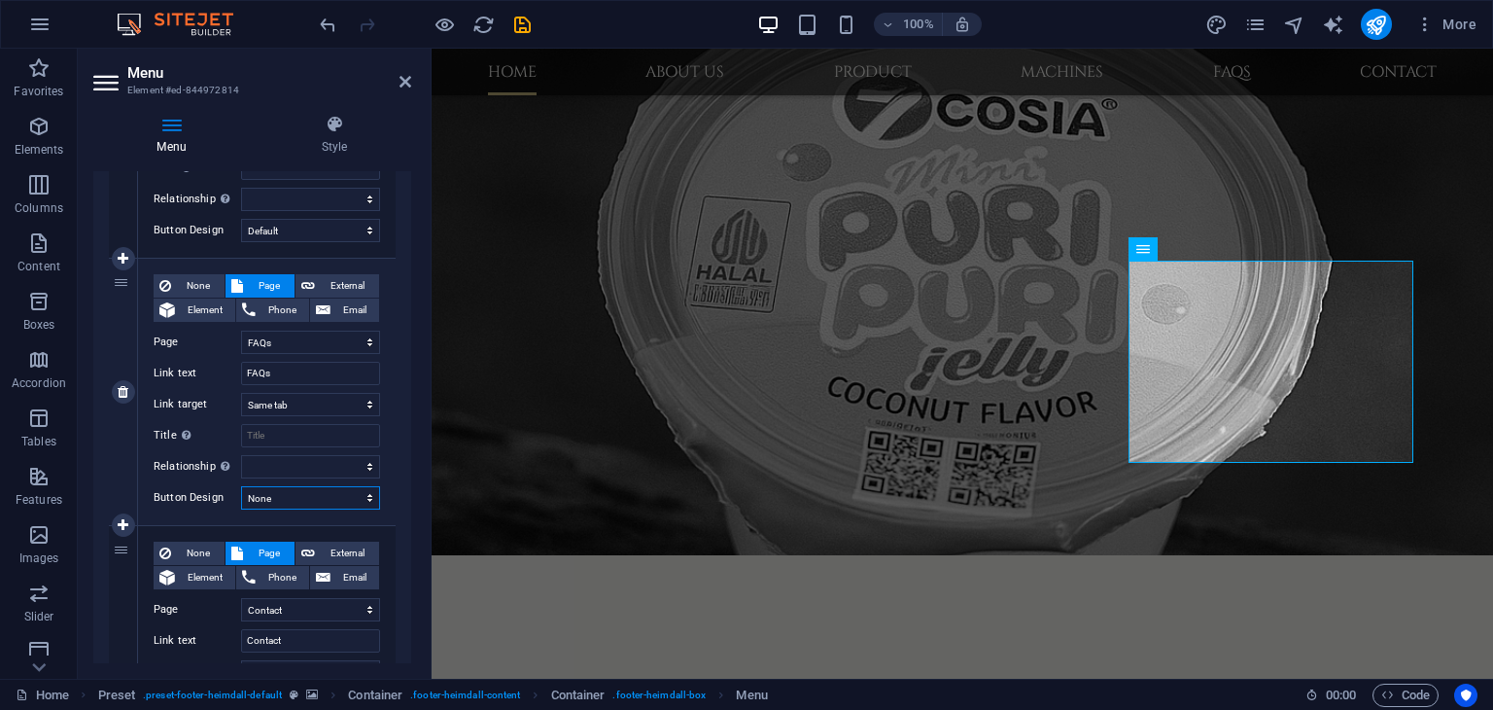
click at [312, 503] on select "None Default Primary Secondary" at bounding box center [310, 497] width 139 height 23
select select "default"
click at [241, 486] on select "None Default Primary Secondary" at bounding box center [310, 497] width 139 height 23
select select
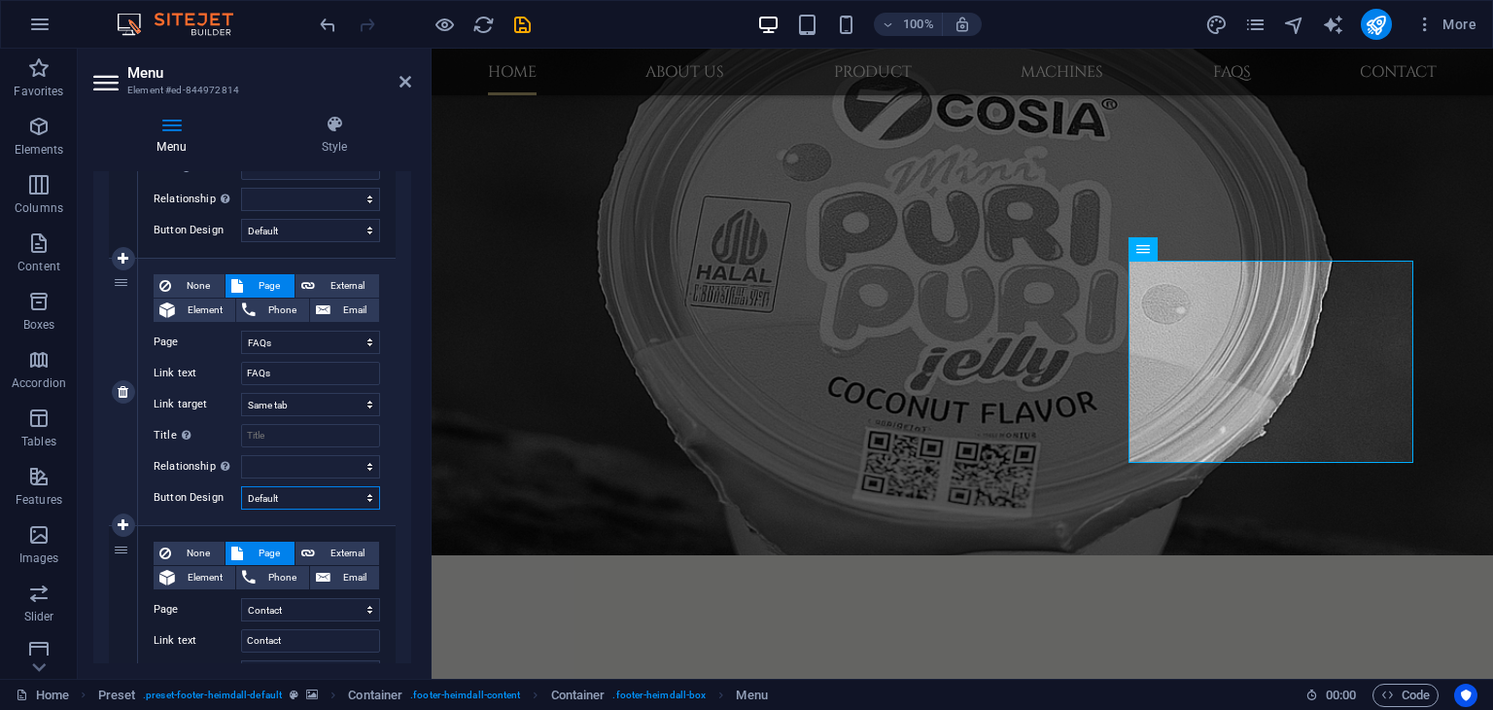
select select
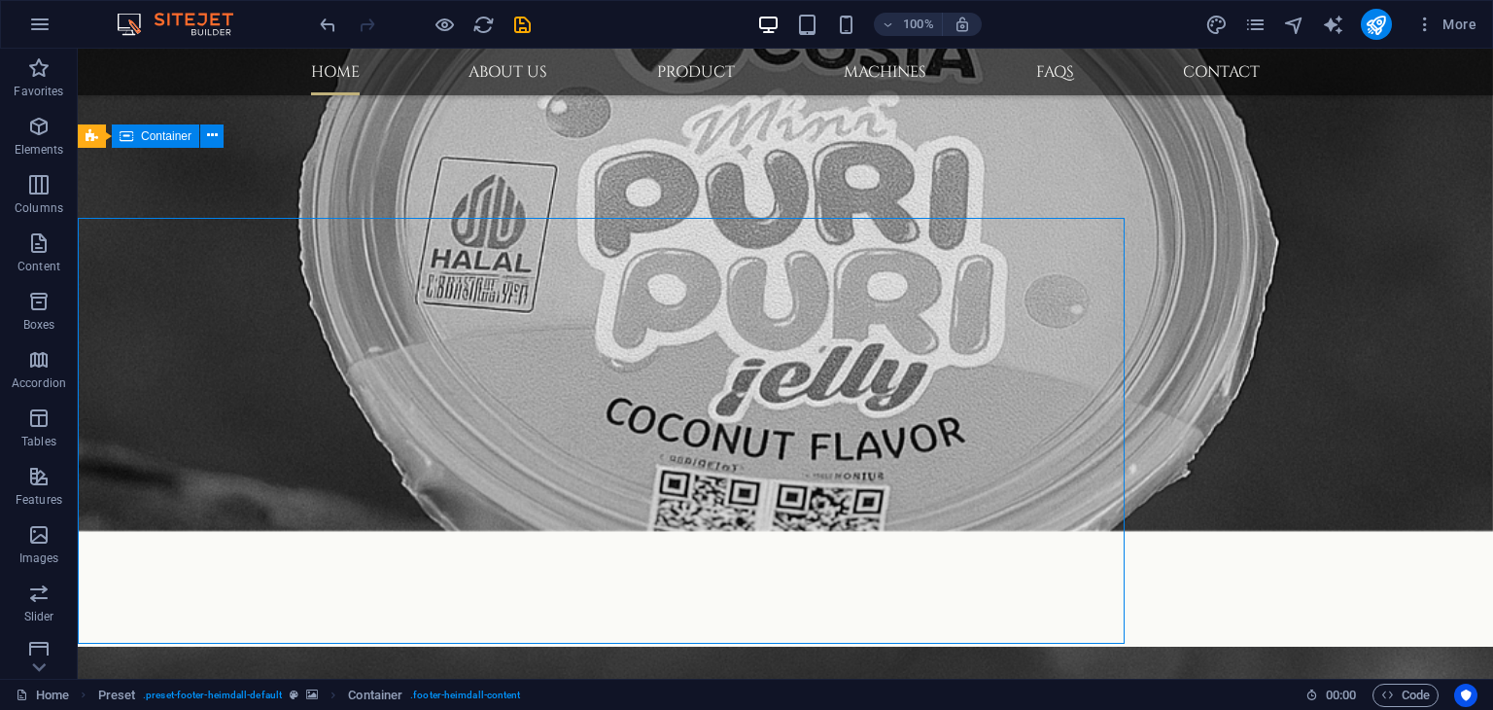
scroll to position [1750, 0]
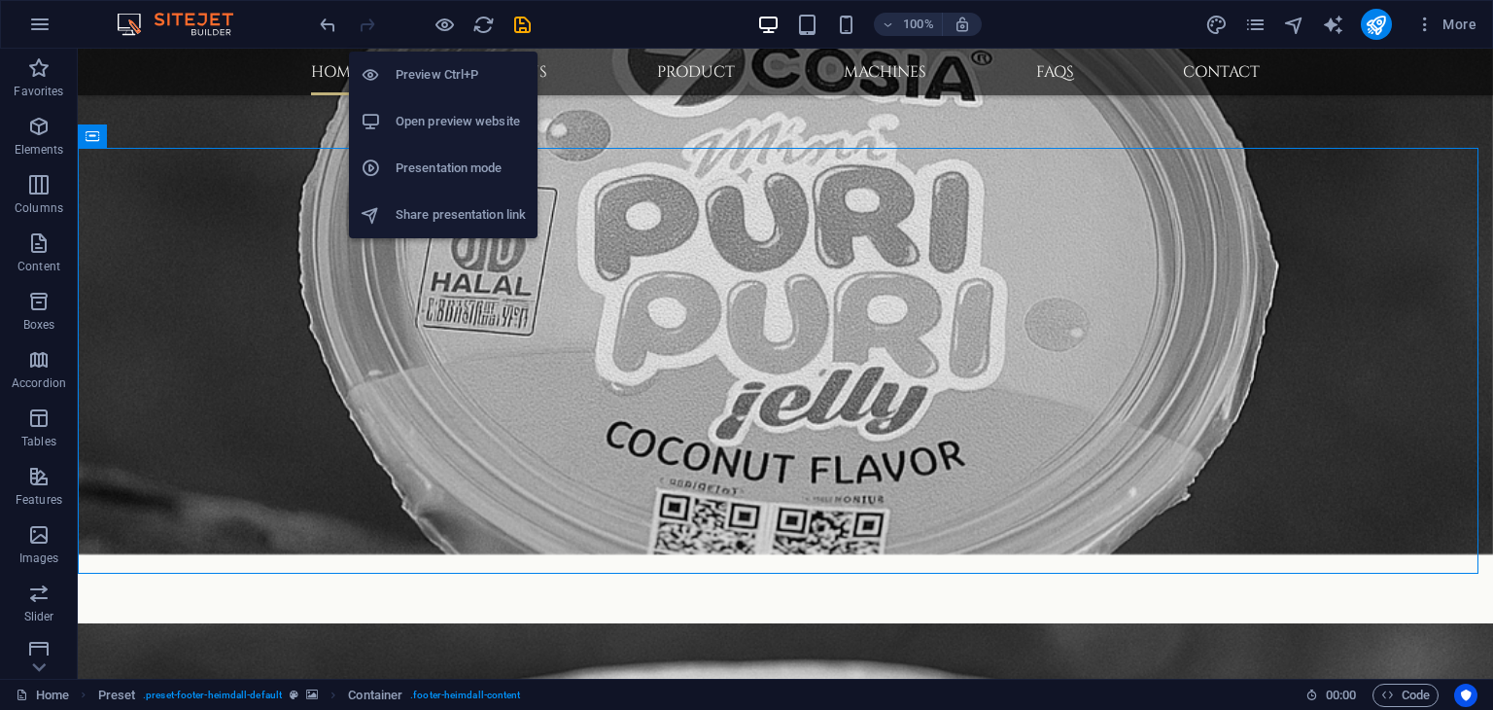
click at [451, 63] on h6 "Preview Ctrl+P" at bounding box center [461, 74] width 130 height 23
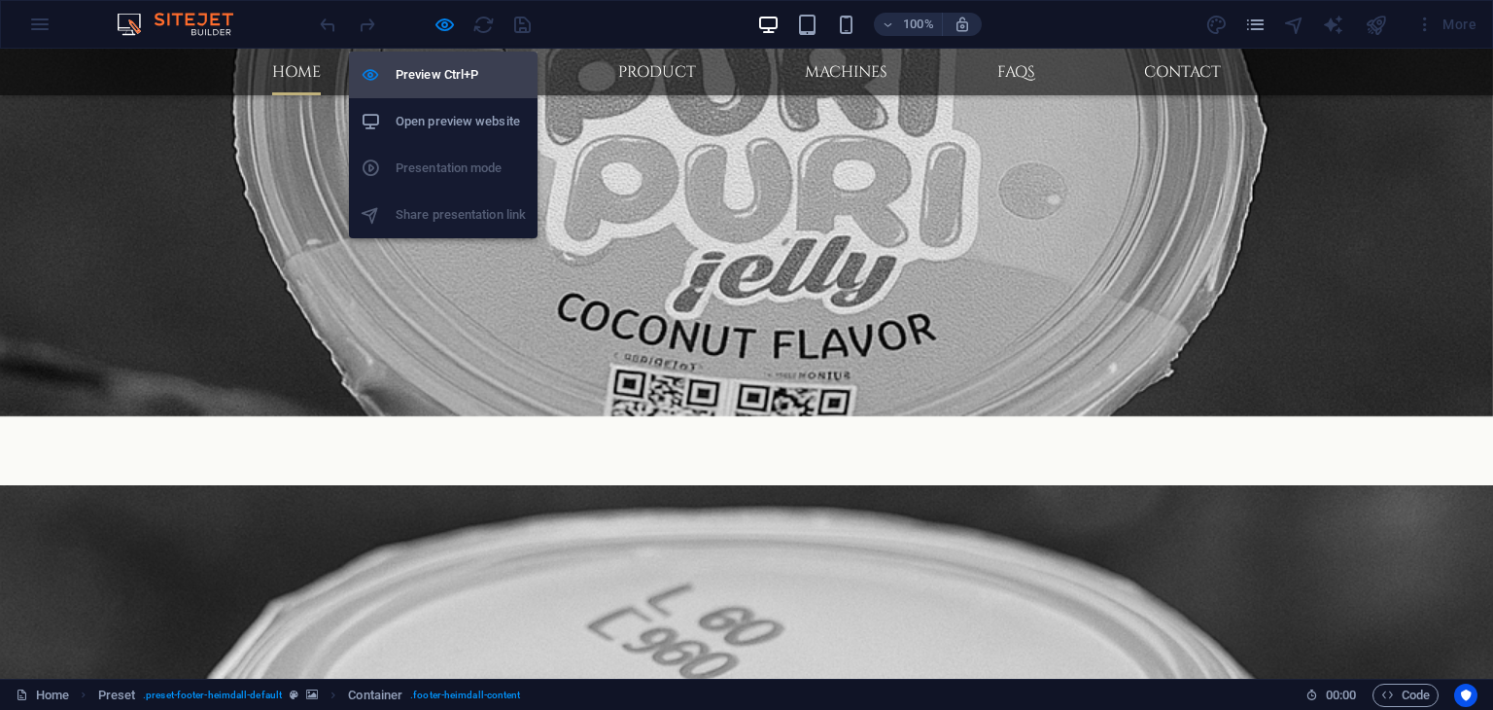
scroll to position [1613, 0]
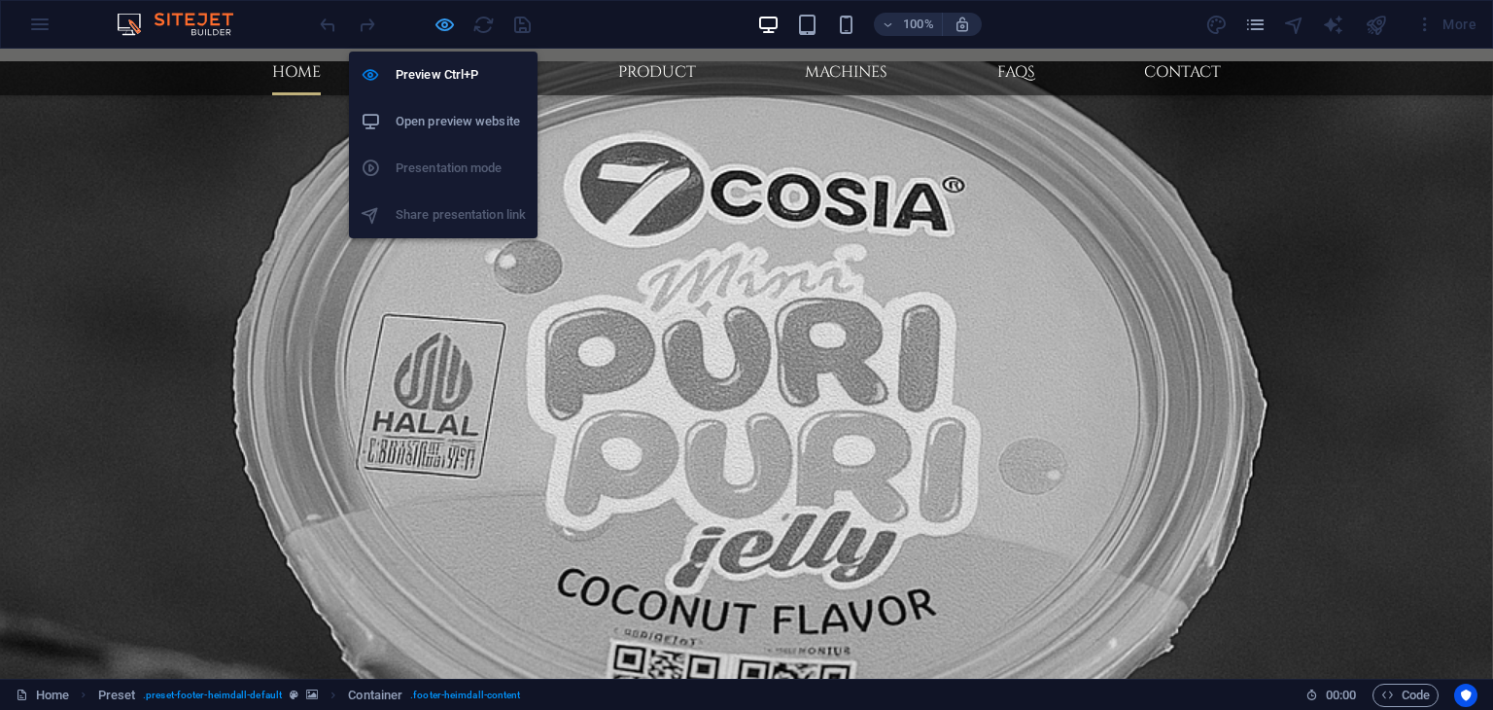
scroll to position [1750, 0]
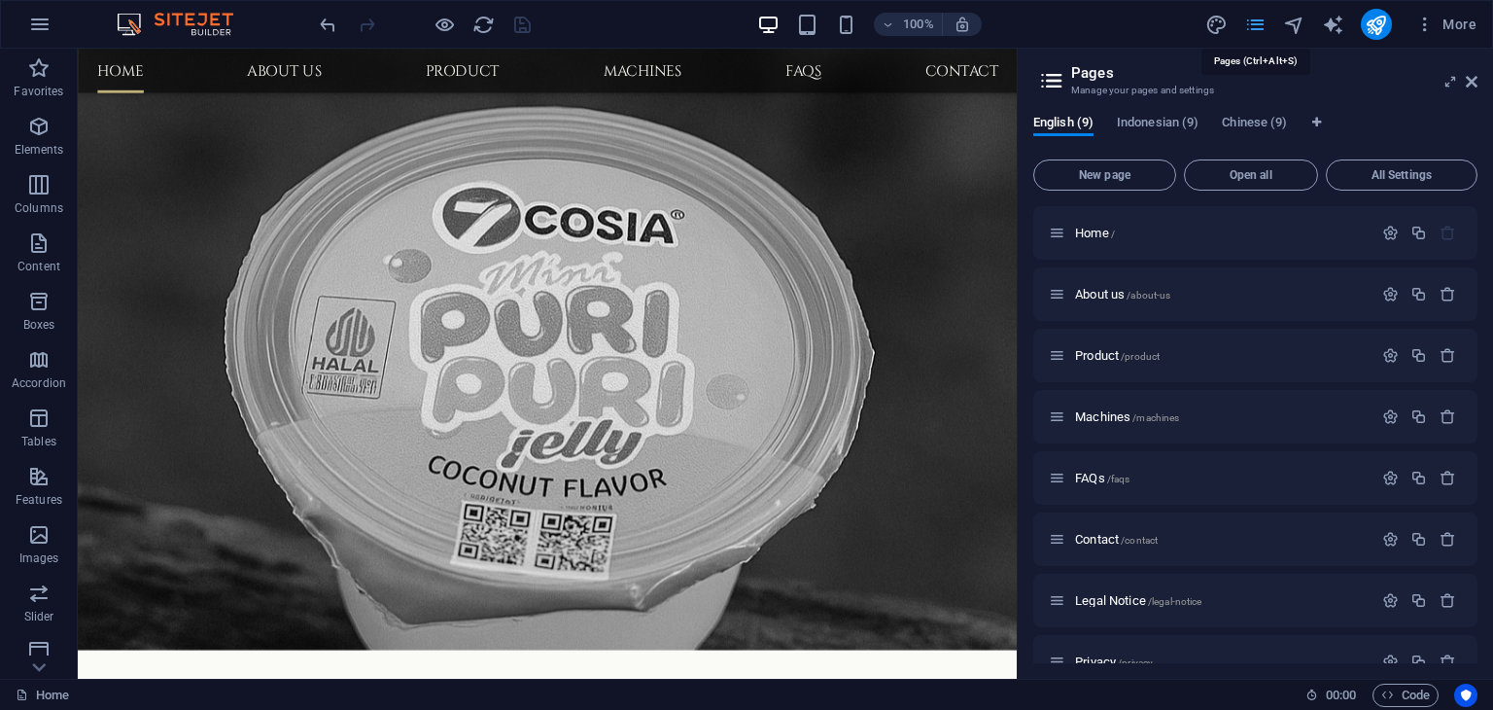
scroll to position [1867, 0]
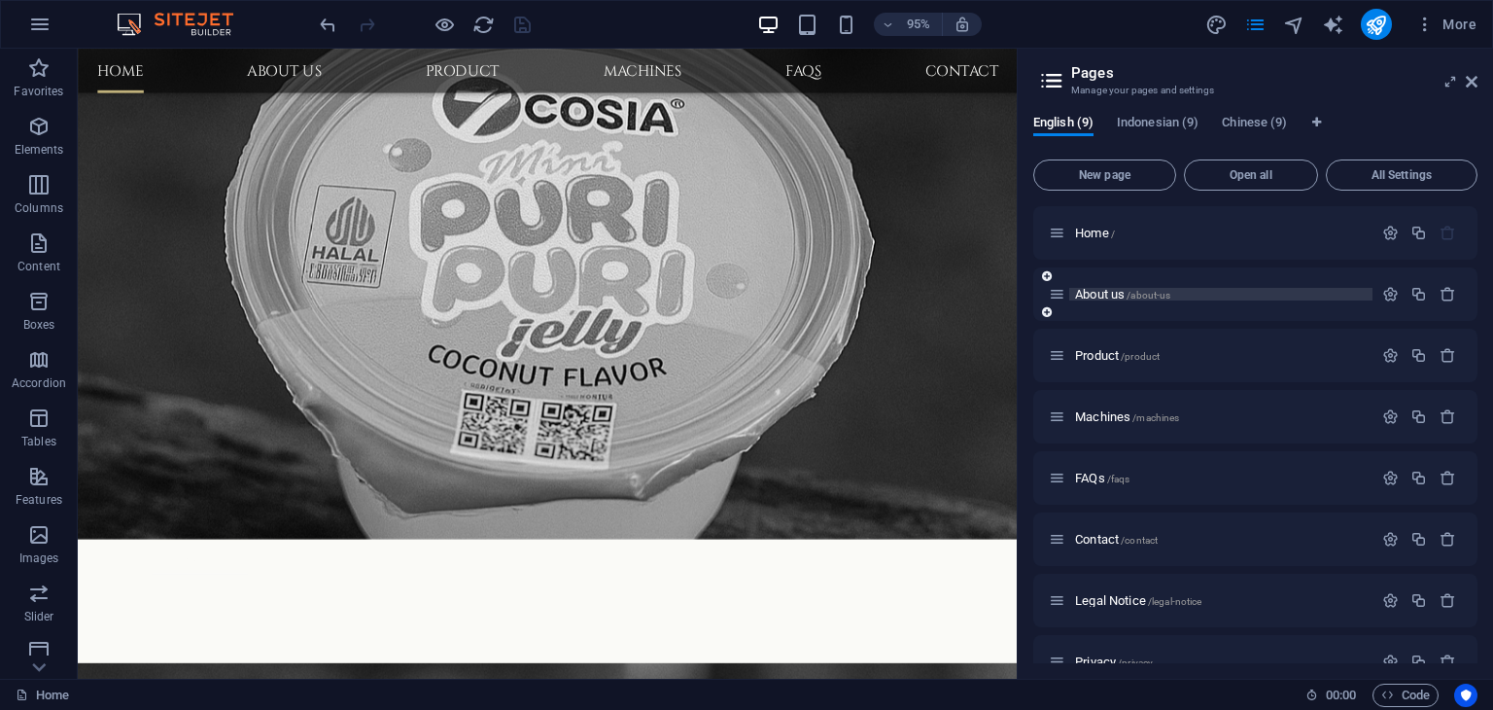
click at [1102, 293] on span "About us /about-us" at bounding box center [1122, 294] width 95 height 15
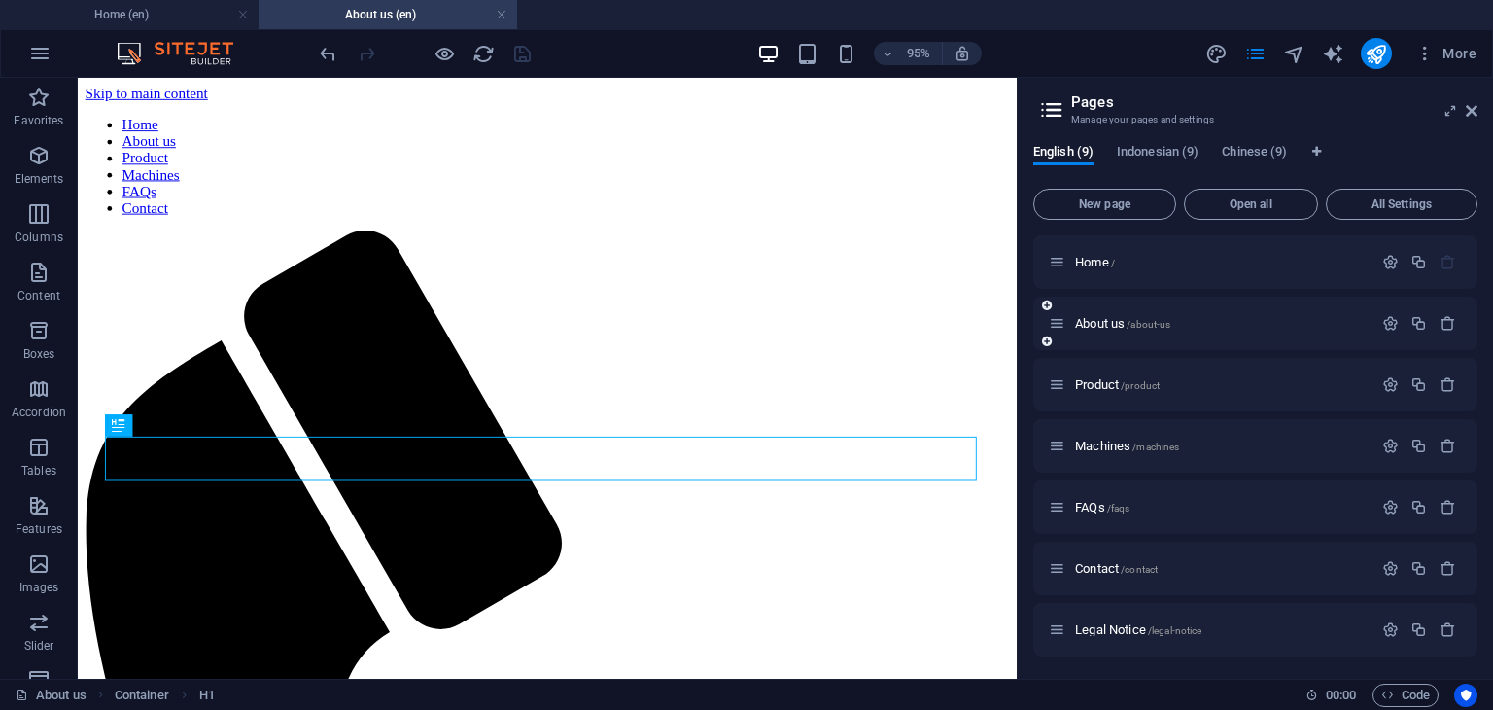
scroll to position [0, 0]
click at [1099, 381] on span "Product /product" at bounding box center [1117, 384] width 85 height 15
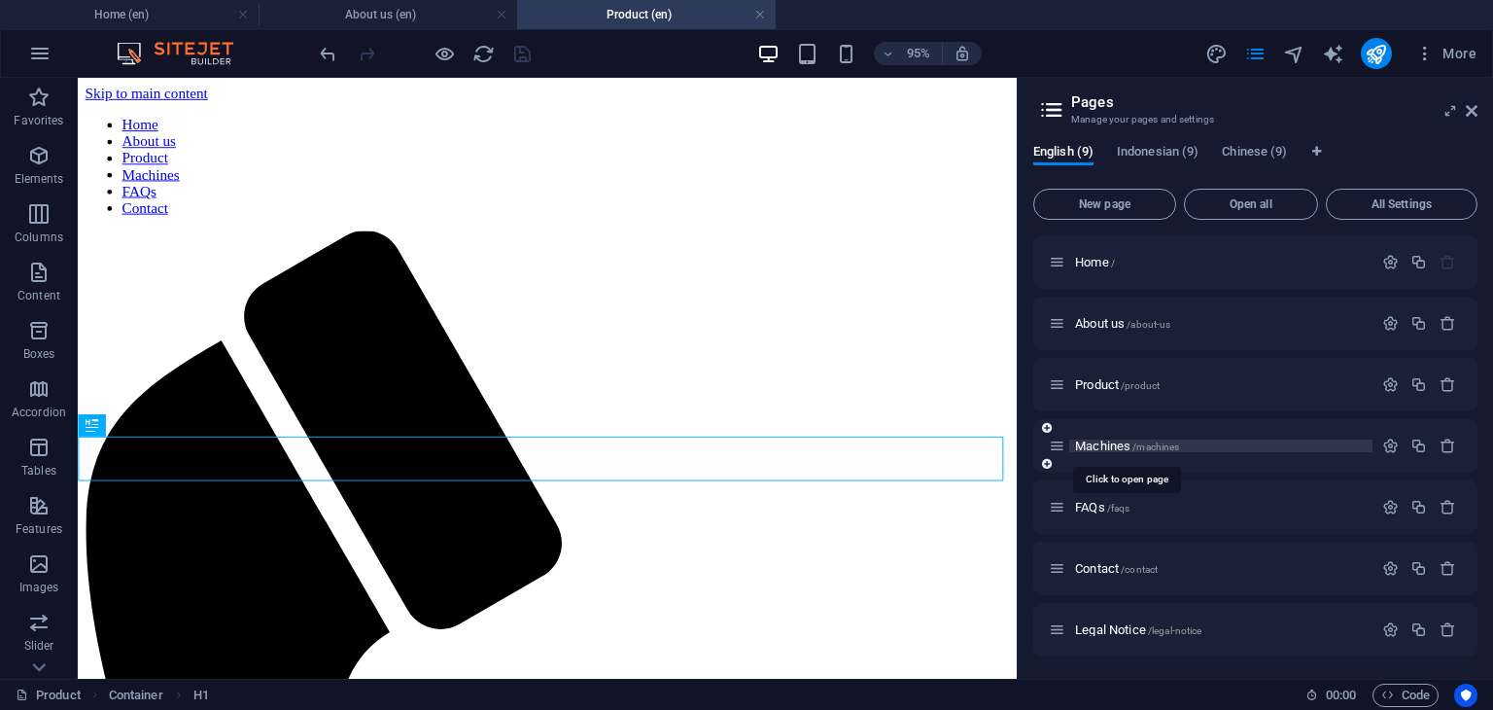
click at [1118, 446] on span "Machines /machines" at bounding box center [1127, 445] width 104 height 15
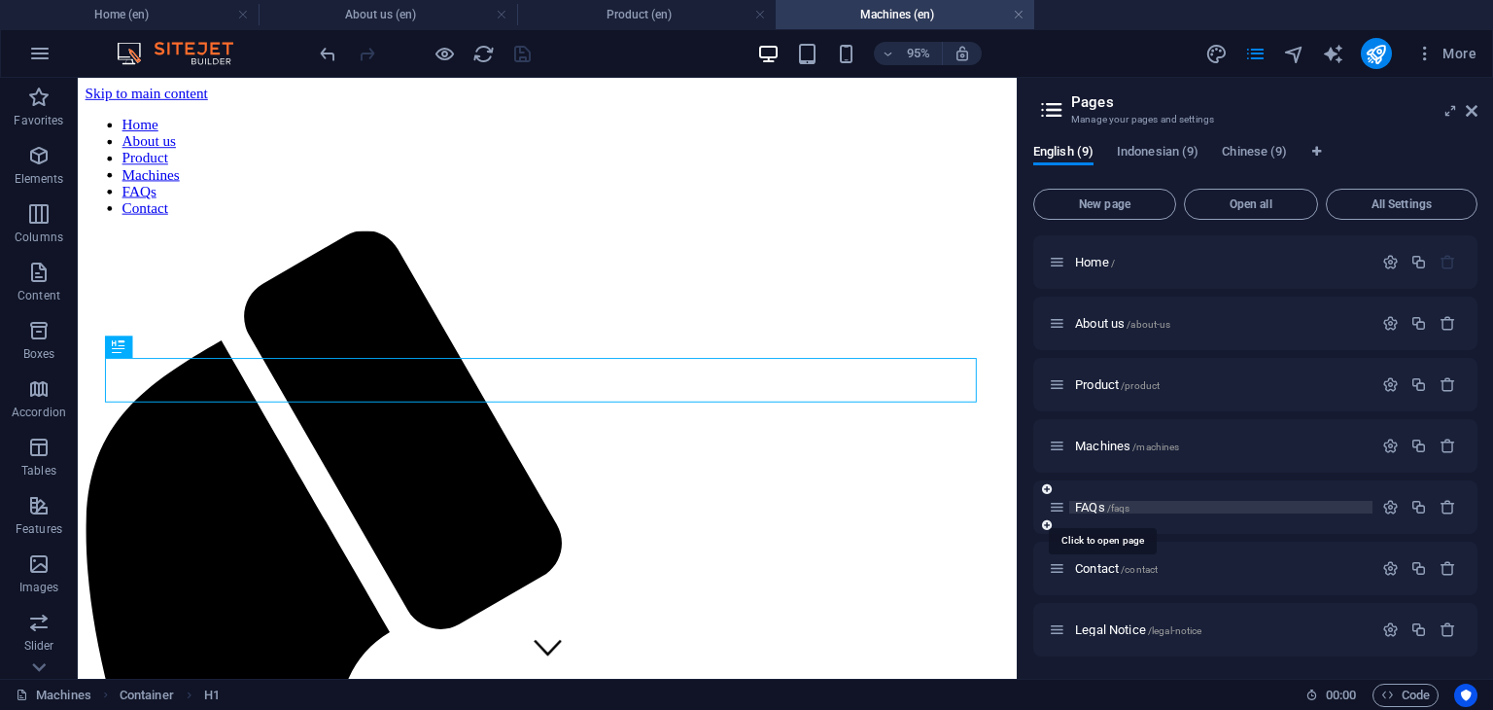
click at [1089, 507] on span "FAQs /faqs" at bounding box center [1102, 507] width 54 height 15
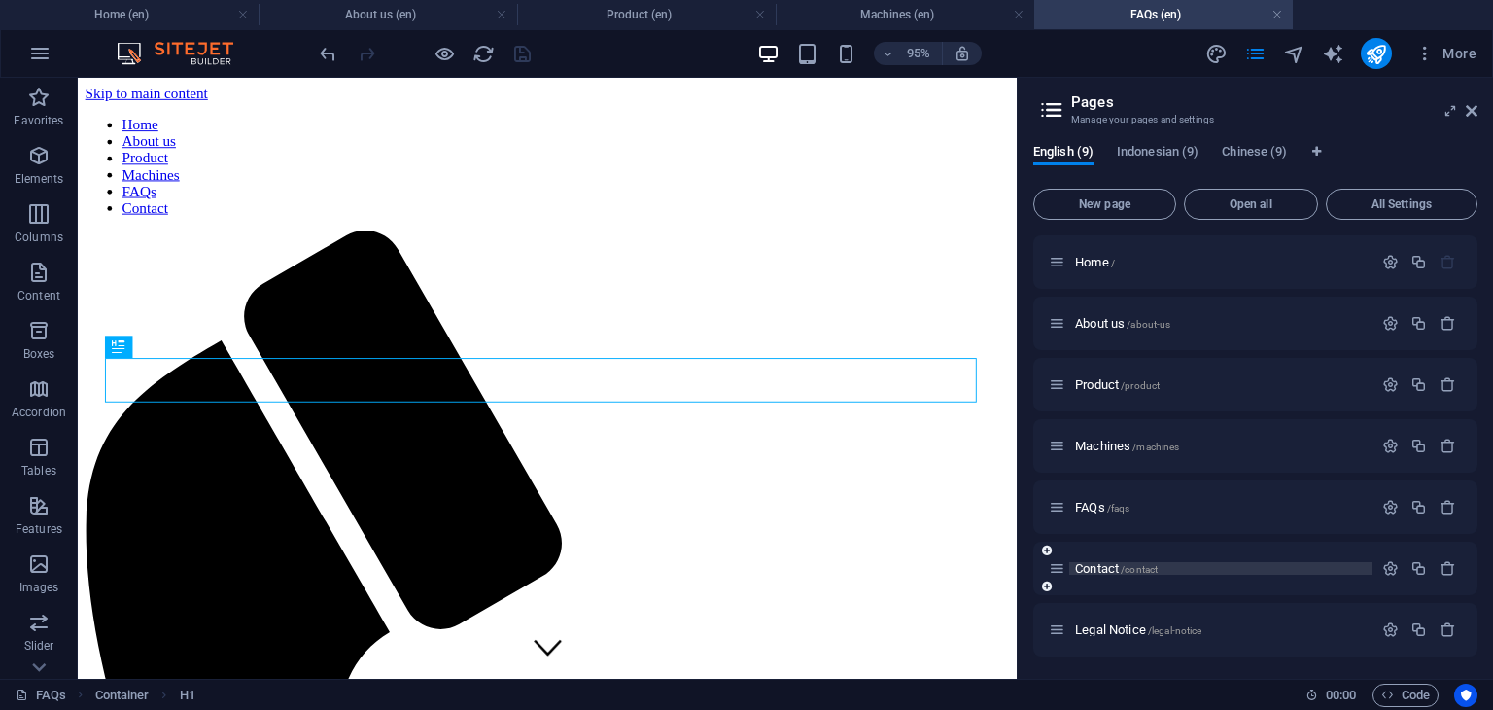
click at [1089, 569] on span "Contact /contact" at bounding box center [1116, 568] width 83 height 15
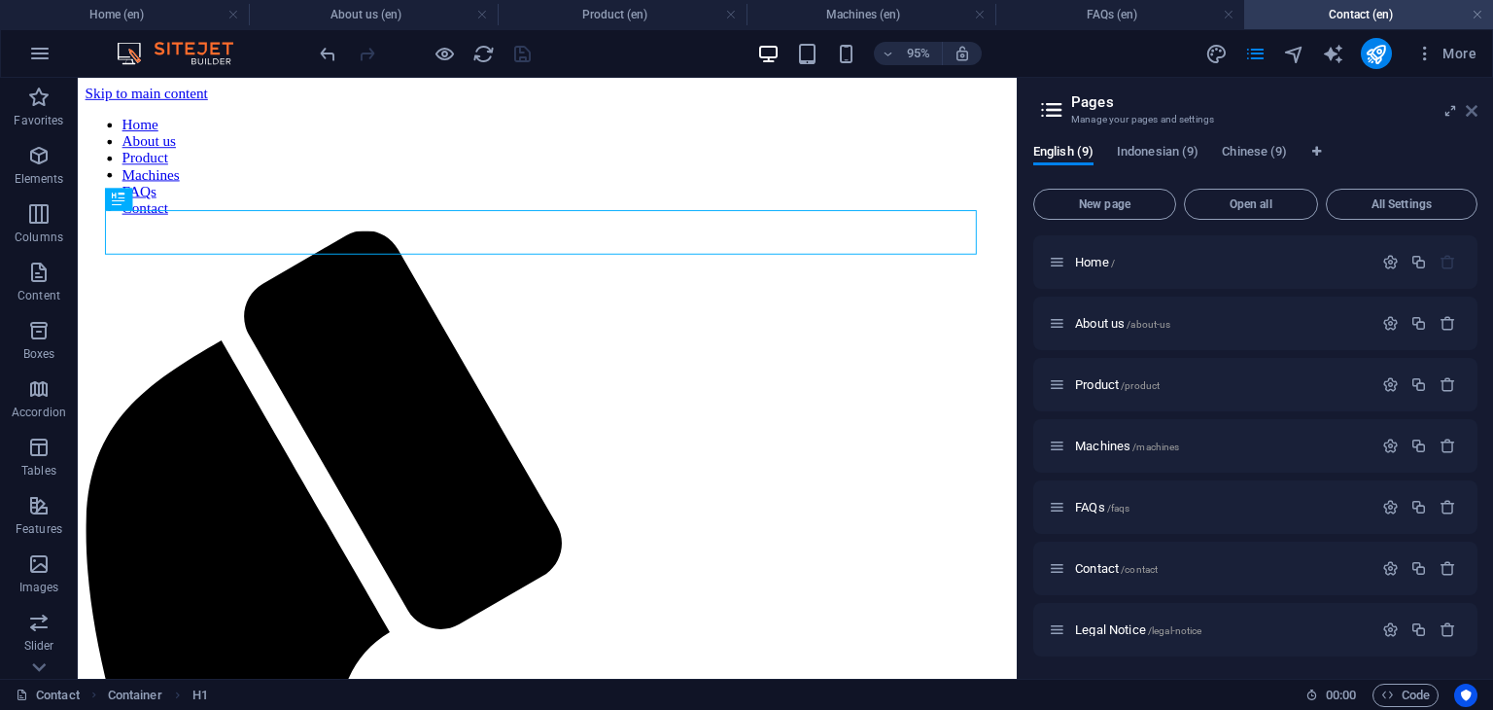
click at [1471, 118] on icon at bounding box center [1472, 111] width 12 height 16
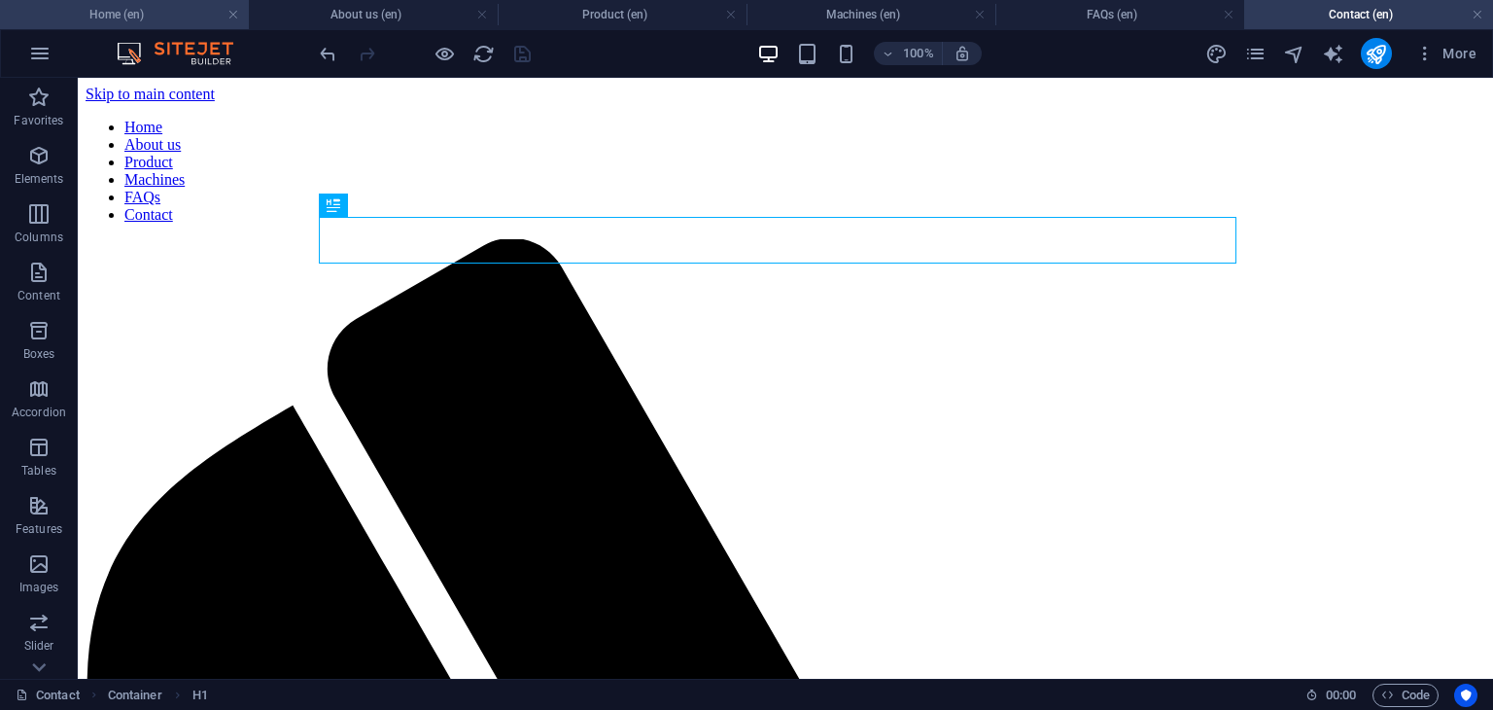
click at [146, 23] on h4 "Home (en)" at bounding box center [124, 14] width 249 height 21
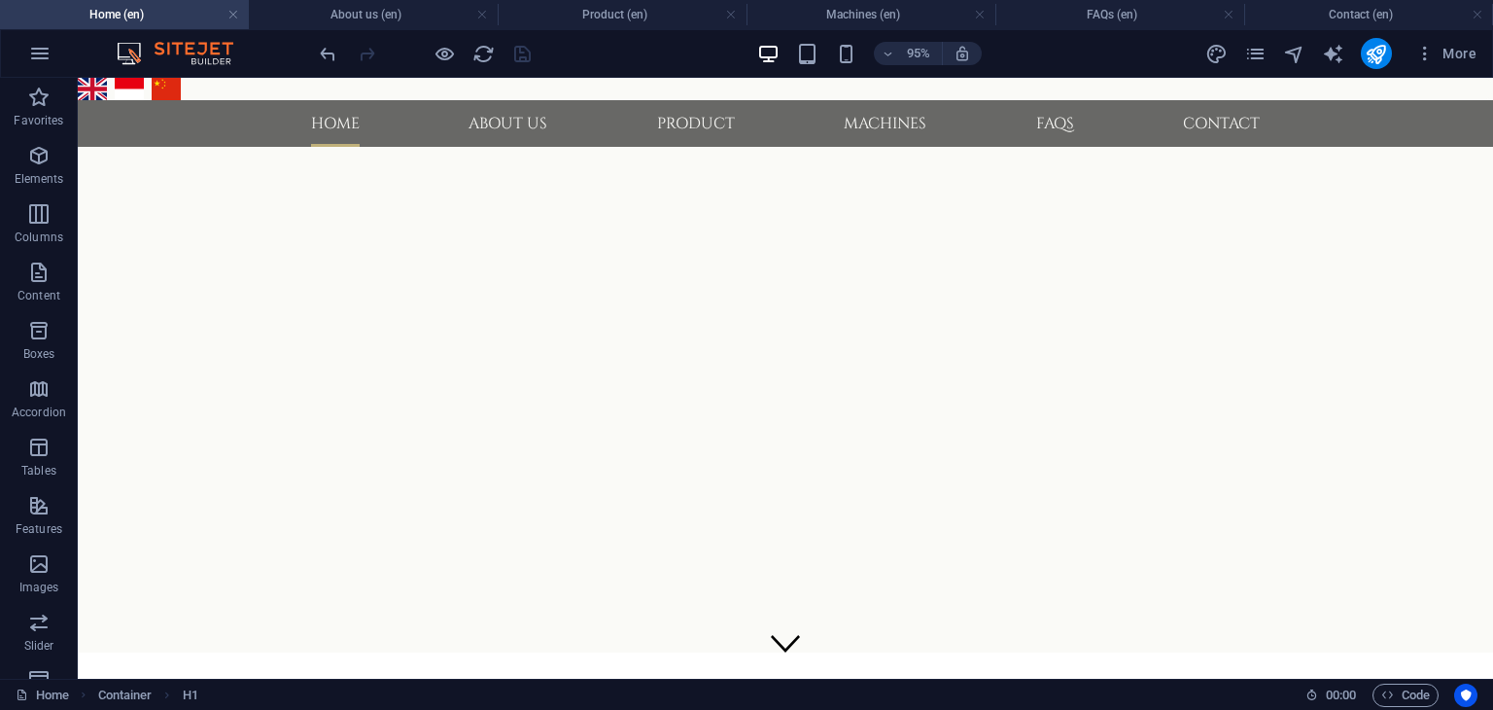
scroll to position [1867, 0]
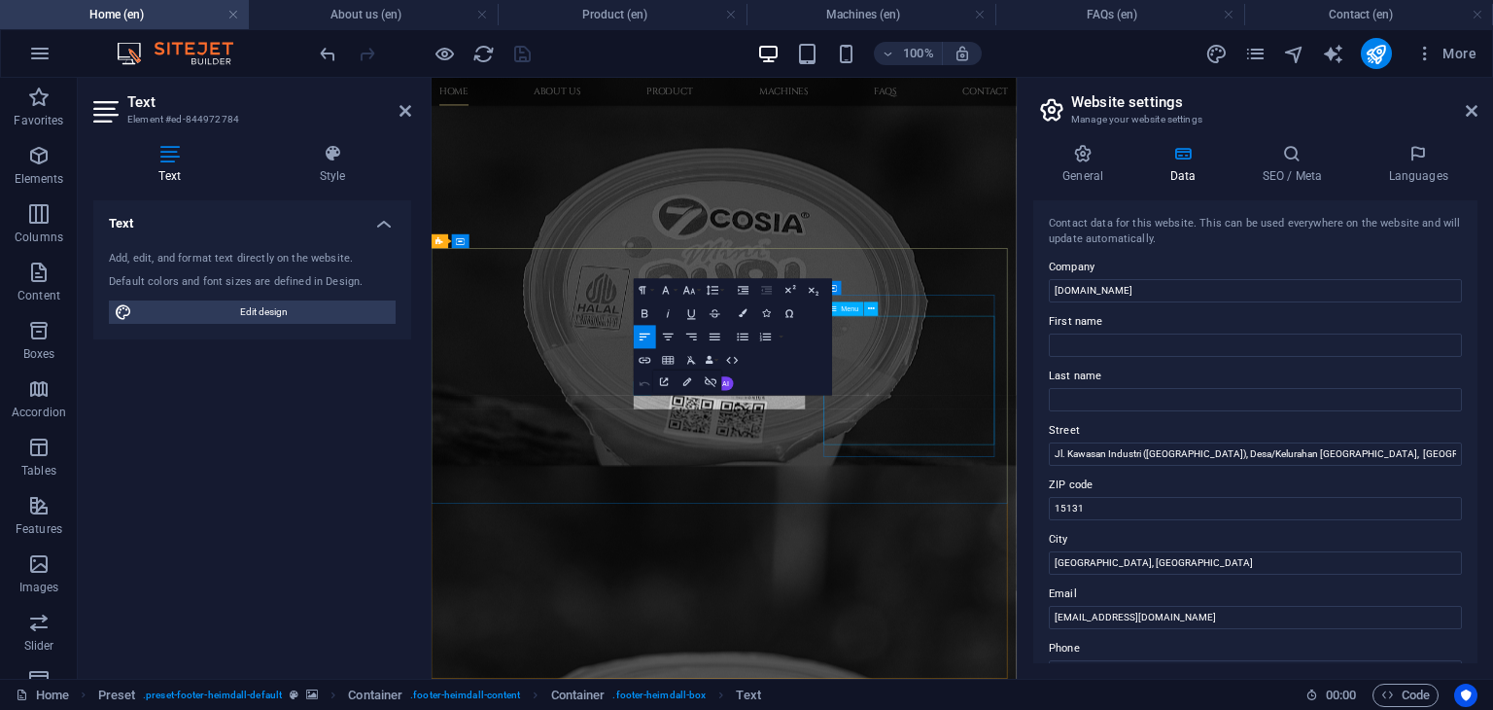
scroll to position [1681, 0]
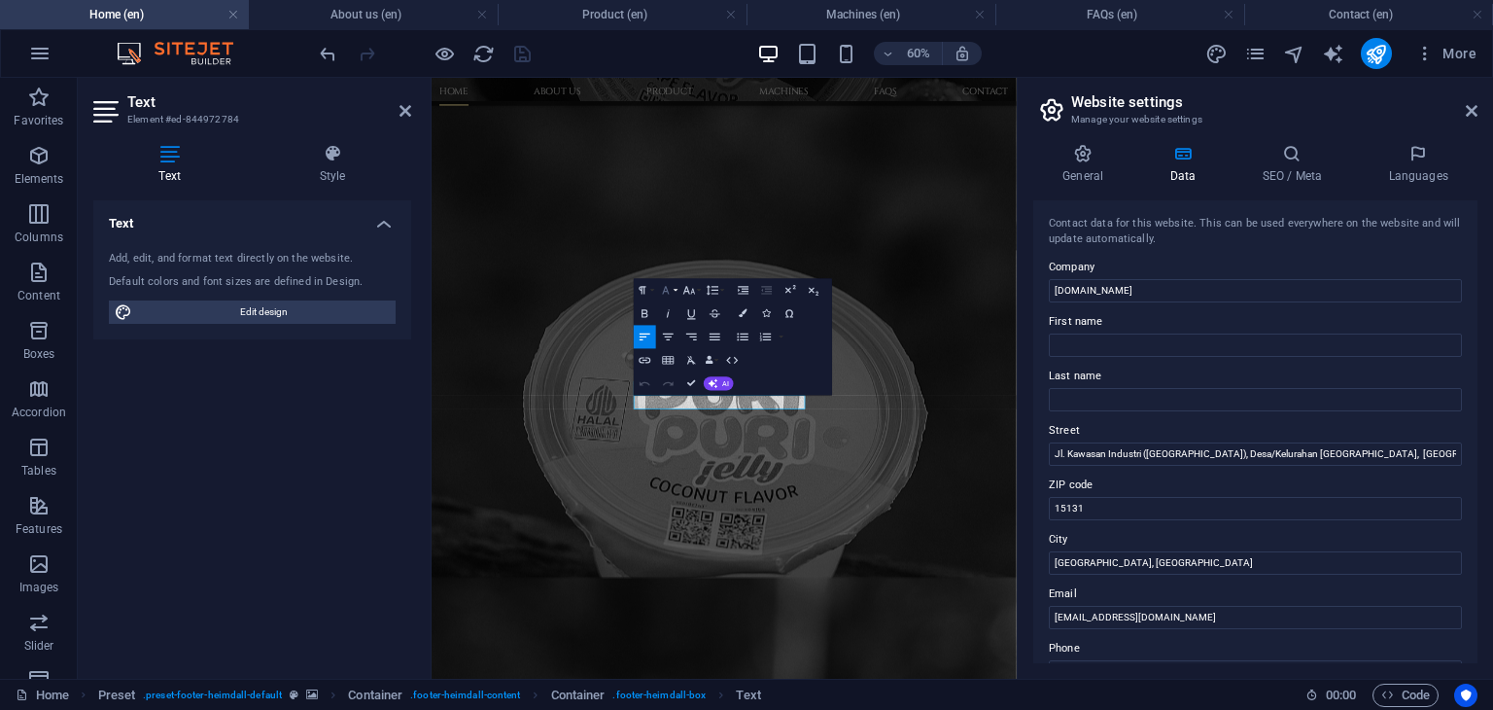
click at [663, 293] on icon "button" at bounding box center [666, 290] width 7 height 8
click at [673, 309] on link "Arial" at bounding box center [694, 312] width 92 height 17
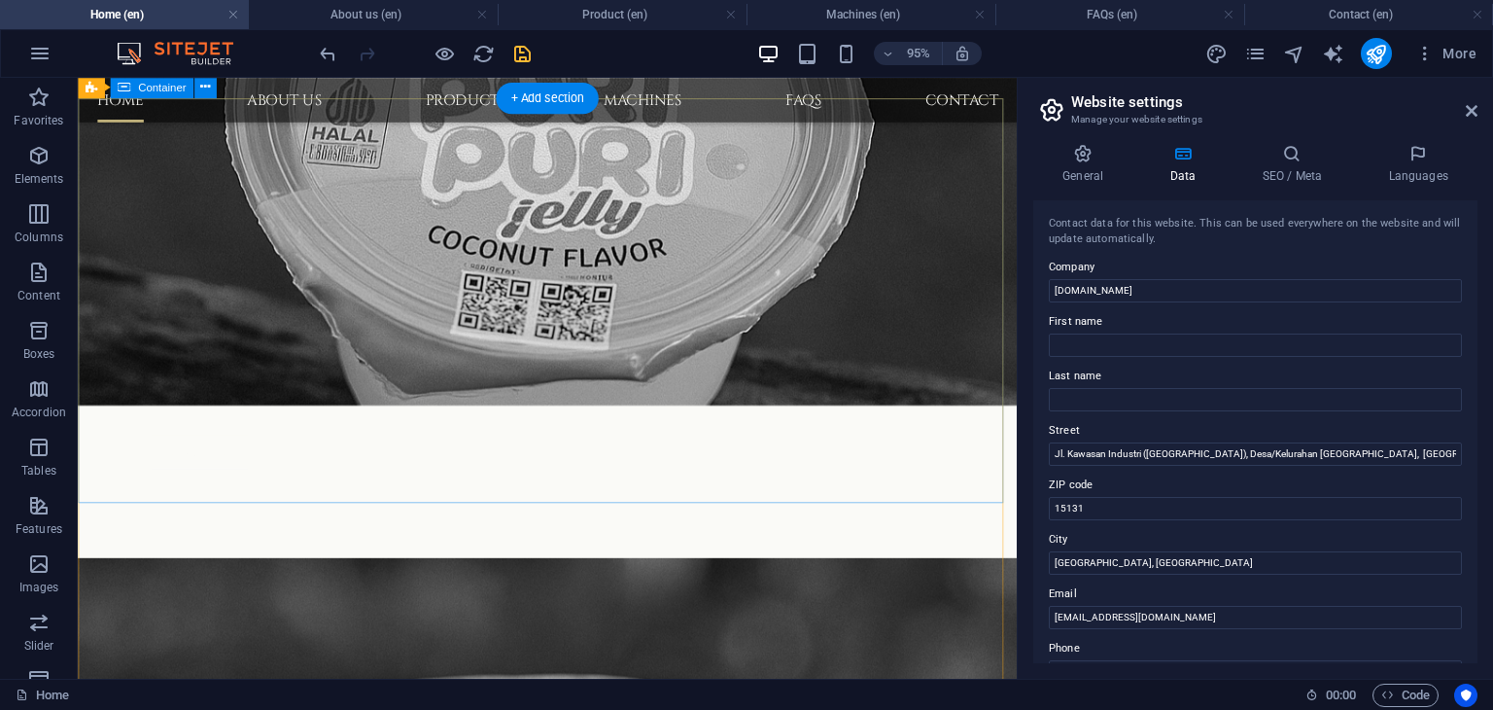
scroll to position [2049, 0]
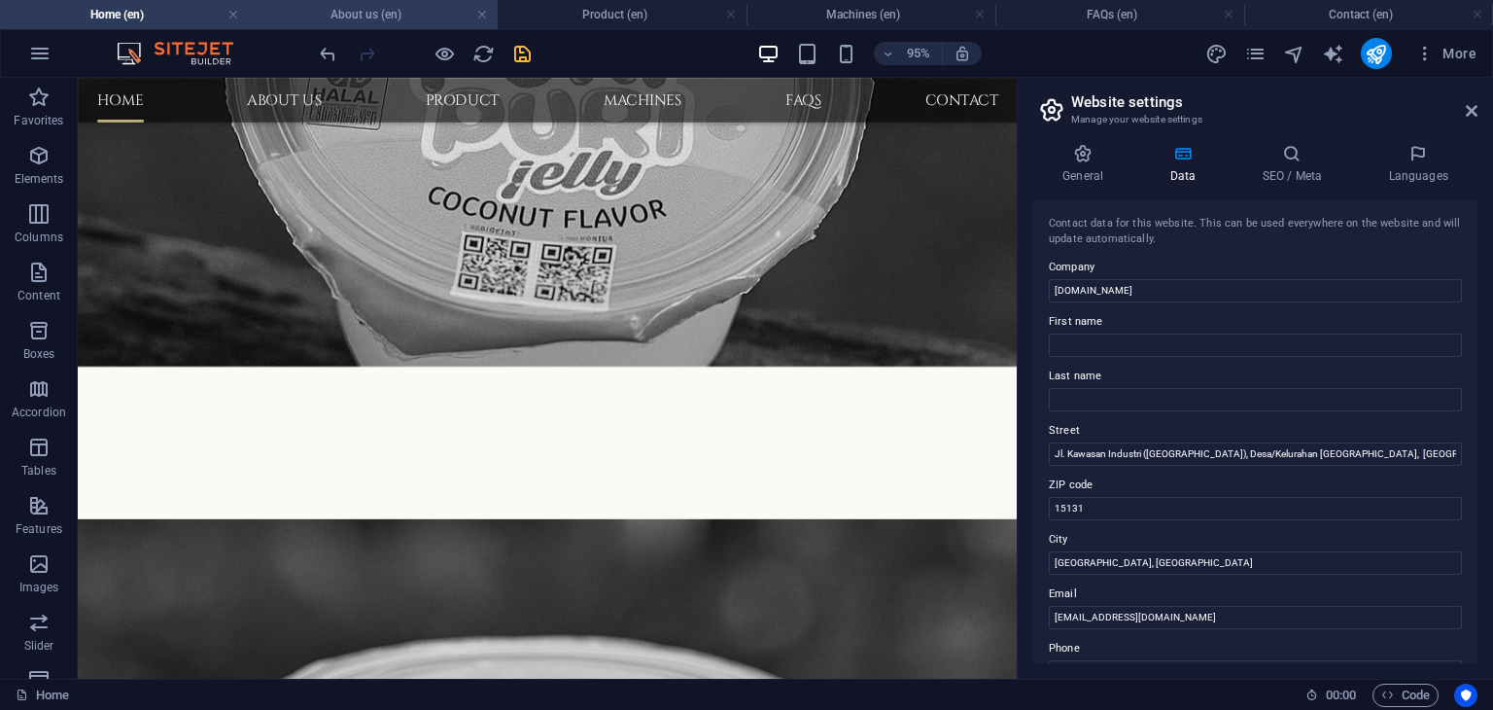
click at [373, 16] on h4 "About us (en)" at bounding box center [373, 14] width 249 height 21
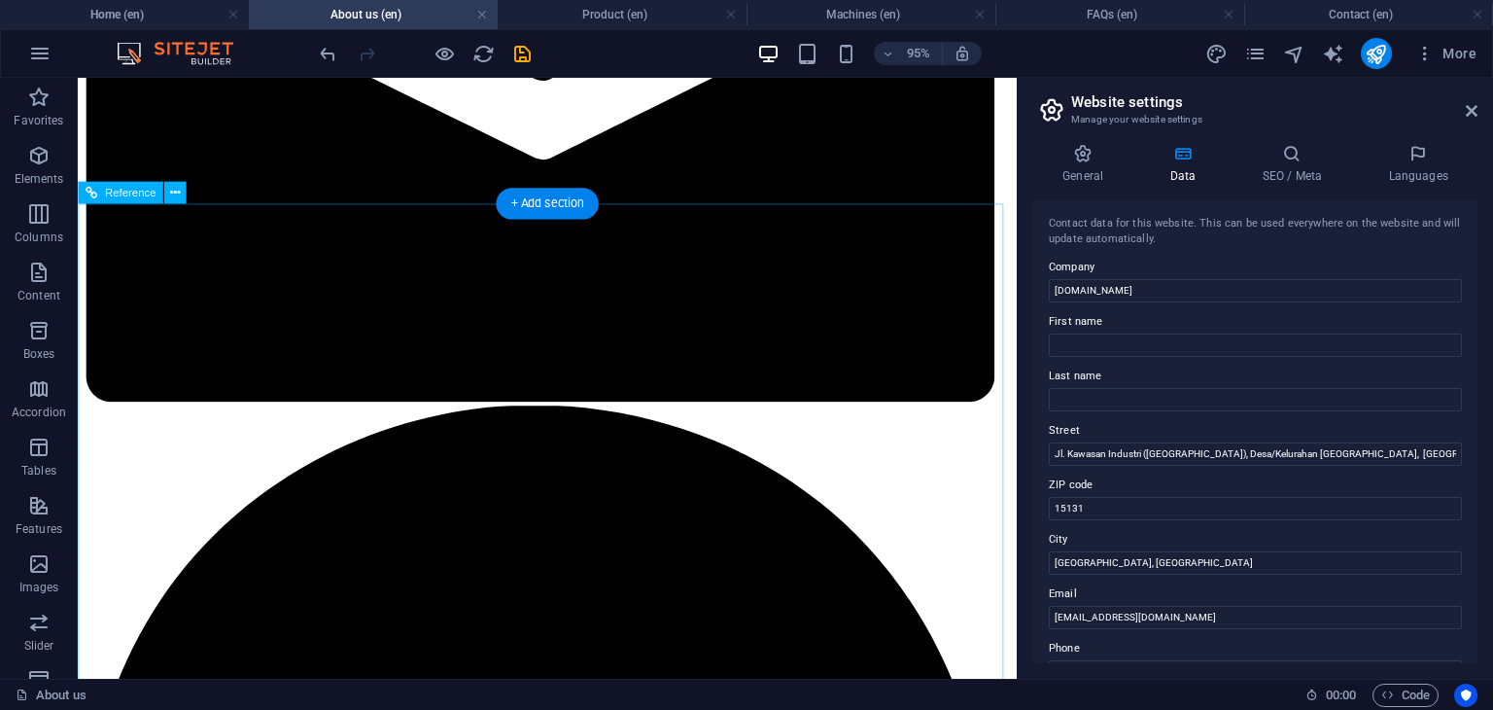
scroll to position [1944, 0]
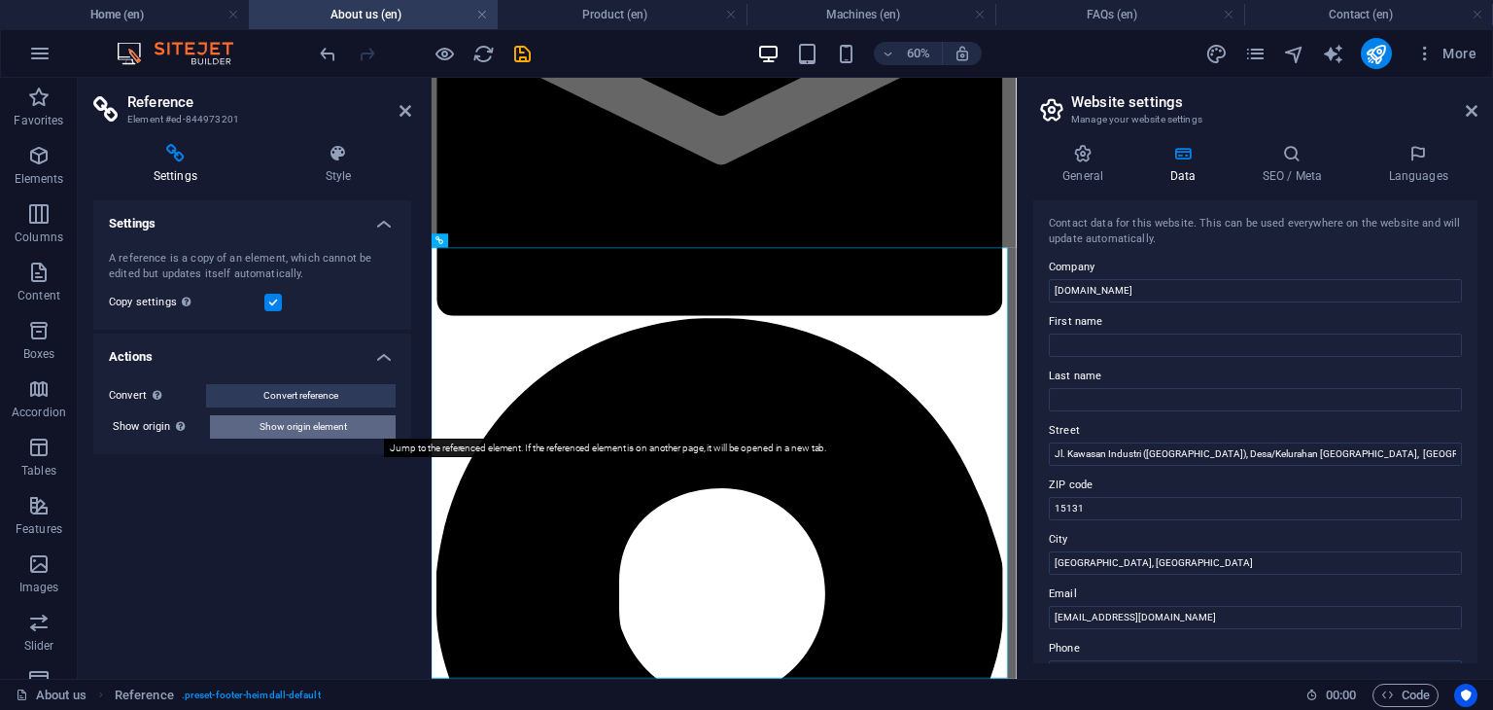
click at [335, 426] on span "Show origin element" at bounding box center [303, 426] width 87 height 23
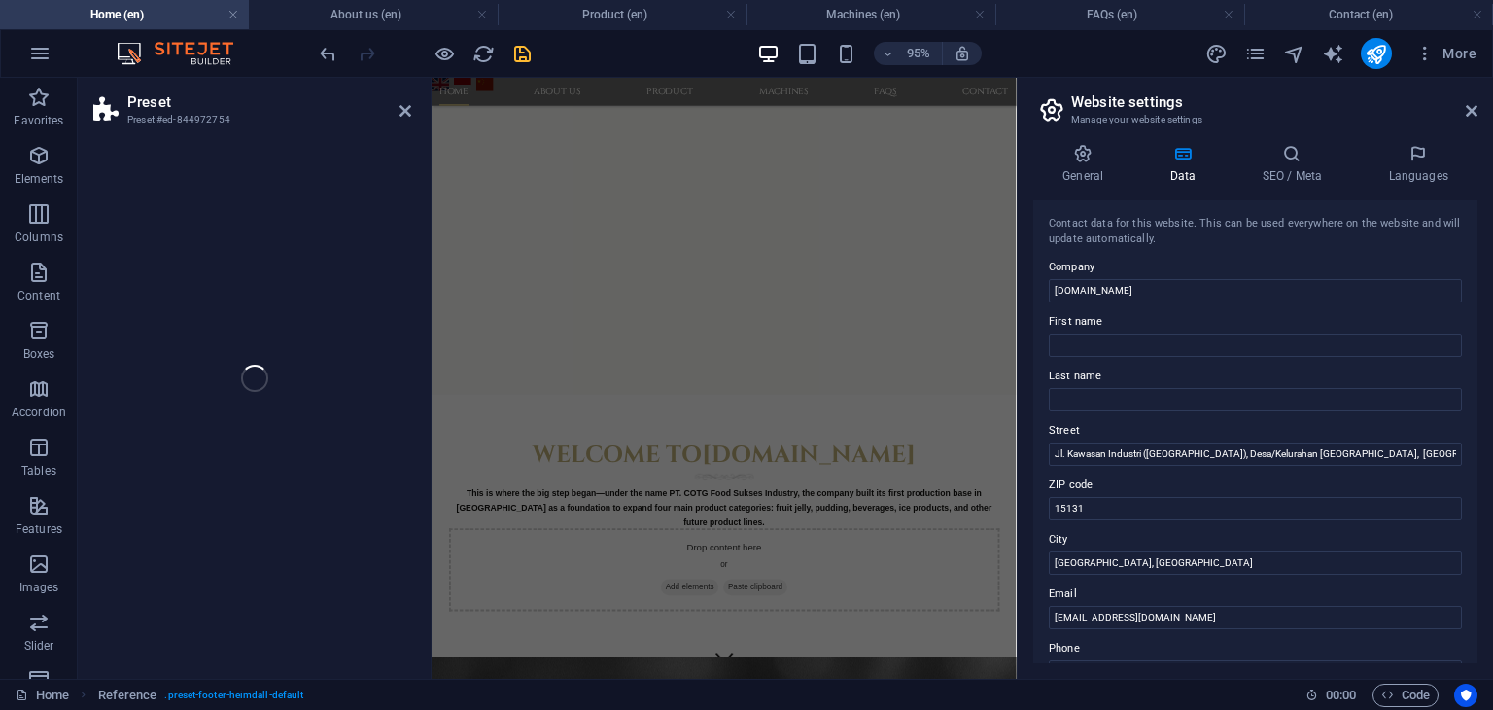
select select "footer"
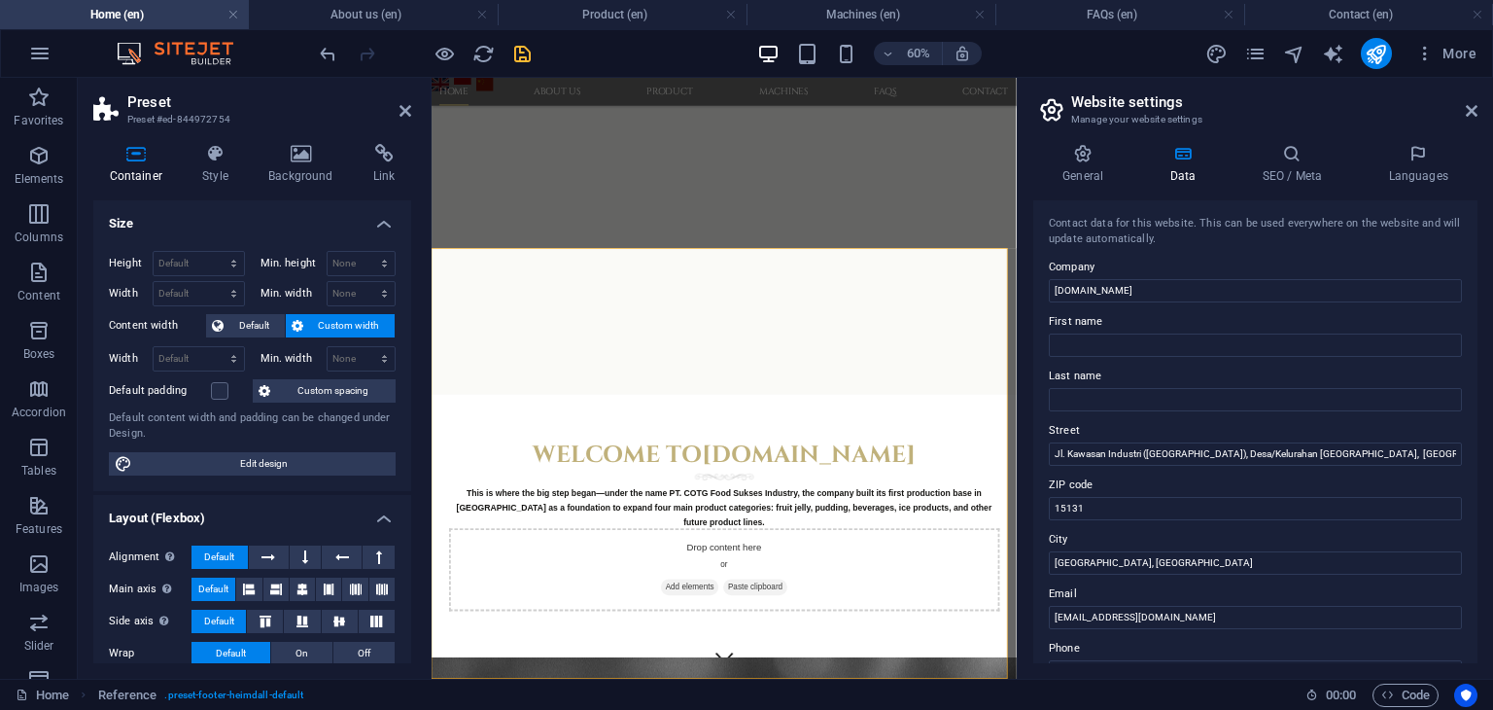
scroll to position [1681, 0]
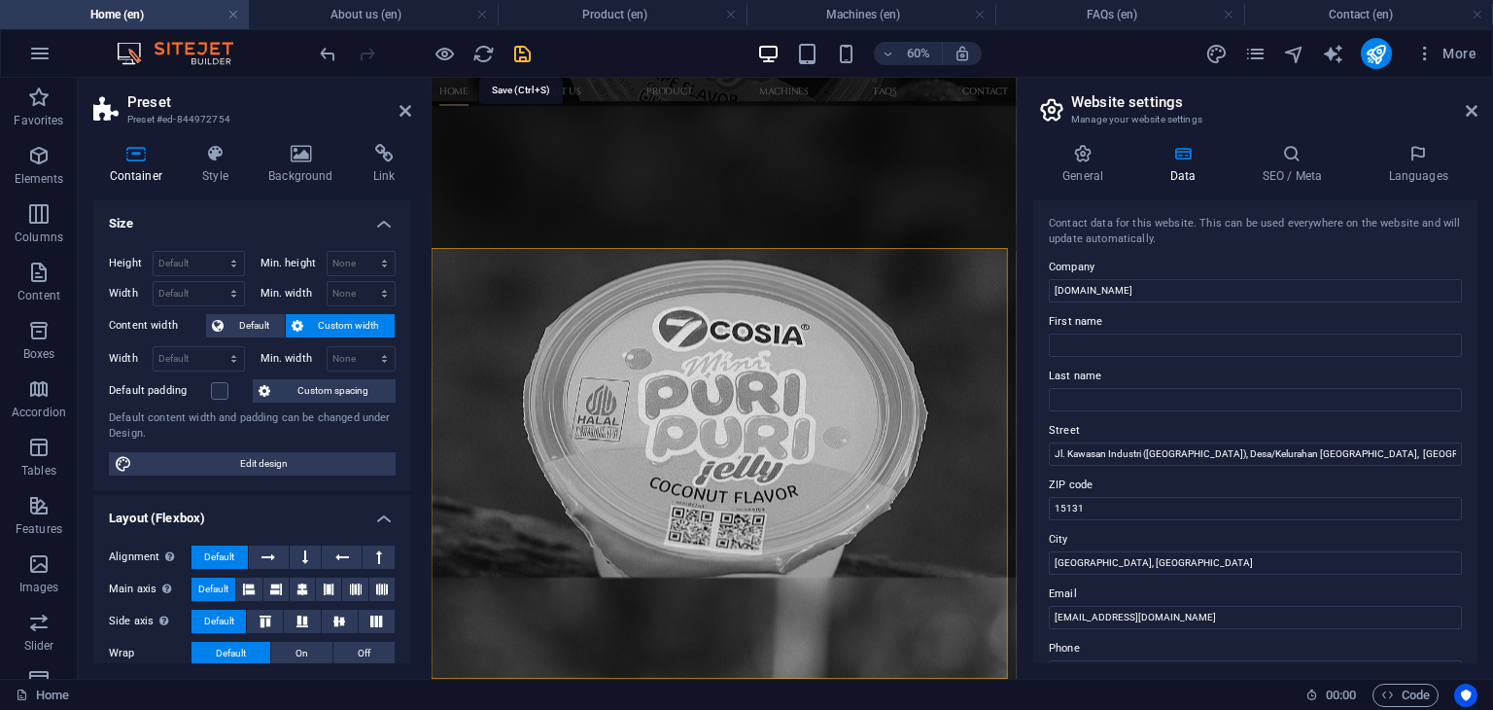
click at [523, 59] on icon "save" at bounding box center [522, 54] width 22 height 22
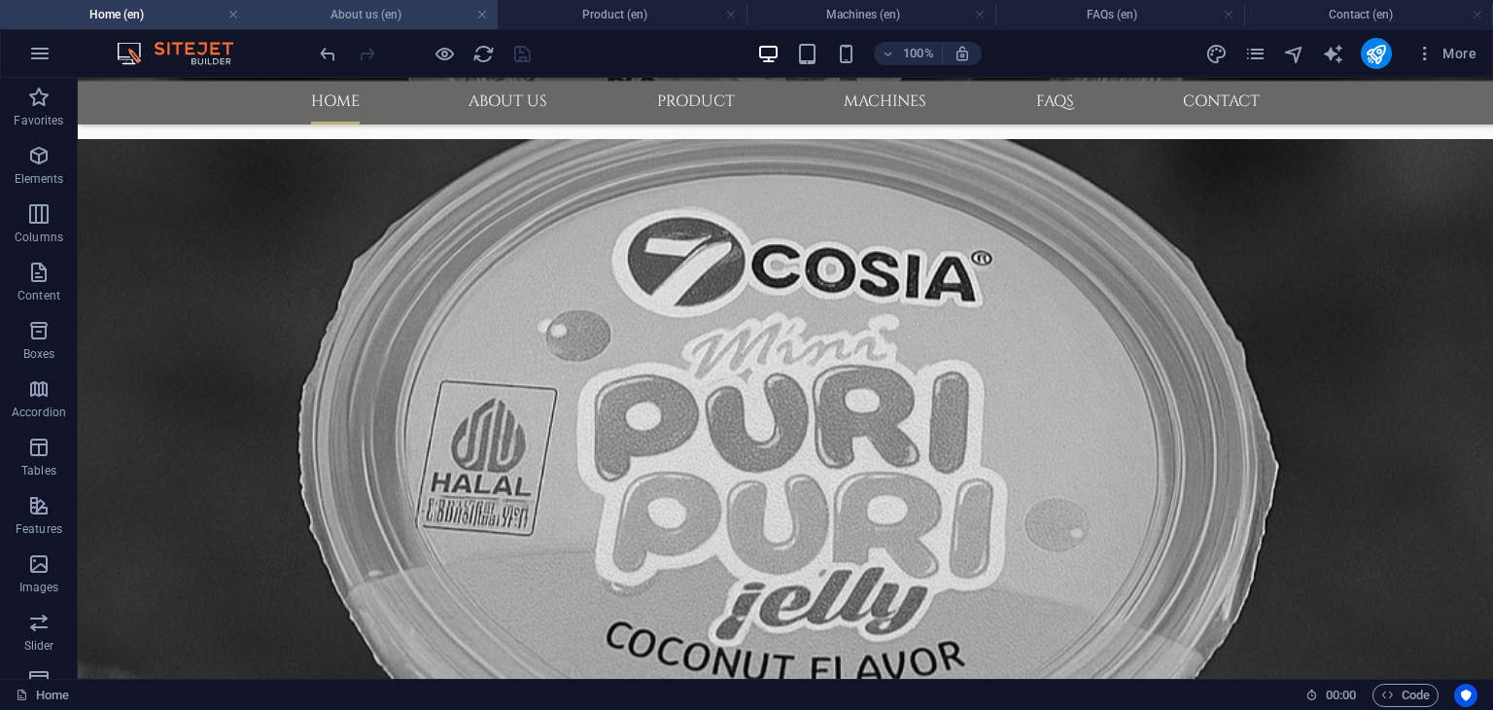
click at [415, 11] on h4 "About us (en)" at bounding box center [373, 14] width 249 height 21
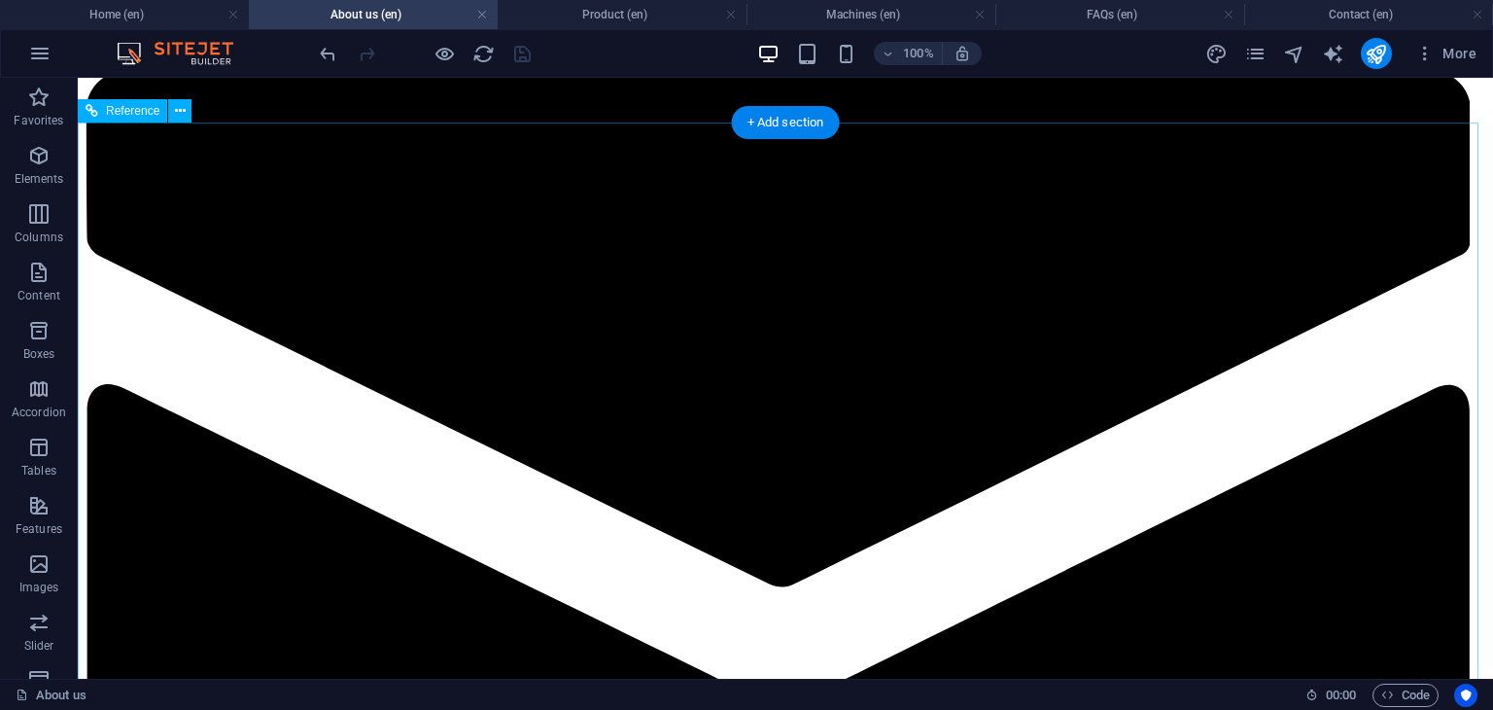
scroll to position [2042, 0]
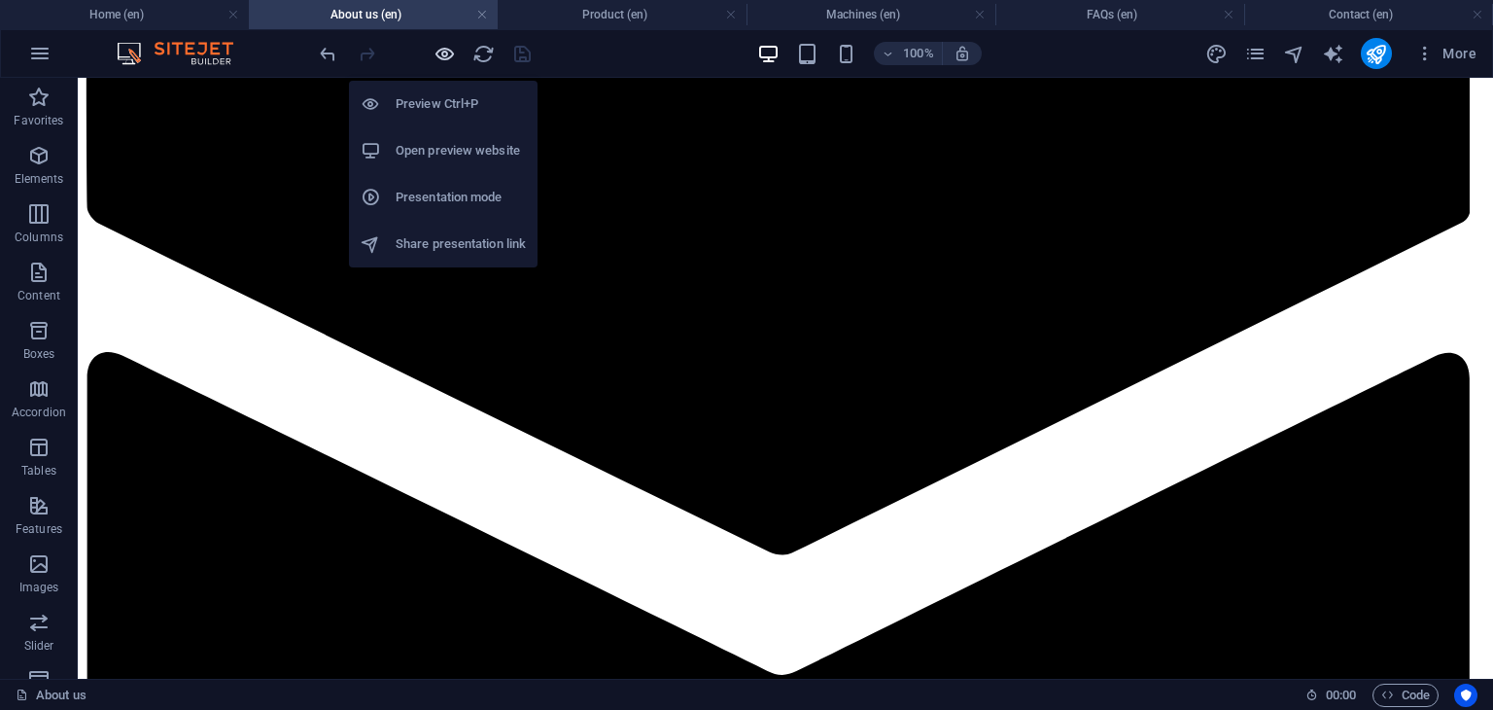
click at [441, 52] on icon "button" at bounding box center [445, 54] width 22 height 22
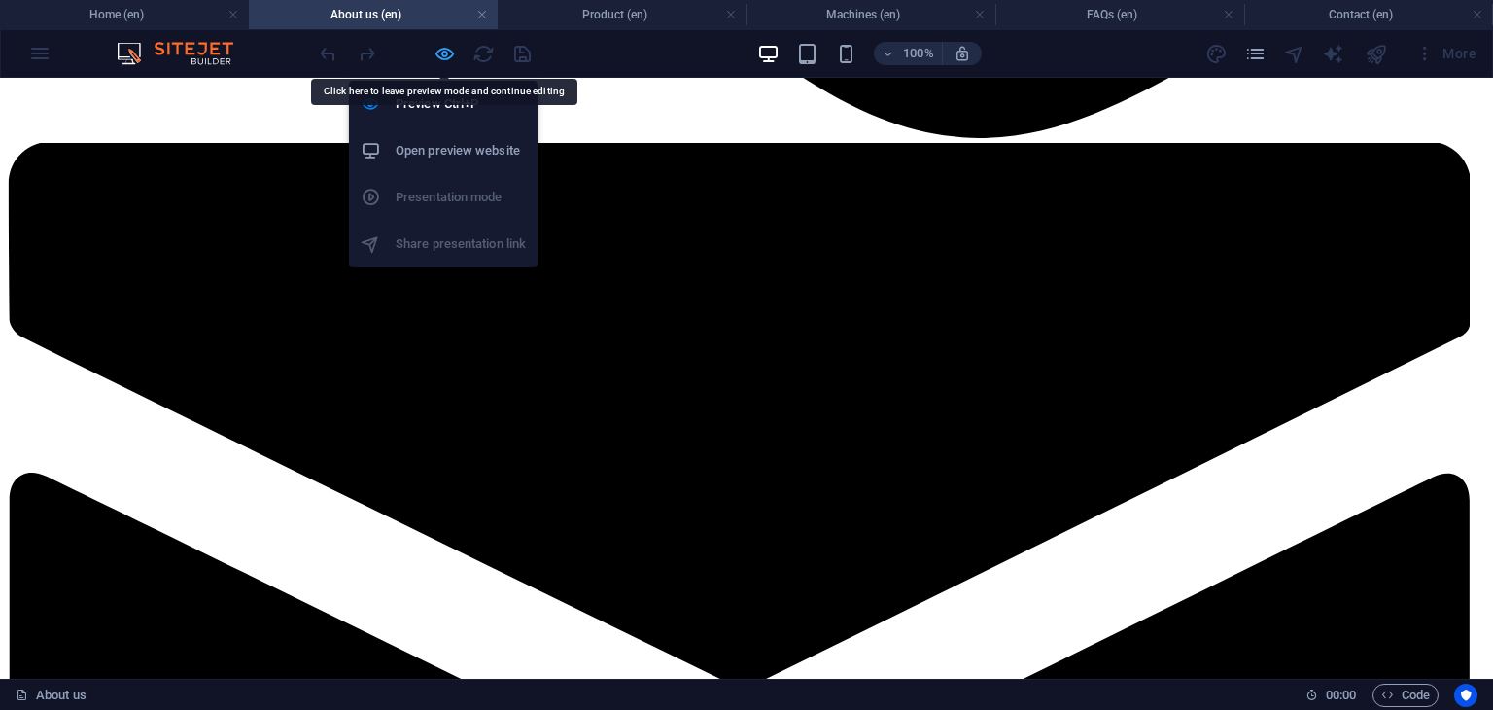
click at [443, 47] on icon "button" at bounding box center [445, 54] width 22 height 22
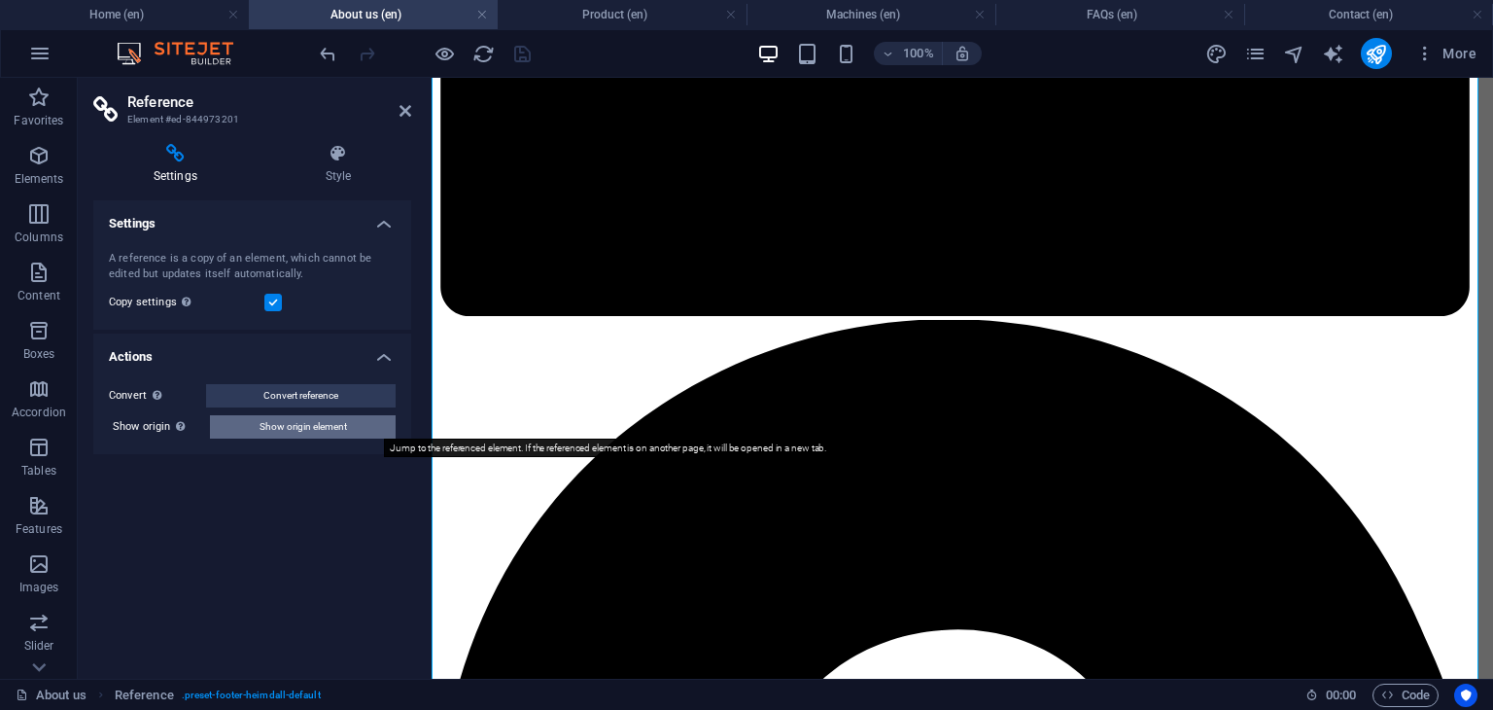
click at [334, 424] on span "Show origin element" at bounding box center [303, 426] width 87 height 23
select select "footer"
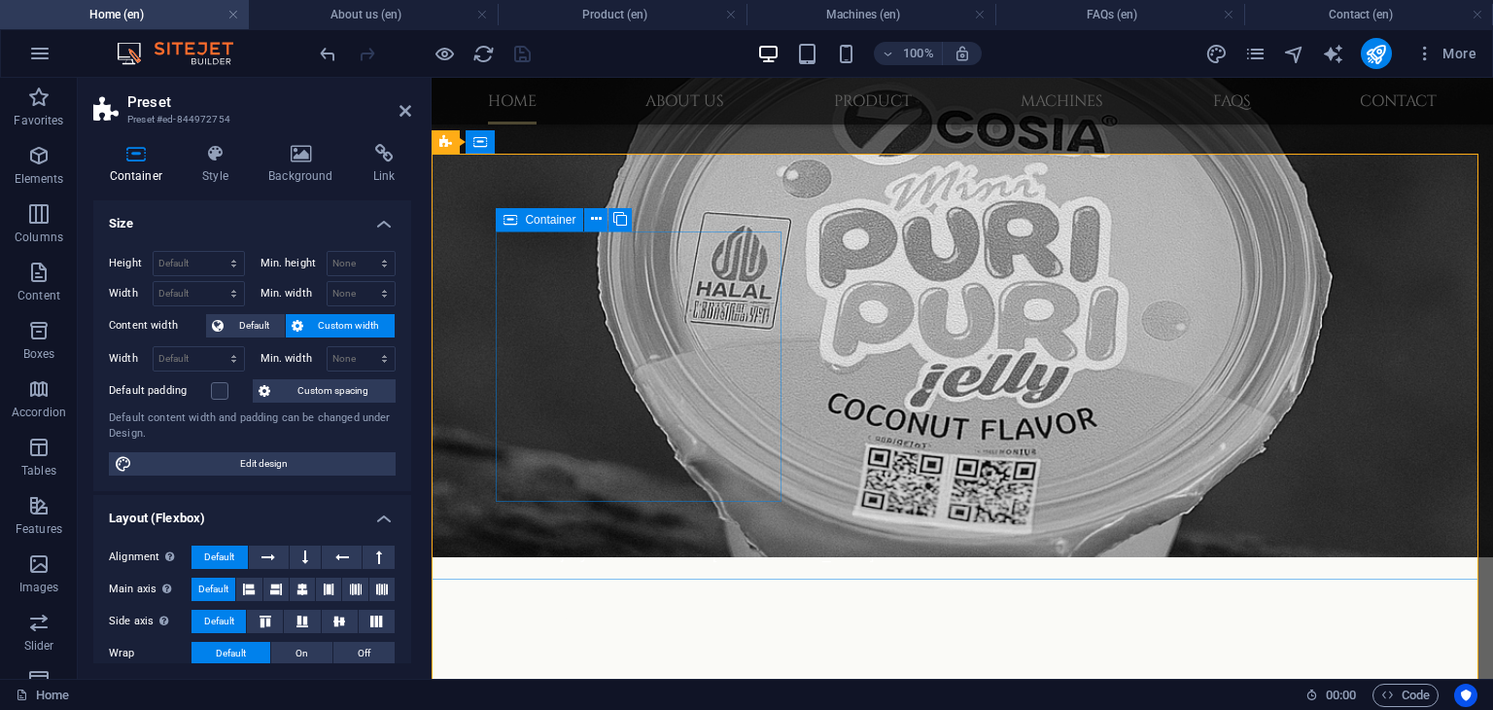
scroll to position [1856, 0]
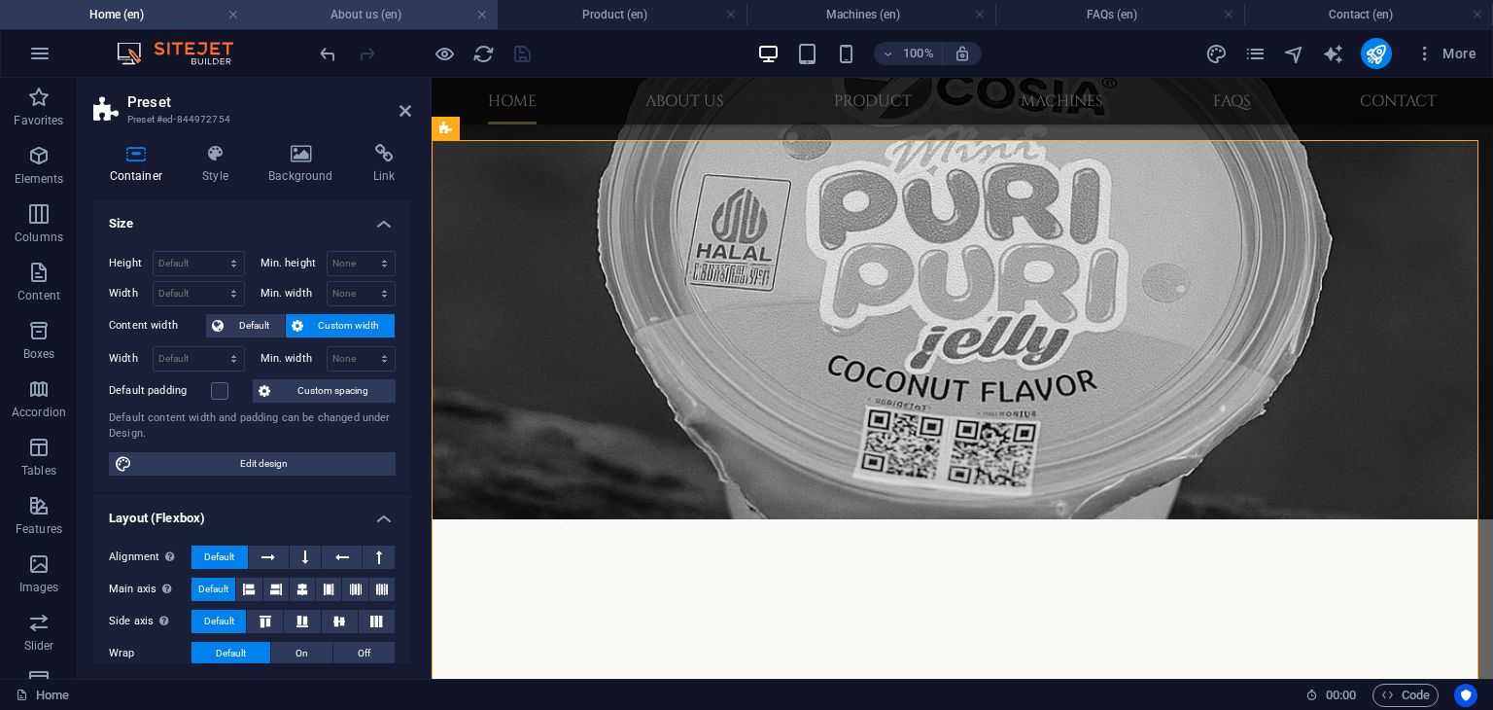
click at [368, 17] on h4 "About us (en)" at bounding box center [373, 14] width 249 height 21
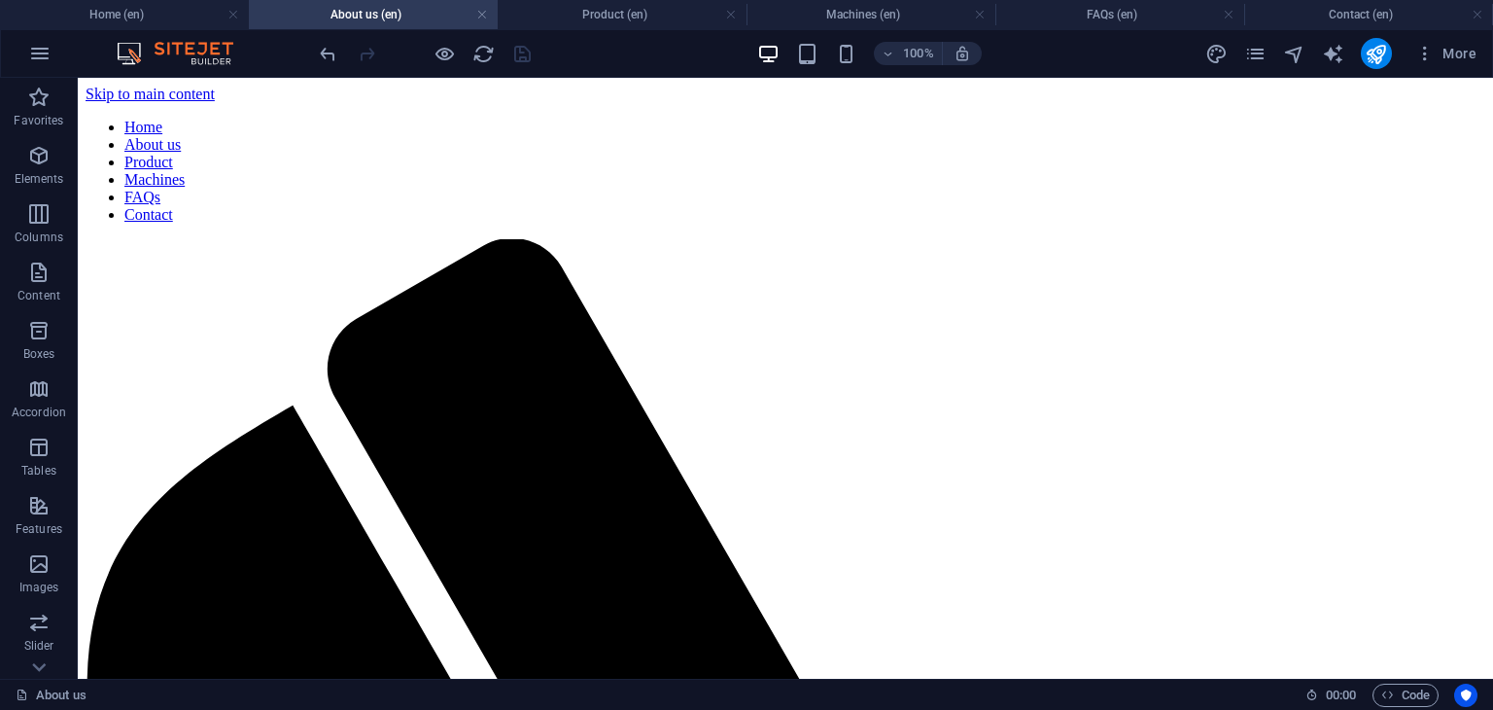
scroll to position [2042, 0]
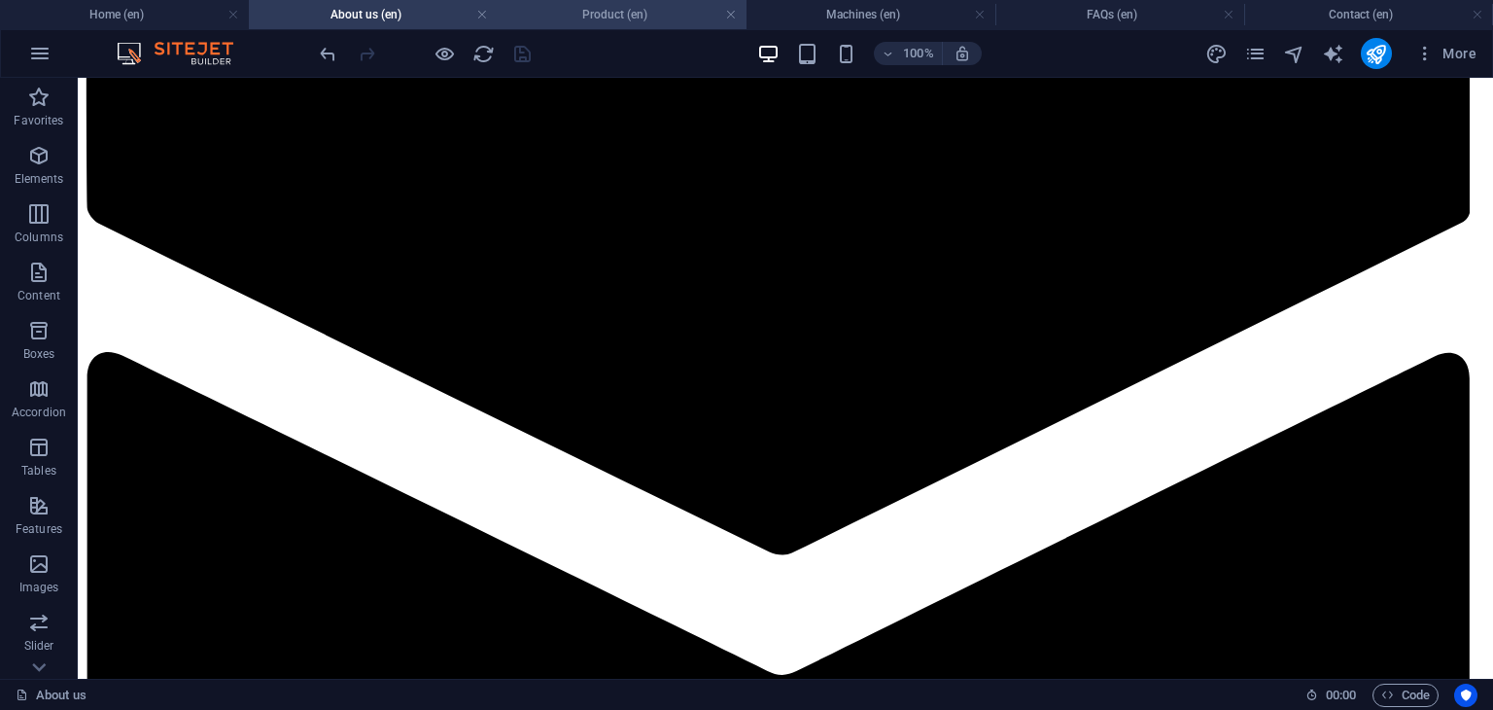
click at [628, 18] on h4 "Product (en)" at bounding box center [622, 14] width 249 height 21
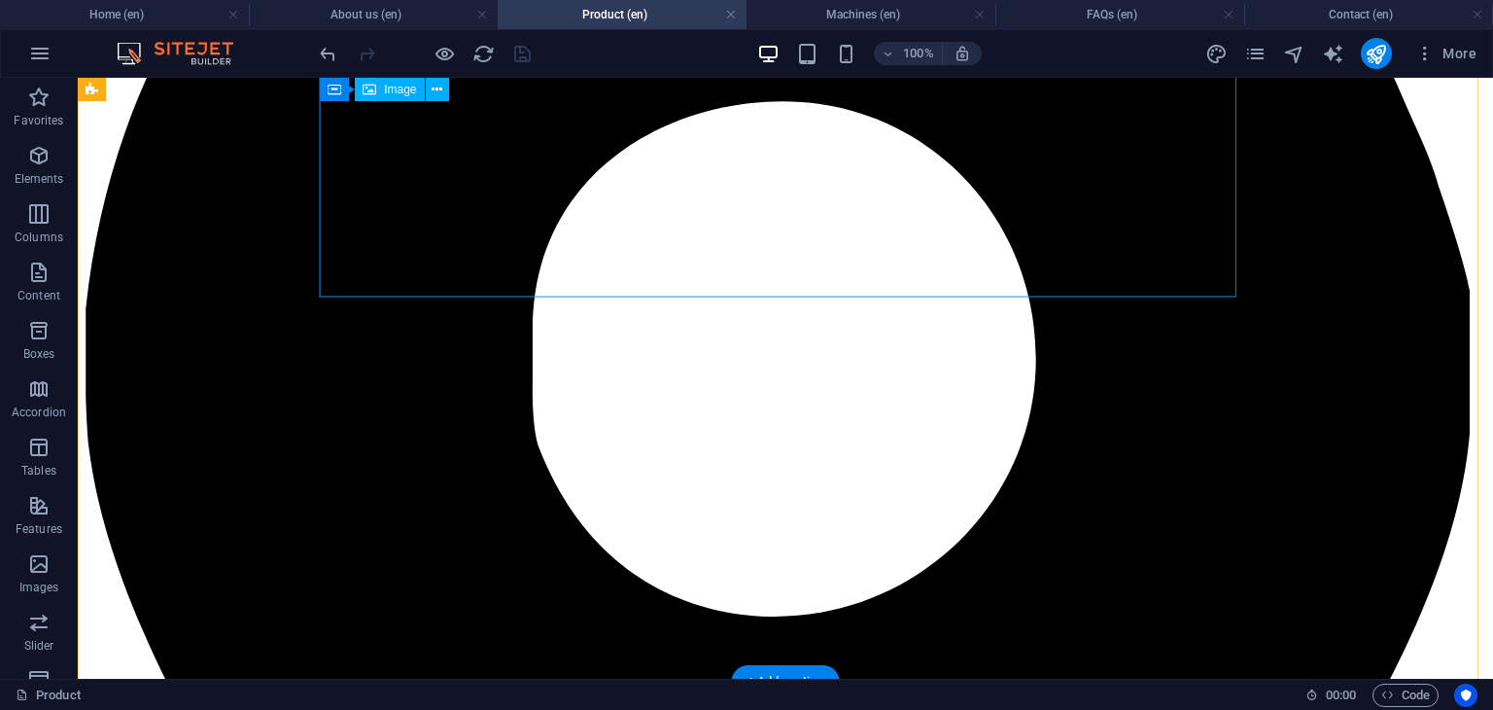
scroll to position [3889, 0]
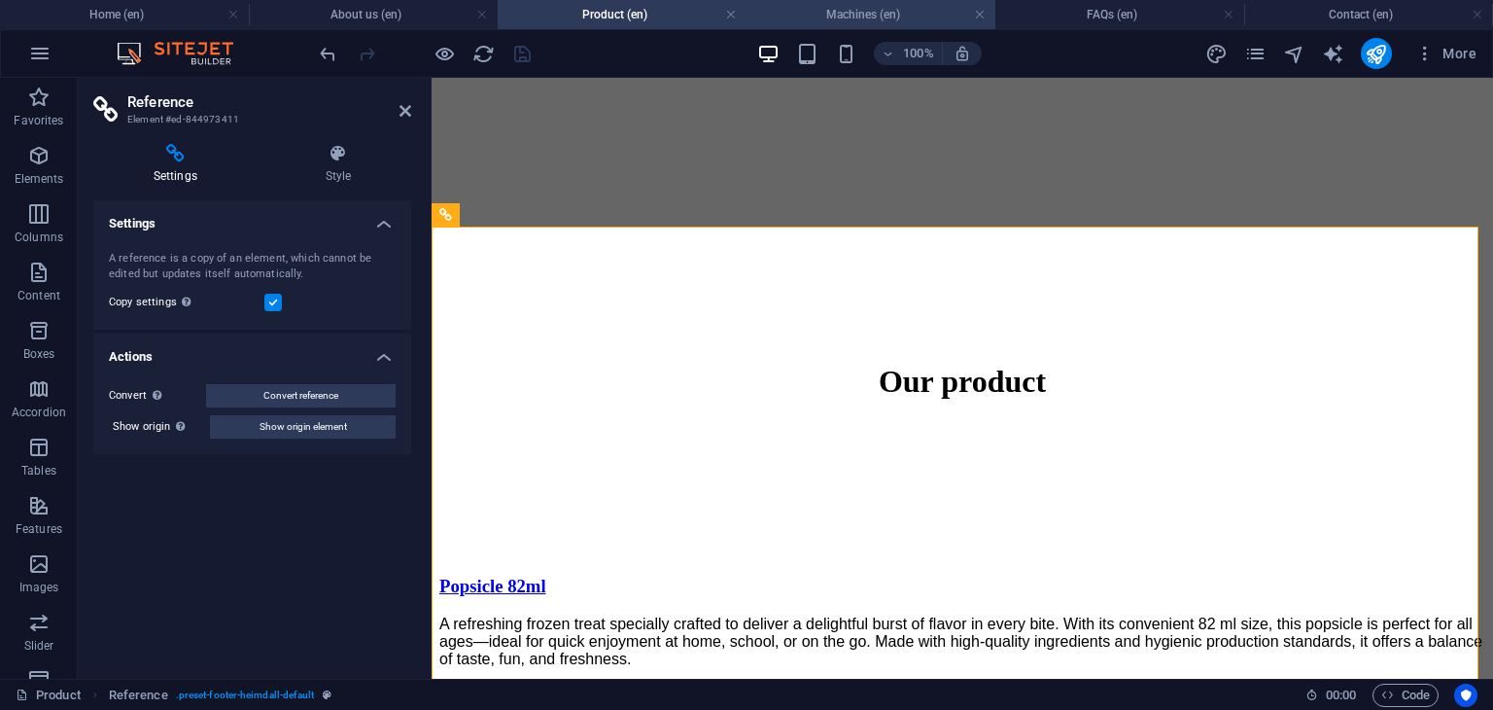
click at [832, 17] on h4 "Machines (en)" at bounding box center [871, 14] width 249 height 21
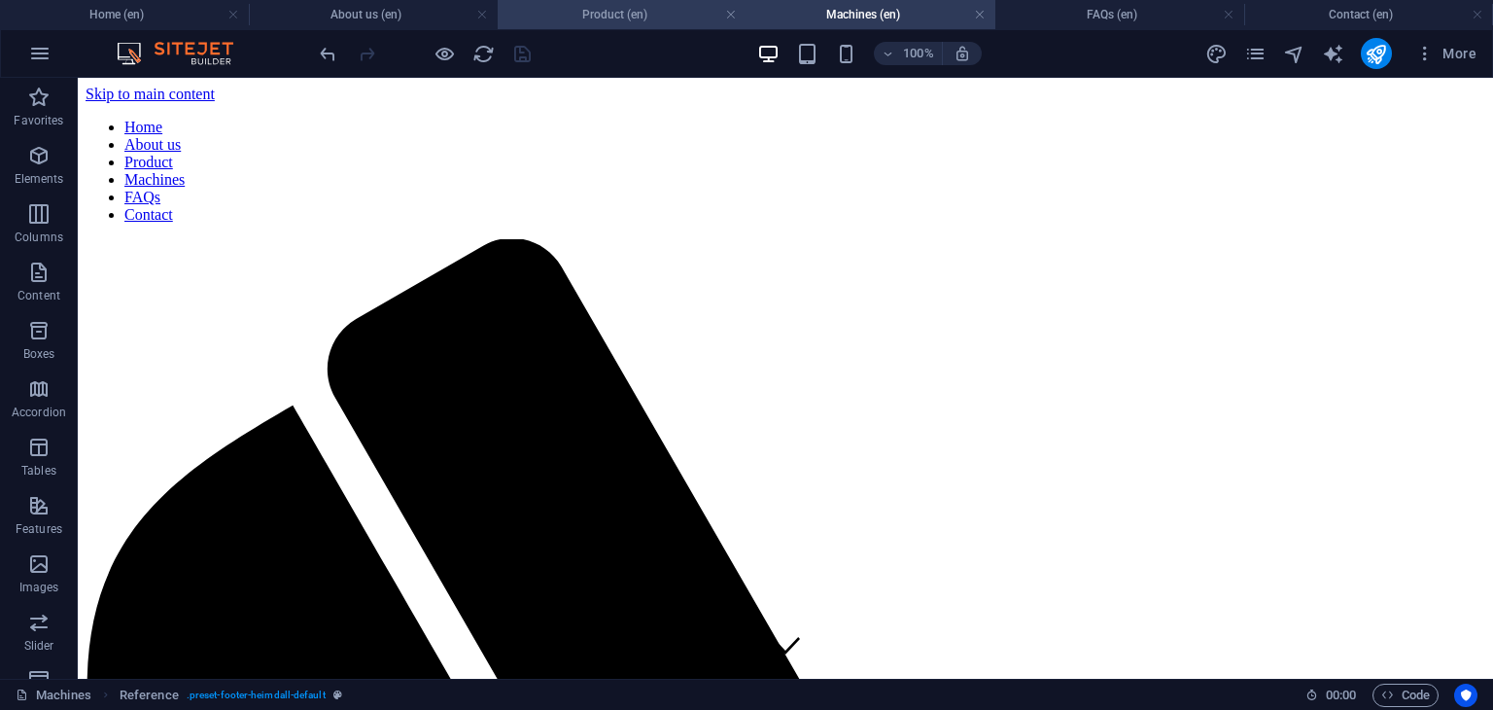
click at [481, 17] on link at bounding box center [482, 15] width 12 height 18
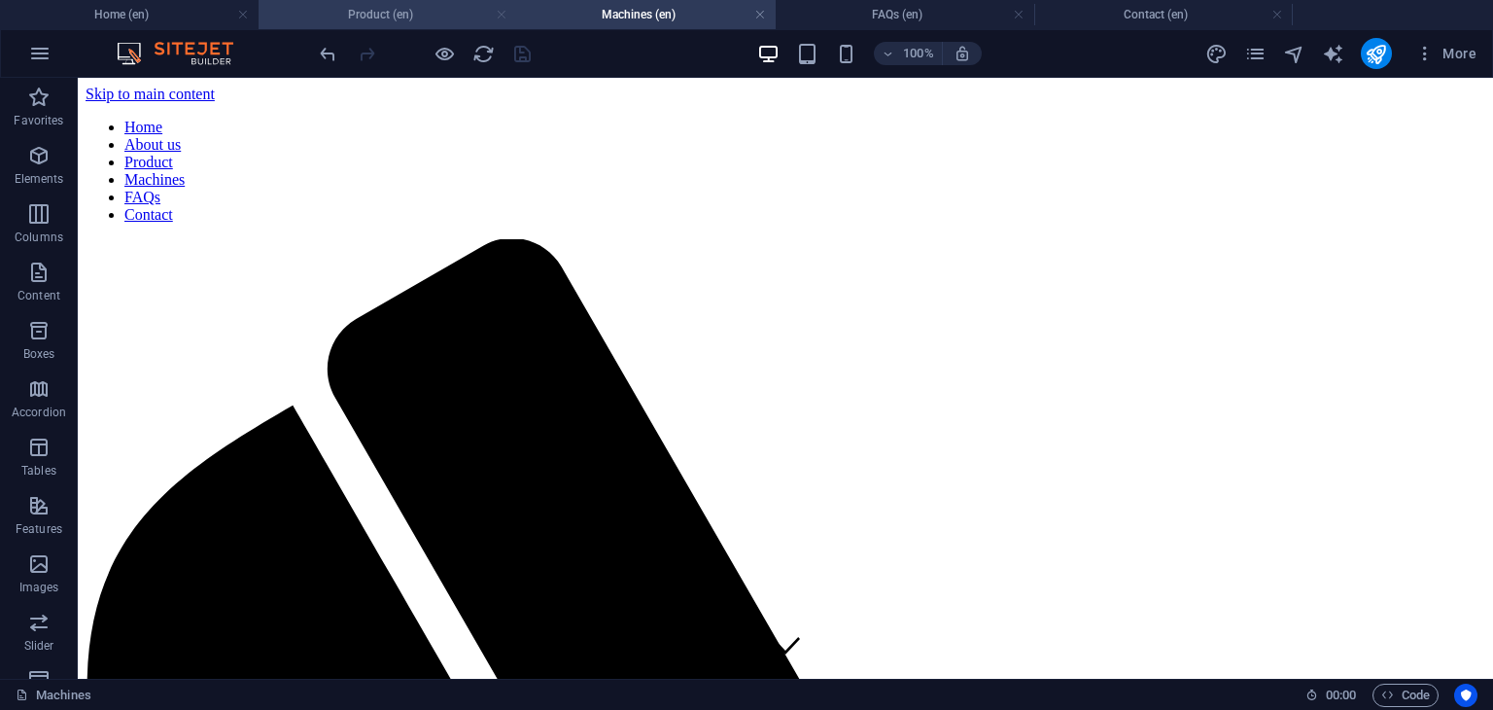
click at [497, 17] on link at bounding box center [502, 15] width 12 height 18
click at [501, 17] on link at bounding box center [502, 15] width 12 height 18
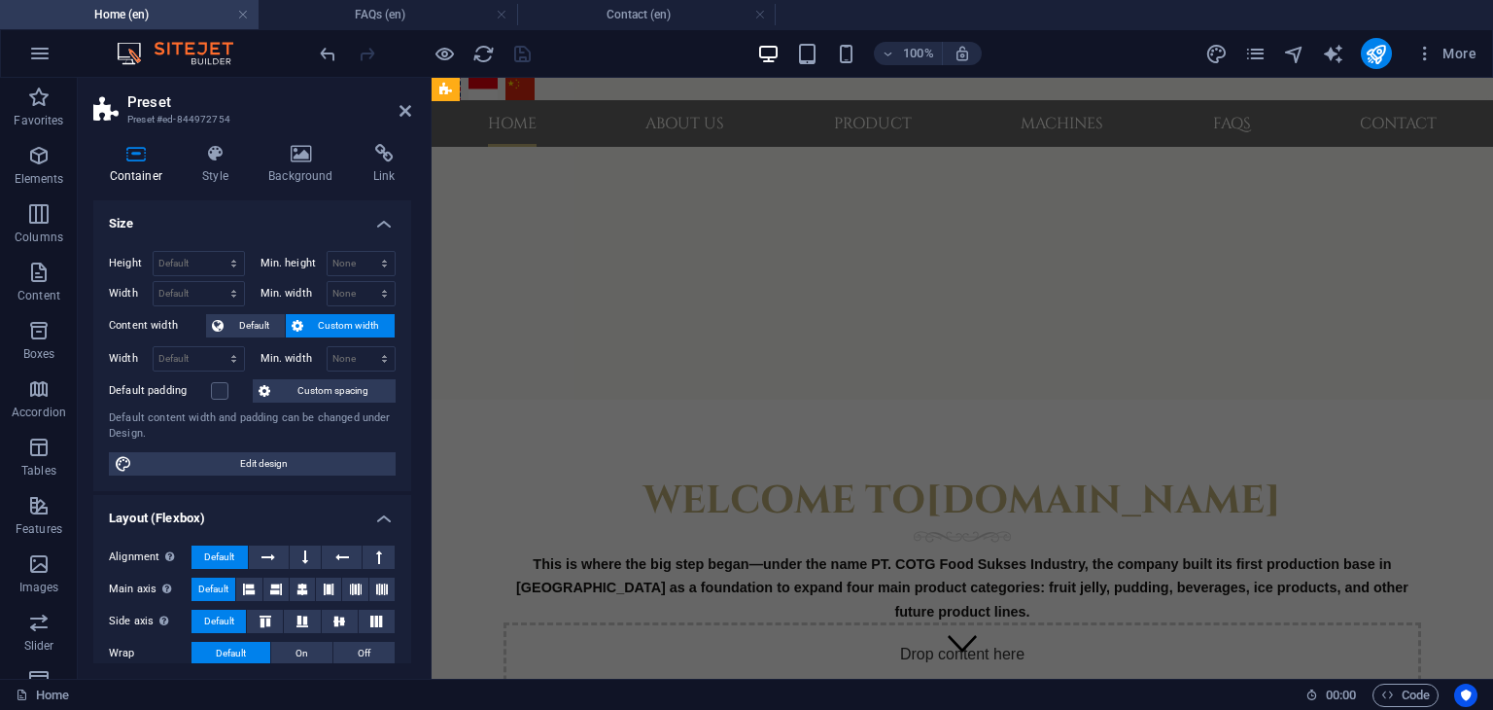
scroll to position [1856, 0]
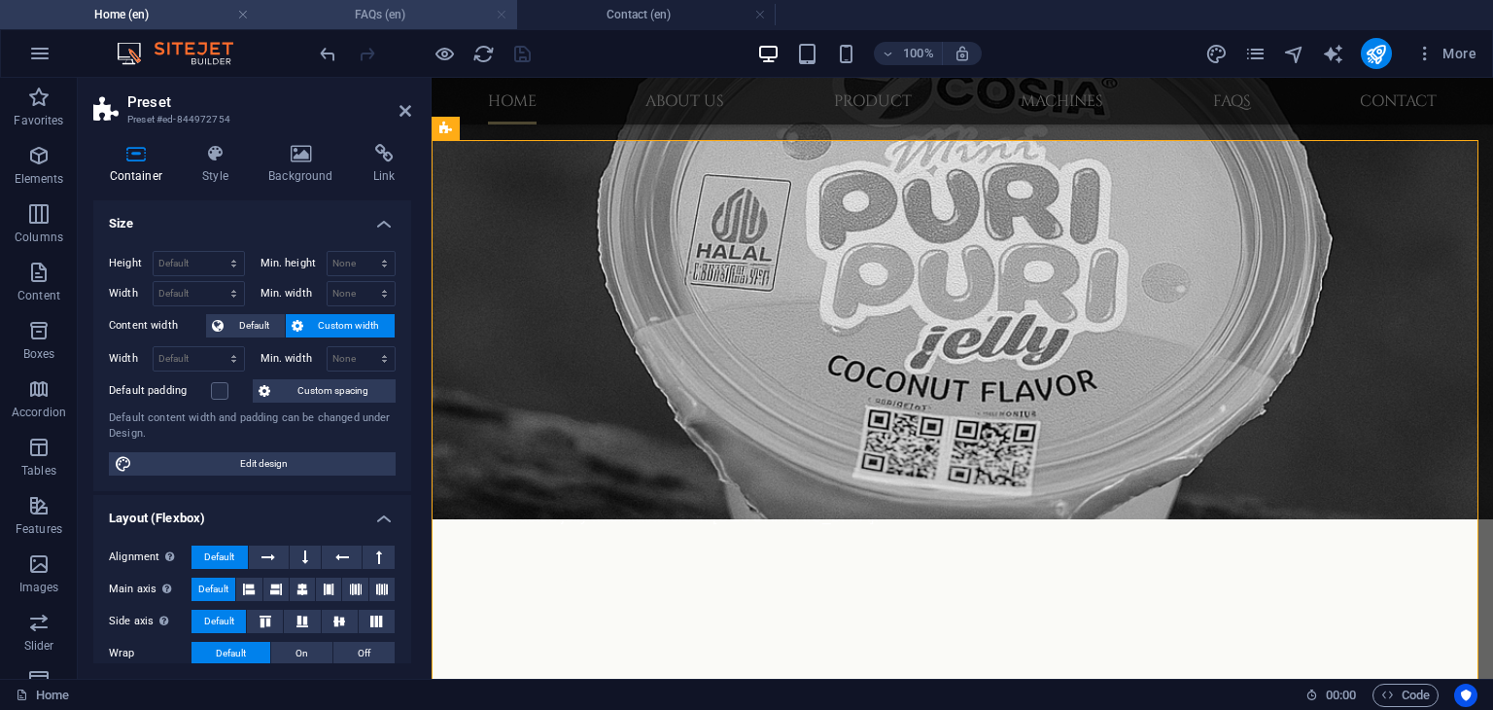
click at [500, 13] on link at bounding box center [502, 15] width 12 height 18
click at [502, 13] on link at bounding box center [502, 15] width 12 height 18
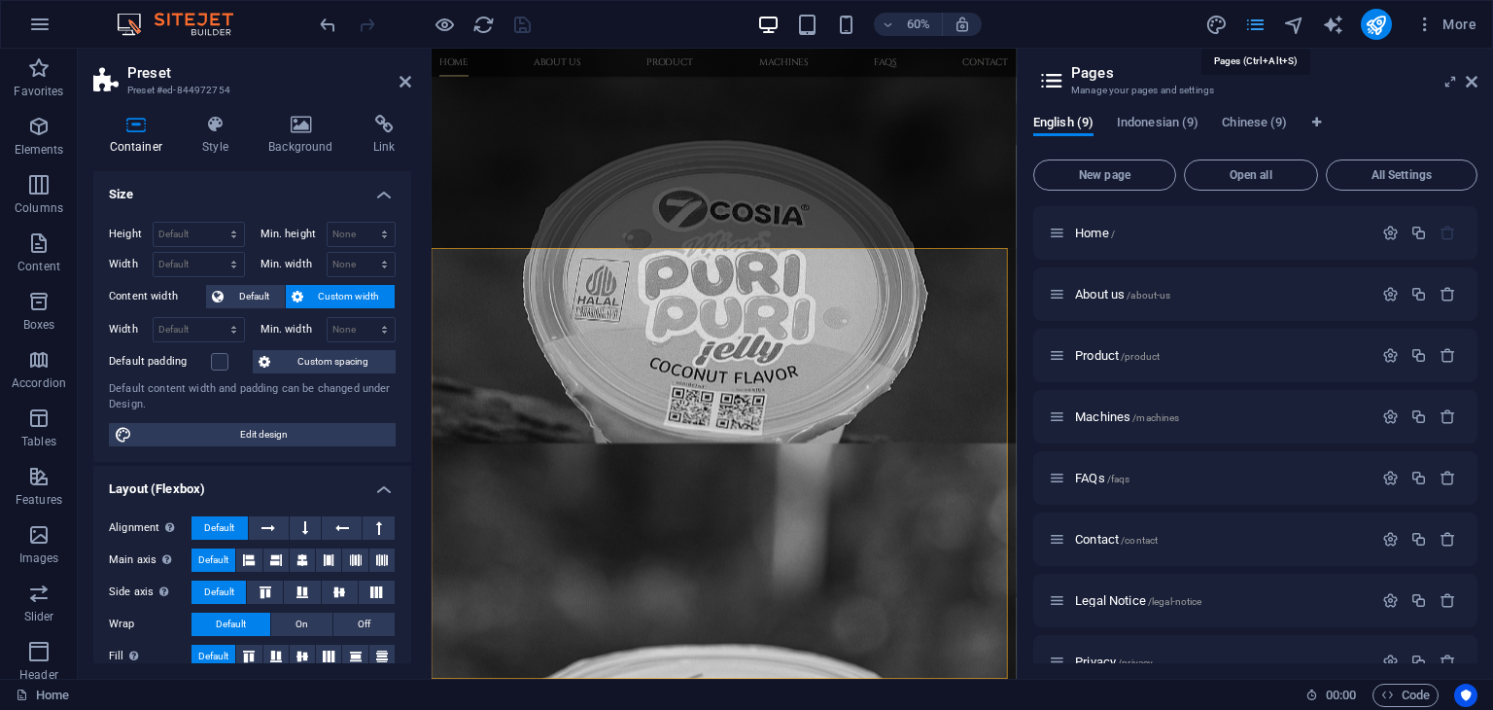
scroll to position [1633, 0]
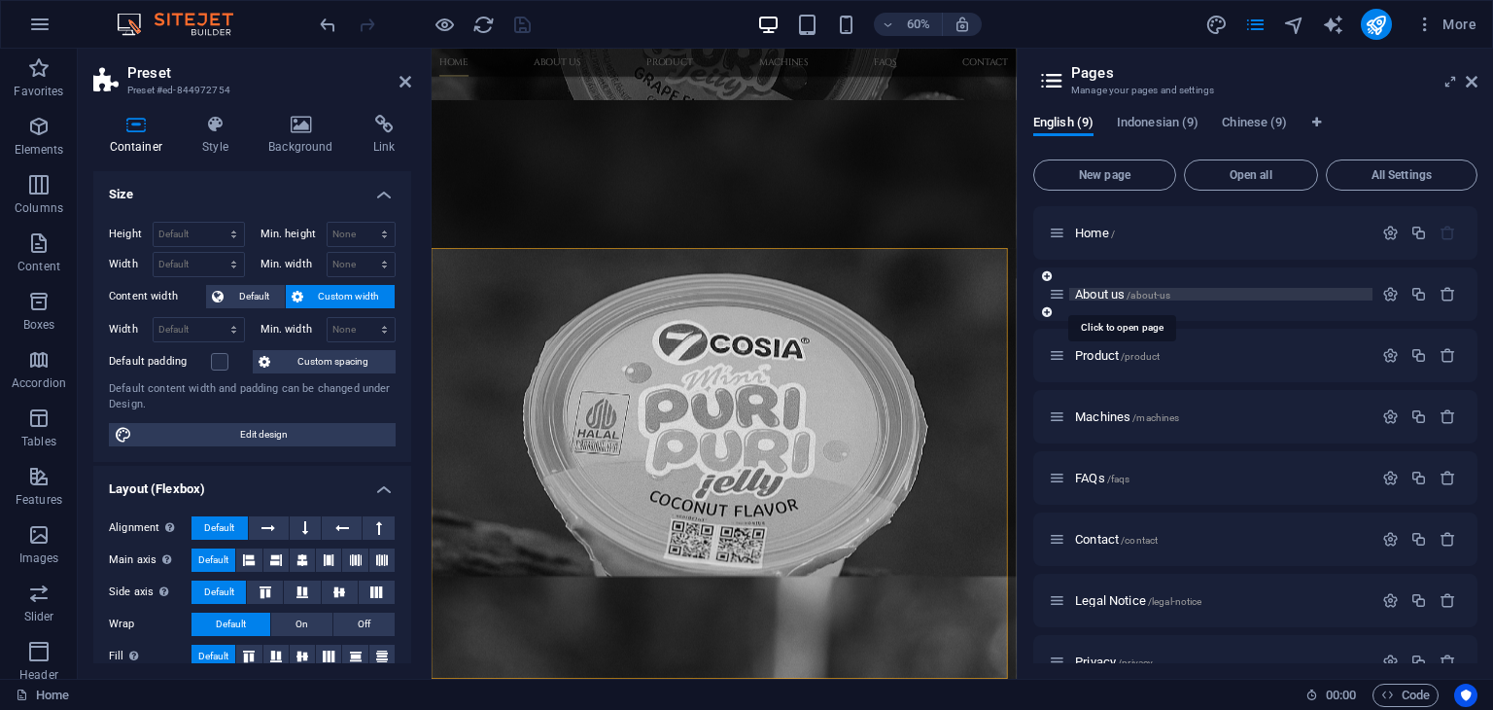
click at [1112, 292] on span "About us /about-us" at bounding box center [1122, 294] width 95 height 15
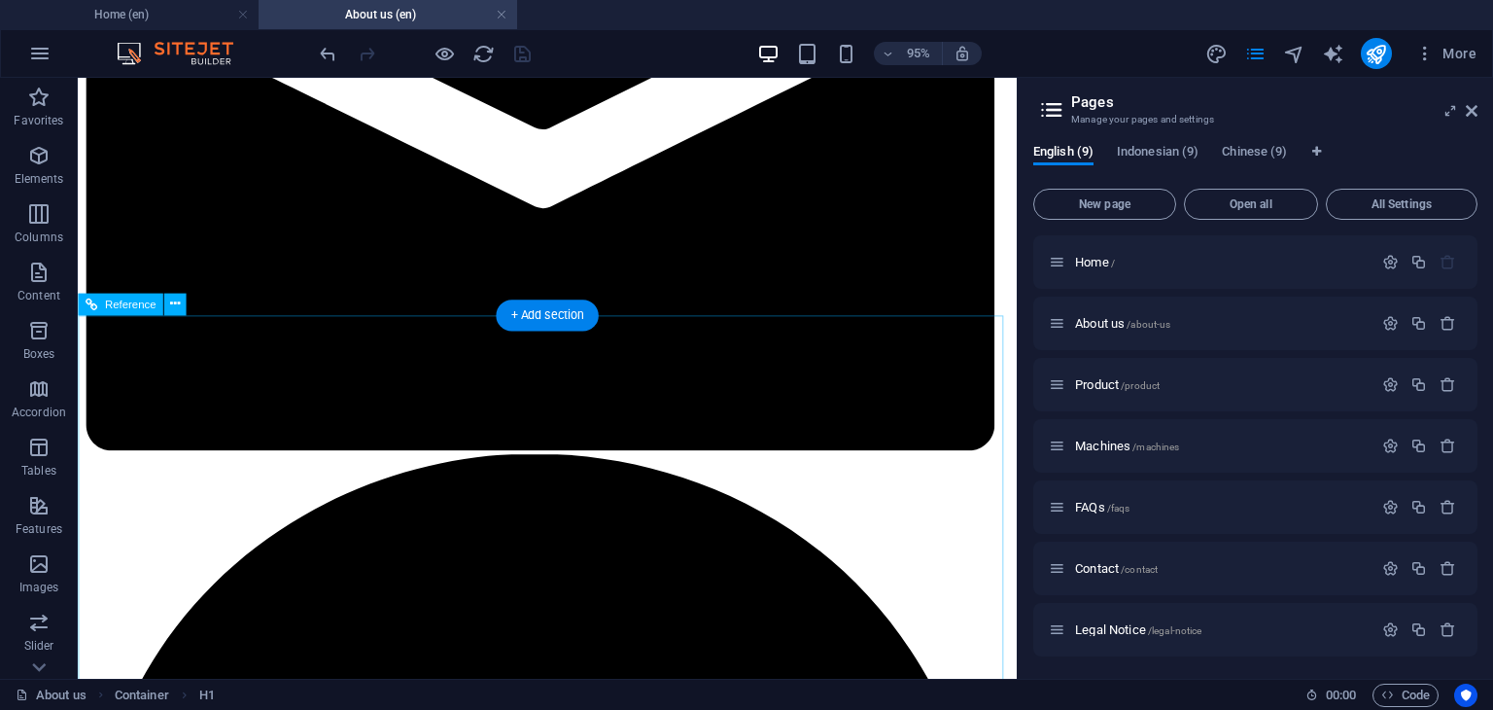
scroll to position [1847, 0]
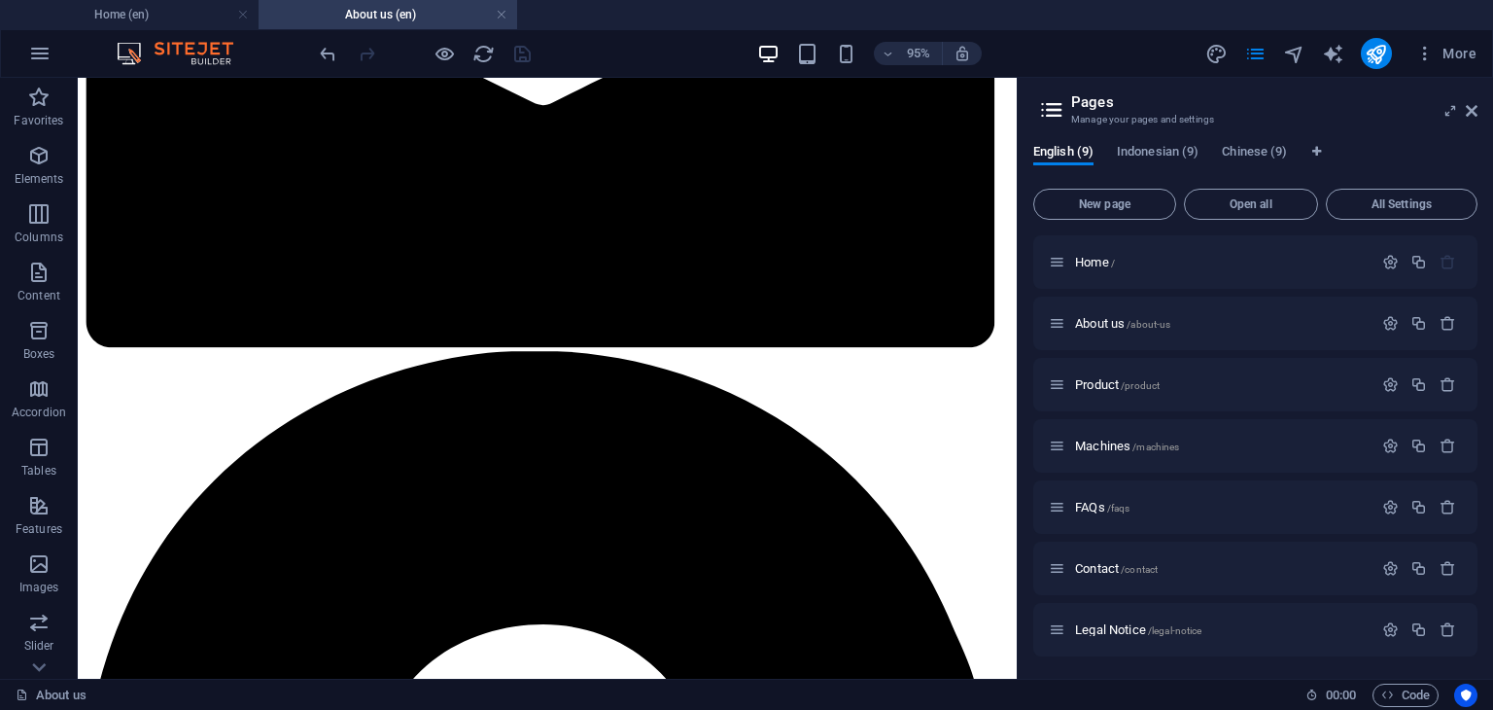
click at [503, 17] on link at bounding box center [502, 15] width 12 height 18
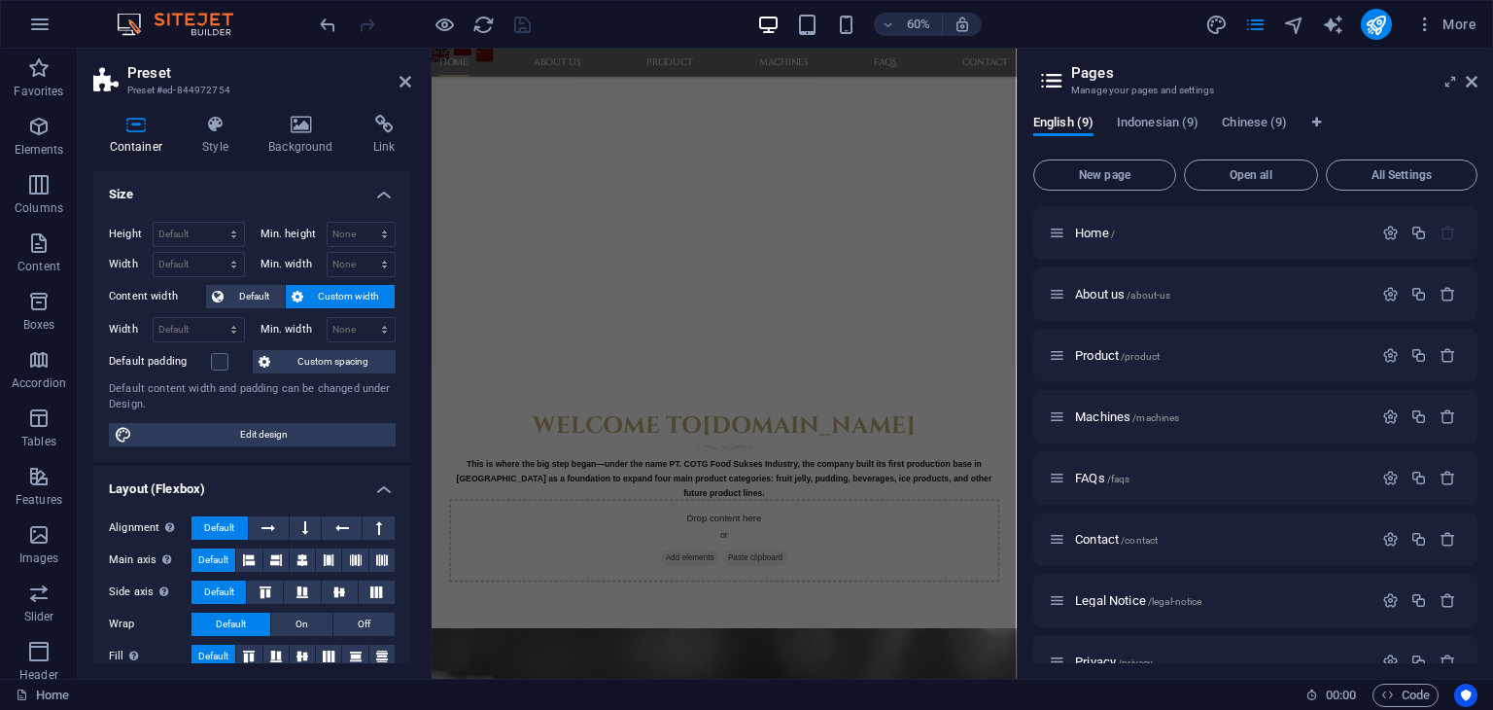
scroll to position [1550, 0]
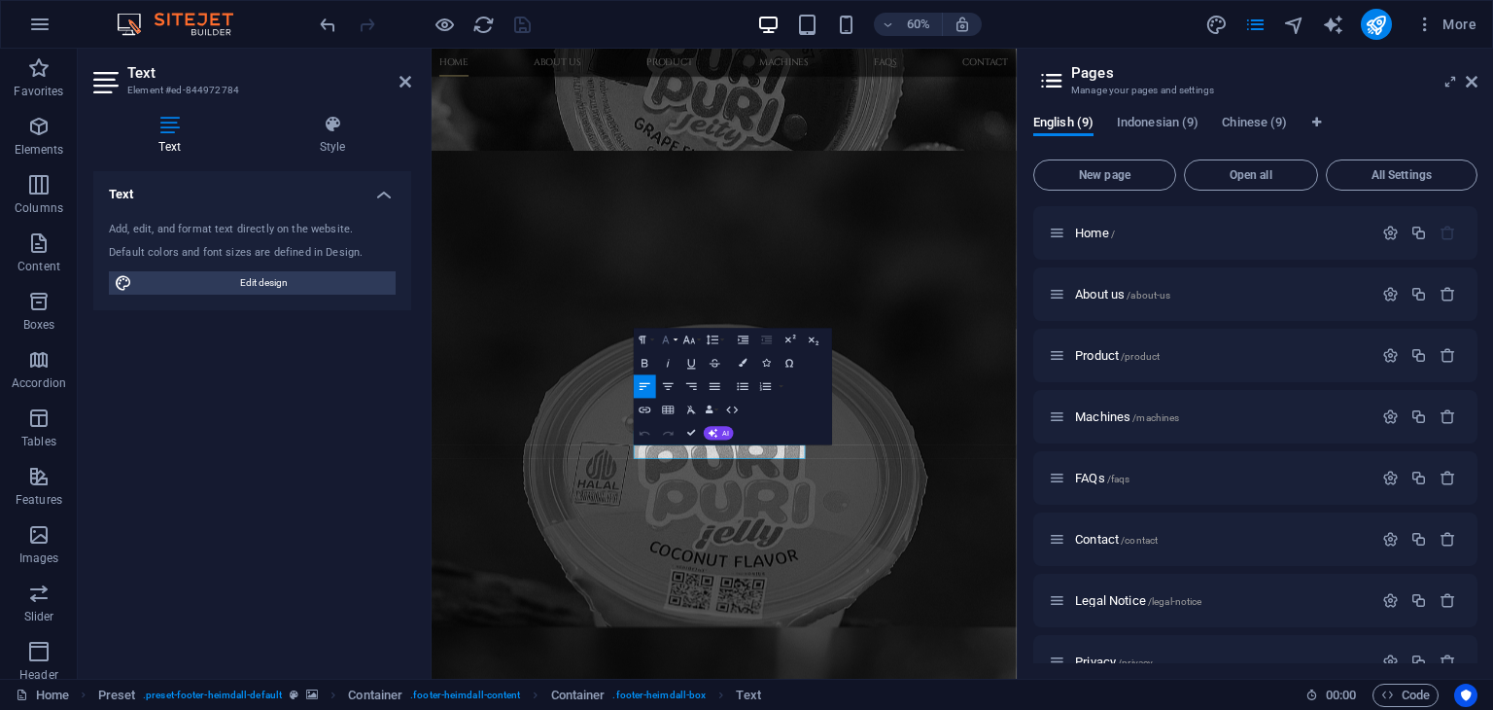
click at [673, 336] on icon "button" at bounding box center [666, 339] width 14 height 14
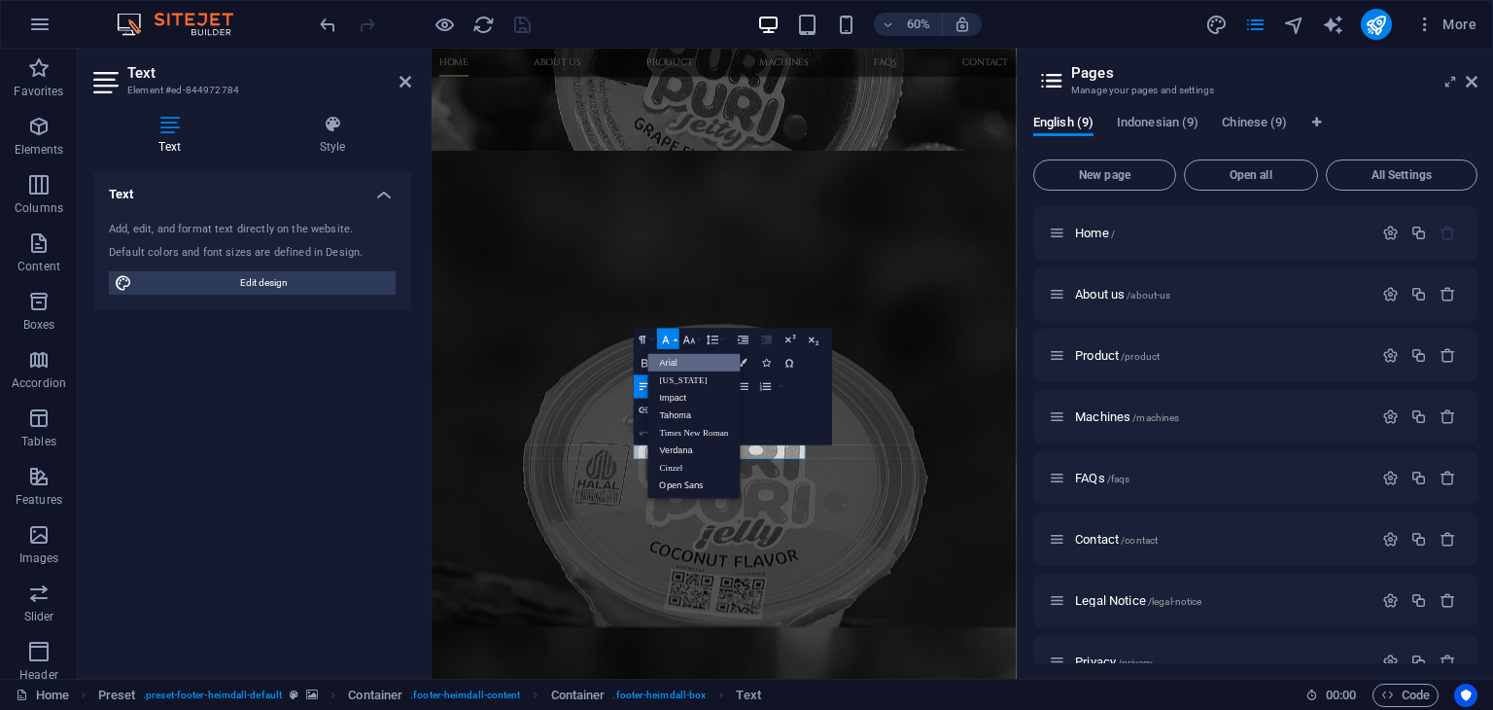
scroll to position [0, 0]
click at [674, 366] on link "Arial" at bounding box center [694, 362] width 92 height 17
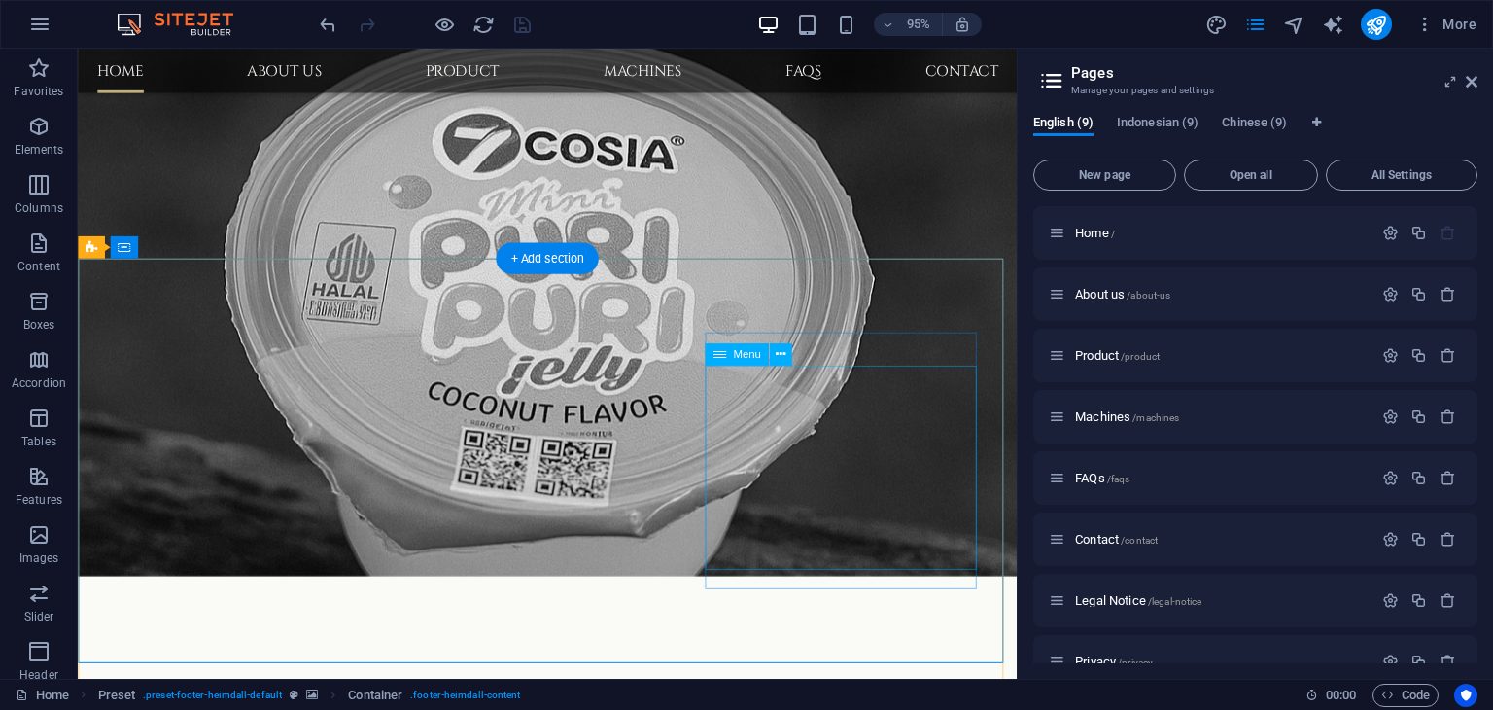
scroll to position [1841, 0]
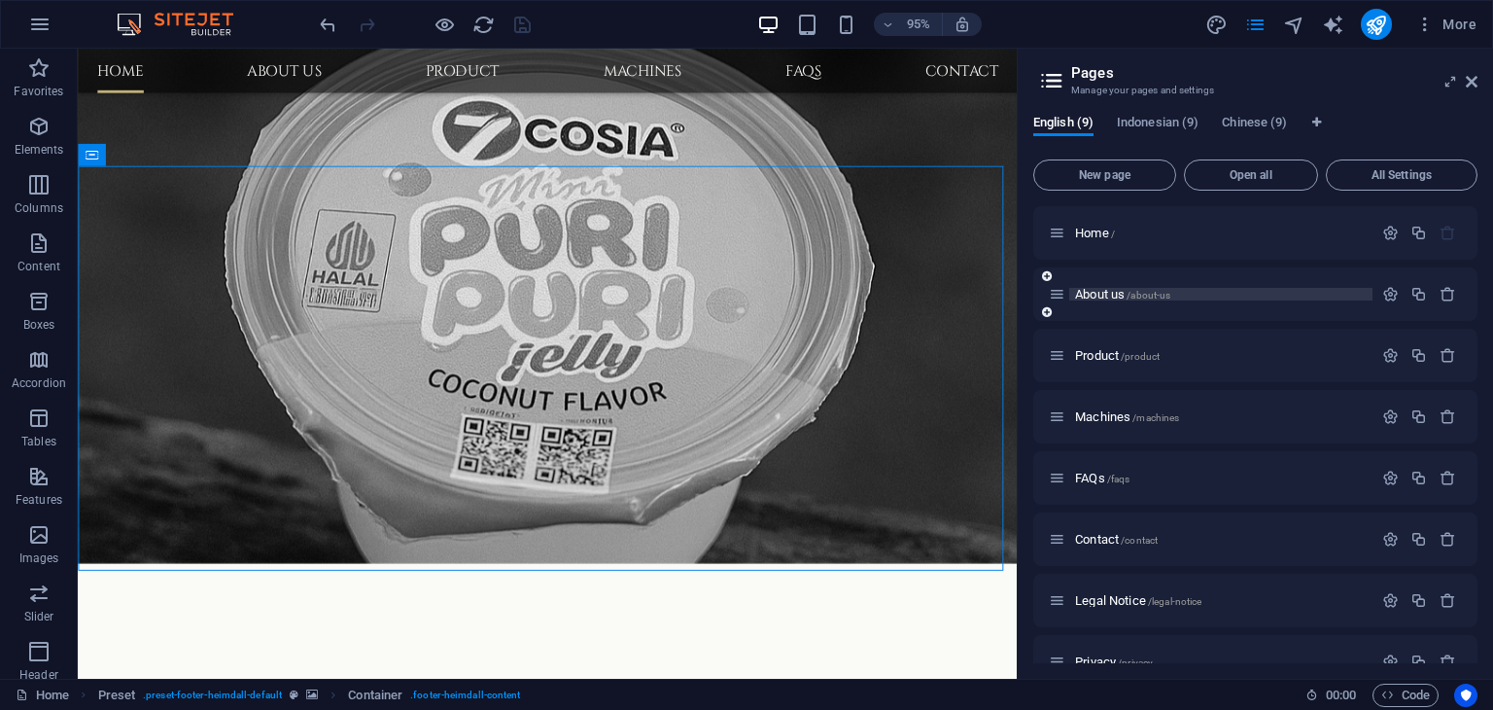
click at [1100, 293] on span "About us /about-us" at bounding box center [1122, 294] width 95 height 15
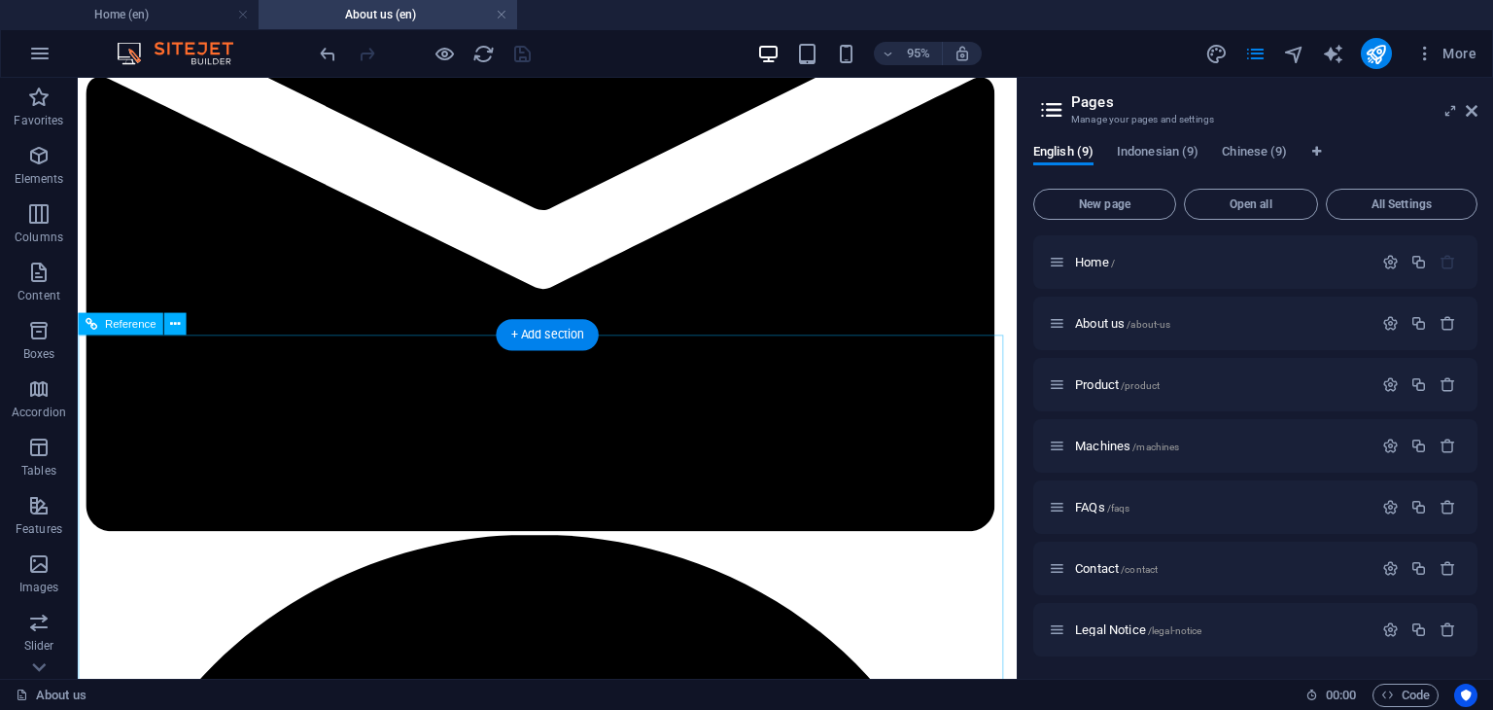
scroll to position [1847, 0]
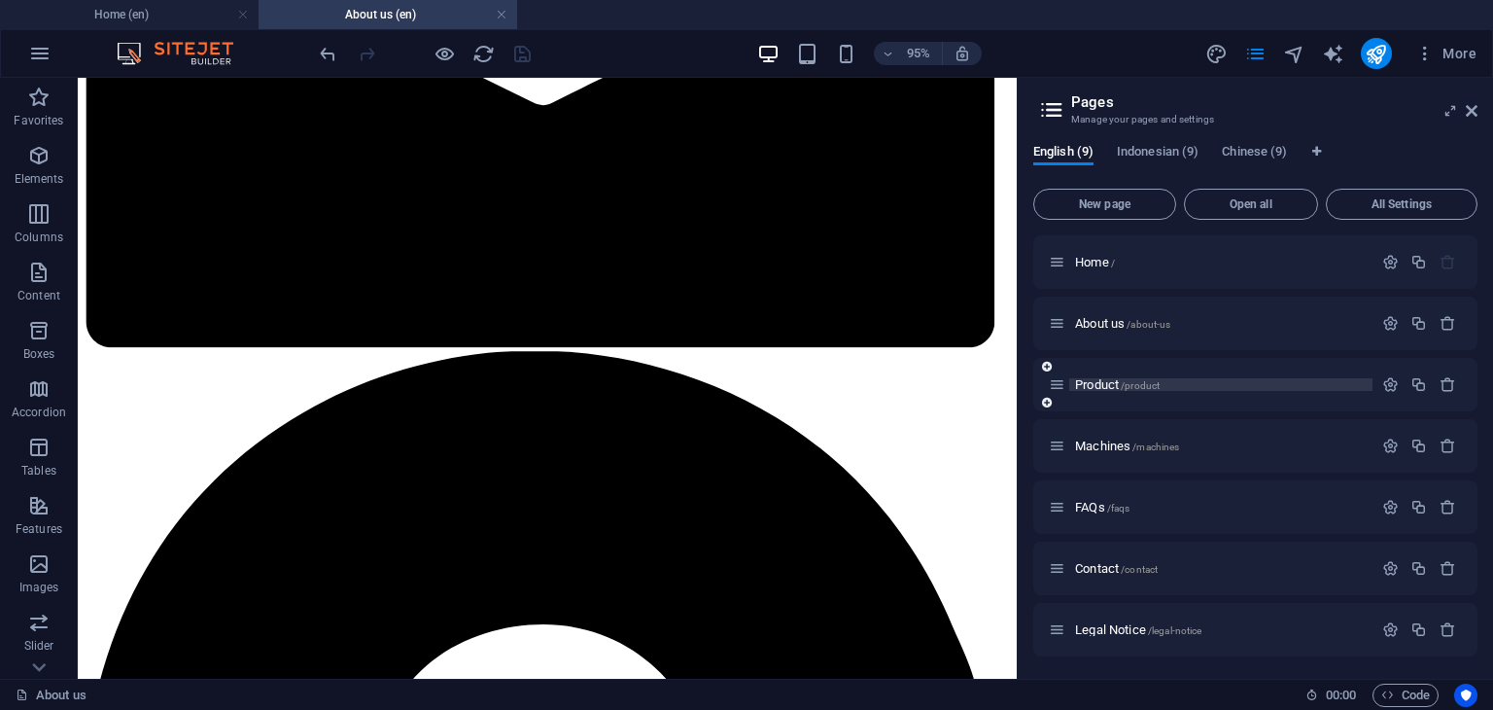
click at [1099, 389] on span "Product /product" at bounding box center [1117, 384] width 85 height 15
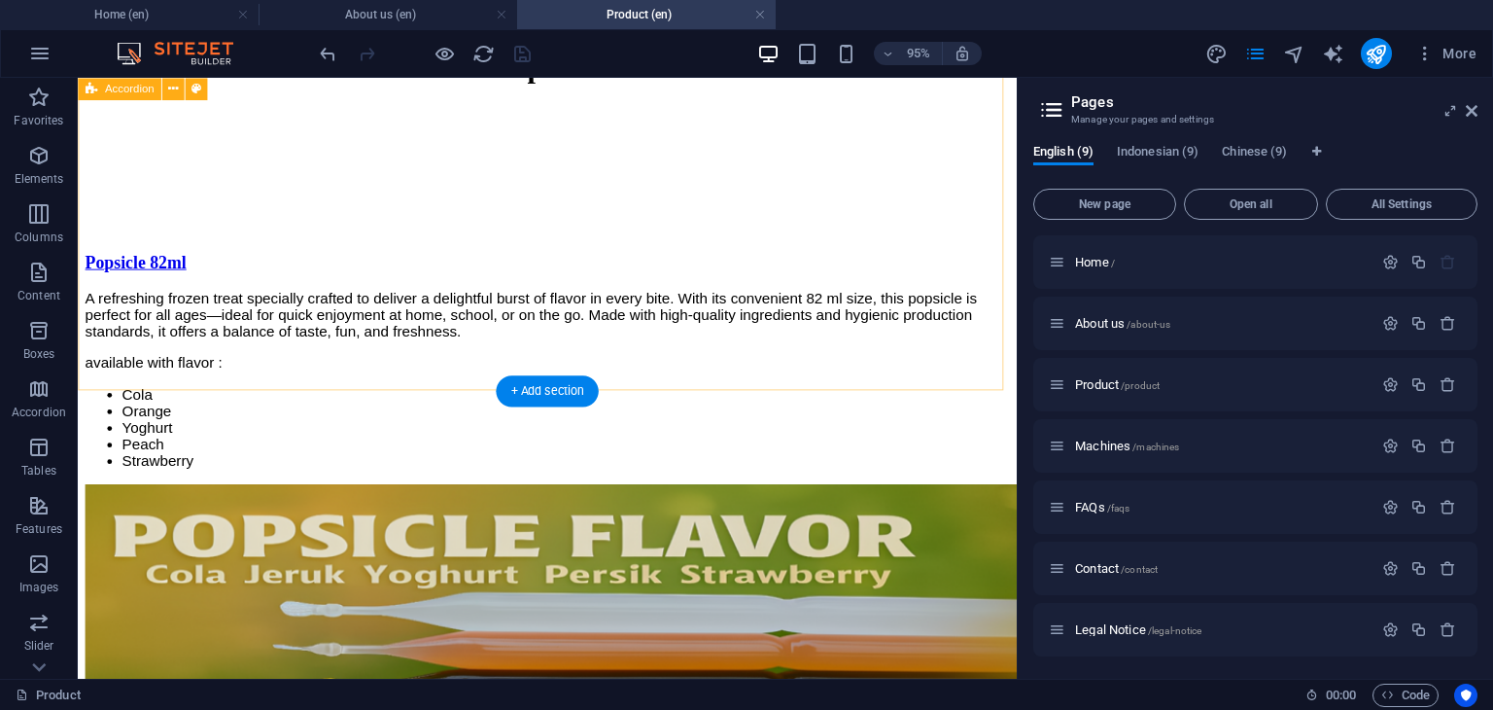
scroll to position [3986, 0]
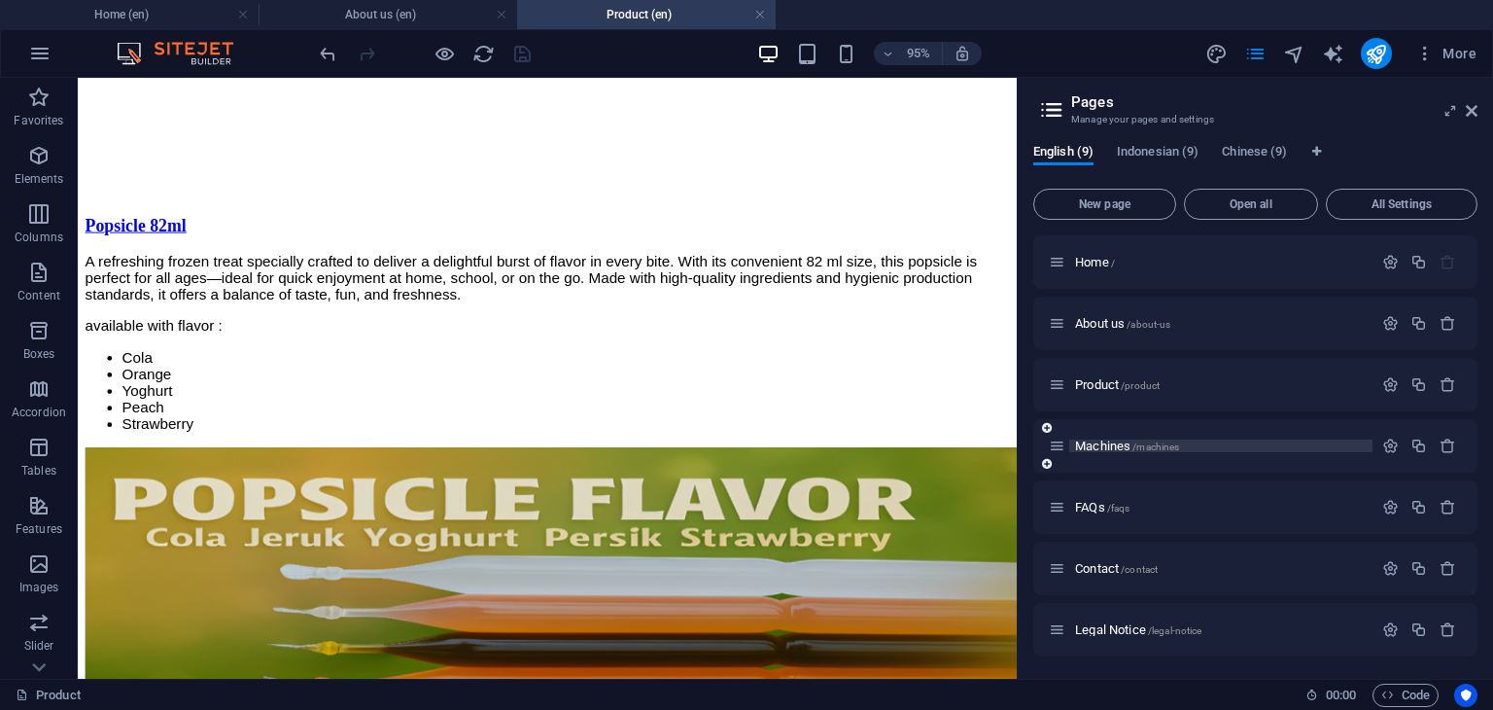
click at [1103, 443] on span "Machines /machines" at bounding box center [1127, 445] width 104 height 15
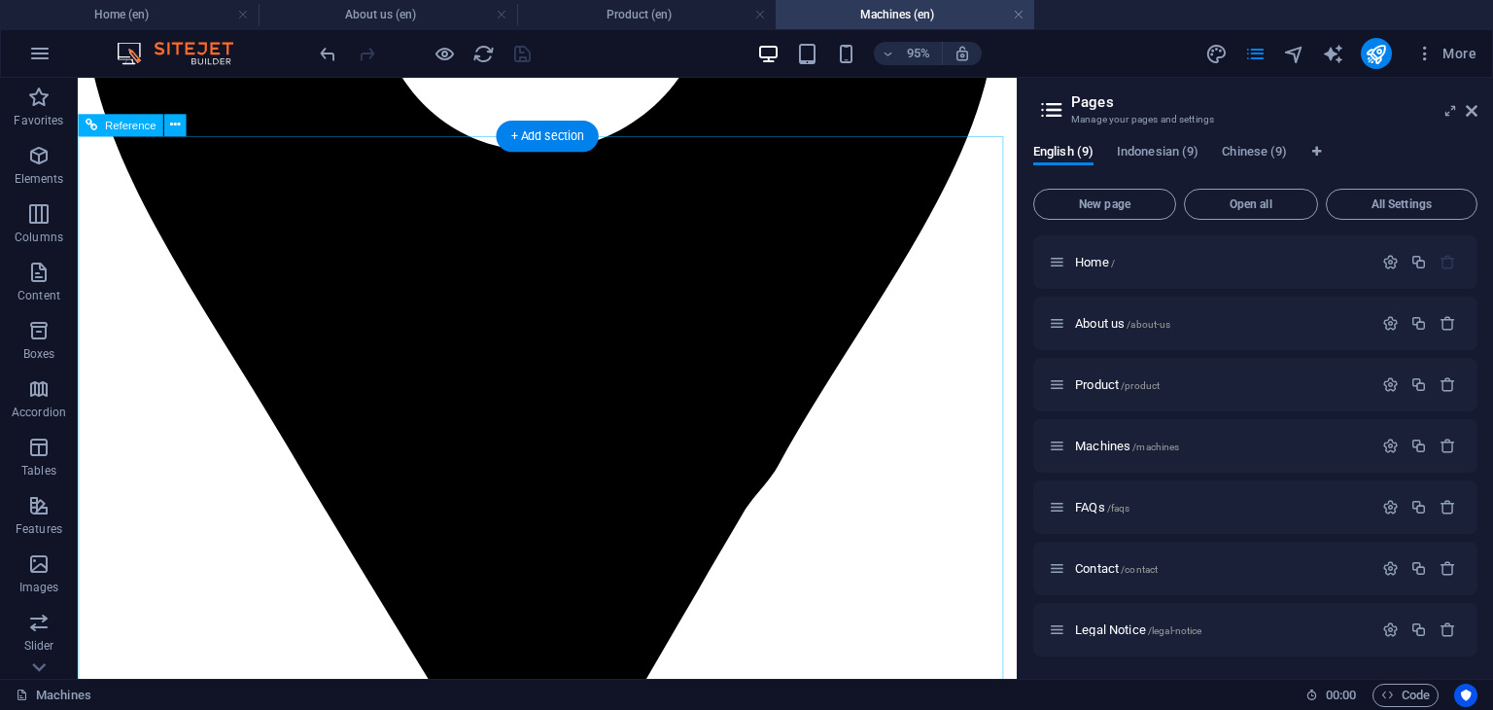
scroll to position [2722, 0]
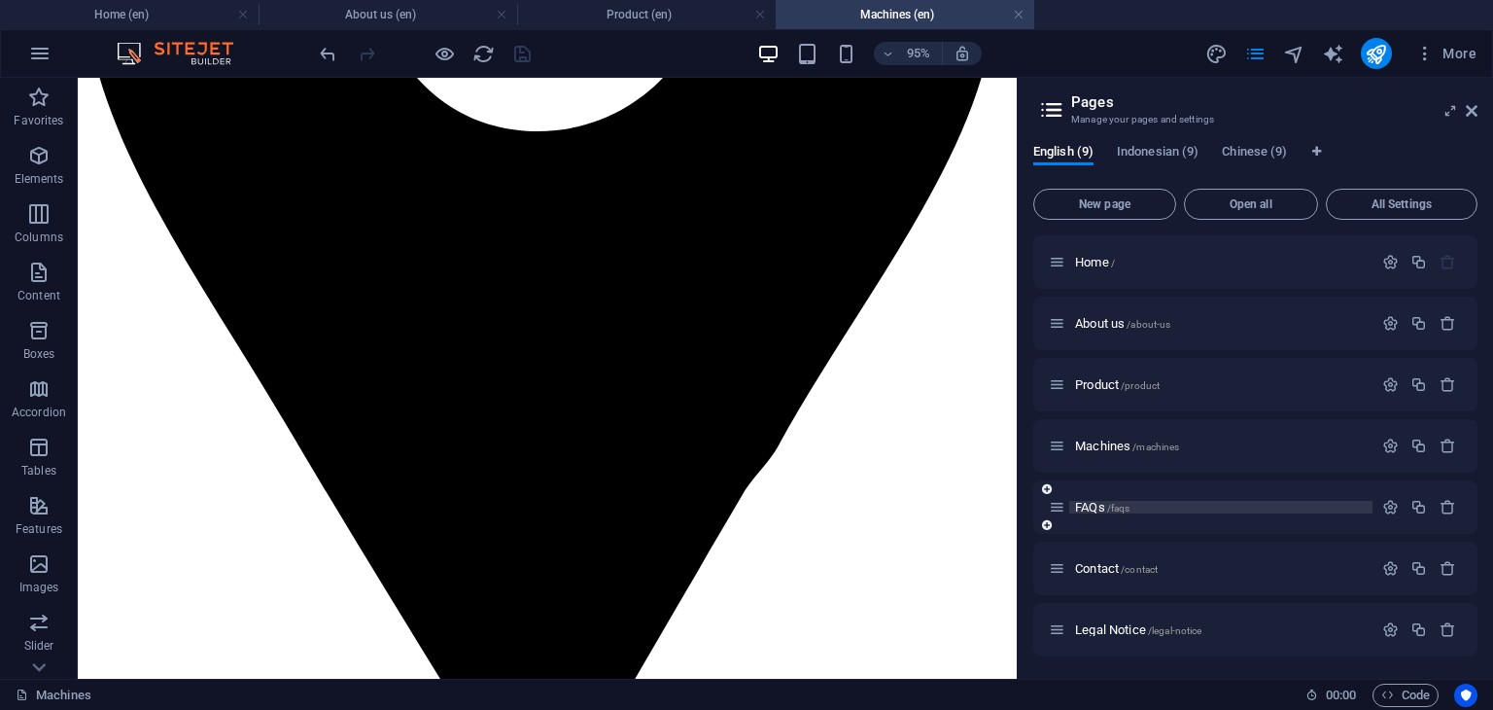
click at [1093, 510] on span "FAQs /faqs" at bounding box center [1102, 507] width 54 height 15
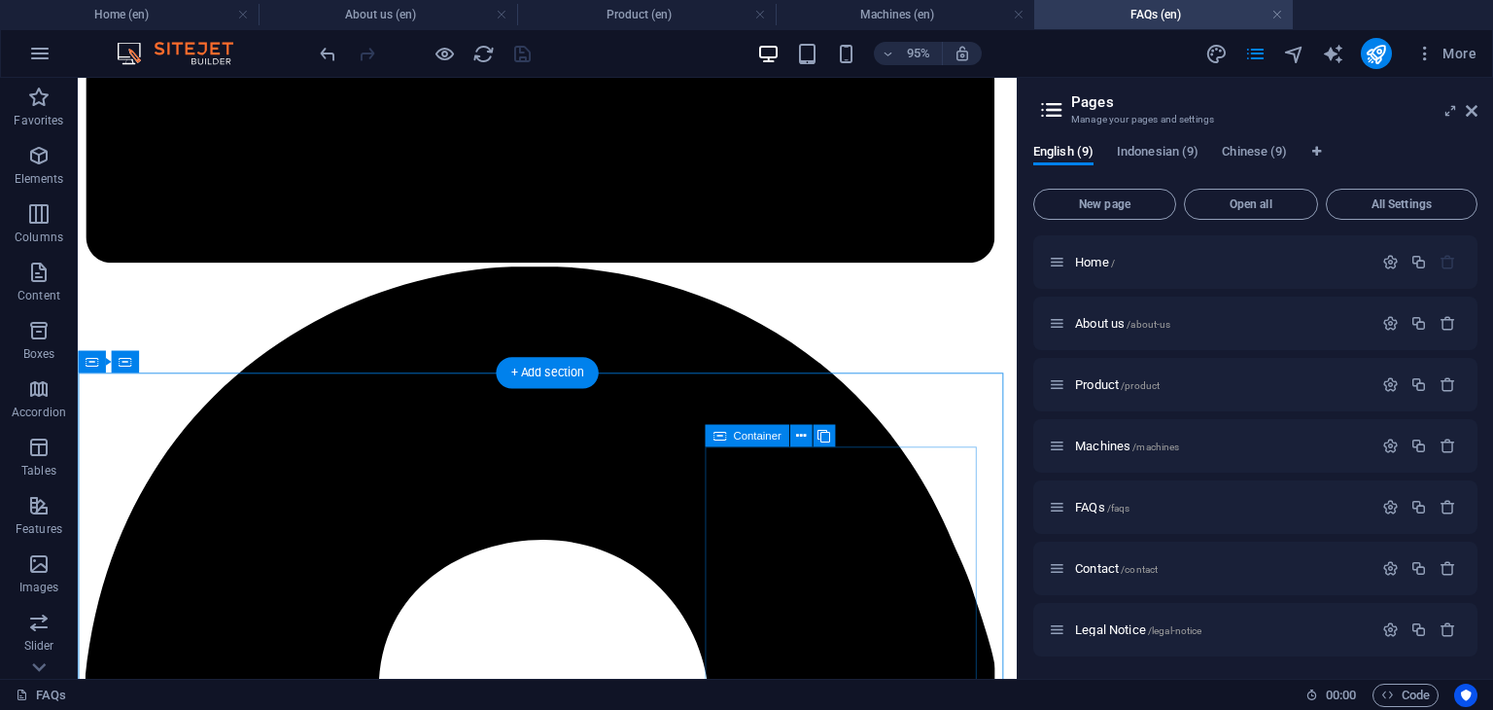
scroll to position [2042, 0]
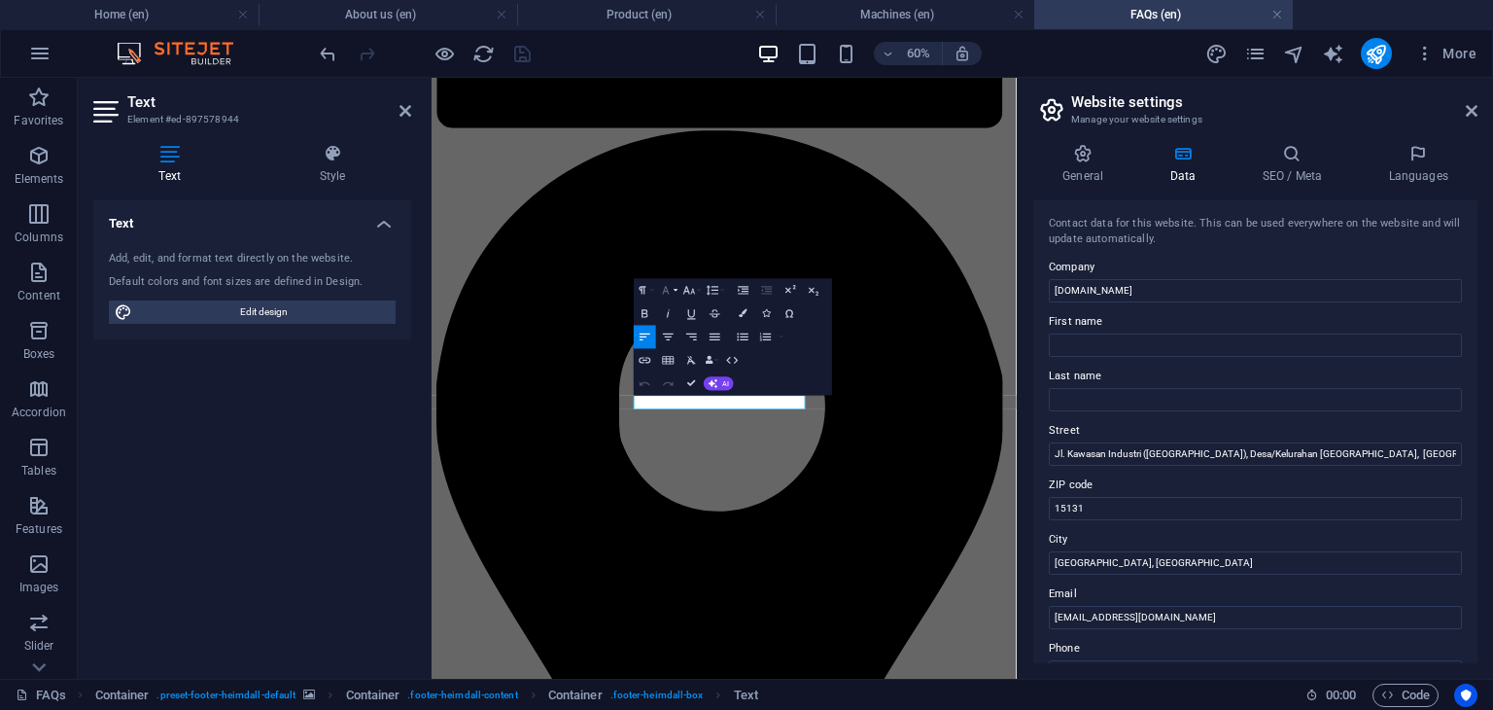
click at [671, 297] on button "Font Family" at bounding box center [668, 289] width 22 height 23
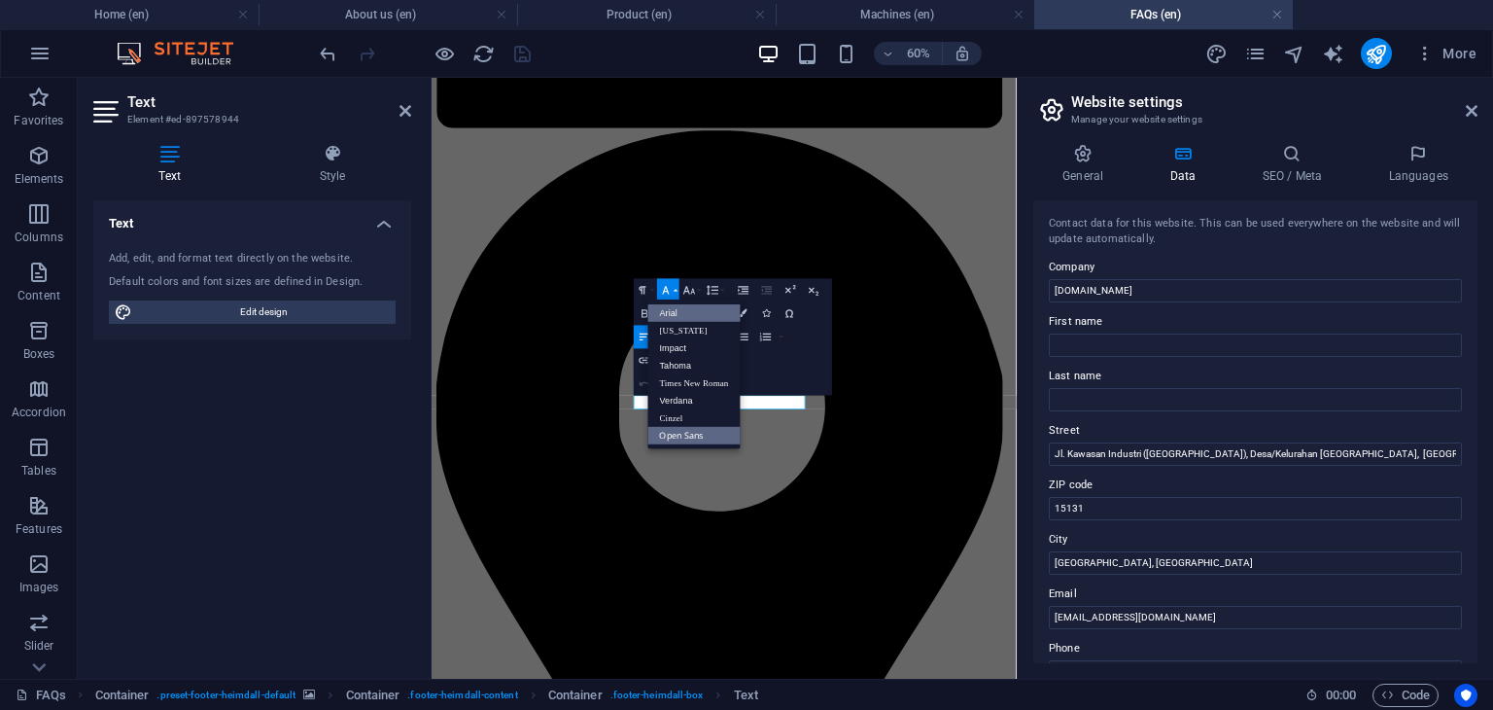
click at [667, 311] on link "Arial" at bounding box center [694, 312] width 92 height 17
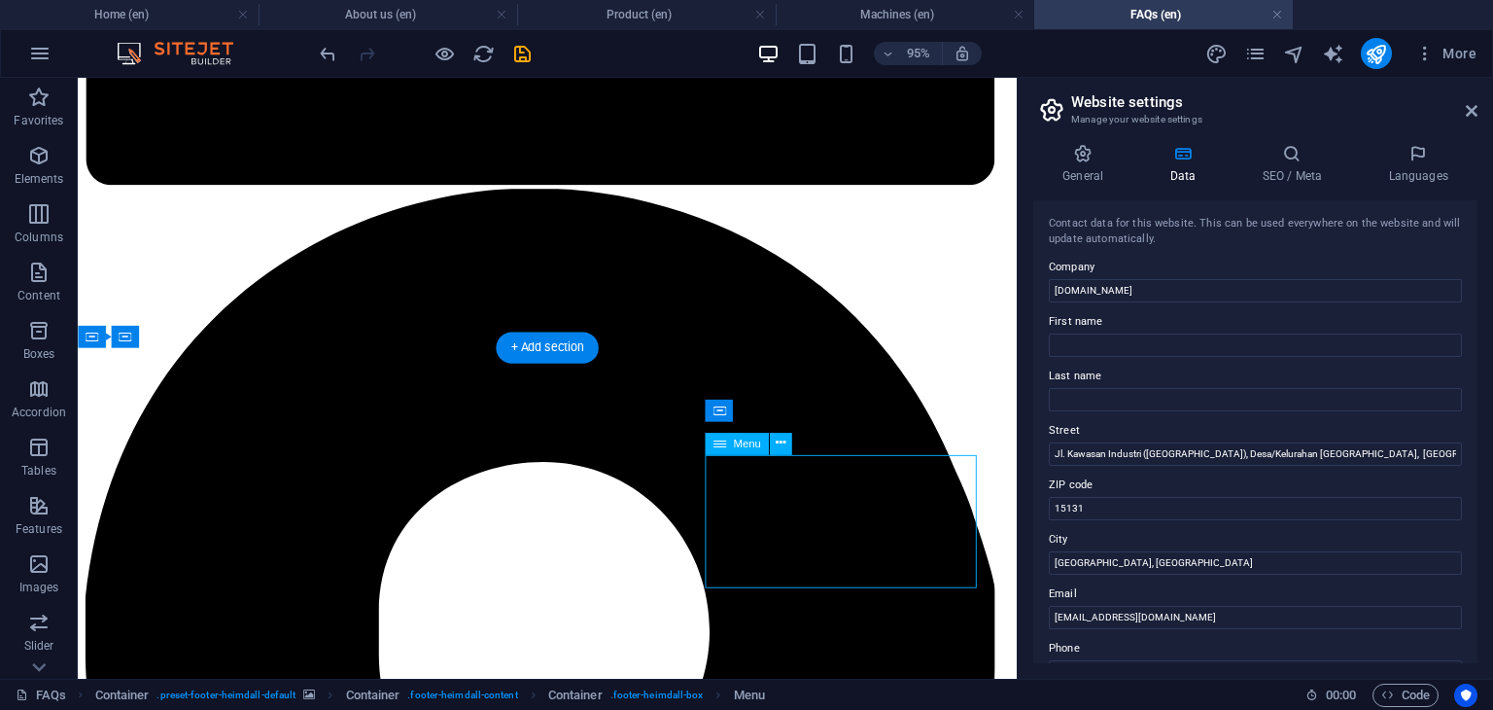
select select
select select "1"
select select
select select "2"
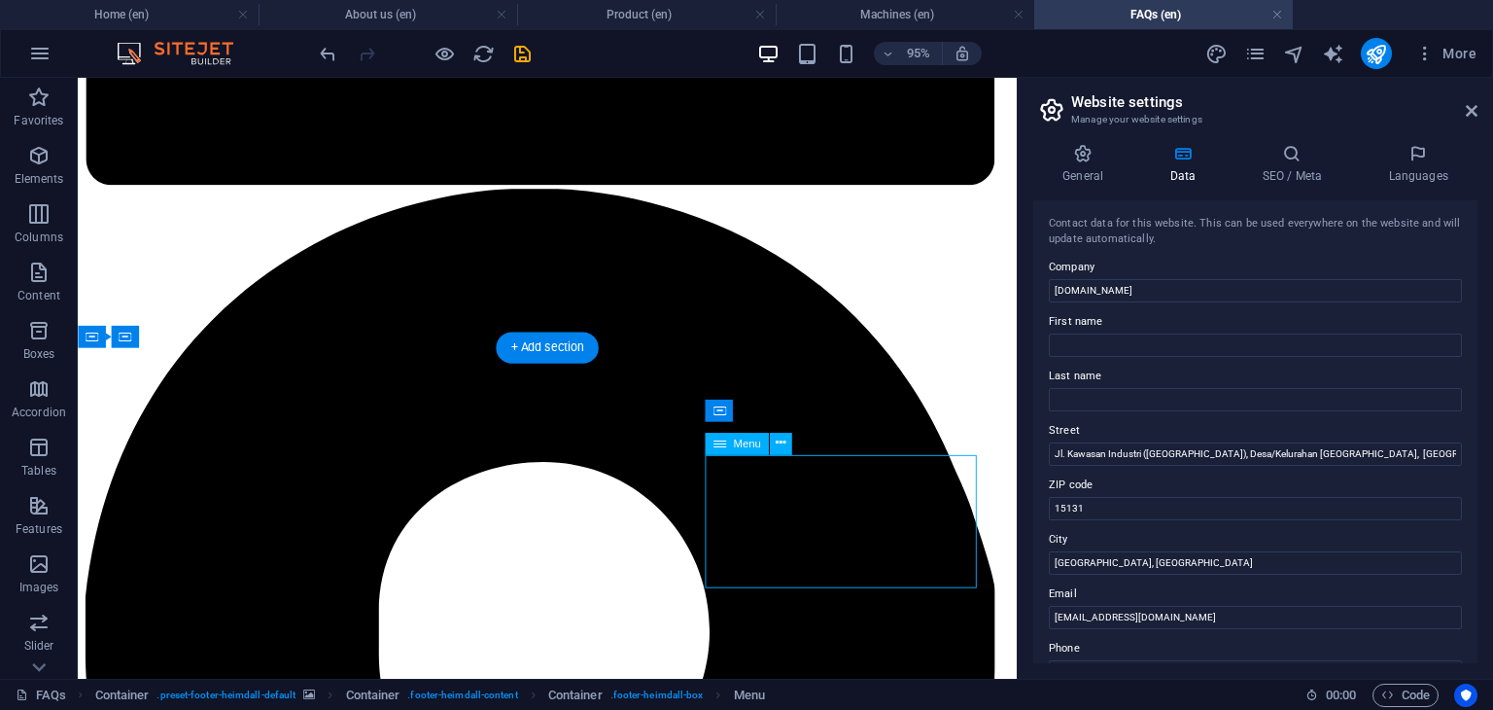
select select
select select "3"
select select
select select "4"
select select
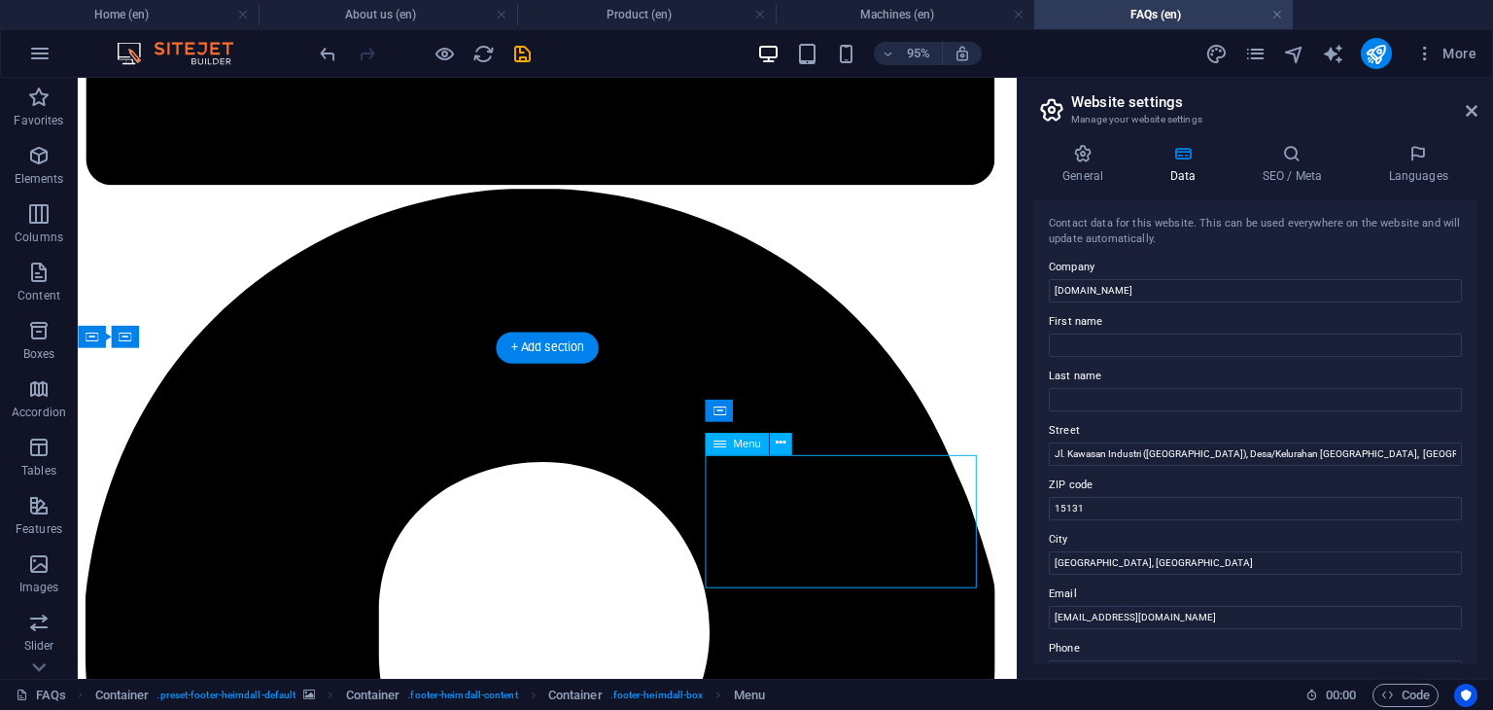
select select "5"
select select
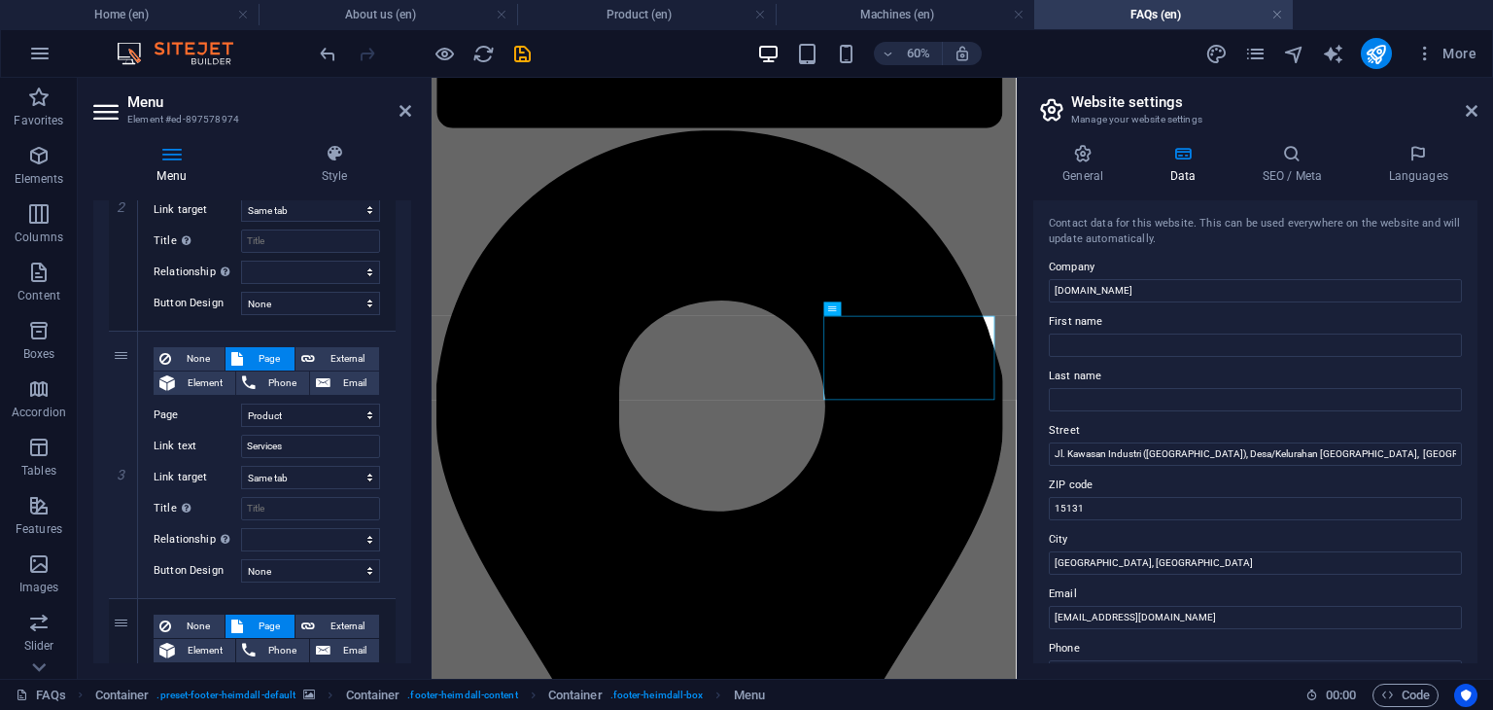
scroll to position [681, 0]
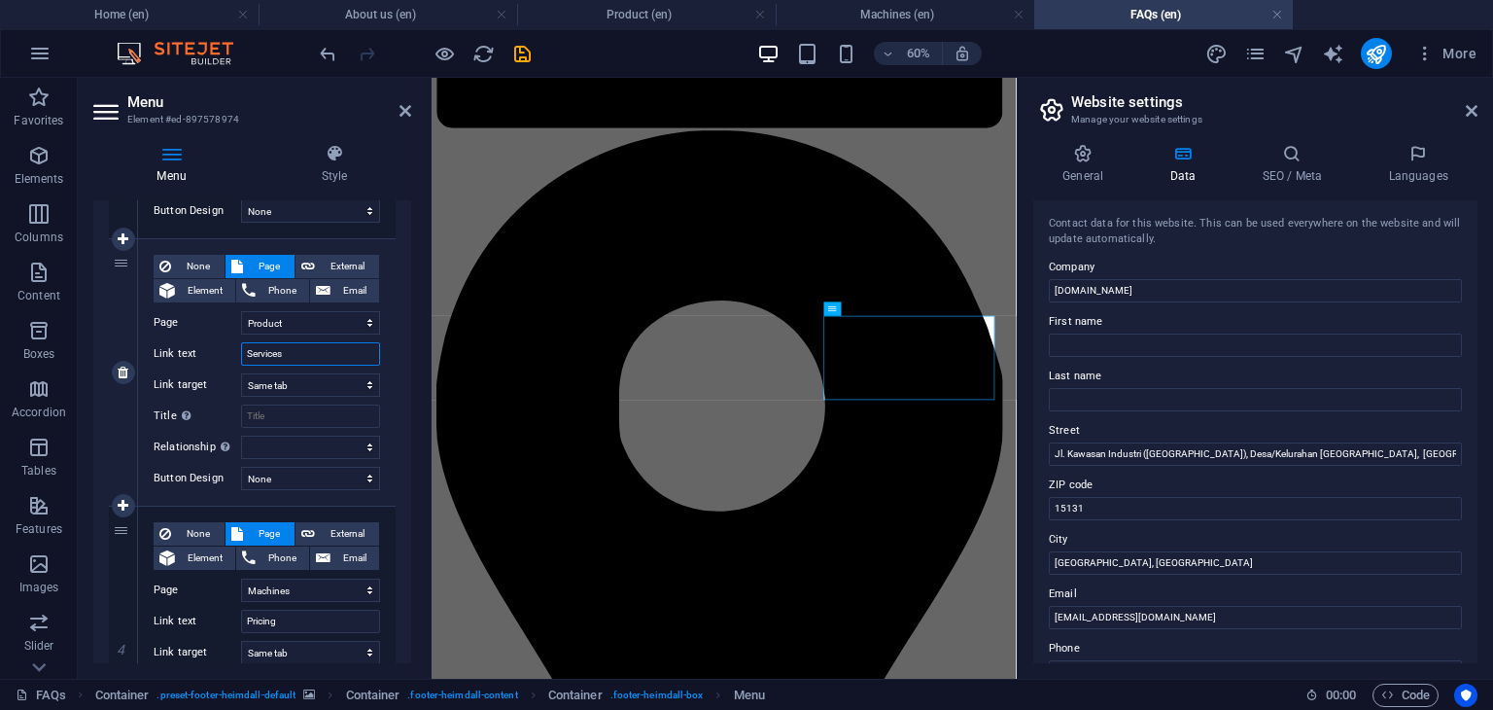
click at [313, 356] on input "Services" at bounding box center [310, 353] width 139 height 23
type input "Product"
select select
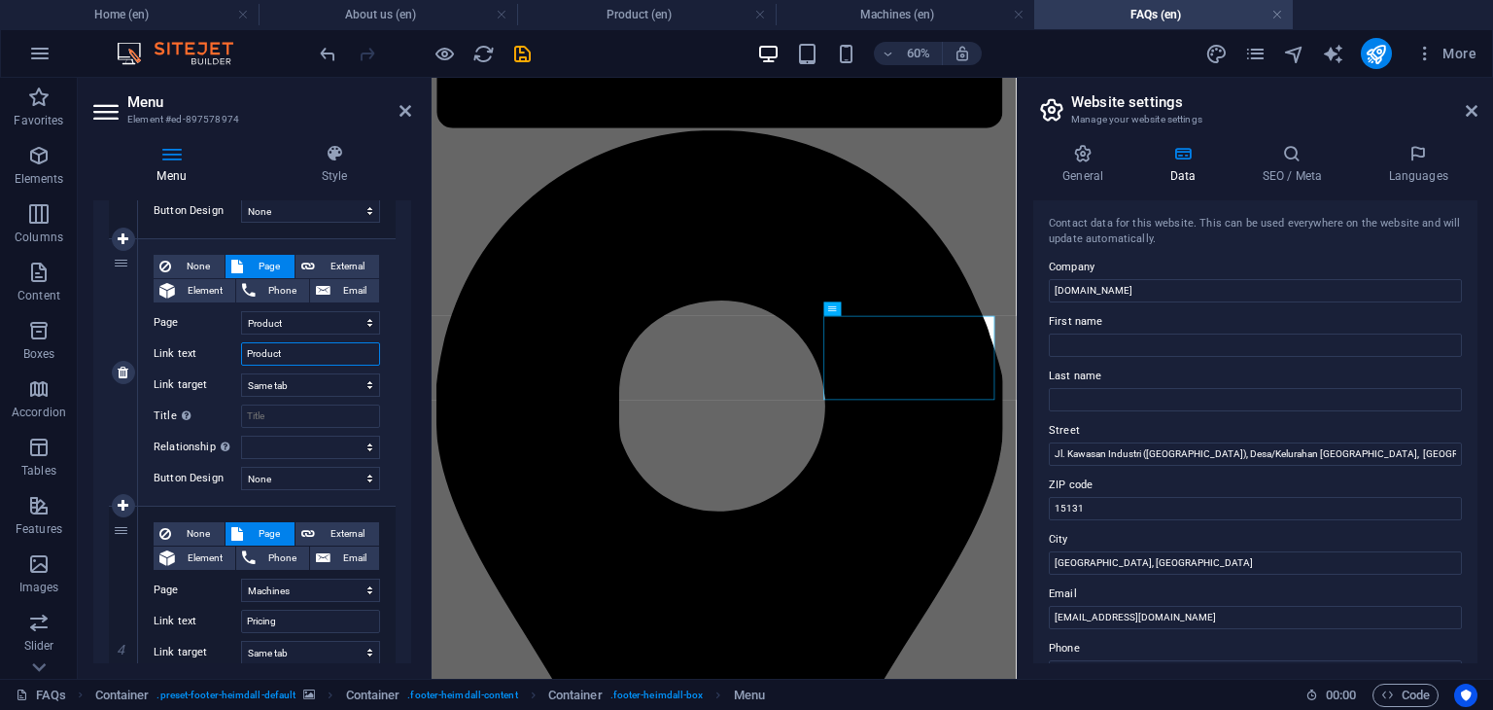
select select
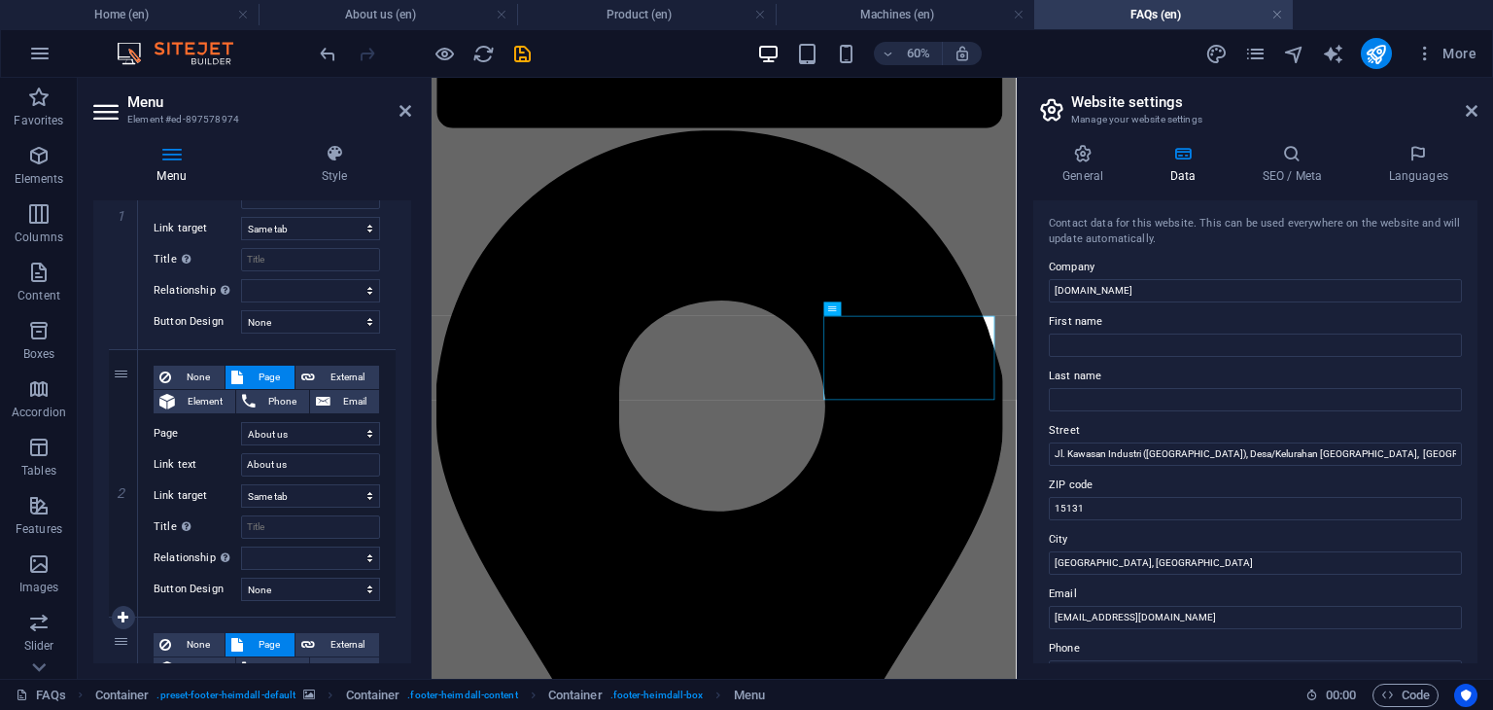
scroll to position [194, 0]
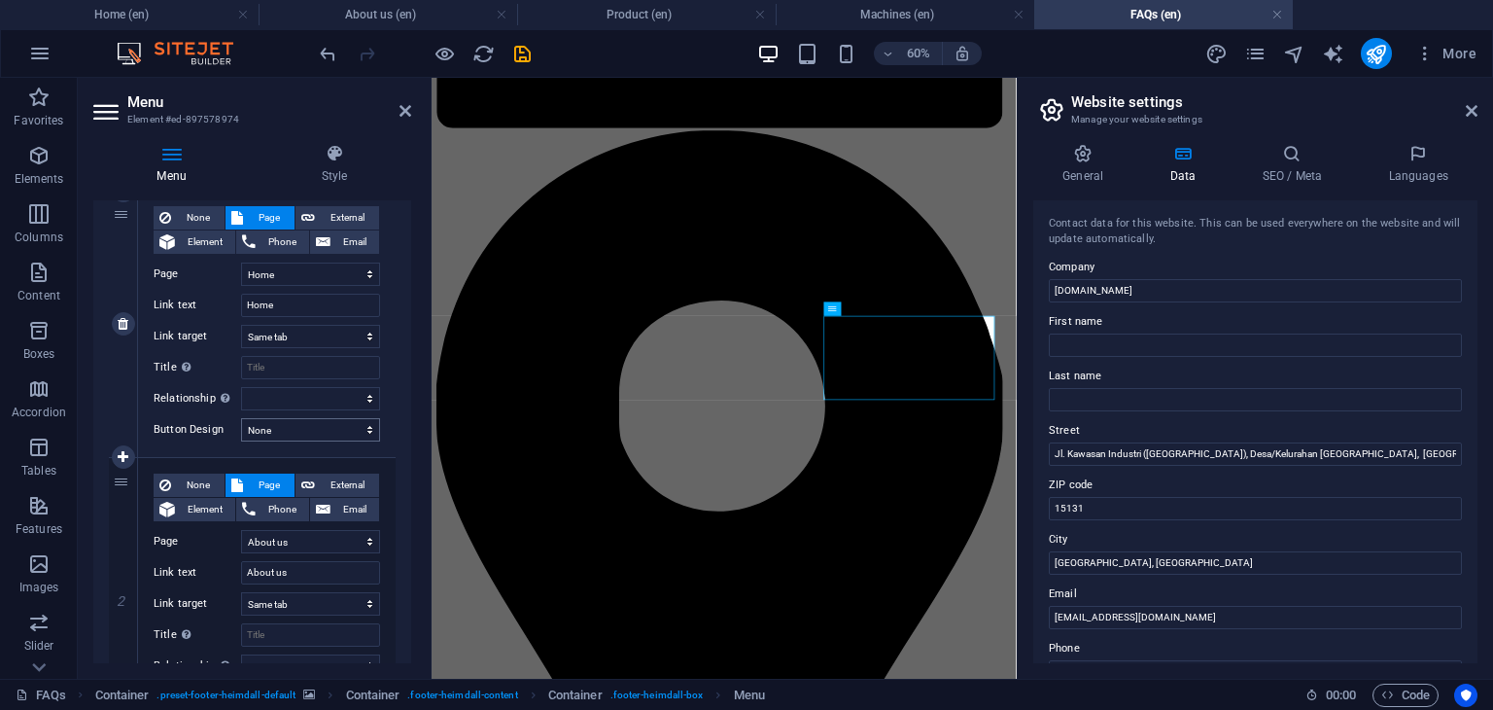
type input "Product"
click at [306, 428] on select "None Default Primary Secondary" at bounding box center [310, 429] width 139 height 23
select select "default"
click at [241, 418] on select "None Default Primary Secondary" at bounding box center [310, 429] width 139 height 23
select select
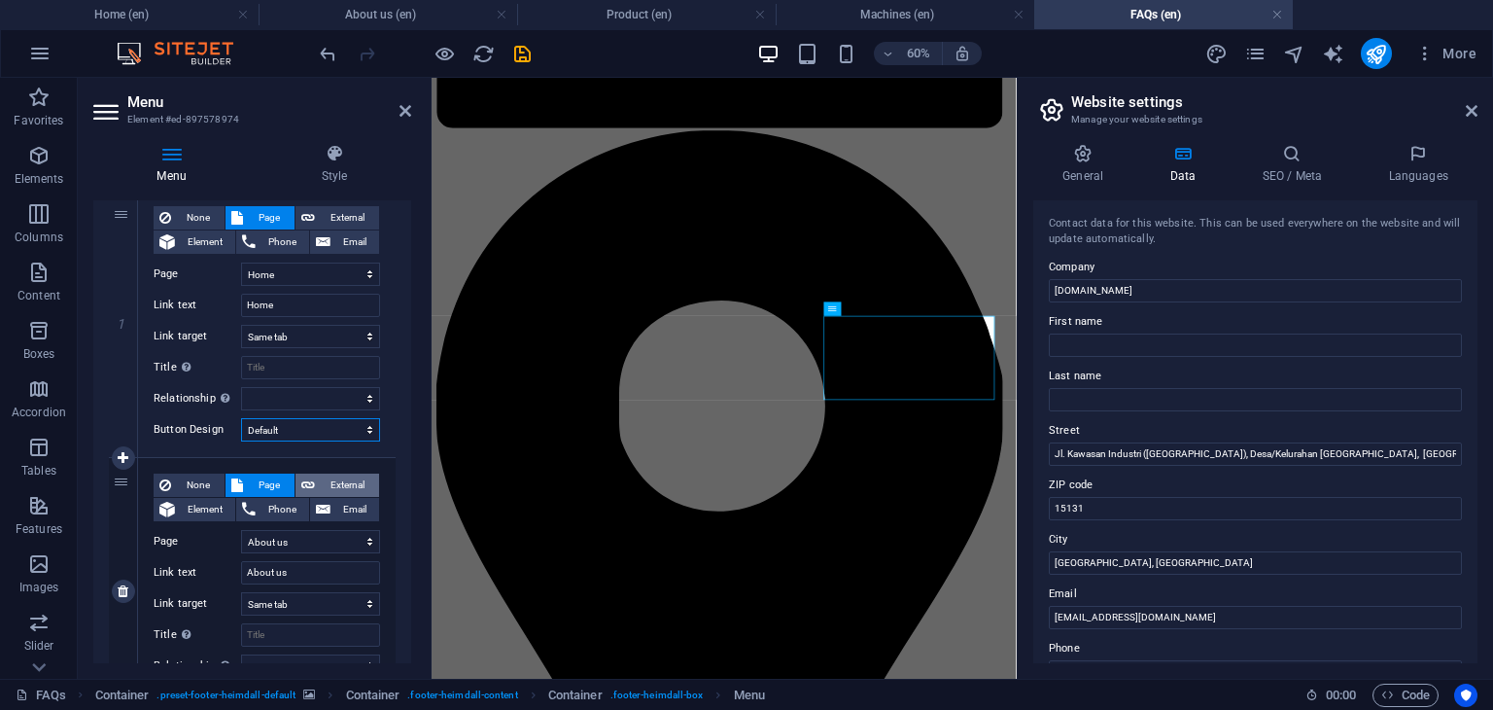
select select
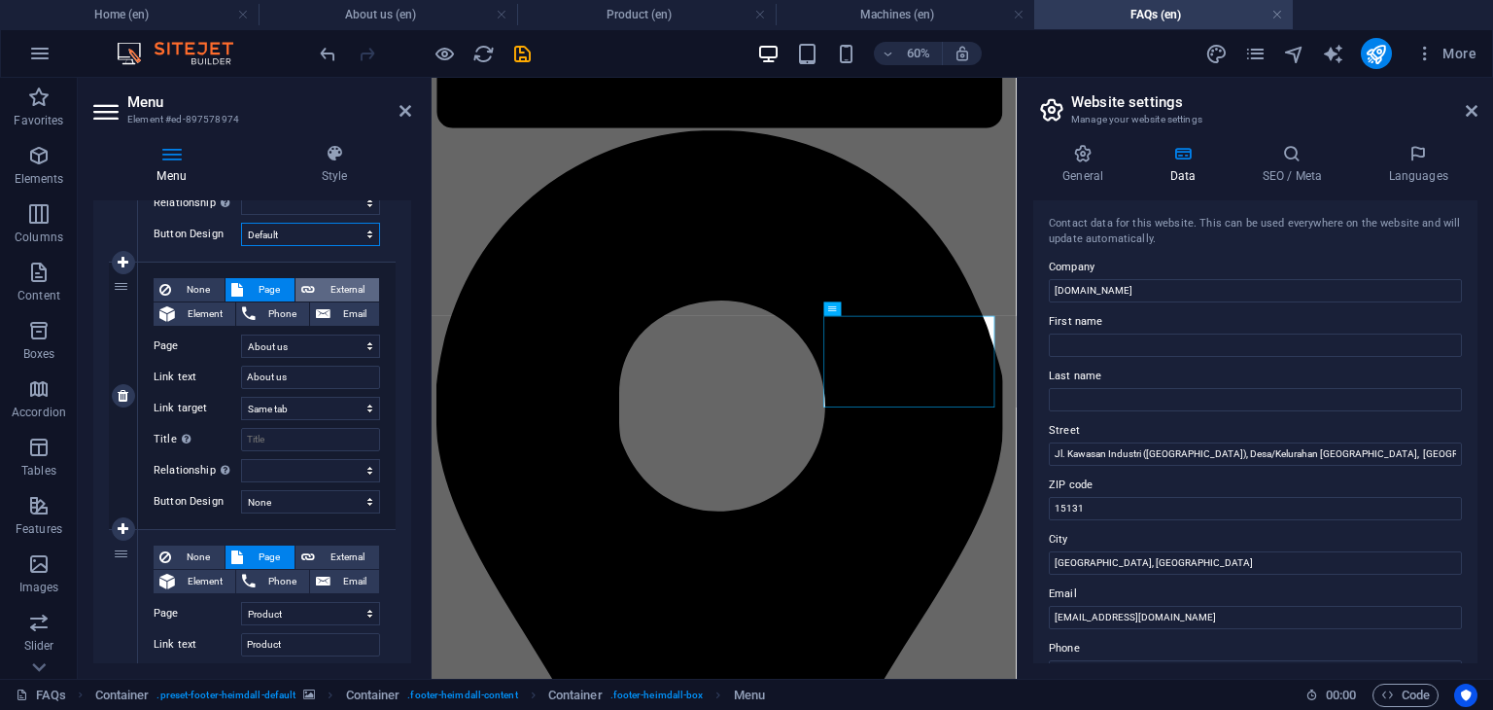
scroll to position [486, 0]
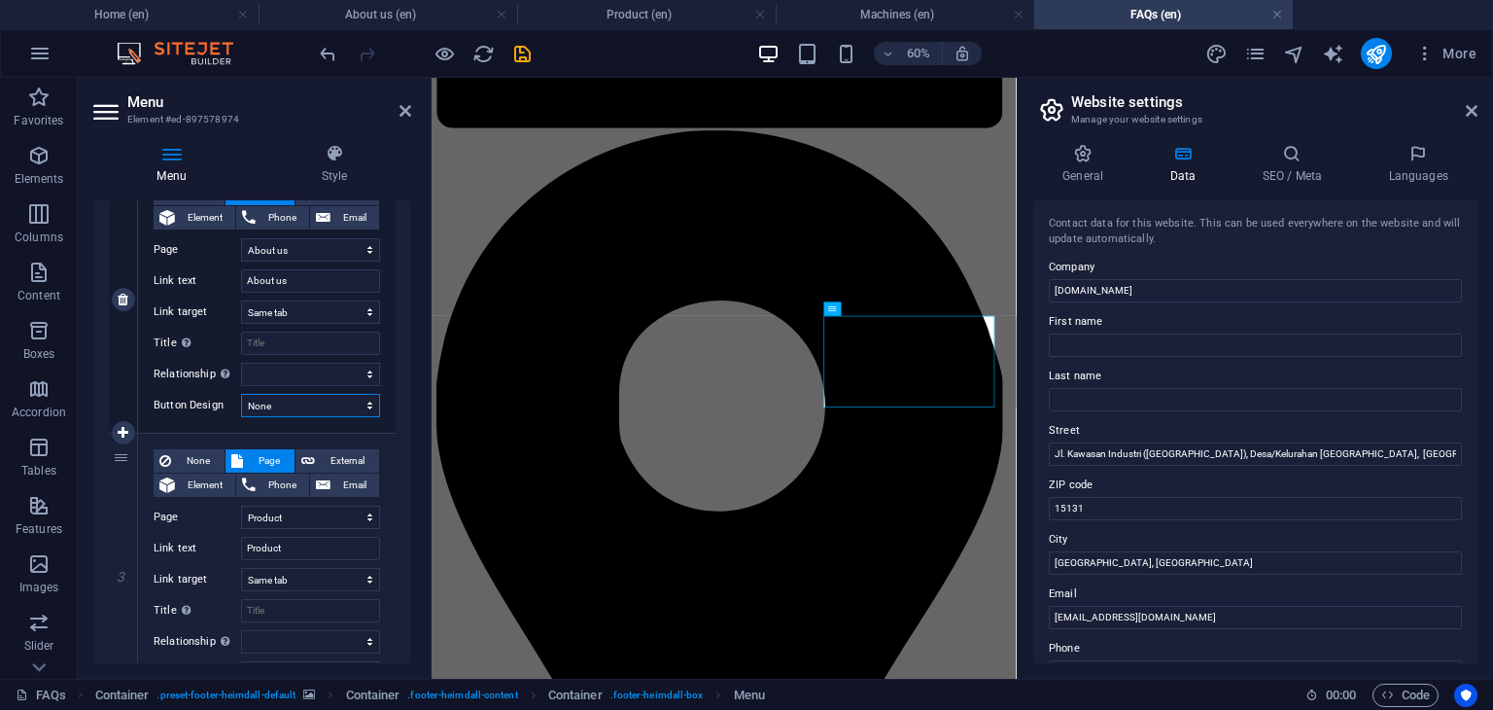
click at [307, 412] on select "None Default Primary Secondary" at bounding box center [310, 405] width 139 height 23
select select "default"
click at [241, 394] on select "None Default Primary Secondary" at bounding box center [310, 405] width 139 height 23
select select
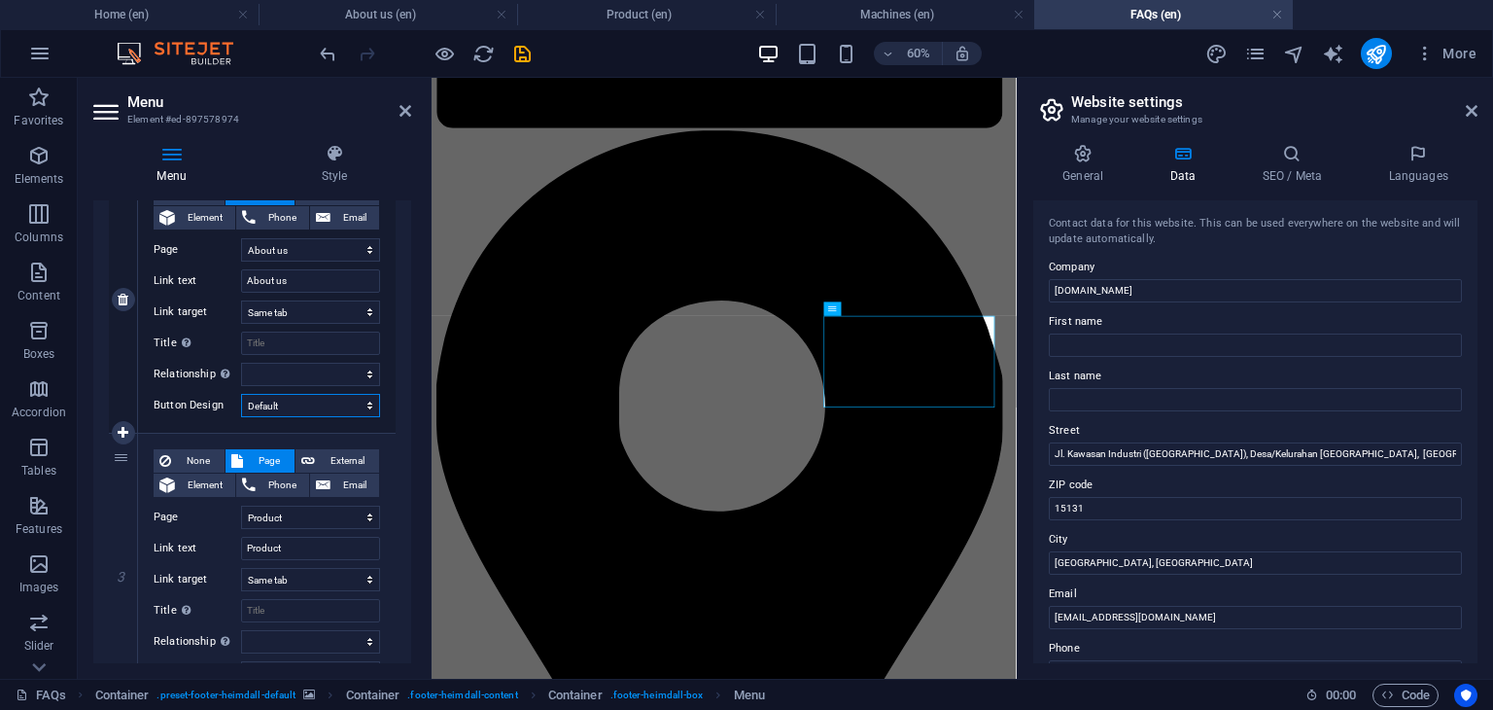
select select
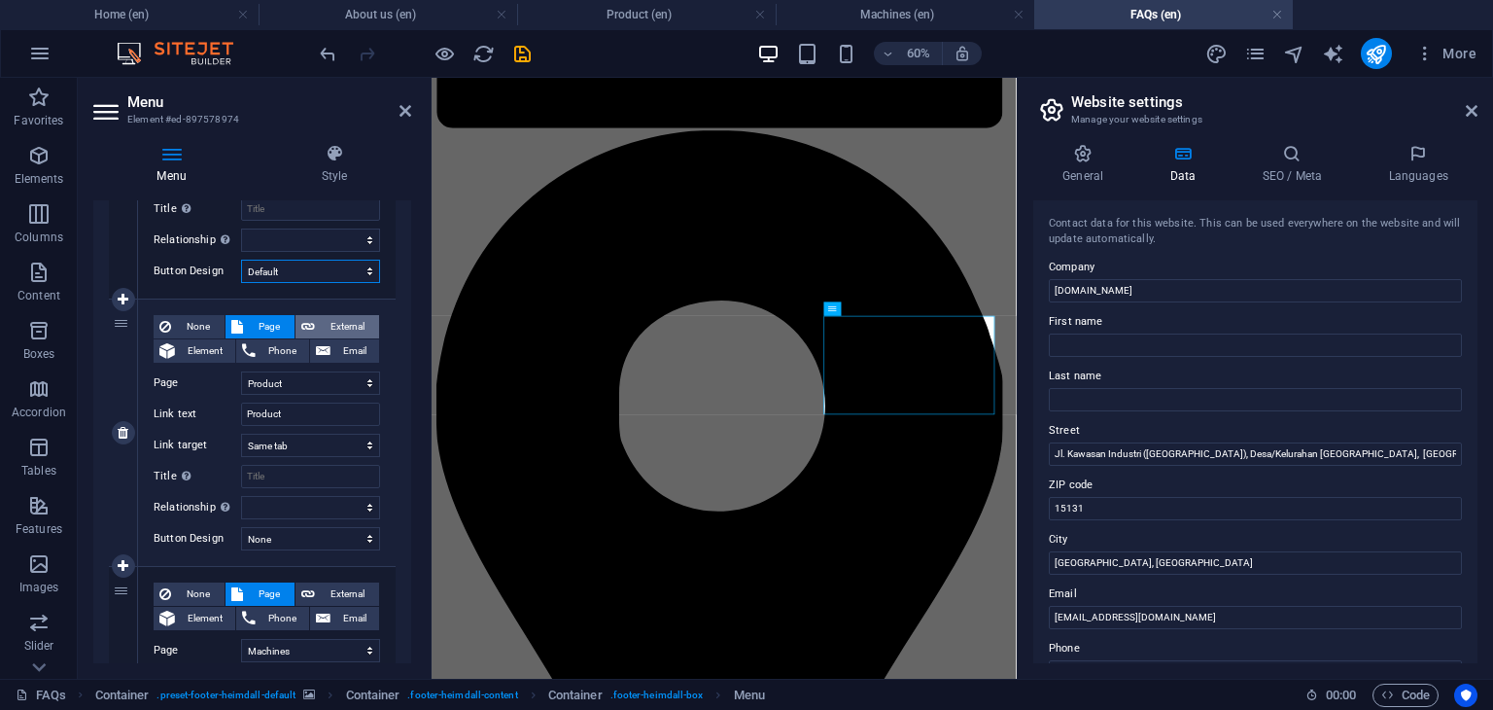
scroll to position [681, 0]
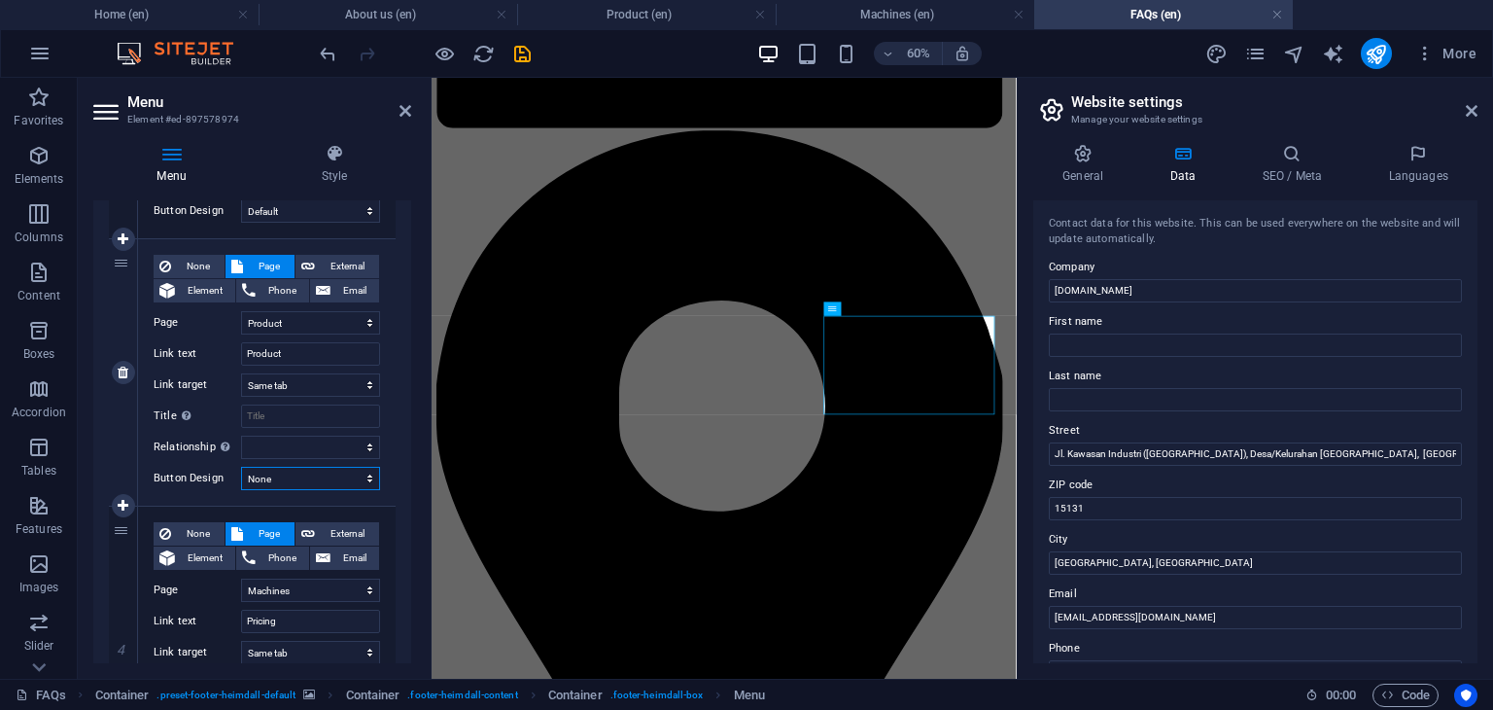
click at [297, 480] on select "None Default Primary Secondary" at bounding box center [310, 478] width 139 height 23
select select "default"
click at [241, 467] on select "None Default Primary Secondary" at bounding box center [310, 478] width 139 height 23
select select
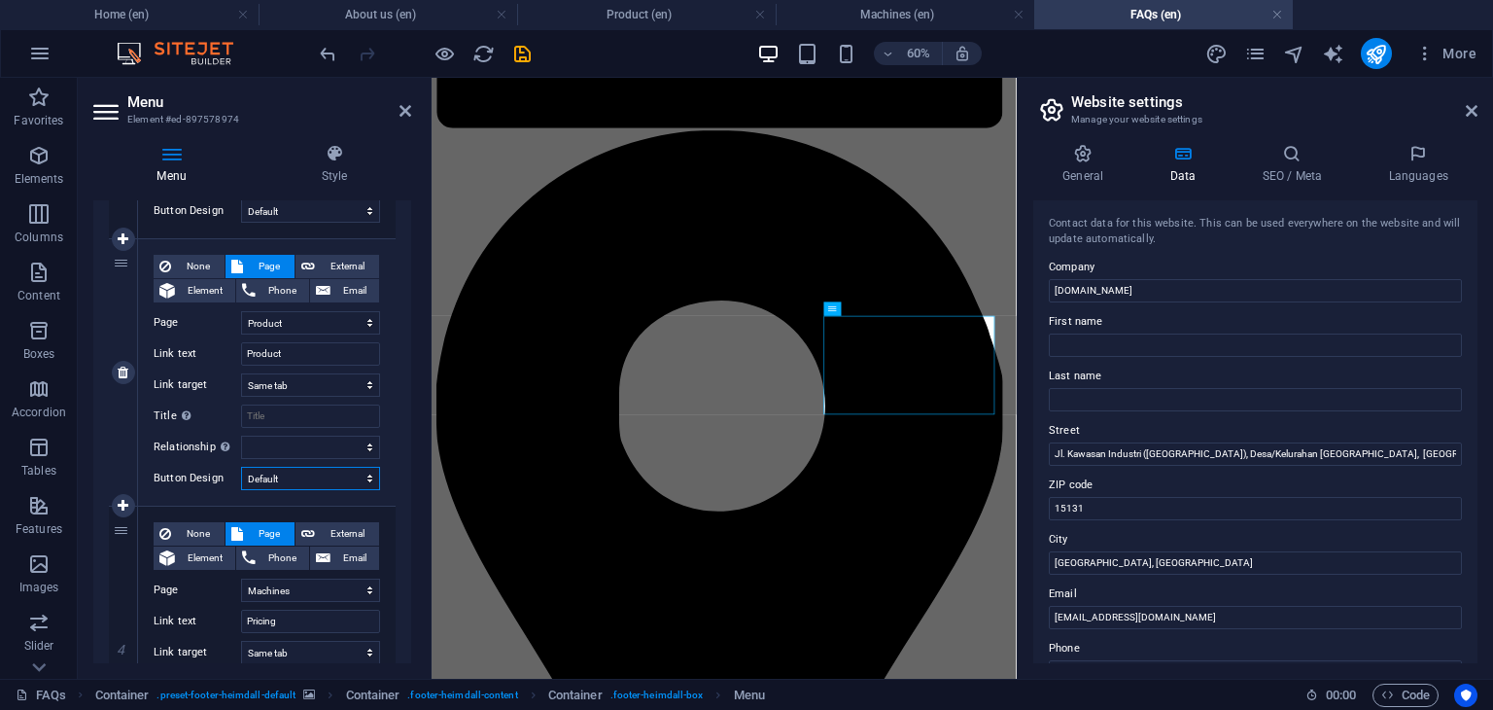
select select
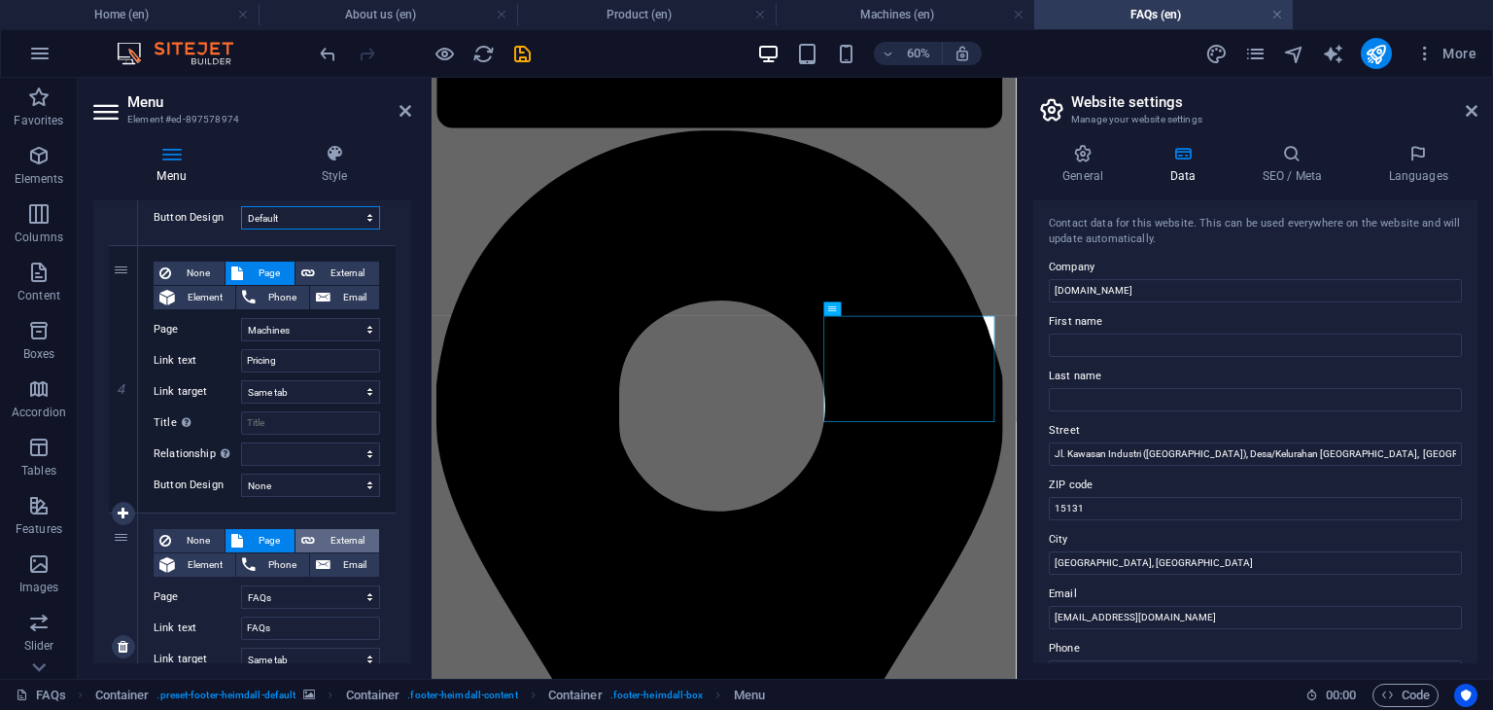
scroll to position [972, 0]
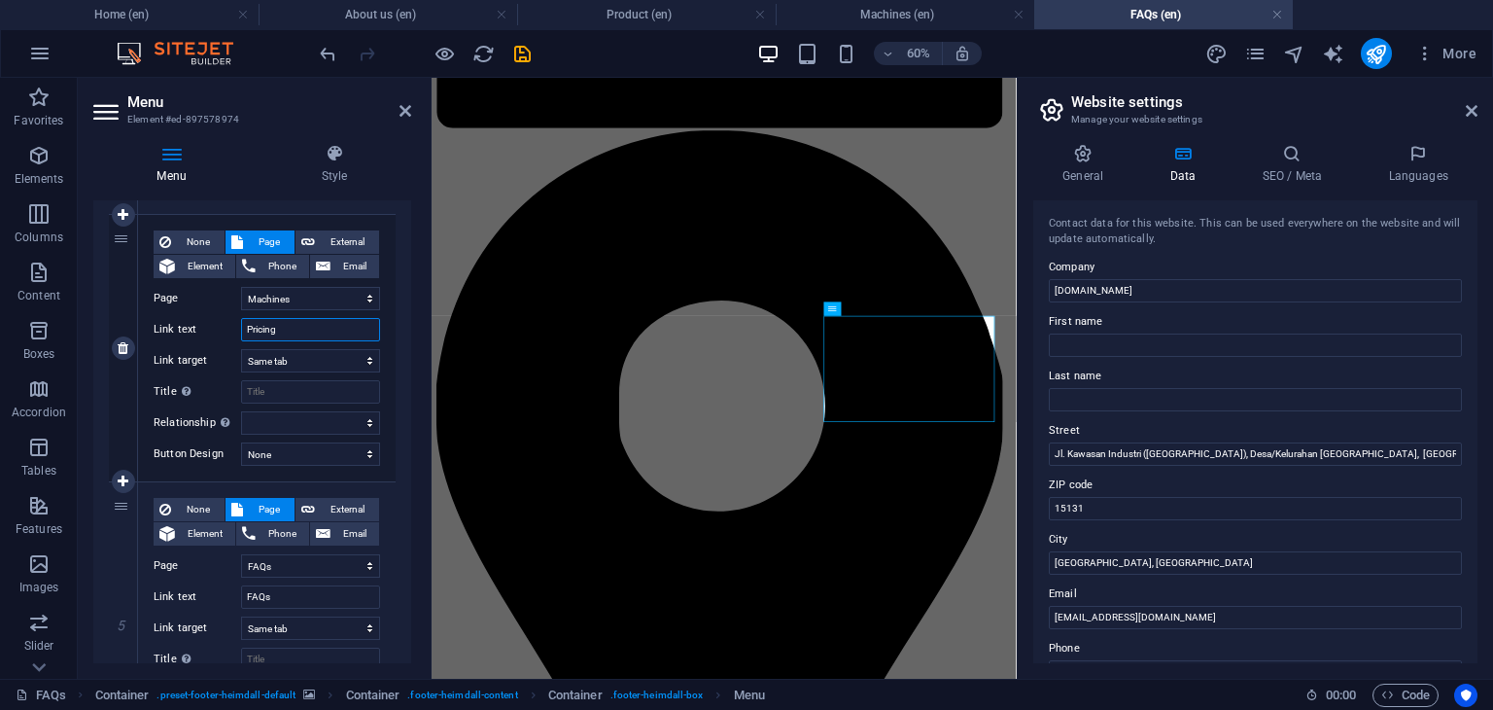
click at [315, 332] on input "Pricing" at bounding box center [310, 329] width 139 height 23
type input "Machines"
select select
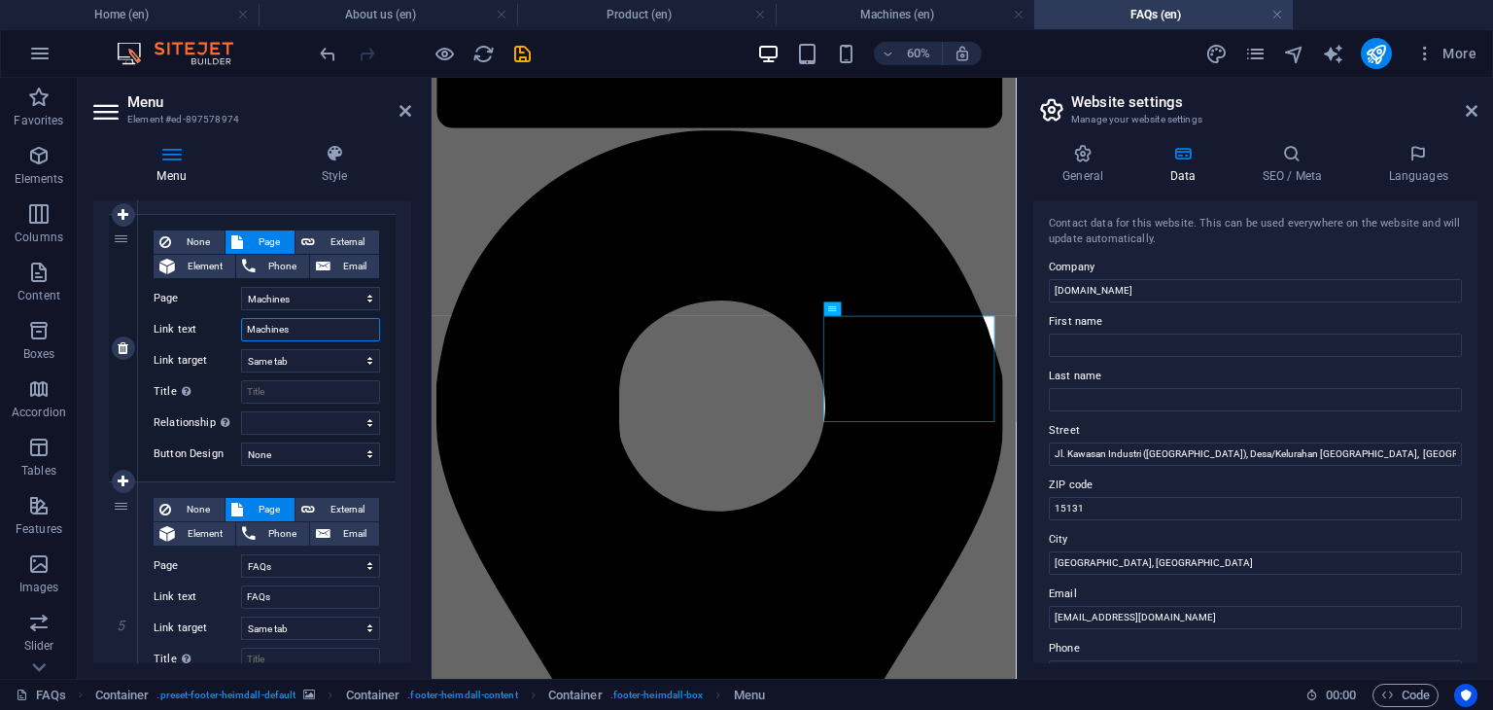
select select
type input "Machines"
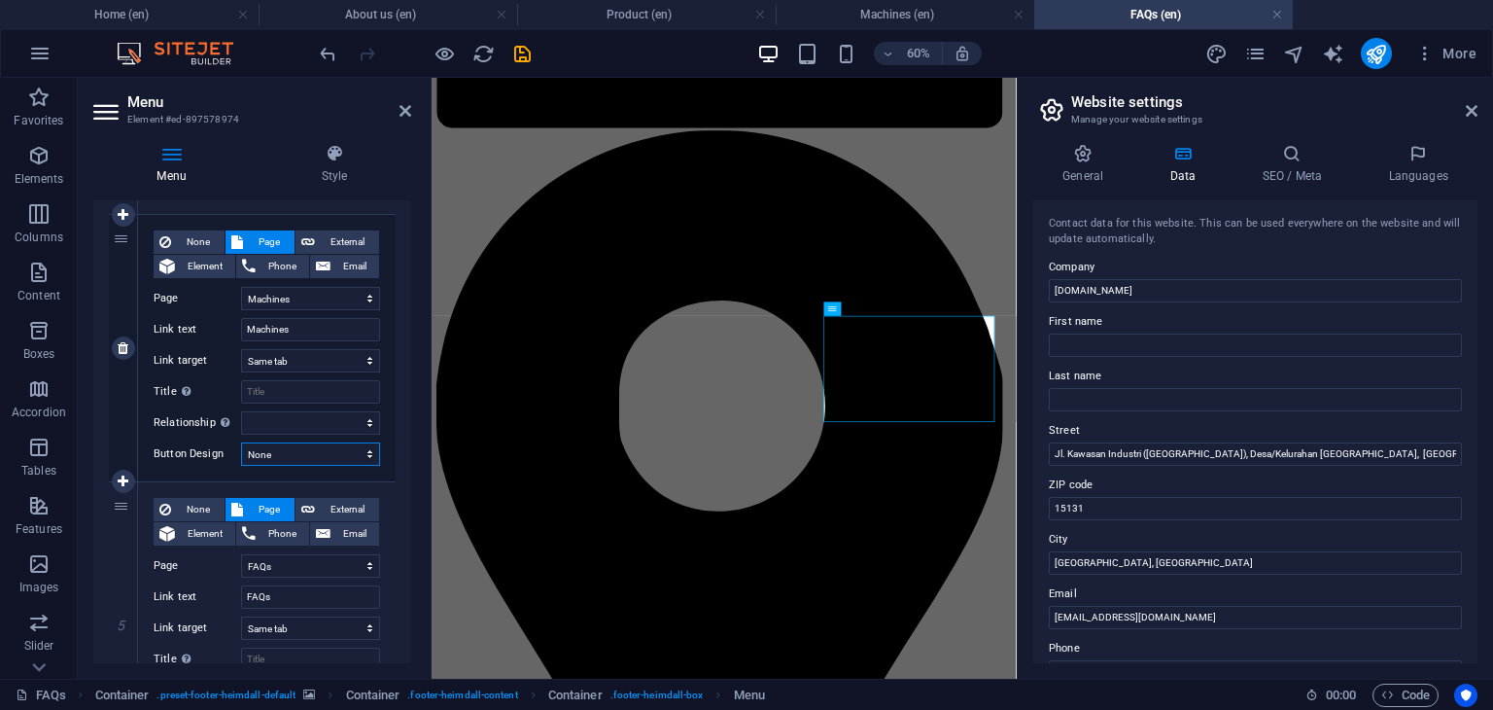
click at [314, 460] on select "None Default Primary Secondary" at bounding box center [310, 453] width 139 height 23
select select "default"
click at [241, 442] on select "None Default Primary Secondary" at bounding box center [310, 453] width 139 height 23
select select
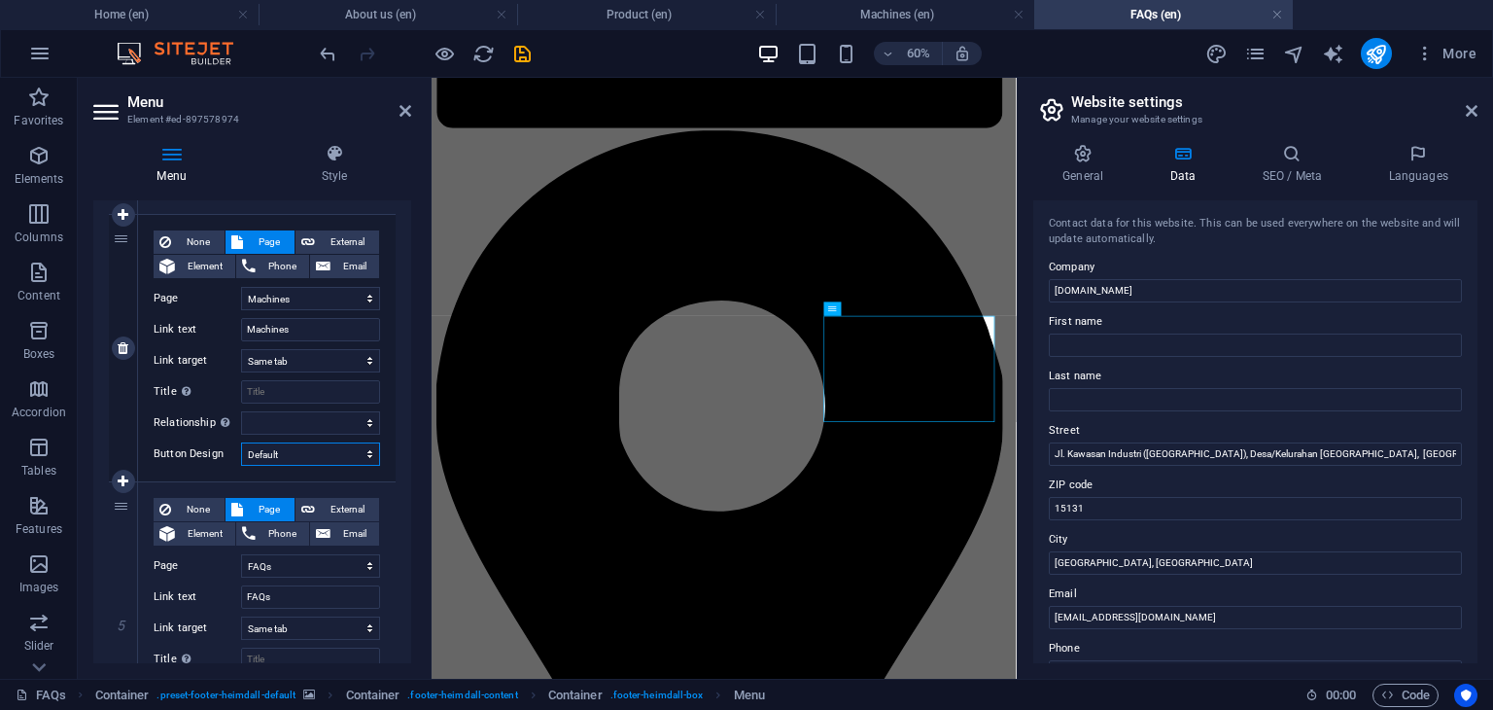
select select
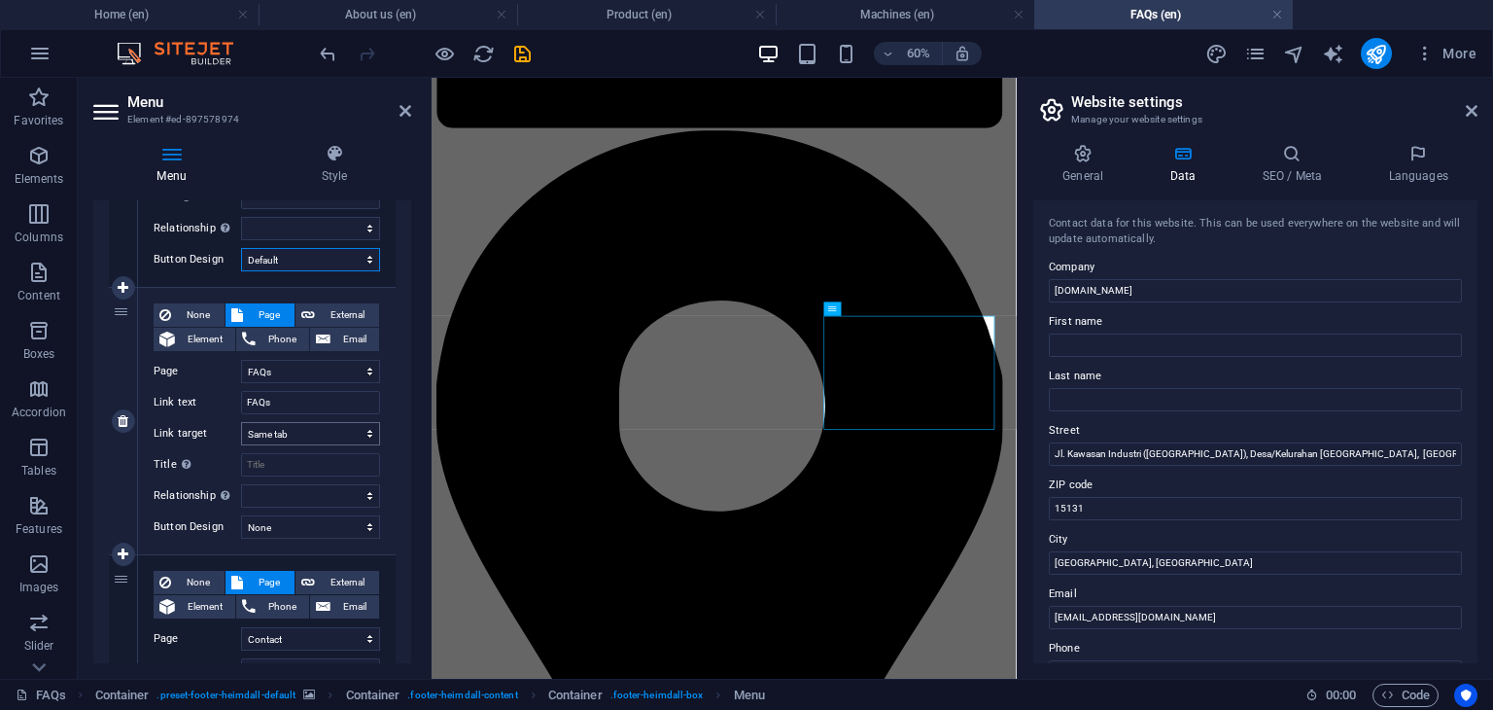
scroll to position [1264, 0]
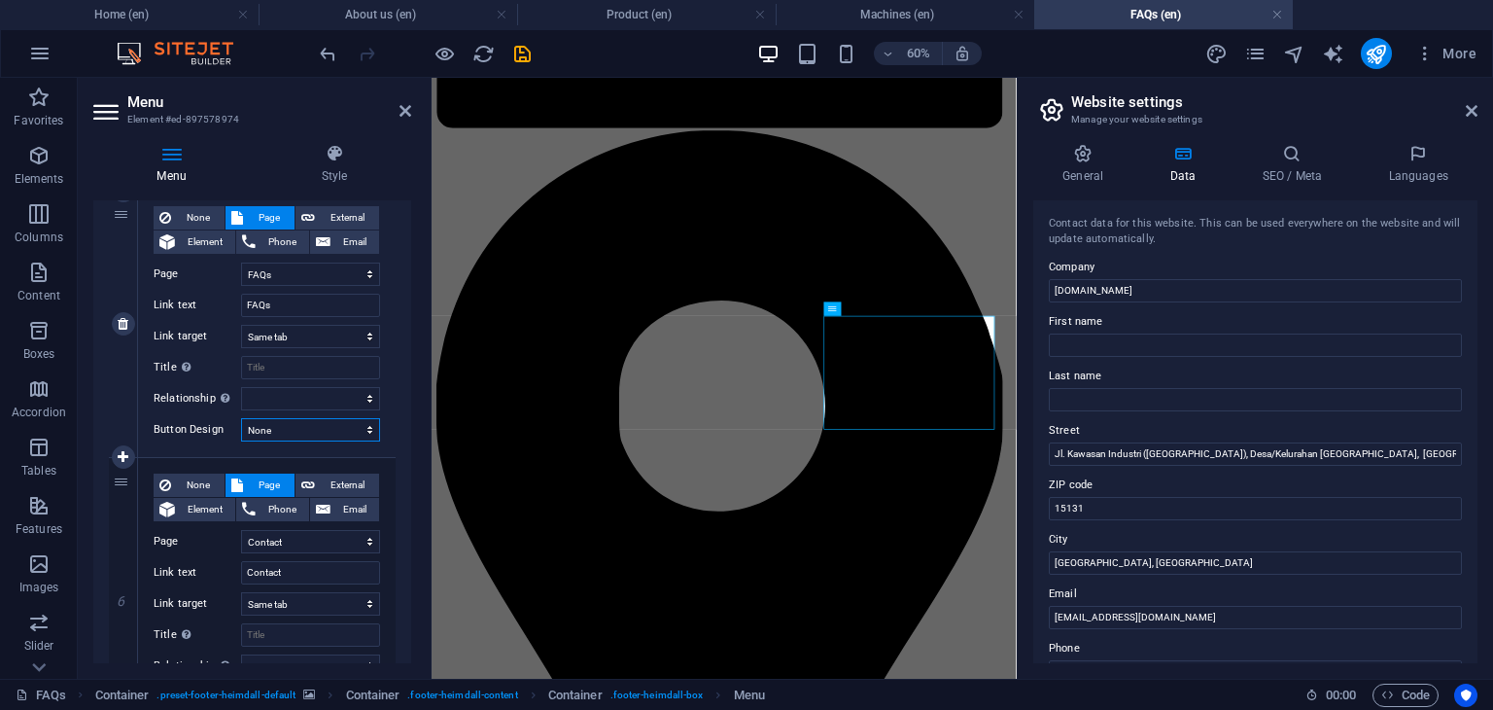
click at [292, 425] on select "None Default Primary Secondary" at bounding box center [310, 429] width 139 height 23
select select "default"
click at [241, 418] on select "None Default Primary Secondary" at bounding box center [310, 429] width 139 height 23
select select
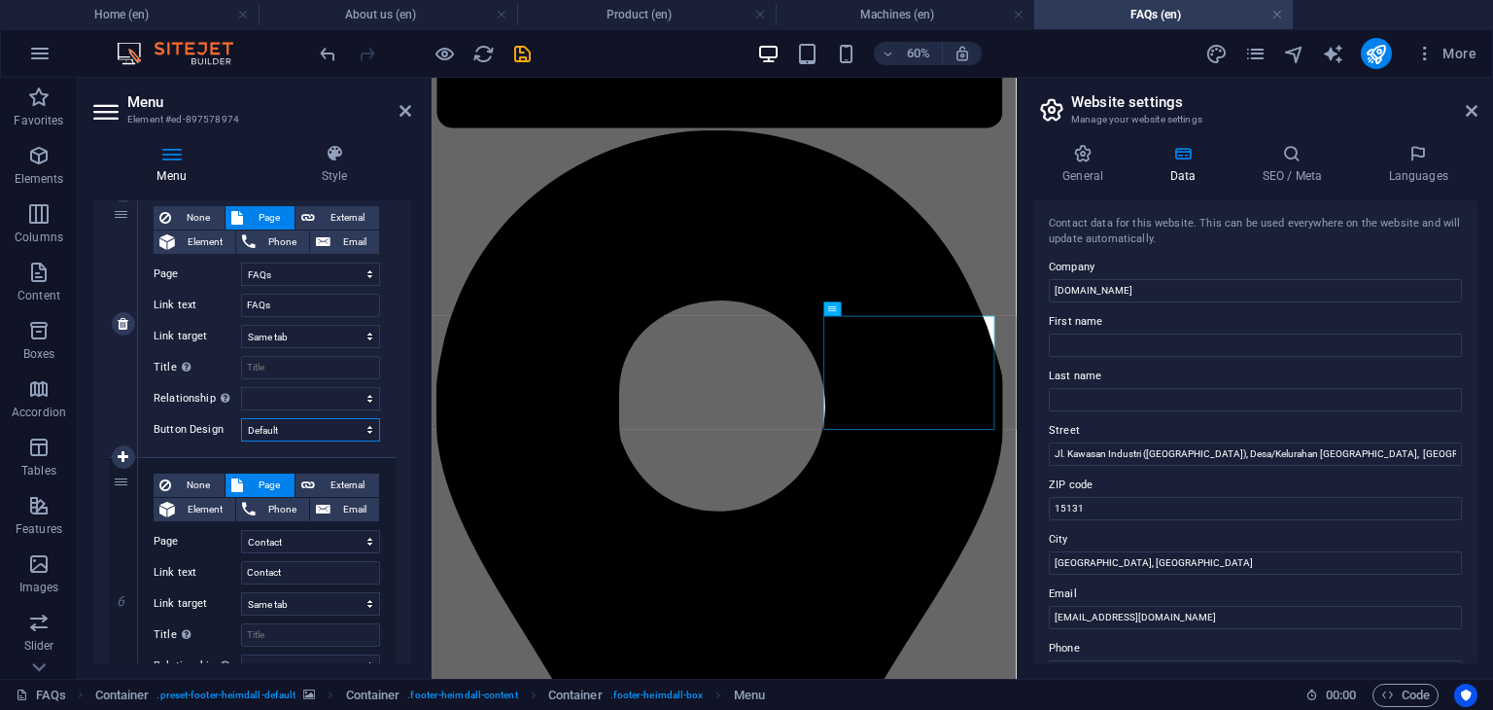
select select
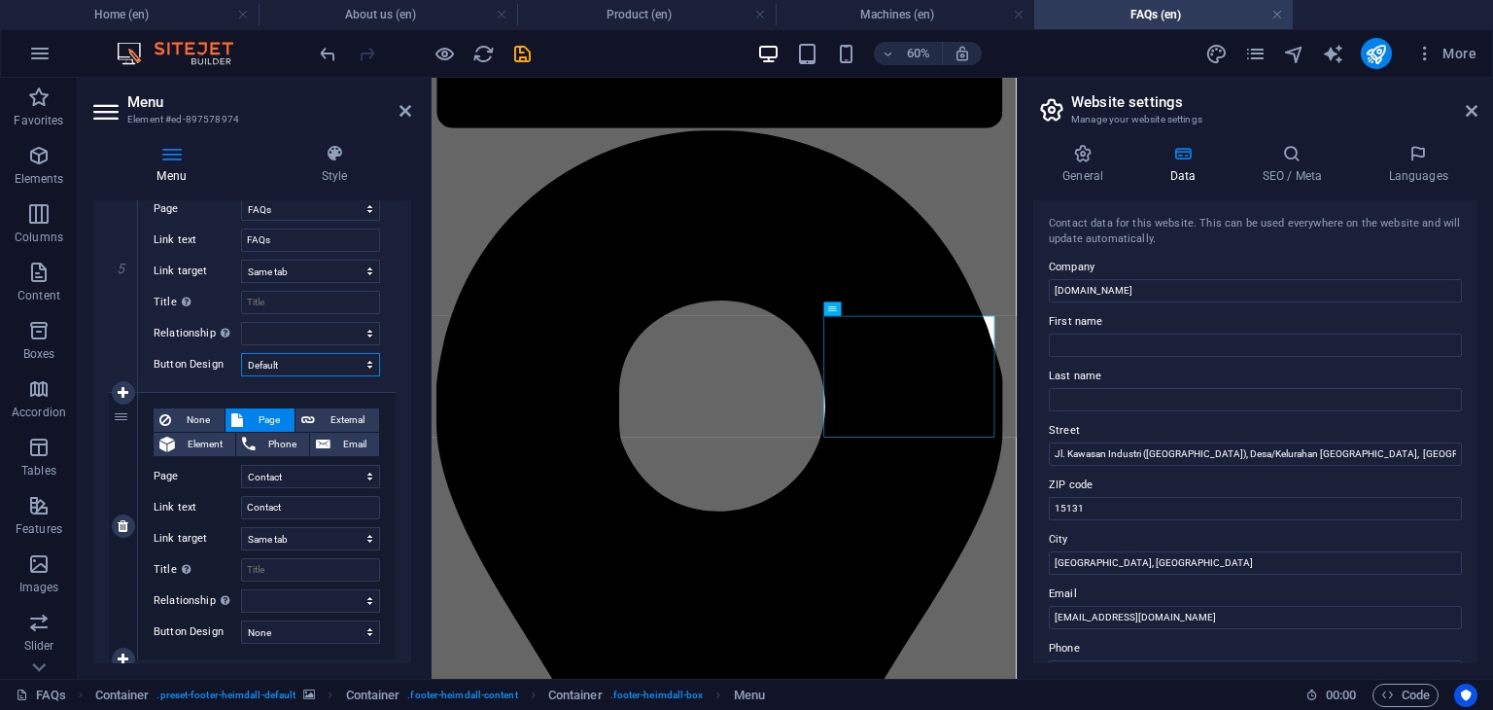
scroll to position [1379, 0]
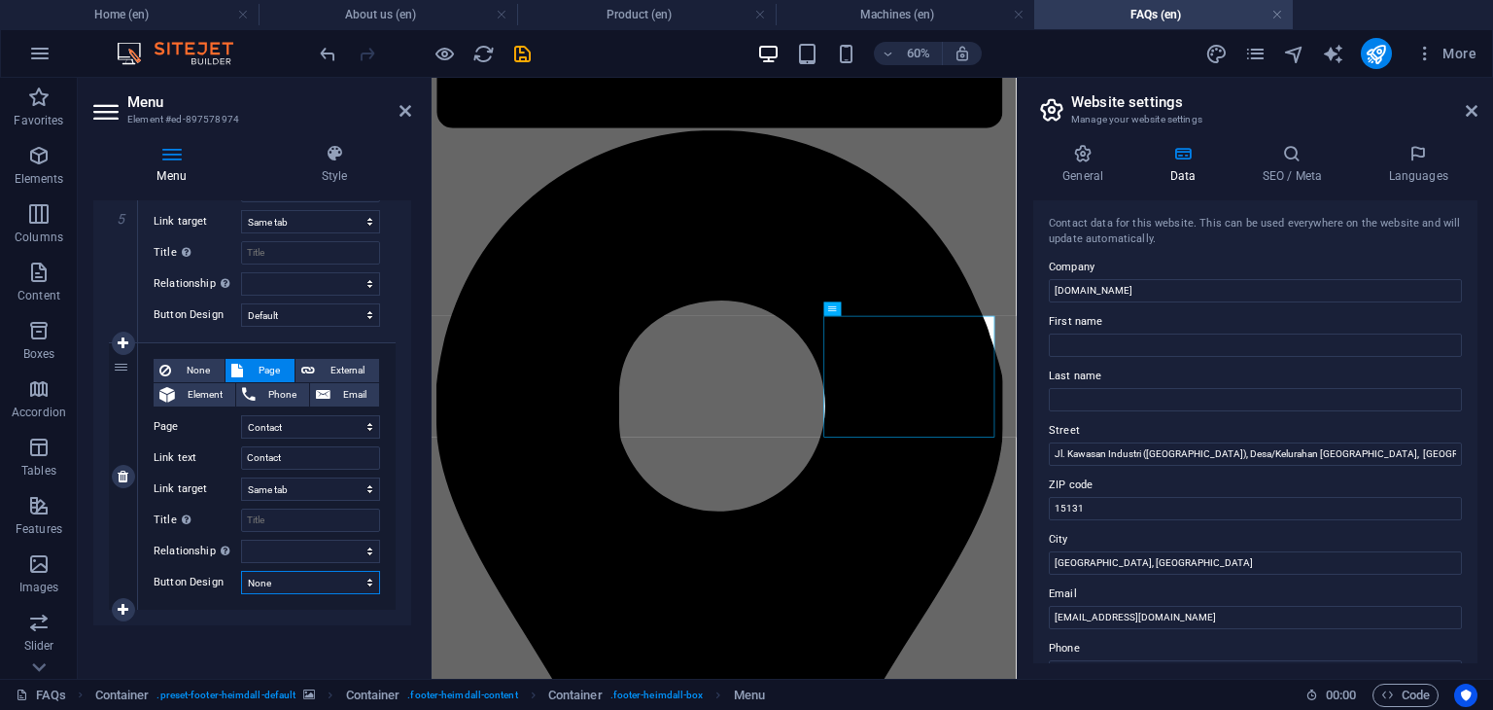
click at [295, 583] on select "None Default Primary Secondary" at bounding box center [310, 582] width 139 height 23
select select "default"
click at [241, 571] on select "None Default Primary Secondary" at bounding box center [310, 582] width 139 height 23
select select
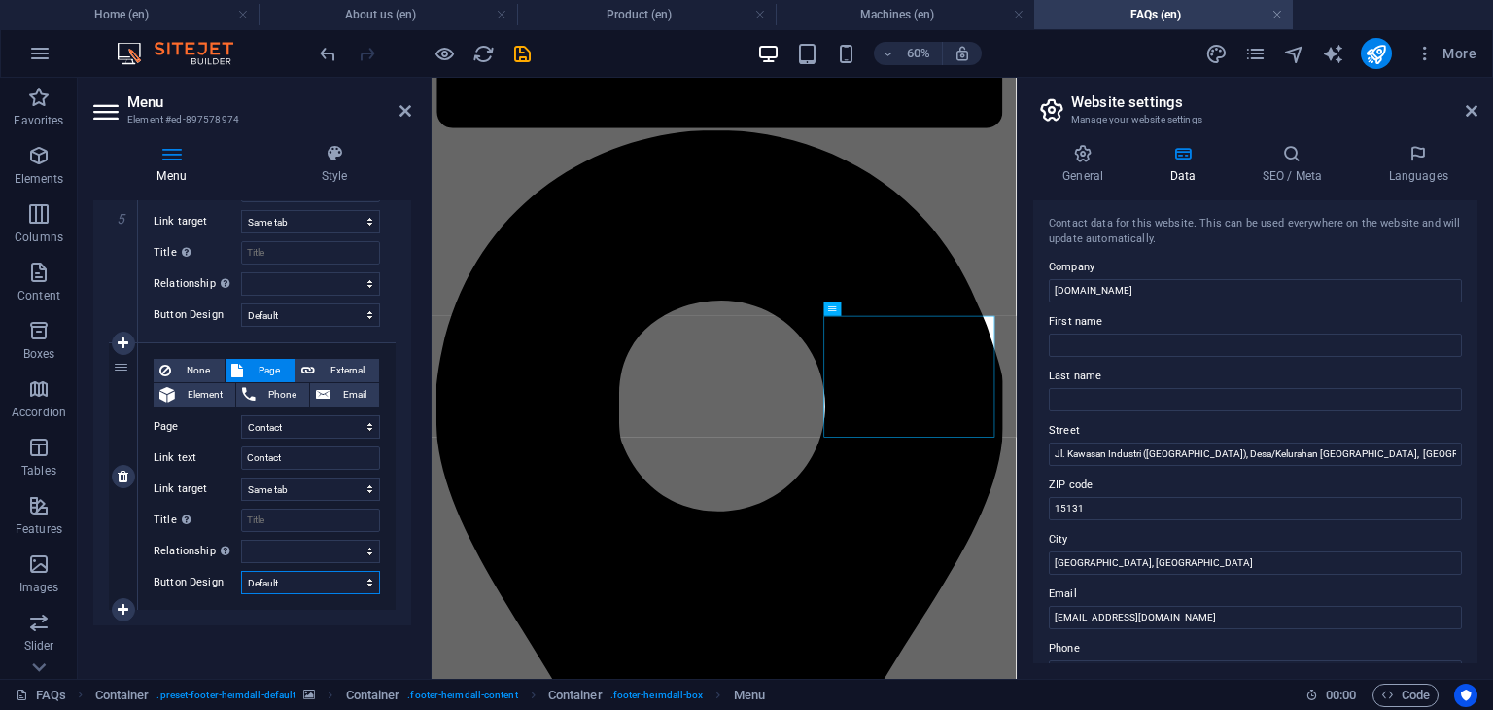
select select
click at [407, 114] on icon at bounding box center [406, 111] width 12 height 16
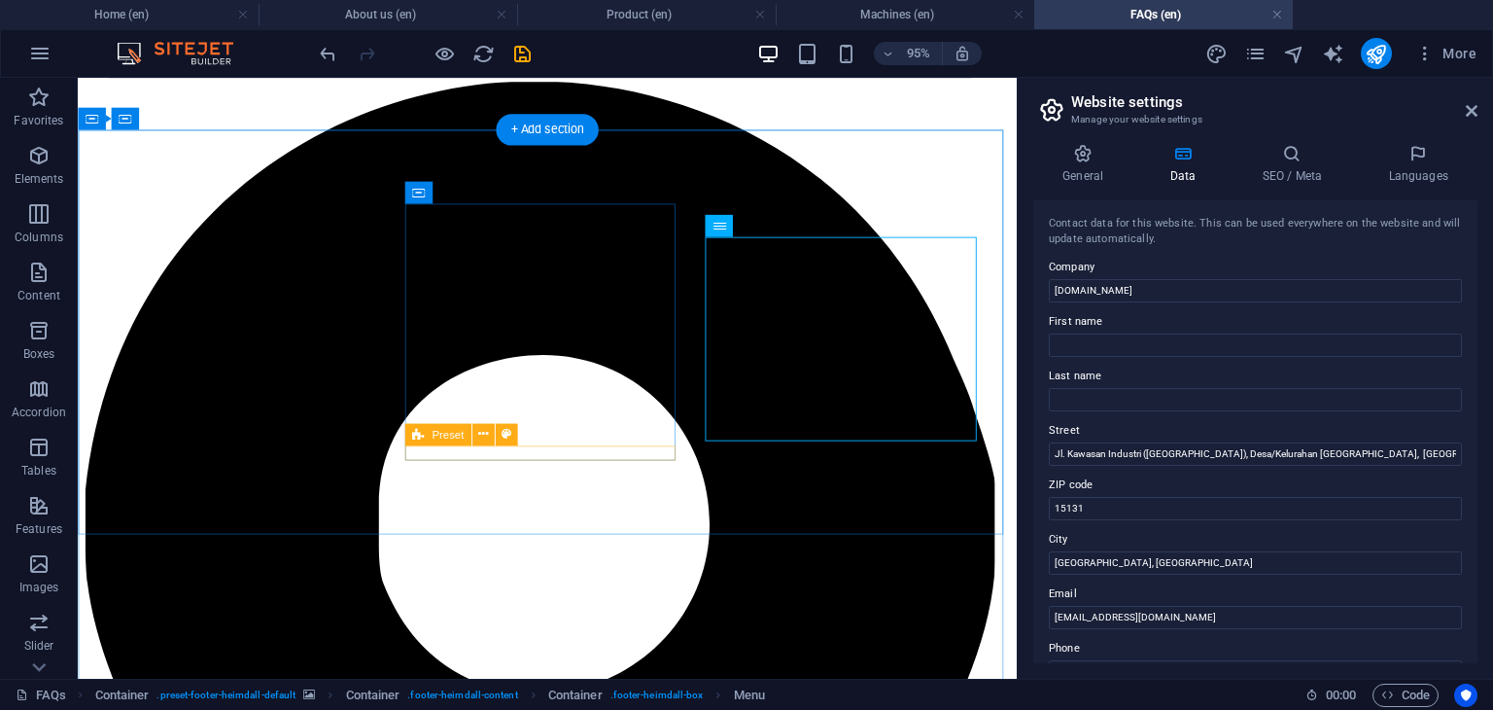
scroll to position [2387, 0]
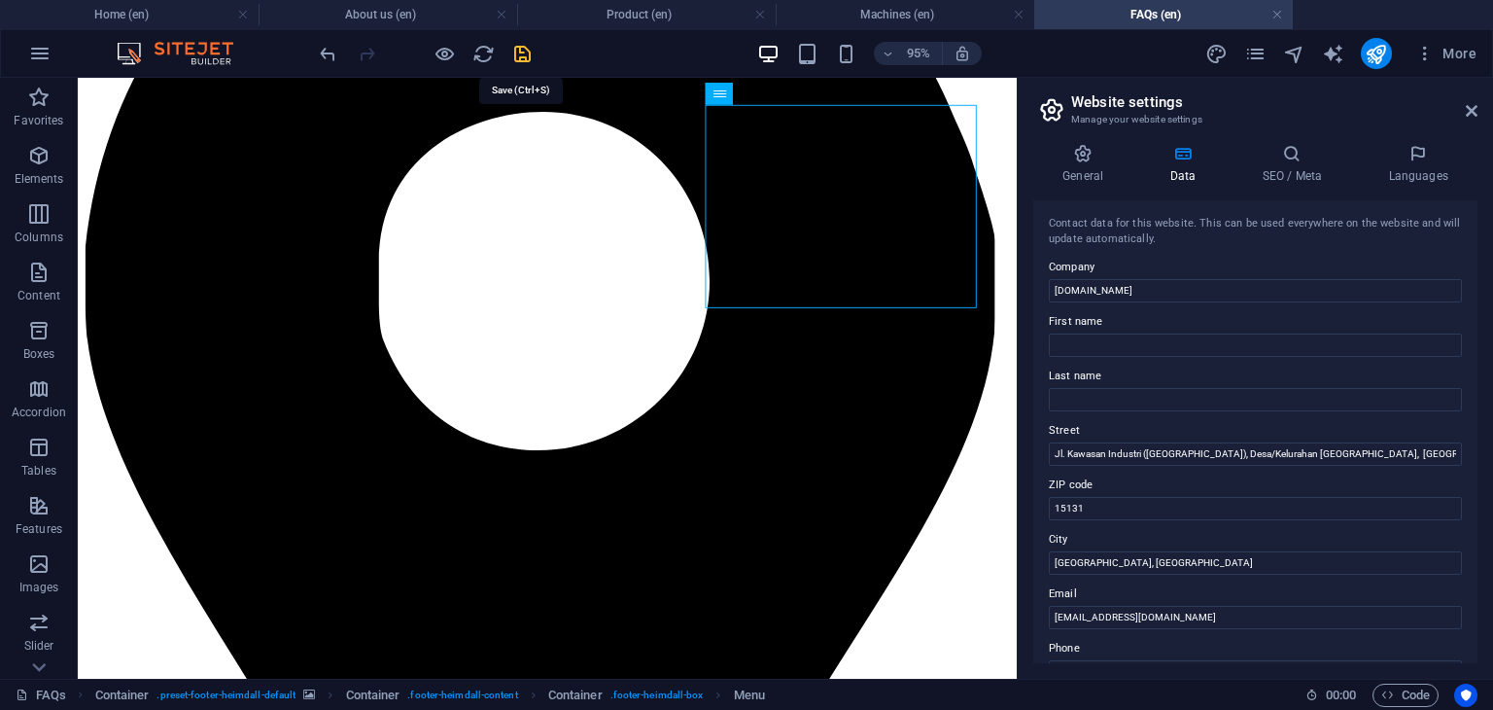
click at [521, 51] on icon "save" at bounding box center [522, 54] width 22 height 22
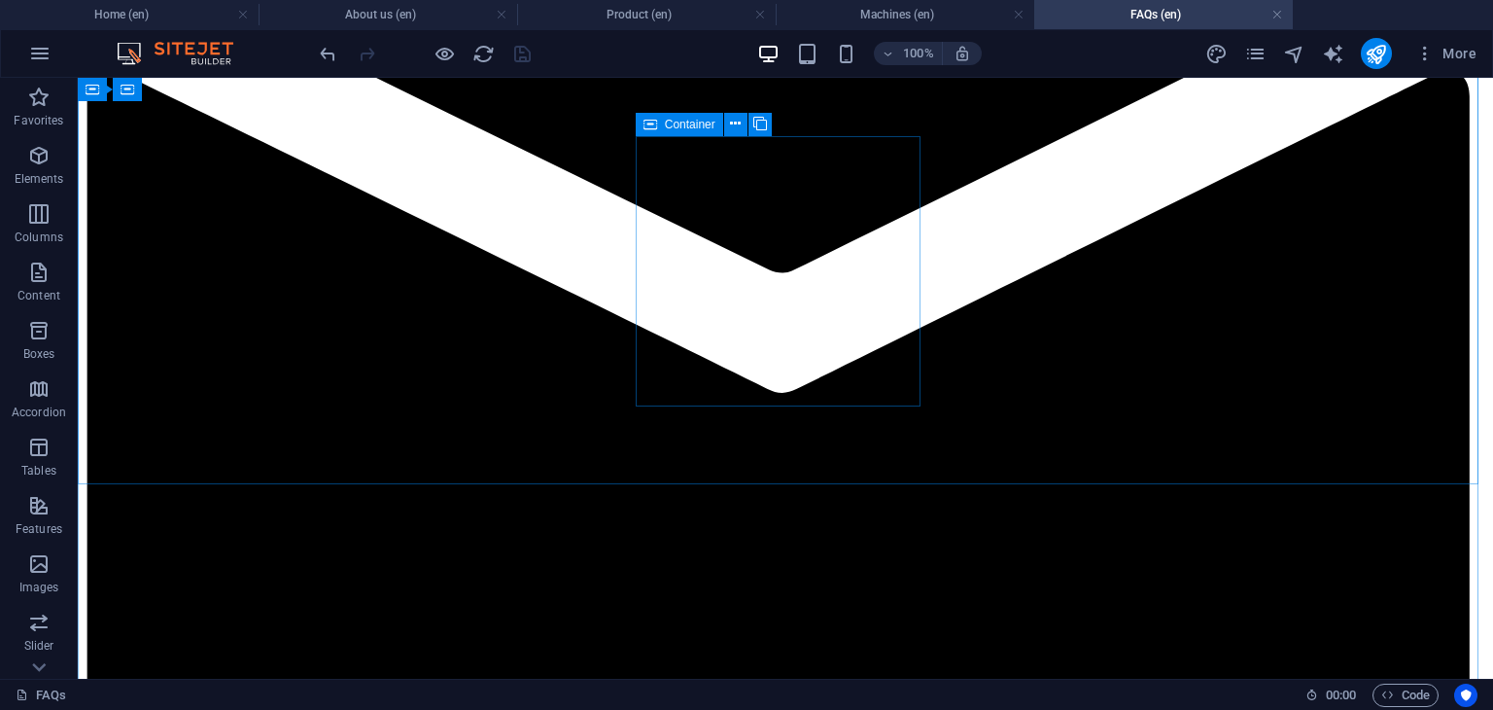
scroll to position [2322, 0]
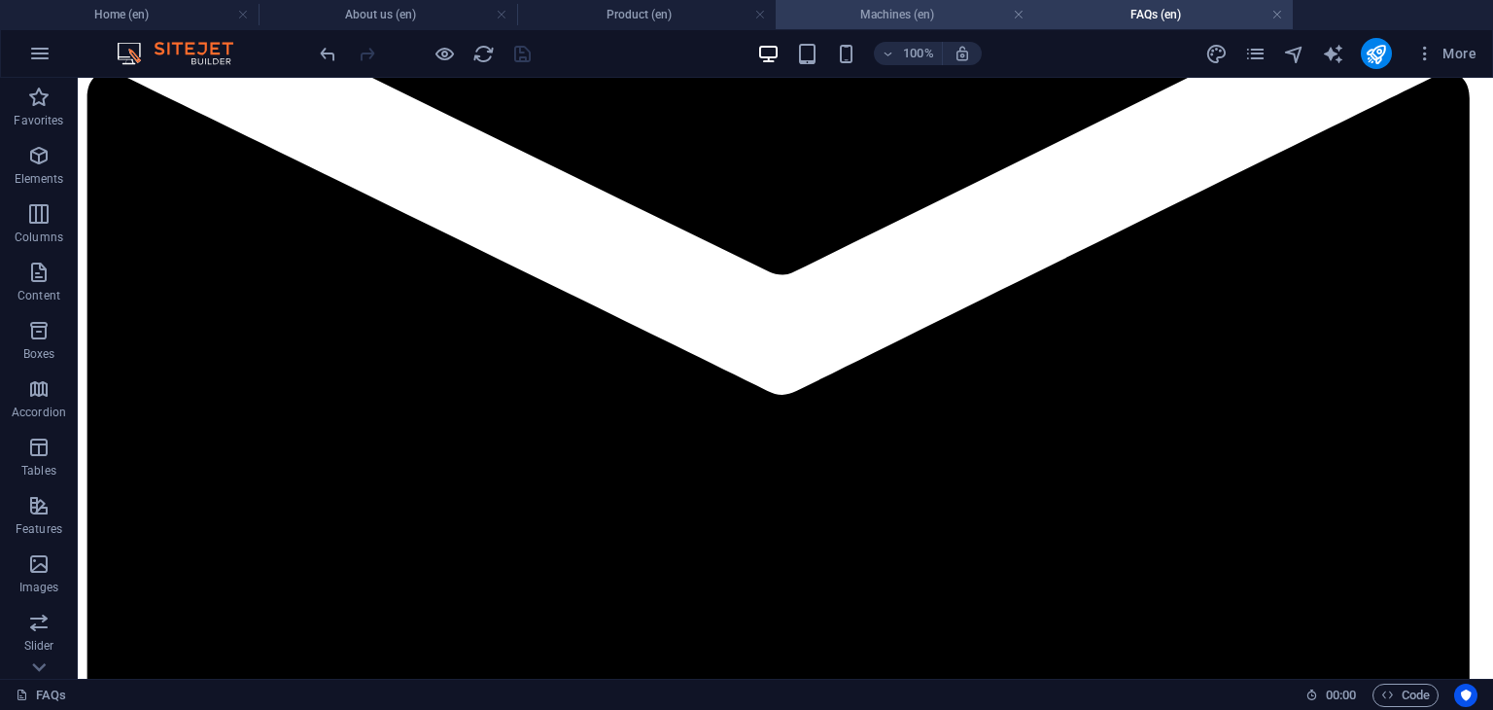
click at [894, 16] on h4 "Machines (en)" at bounding box center [905, 14] width 259 height 21
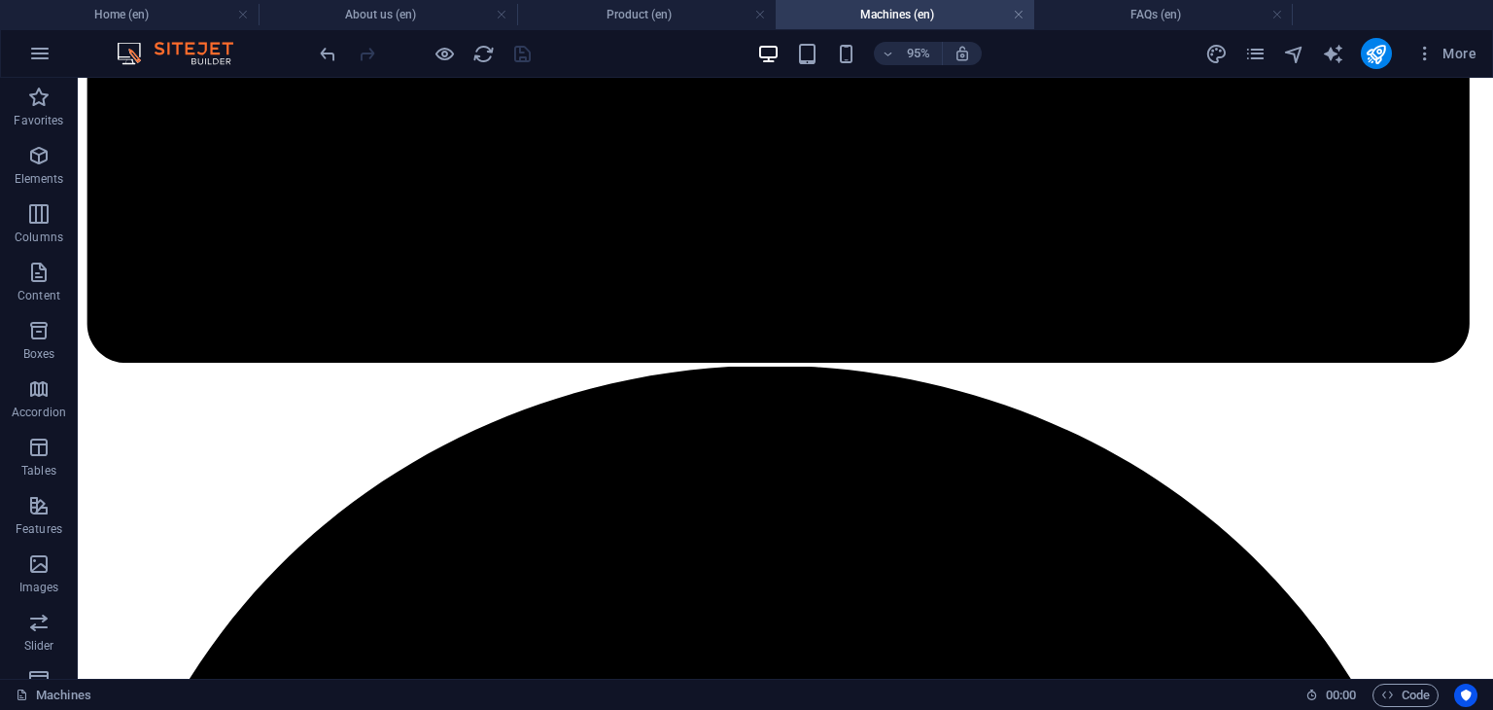
scroll to position [0, 0]
click at [1132, 16] on h4 "FAQs (en)" at bounding box center [1163, 14] width 259 height 21
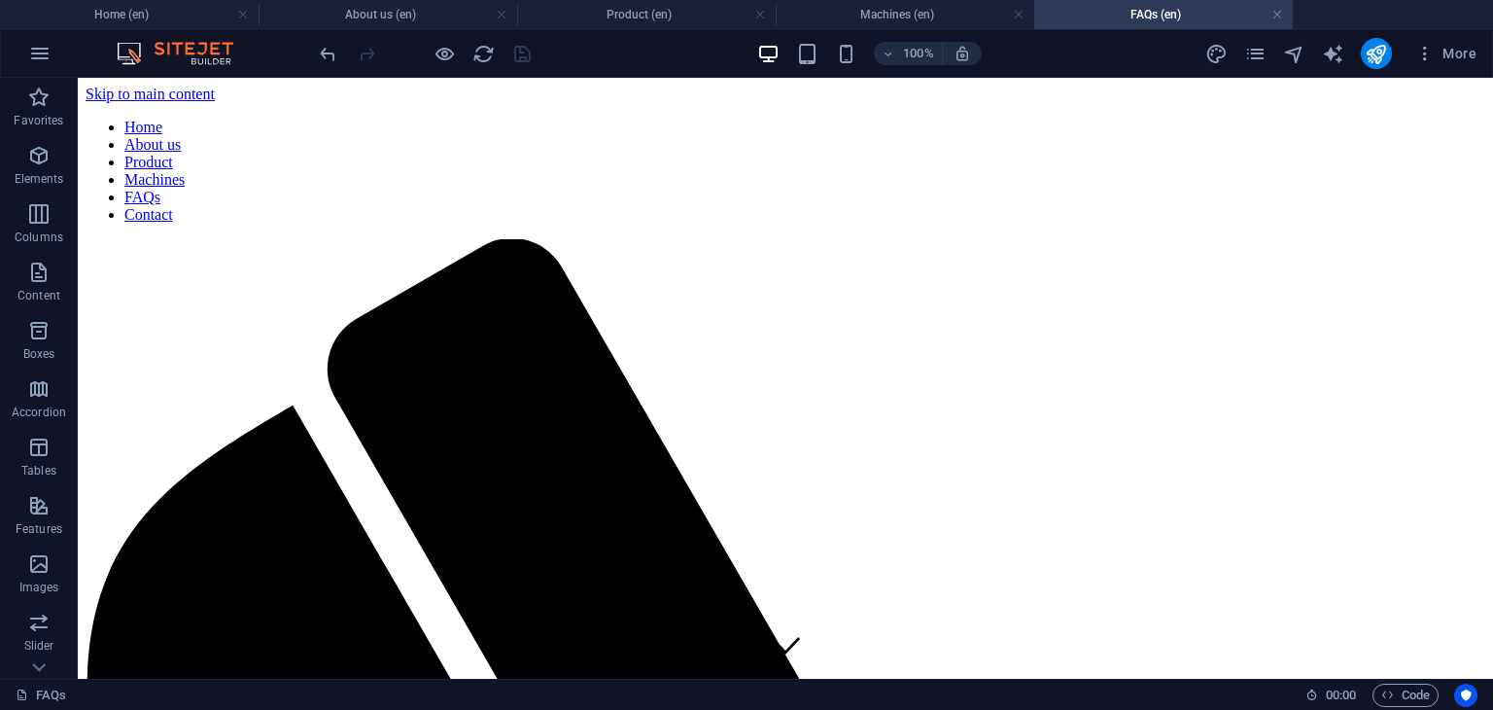
scroll to position [2322, 0]
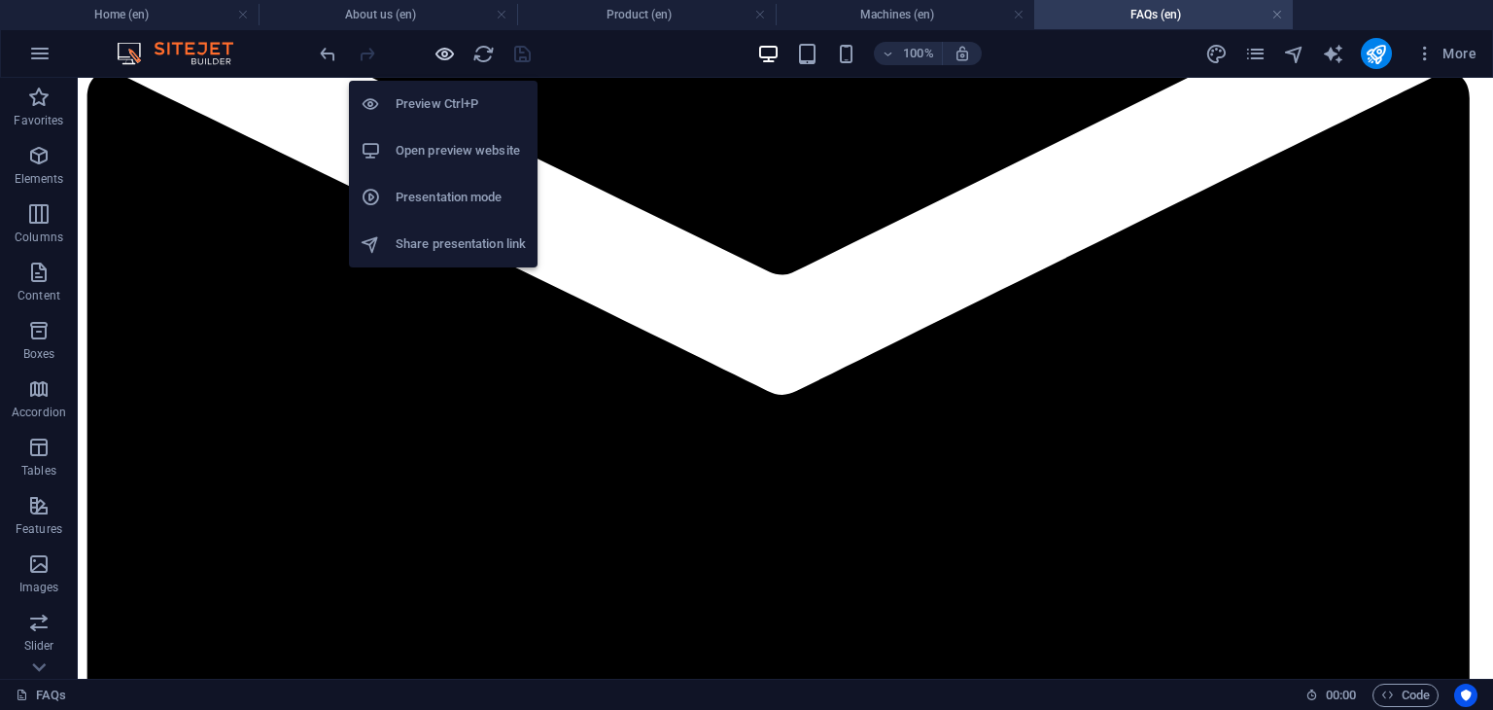
click at [436, 55] on icon "button" at bounding box center [445, 54] width 22 height 22
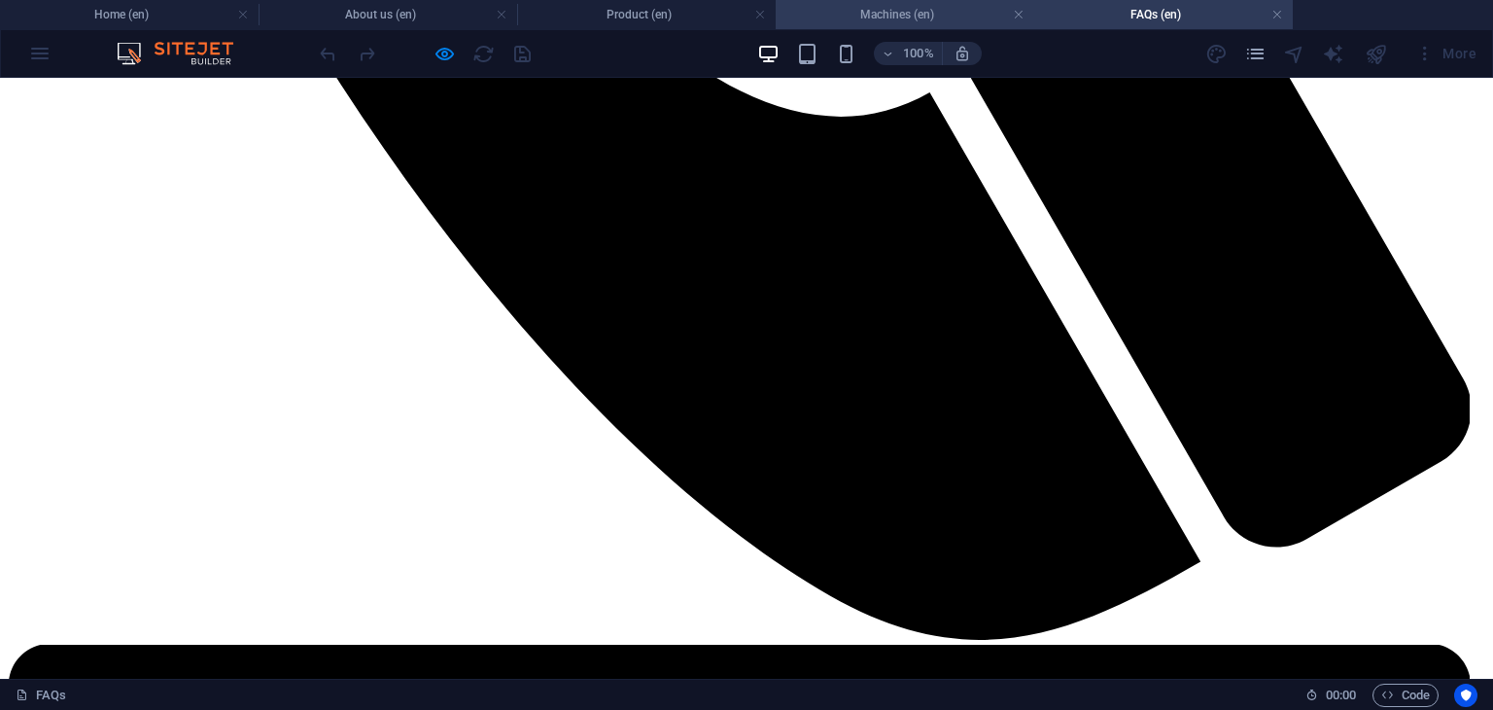
click at [901, 15] on h4 "Machines (en)" at bounding box center [905, 14] width 259 height 21
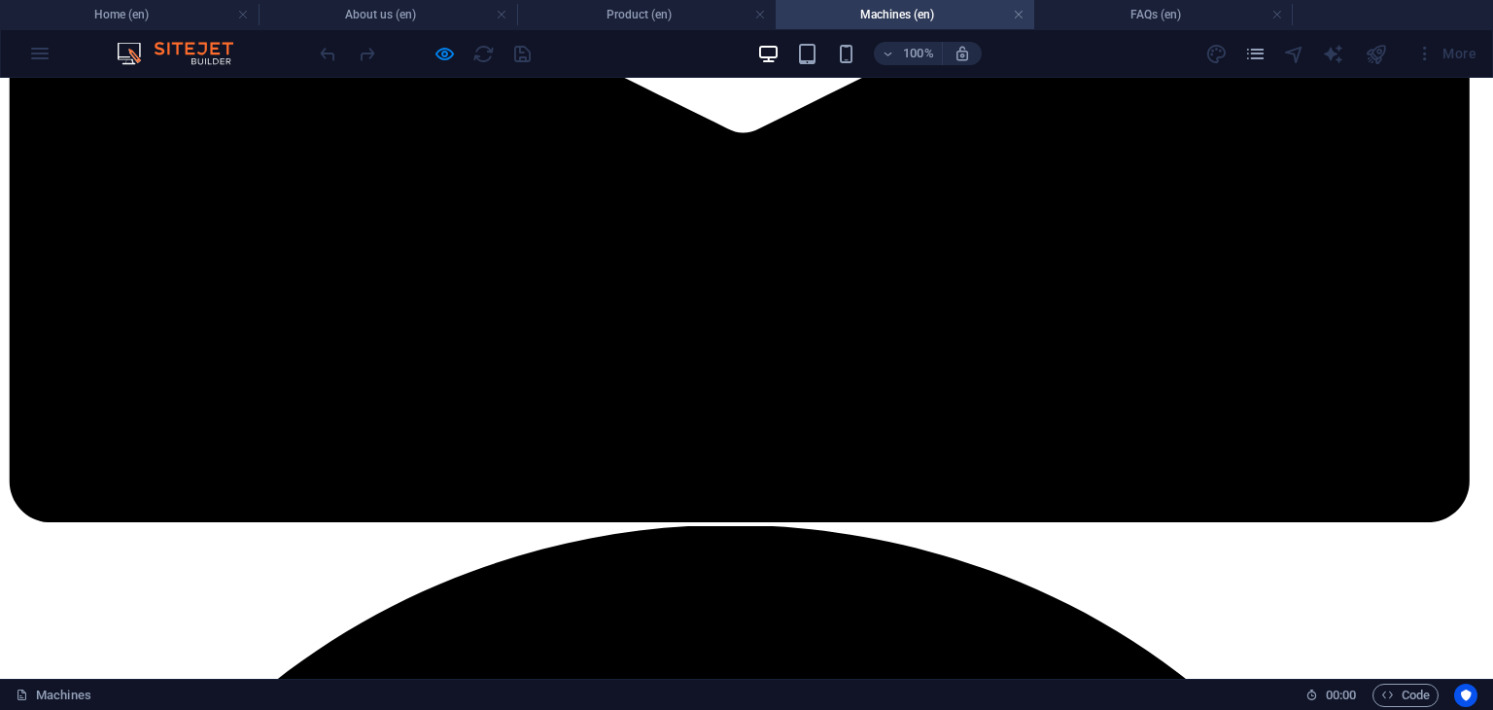
scroll to position [0, 0]
click at [1143, 20] on h4 "FAQs (en)" at bounding box center [1163, 14] width 259 height 21
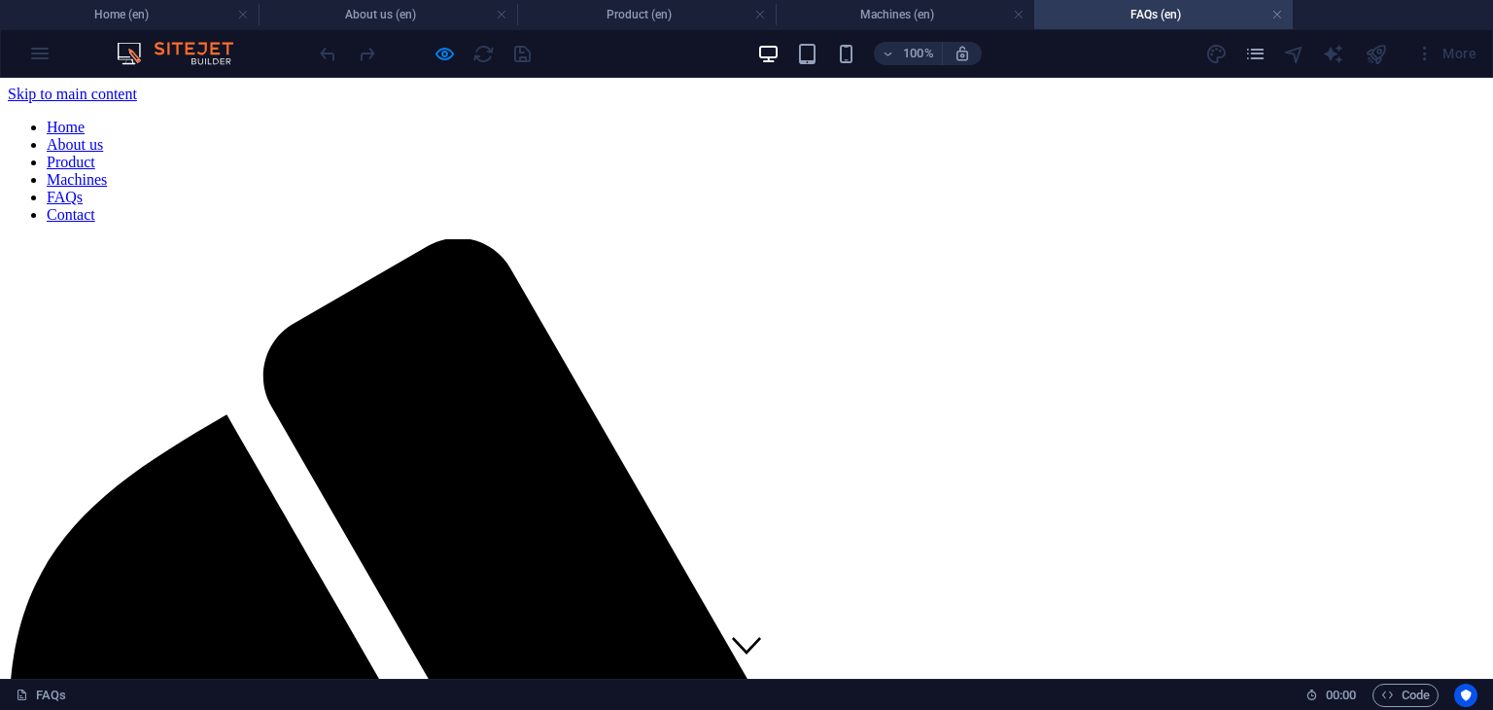
scroll to position [1540, 0]
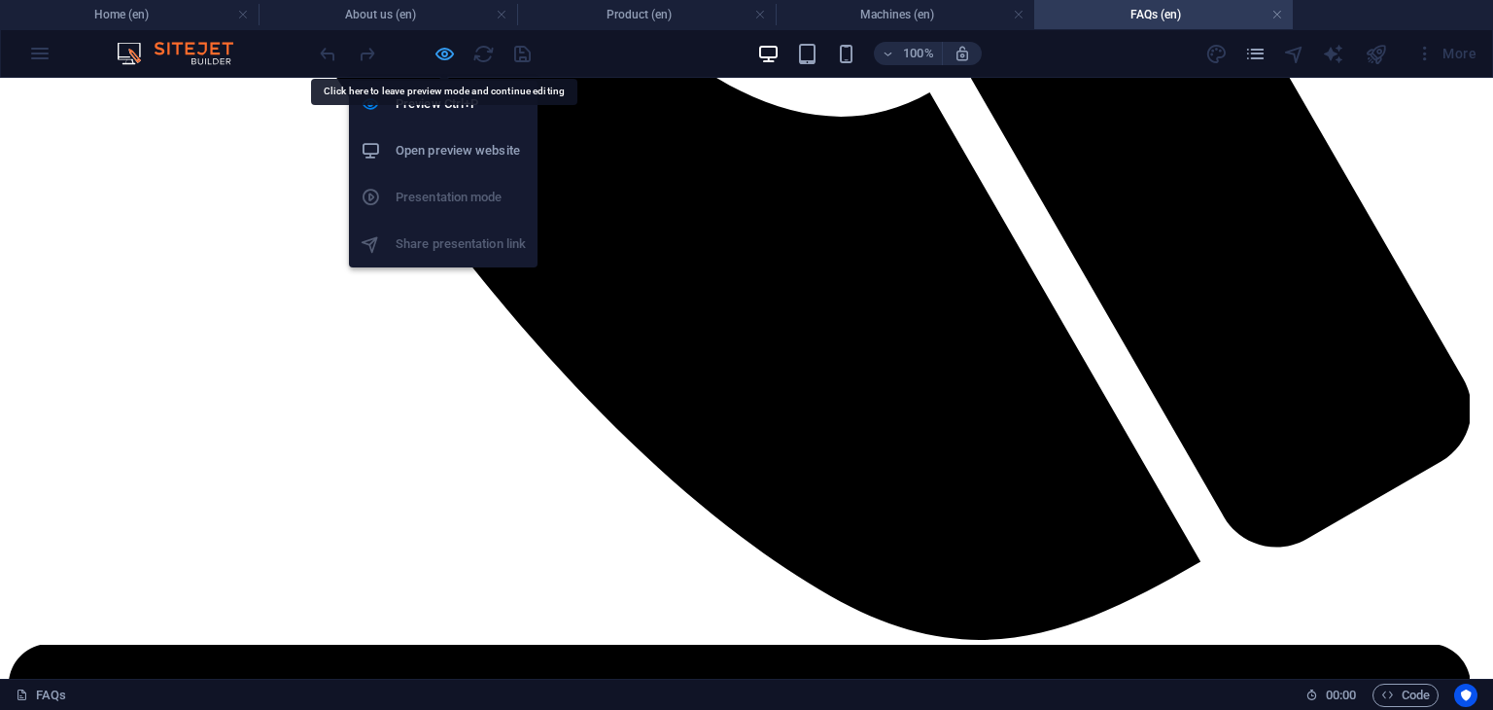
click at [437, 55] on icon "button" at bounding box center [445, 54] width 22 height 22
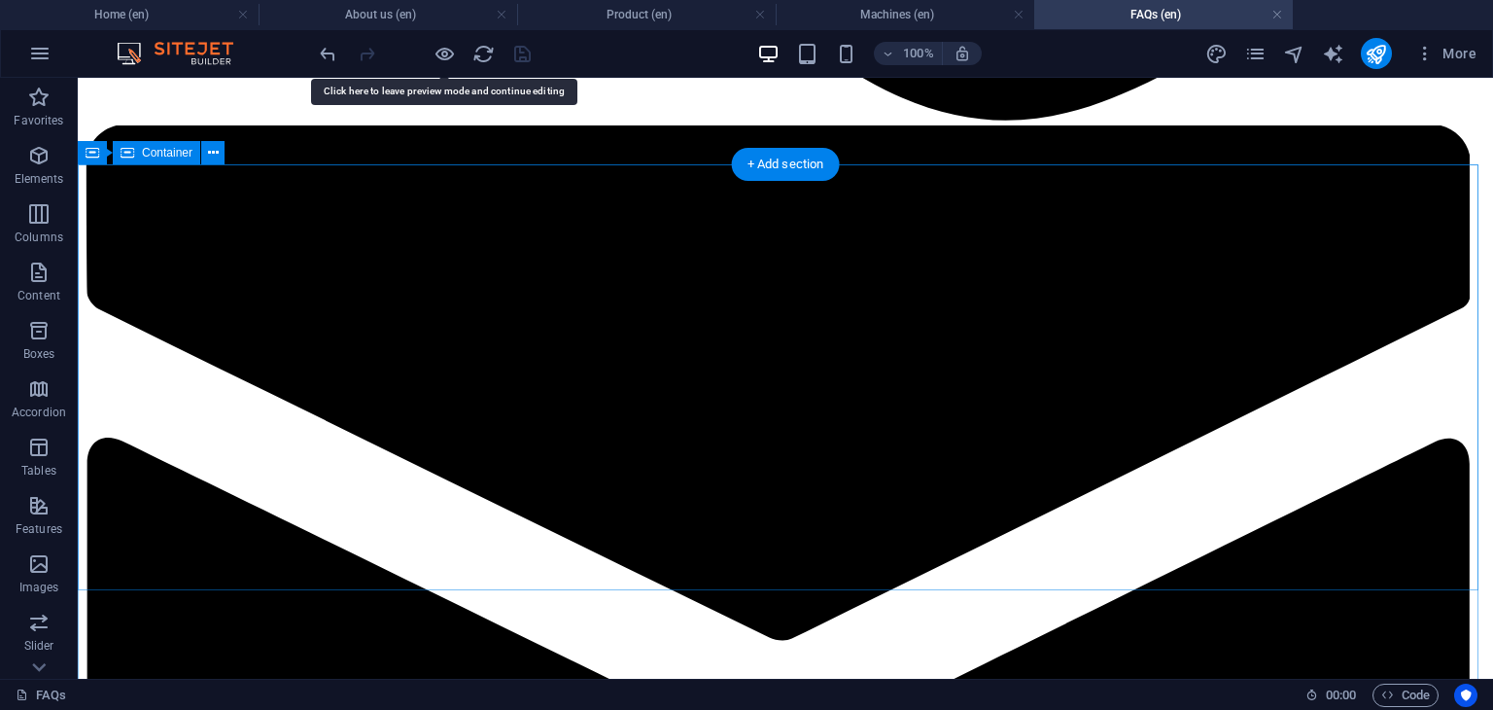
scroll to position [2215, 0]
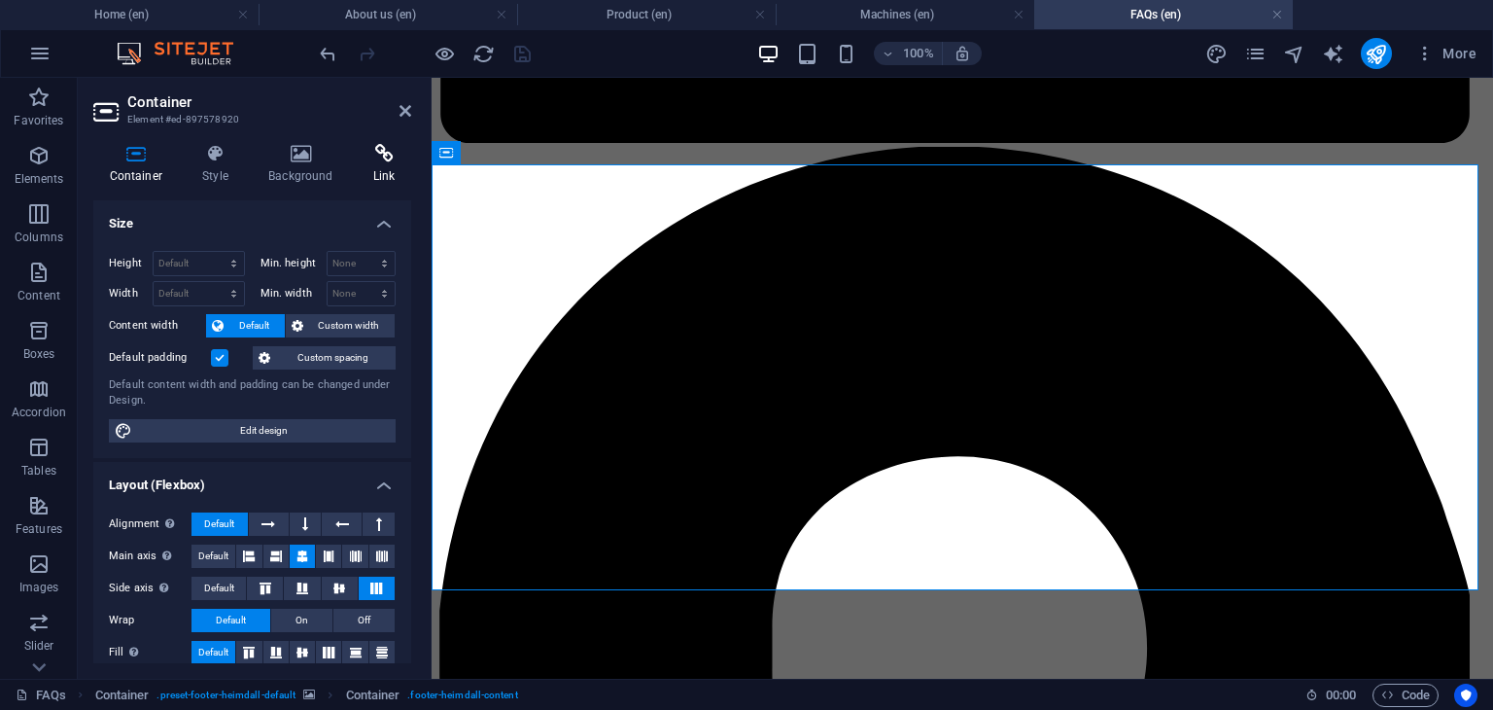
click at [379, 161] on icon at bounding box center [384, 153] width 54 height 19
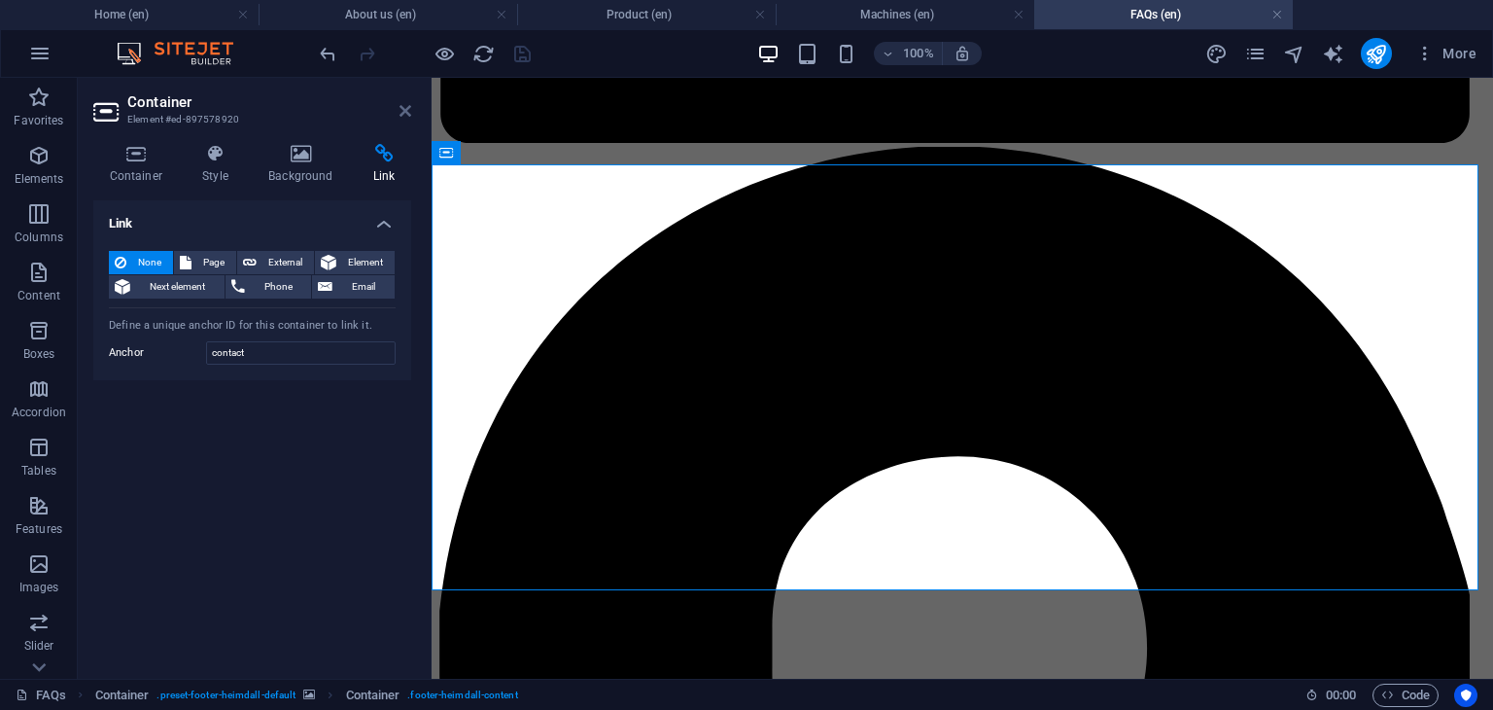
click at [407, 108] on icon at bounding box center [406, 111] width 12 height 16
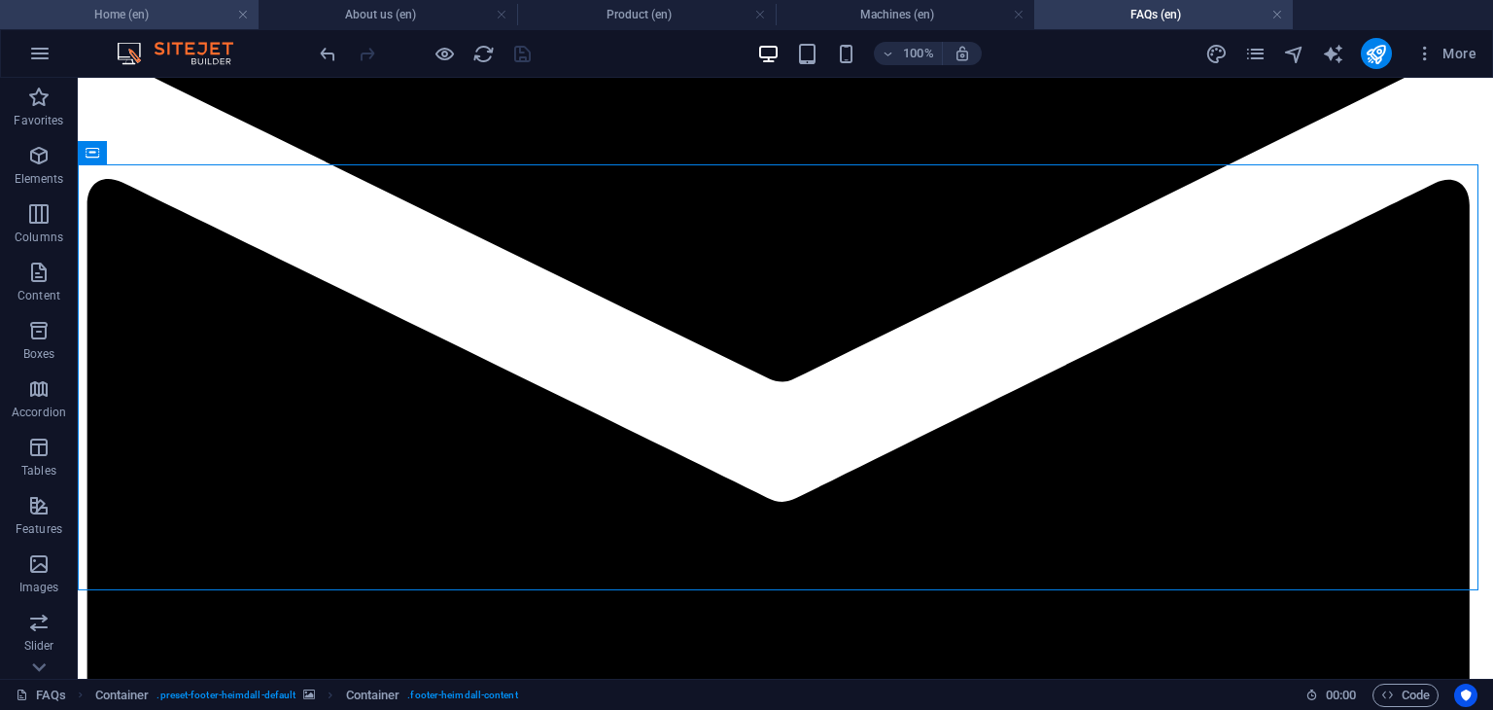
click at [172, 18] on h4 "Home (en)" at bounding box center [129, 14] width 259 height 21
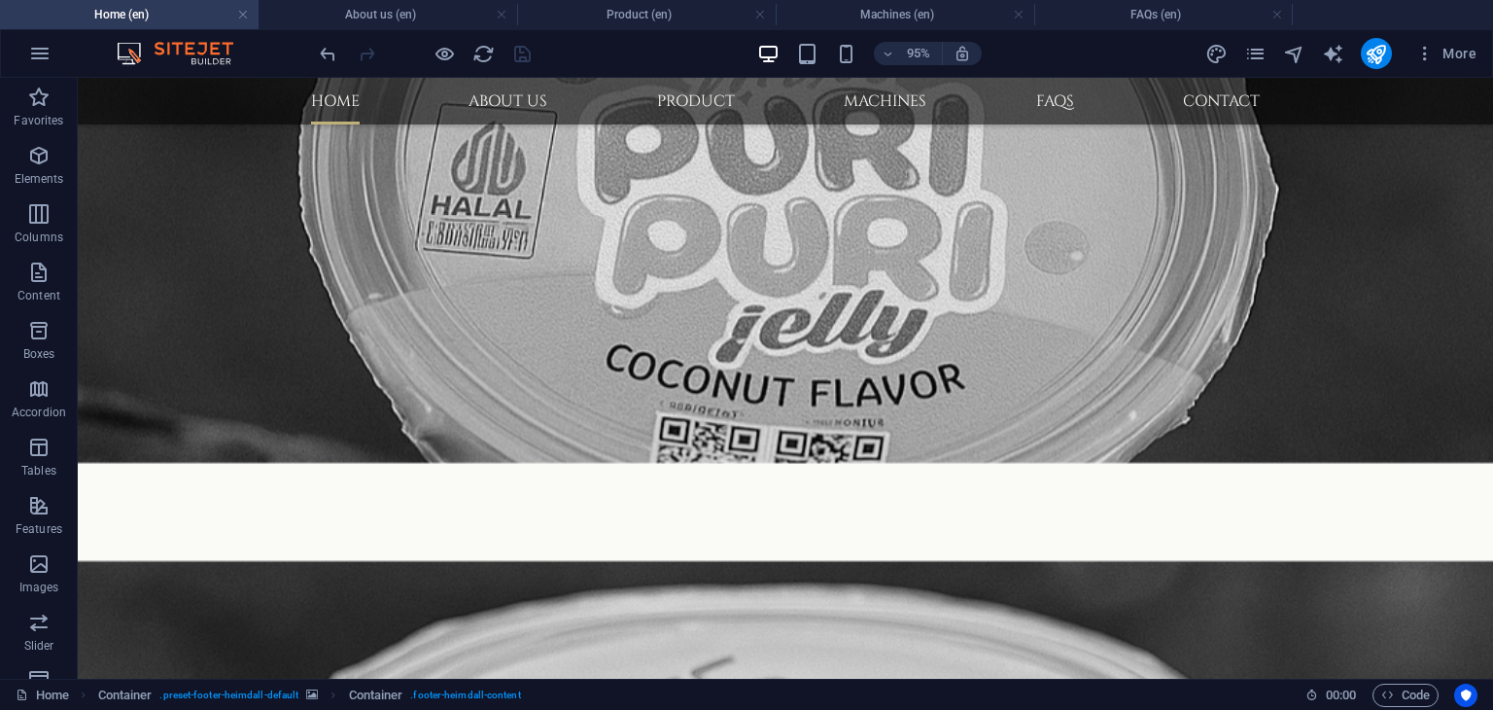
scroll to position [0, 0]
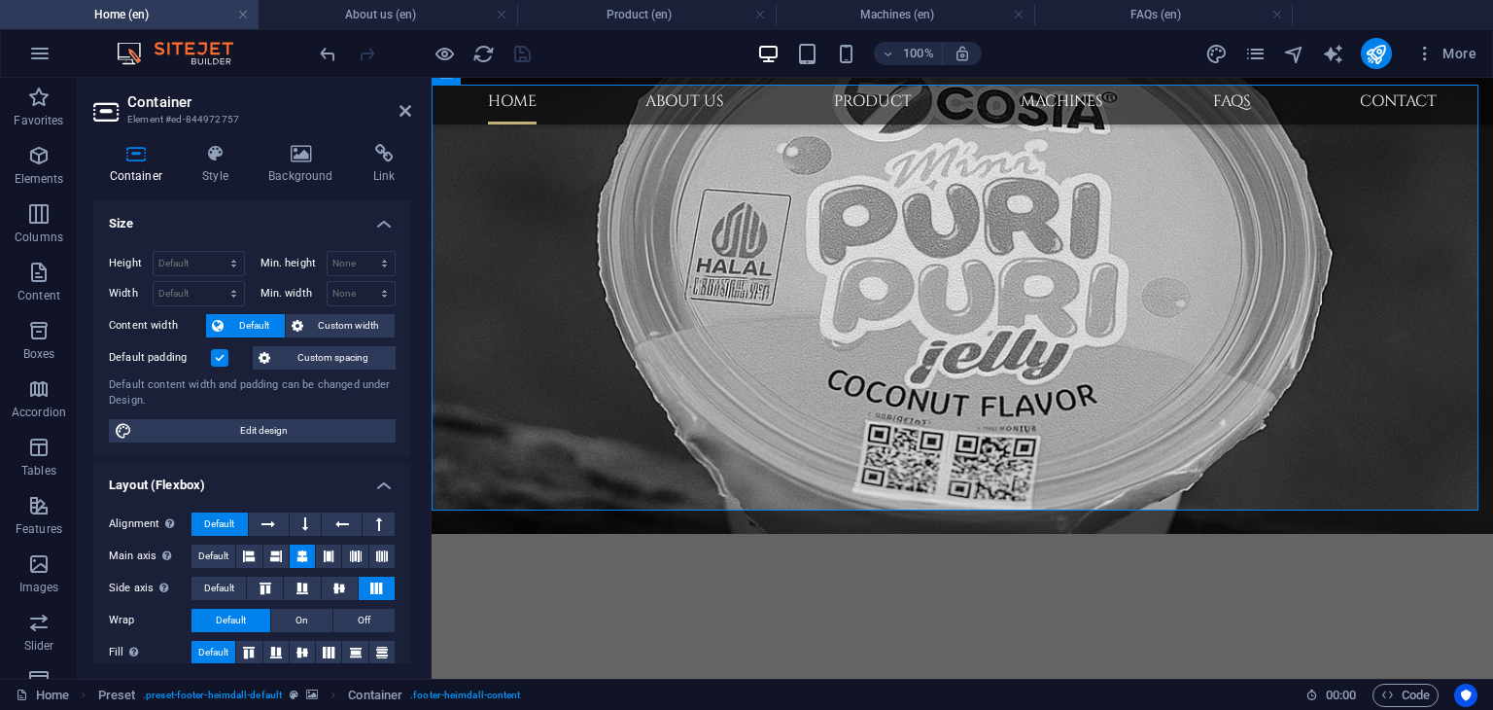
scroll to position [1911, 0]
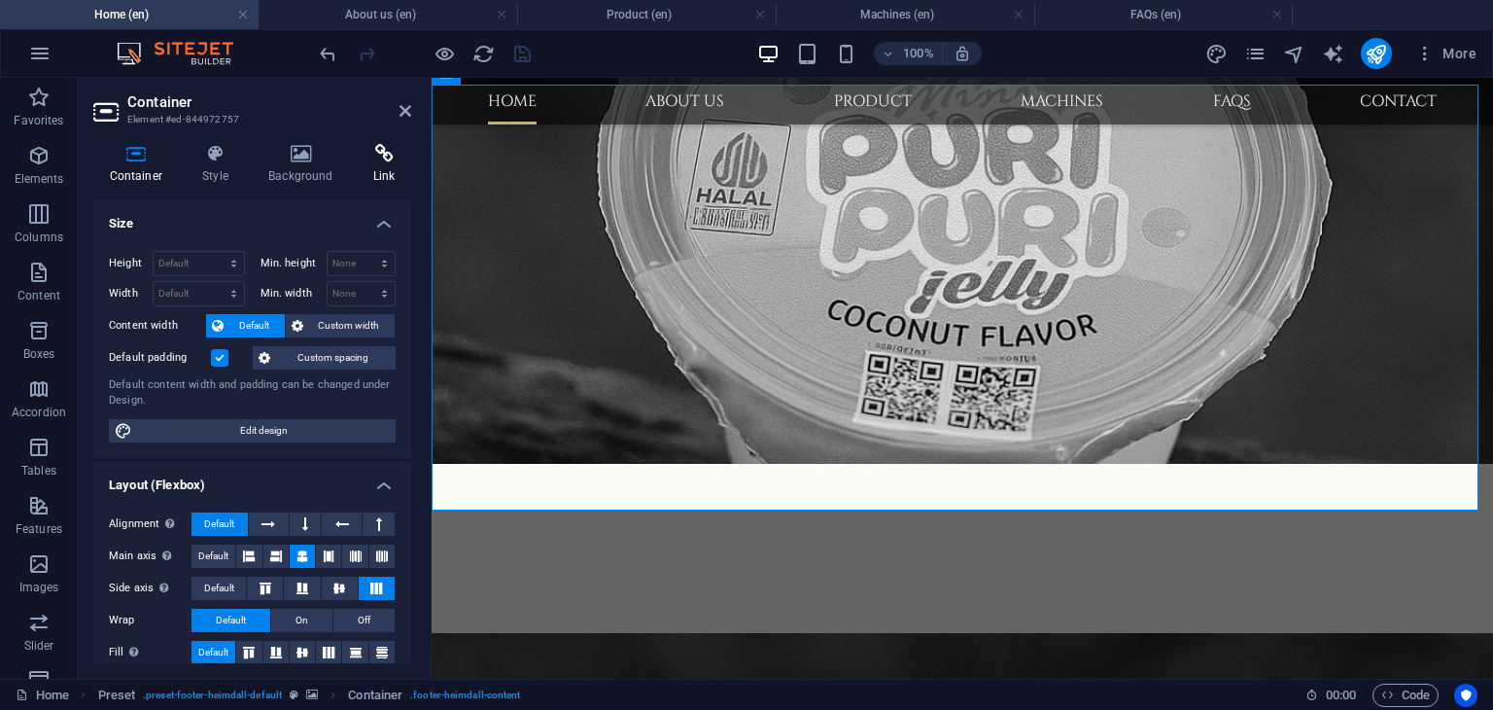
click at [373, 157] on icon at bounding box center [384, 153] width 54 height 19
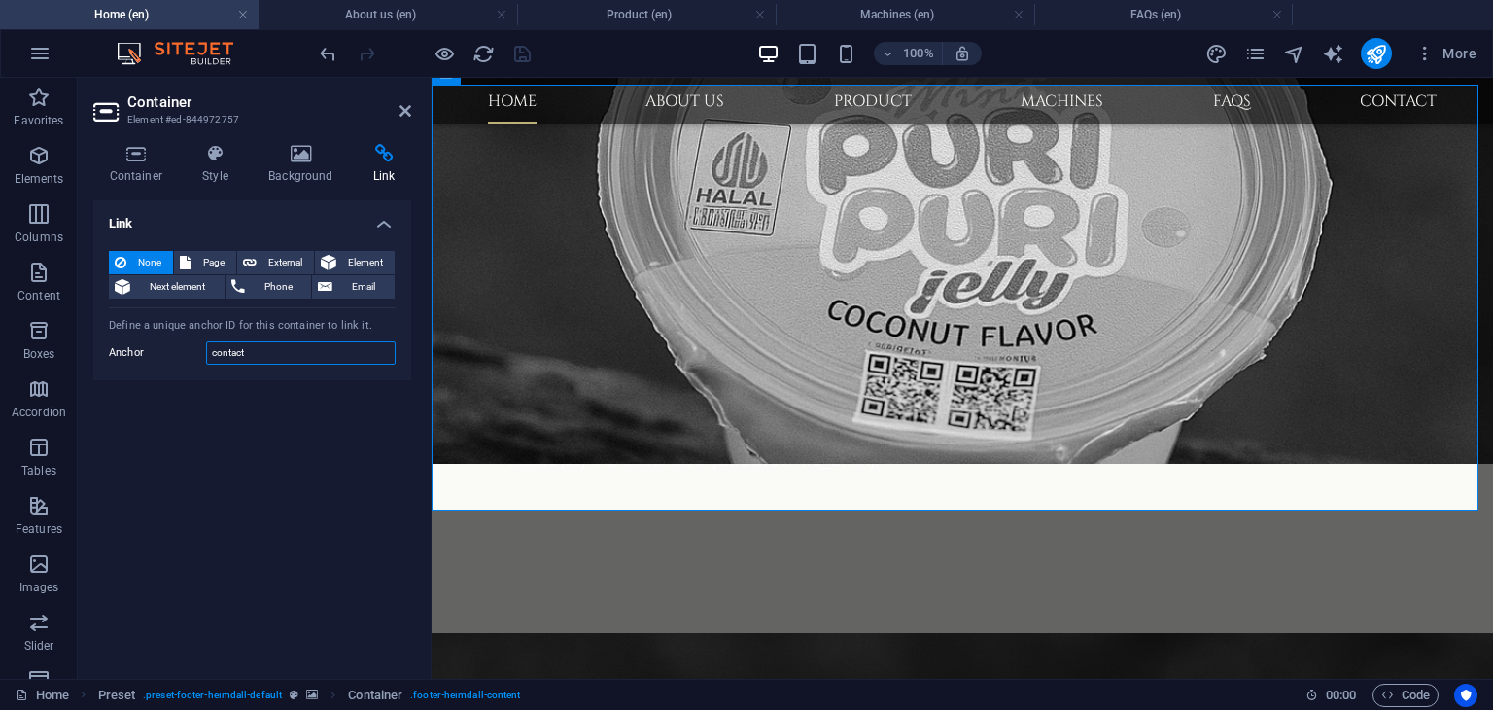
click at [266, 359] on input "contact" at bounding box center [301, 352] width 190 height 23
click at [409, 114] on icon at bounding box center [406, 111] width 12 height 16
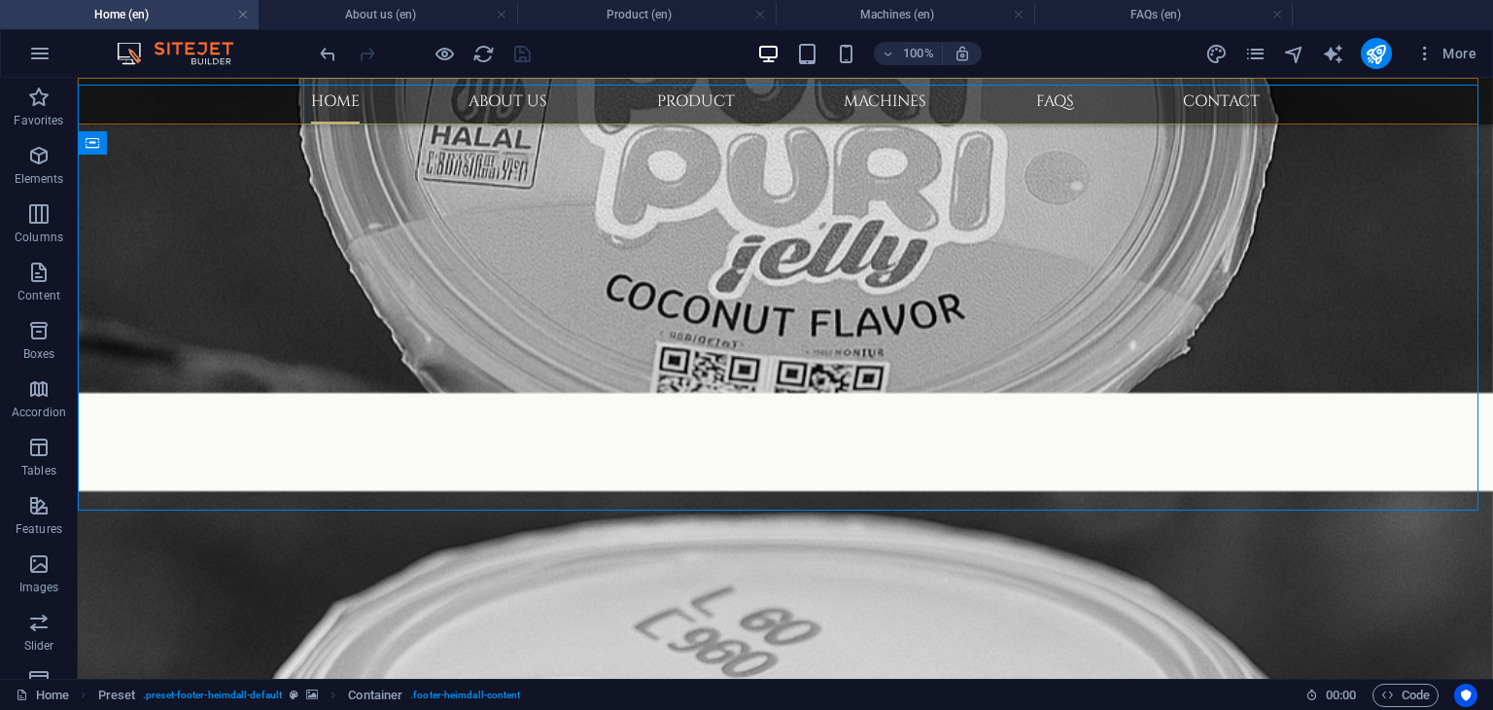
scroll to position [1841, 0]
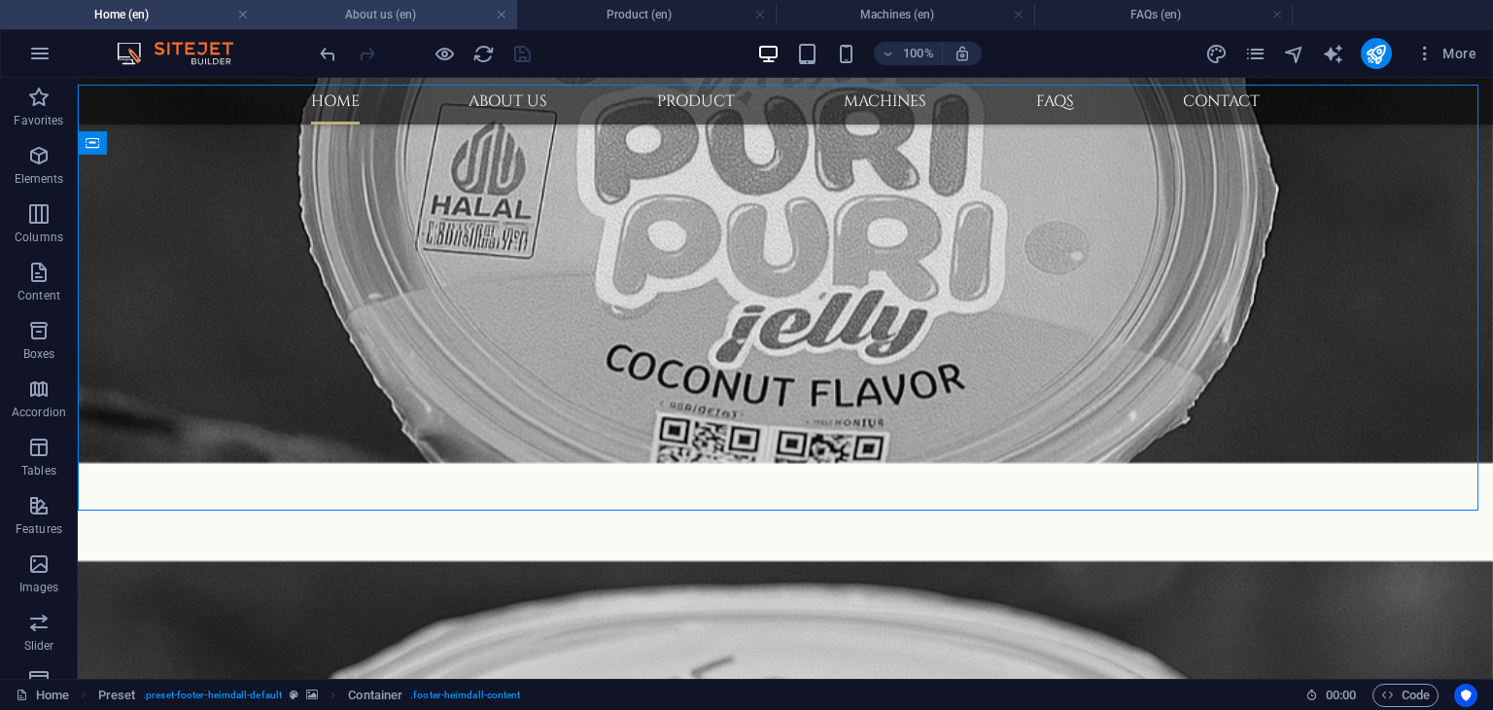
click at [411, 19] on h4 "About us (en)" at bounding box center [388, 14] width 259 height 21
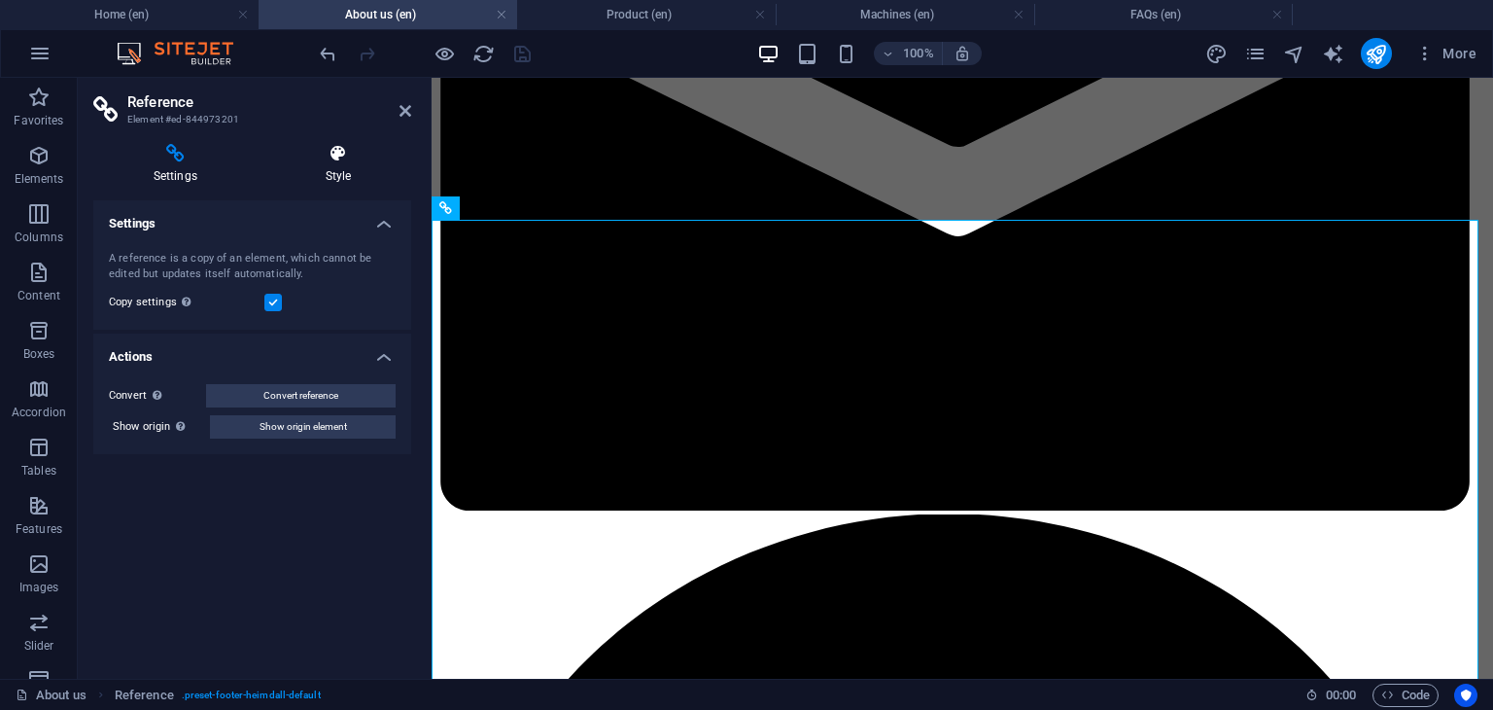
click at [338, 173] on h4 "Style" at bounding box center [338, 164] width 146 height 41
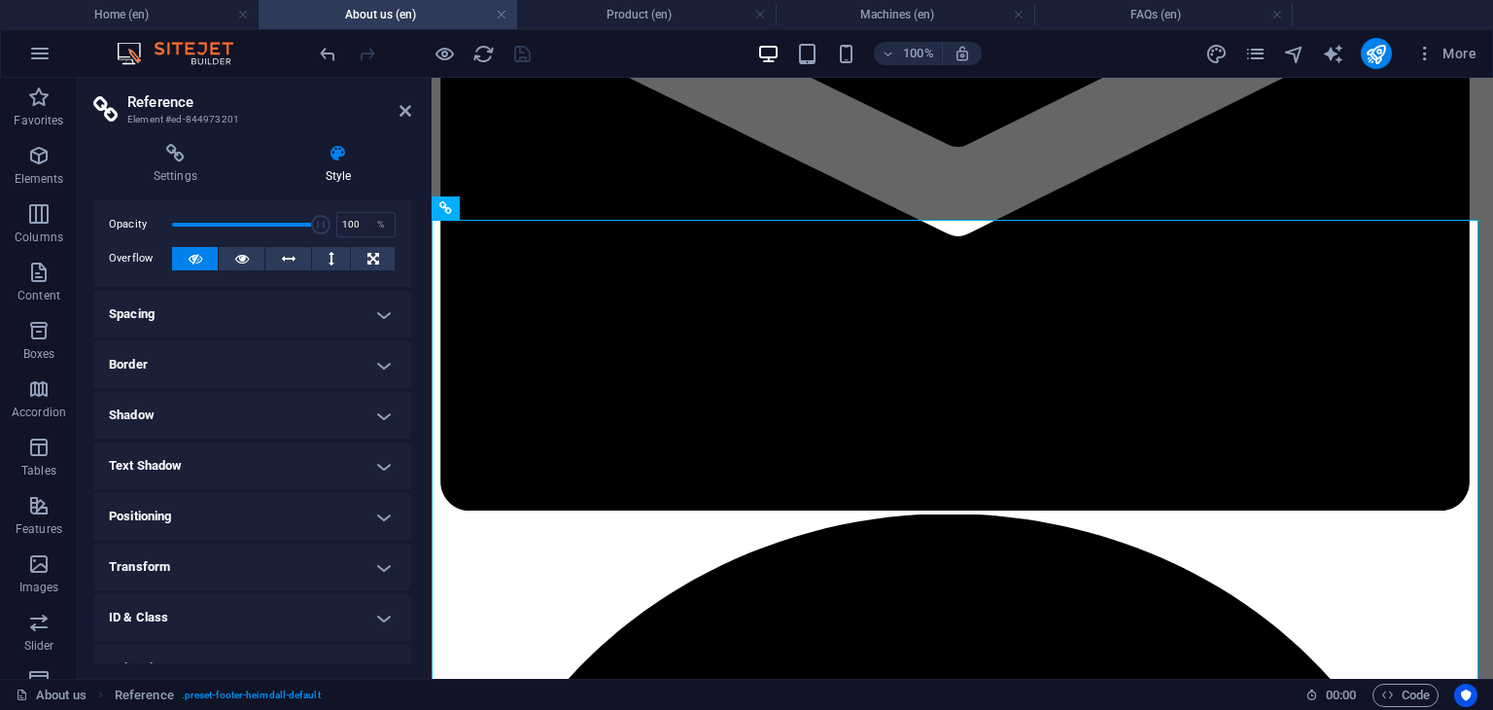
scroll to position [151, 0]
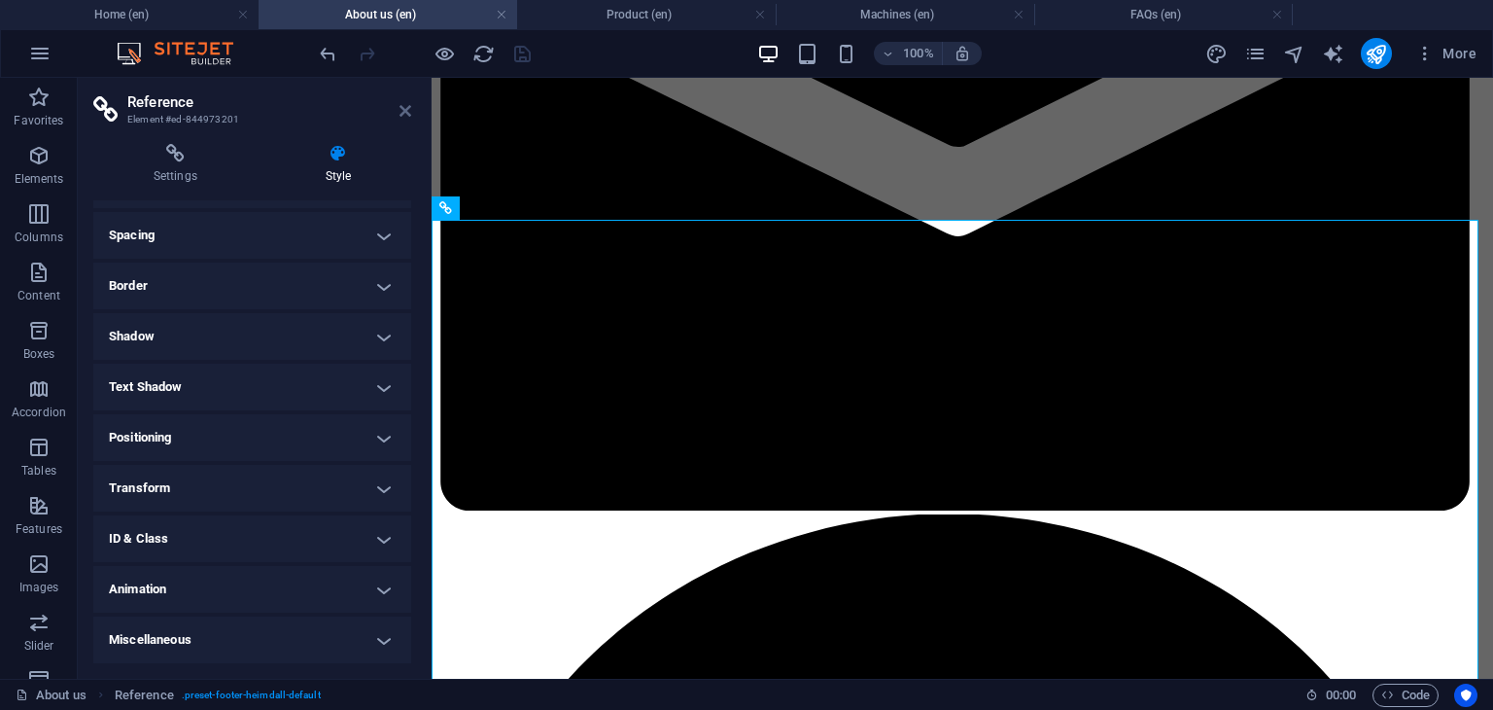
click at [402, 110] on icon at bounding box center [406, 111] width 12 height 16
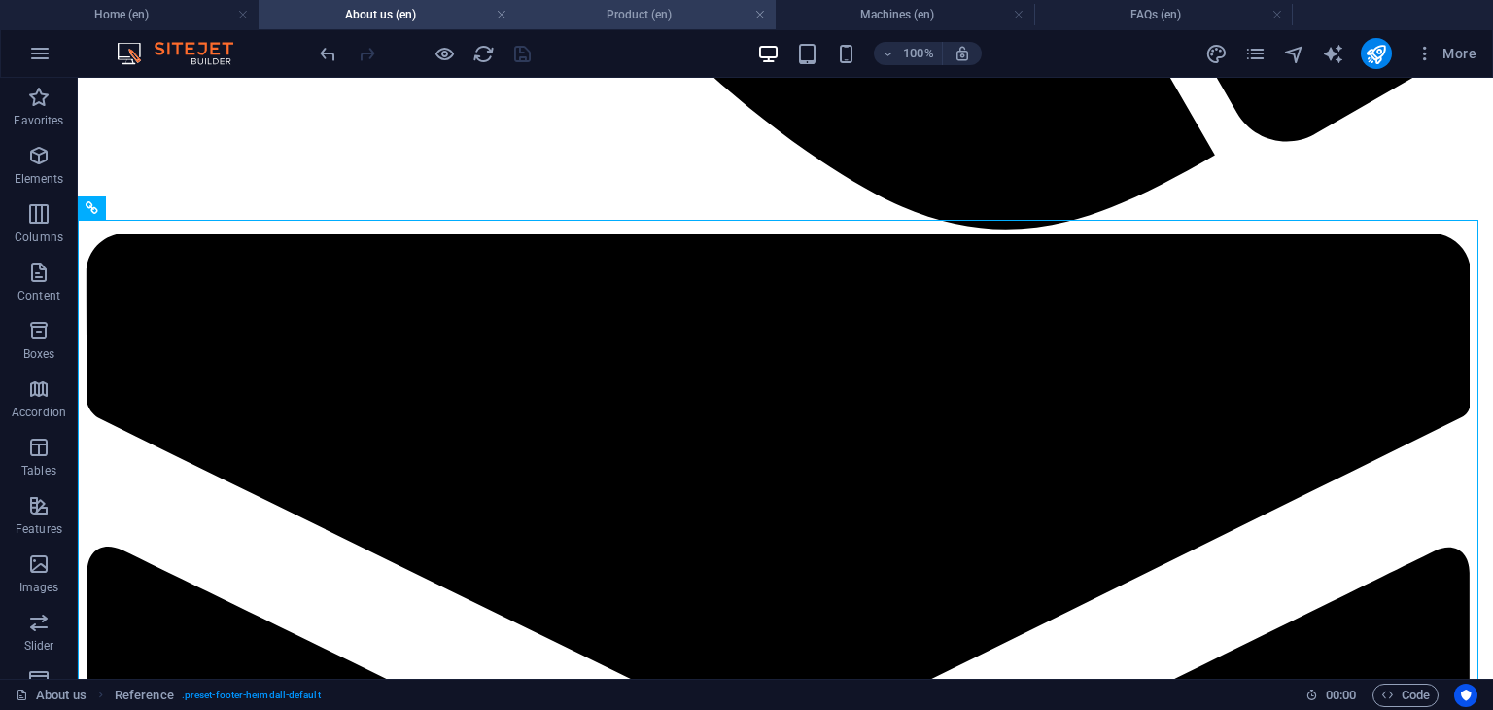
click at [646, 15] on h4 "Product (en)" at bounding box center [646, 14] width 259 height 21
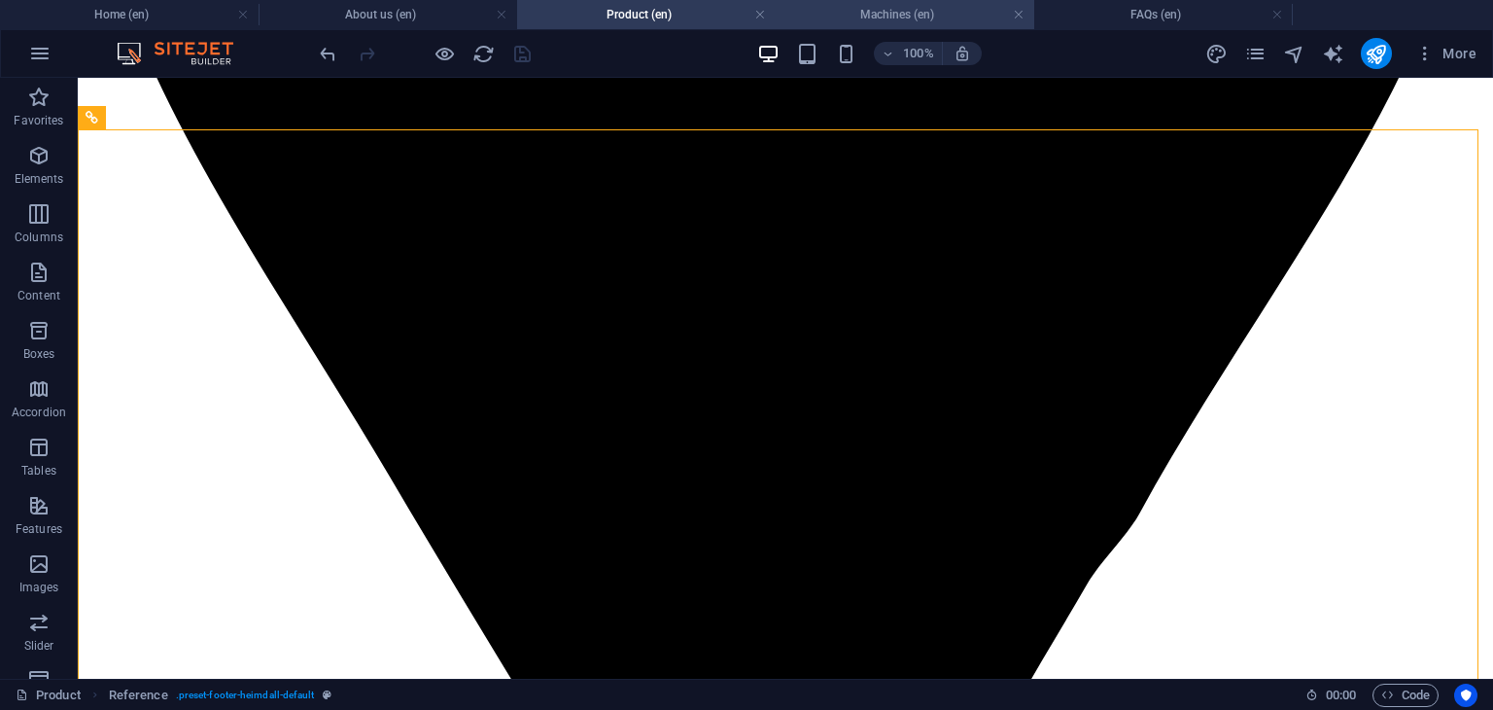
click at [902, 7] on h4 "Machines (en)" at bounding box center [905, 14] width 259 height 21
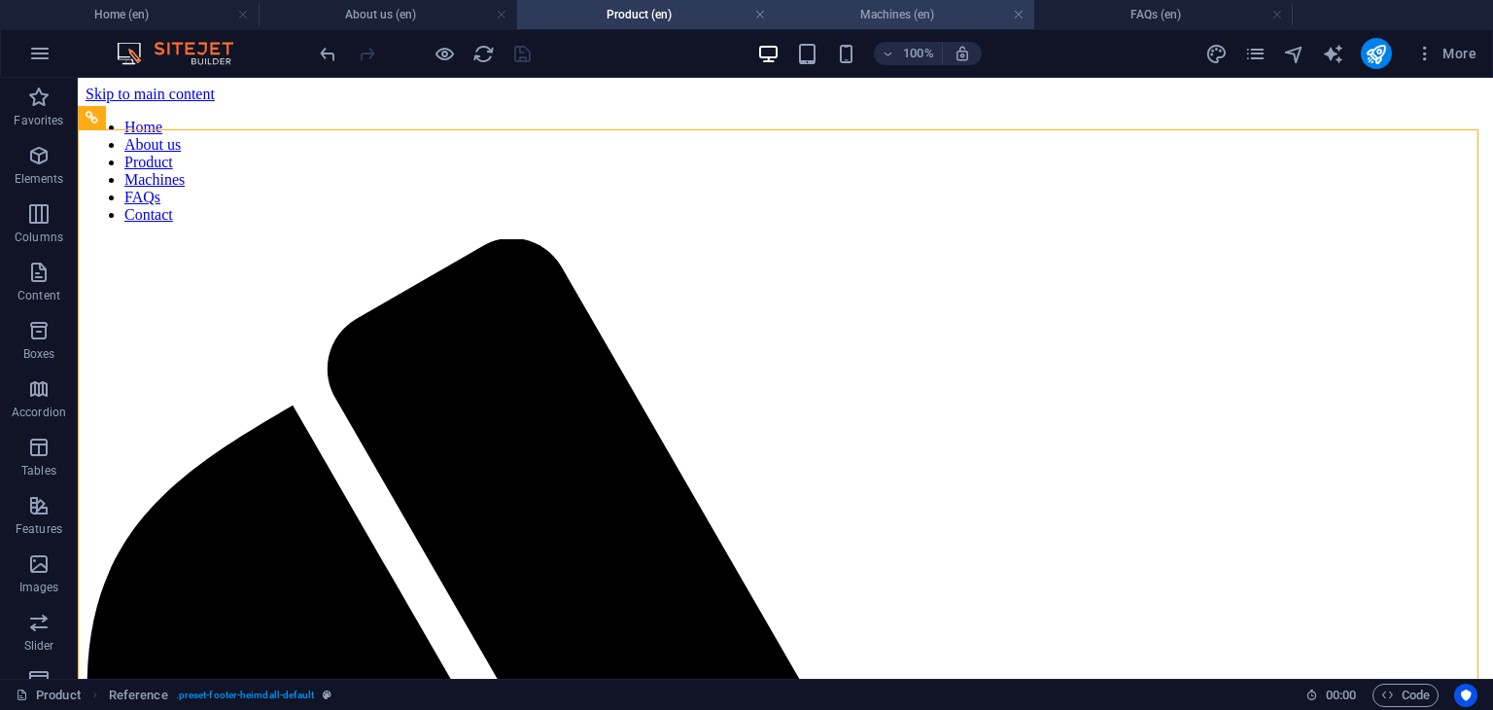
scroll to position [2722, 0]
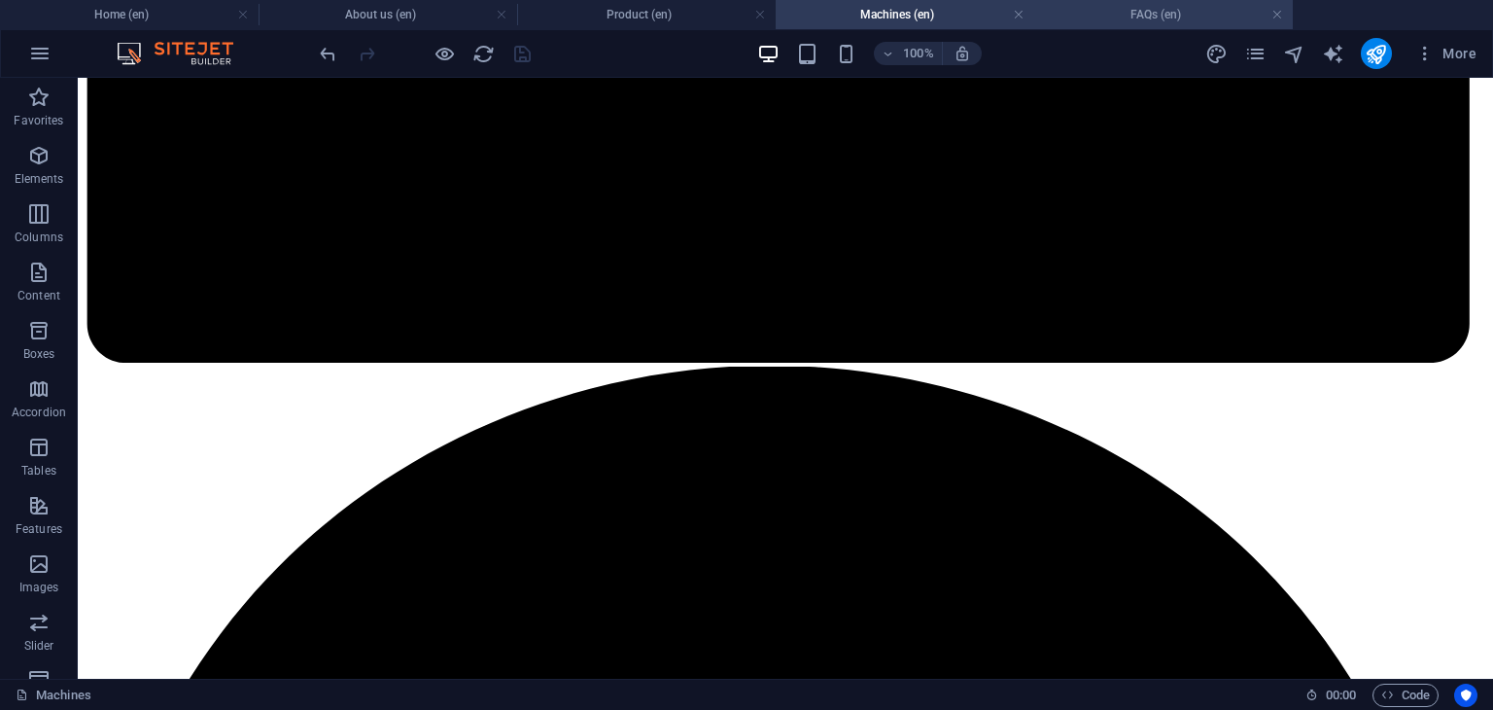
click at [1141, 16] on h4 "FAQs (en)" at bounding box center [1163, 14] width 259 height 21
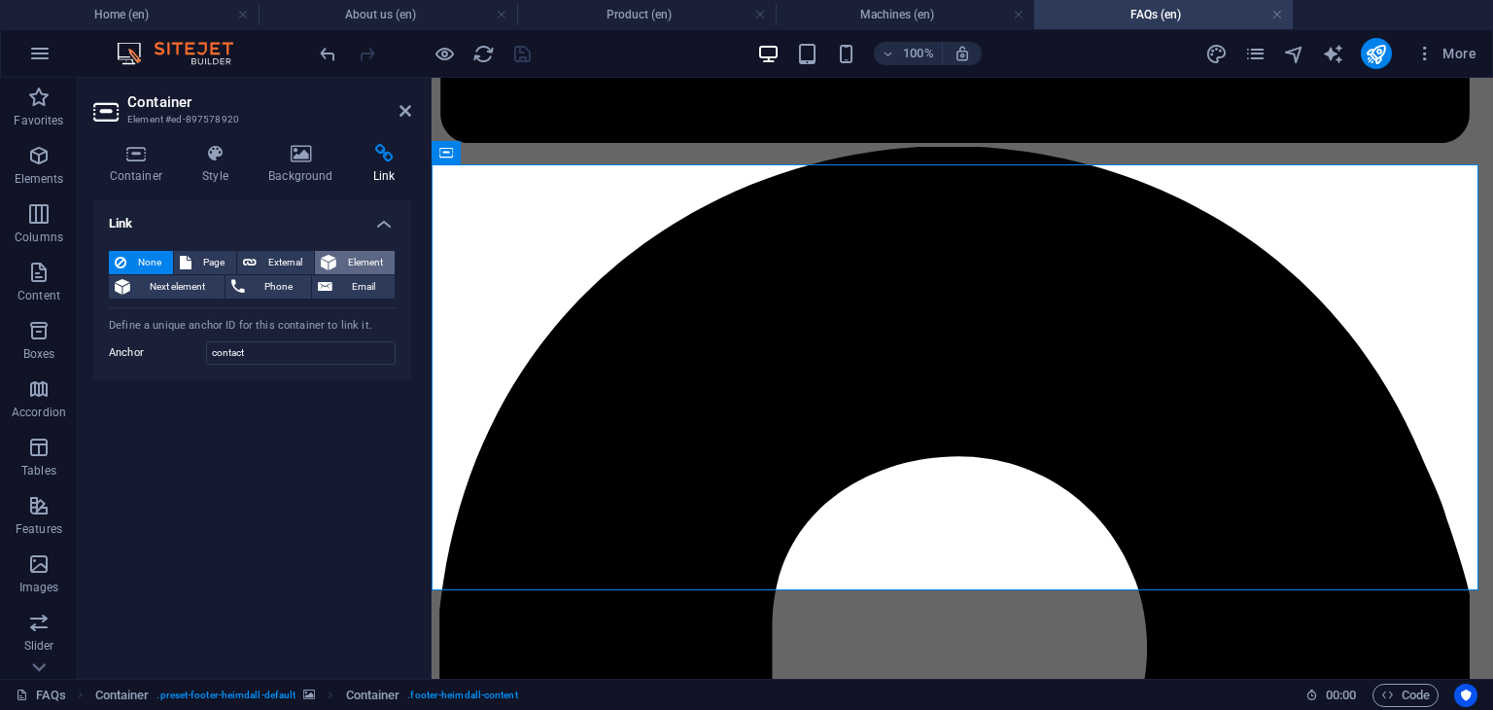
click at [351, 257] on span "Element" at bounding box center [365, 262] width 47 height 23
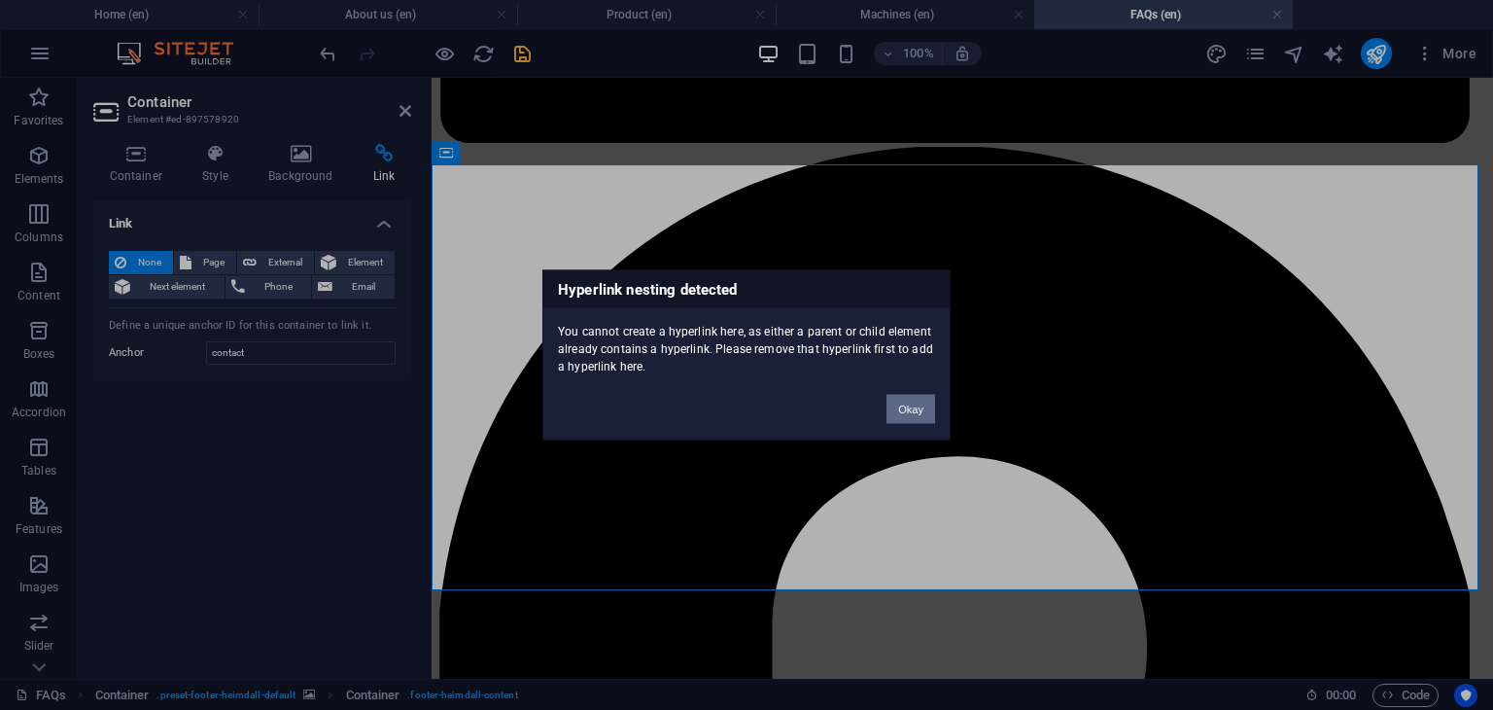
click at [909, 409] on button "Okay" at bounding box center [911, 409] width 49 height 29
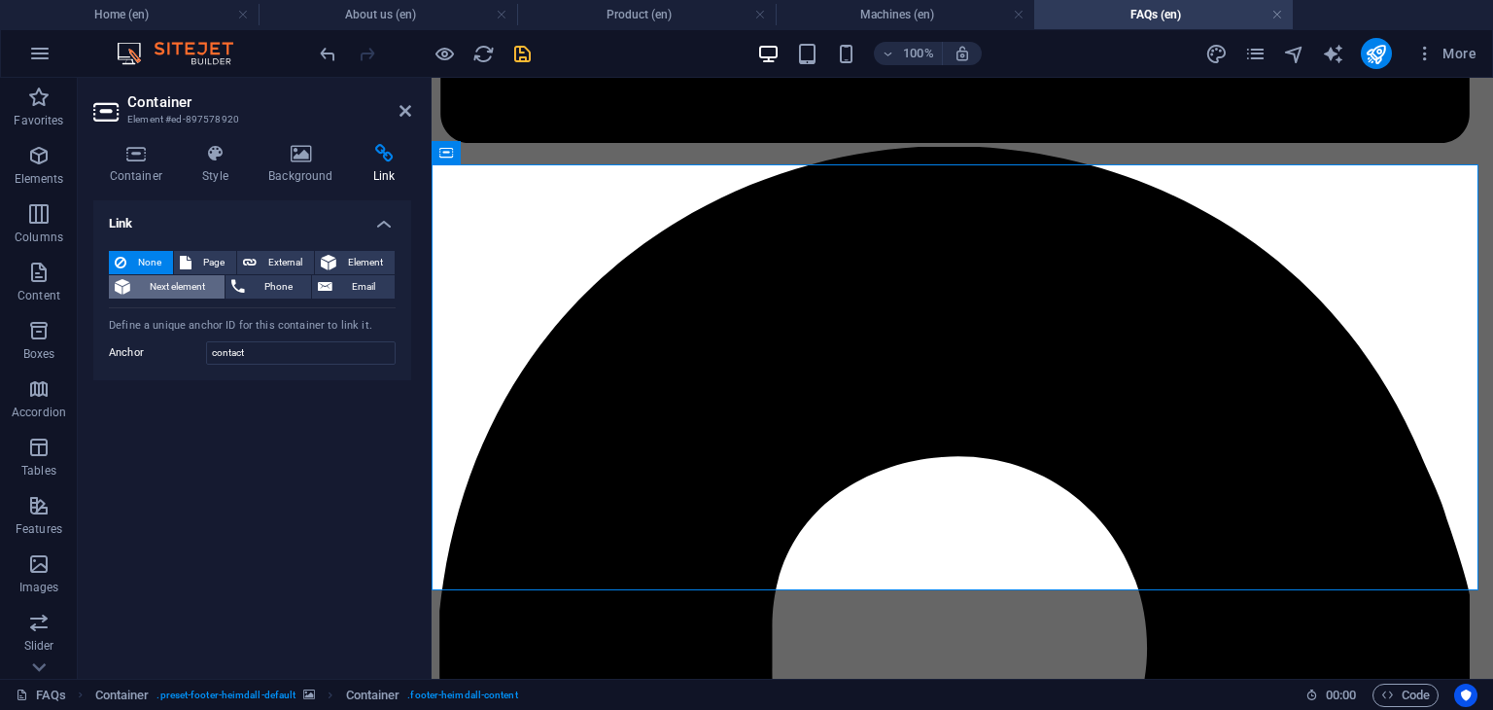
click at [171, 290] on span "Next element" at bounding box center [177, 286] width 83 height 23
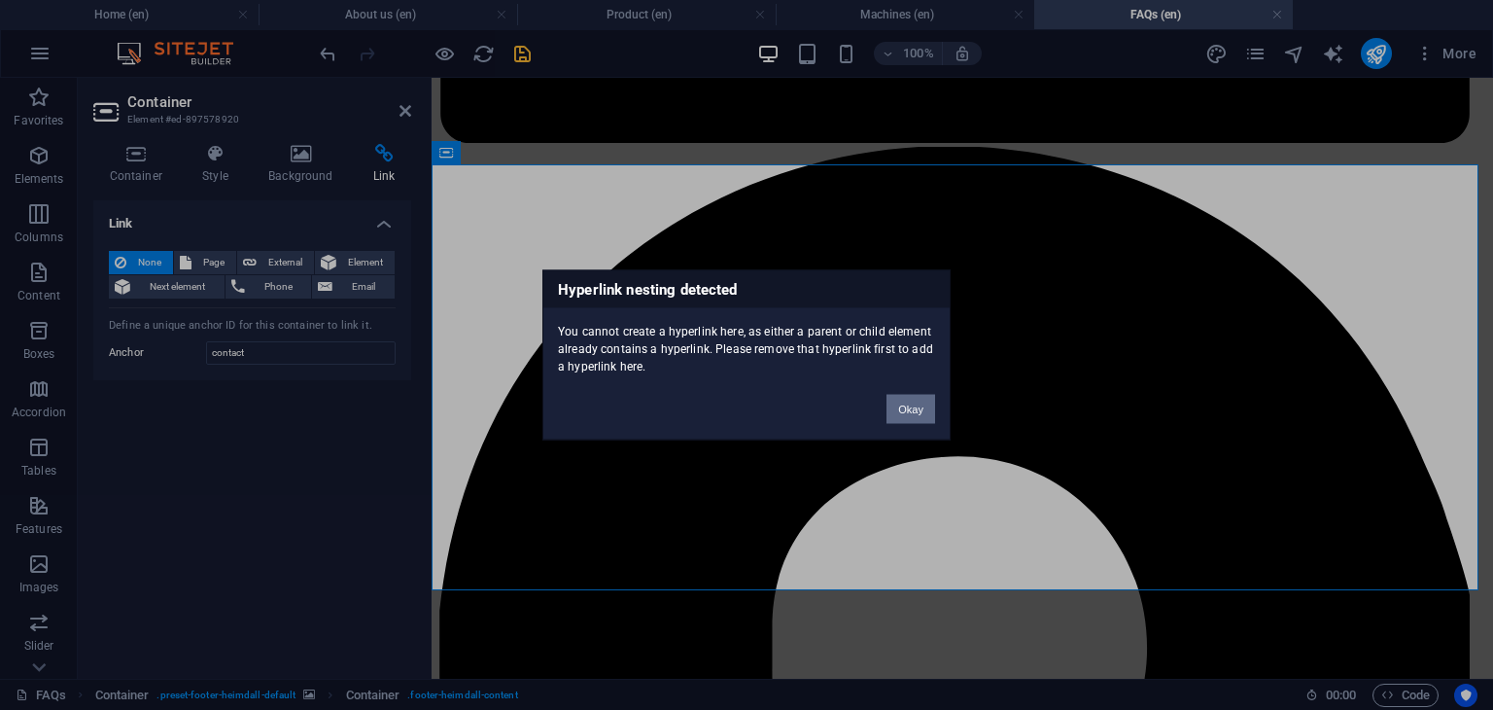
click at [914, 405] on button "Okay" at bounding box center [911, 409] width 49 height 29
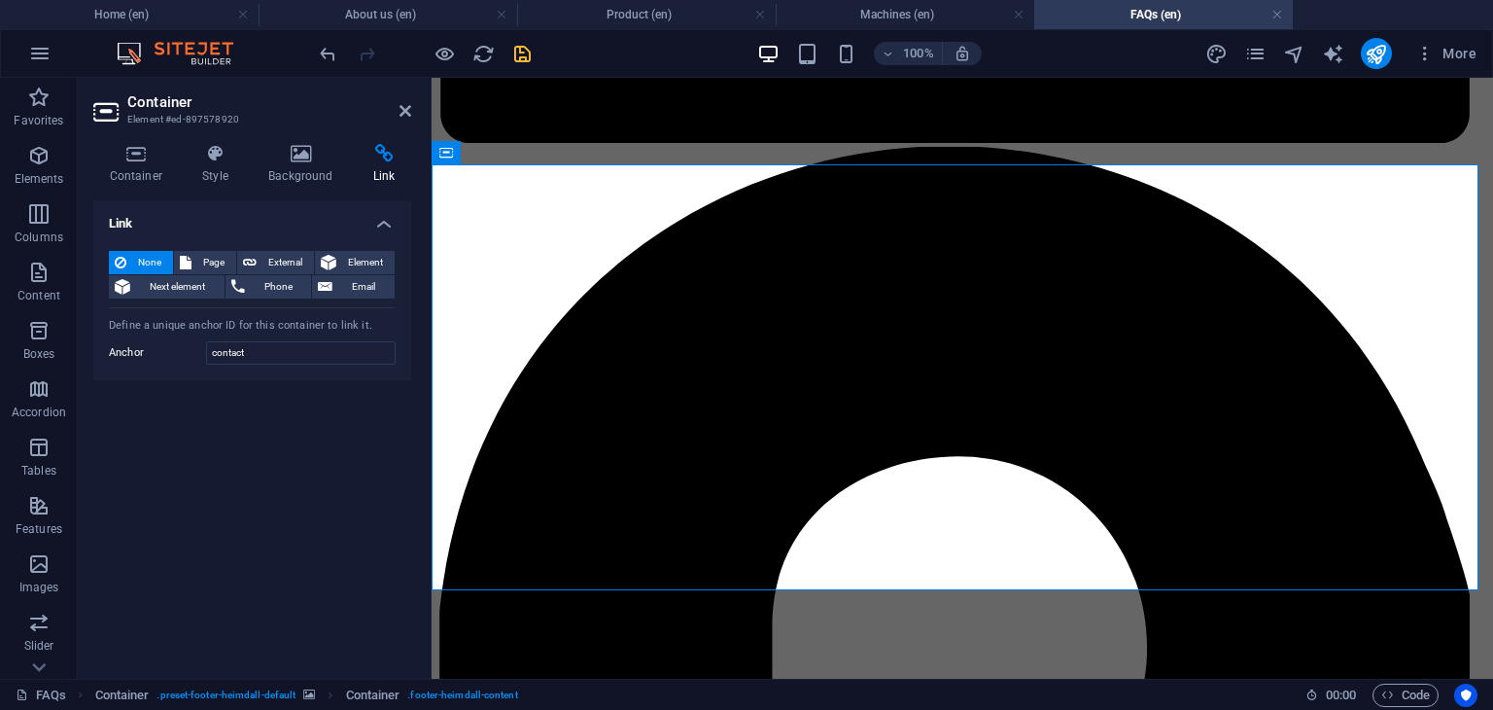
click at [383, 227] on h4 "Link" at bounding box center [252, 217] width 318 height 35
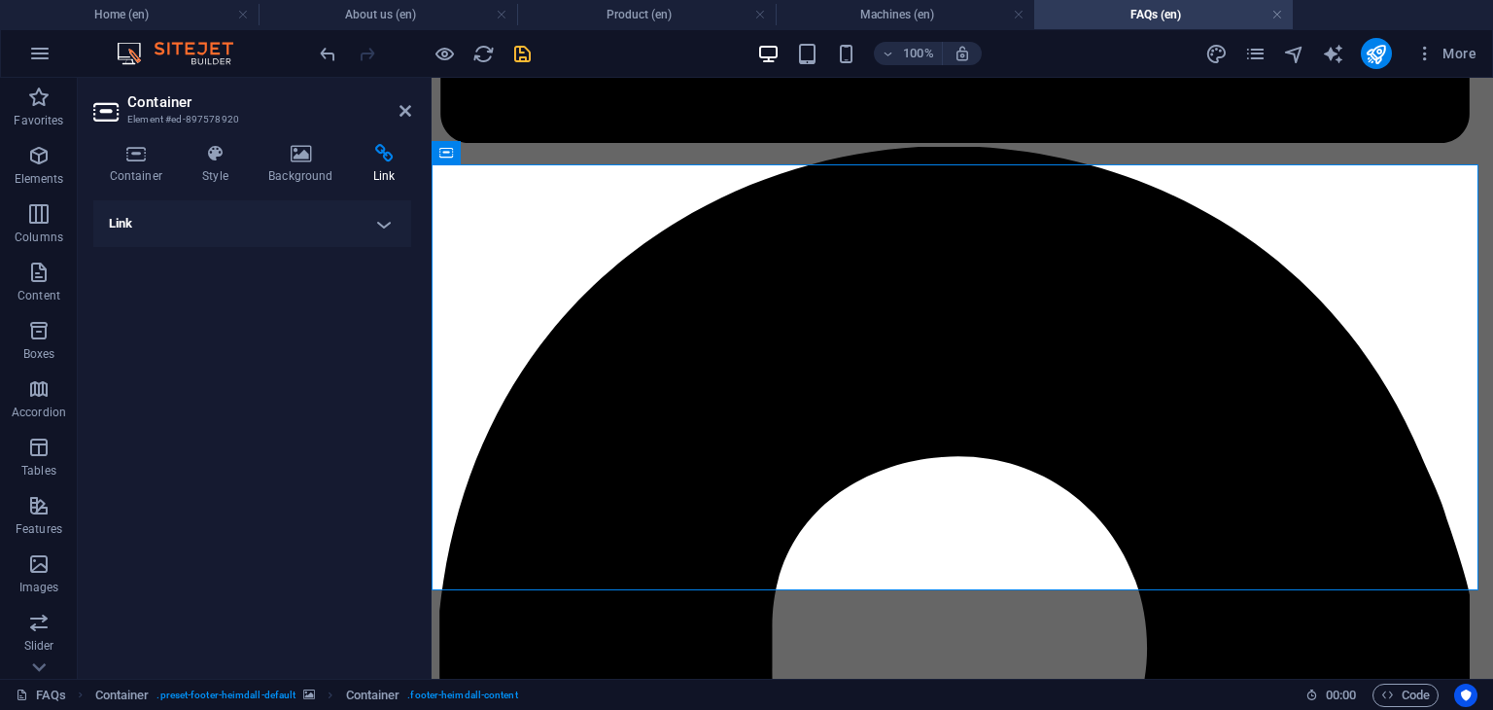
click at [383, 227] on h4 "Link" at bounding box center [252, 223] width 318 height 47
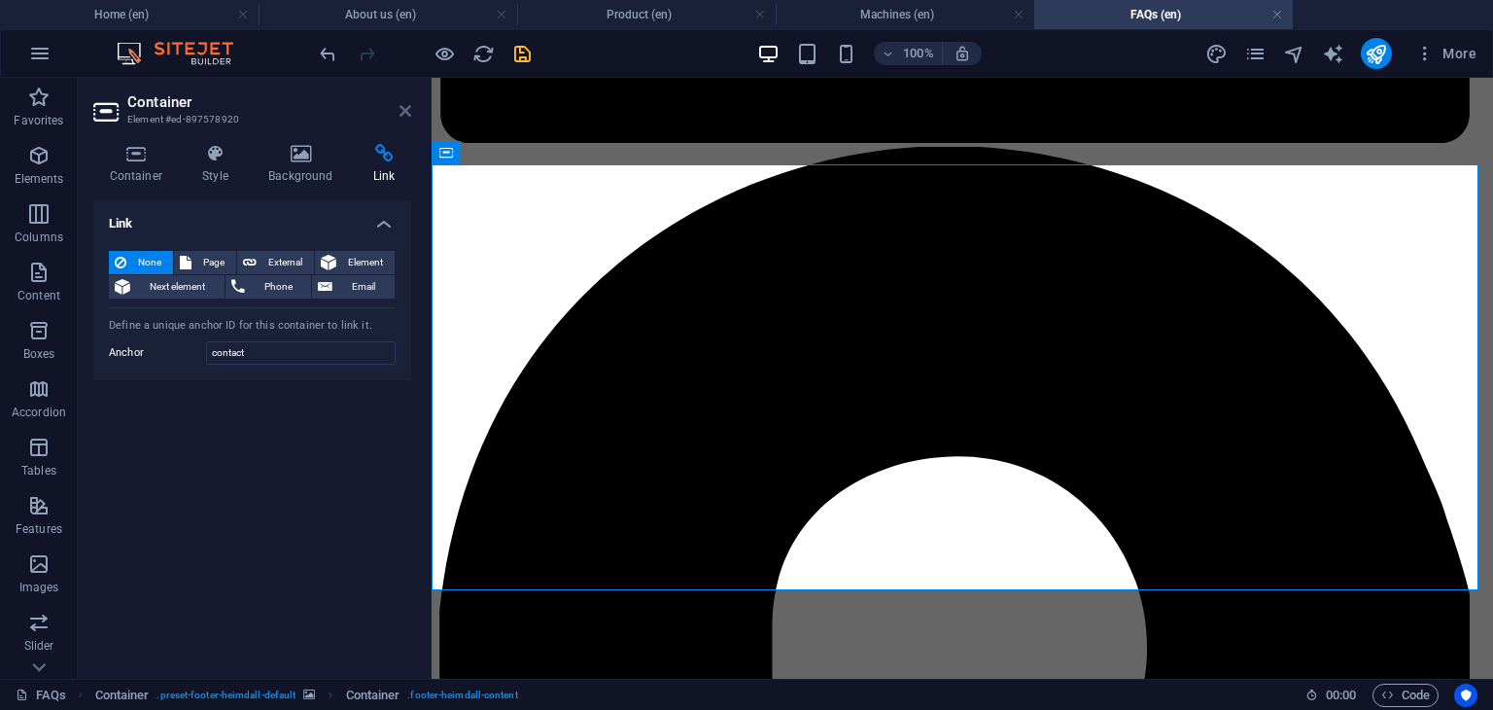
click at [407, 107] on icon at bounding box center [406, 111] width 12 height 16
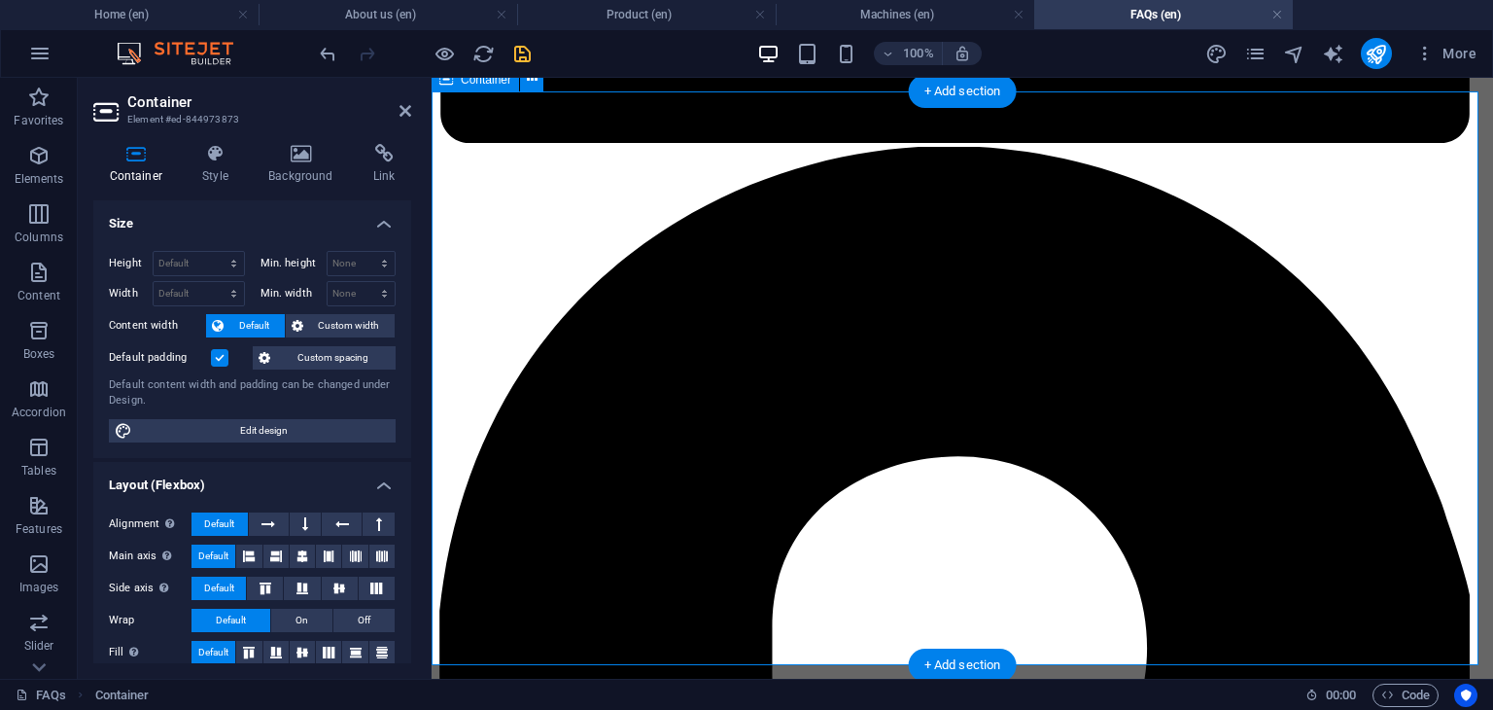
scroll to position [1715, 0]
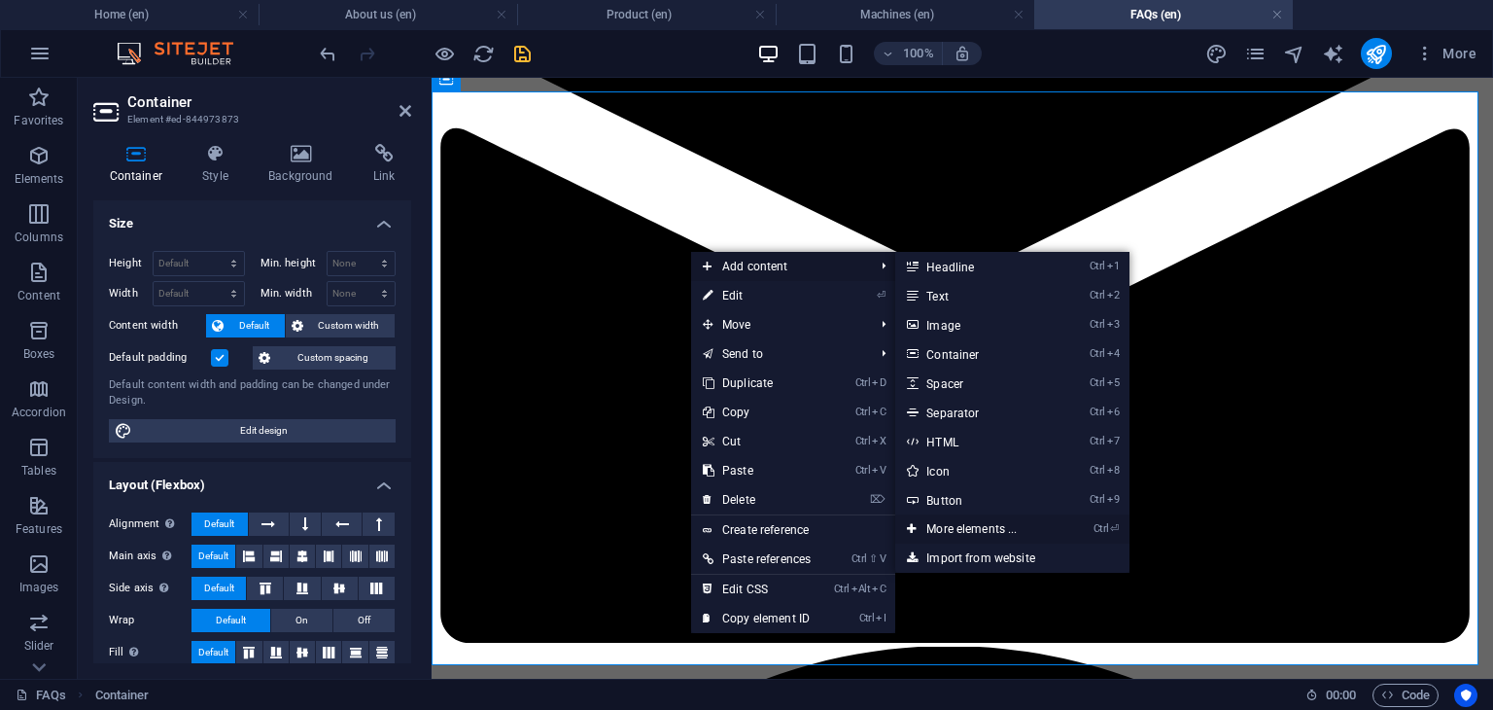
click at [994, 529] on link "Ctrl ⏎ More elements ..." at bounding box center [975, 528] width 160 height 29
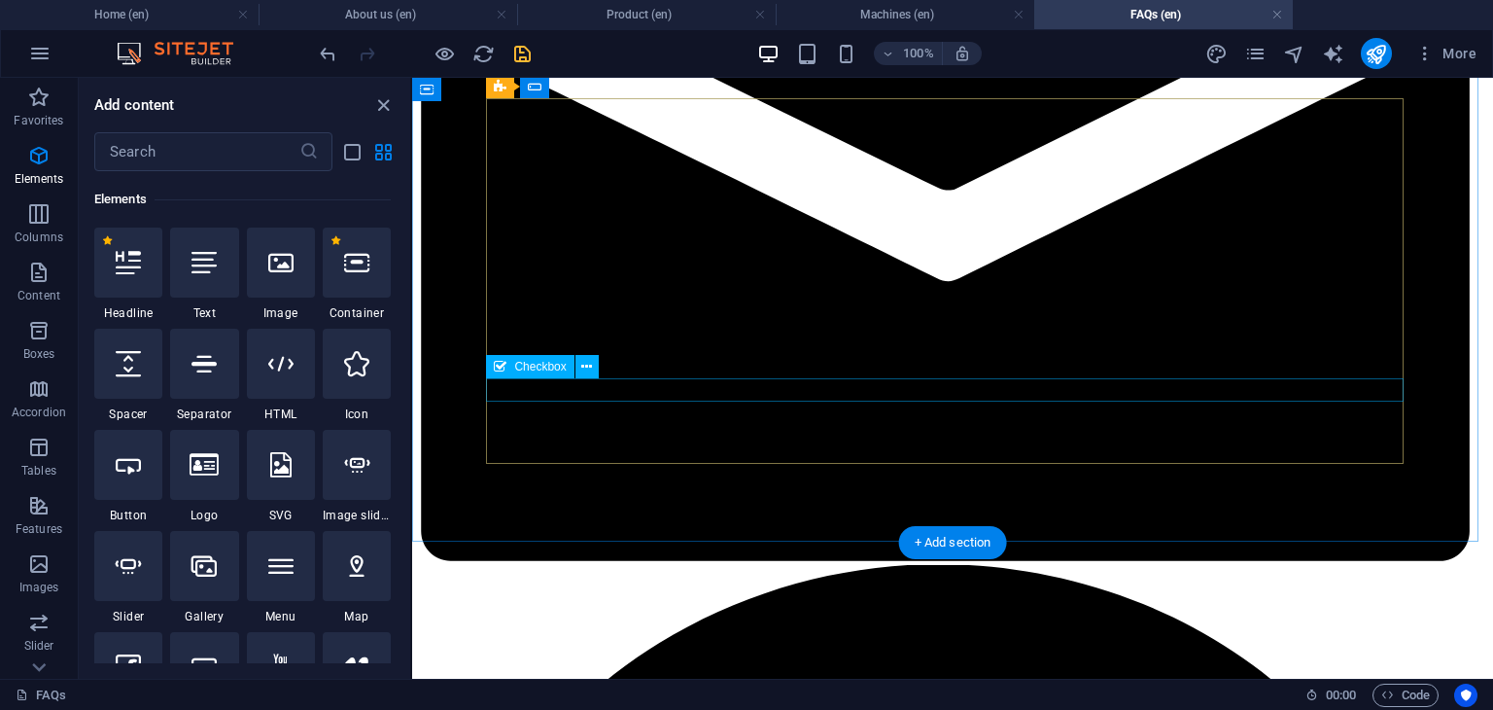
scroll to position [1836, 0]
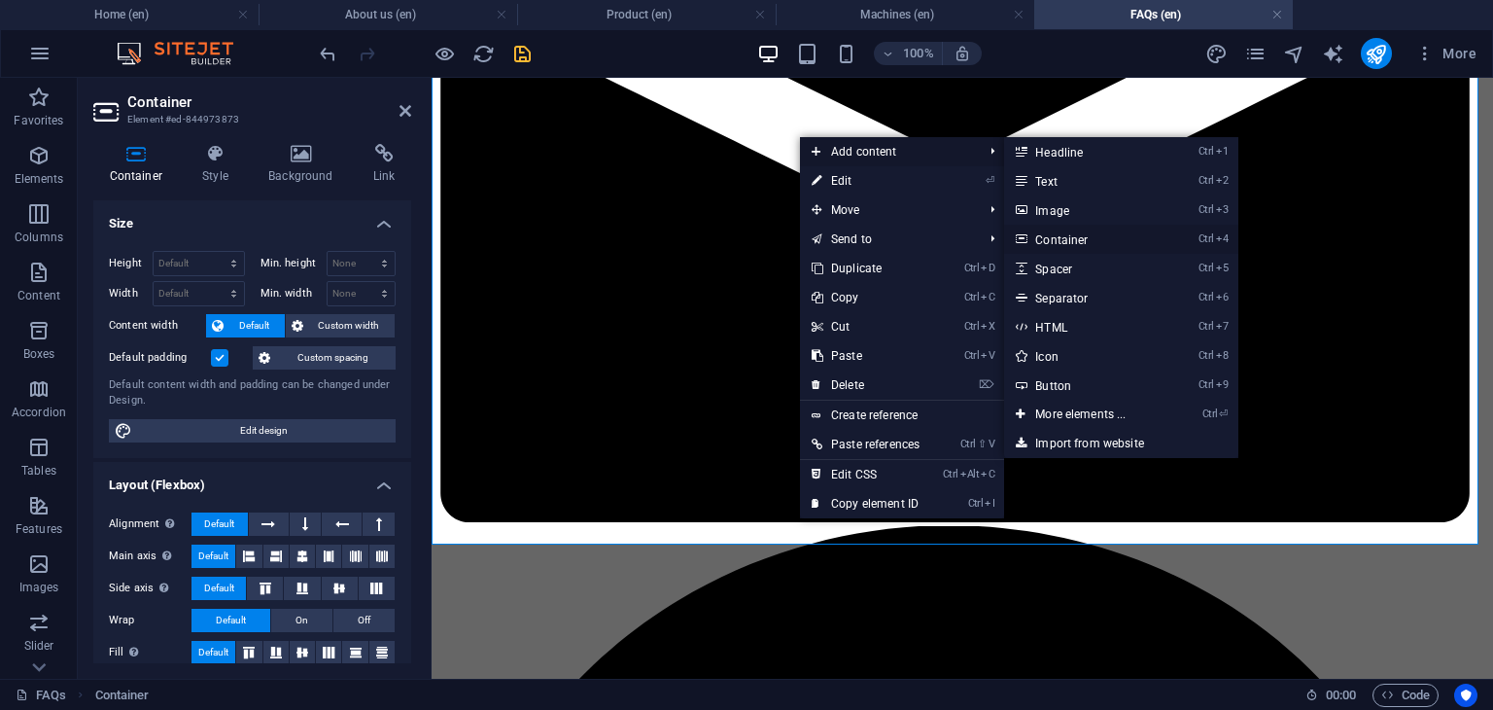
click at [1068, 245] on link "Ctrl 4 Container" at bounding box center [1084, 239] width 160 height 29
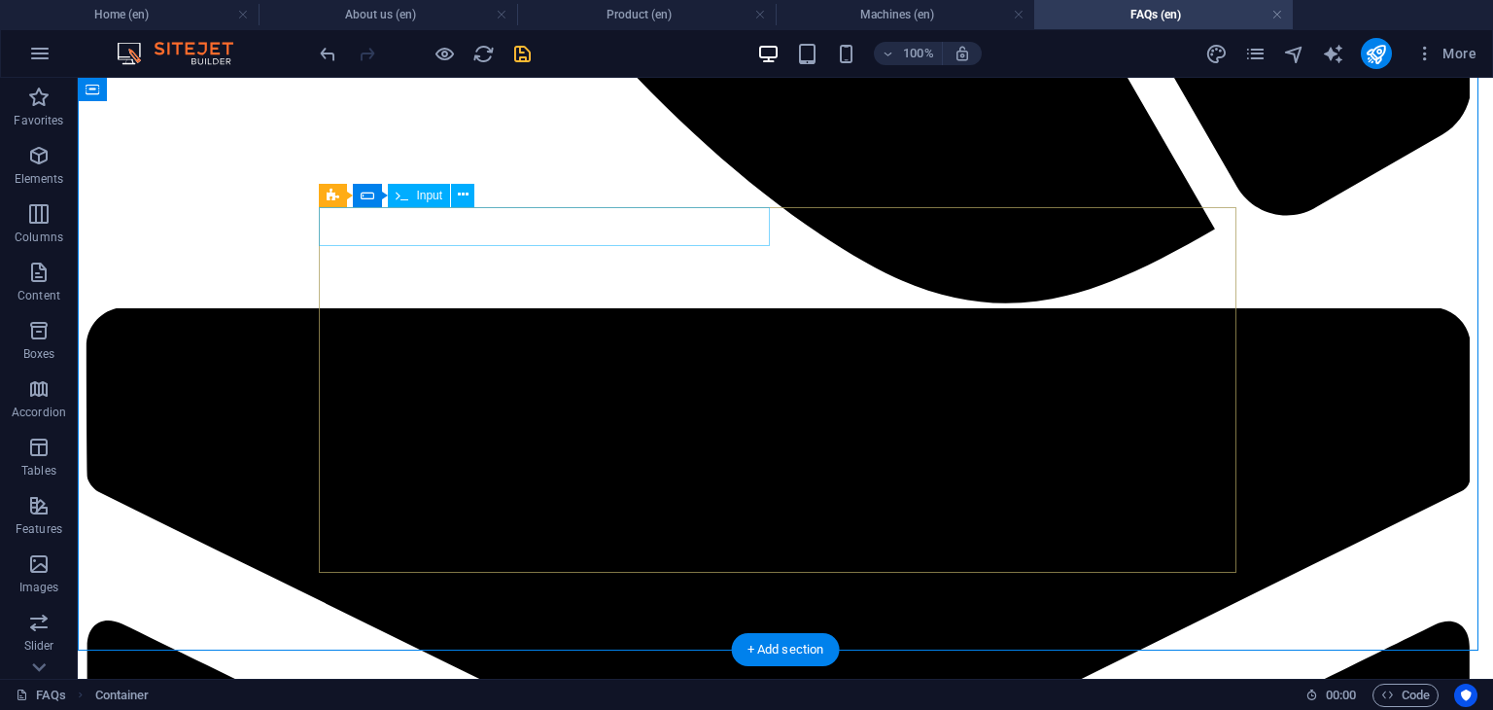
scroll to position [1867, 0]
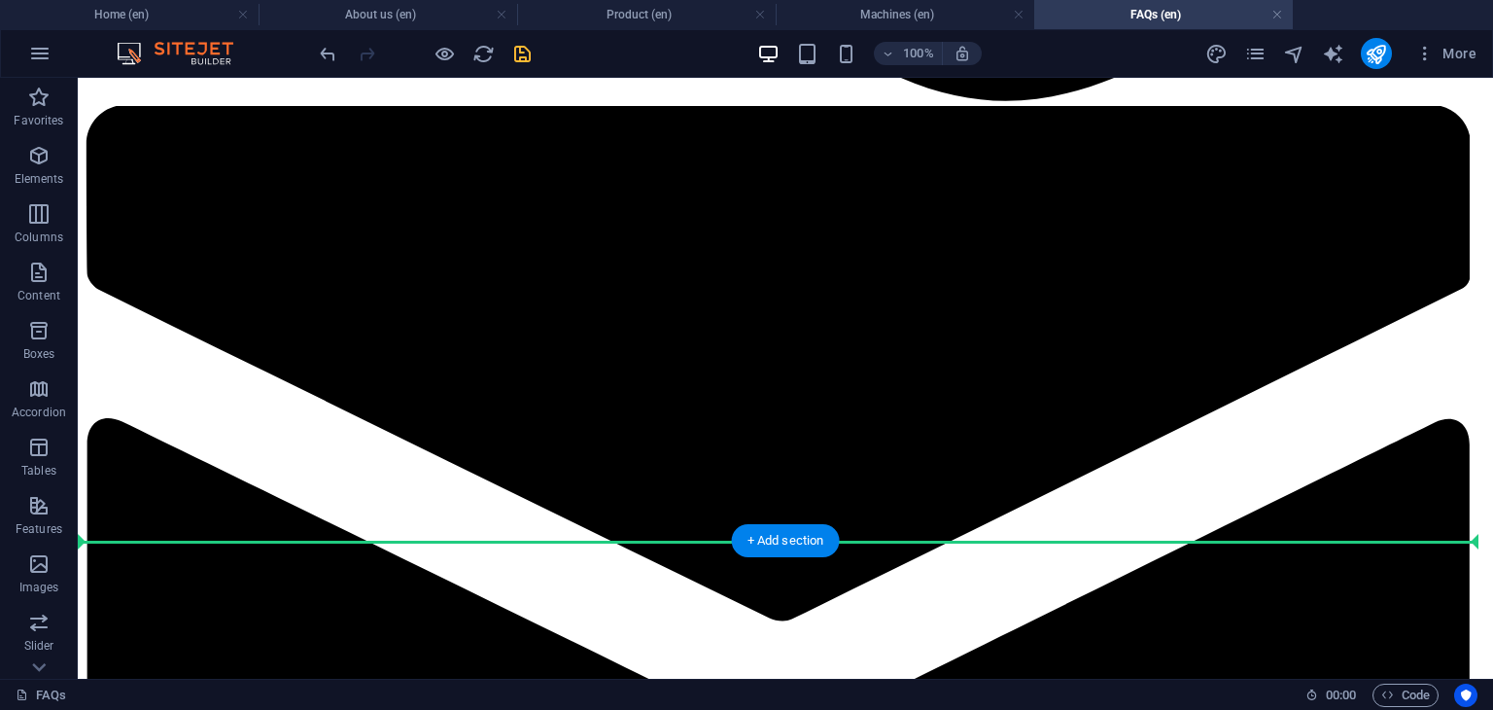
drag, startPoint x: 539, startPoint y: 144, endPoint x: 494, endPoint y: 522, distance: 380.8
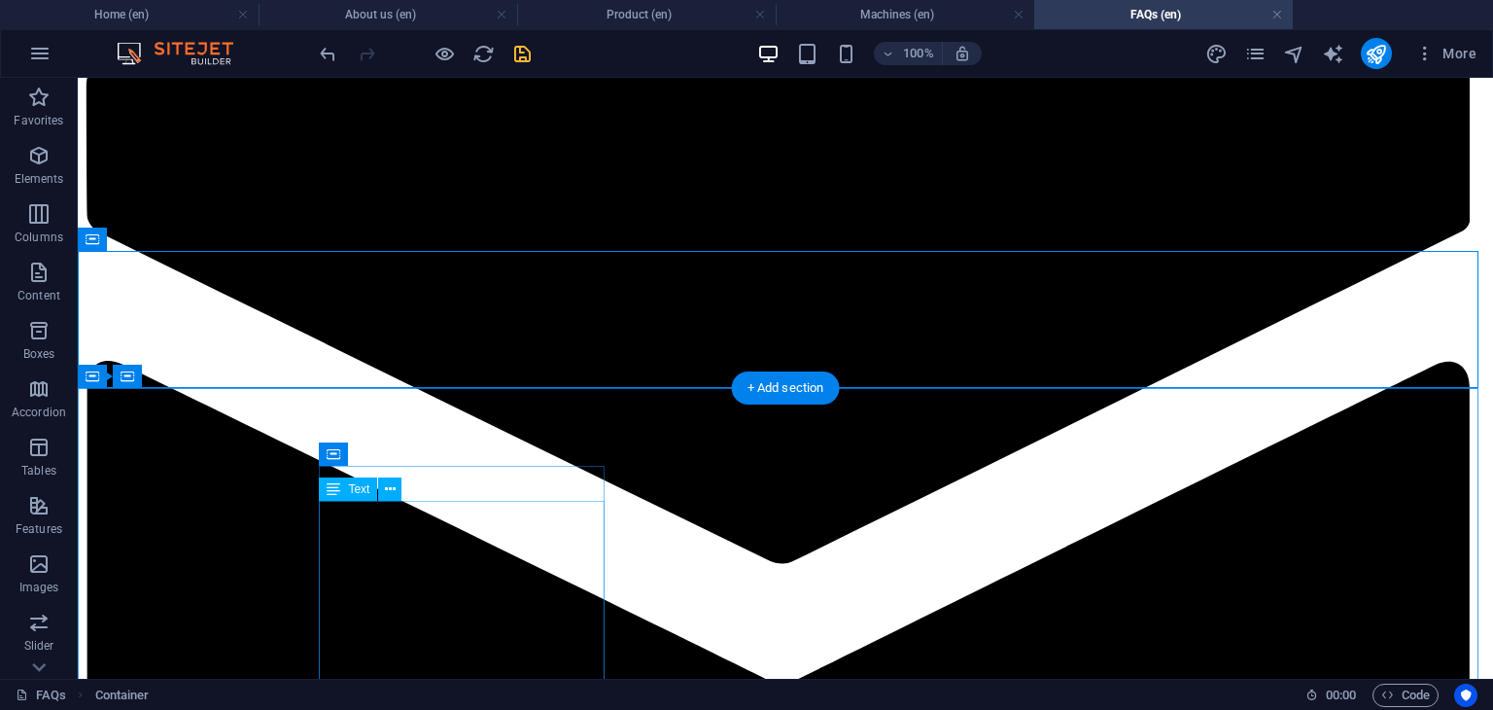
scroll to position [2130, 0]
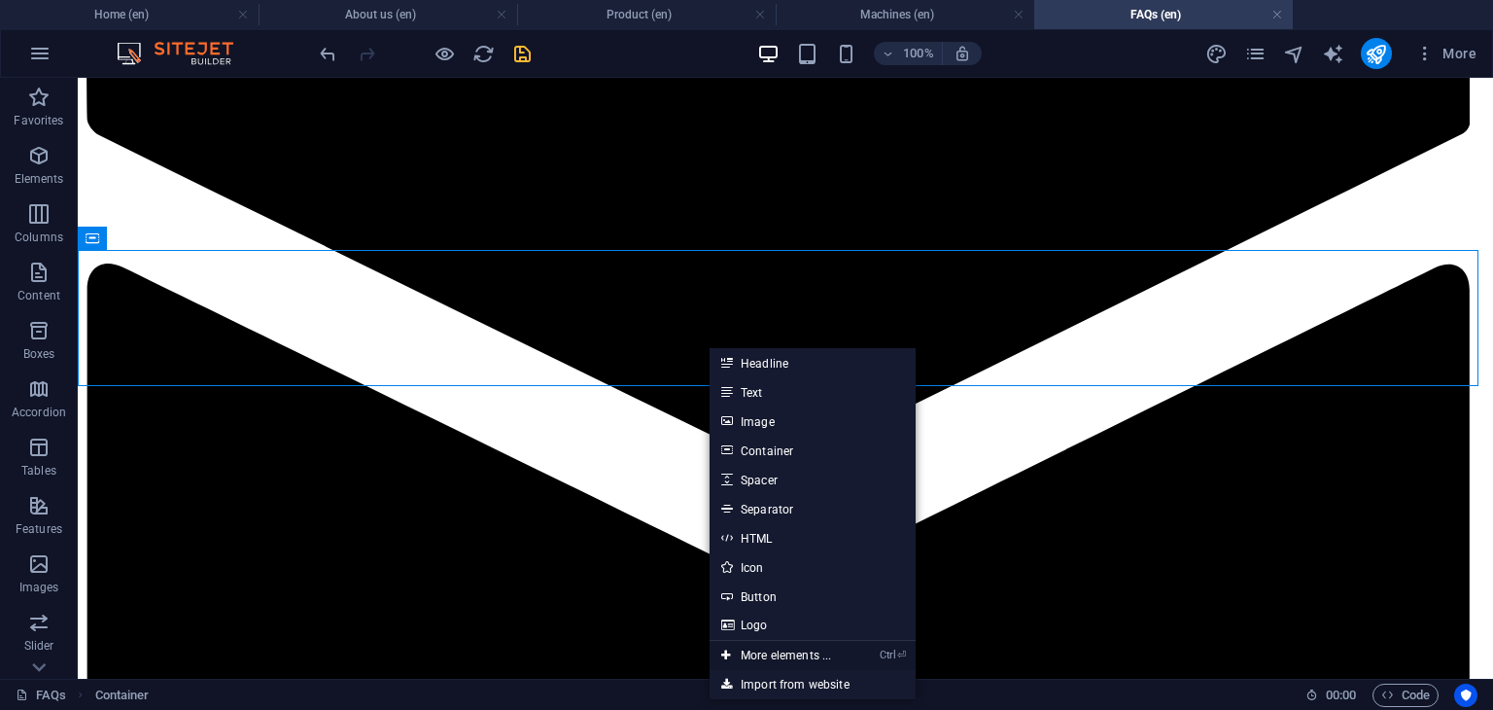
click at [783, 653] on link "Ctrl ⏎ More elements ..." at bounding box center [776, 655] width 133 height 29
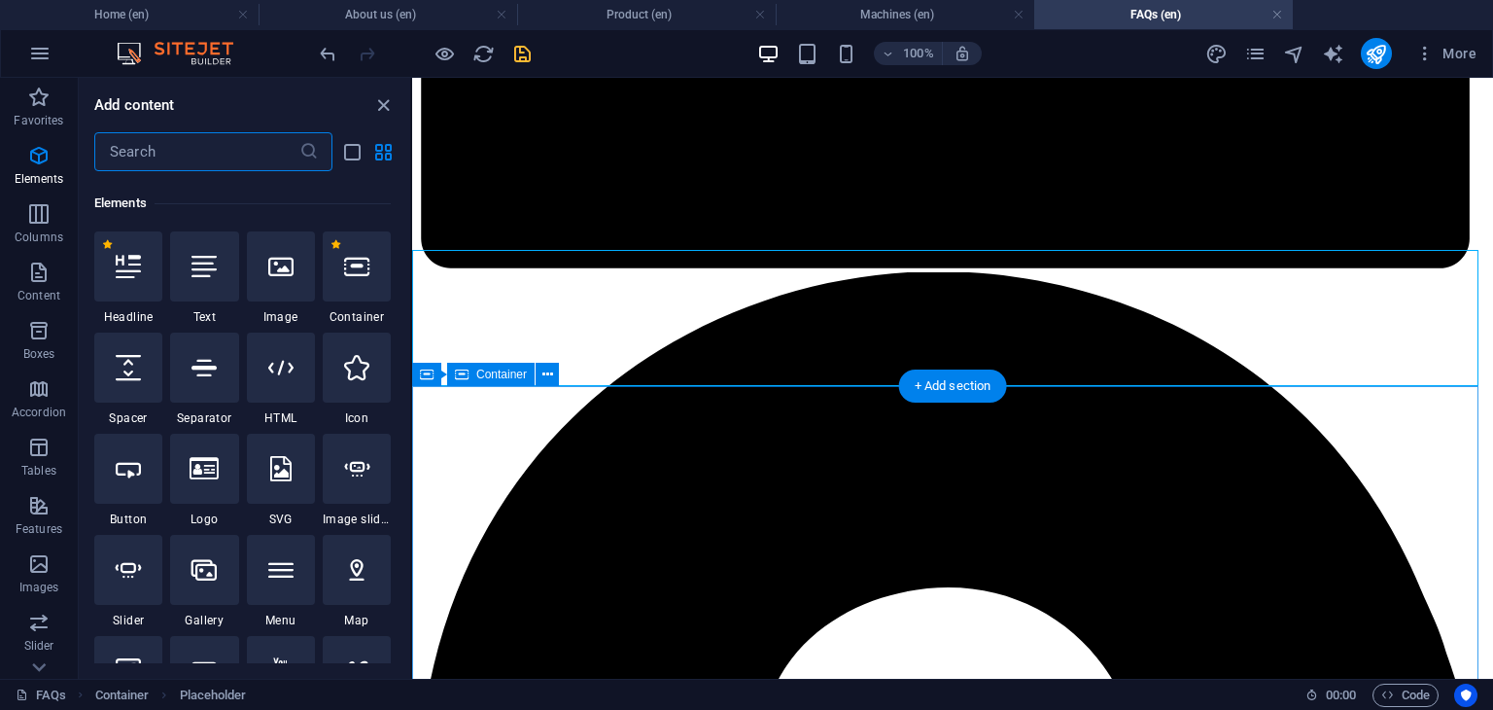
scroll to position [206, 0]
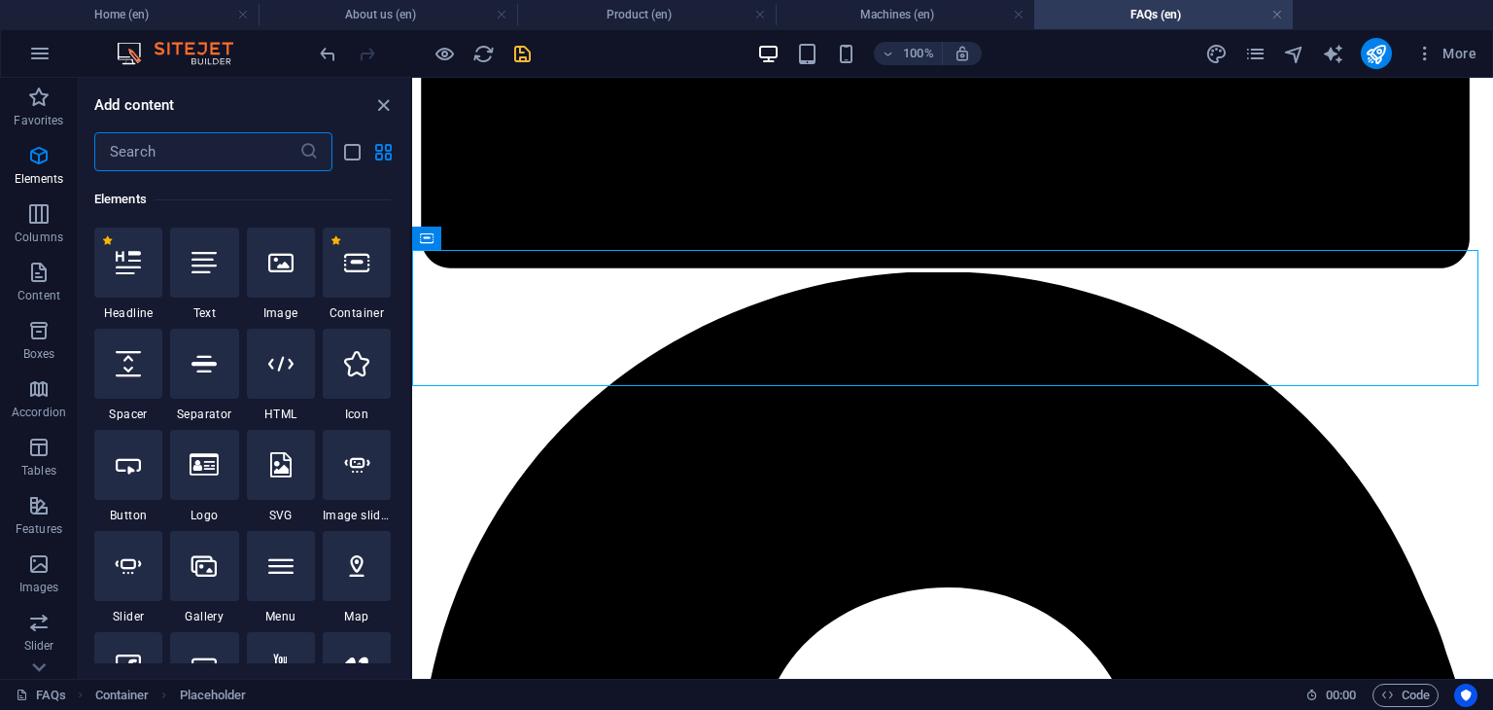
click at [232, 153] on input "text" at bounding box center [196, 151] width 205 height 39
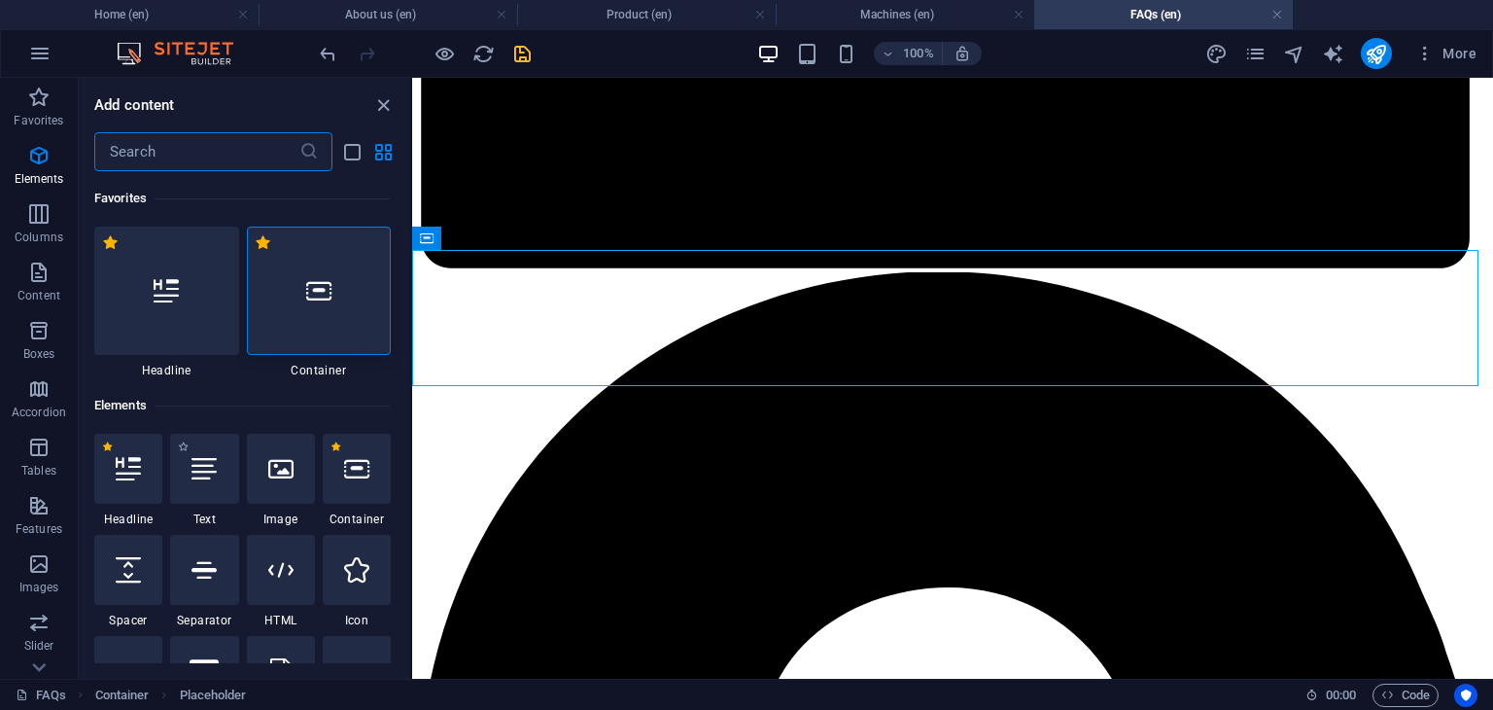
scroll to position [0, 0]
click at [381, 109] on icon "close panel" at bounding box center [383, 105] width 22 height 22
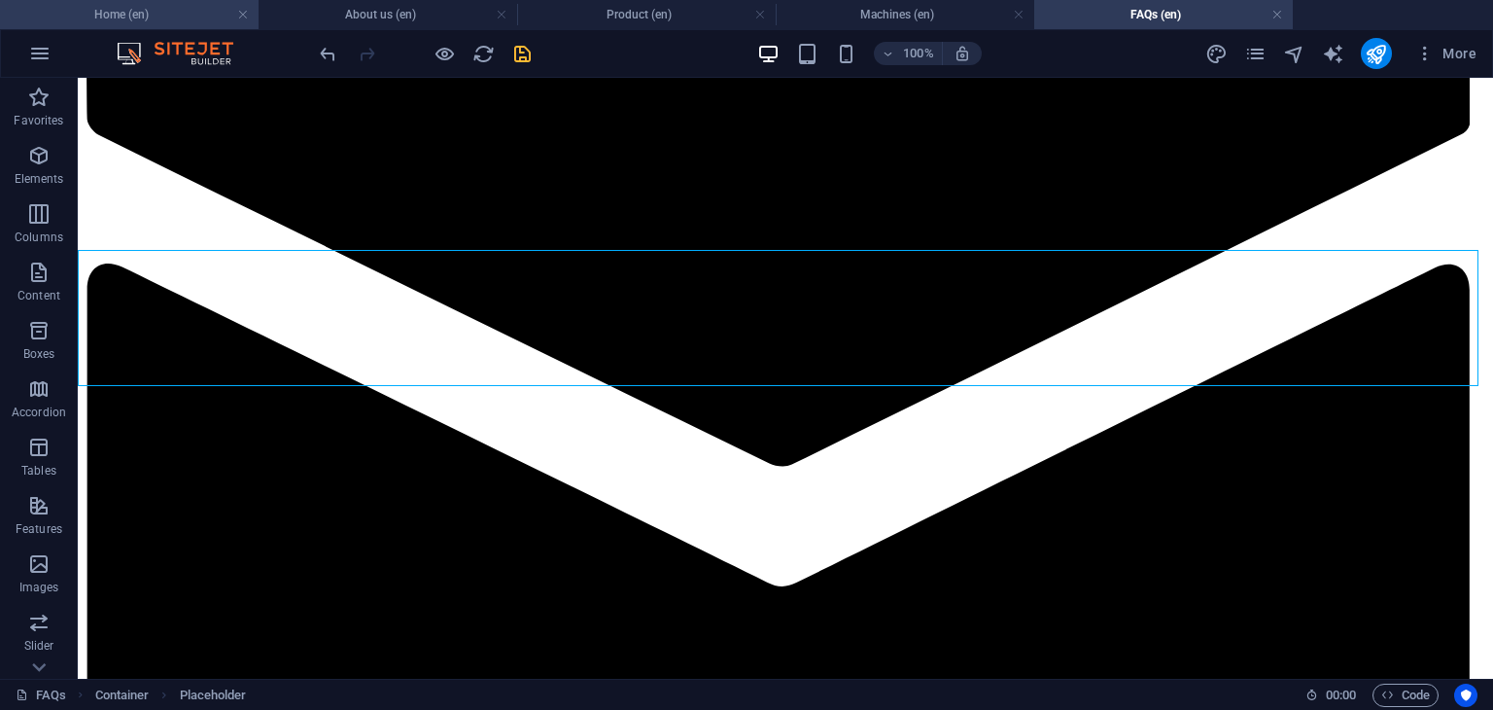
click at [187, 16] on h4 "Home (en)" at bounding box center [129, 14] width 259 height 21
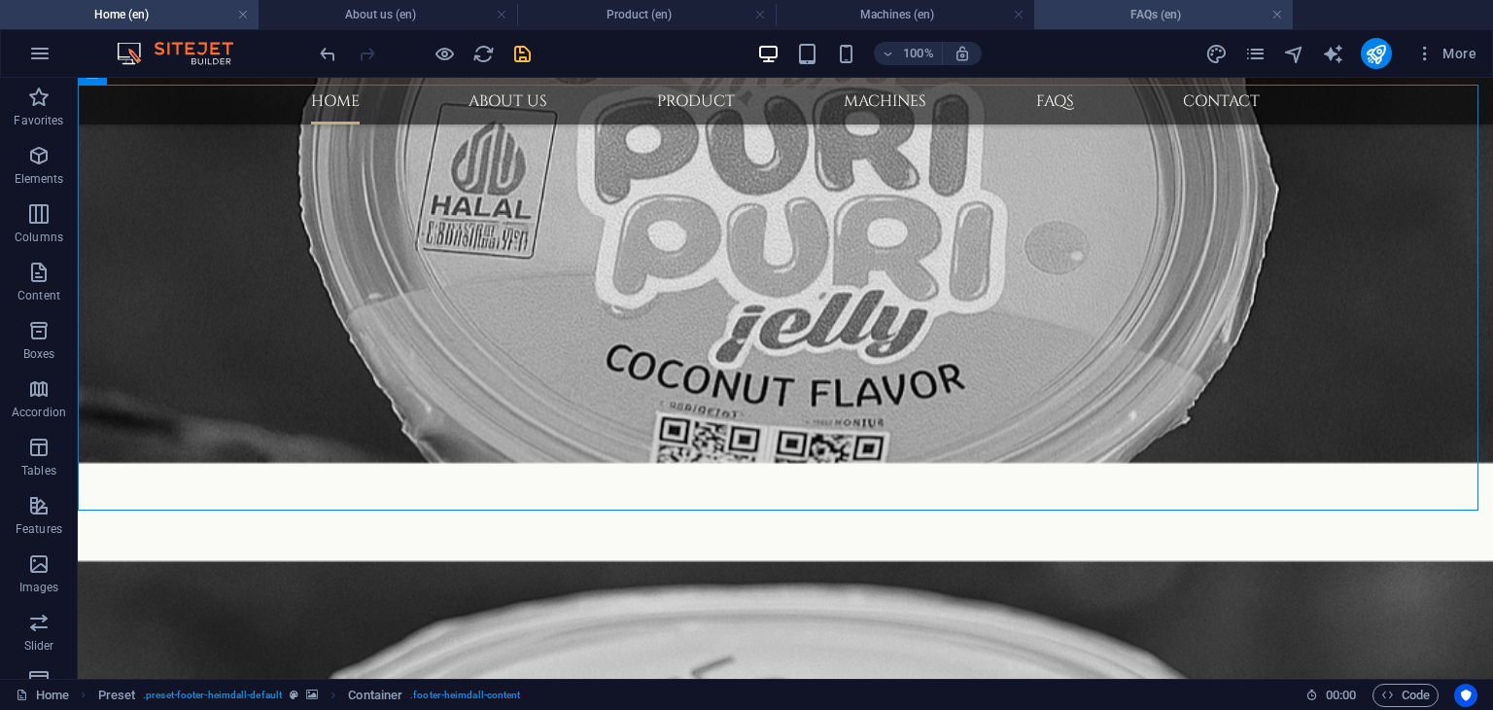
click at [1116, 12] on h4 "FAQs (en)" at bounding box center [1163, 14] width 259 height 21
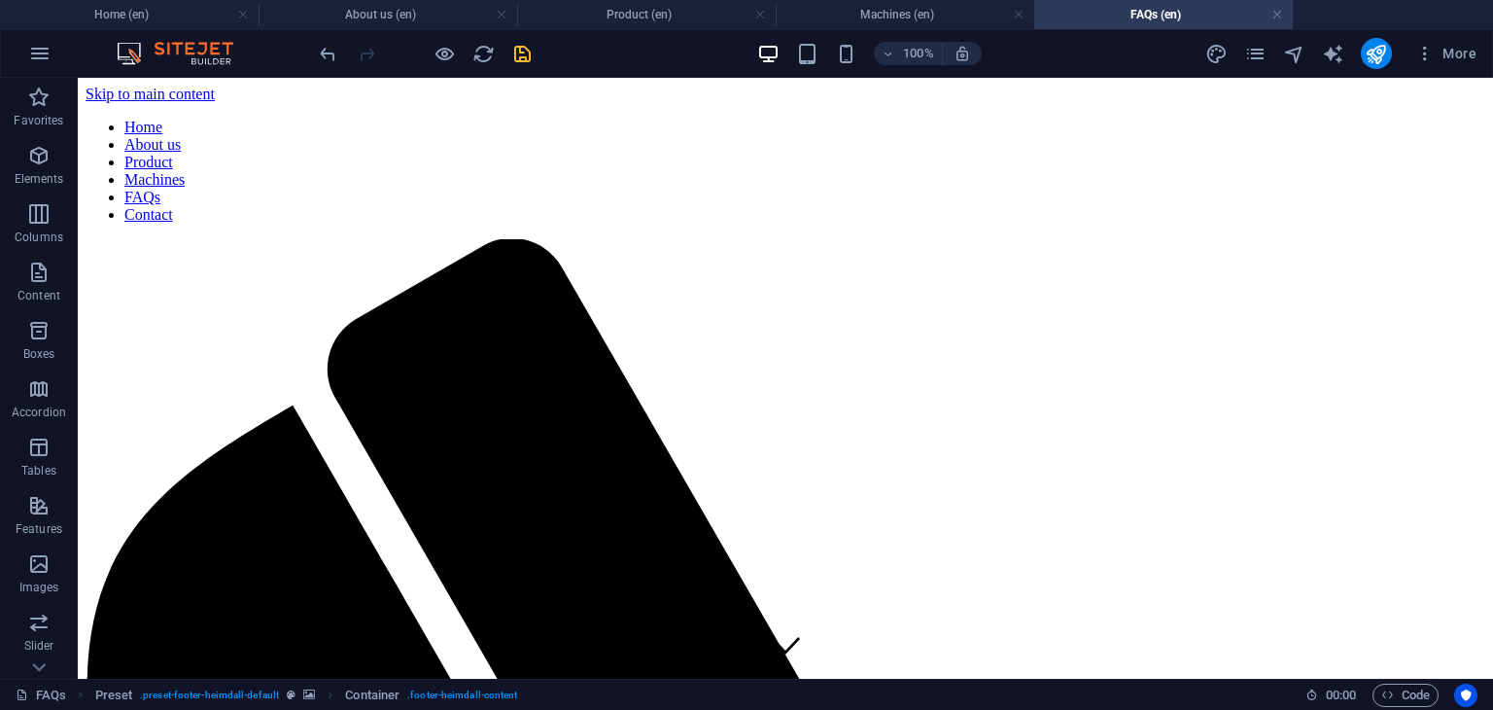
scroll to position [2130, 0]
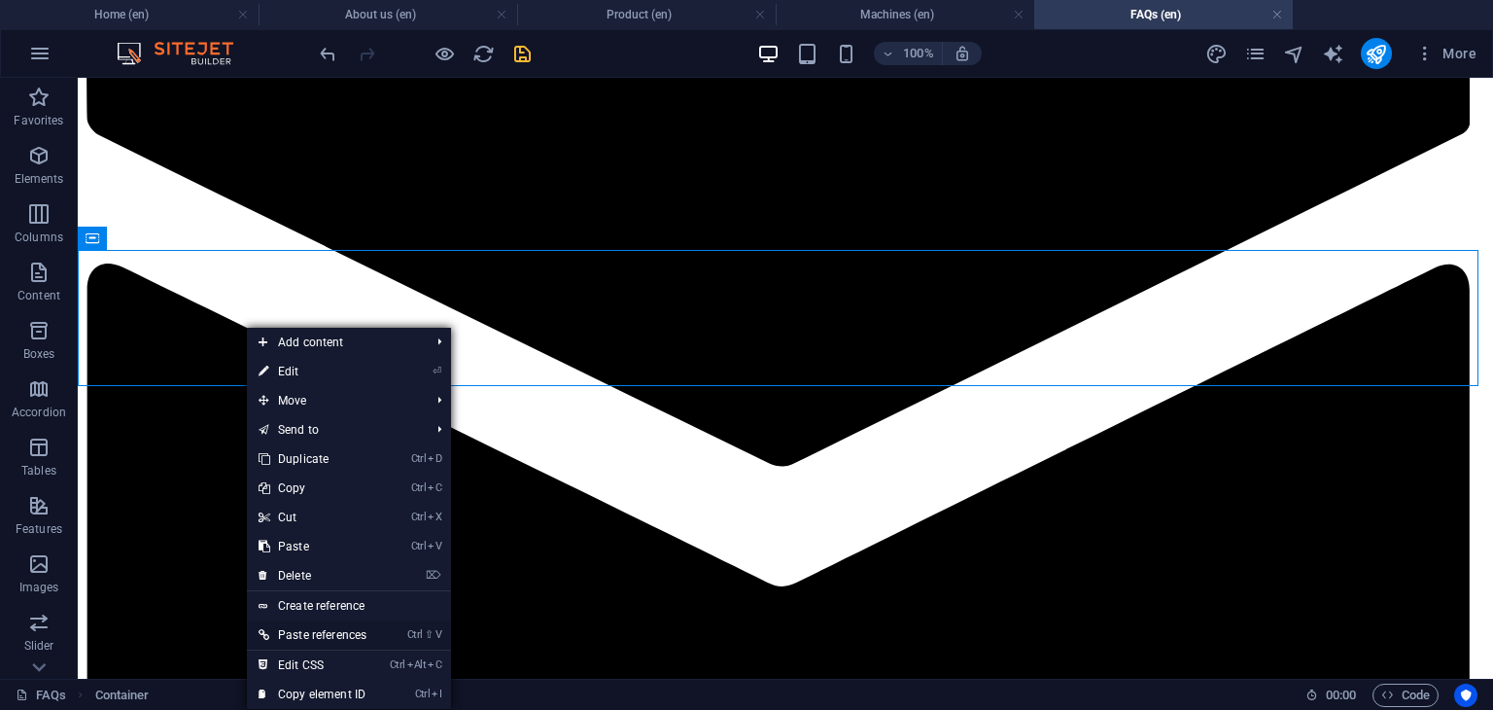
click at [330, 634] on link "Ctrl ⇧ V Paste references" at bounding box center [312, 634] width 131 height 29
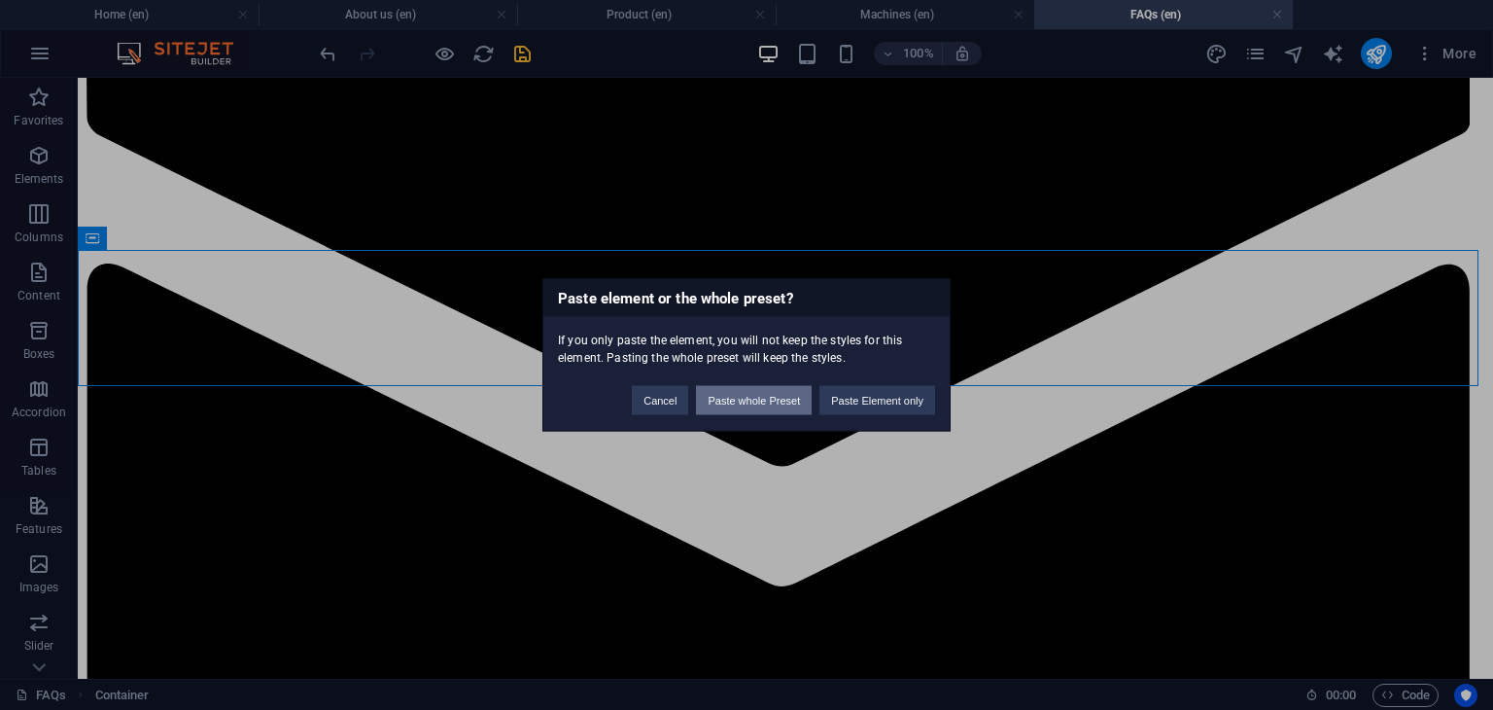
click at [751, 405] on button "Paste whole Preset" at bounding box center [754, 400] width 116 height 29
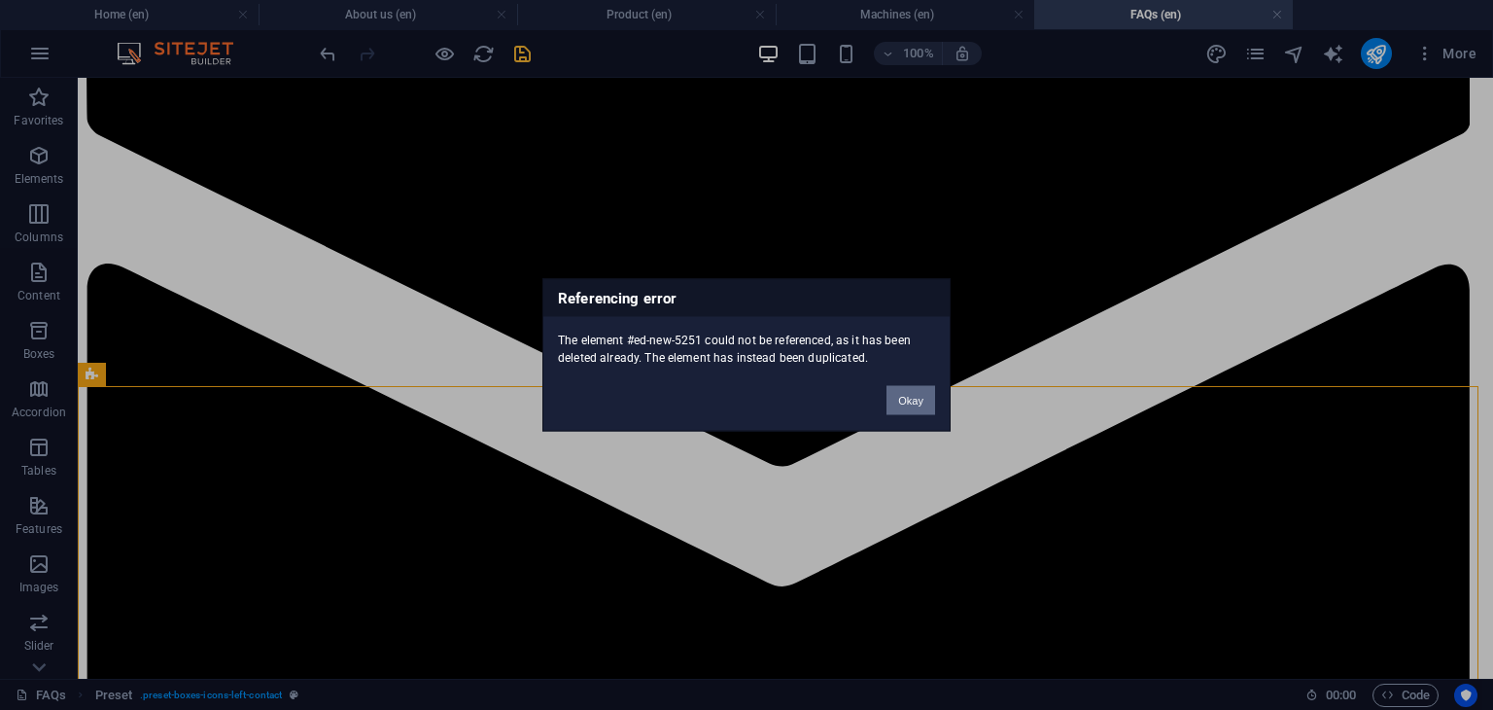
click at [907, 403] on button "Okay" at bounding box center [911, 400] width 49 height 29
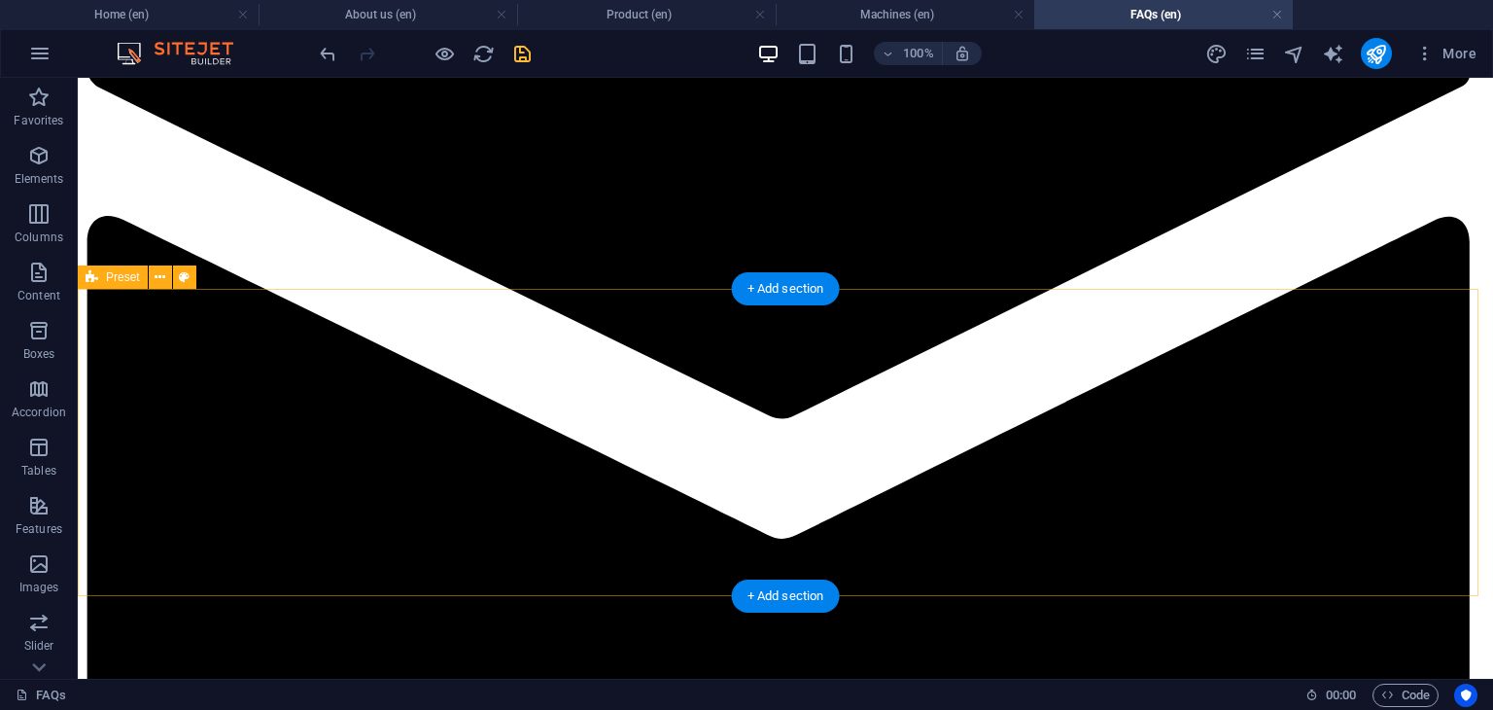
scroll to position [2227, 0]
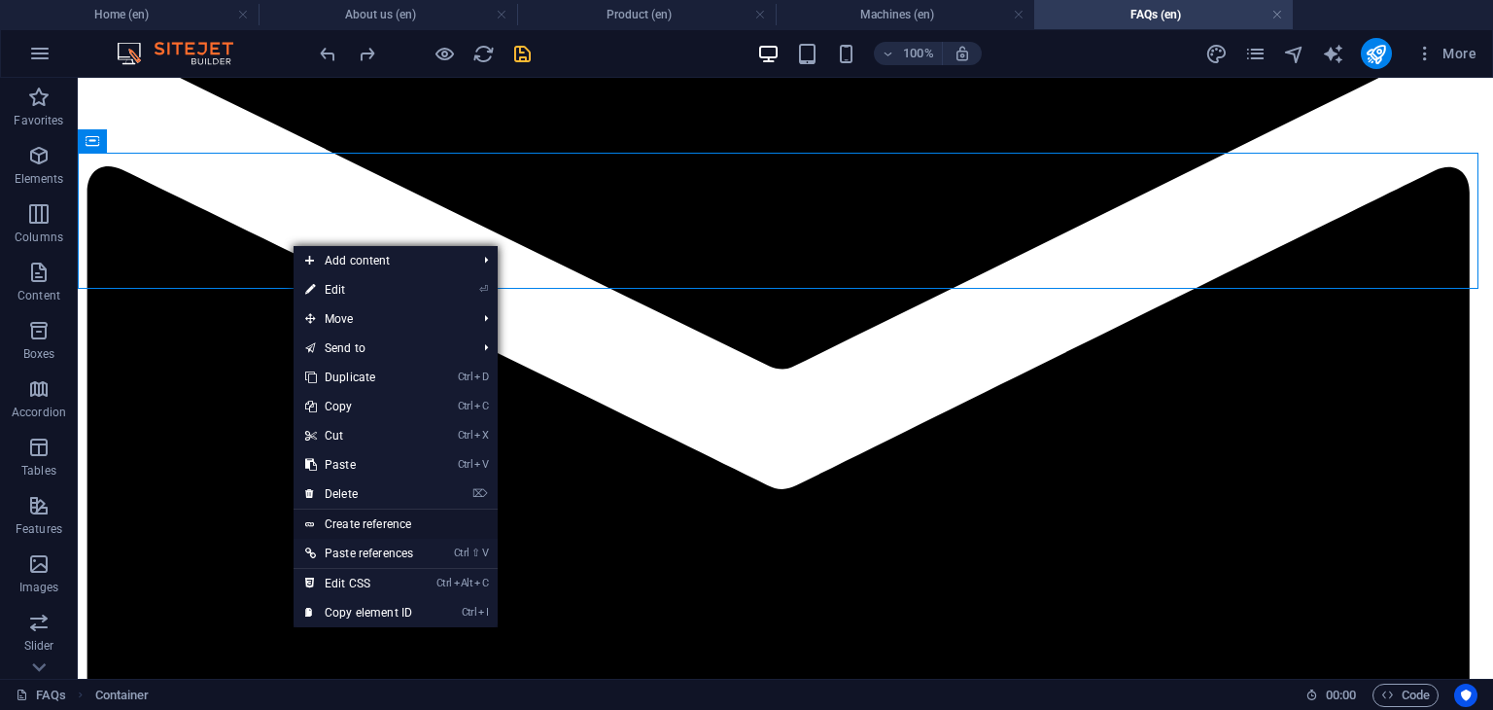
click at [347, 520] on link "Create reference" at bounding box center [396, 523] width 204 height 29
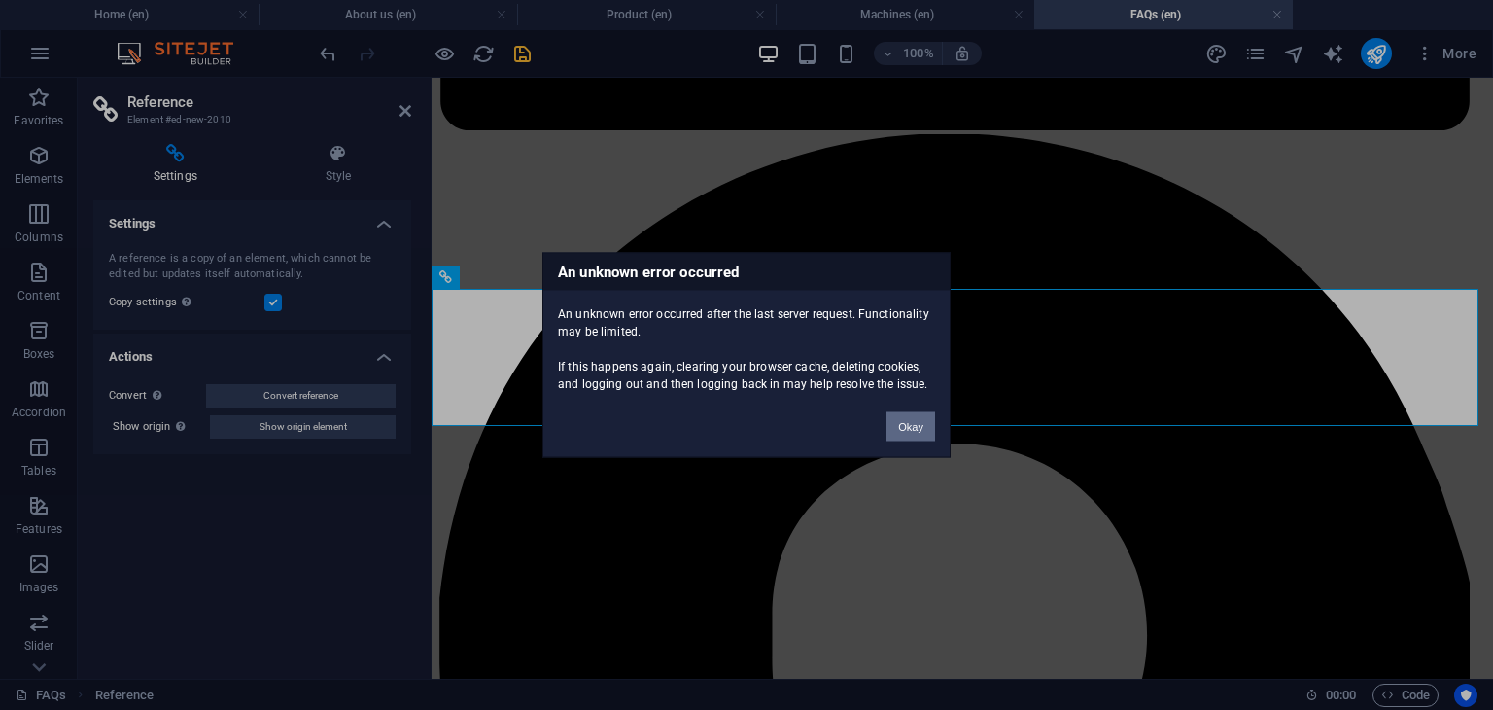
click at [903, 431] on button "Okay" at bounding box center [911, 426] width 49 height 29
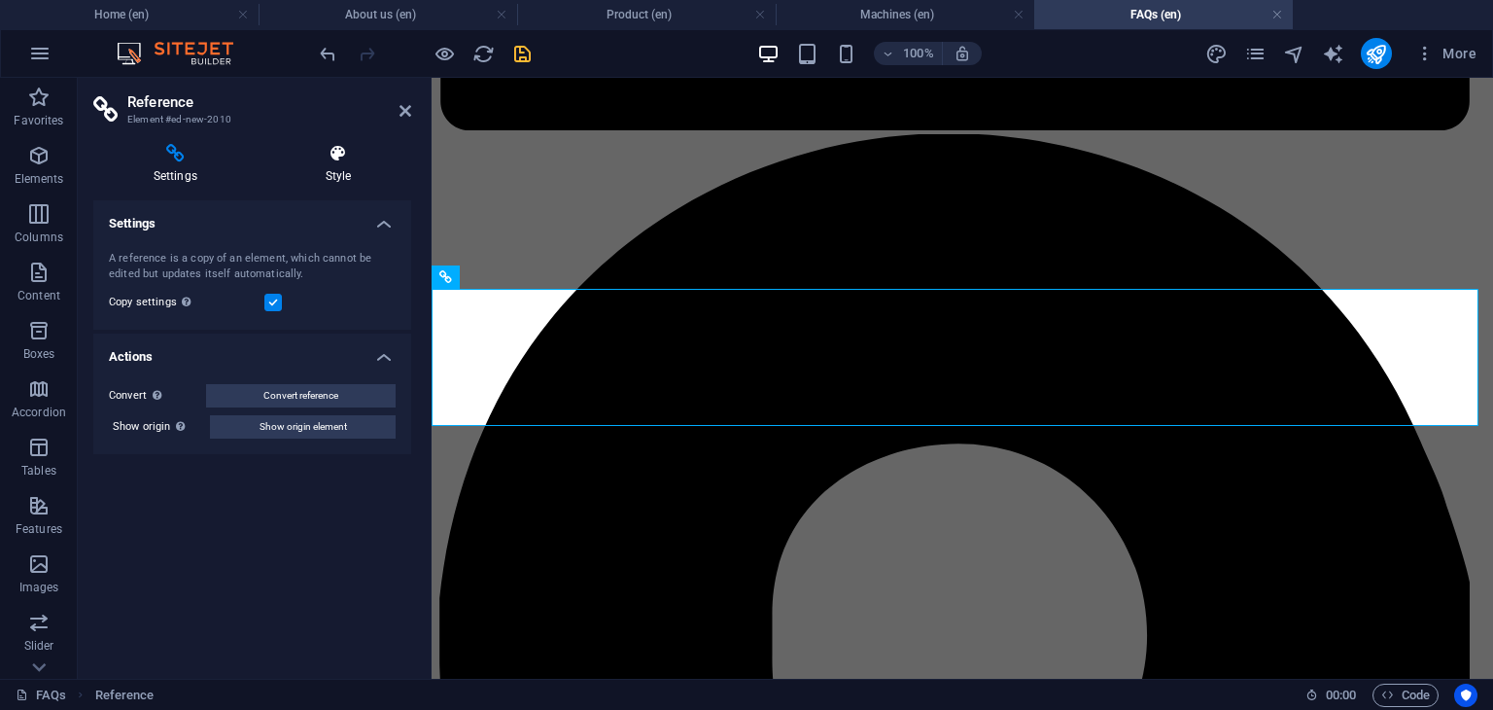
click at [350, 172] on h4 "Style" at bounding box center [338, 164] width 146 height 41
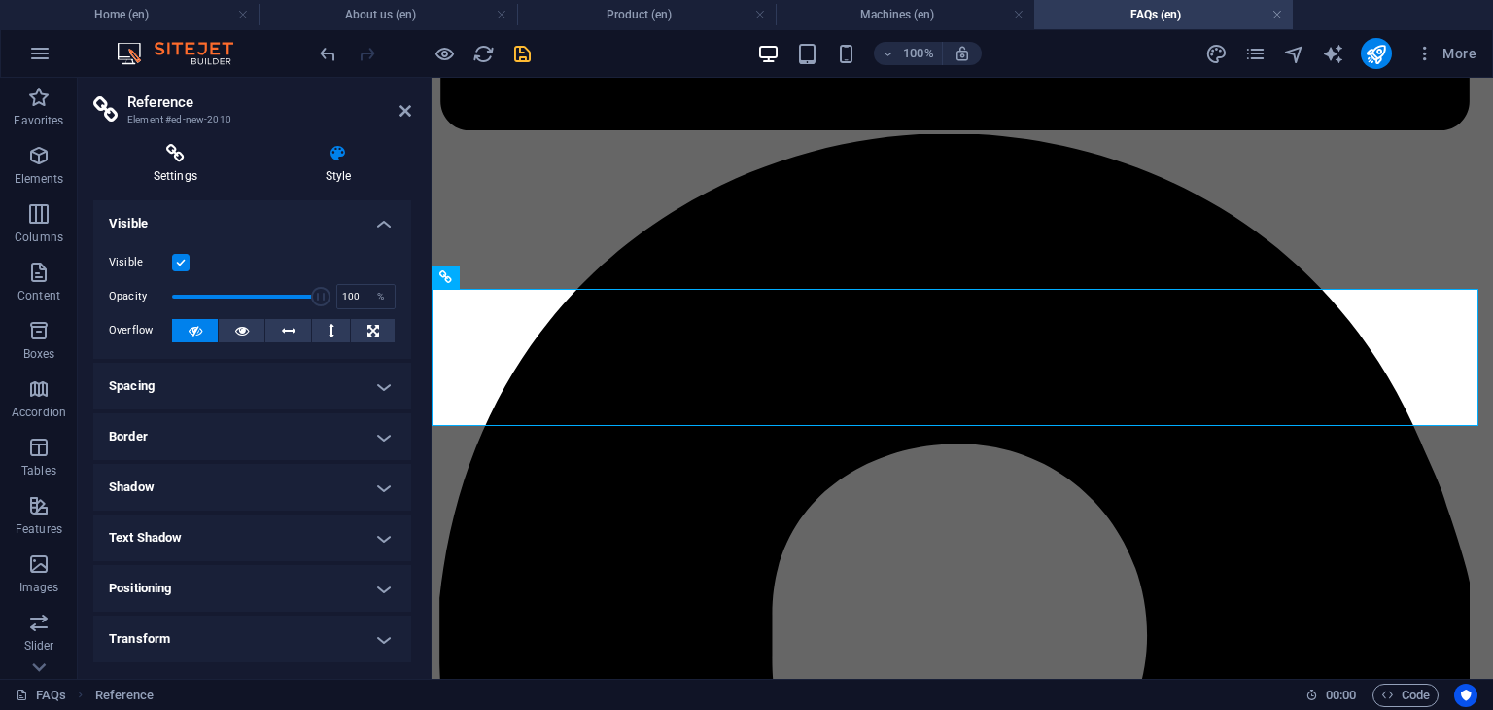
click at [194, 164] on h4 "Settings" at bounding box center [179, 164] width 172 height 41
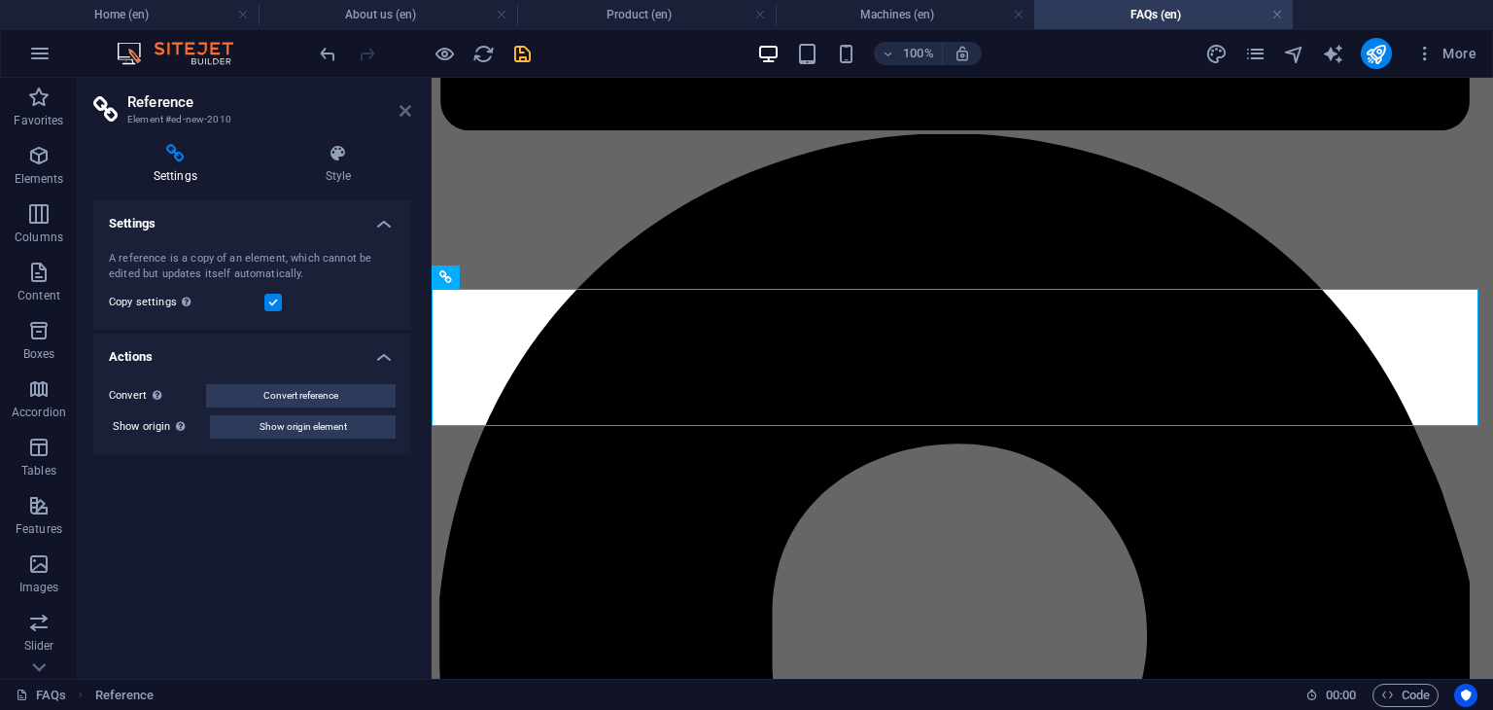
click at [406, 113] on icon at bounding box center [406, 111] width 12 height 16
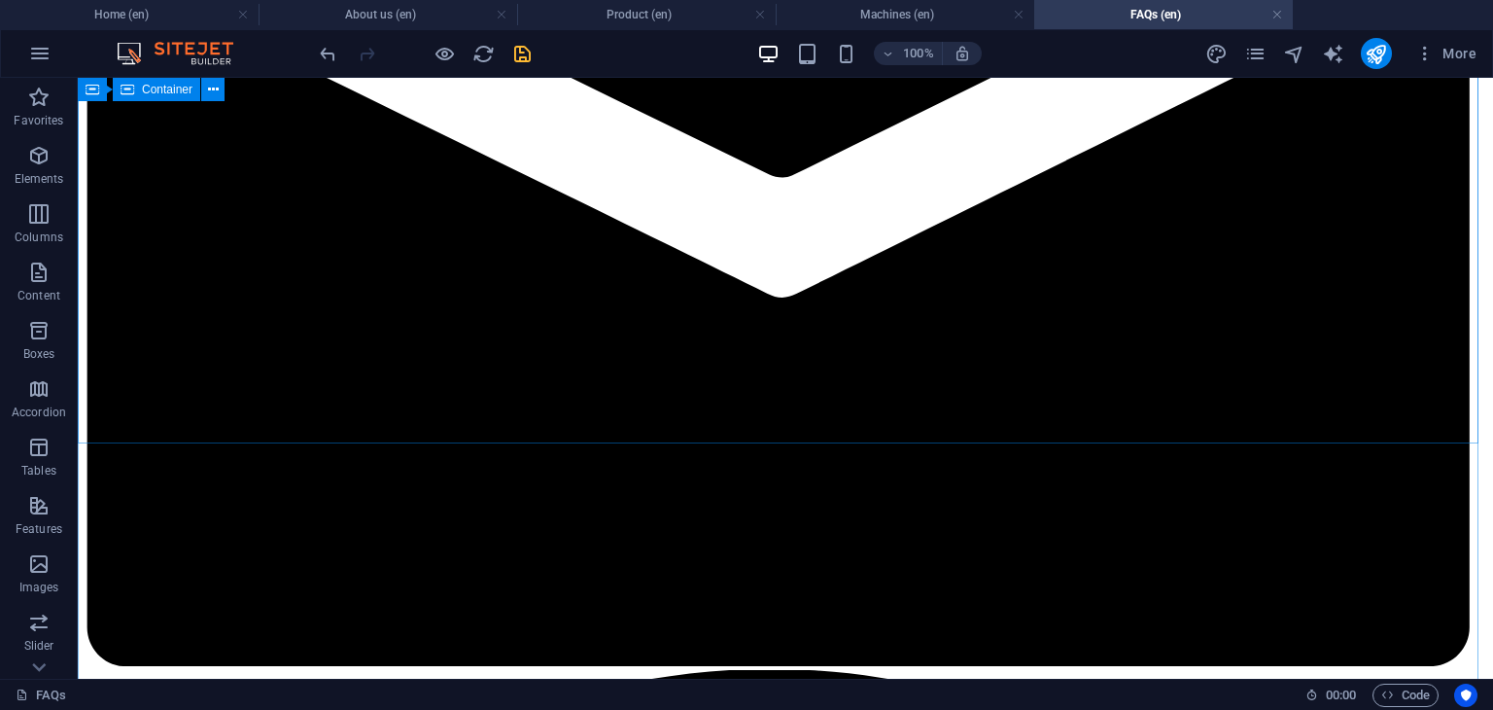
scroll to position [2224, 0]
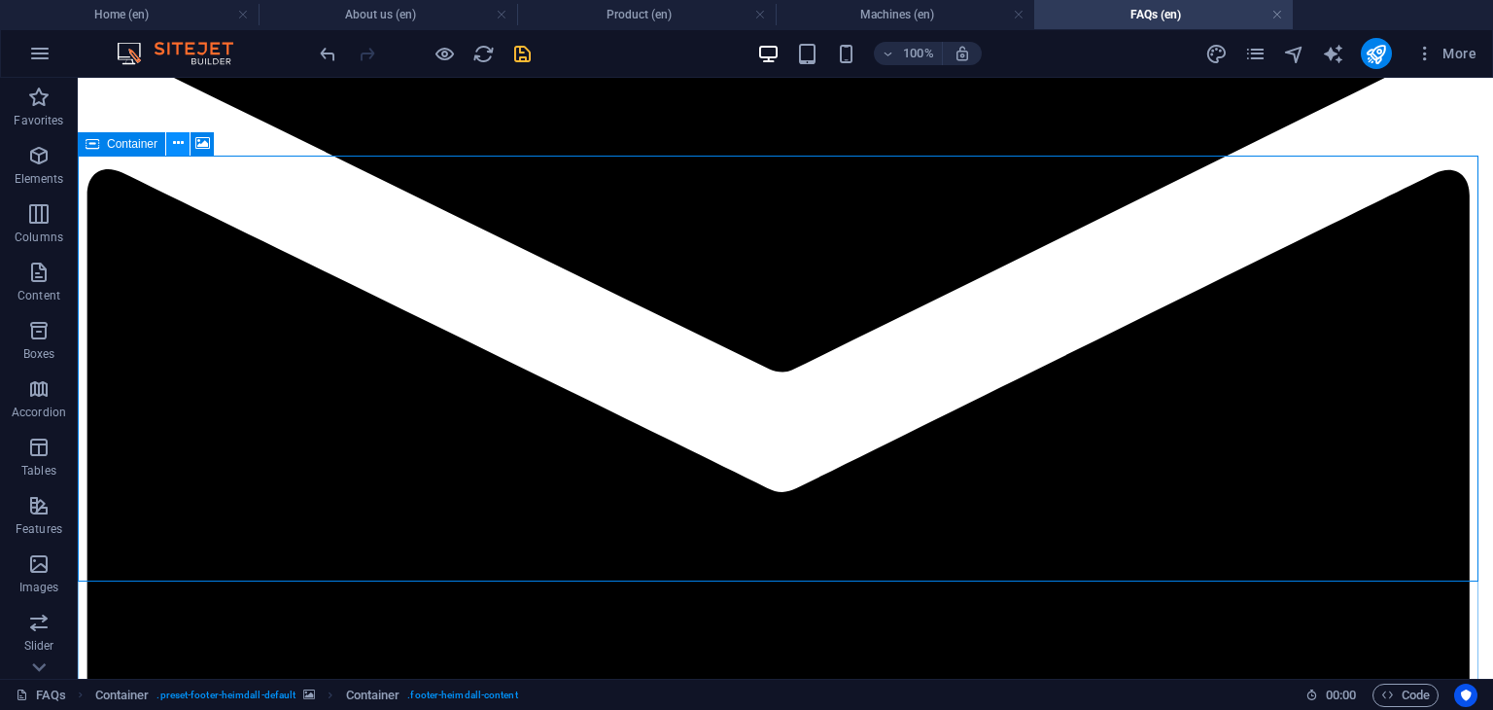
click at [173, 148] on icon at bounding box center [178, 143] width 11 height 20
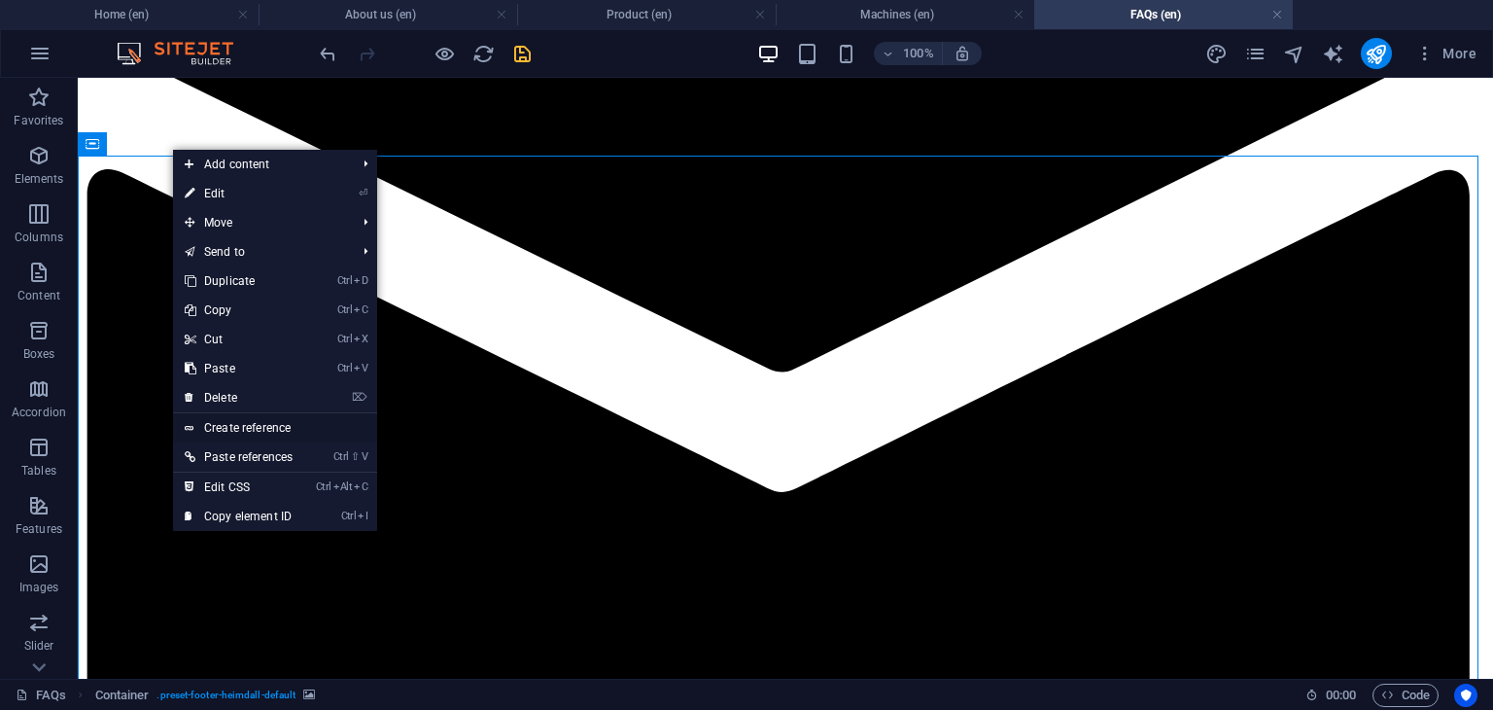
click at [235, 425] on link "Create reference" at bounding box center [275, 427] width 204 height 29
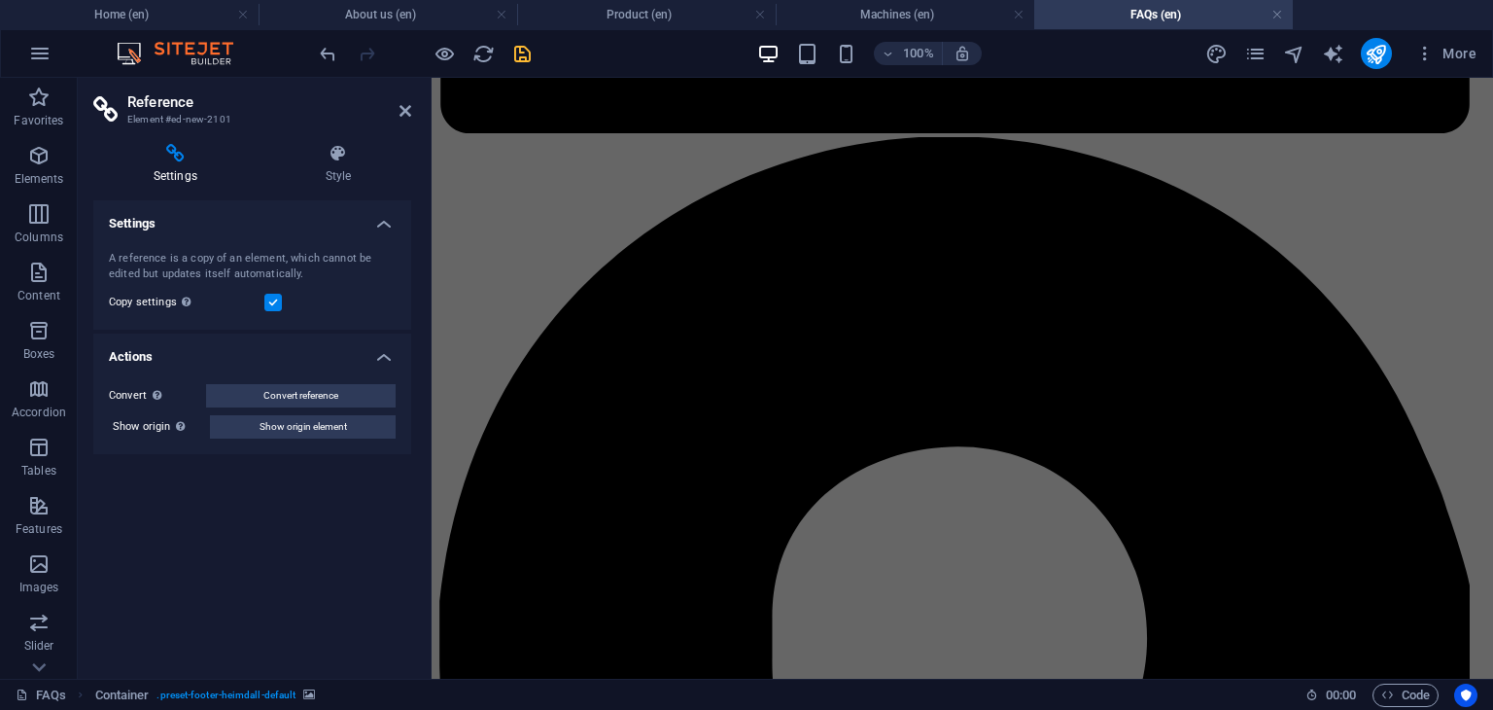
scroll to position [3077, 0]
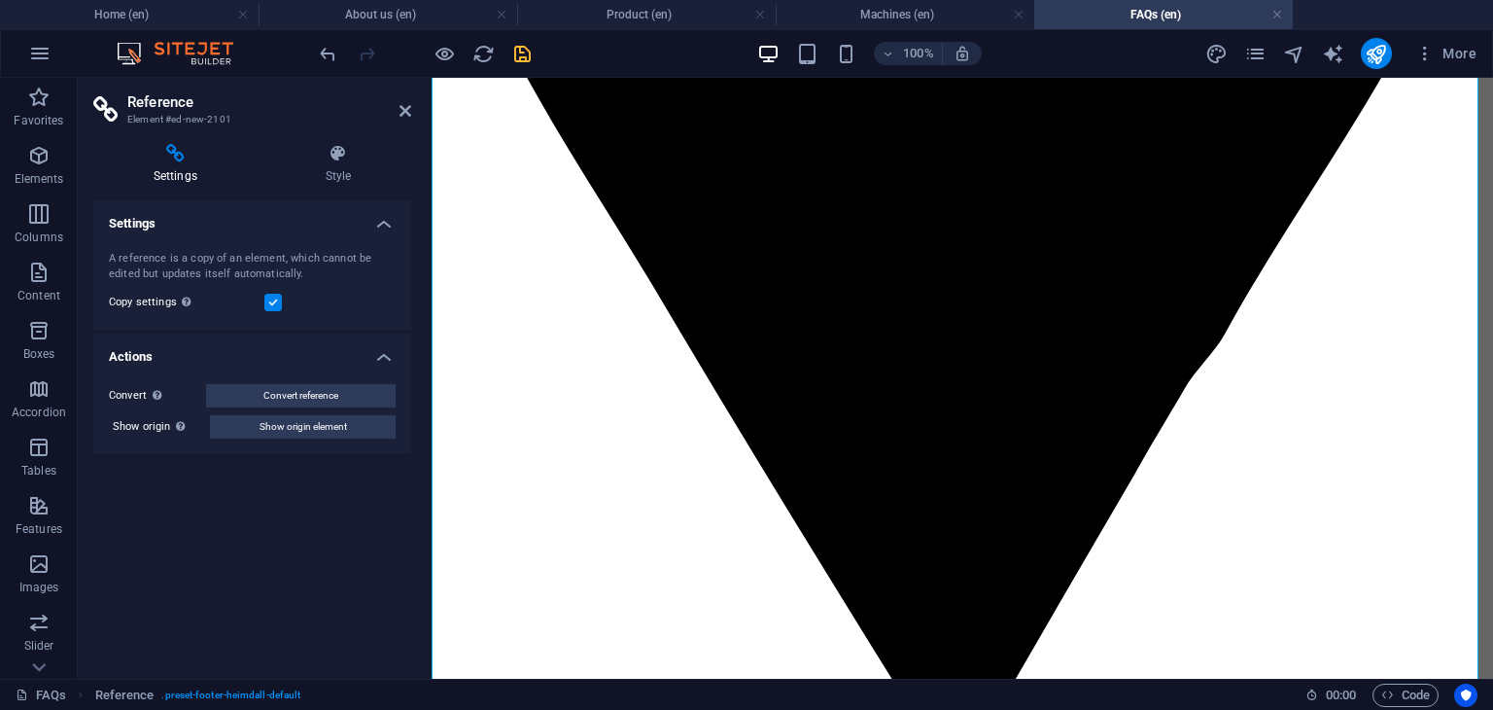
click at [235, 425] on button "Show origin element" at bounding box center [303, 426] width 186 height 23
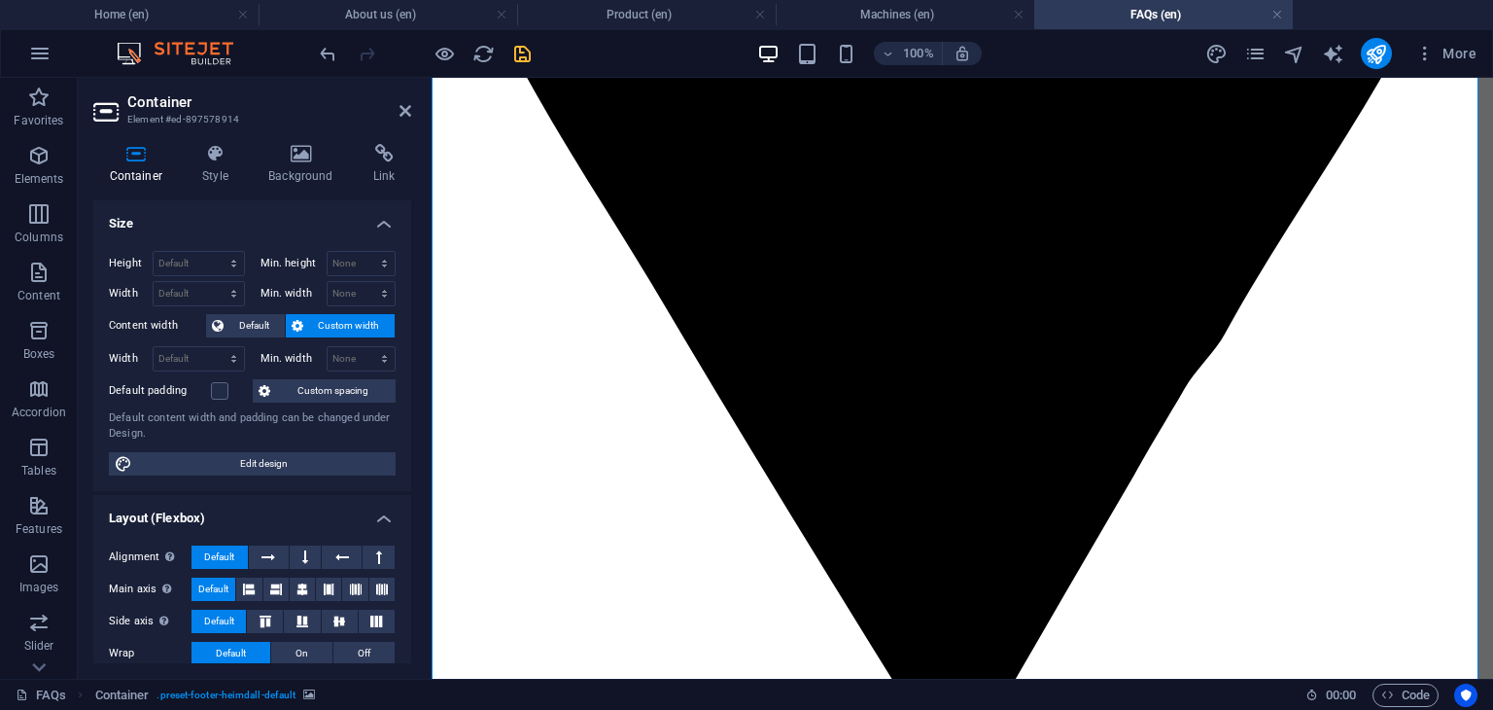
scroll to position [2361, 0]
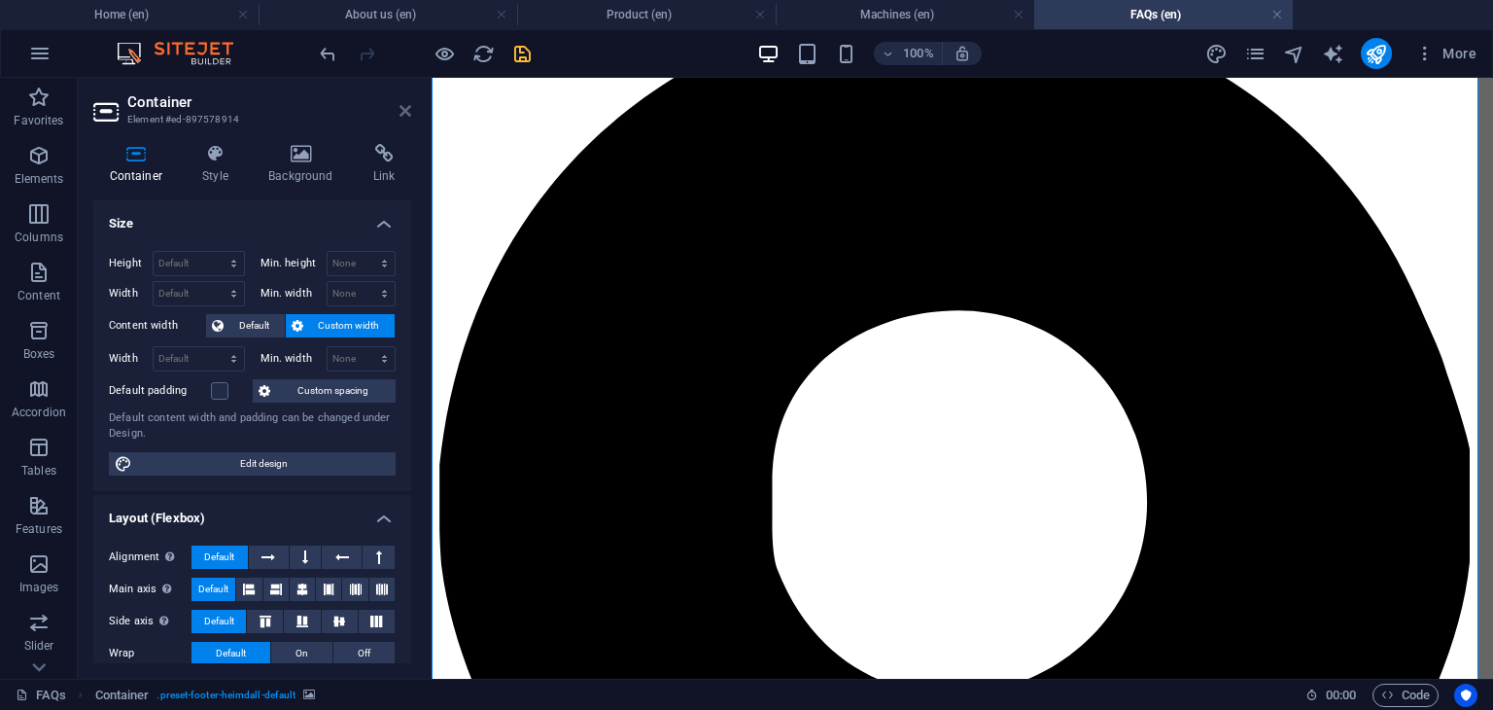
click at [408, 106] on icon at bounding box center [406, 111] width 12 height 16
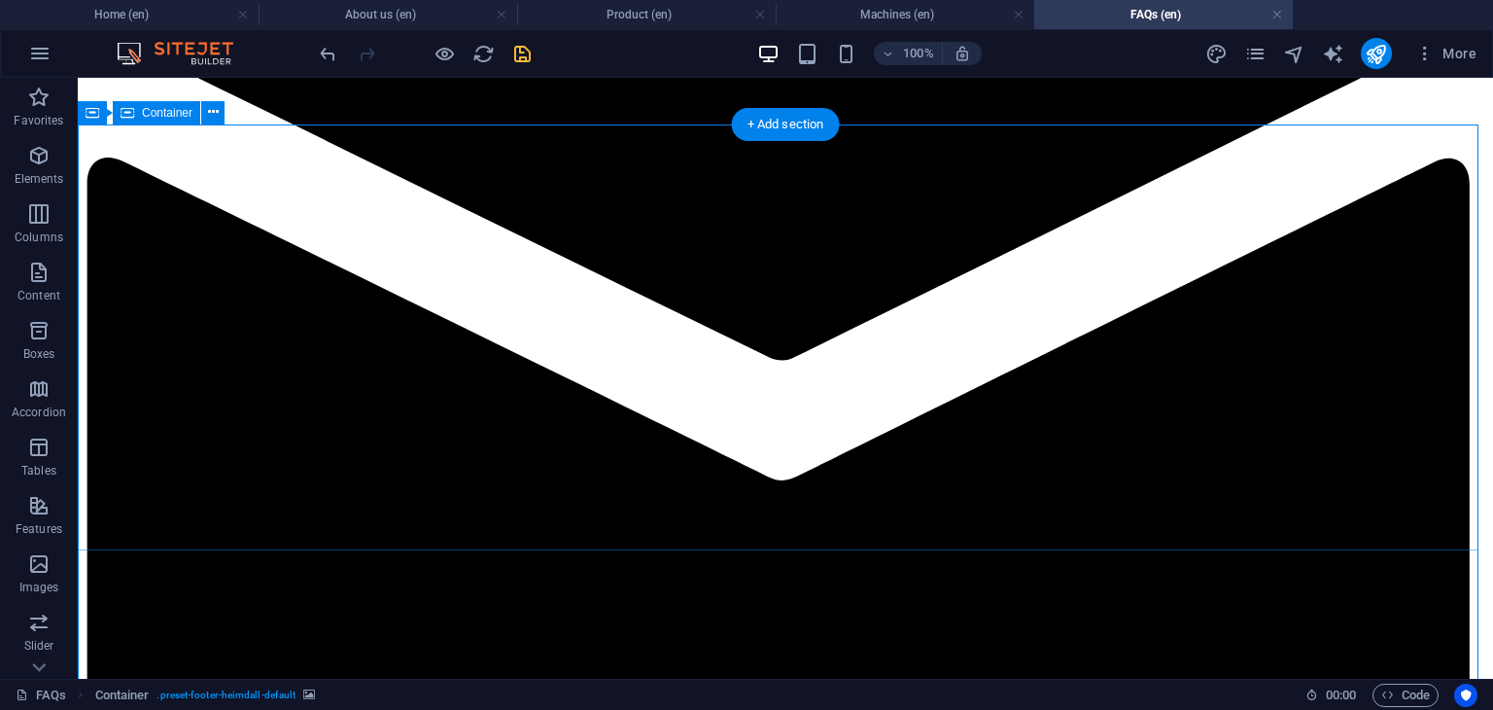
scroll to position [2263, 0]
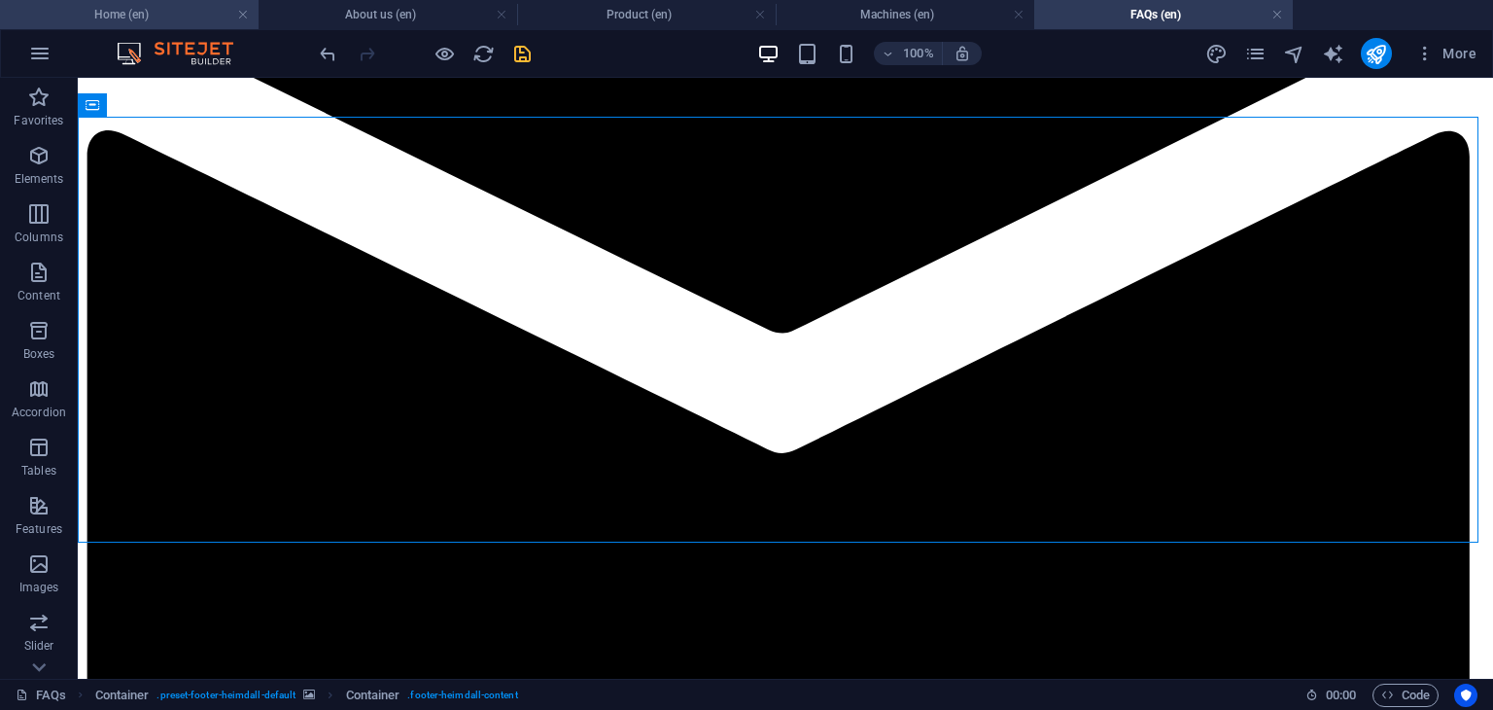
click at [192, 16] on h4 "Home (en)" at bounding box center [129, 14] width 259 height 21
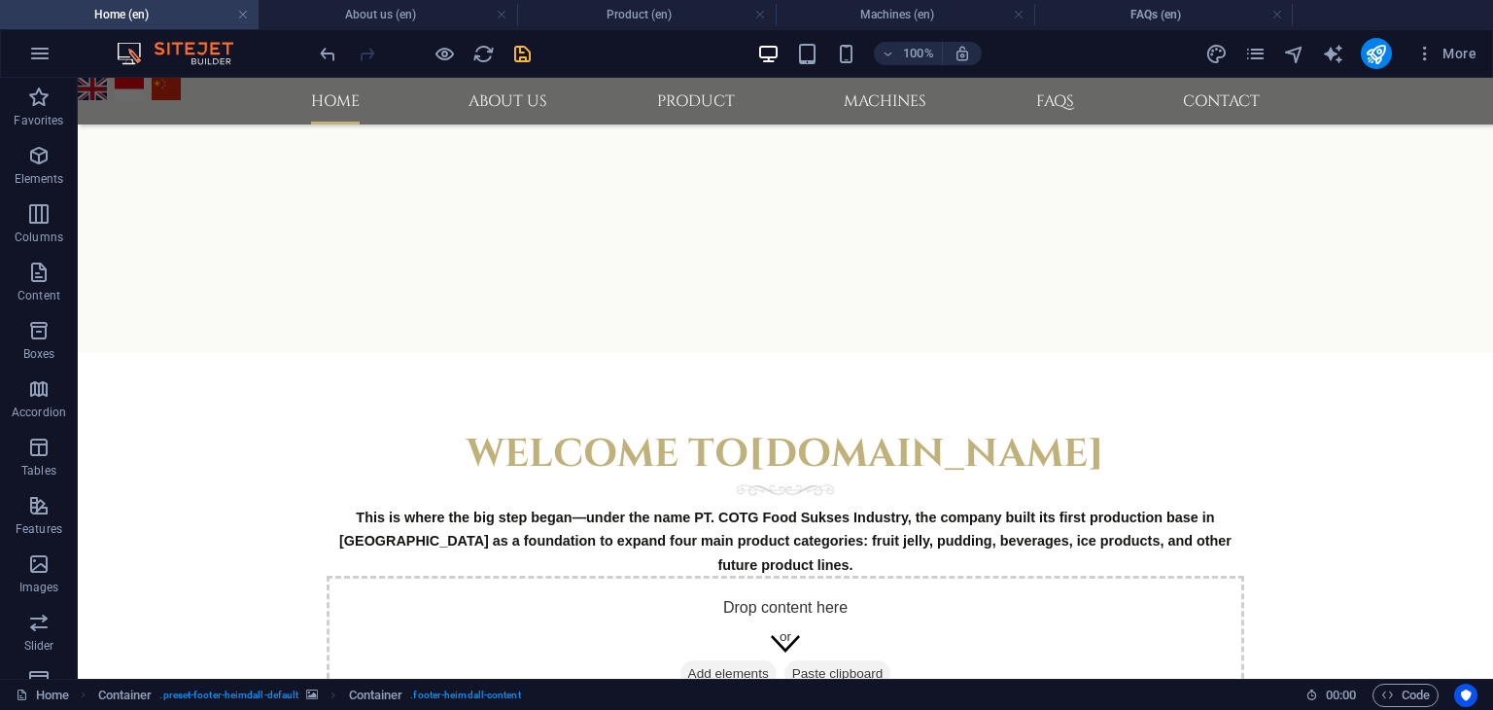
scroll to position [1841, 0]
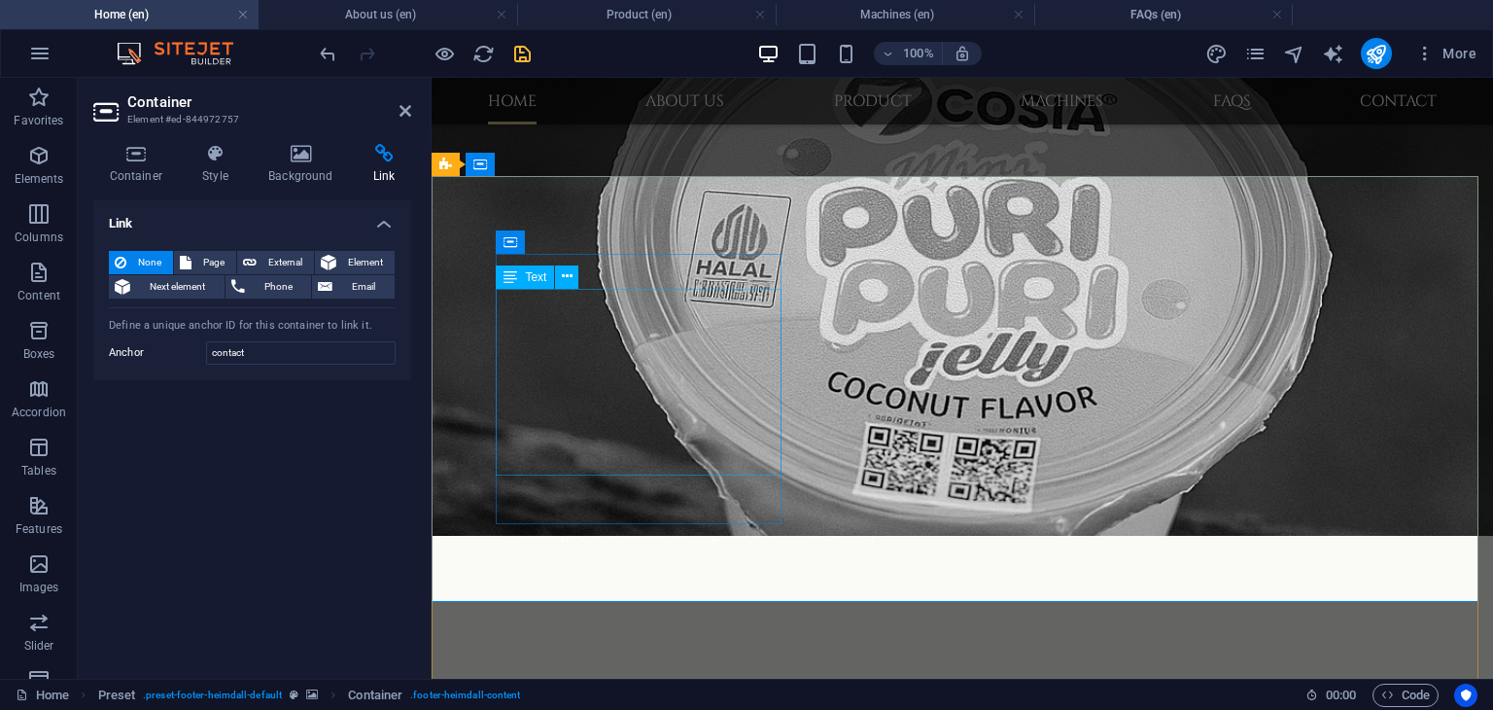
scroll to position [1814, 0]
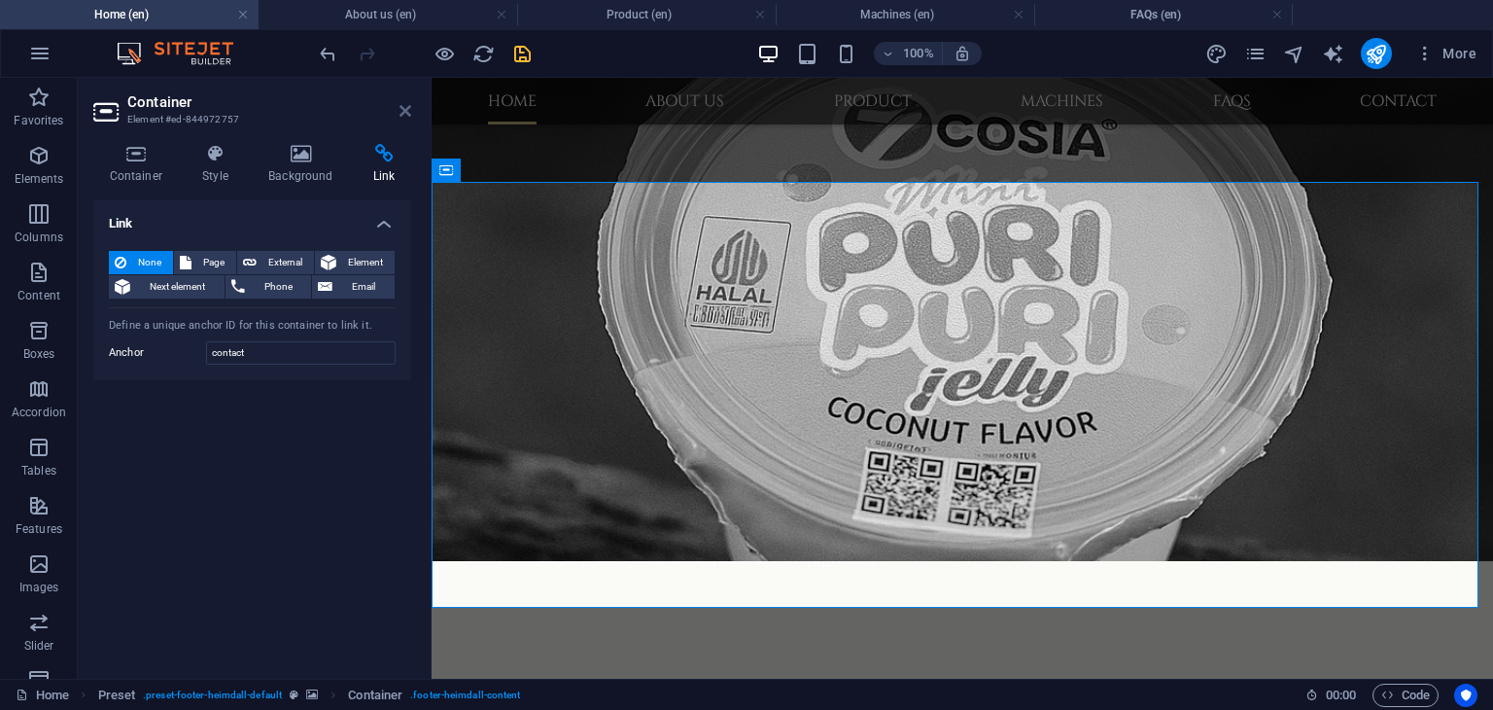
click at [407, 114] on icon at bounding box center [406, 111] width 12 height 16
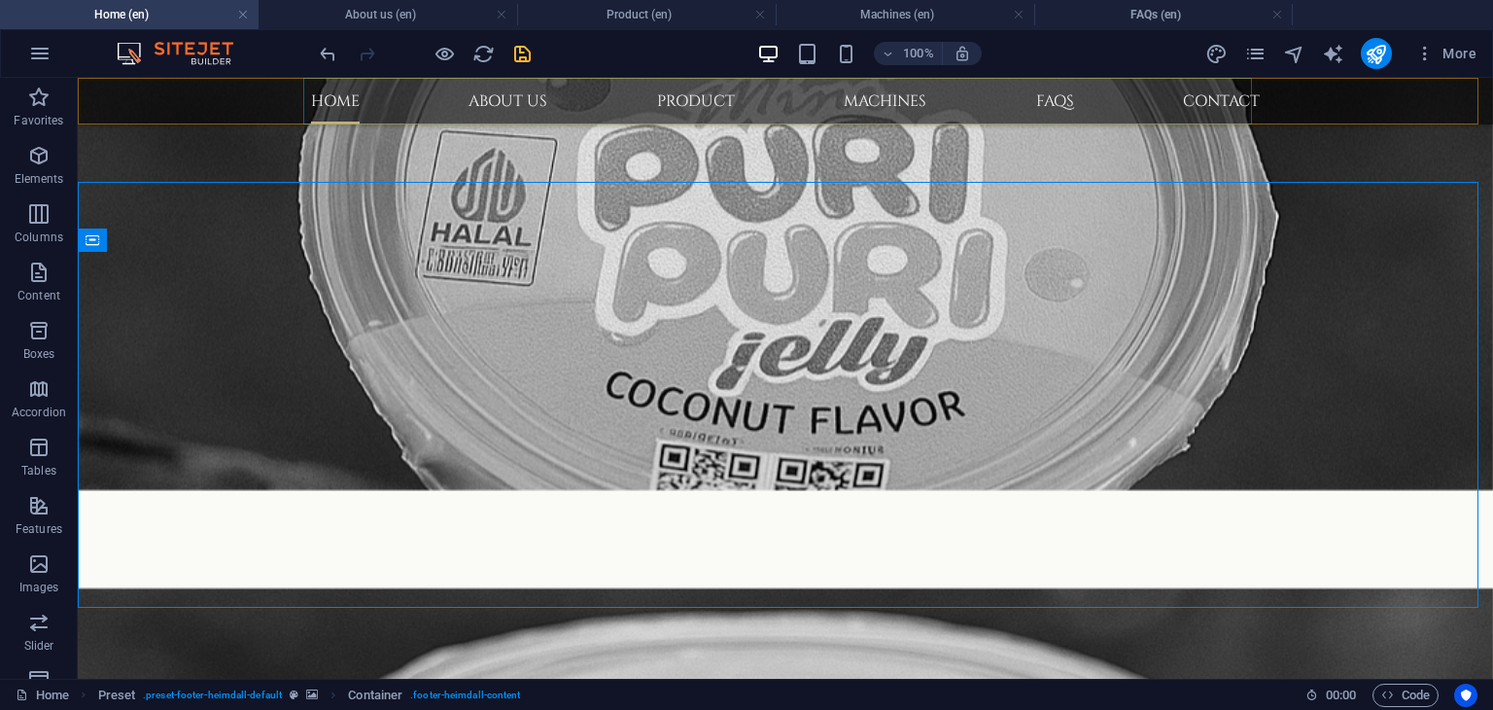
scroll to position [1744, 0]
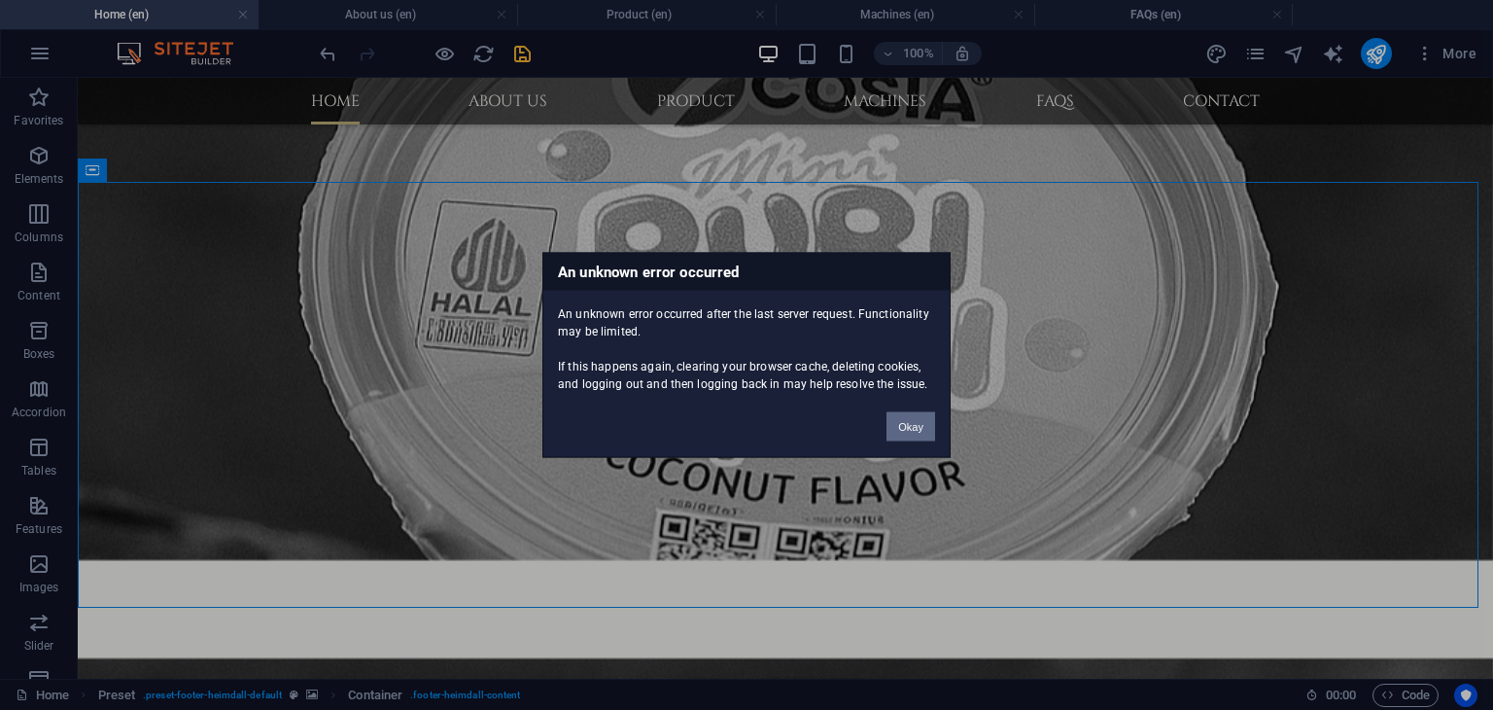
click at [915, 426] on button "Okay" at bounding box center [911, 426] width 49 height 29
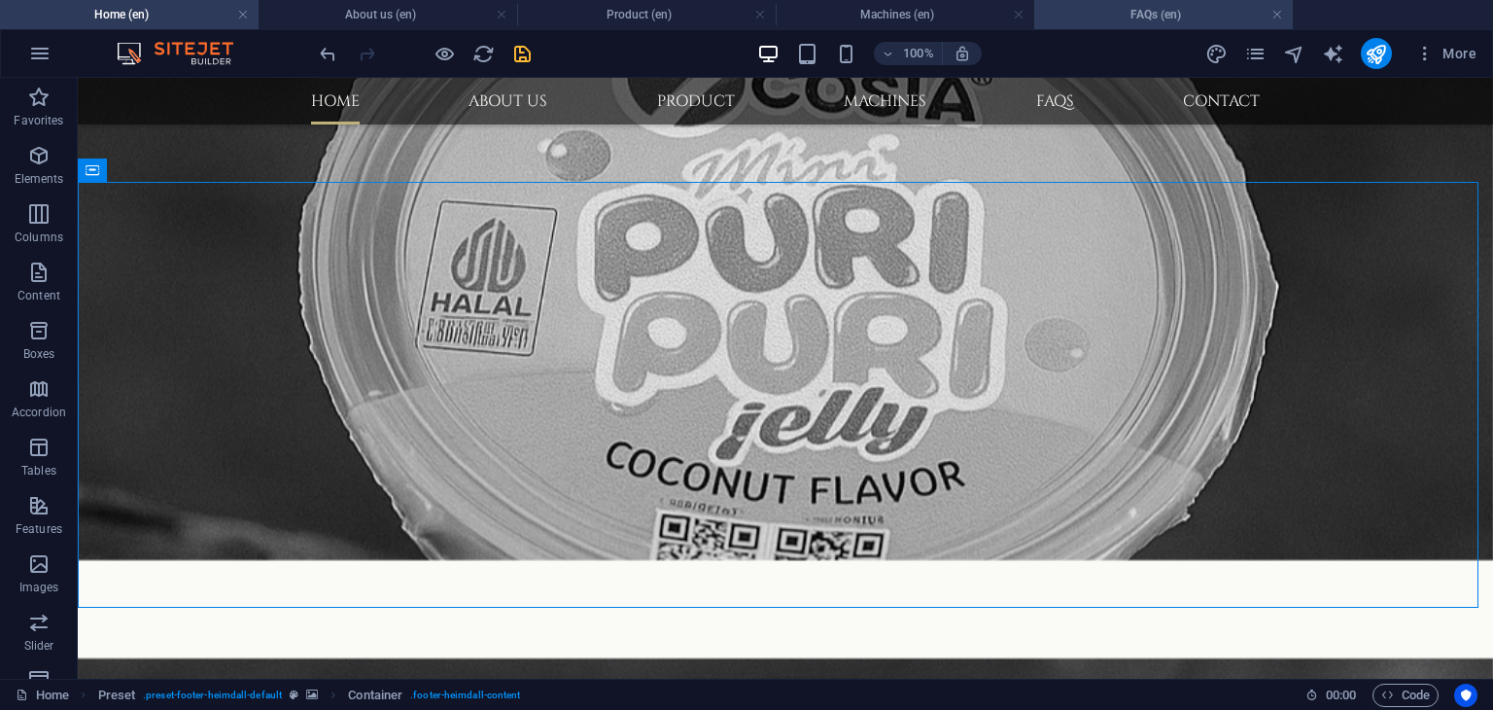
click at [1155, 25] on li "FAQs (en)" at bounding box center [1163, 14] width 259 height 29
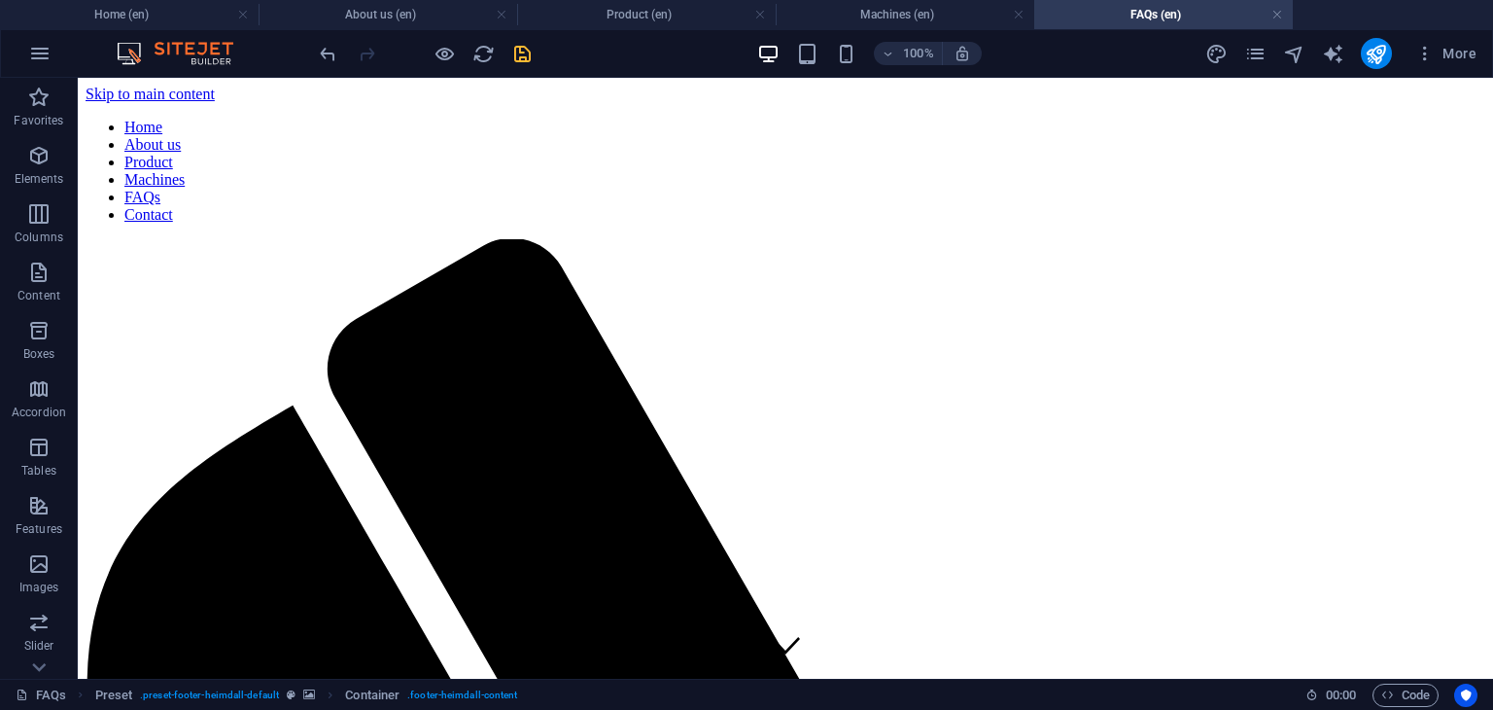
scroll to position [2263, 0]
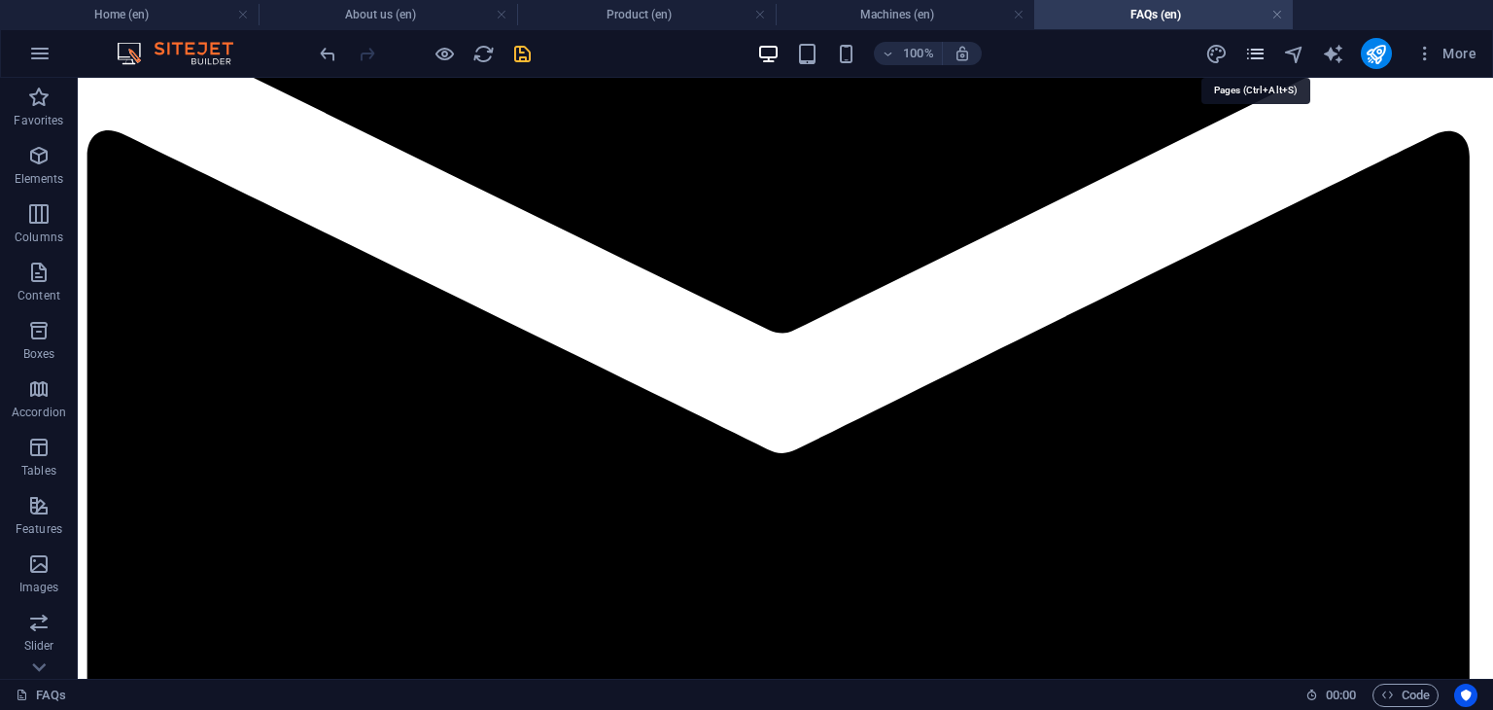
click at [1256, 63] on icon "pages" at bounding box center [1255, 54] width 22 height 22
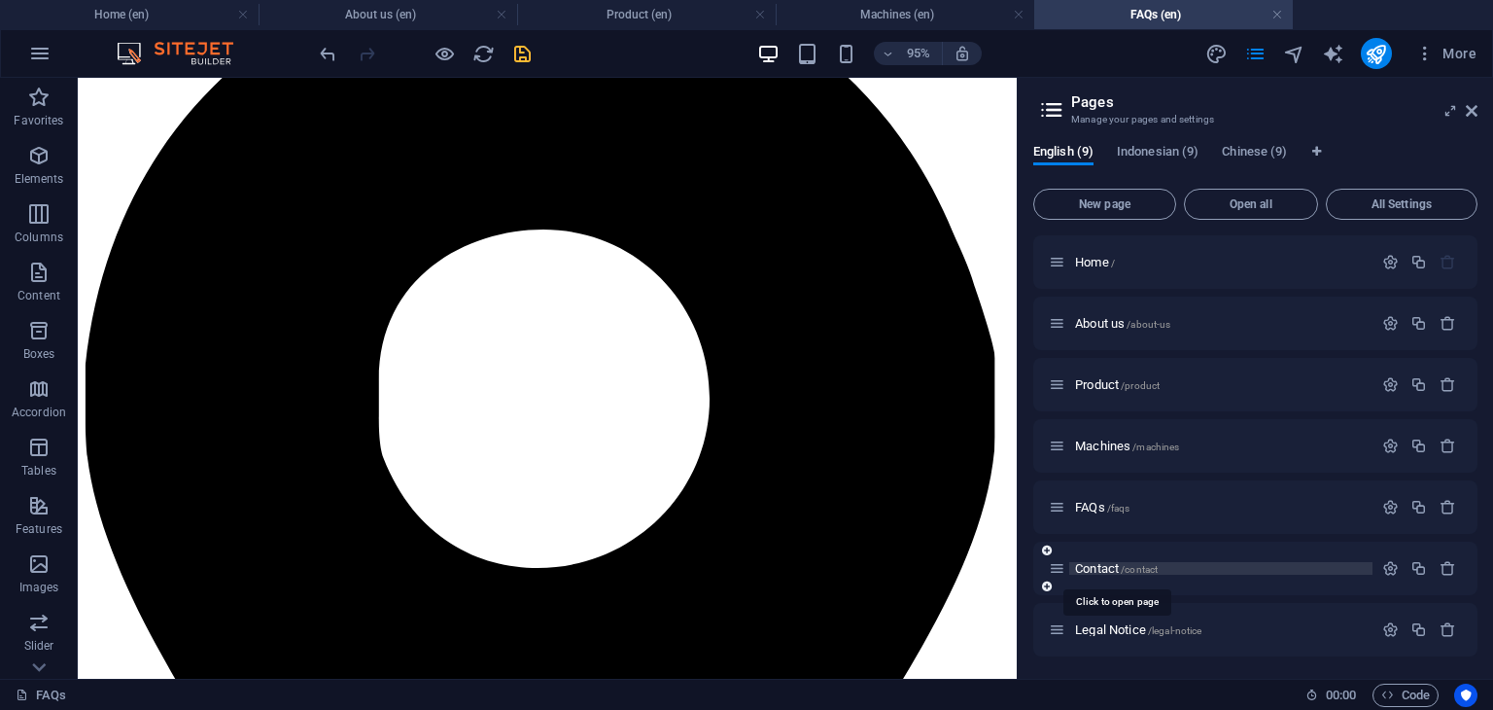
click at [1103, 570] on span "Contact /contact" at bounding box center [1116, 568] width 83 height 15
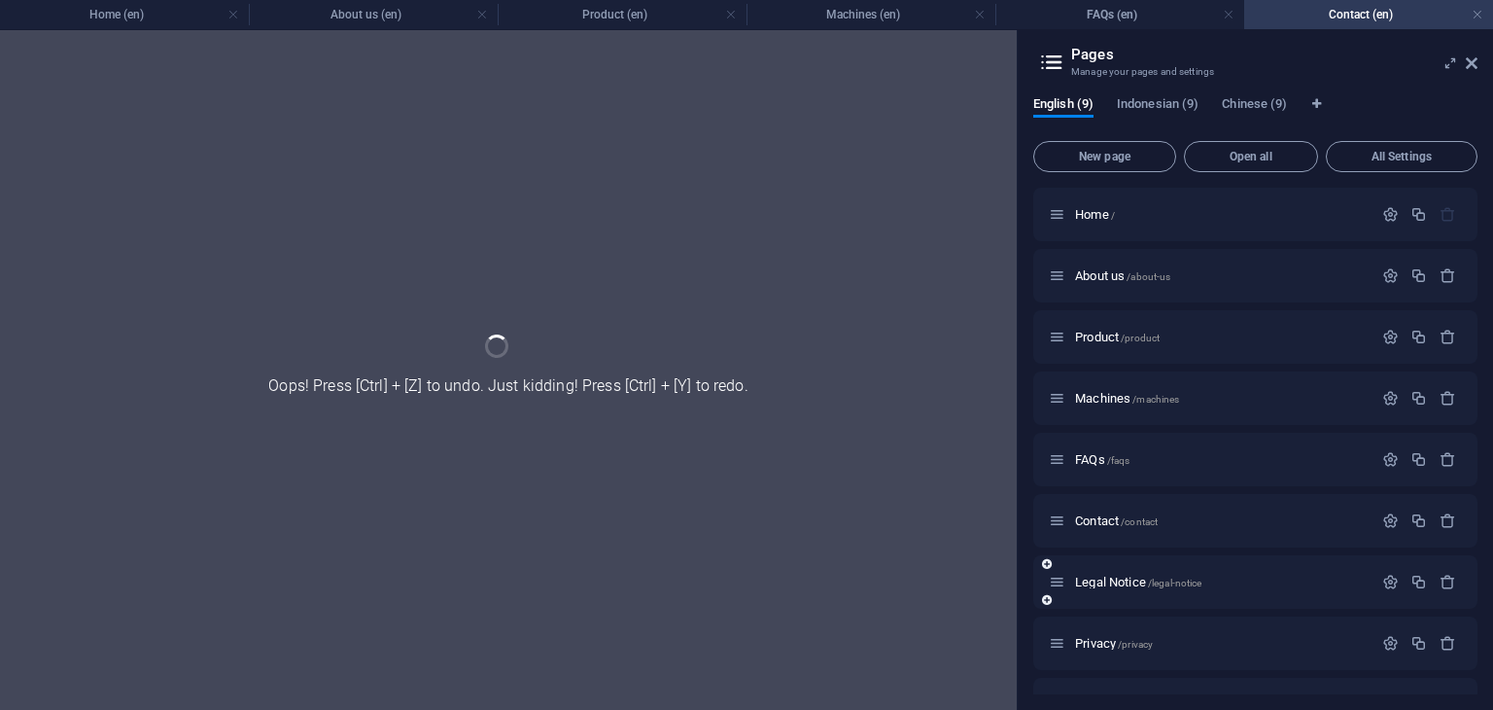
scroll to position [0, 0]
click at [1475, 16] on link at bounding box center [1478, 15] width 12 height 18
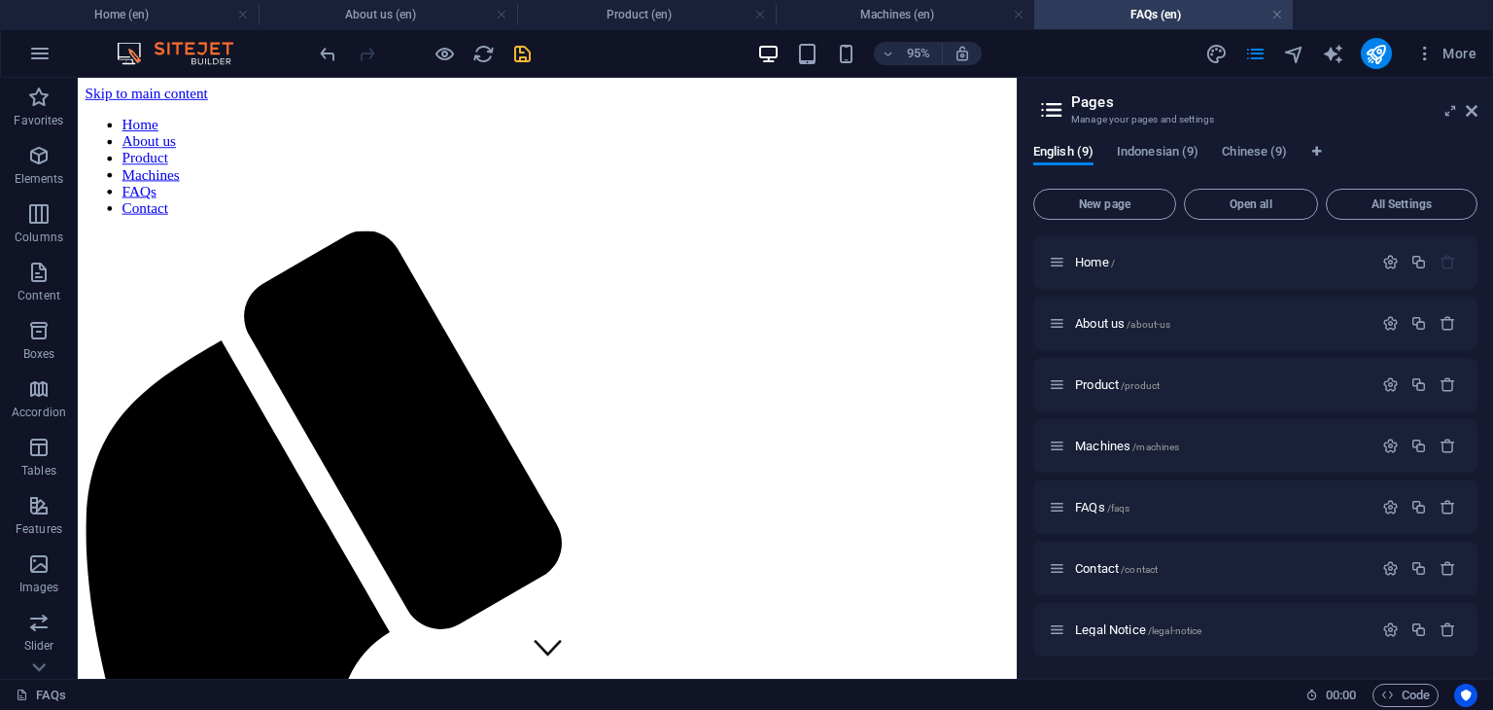
scroll to position [2263, 0]
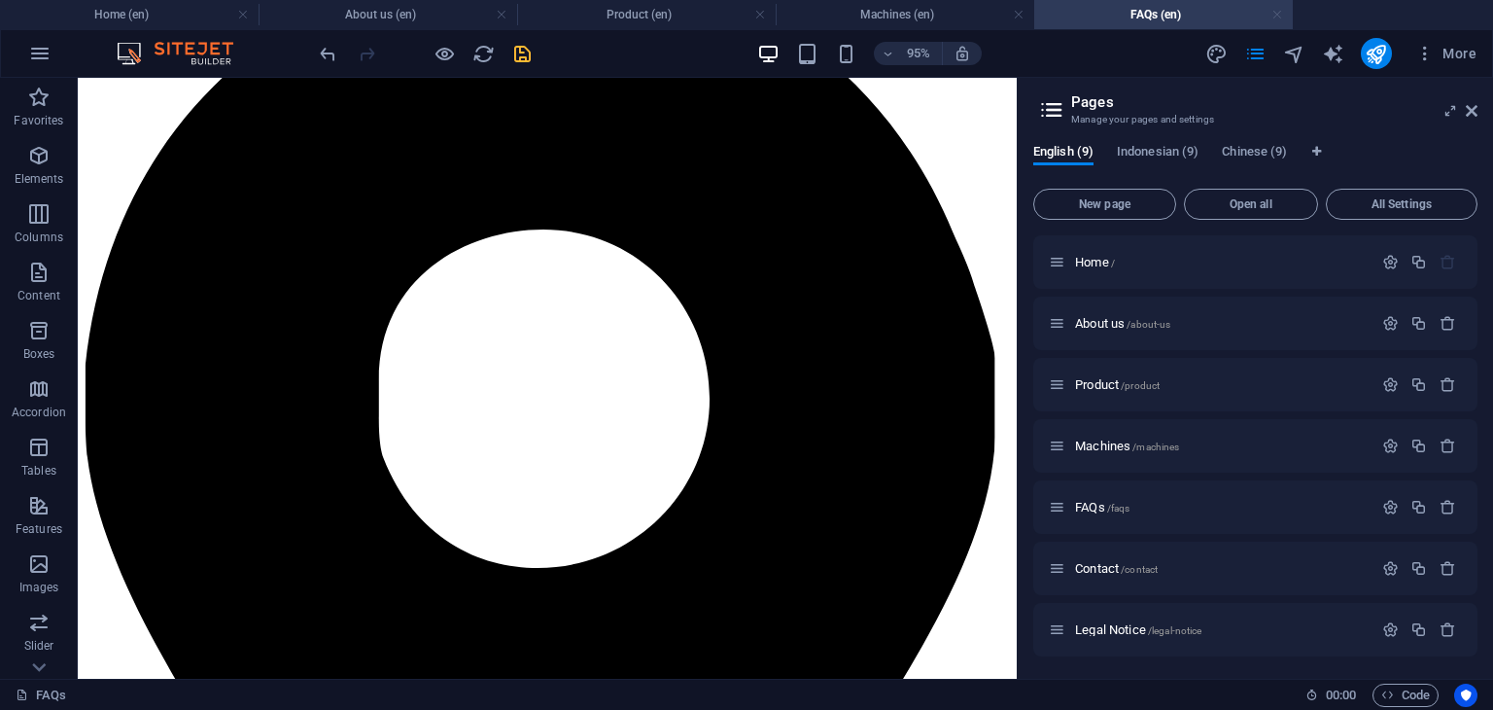
click at [1279, 17] on link at bounding box center [1278, 15] width 12 height 18
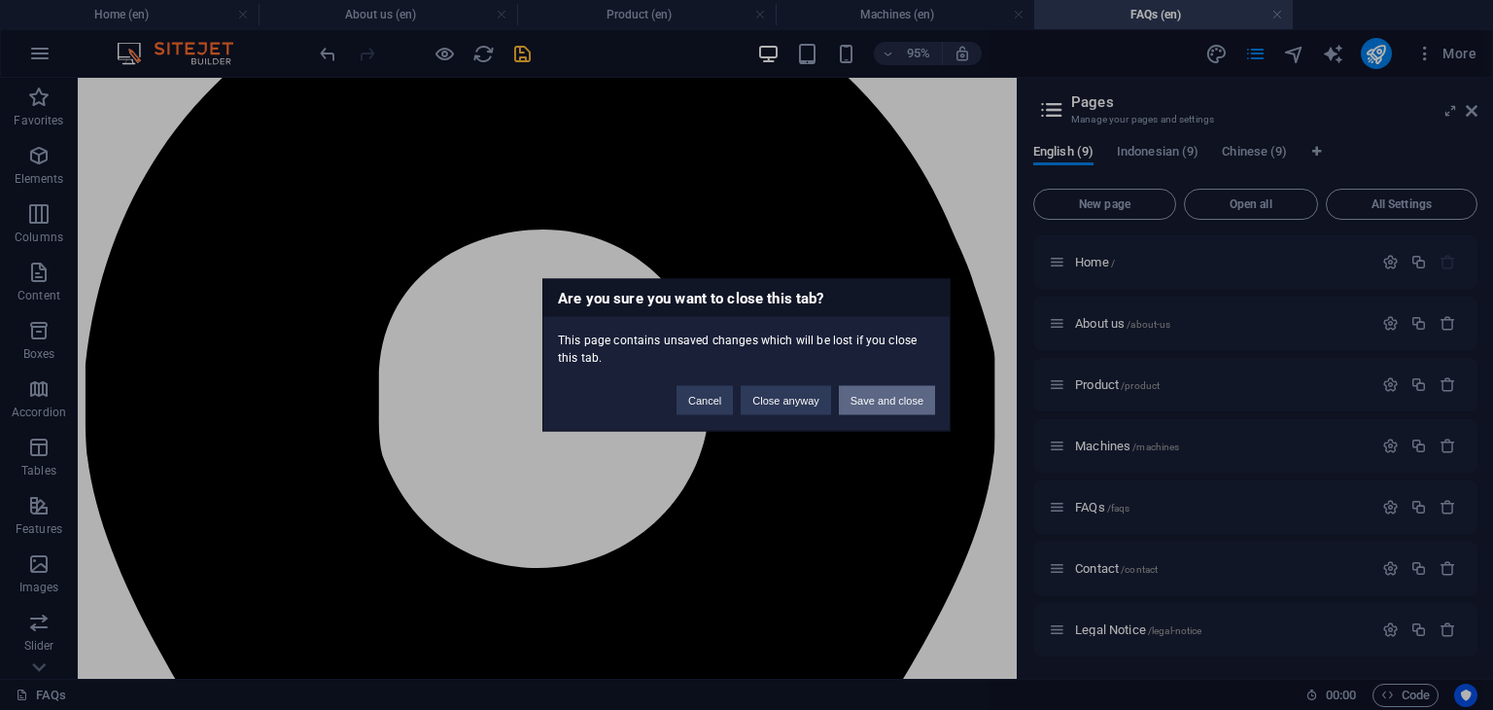
click at [892, 403] on button "Save and close" at bounding box center [887, 400] width 96 height 29
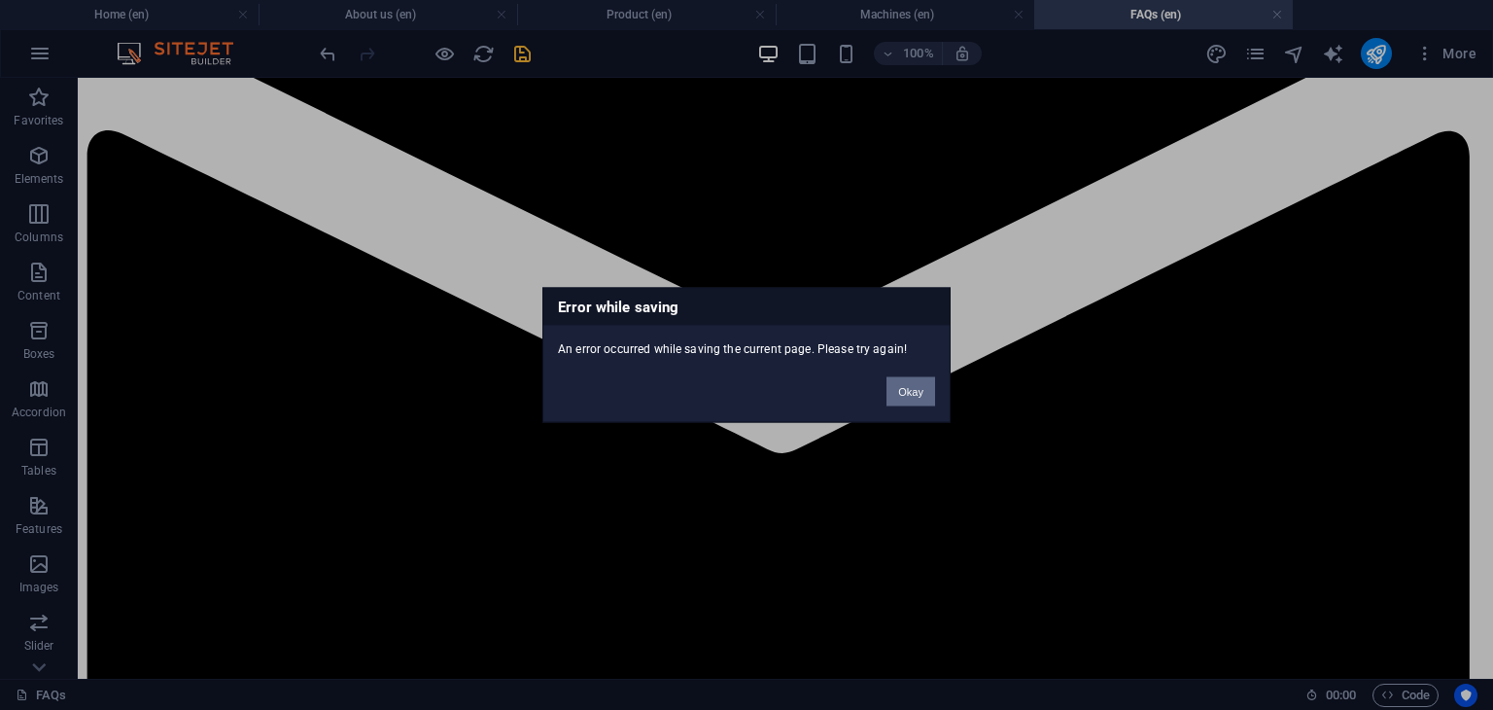
click at [898, 394] on button "Okay" at bounding box center [911, 391] width 49 height 29
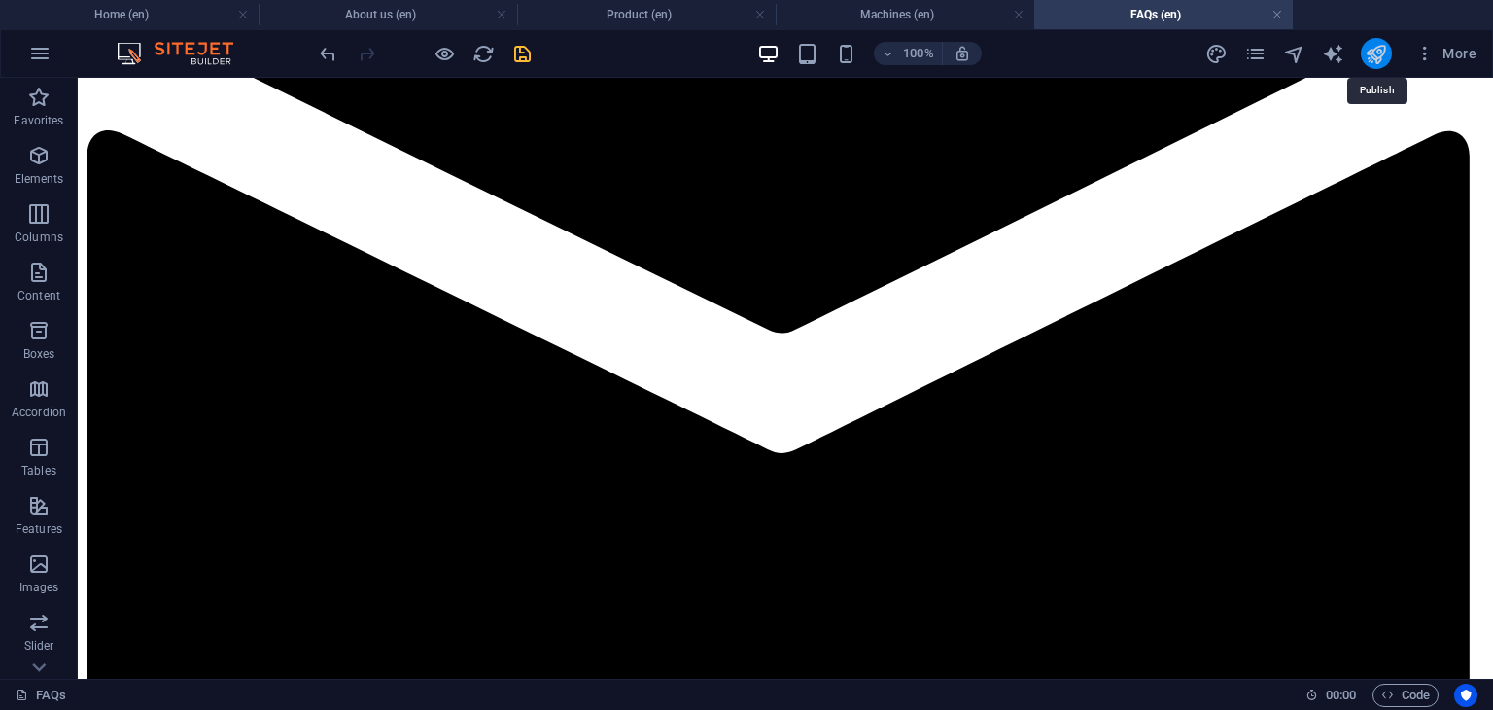
click at [1372, 61] on icon "publish" at bounding box center [1376, 54] width 22 height 22
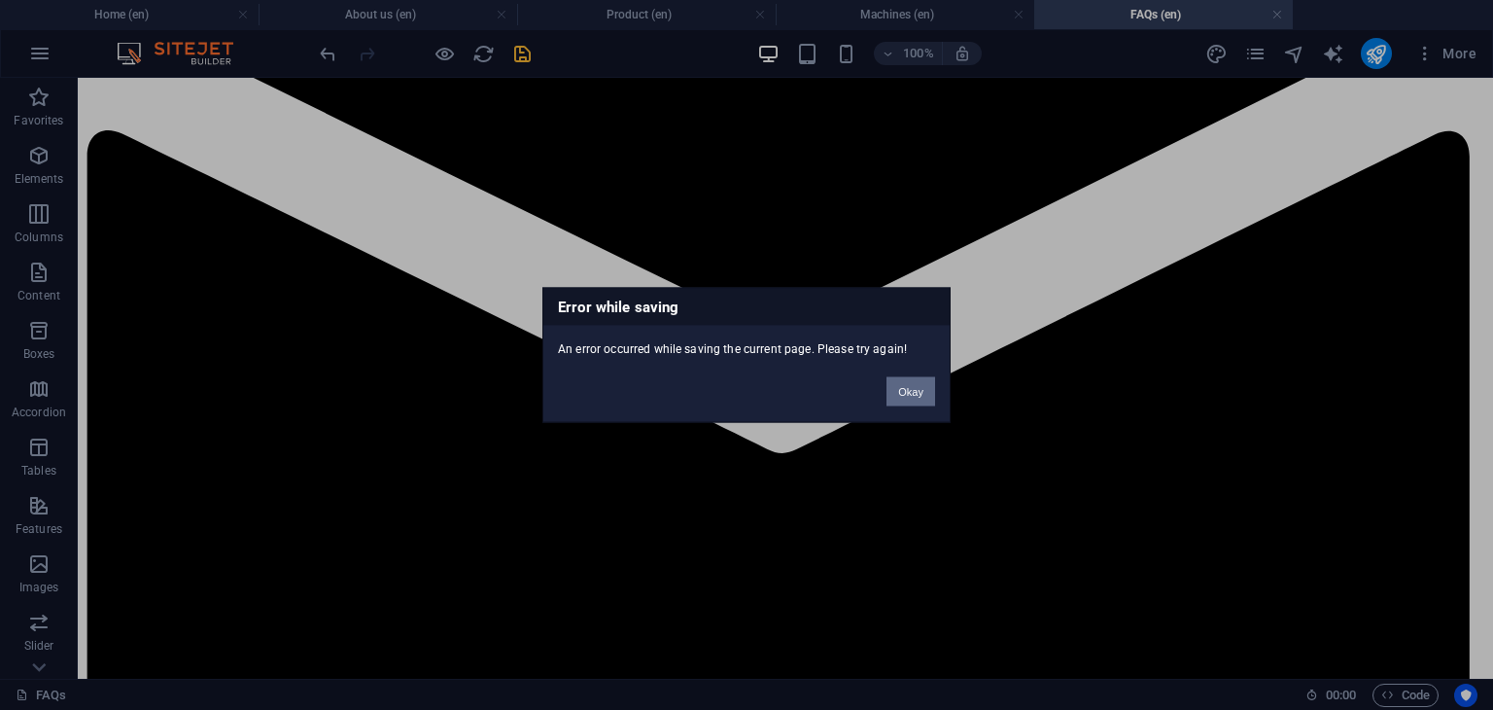
click at [919, 390] on button "Okay" at bounding box center [911, 391] width 49 height 29
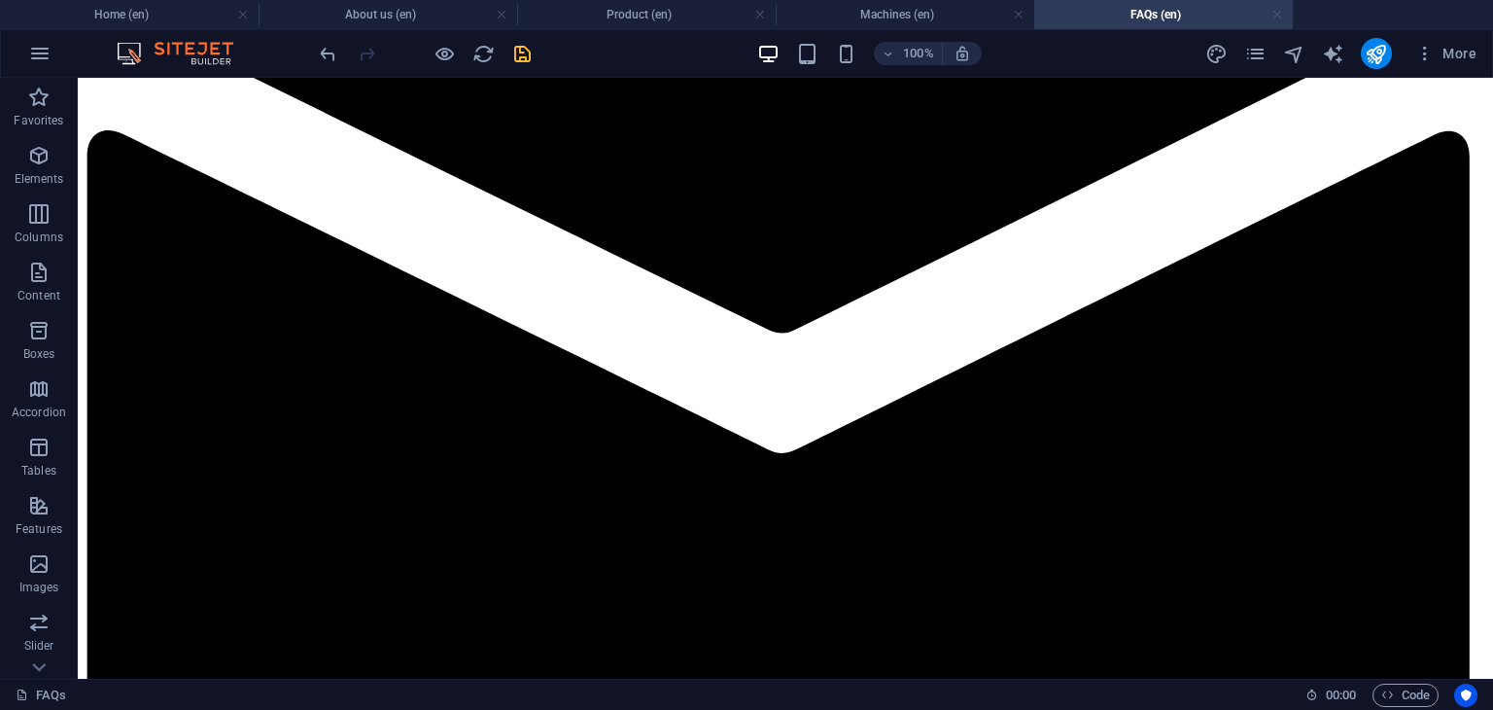
click at [1276, 17] on link at bounding box center [1278, 15] width 12 height 18
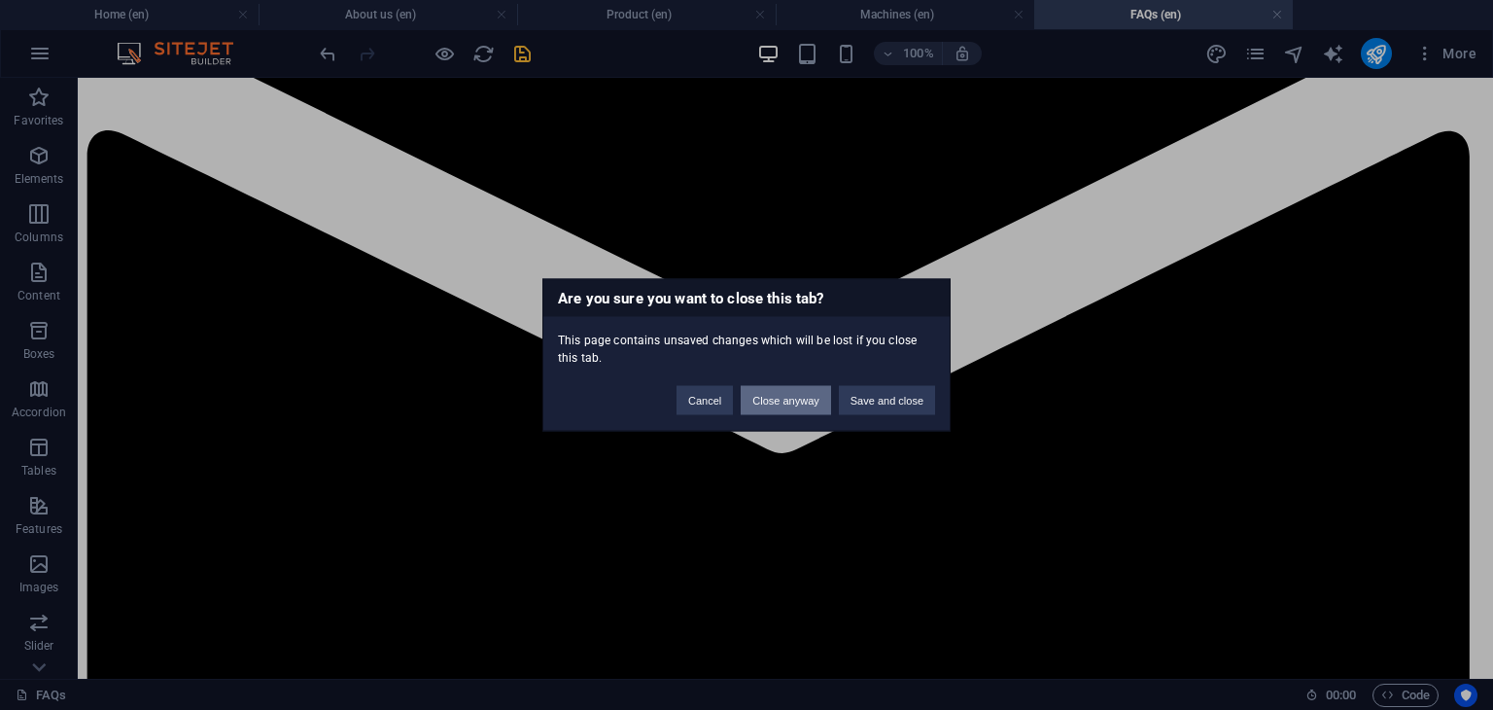
click at [788, 403] on button "Close anyway" at bounding box center [785, 400] width 89 height 29
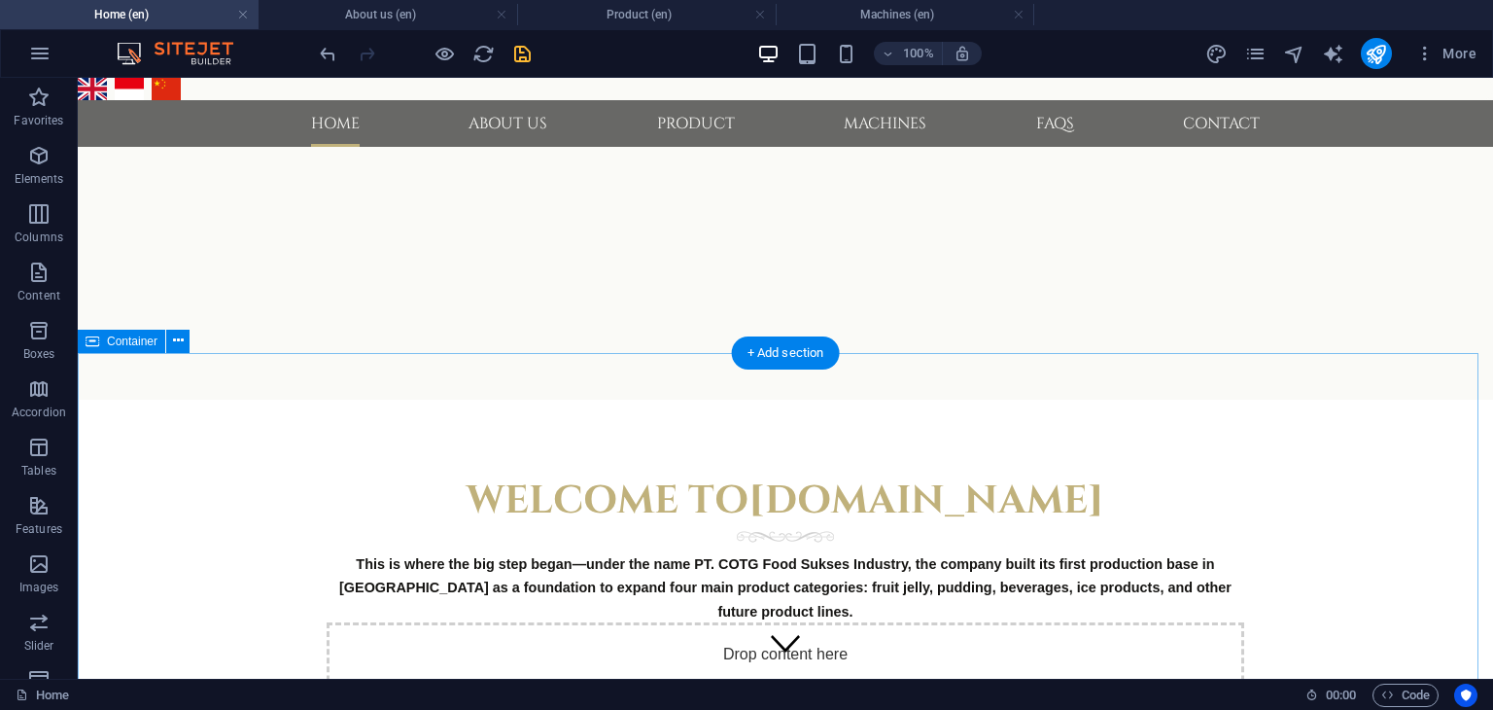
scroll to position [1744, 0]
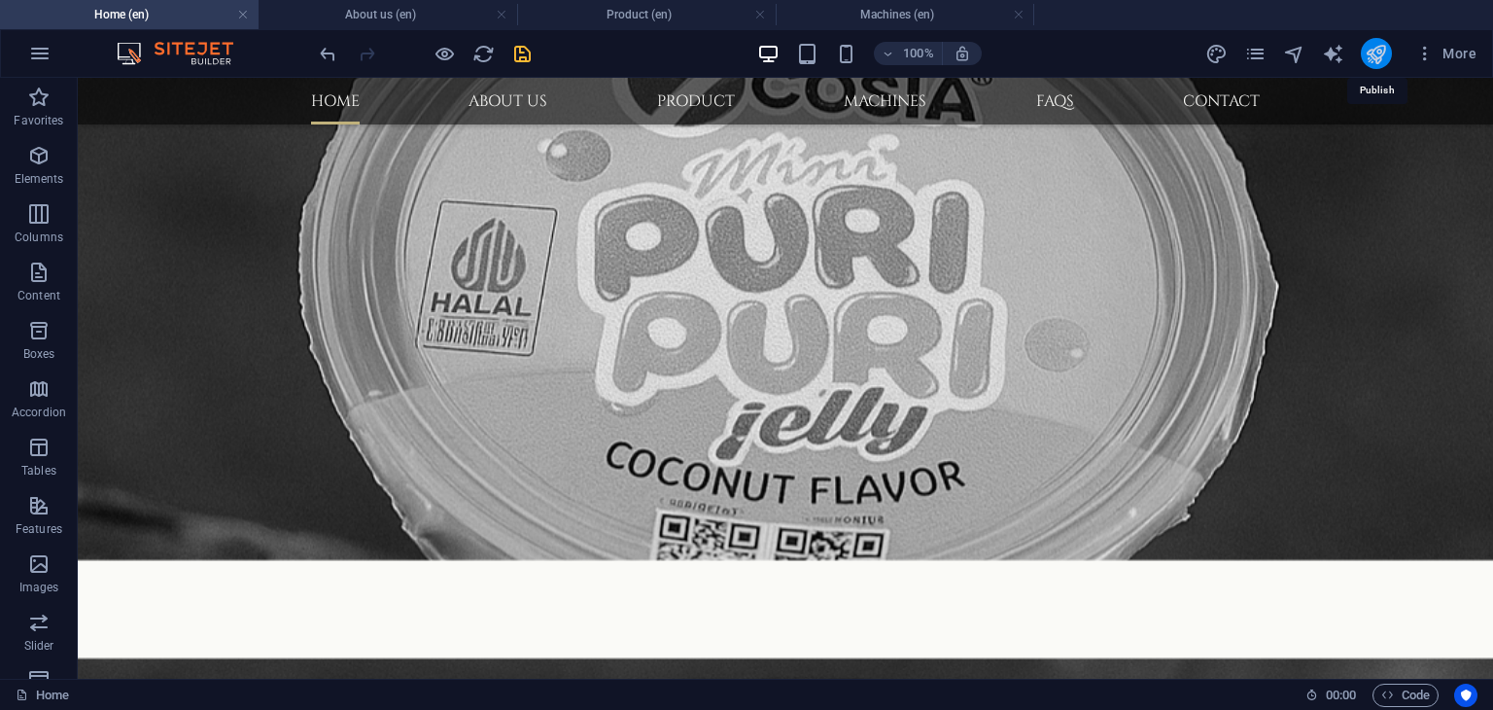
drag, startPoint x: 1373, startPoint y: 55, endPoint x: 766, endPoint y: 26, distance: 607.4
